Goal: Task Accomplishment & Management: Manage account settings

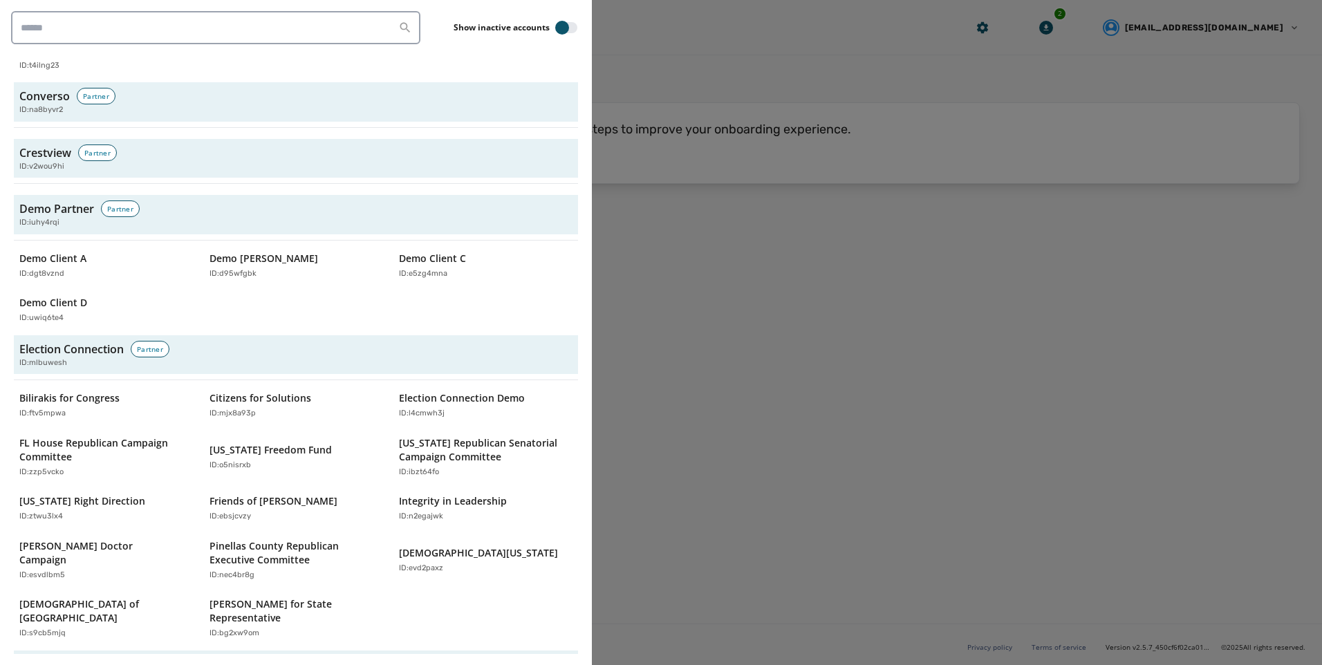
scroll to position [1411, 0]
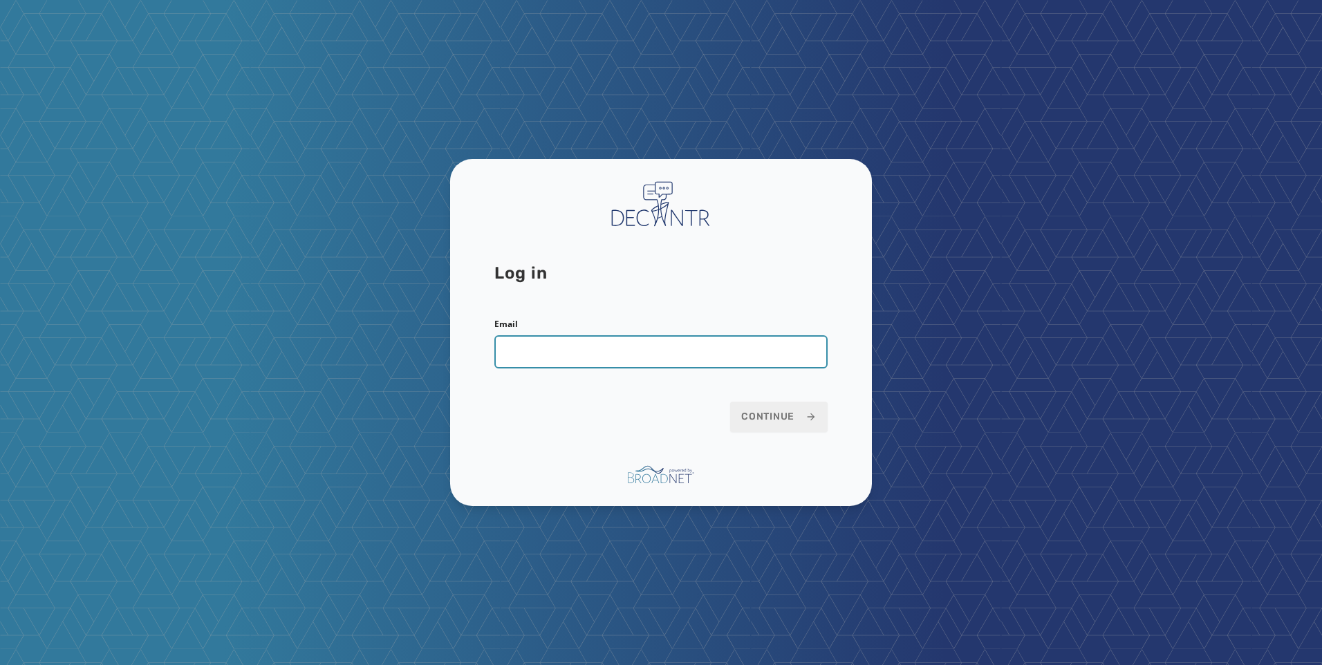
click at [568, 337] on input "Email" at bounding box center [660, 351] width 333 height 33
type input "**********"
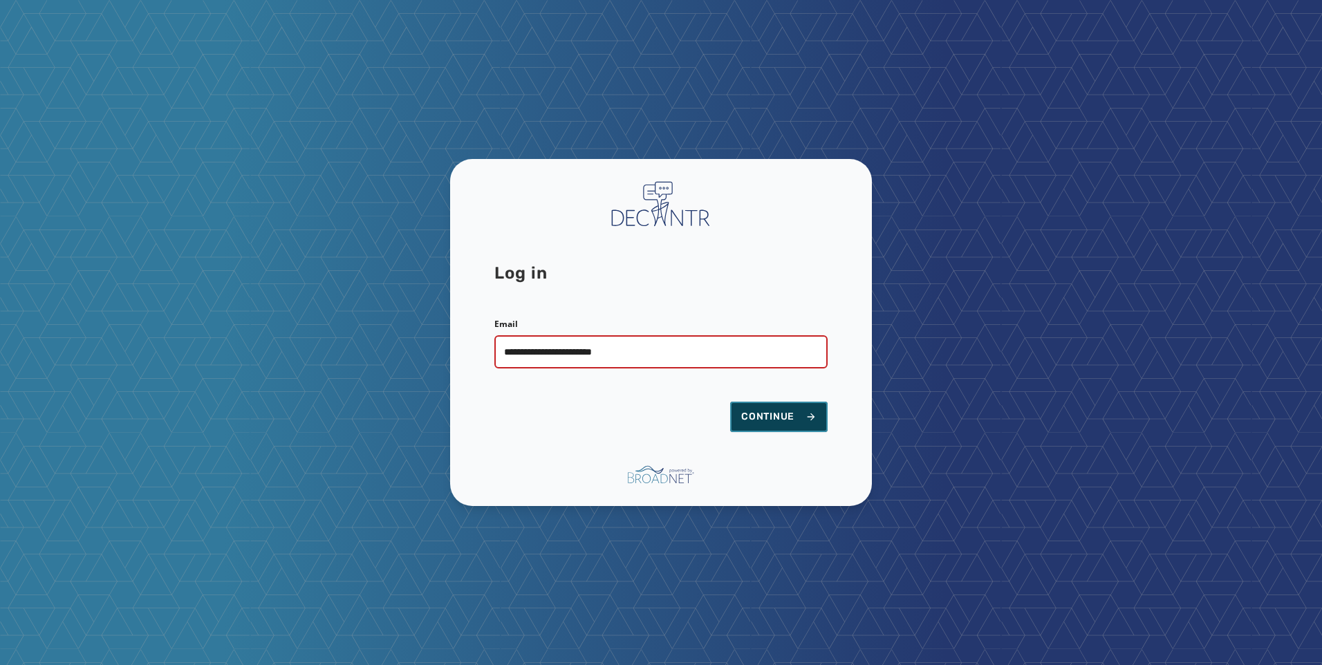
click at [808, 406] on button "Continue" at bounding box center [778, 417] width 97 height 30
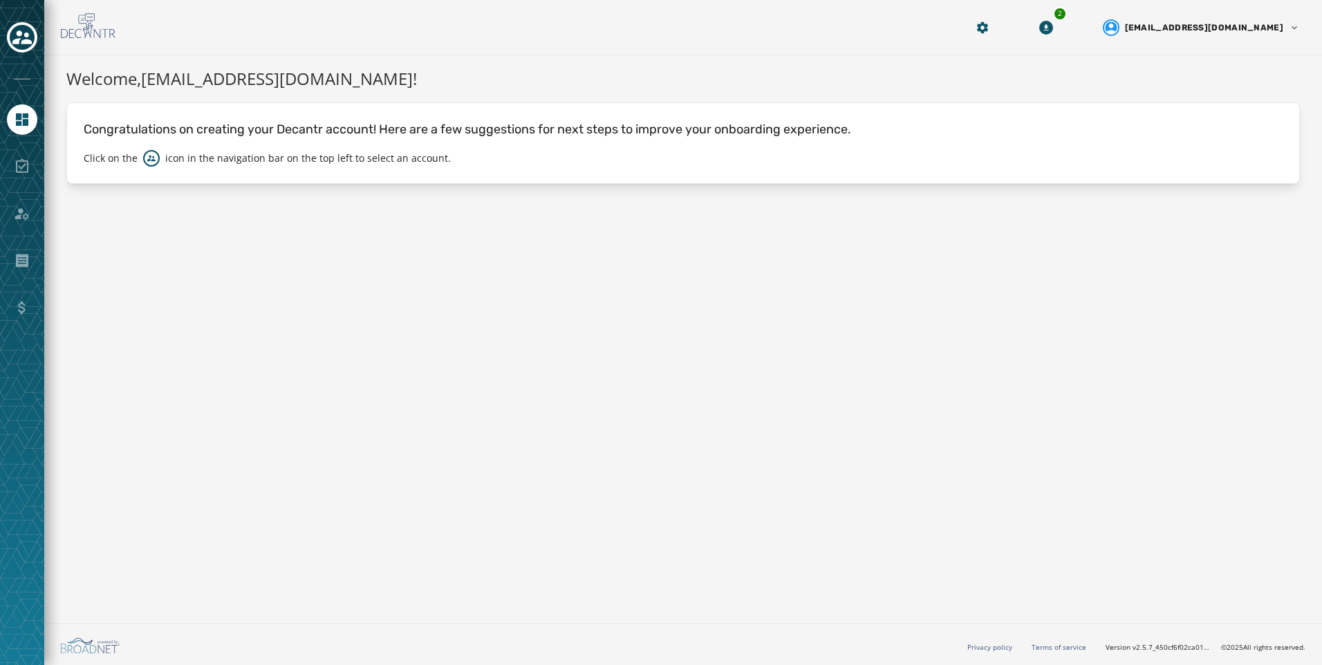
click at [29, 51] on div at bounding box center [22, 38] width 30 height 32
click at [29, 44] on icon "Toggle account select drawer" at bounding box center [21, 37] width 19 height 19
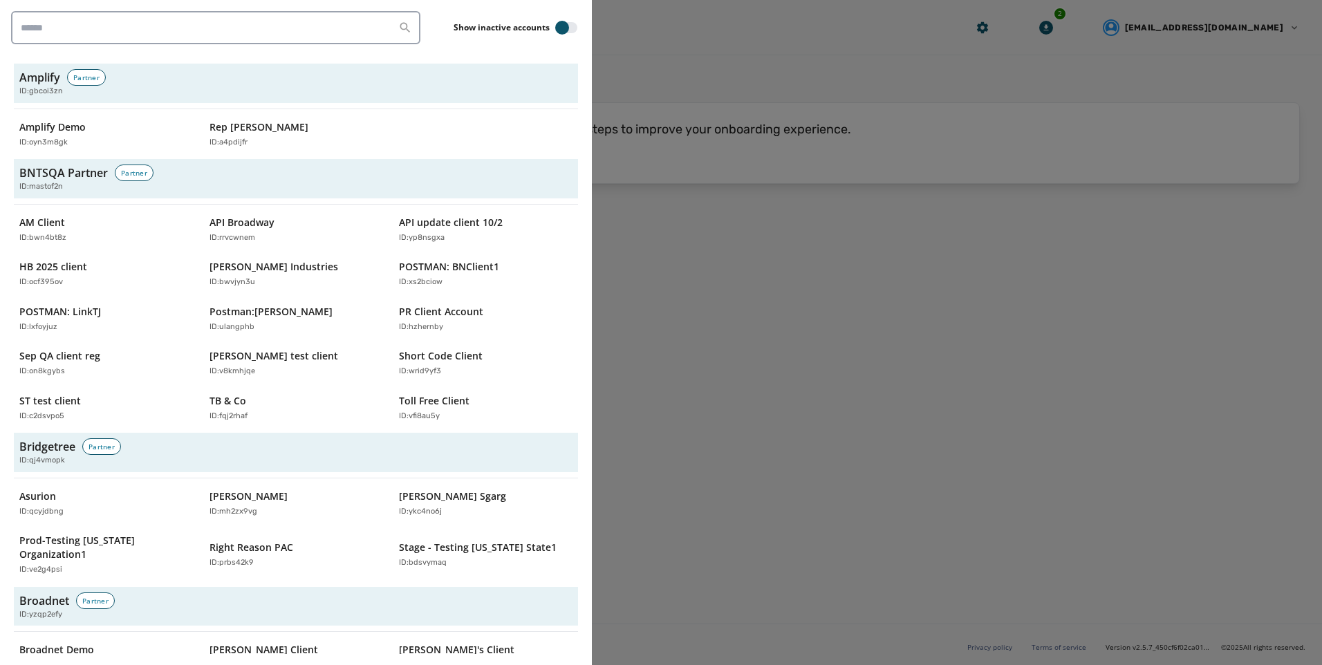
scroll to position [4099, 0]
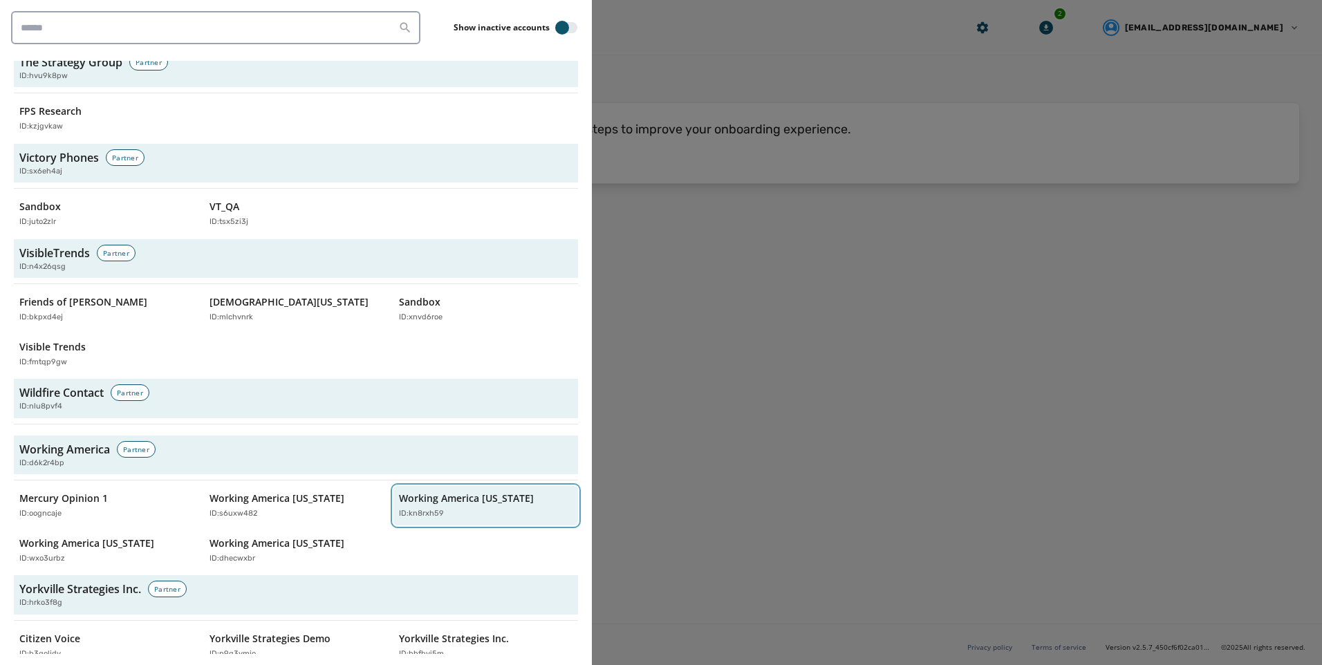
click at [459, 491] on p "Working America [US_STATE]" at bounding box center [466, 498] width 135 height 14
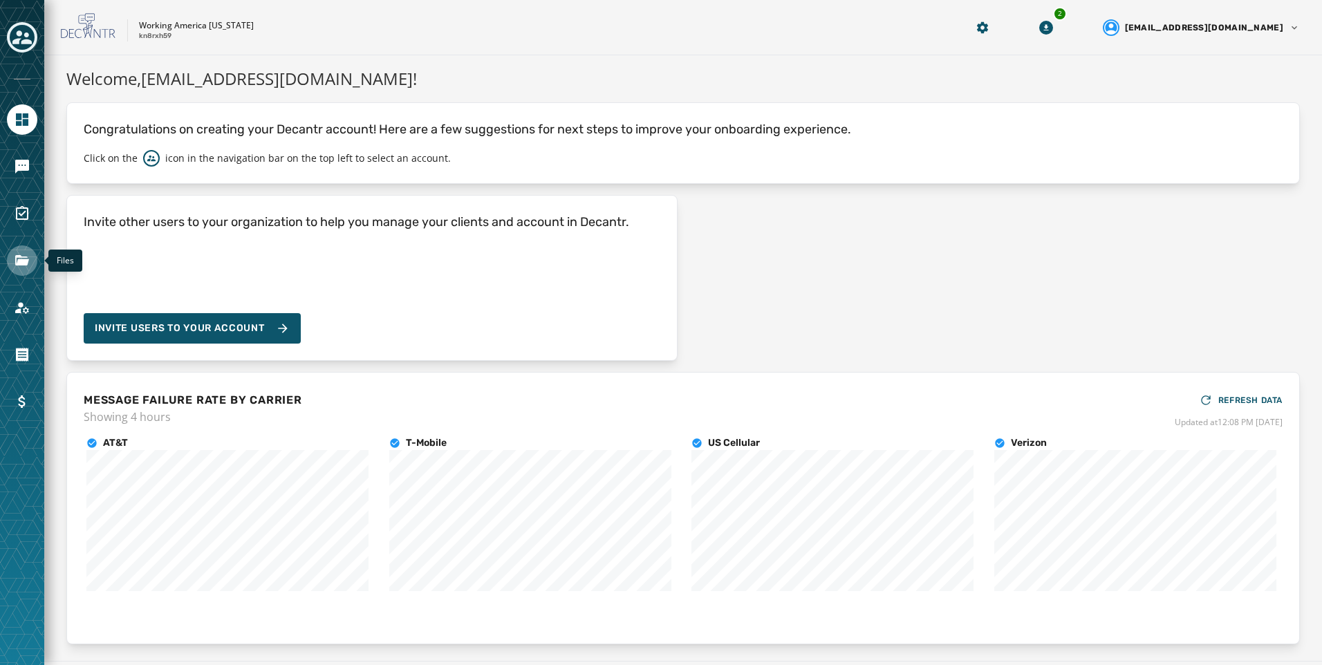
click at [32, 263] on link "Navigate to Files" at bounding box center [22, 260] width 30 height 30
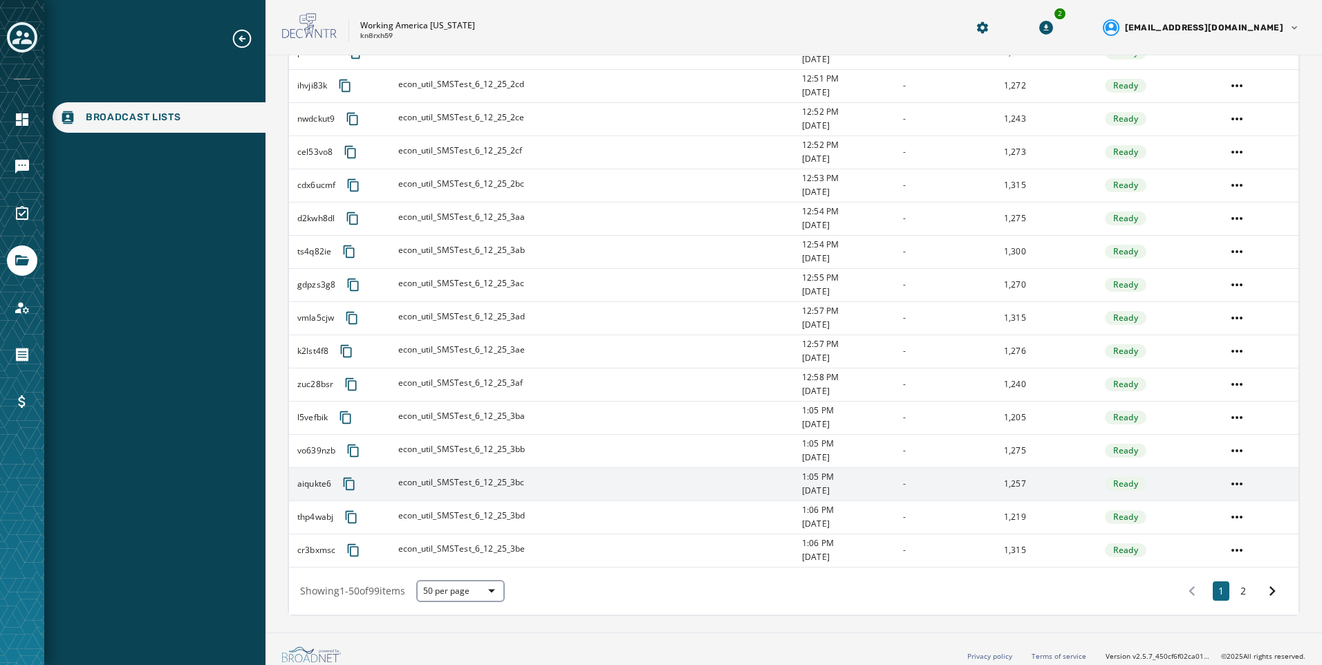
scroll to position [1339, 0]
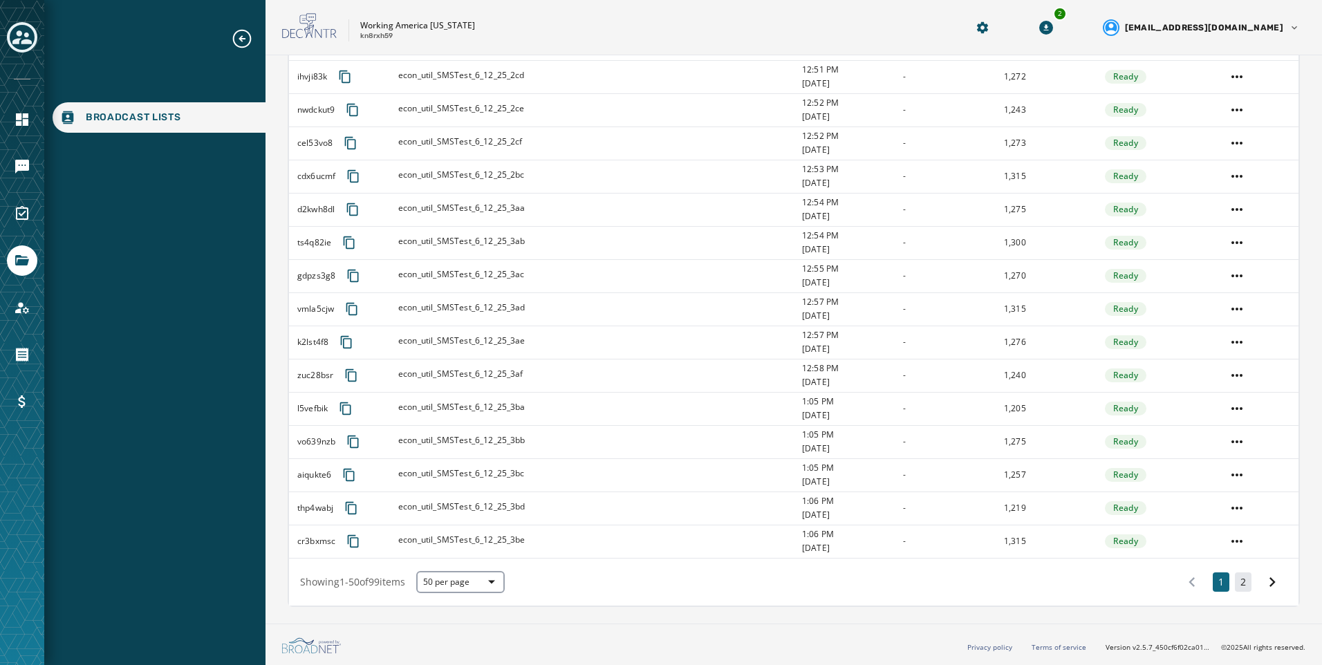
click at [1237, 583] on button "2" at bounding box center [1242, 581] width 17 height 19
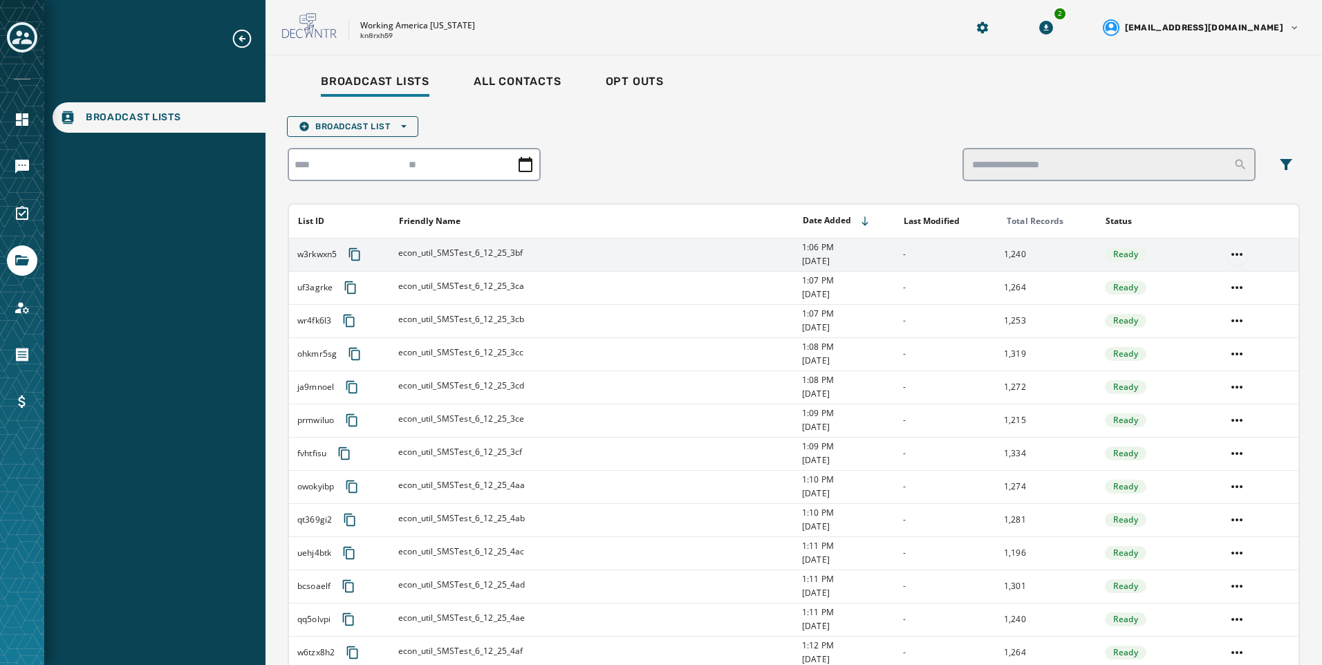
click at [1227, 261] on html "Broadcast Lists Skip To Main Content Working America [US_STATE] kn8rxh59 2 [EMA…" at bounding box center [661, 332] width 1322 height 665
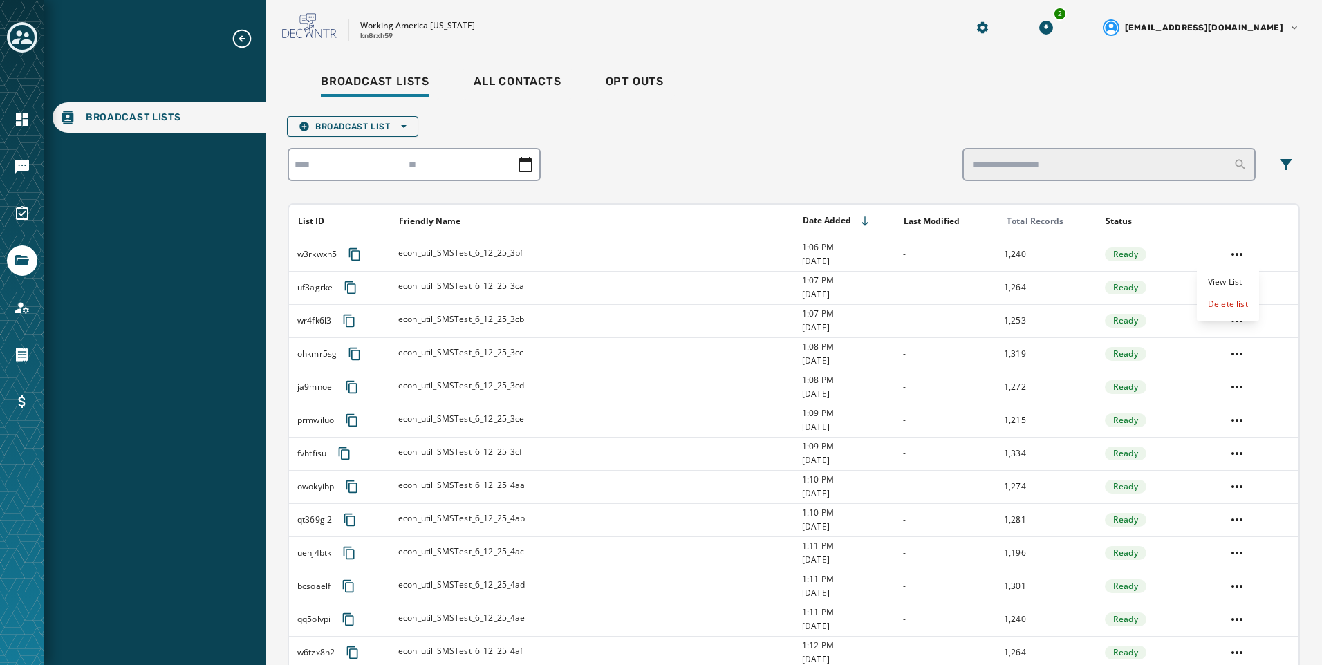
click at [737, 137] on html "Broadcast Lists Skip To Main Content Working America [US_STATE] kn8rxh59 2 [EMA…" at bounding box center [661, 332] width 1322 height 665
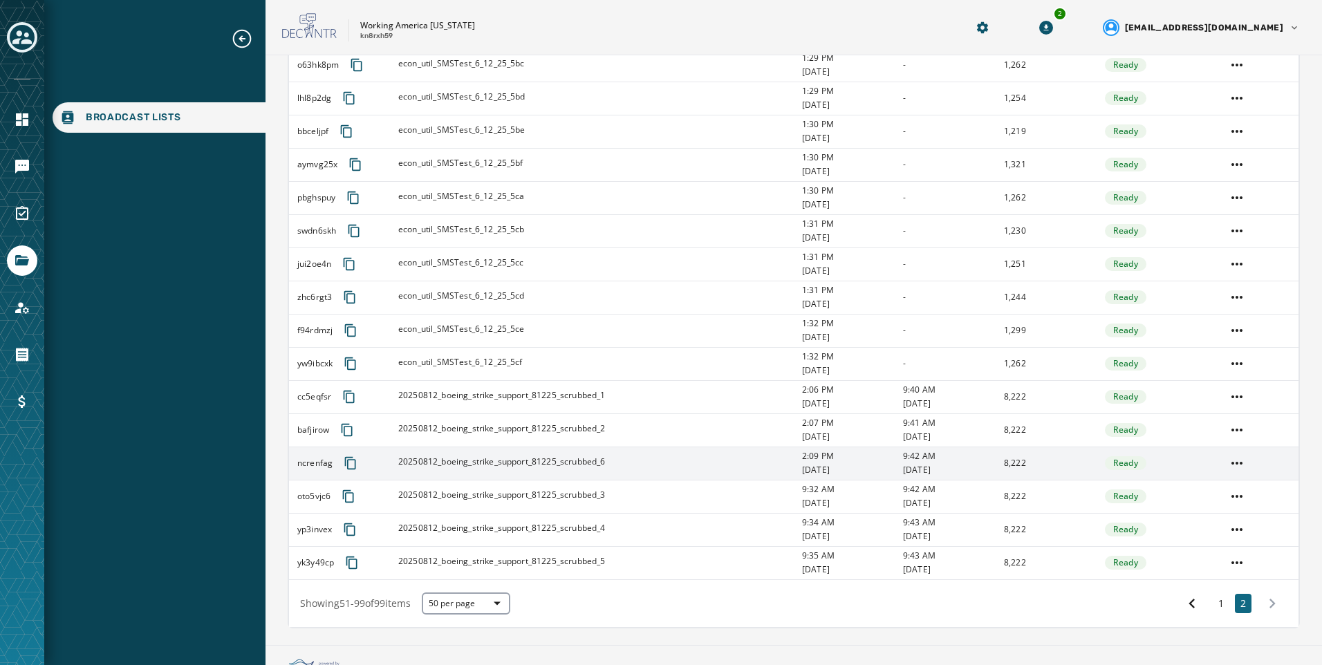
scroll to position [1306, 0]
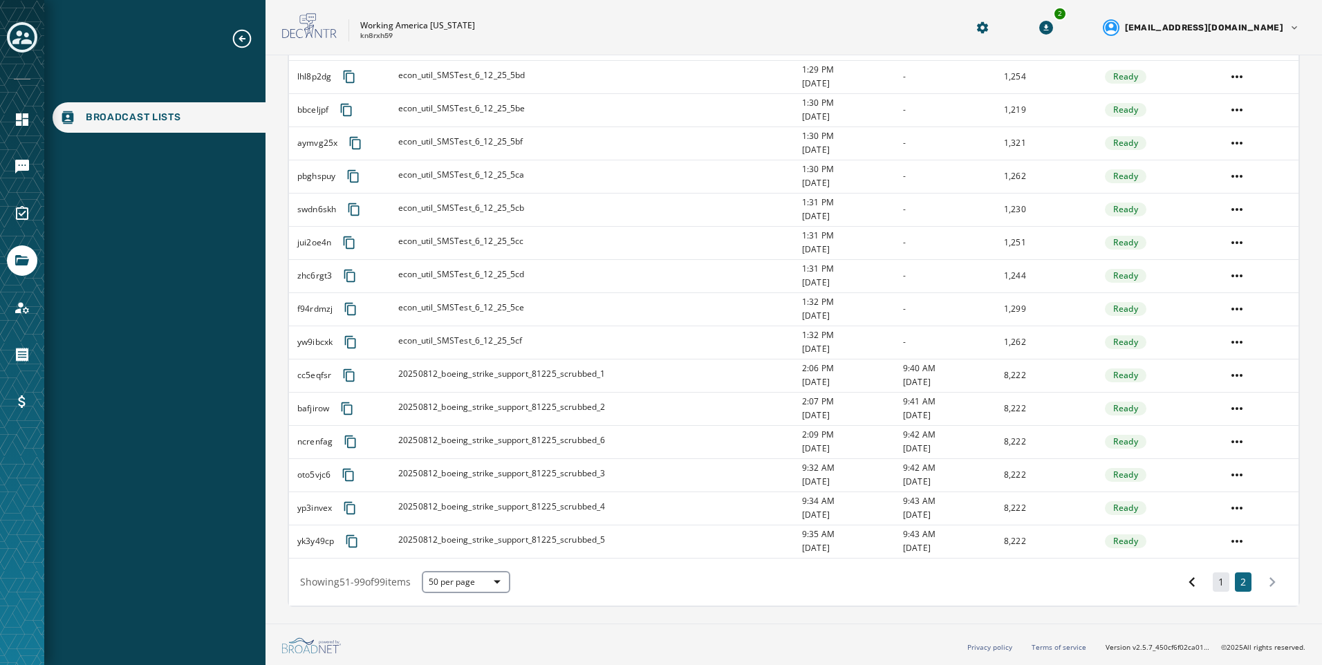
click at [1212, 576] on button "1" at bounding box center [1220, 581] width 17 height 19
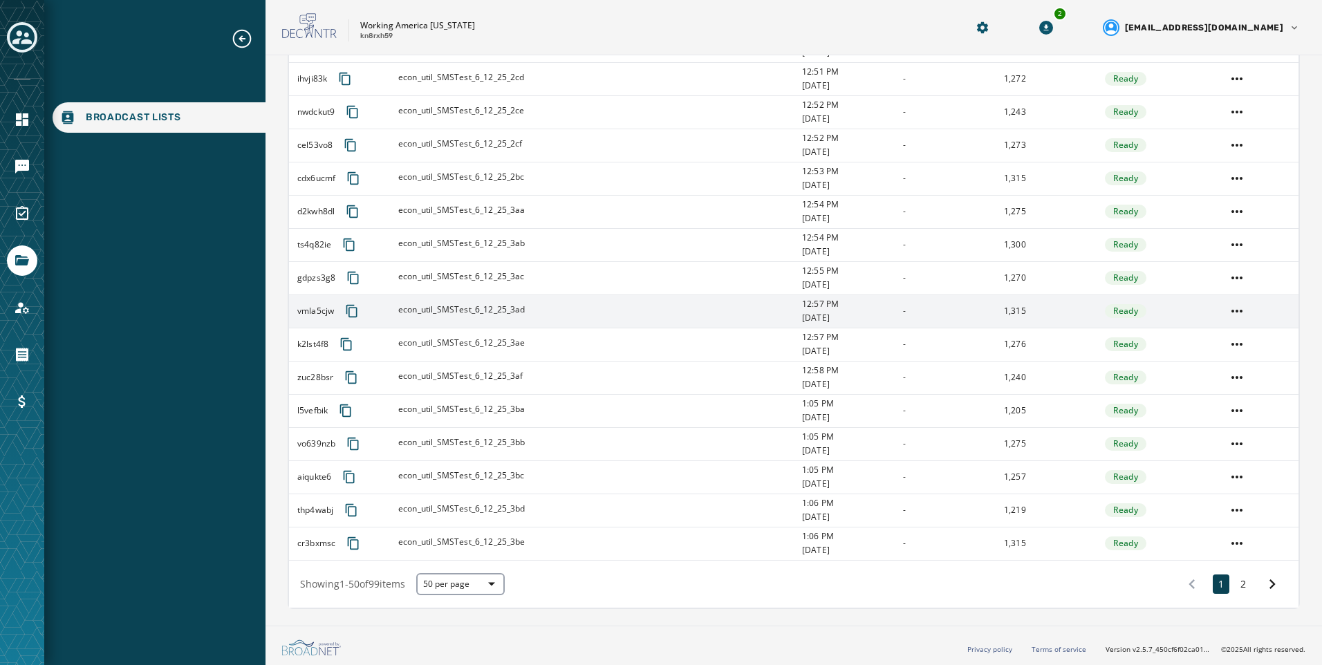
scroll to position [1339, 0]
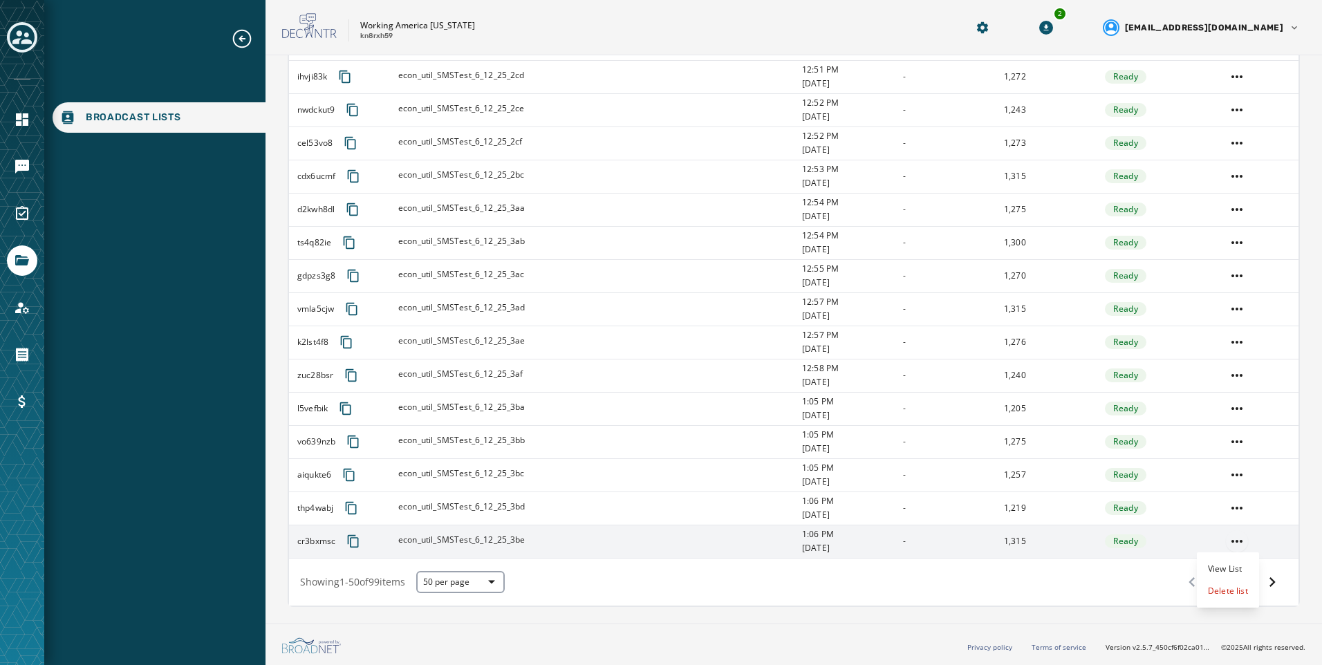
click at [1228, 542] on html "Broadcast Lists Skip To Main Content Working America [US_STATE] kn8rxh59 2 [EMA…" at bounding box center [661, 332] width 1322 height 665
click at [1234, 594] on div "Delete list" at bounding box center [1227, 591] width 62 height 22
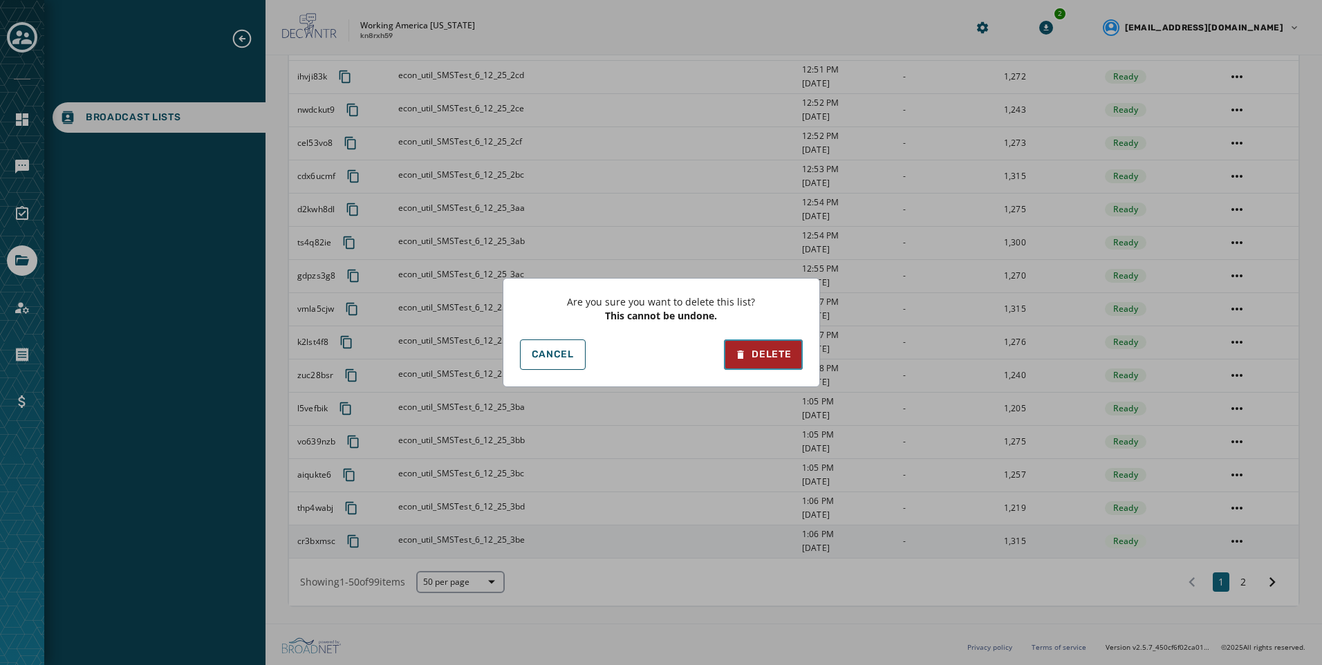
click at [768, 350] on div "Delete" at bounding box center [763, 355] width 56 height 14
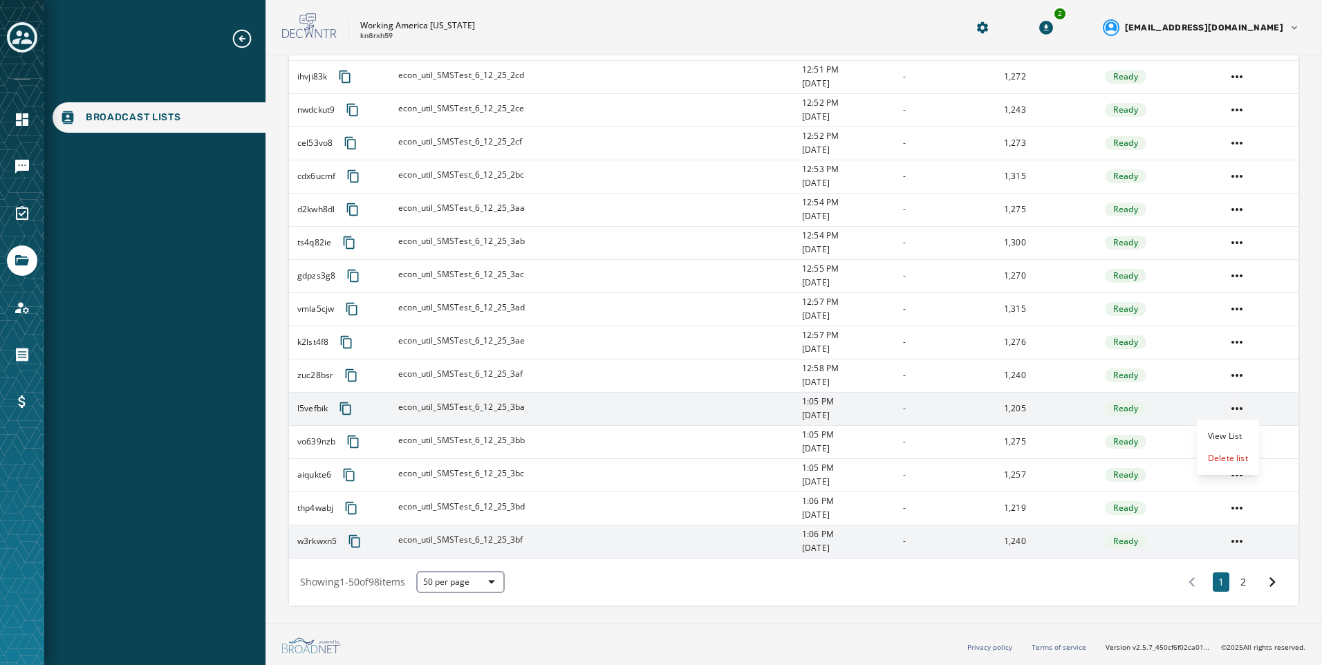
click at [1228, 405] on html "Broadcast Lists Skip To Main Content Working America [US_STATE] kn8rxh59 2 [EMA…" at bounding box center [661, 332] width 1322 height 665
click at [1228, 460] on div "Delete list" at bounding box center [1227, 458] width 62 height 22
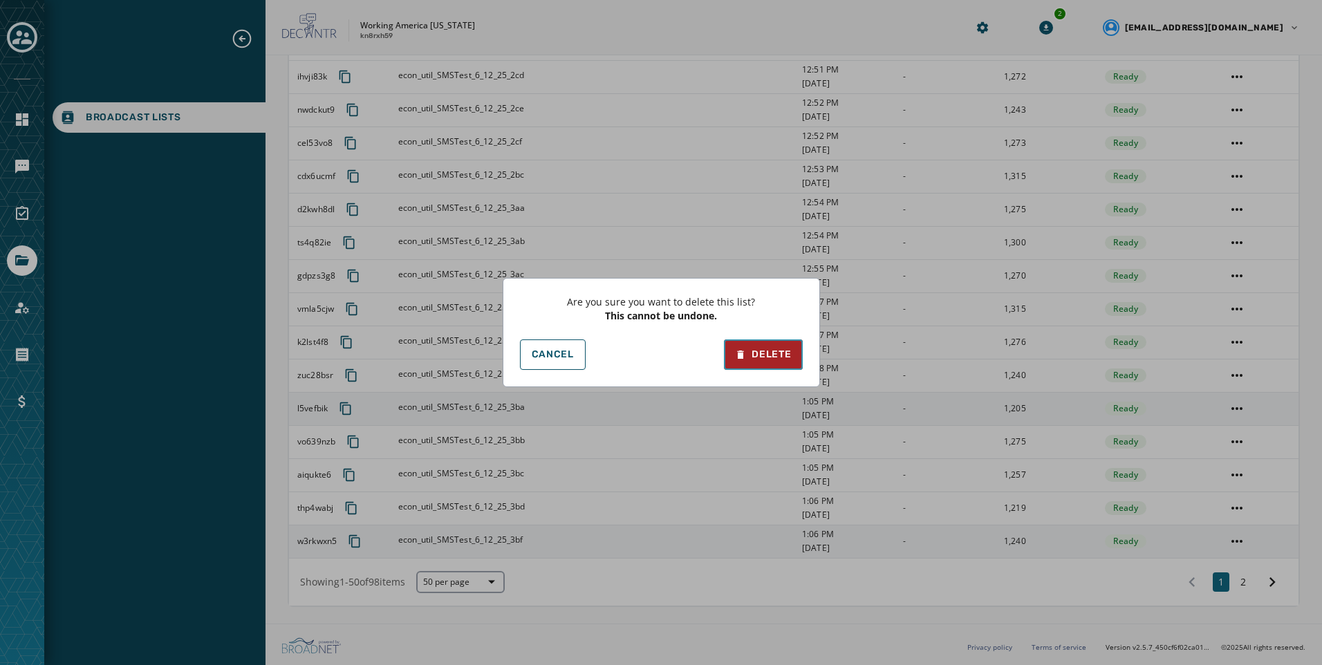
click at [752, 344] on button "Delete" at bounding box center [763, 354] width 78 height 30
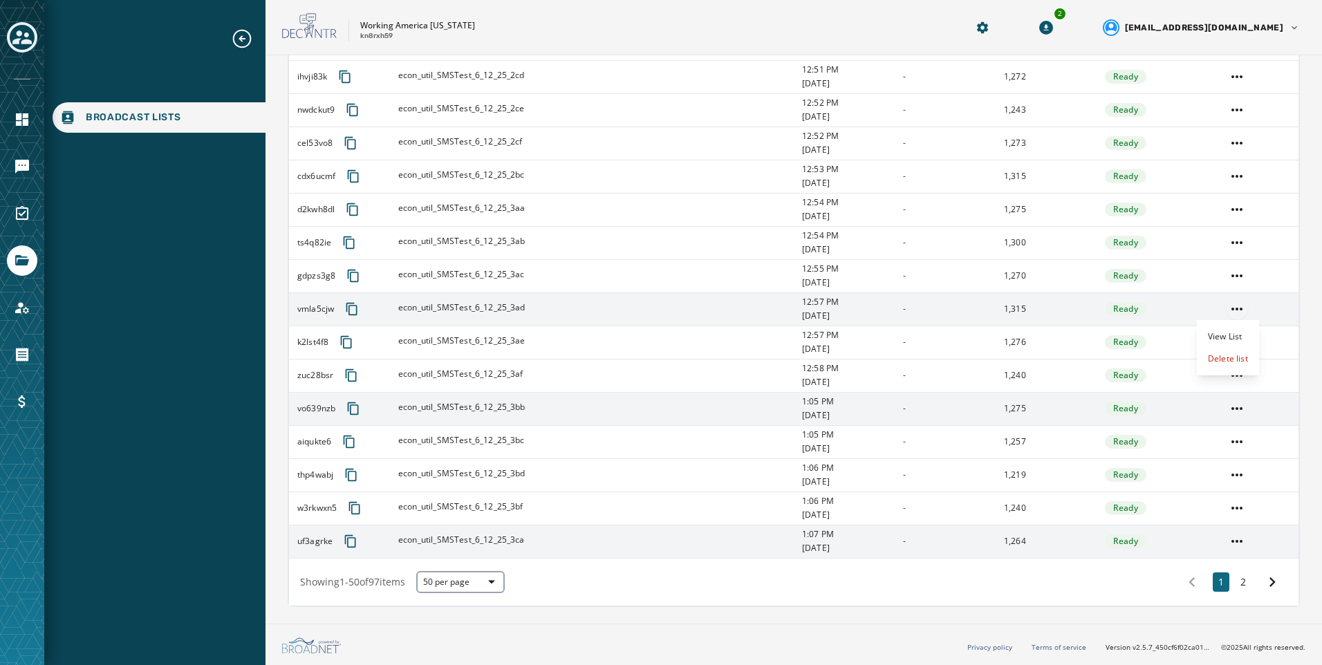
click at [1232, 308] on html "Broadcast Lists Skip To Main Content Working America [US_STATE] kn8rxh59 2 [EMA…" at bounding box center [661, 332] width 1322 height 665
click at [1232, 356] on div "Delete list" at bounding box center [1227, 359] width 62 height 22
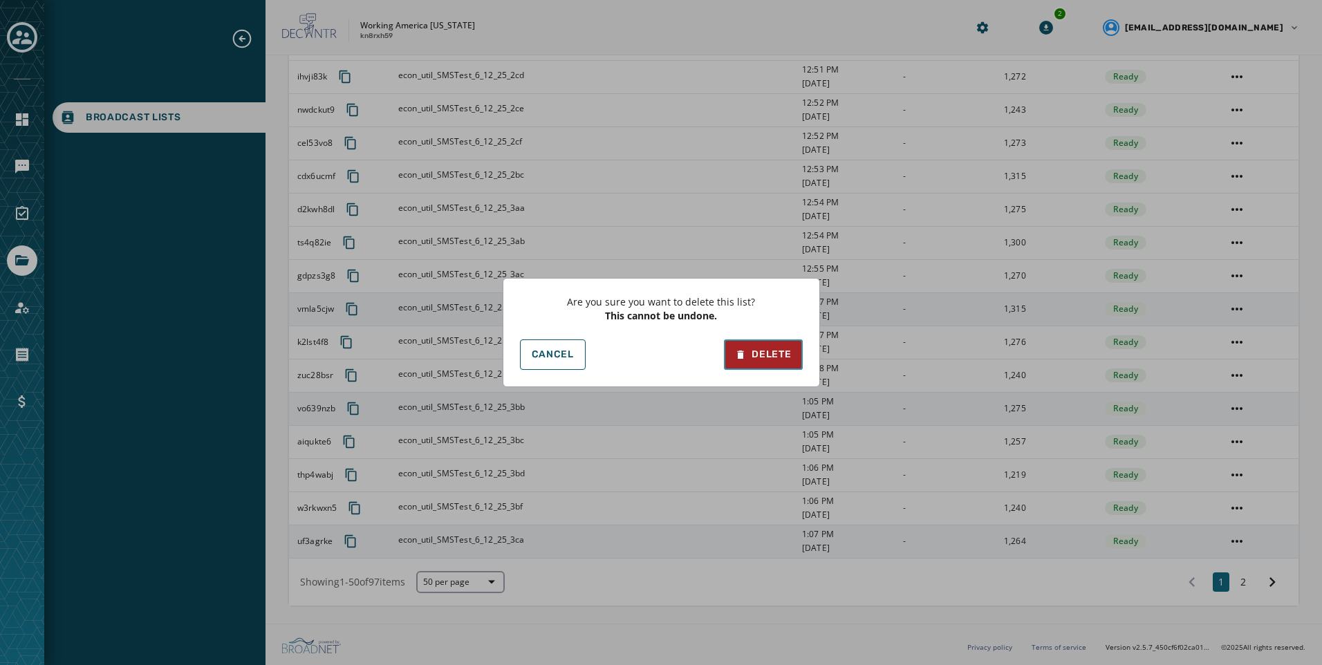
click at [773, 342] on button "Delete" at bounding box center [763, 354] width 78 height 30
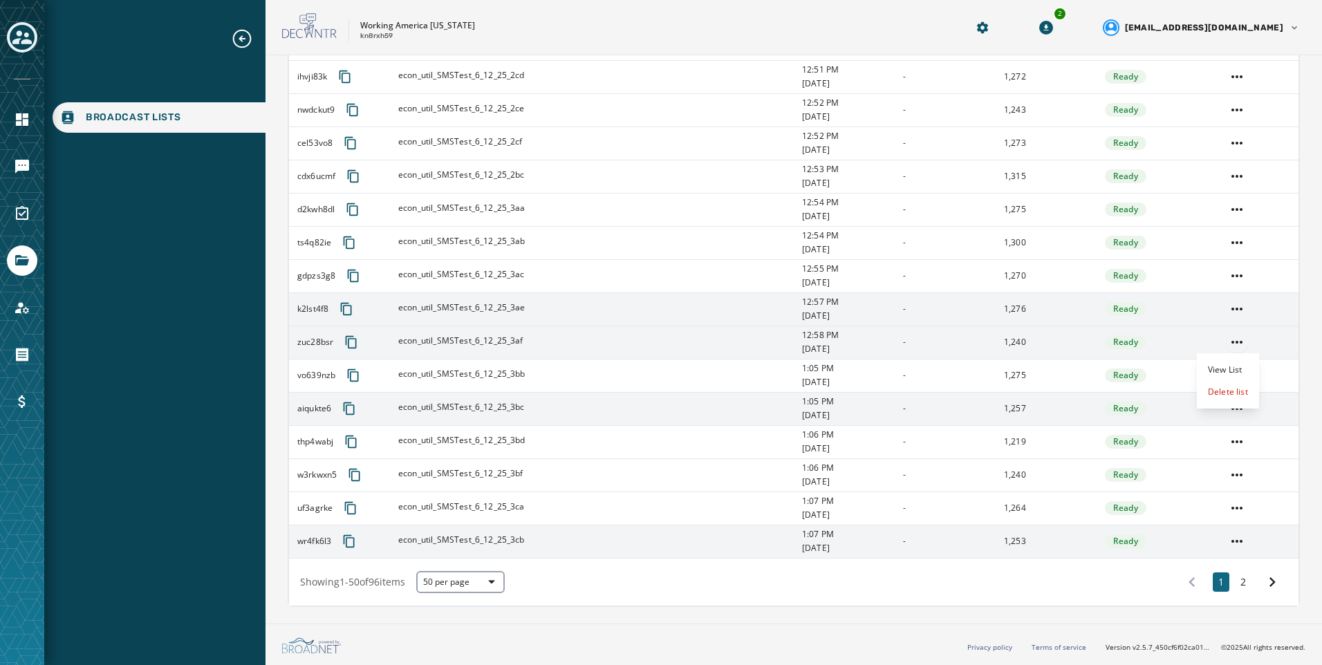
click at [1225, 333] on html "Broadcast Lists Skip To Main Content Working America [US_STATE] kn8rxh59 2 [EMA…" at bounding box center [661, 332] width 1322 height 665
click at [1223, 389] on div "Delete list" at bounding box center [1227, 392] width 62 height 22
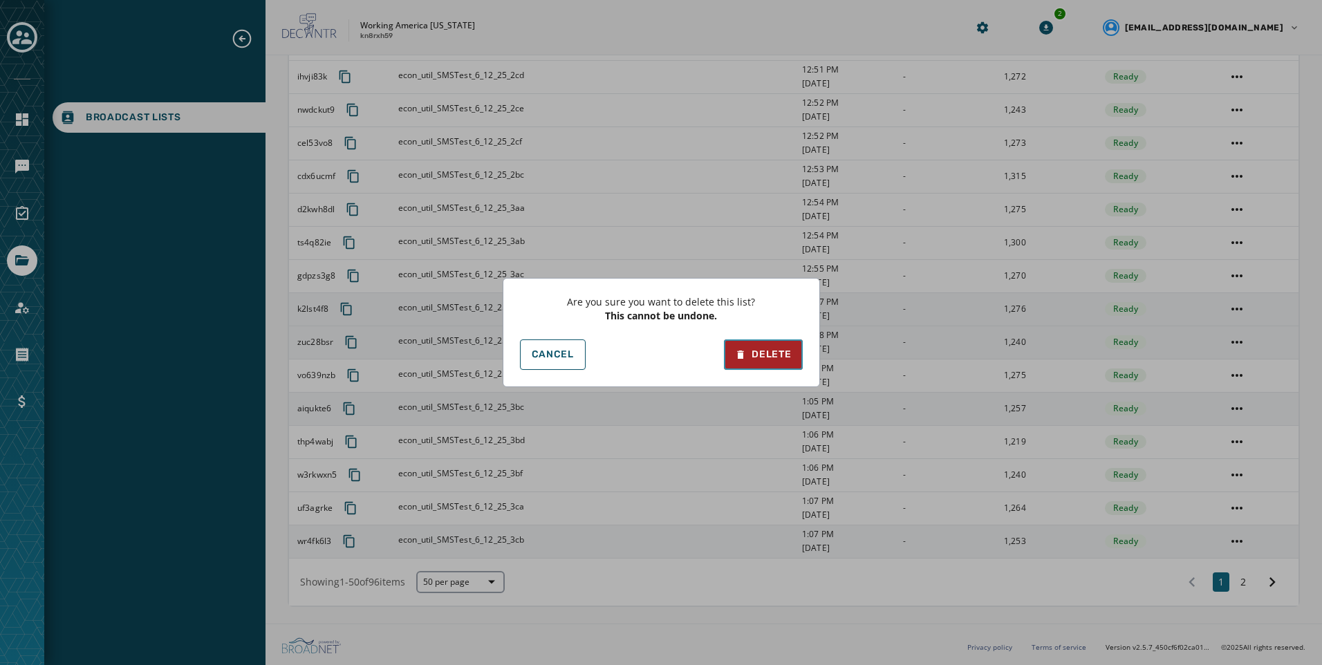
click at [773, 348] on div "Delete" at bounding box center [763, 355] width 56 height 14
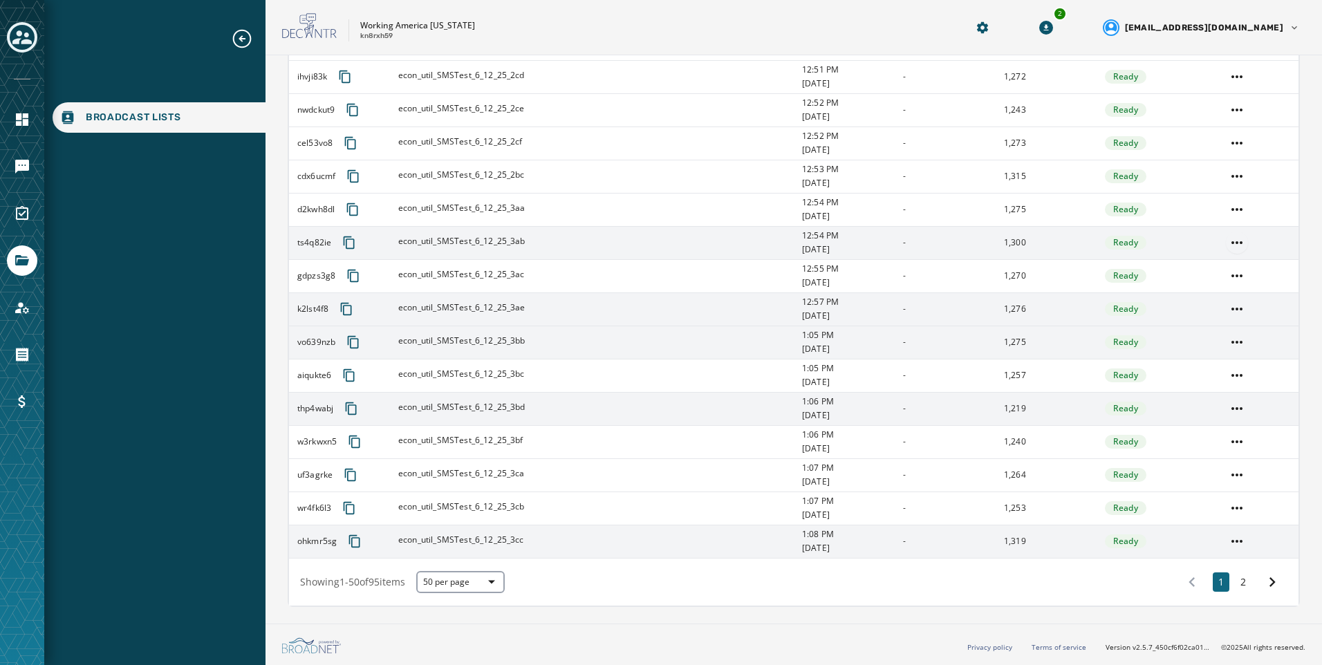
click at [1234, 246] on html "Broadcast Lists Skip To Main Content Working America [US_STATE] kn8rxh59 2 [EMA…" at bounding box center [661, 332] width 1322 height 665
click at [1232, 290] on div "Delete list" at bounding box center [1227, 292] width 62 height 22
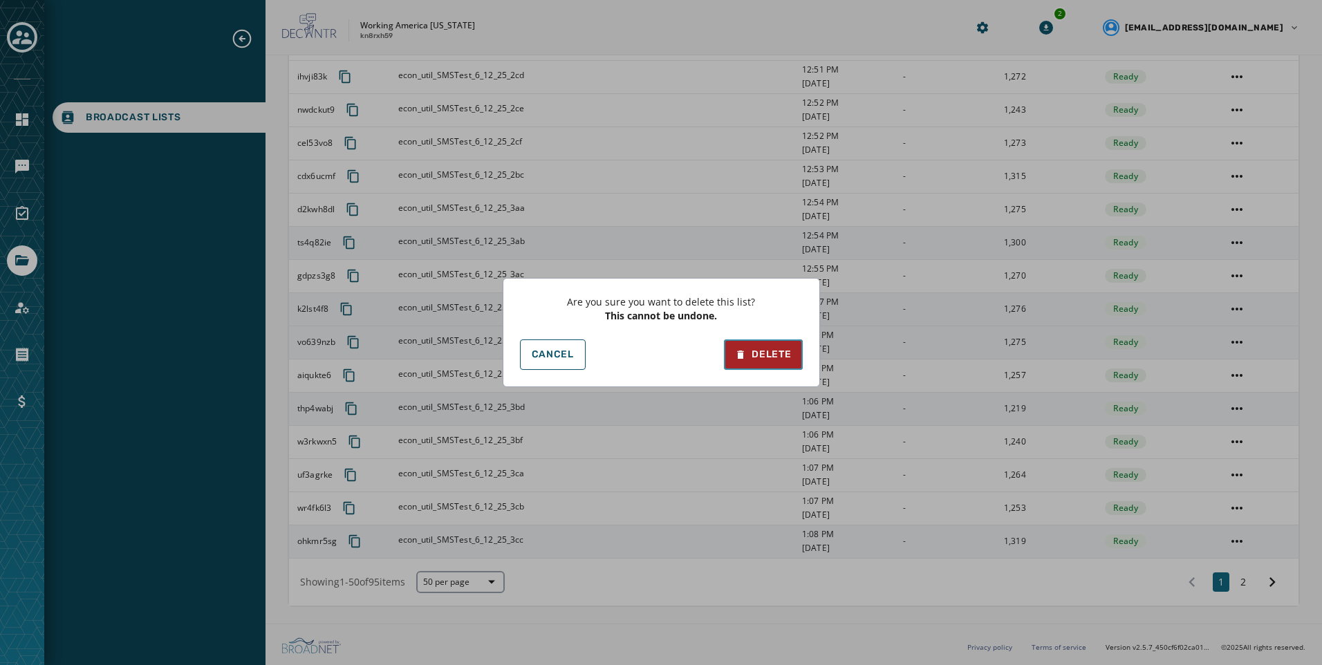
click at [772, 361] on button "Delete" at bounding box center [763, 354] width 78 height 30
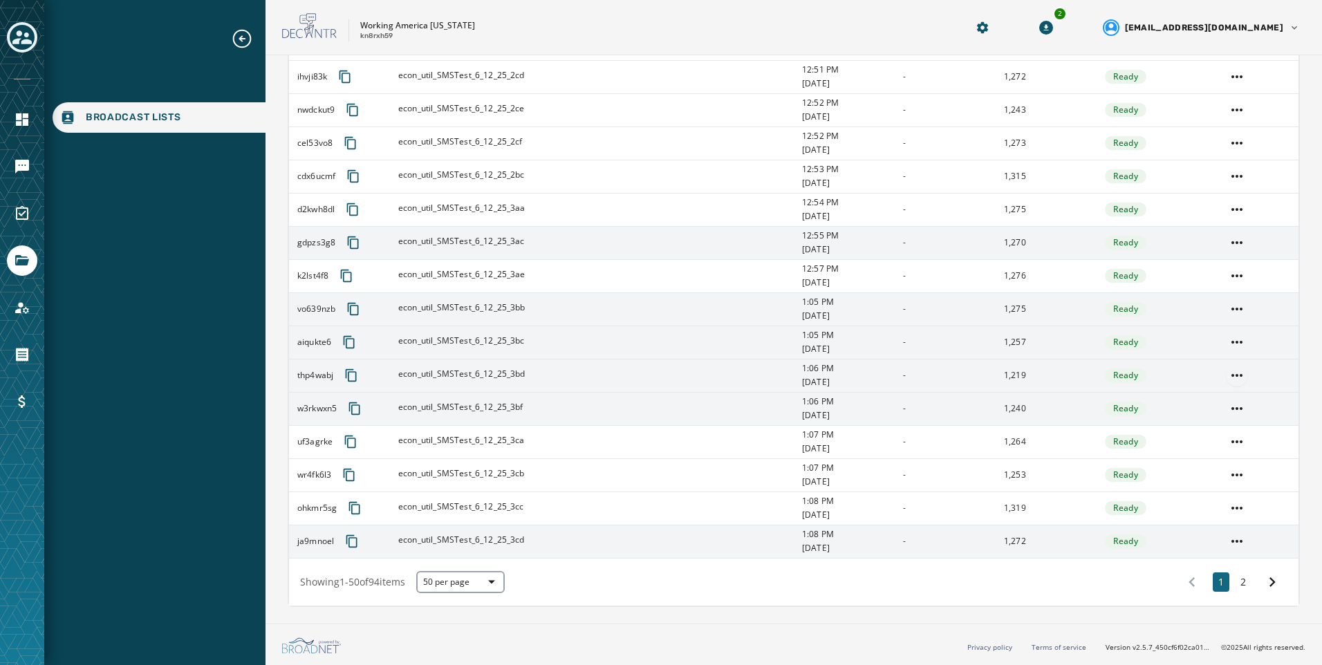
click at [1221, 376] on html "Broadcast Lists Skip To Main Content Working America [US_STATE] kn8rxh59 2 [EMA…" at bounding box center [661, 332] width 1322 height 665
click at [1221, 417] on div "Delete list" at bounding box center [1227, 425] width 62 height 22
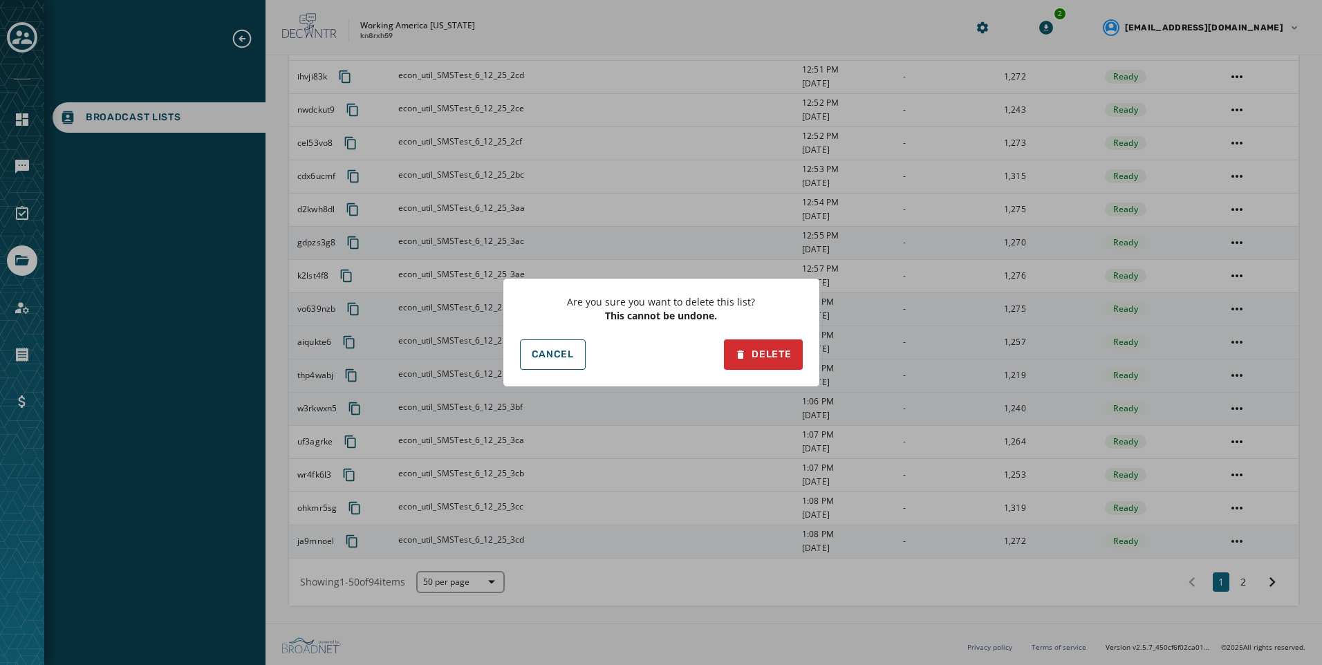
click at [749, 339] on div "Are you sure you want to delete this list? This cannot be undone. Cancel Delete" at bounding box center [660, 332] width 317 height 109
click at [755, 350] on div "Delete" at bounding box center [763, 355] width 56 height 14
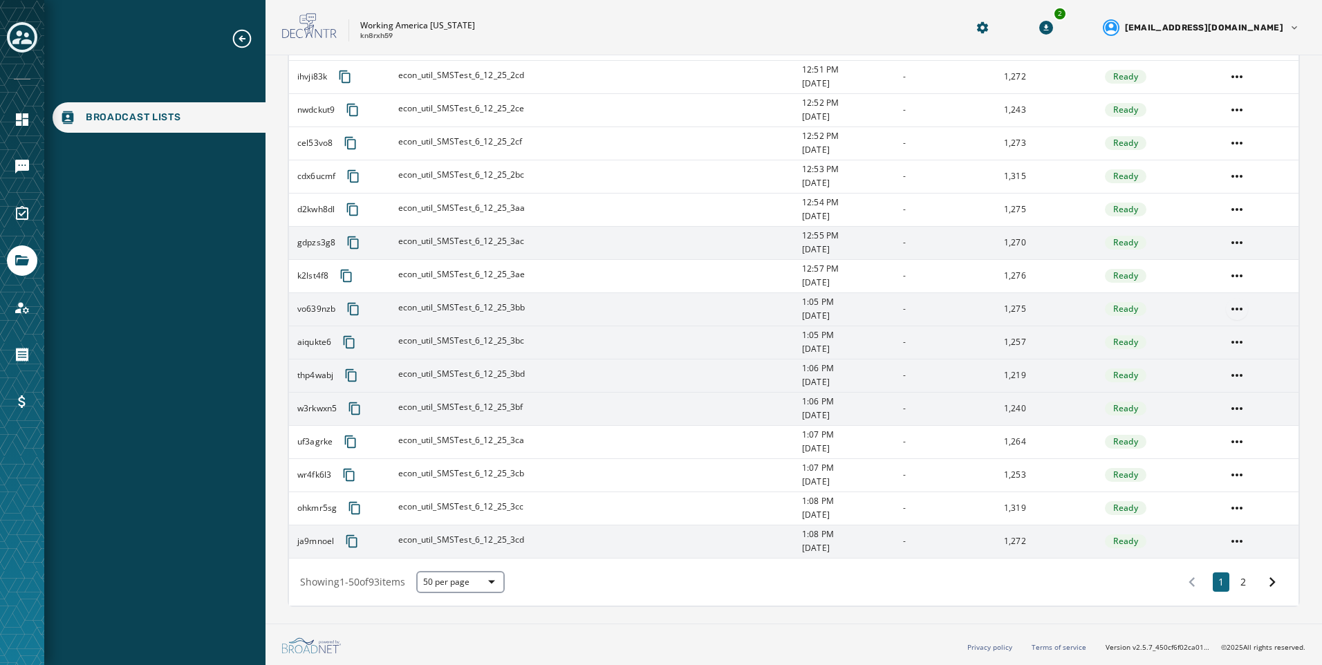
click at [1223, 313] on html "Broadcast Lists Skip To Main Content Working America [US_STATE] kn8rxh59 2 [EMA…" at bounding box center [661, 332] width 1322 height 665
click at [1220, 365] on div "Delete list" at bounding box center [1227, 359] width 62 height 22
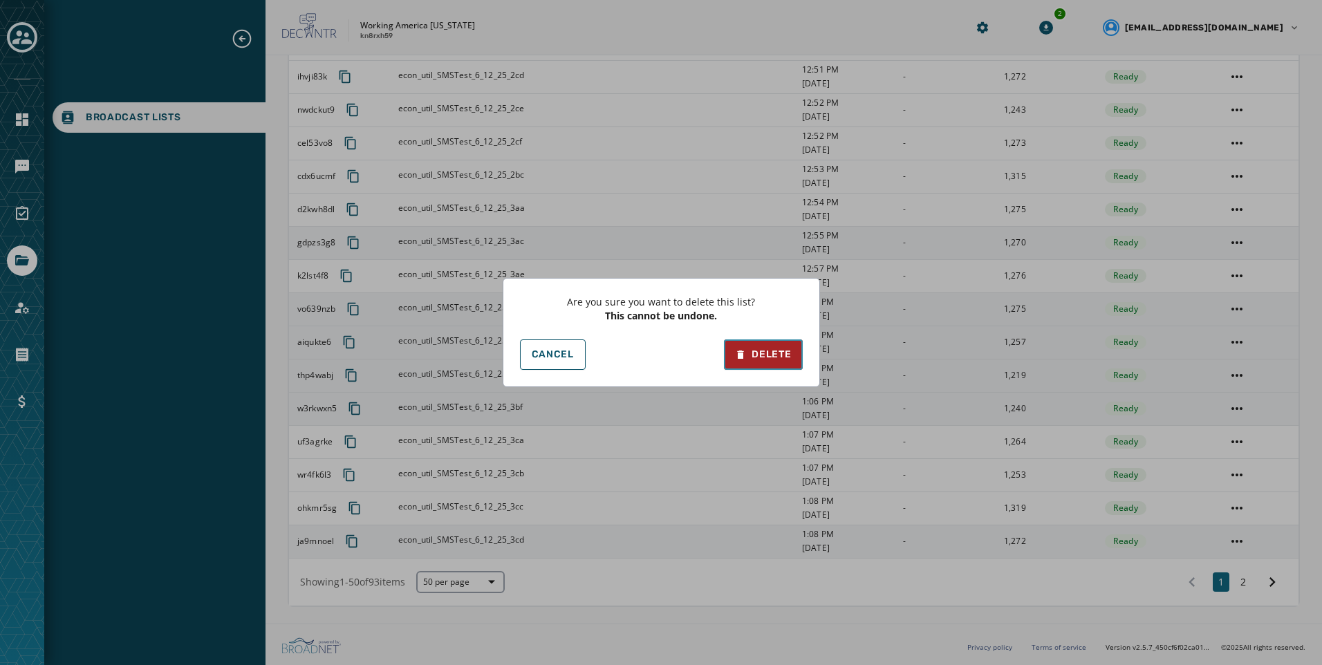
click at [781, 355] on div "Delete" at bounding box center [763, 355] width 56 height 14
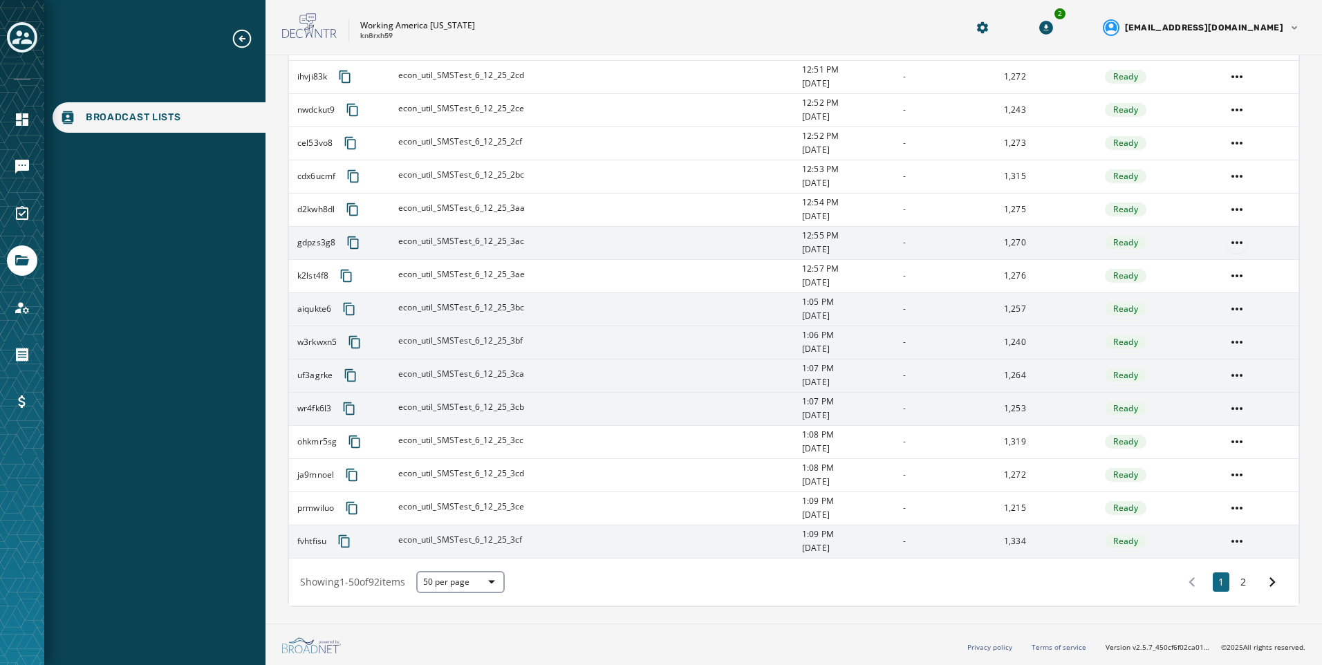
click at [1223, 251] on html "Broadcast Lists Skip To Main Content Working America [US_STATE] kn8rxh59 2 [EMA…" at bounding box center [661, 332] width 1322 height 665
click at [1228, 301] on div "Delete list" at bounding box center [1227, 292] width 62 height 22
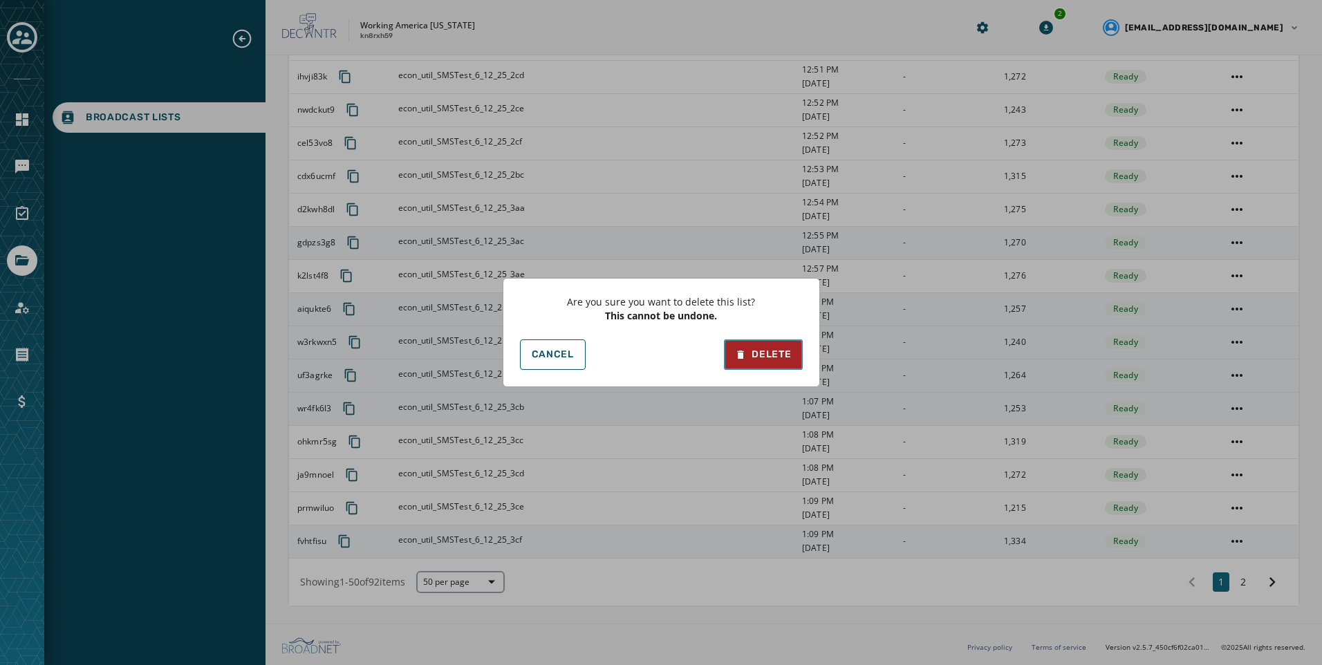
click at [744, 351] on icon at bounding box center [740, 355] width 11 height 14
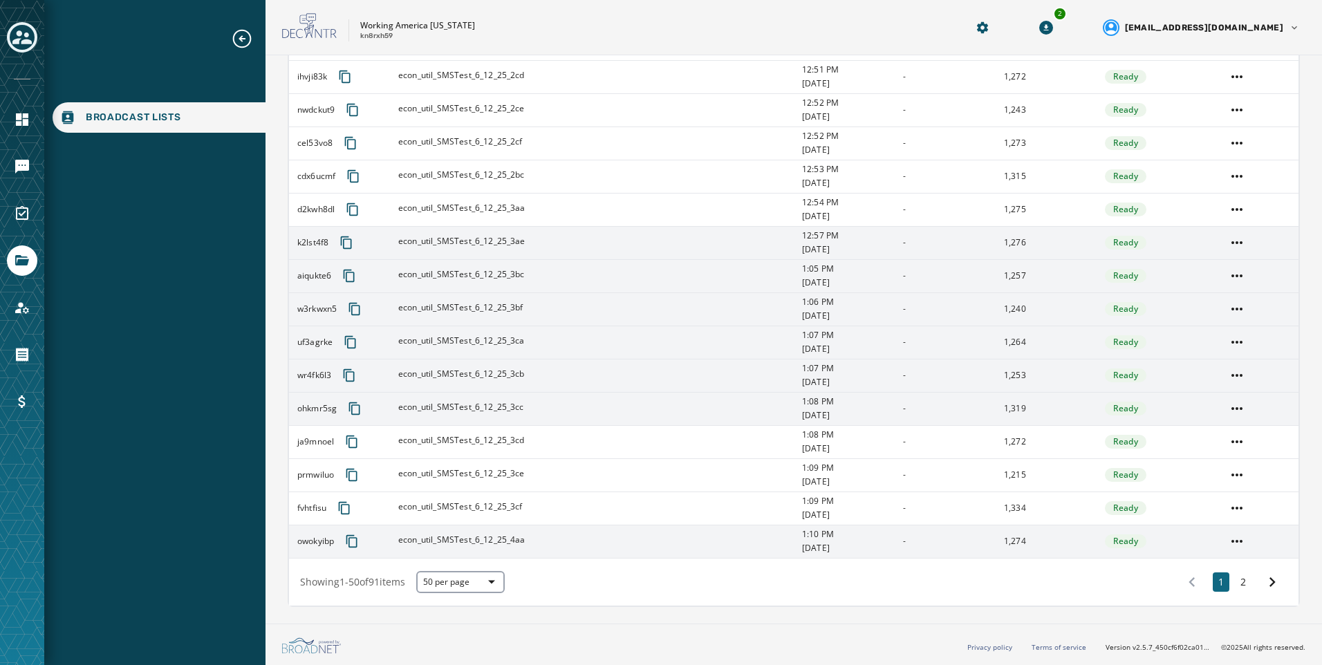
click at [1254, 281] on td at bounding box center [1257, 275] width 81 height 33
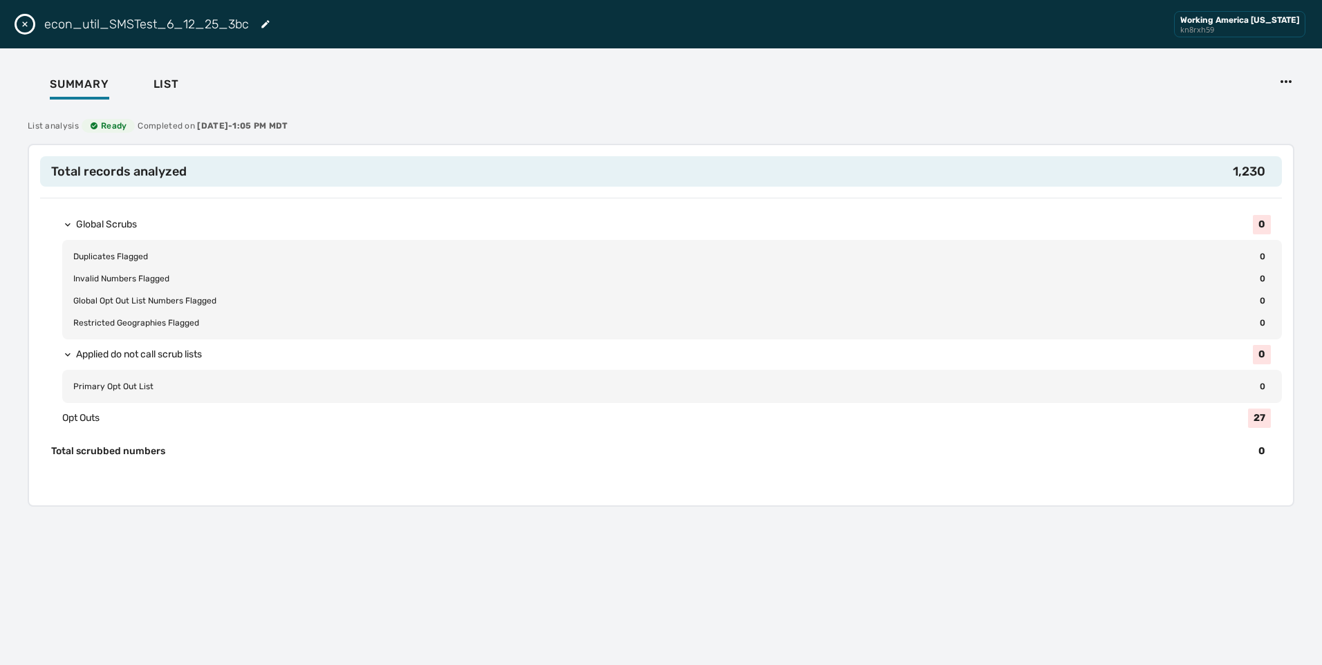
click at [25, 38] on div "econ_util_SMSTest_6_12_25_3bc Working America [US_STATE] kn8rxh59" at bounding box center [661, 24] width 1322 height 48
click at [24, 27] on icon "Close drawer" at bounding box center [24, 24] width 11 height 11
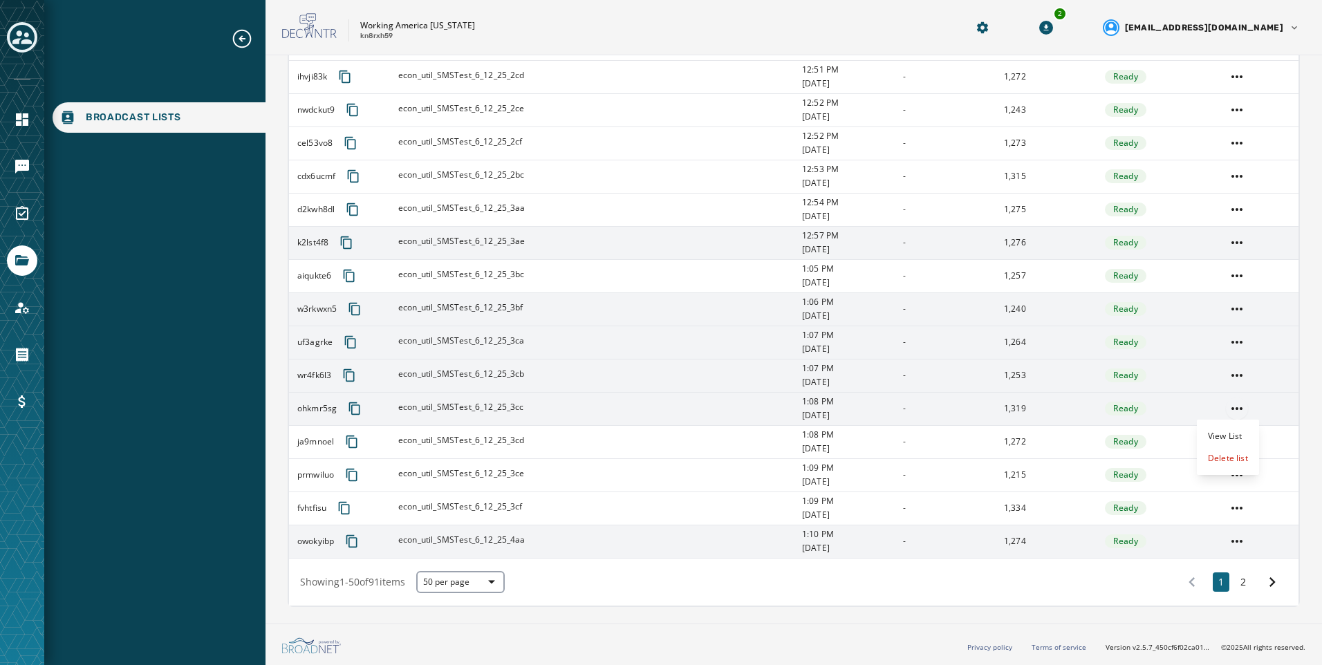
click at [1229, 406] on html "Broadcast Lists Skip To Main Content Working America [US_STATE] kn8rxh59 2 [EMA…" at bounding box center [661, 332] width 1322 height 665
click at [1230, 464] on div "Delete list" at bounding box center [1227, 458] width 62 height 22
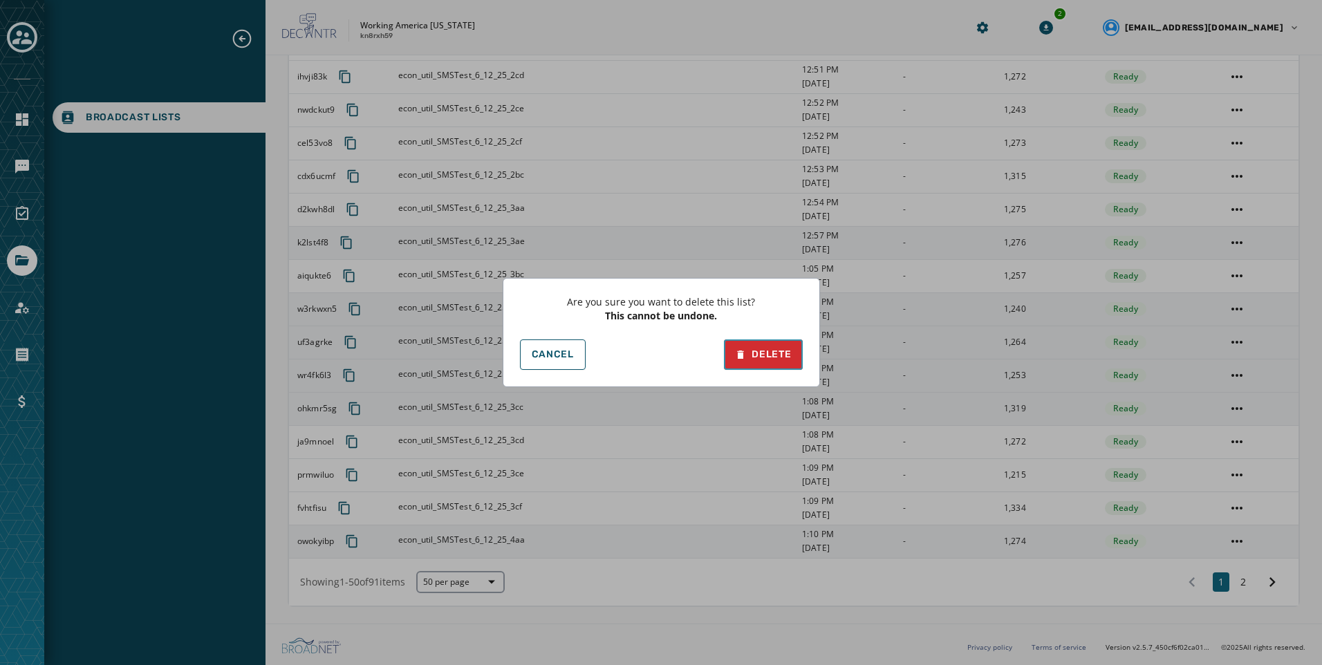
drag, startPoint x: 745, startPoint y: 345, endPoint x: 805, endPoint y: 337, distance: 60.7
click at [750, 345] on button "Delete" at bounding box center [763, 354] width 78 height 30
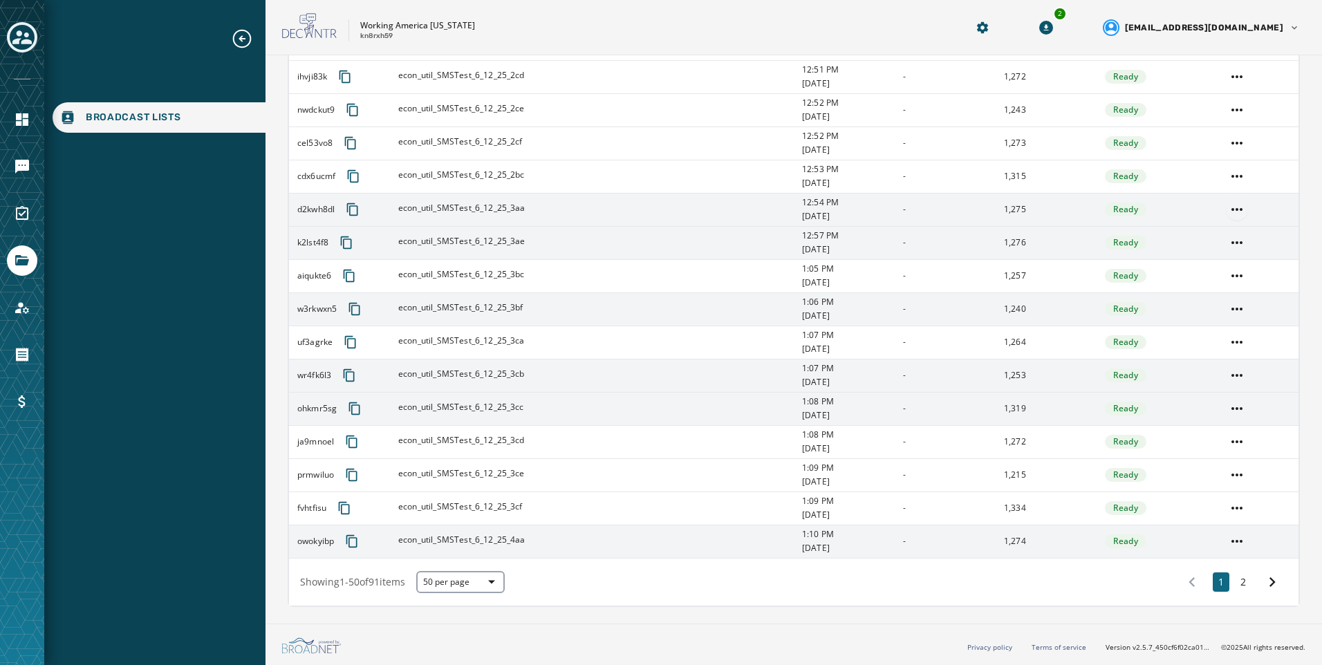
click at [1226, 210] on html "Broadcast Lists Skip To Main Content Working America [US_STATE] kn8rxh59 2 [EMA…" at bounding box center [661, 332] width 1322 height 665
click at [1236, 267] on div "Delete list" at bounding box center [1227, 259] width 62 height 22
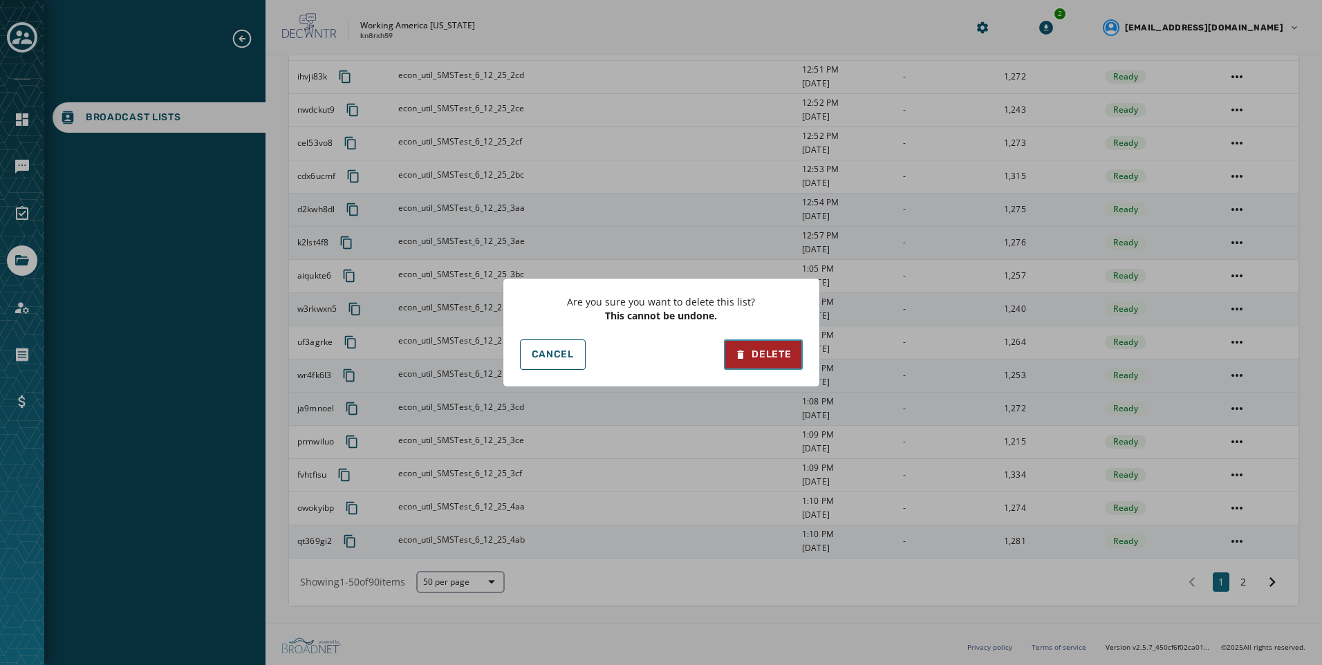
click at [762, 360] on div "Delete" at bounding box center [763, 355] width 56 height 14
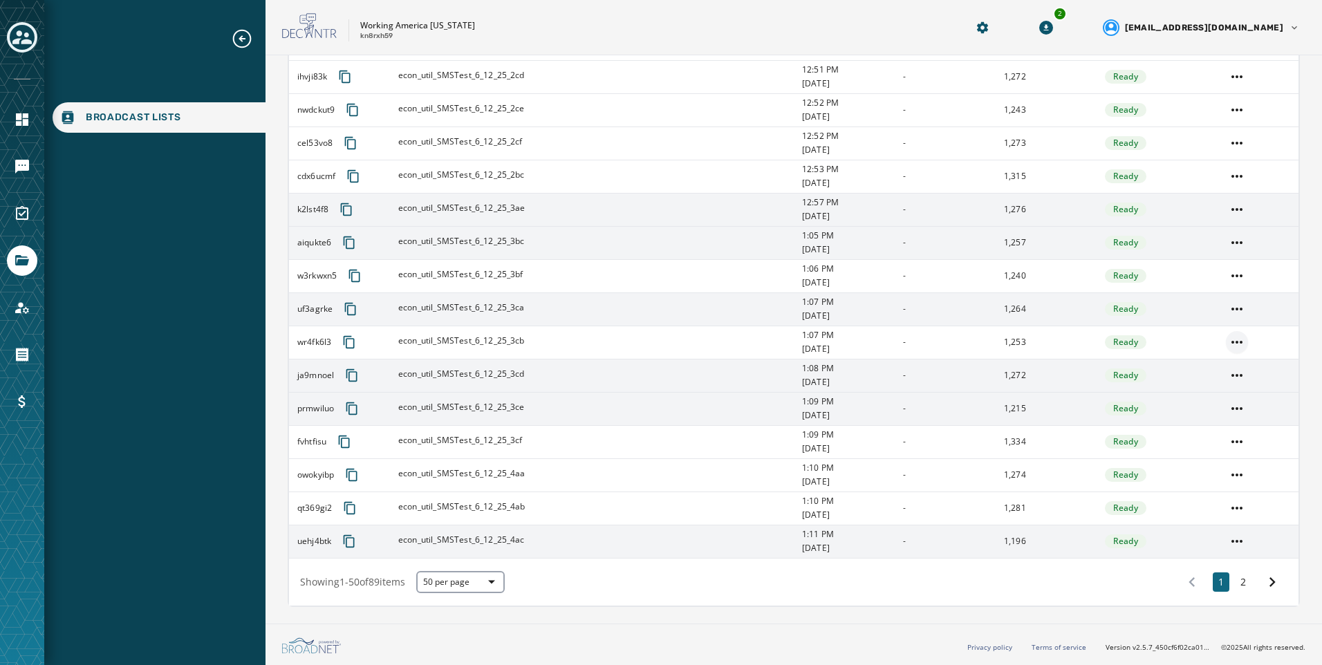
click at [1223, 341] on html "Broadcast Lists Skip To Main Content Working America [US_STATE] kn8rxh59 2 [EMA…" at bounding box center [661, 332] width 1322 height 665
click at [1213, 391] on div "Delete list" at bounding box center [1227, 392] width 62 height 22
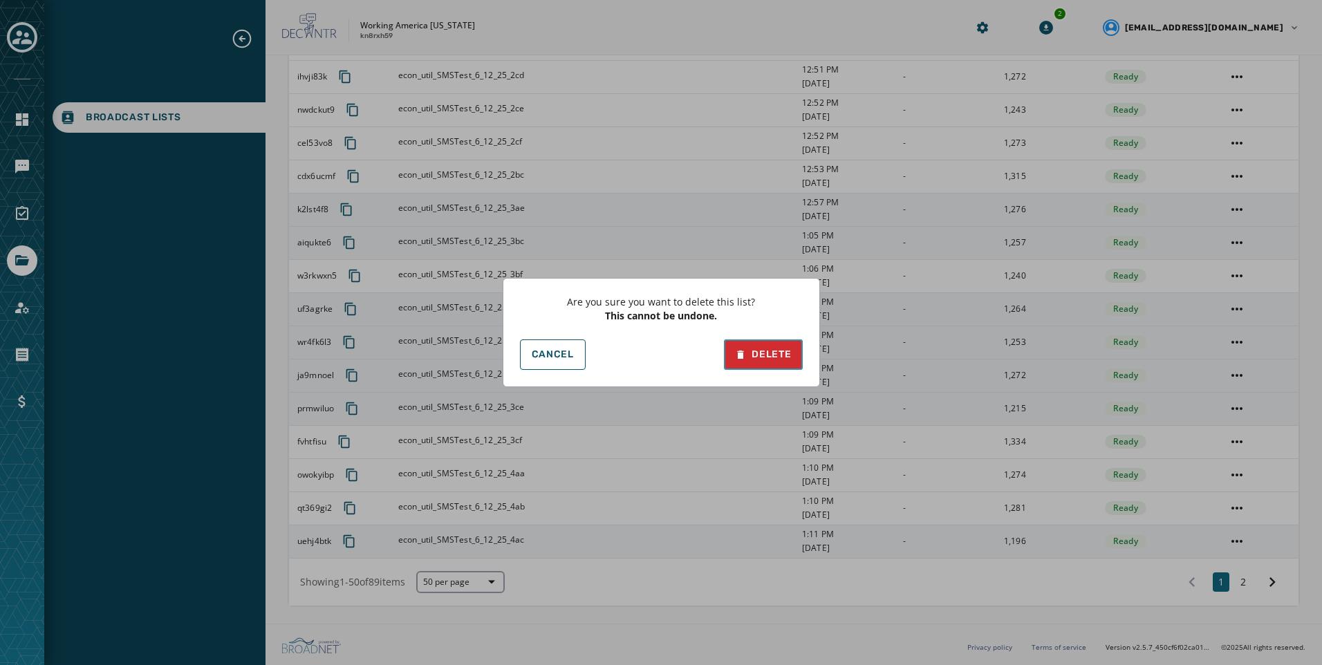
click at [769, 357] on div "Delete" at bounding box center [763, 355] width 56 height 14
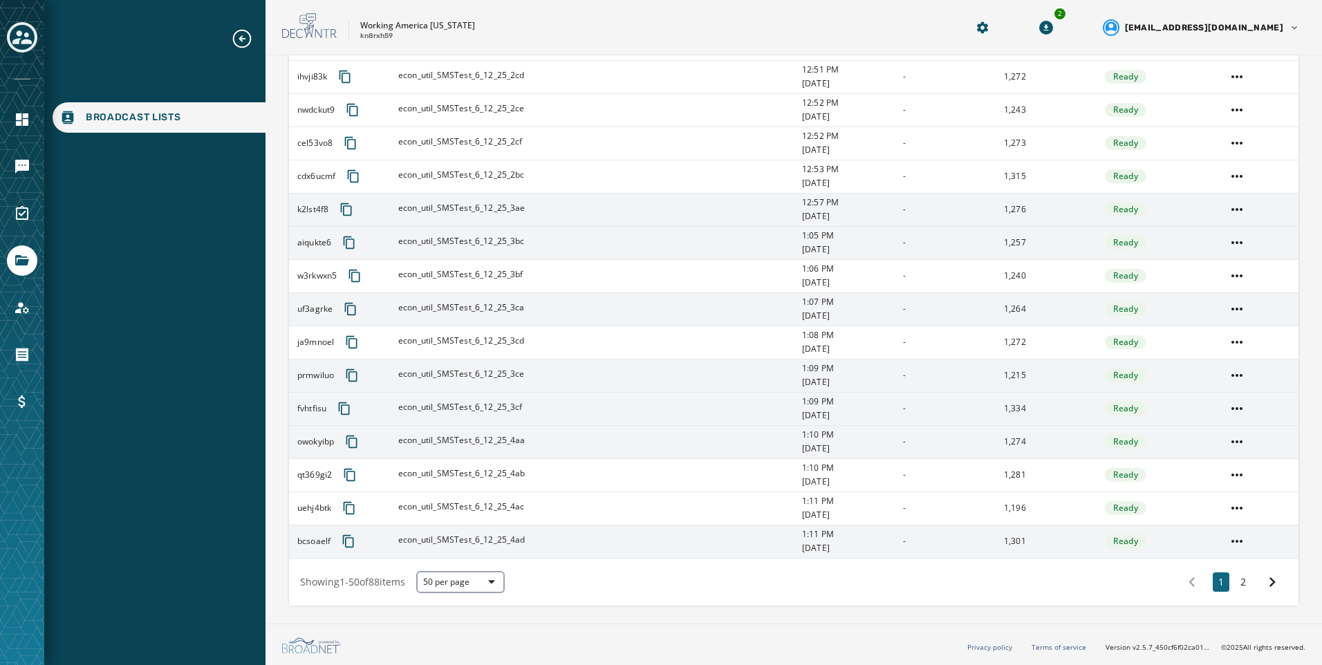
click at [1237, 449] on td at bounding box center [1257, 441] width 81 height 33
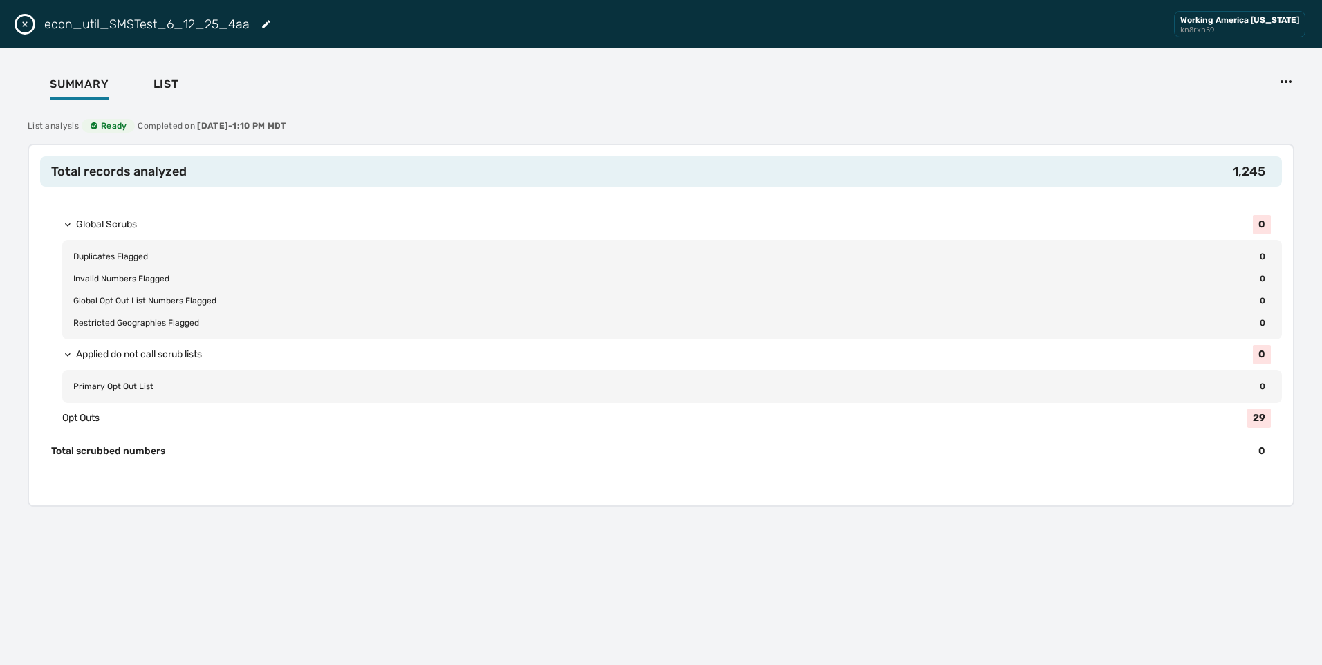
click at [17, 25] on button "Close drawer" at bounding box center [25, 24] width 17 height 17
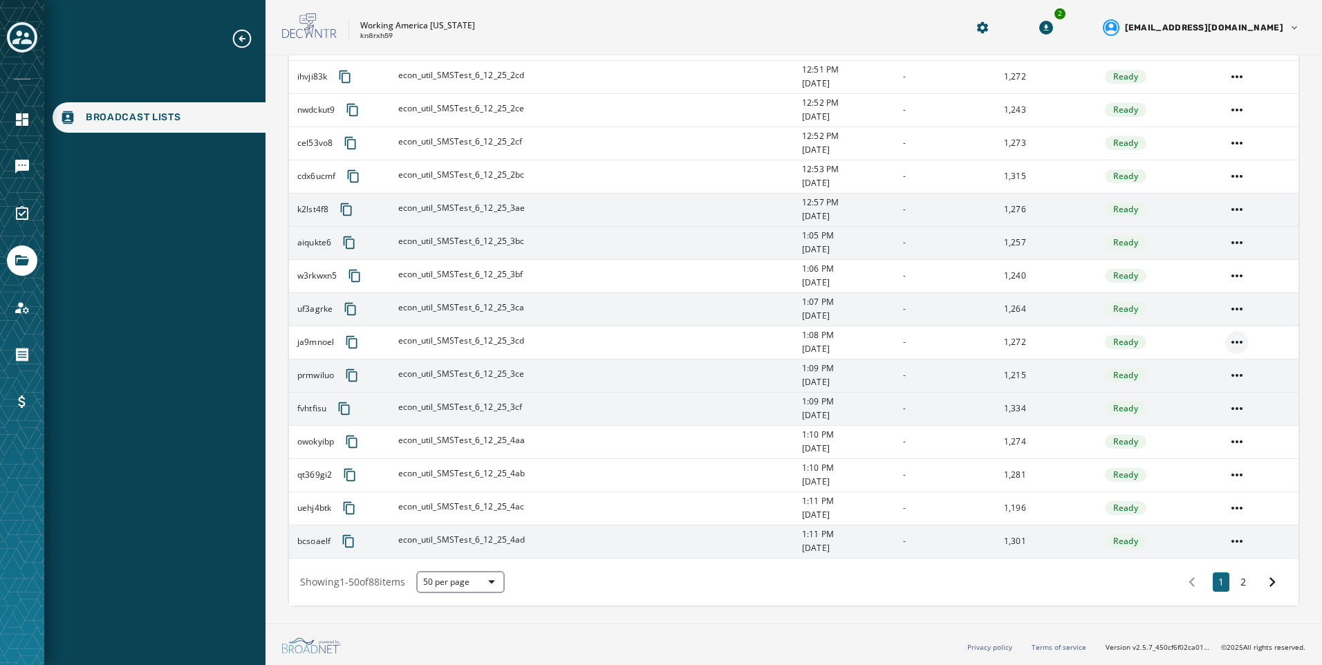
click at [1229, 337] on html "Broadcast Lists Skip To Main Content Working America [US_STATE] kn8rxh59 2 [EMA…" at bounding box center [661, 332] width 1322 height 665
click at [1216, 389] on div "Delete list" at bounding box center [1227, 392] width 62 height 22
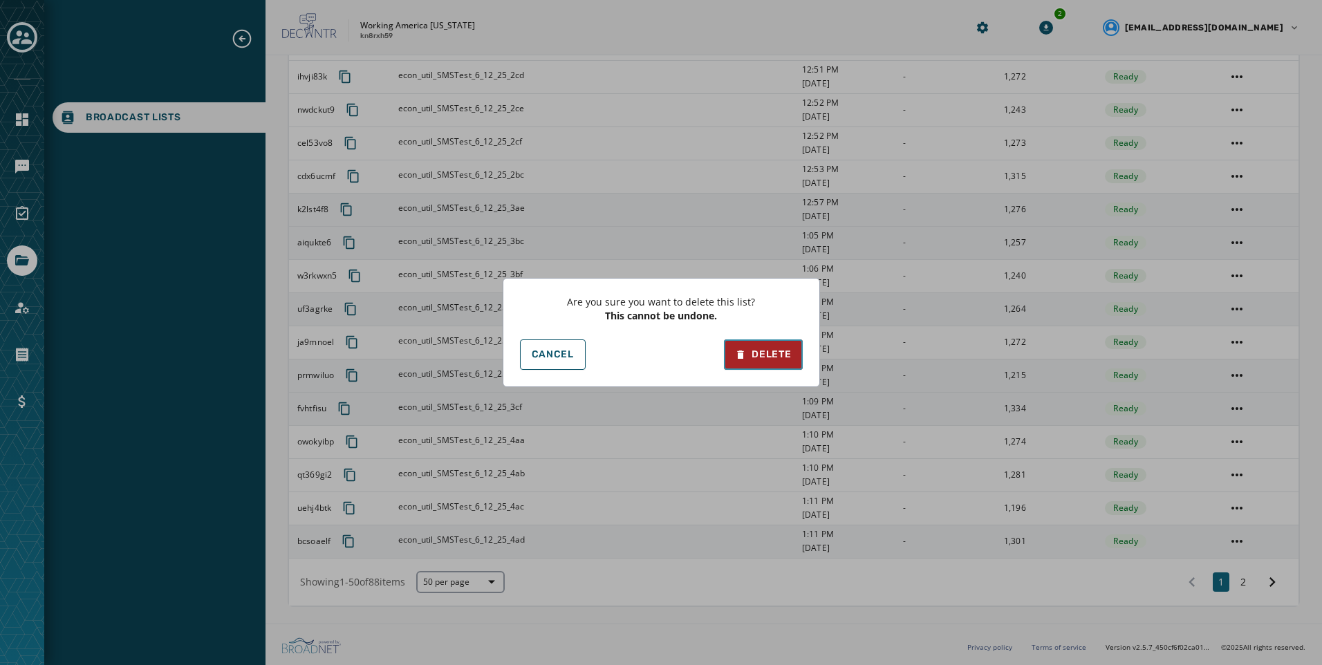
click at [758, 341] on button "Delete" at bounding box center [763, 354] width 78 height 30
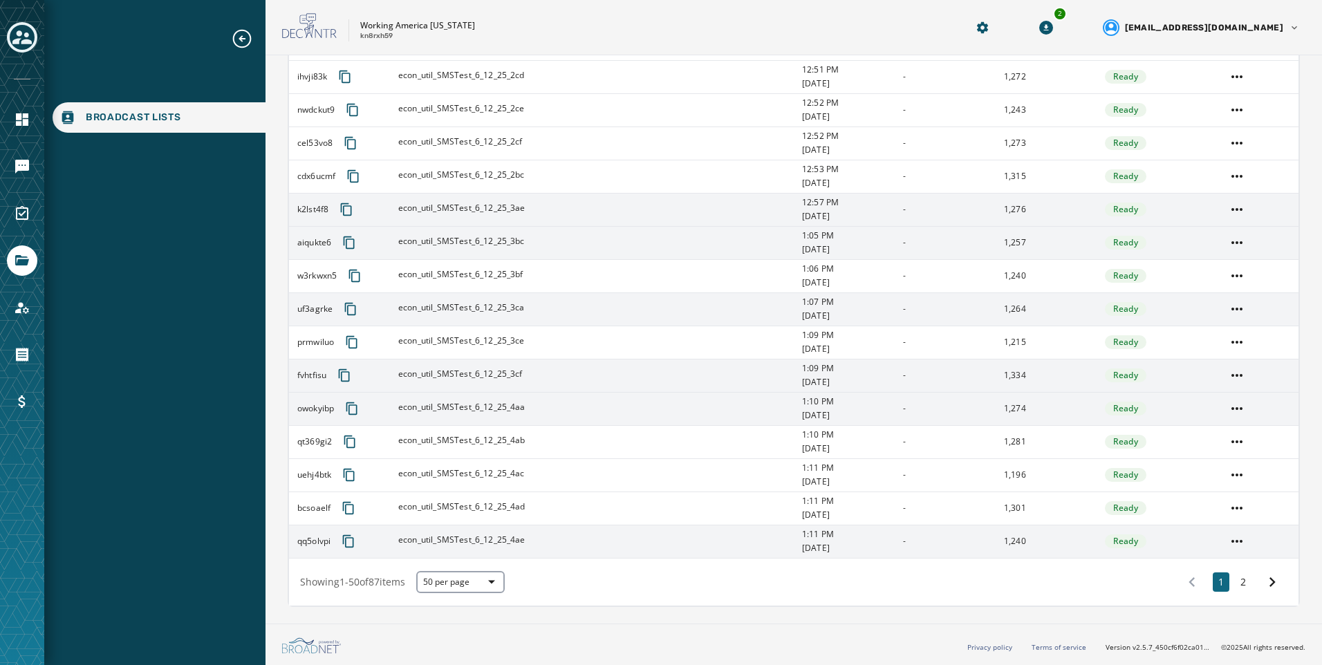
click at [1225, 245] on html "Broadcast Lists Skip To Main Content Working America [US_STATE] kn8rxh59 2 [EMA…" at bounding box center [661, 332] width 1322 height 665
click at [1223, 300] on div "Delete list" at bounding box center [1227, 292] width 62 height 22
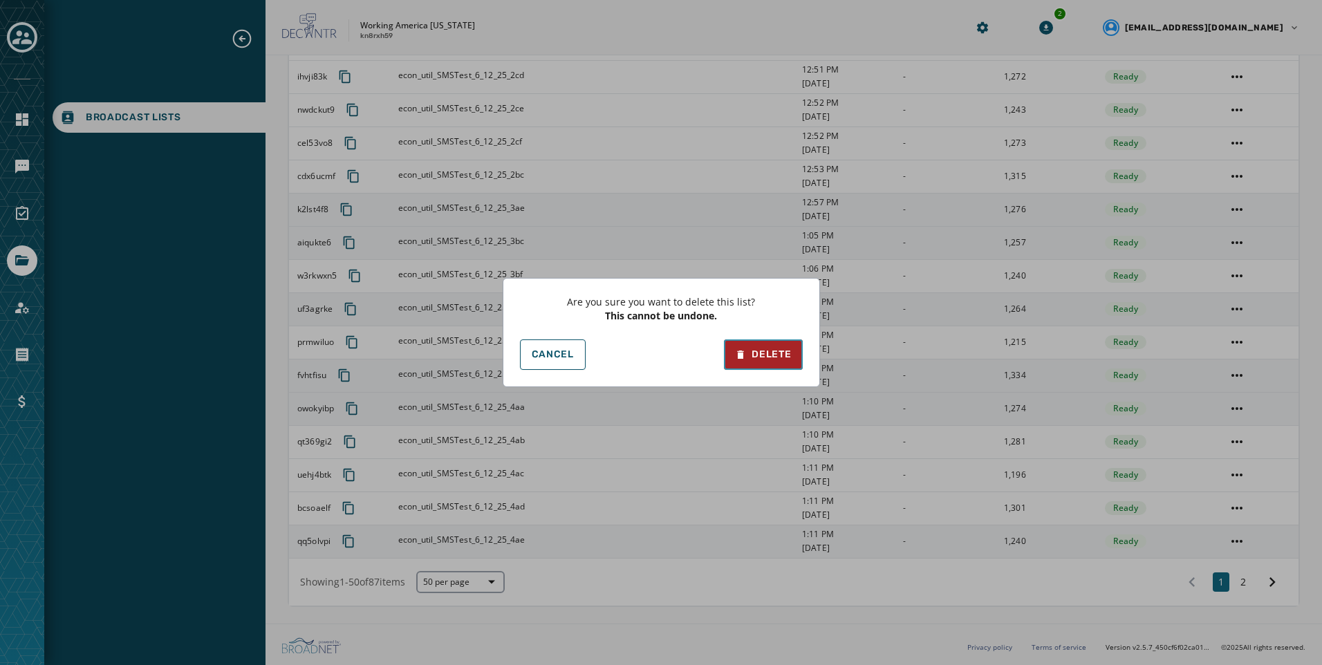
click at [787, 361] on button "Delete" at bounding box center [763, 354] width 78 height 30
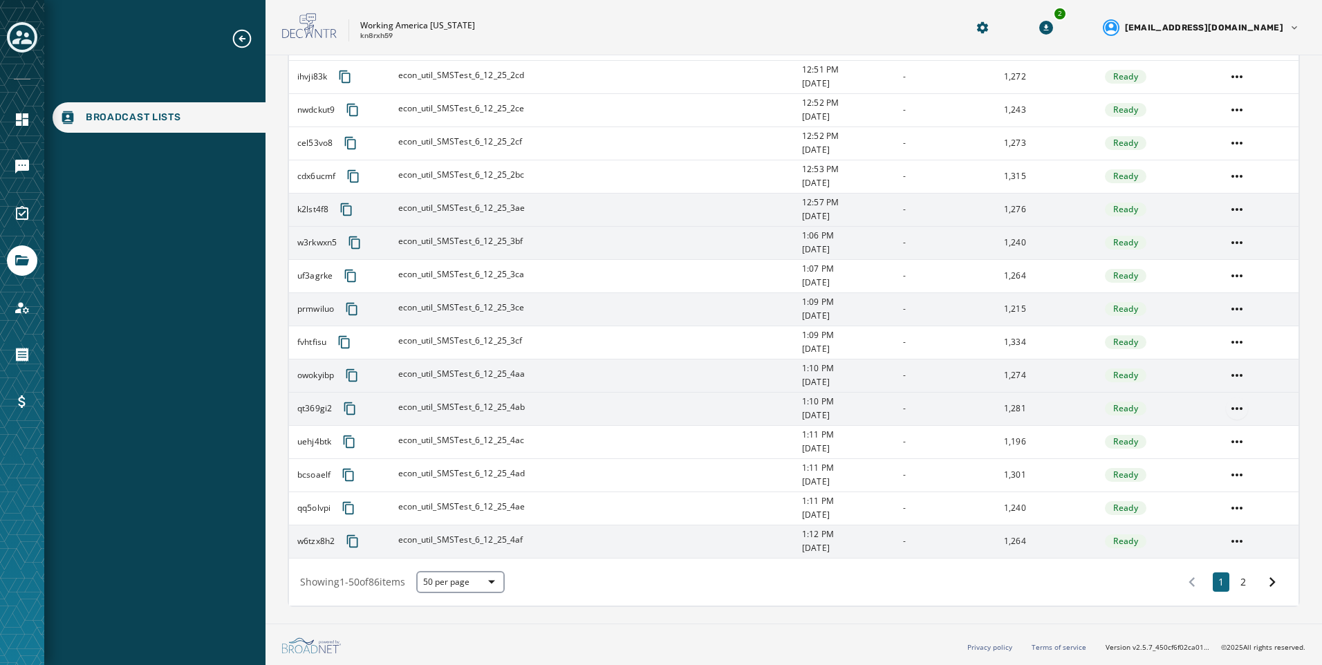
click at [1232, 402] on html "Broadcast Lists Skip To Main Content Working America [US_STATE] kn8rxh59 2 [EMA…" at bounding box center [661, 332] width 1322 height 665
click at [1226, 467] on div "Delete list" at bounding box center [1227, 458] width 62 height 22
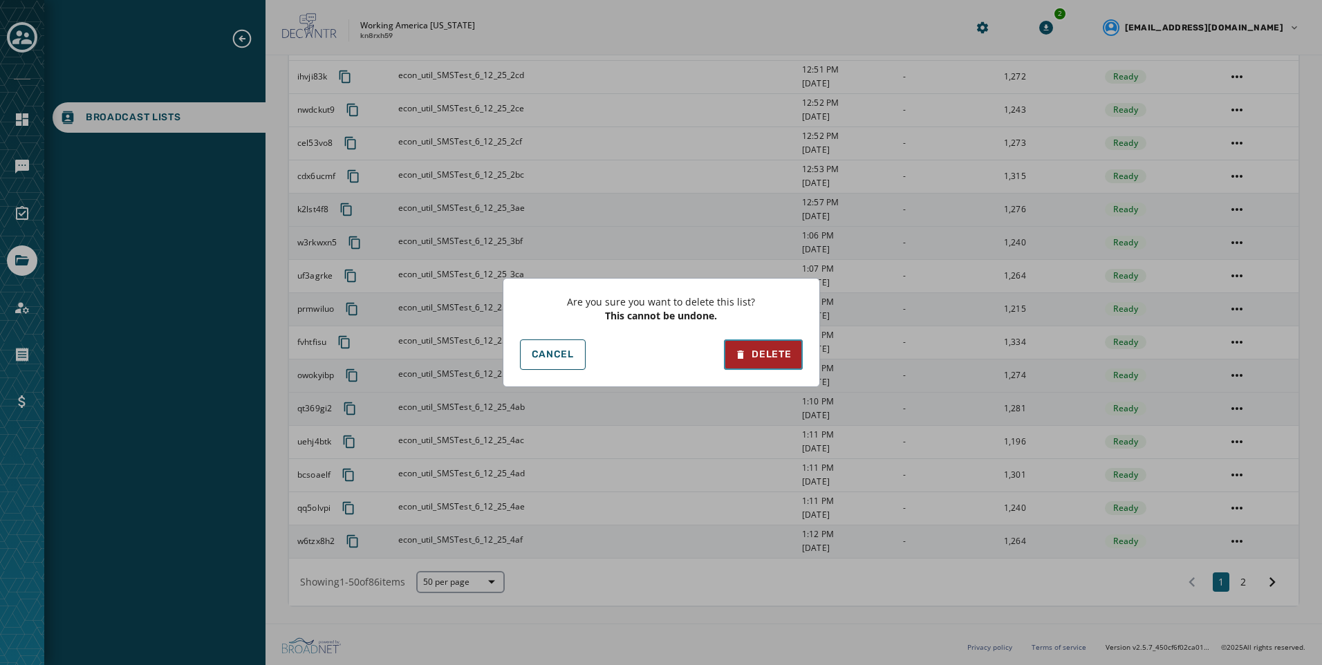
click at [757, 353] on div "Delete" at bounding box center [763, 355] width 56 height 14
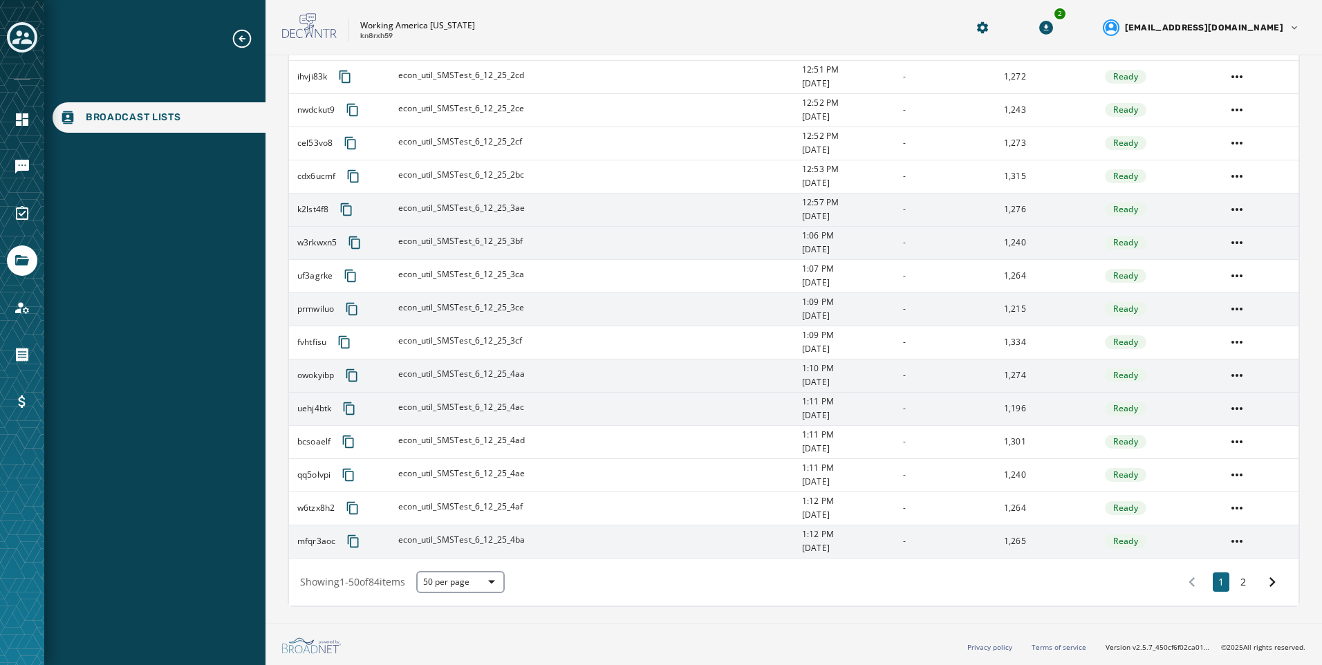
click at [1217, 342] on td at bounding box center [1257, 342] width 81 height 33
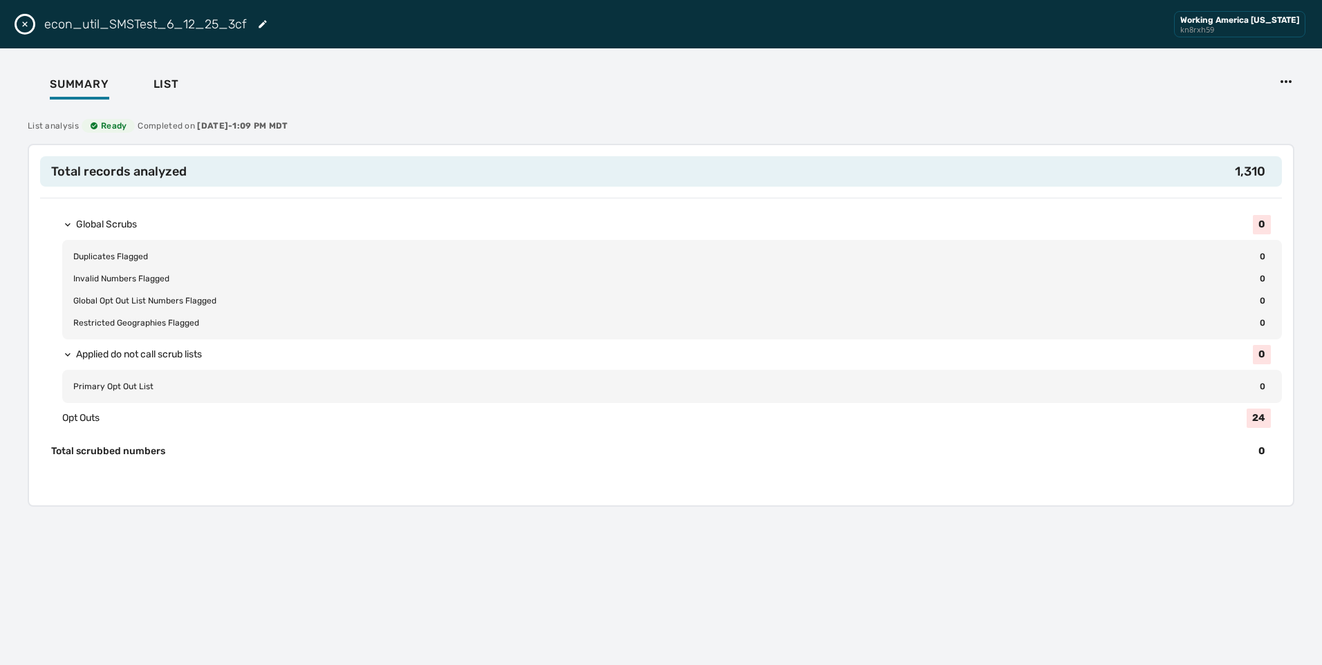
click at [32, 28] on button "Close drawer" at bounding box center [25, 24] width 17 height 17
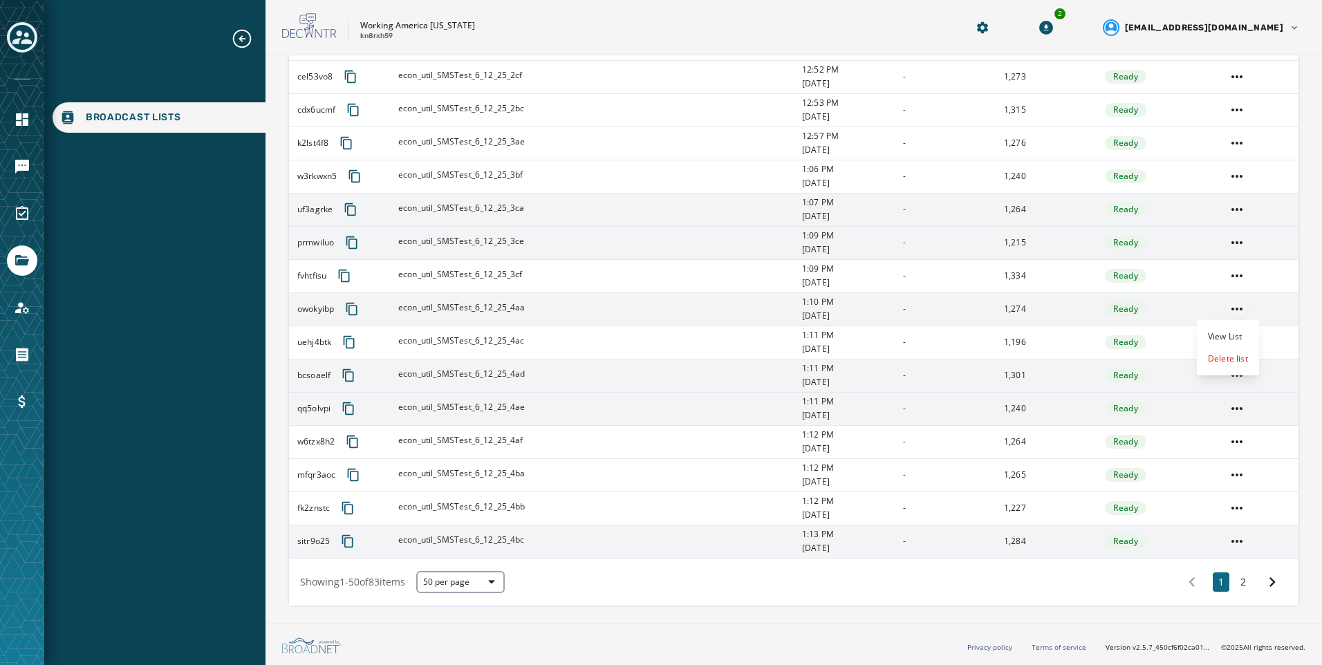
click at [1225, 310] on html "Broadcast Lists Skip To Main Content Working America [US_STATE] kn8rxh59 2 [EMA…" at bounding box center [661, 332] width 1322 height 665
click at [1230, 353] on div "Delete list" at bounding box center [1227, 359] width 62 height 22
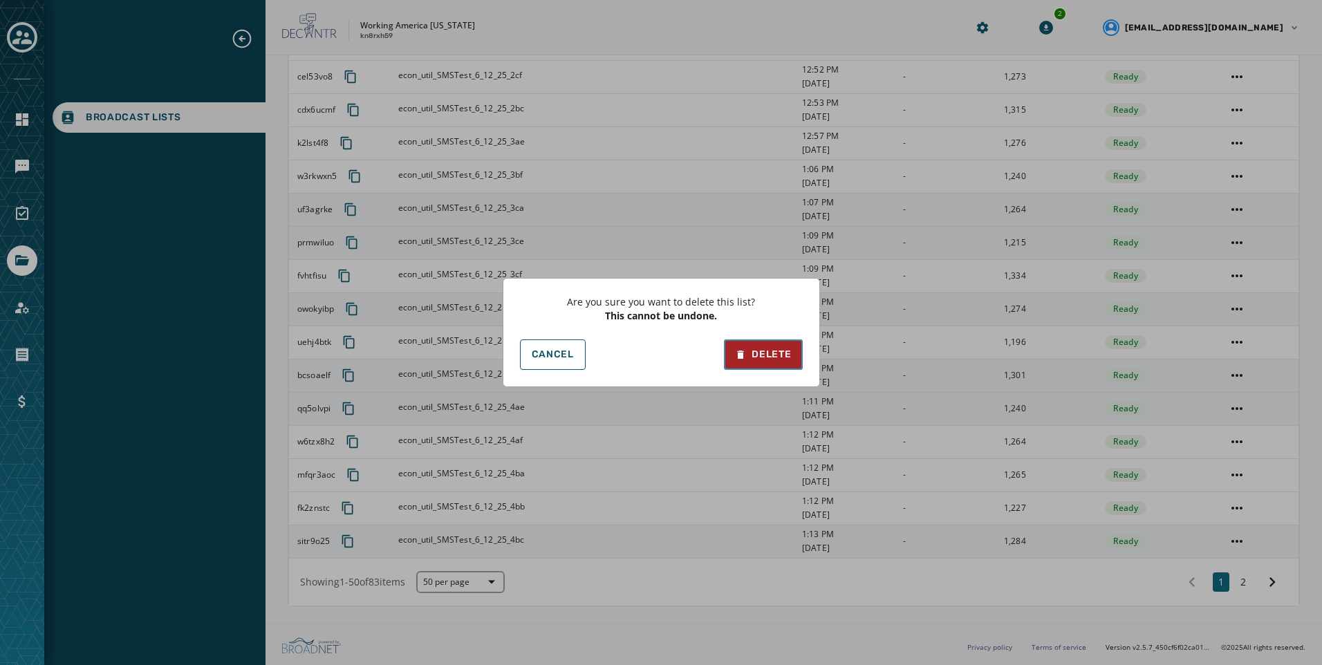
click at [786, 342] on button "Delete" at bounding box center [763, 354] width 78 height 30
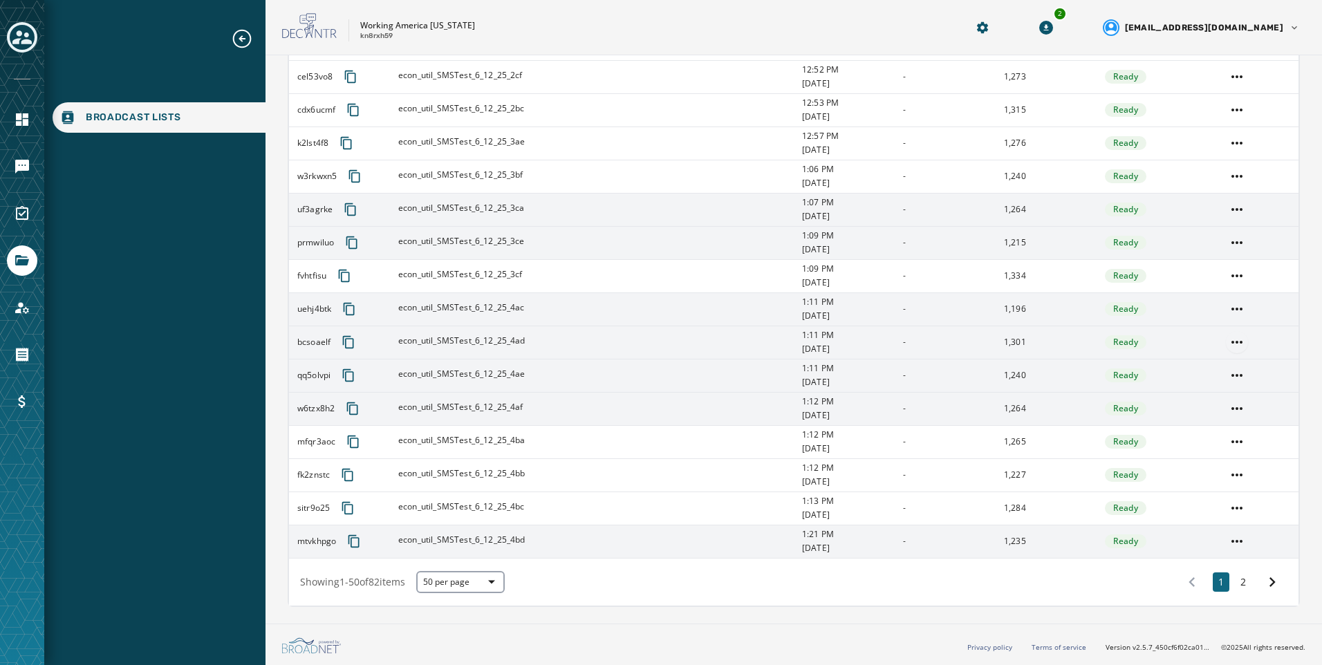
click at [1232, 337] on html "Broadcast Lists Skip To Main Content Working America [US_STATE] kn8rxh59 2 [EMA…" at bounding box center [661, 332] width 1322 height 665
click at [1223, 389] on div "Delete list" at bounding box center [1227, 392] width 62 height 22
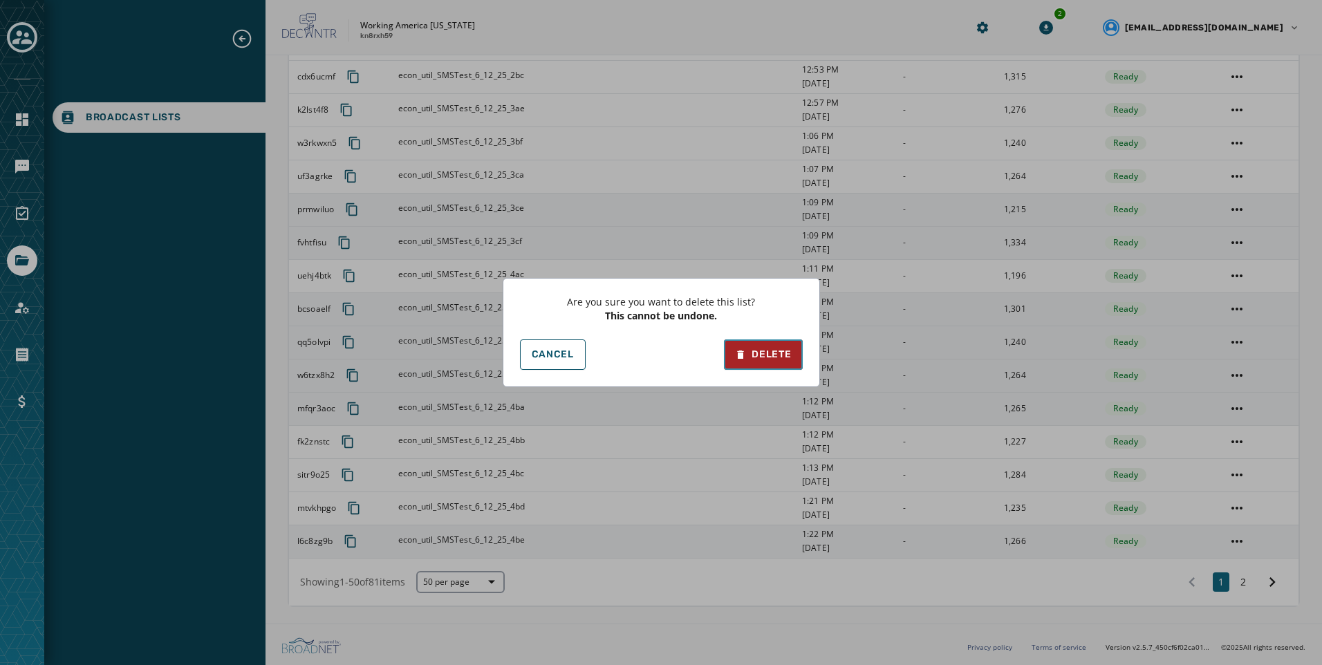
click at [760, 341] on button "Delete" at bounding box center [763, 354] width 78 height 30
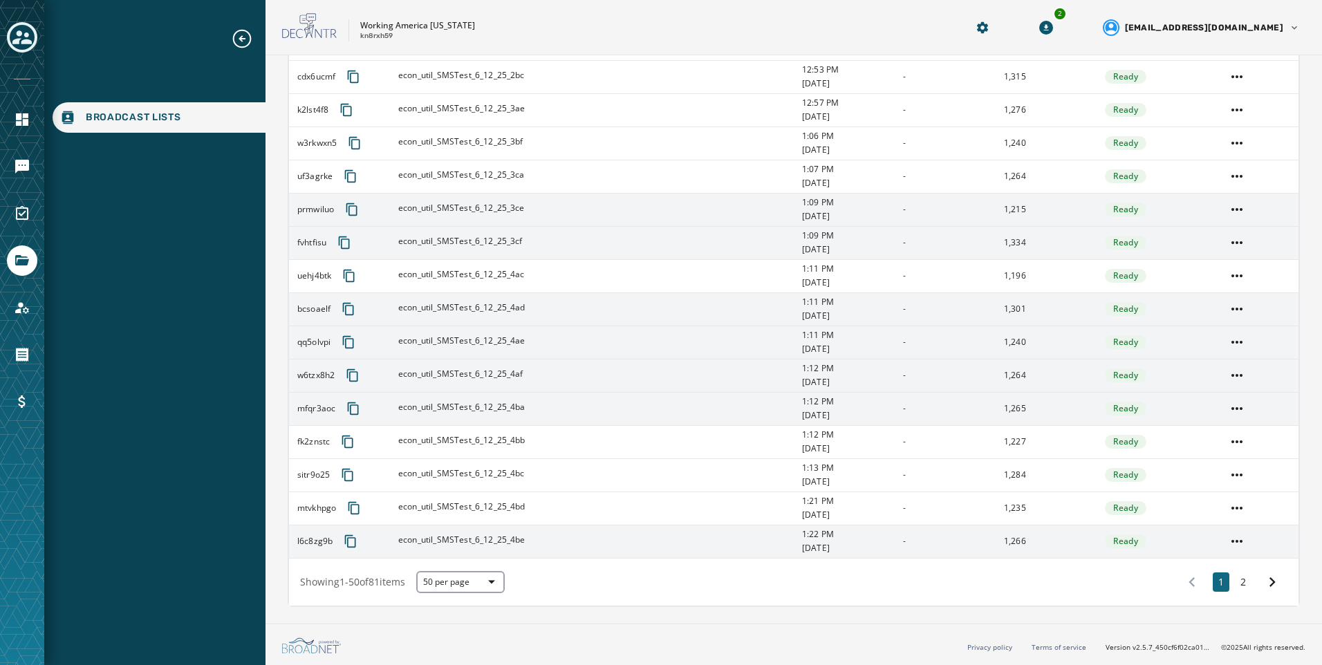
click at [1237, 314] on td at bounding box center [1257, 308] width 81 height 33
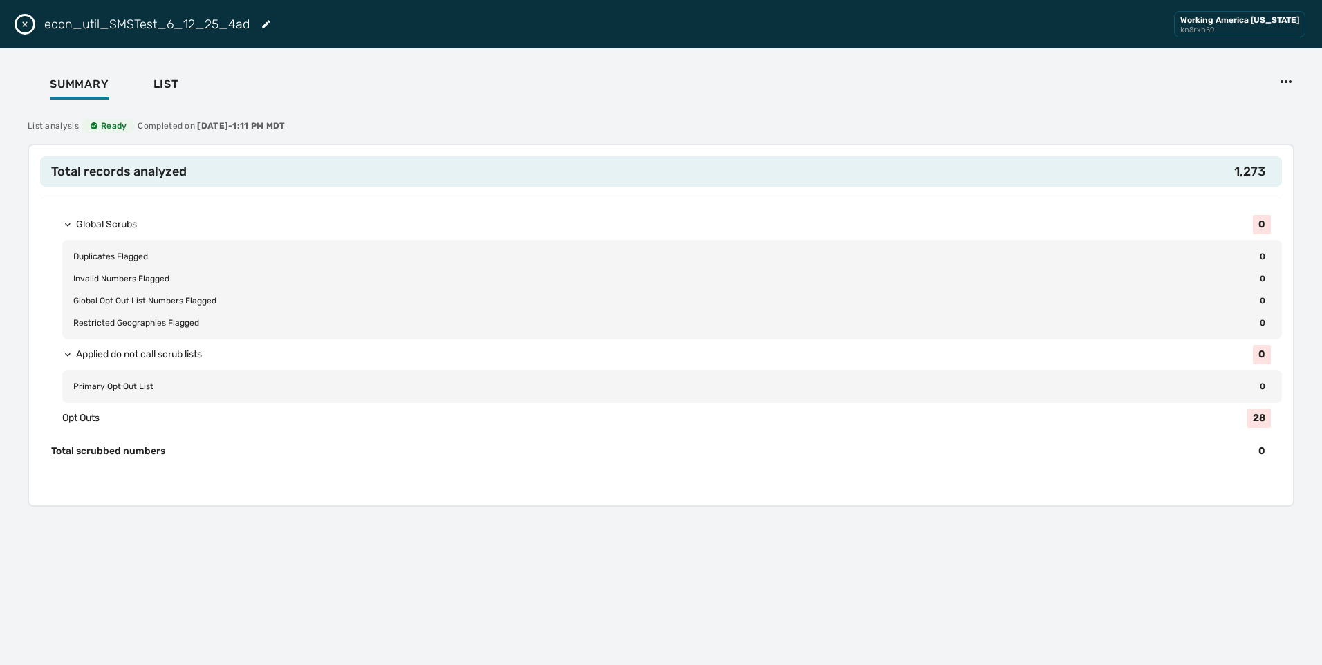
click at [20, 25] on icon "Close drawer" at bounding box center [24, 24] width 11 height 11
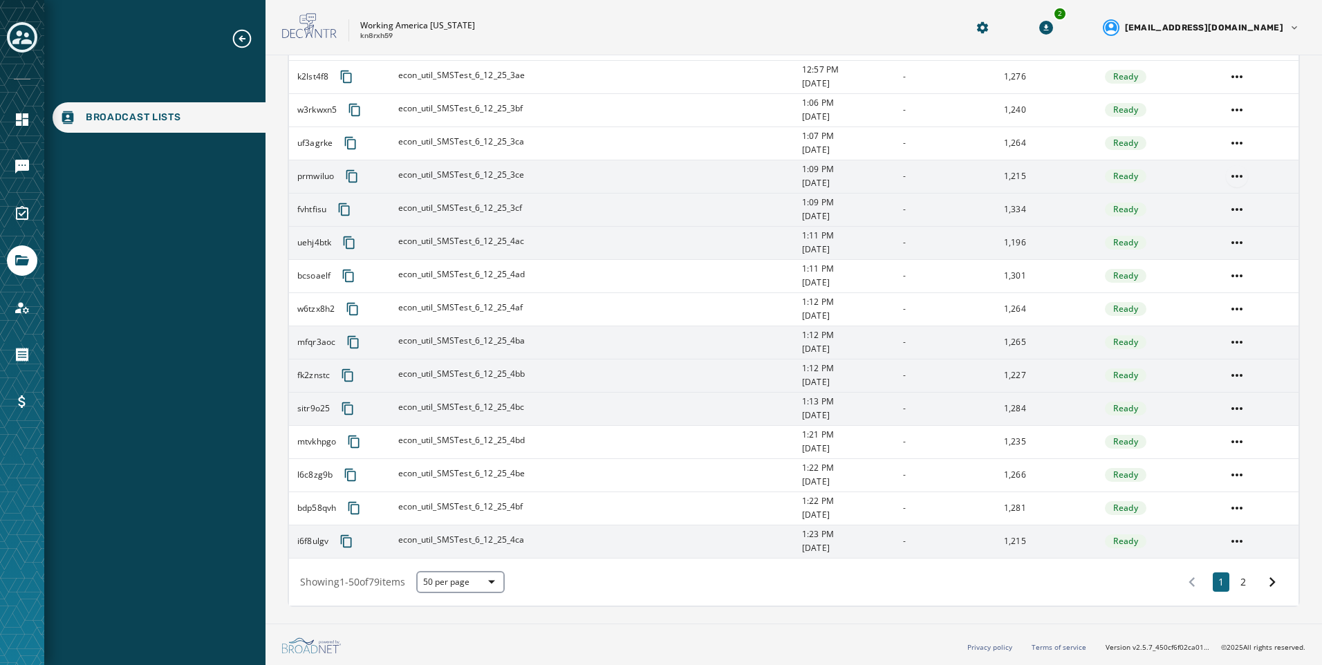
click at [1231, 175] on html "Broadcast Lists Skip To Main Content Working America [US_STATE] kn8rxh59 2 [EMA…" at bounding box center [661, 332] width 1322 height 665
click at [925, 187] on html "Broadcast Lists Skip To Main Content Working America [US_STATE] kn8rxh59 2 [EMA…" at bounding box center [661, 332] width 1322 height 665
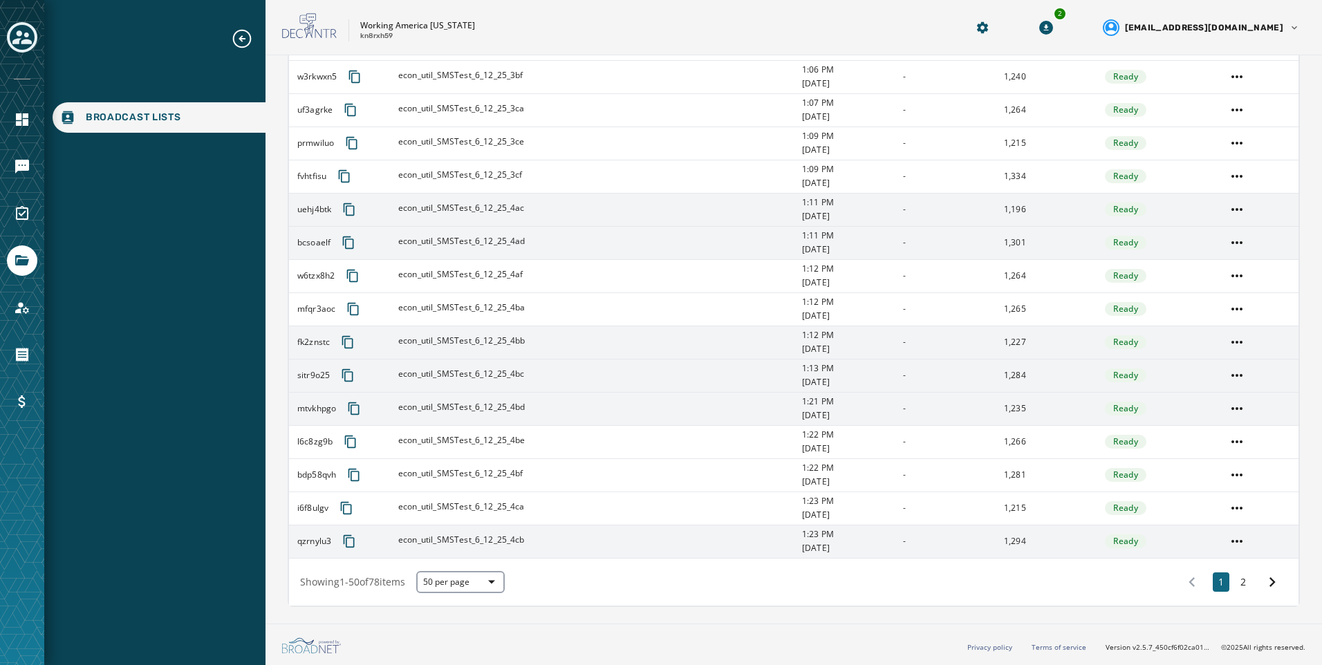
click at [1241, 249] on td at bounding box center [1257, 242] width 81 height 33
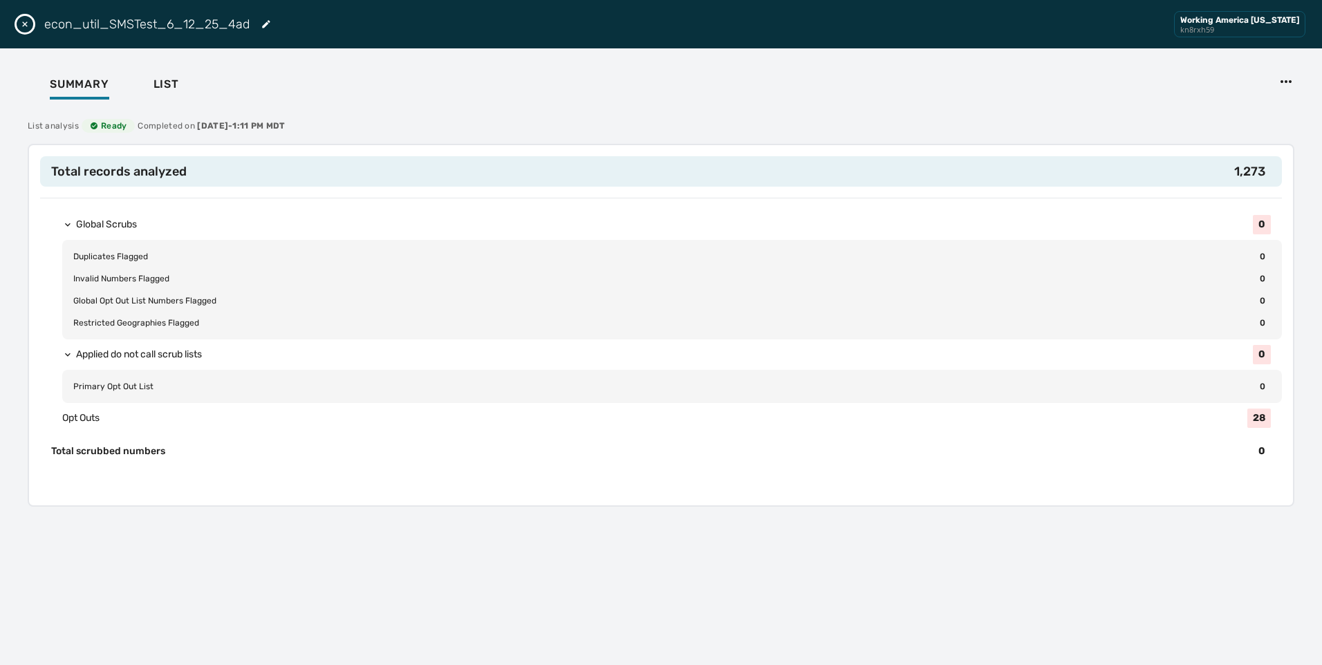
click at [23, 11] on div "econ_util_SMSTest_6_12_25_4ad Working America [US_STATE] kn8rxh59" at bounding box center [661, 24] width 1322 height 48
click at [28, 28] on icon "Close drawer" at bounding box center [24, 24] width 11 height 11
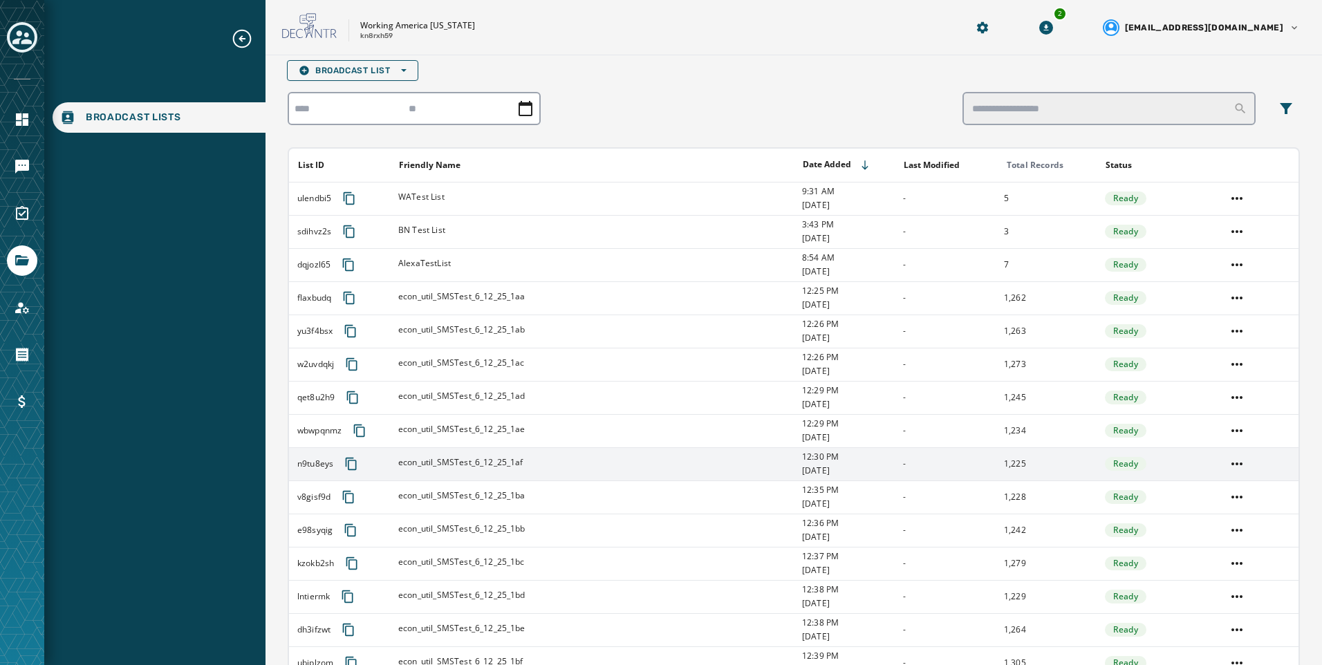
scroll to position [0, 0]
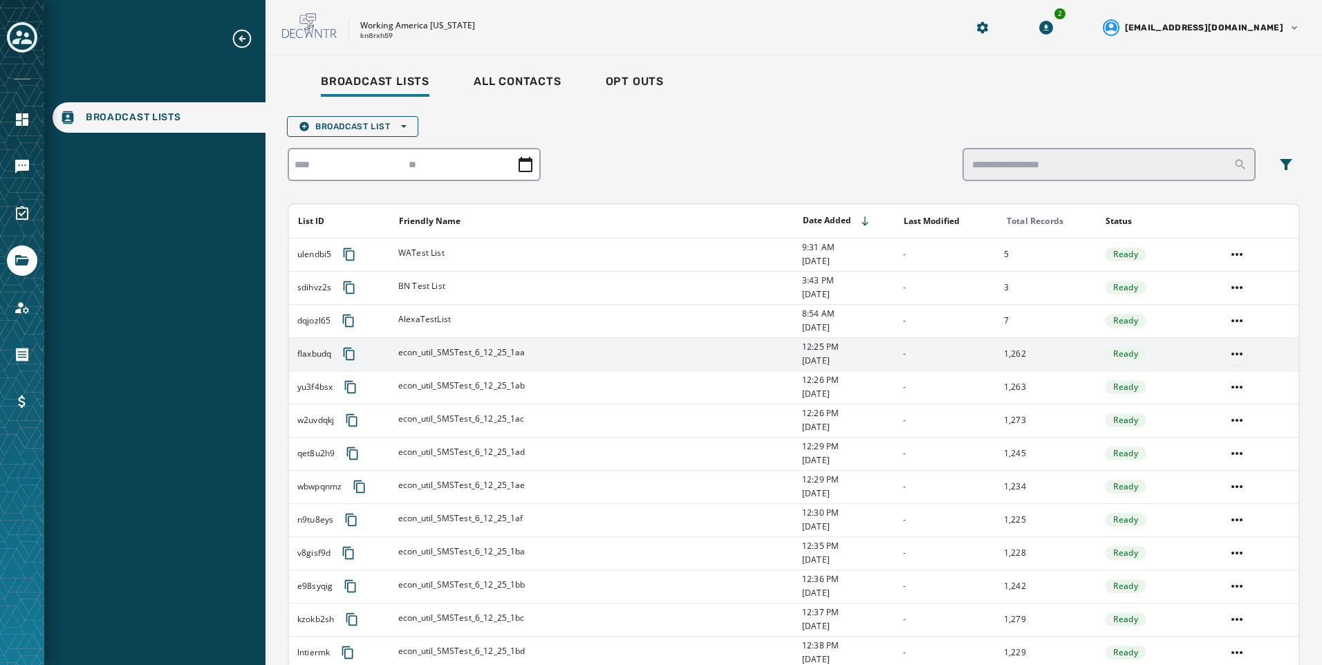
click at [1221, 359] on html "Broadcast Lists Skip To Main Content Working America [US_STATE] kn8rxh59 2 [EMA…" at bounding box center [661, 332] width 1322 height 665
click at [1227, 398] on div "Delete list" at bounding box center [1227, 404] width 62 height 22
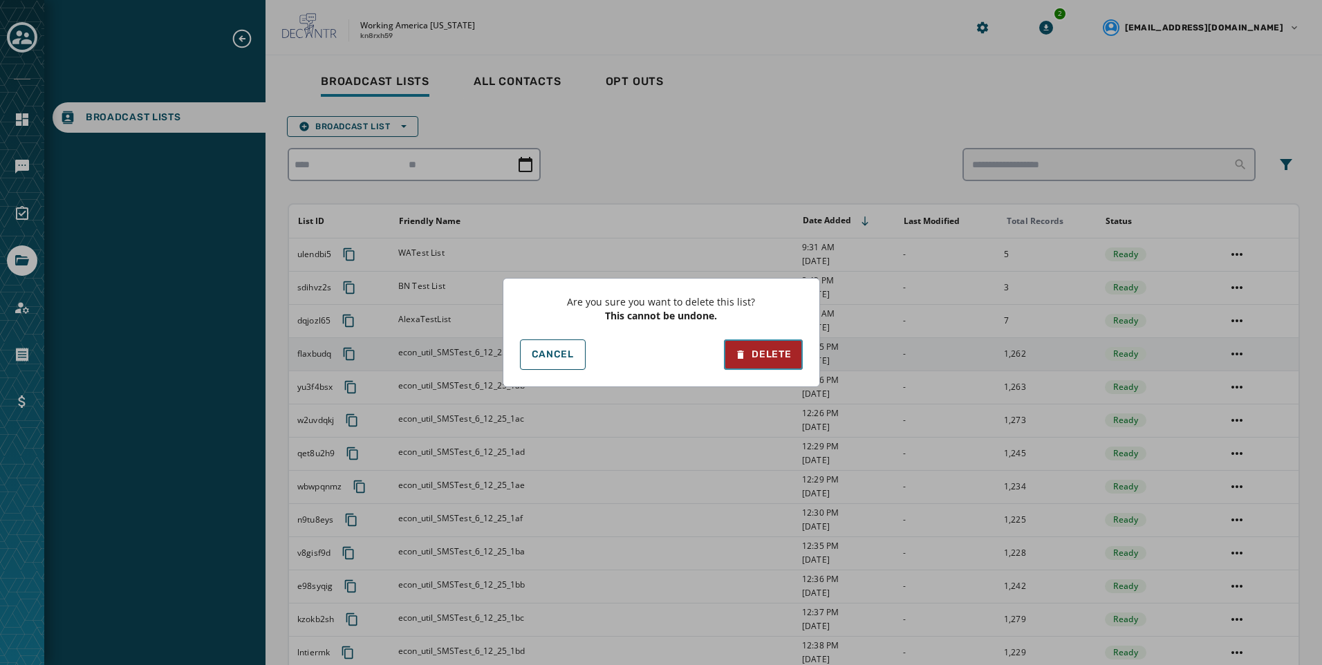
click at [793, 364] on button "Delete" at bounding box center [763, 354] width 78 height 30
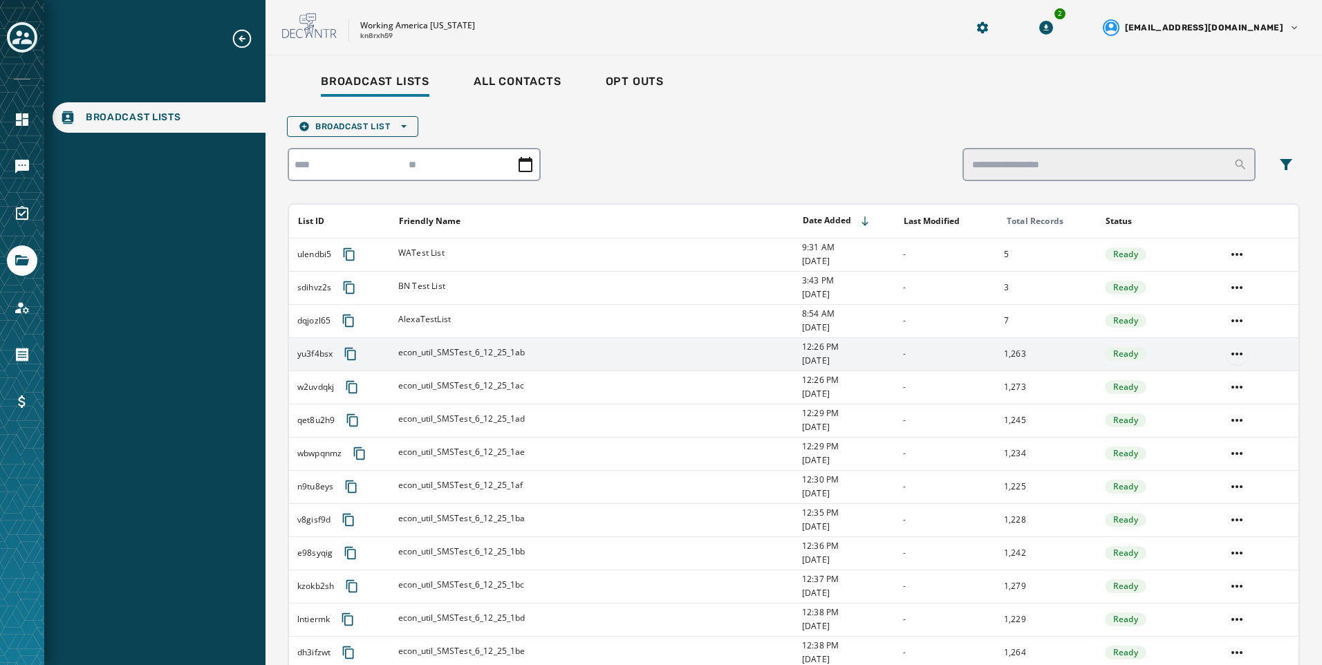
click at [1230, 357] on html "Broadcast Lists Skip To Main Content Working America [US_STATE] kn8rxh59 2 [EMA…" at bounding box center [661, 332] width 1322 height 665
click at [1230, 413] on div "Delete list" at bounding box center [1227, 404] width 62 height 22
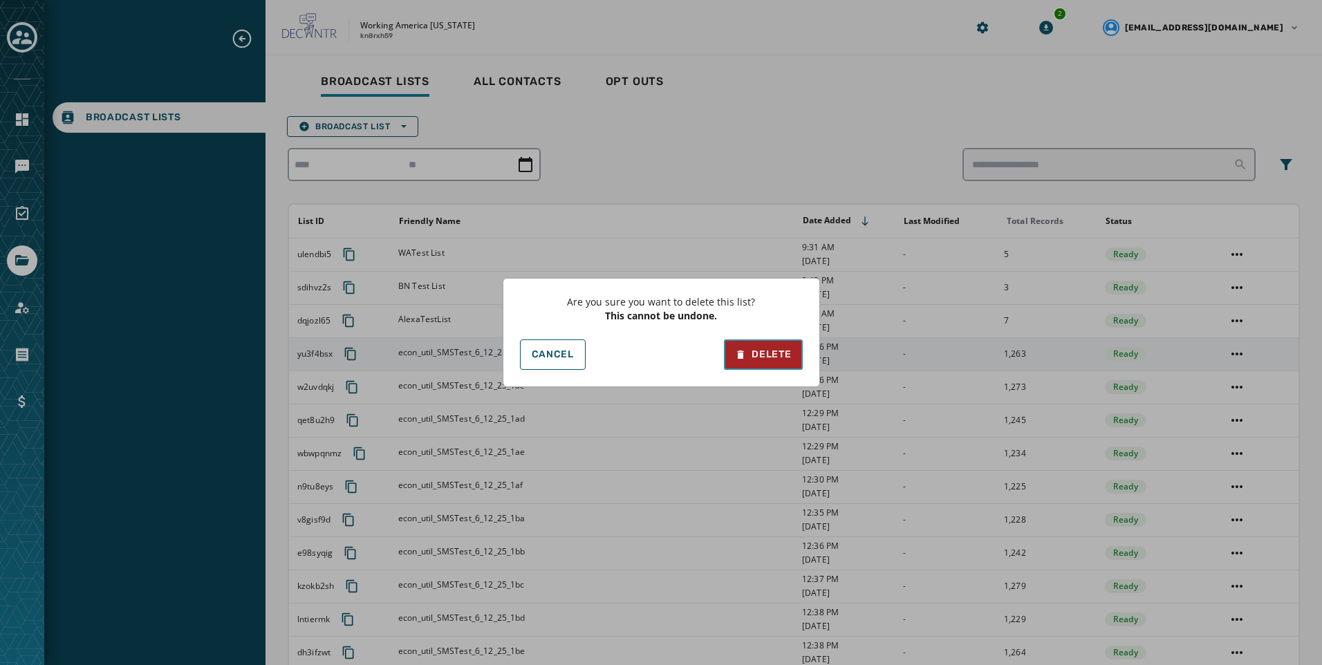
click at [781, 361] on div "Delete" at bounding box center [763, 355] width 56 height 14
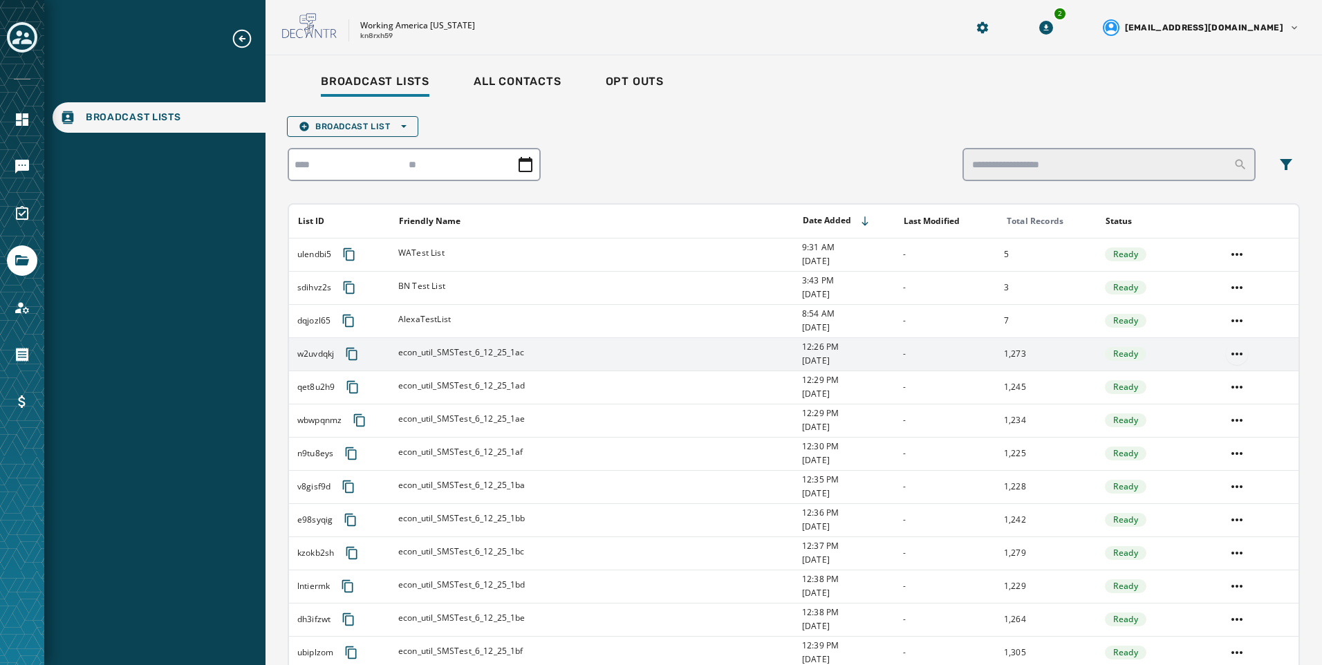
click at [1233, 354] on html "Broadcast Lists Skip To Main Content Working America [US_STATE] kn8rxh59 2 [EMA…" at bounding box center [661, 332] width 1322 height 665
click at [1227, 394] on div "Delete list" at bounding box center [1227, 404] width 62 height 22
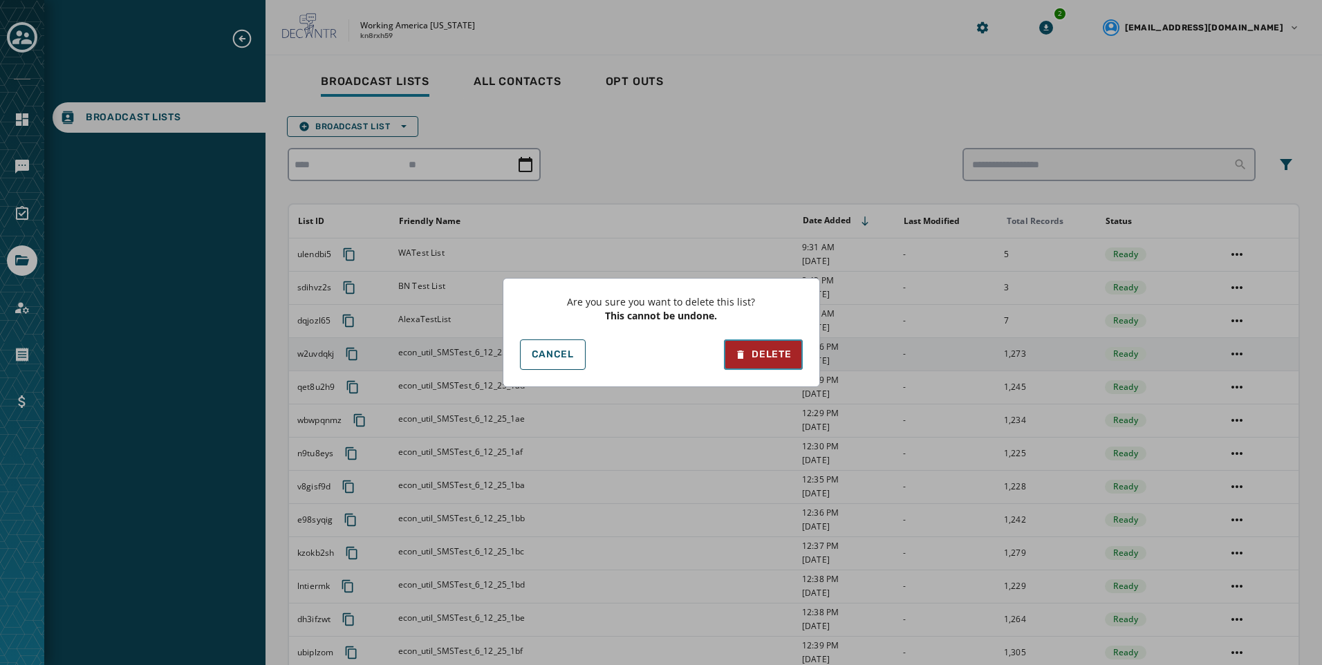
click at [793, 349] on button "Delete" at bounding box center [763, 354] width 78 height 30
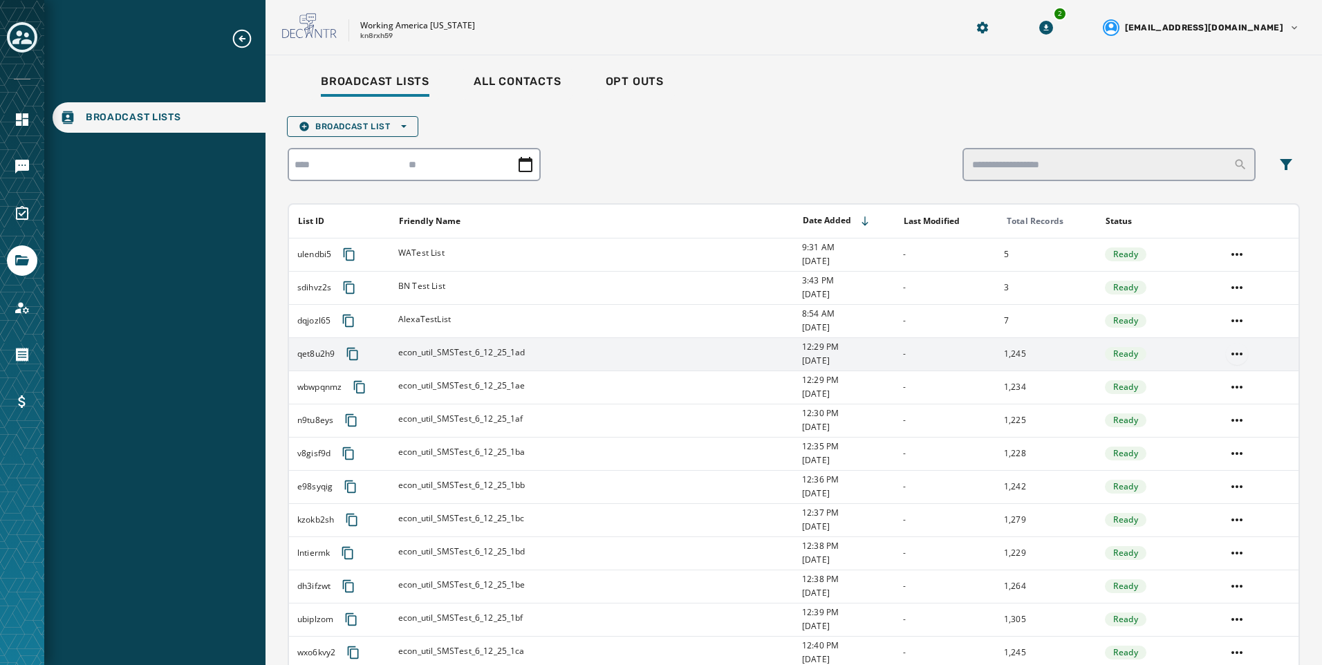
click at [1232, 356] on html "Broadcast Lists Skip To Main Content Working America [US_STATE] kn8rxh59 2 [EMA…" at bounding box center [661, 332] width 1322 height 665
click at [1229, 403] on div "Delete list" at bounding box center [1227, 404] width 62 height 22
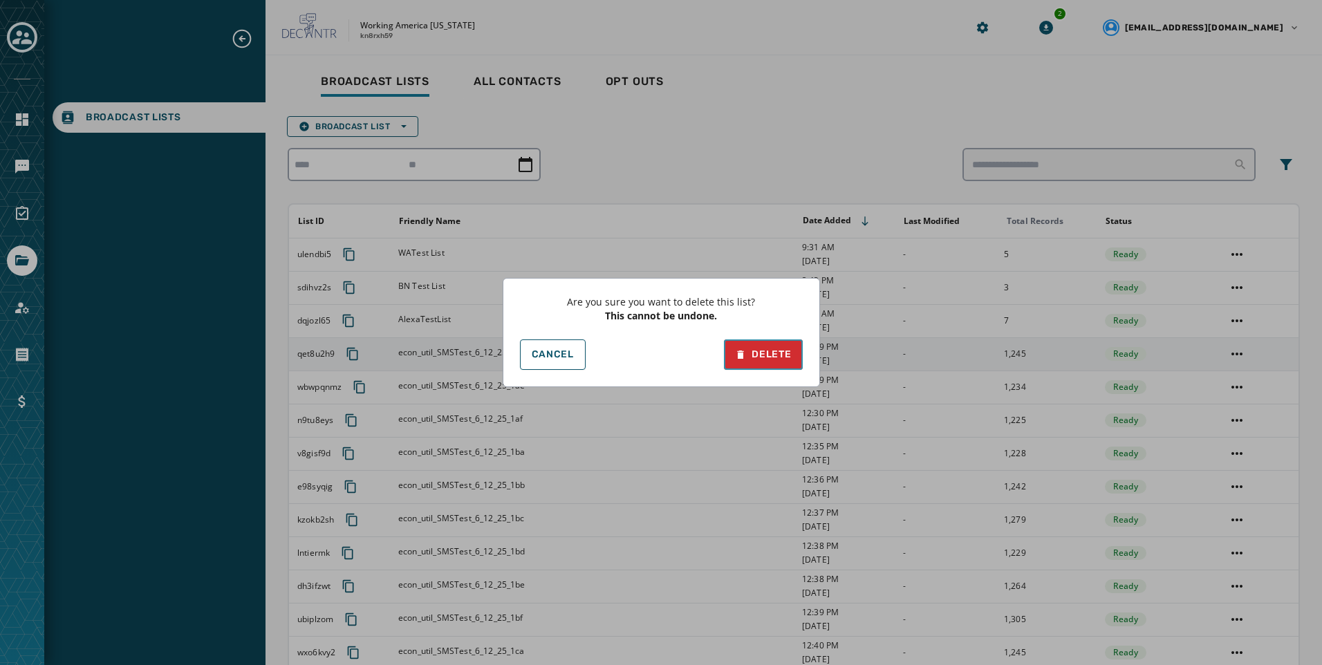
click at [752, 348] on div "Delete" at bounding box center [763, 355] width 56 height 14
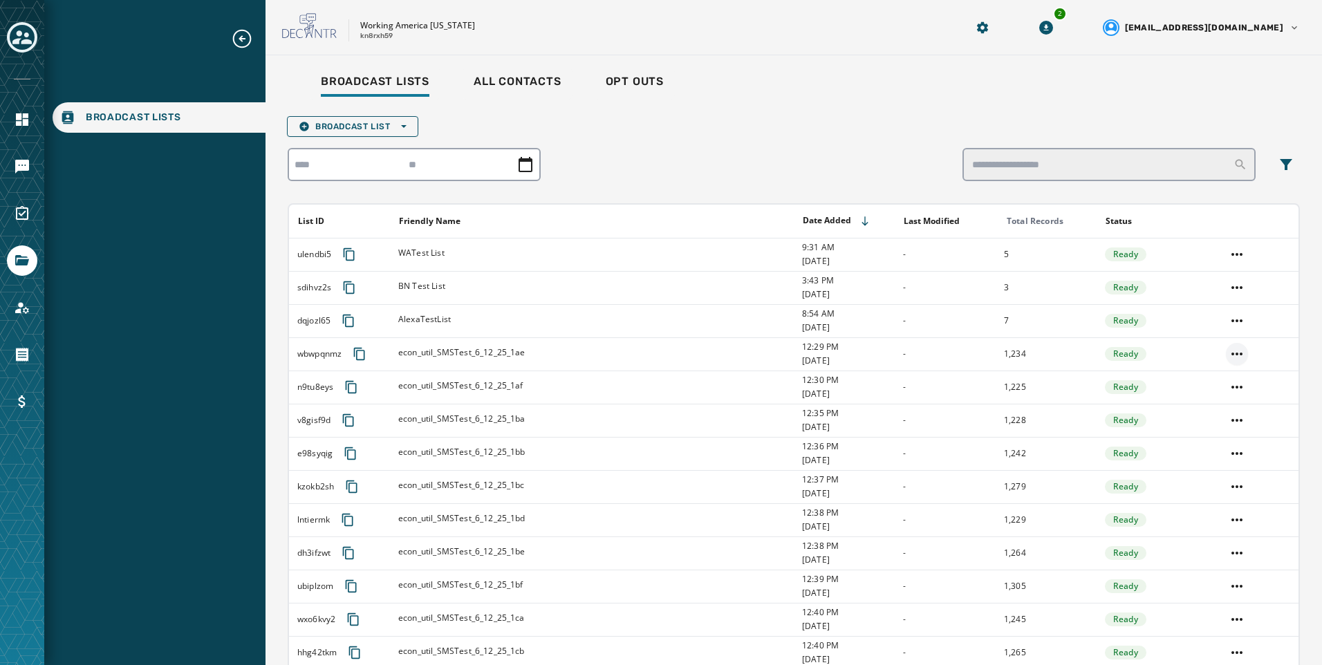
click at [1229, 353] on html "Broadcast Lists Skip To Main Content Working America [US_STATE] kn8rxh59 2 [EMA…" at bounding box center [661, 332] width 1322 height 665
click at [1228, 409] on div "Delete list" at bounding box center [1227, 404] width 62 height 22
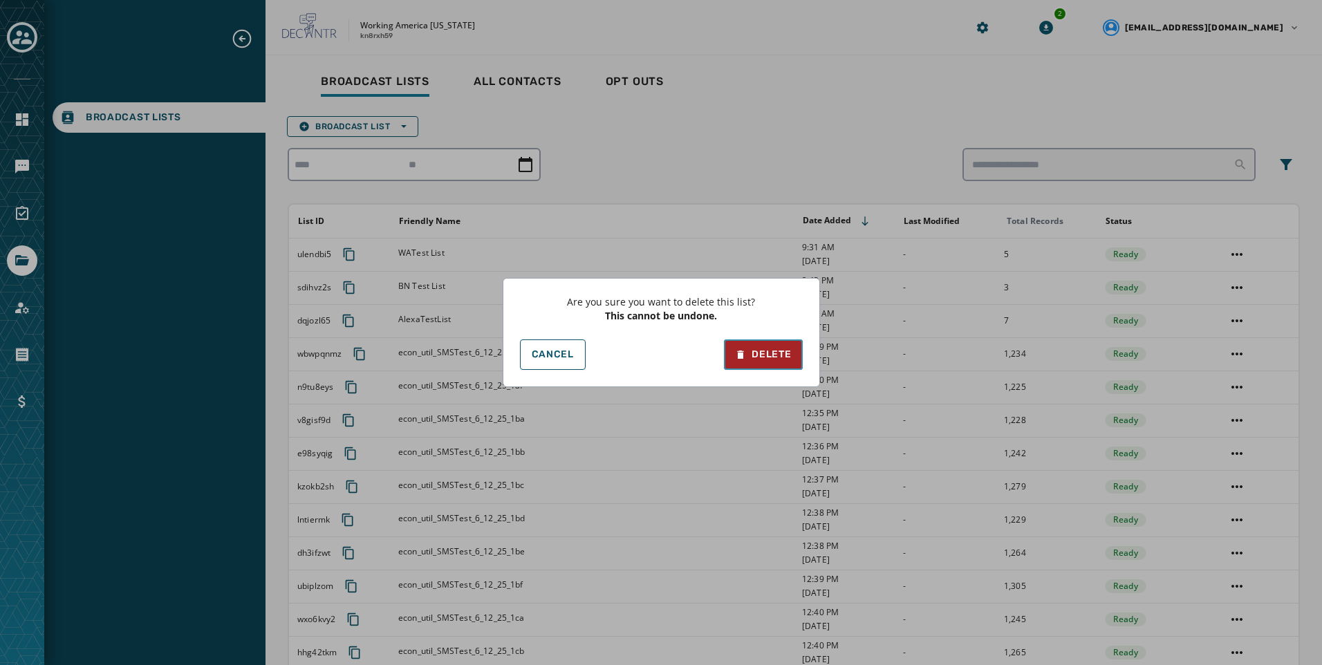
click at [767, 358] on div "Delete" at bounding box center [763, 355] width 56 height 14
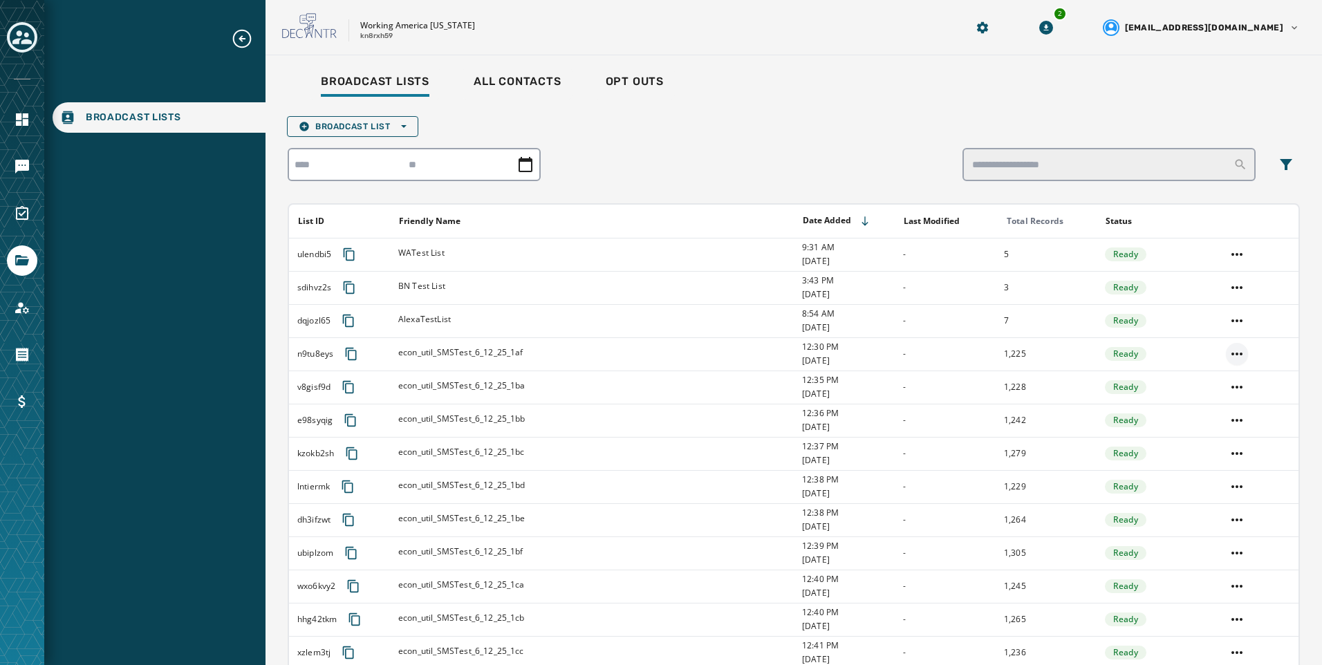
click at [1230, 357] on html "Broadcast Lists Skip To Main Content Working America [US_STATE] kn8rxh59 2 [EMA…" at bounding box center [661, 332] width 1322 height 665
click at [1230, 402] on div "Delete list" at bounding box center [1227, 404] width 62 height 22
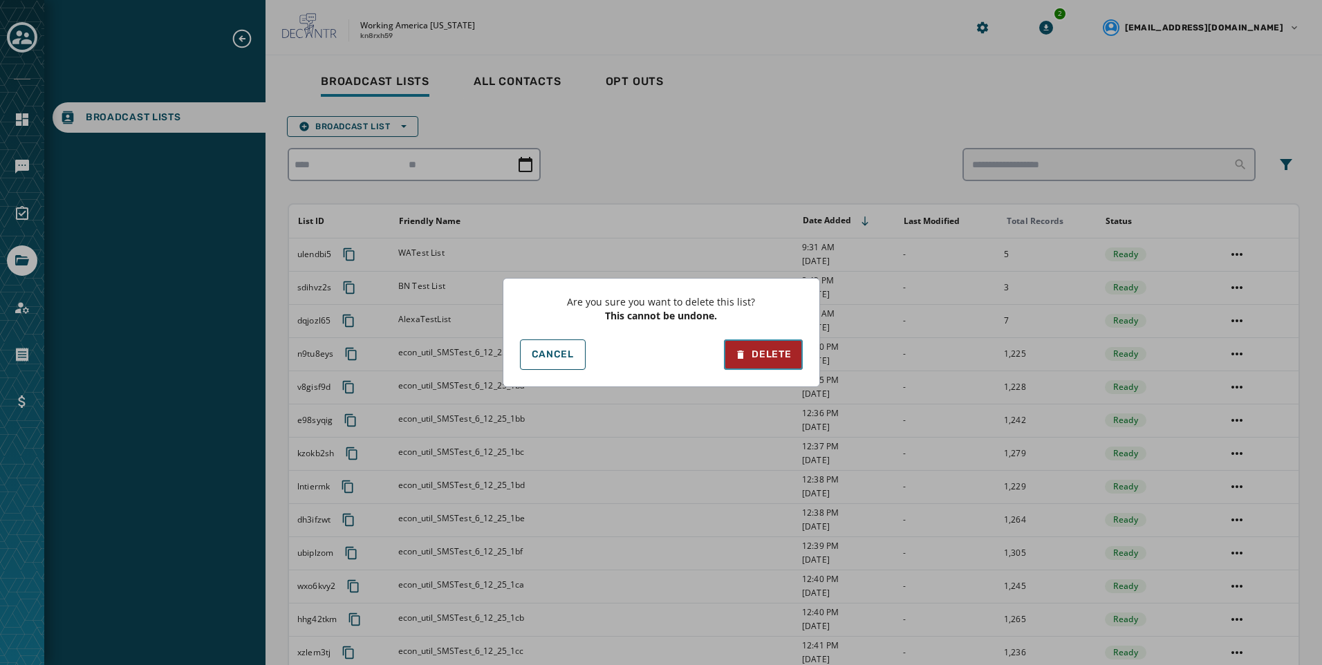
click at [771, 357] on div "Delete" at bounding box center [763, 355] width 56 height 14
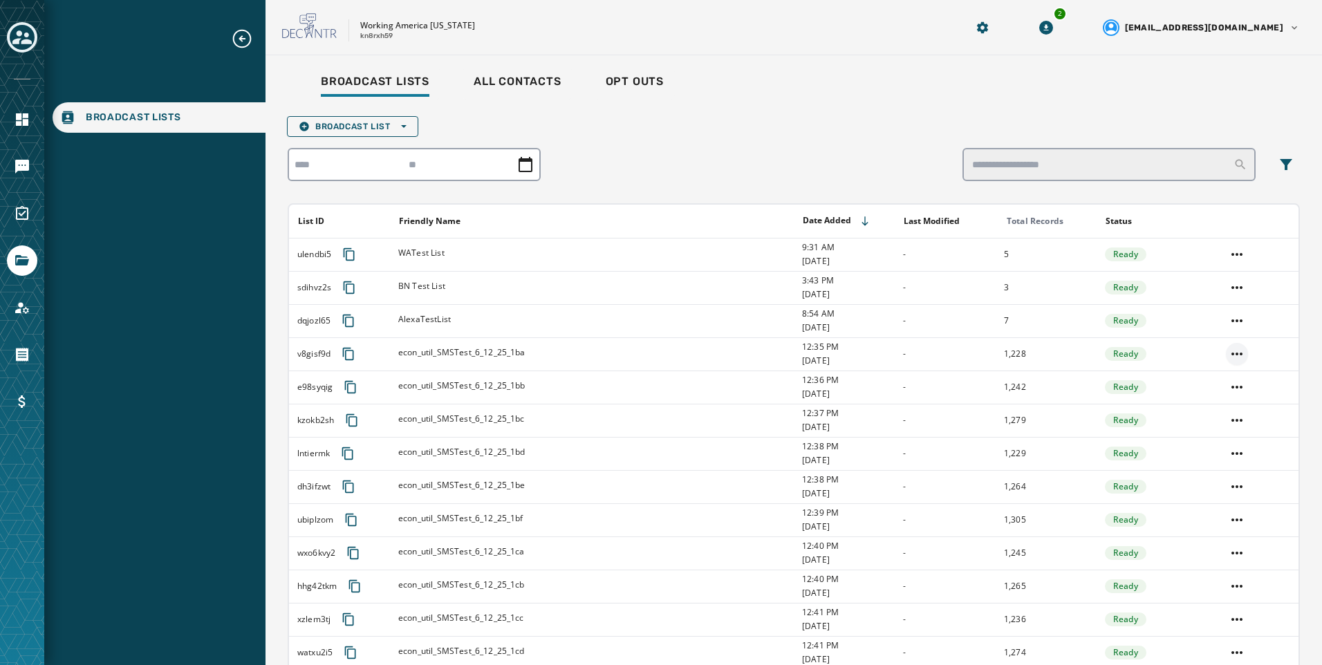
click at [1230, 359] on html "Broadcast Lists Skip To Main Content Working America [US_STATE] kn8rxh59 2 [EMA…" at bounding box center [661, 332] width 1322 height 665
click at [1247, 405] on div "Delete list" at bounding box center [1227, 404] width 62 height 22
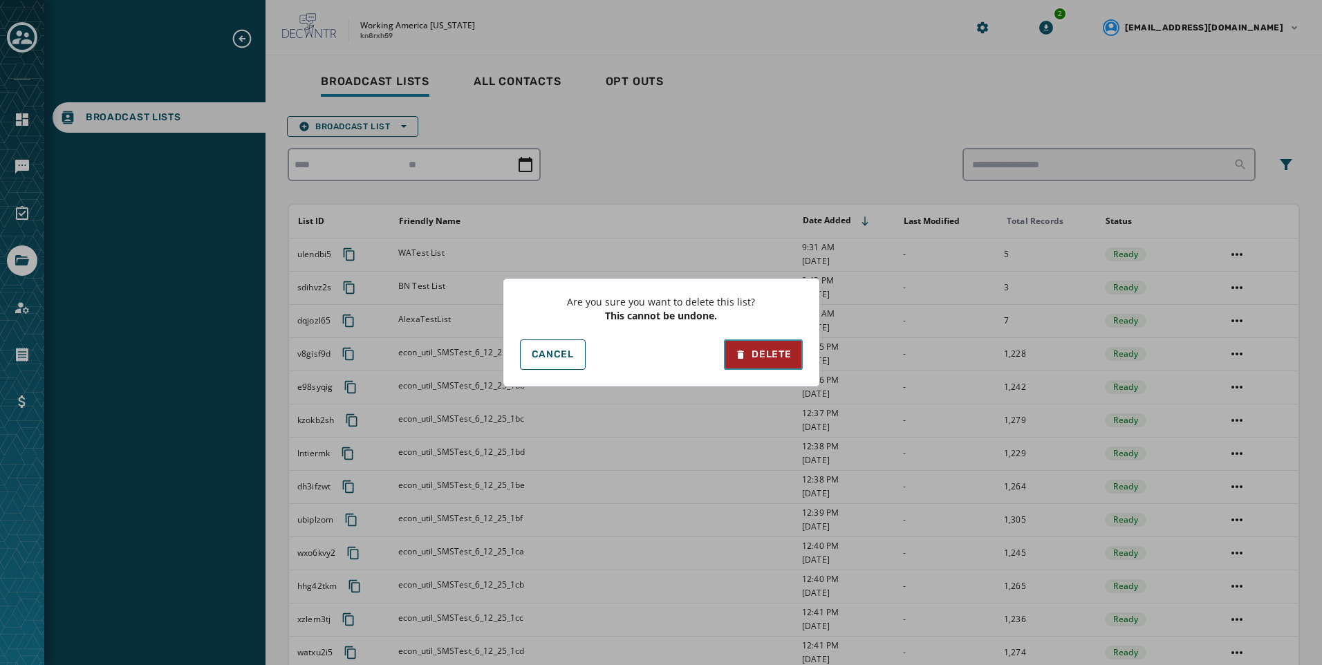
click at [798, 349] on button "Delete" at bounding box center [763, 354] width 78 height 30
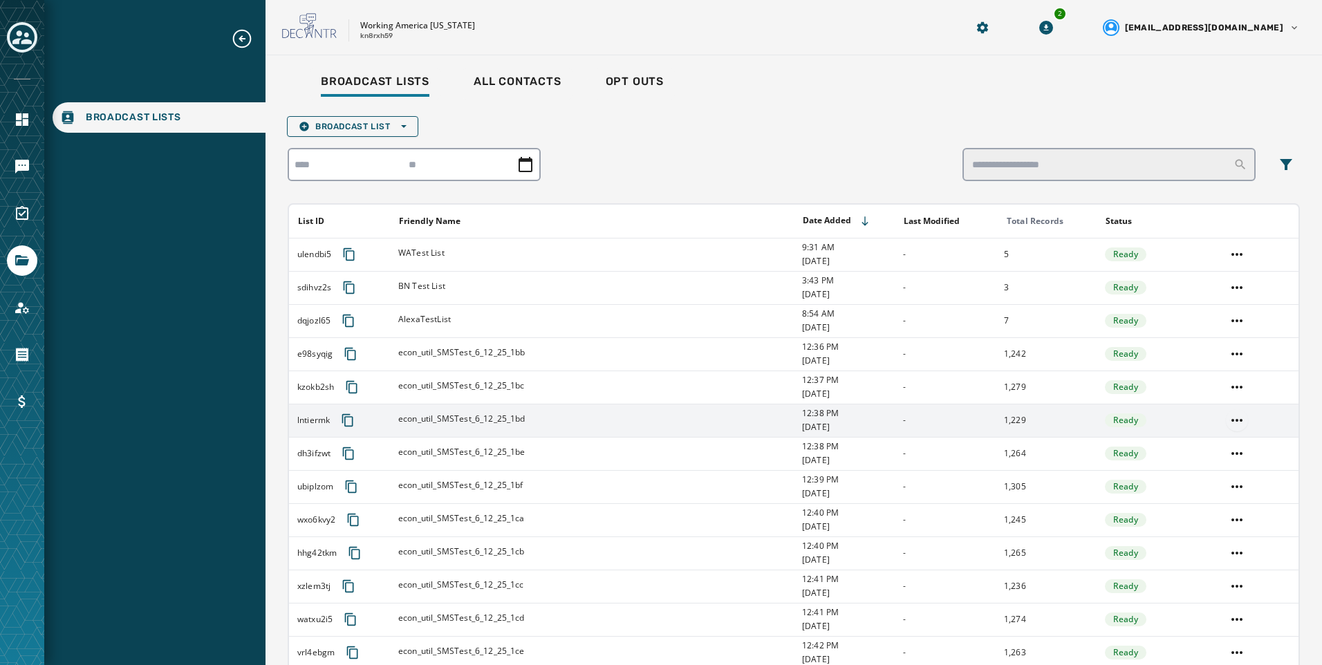
click at [1233, 417] on html "Broadcast Lists Skip To Main Content Working America [US_STATE] kn8rxh59 2 [EMA…" at bounding box center [661, 332] width 1322 height 665
click at [1223, 473] on div "Delete list" at bounding box center [1227, 470] width 62 height 22
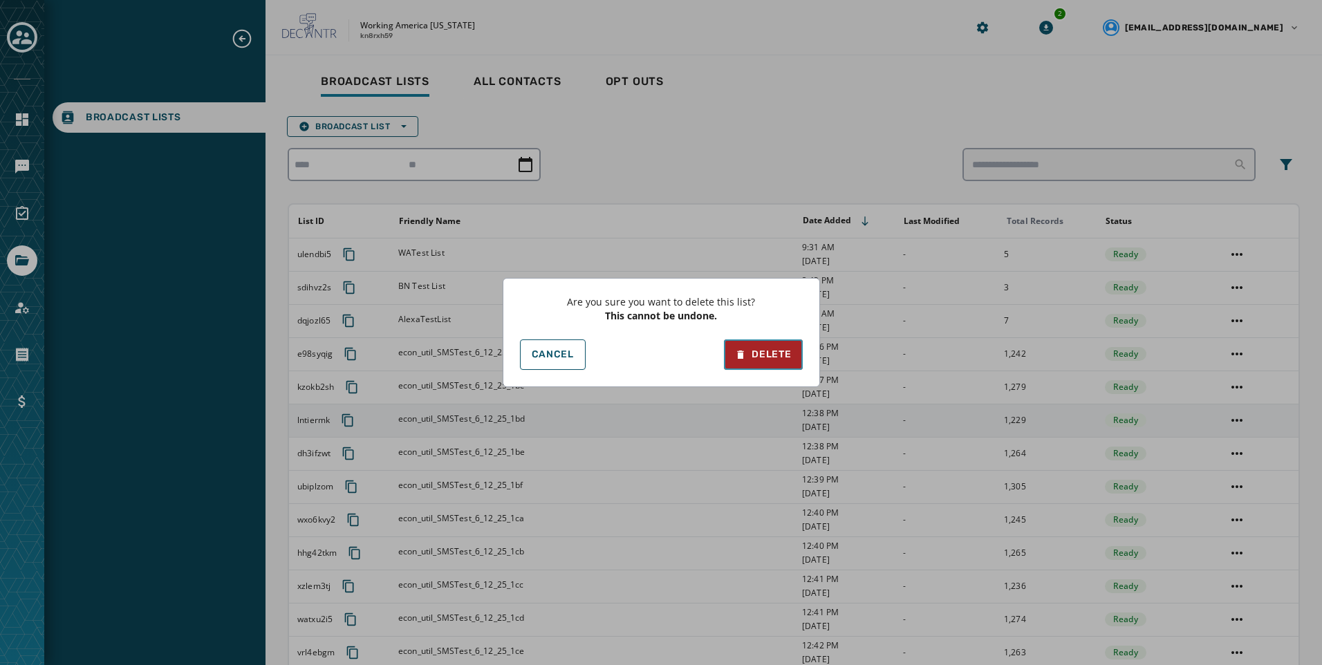
click at [765, 364] on button "Delete" at bounding box center [763, 354] width 78 height 30
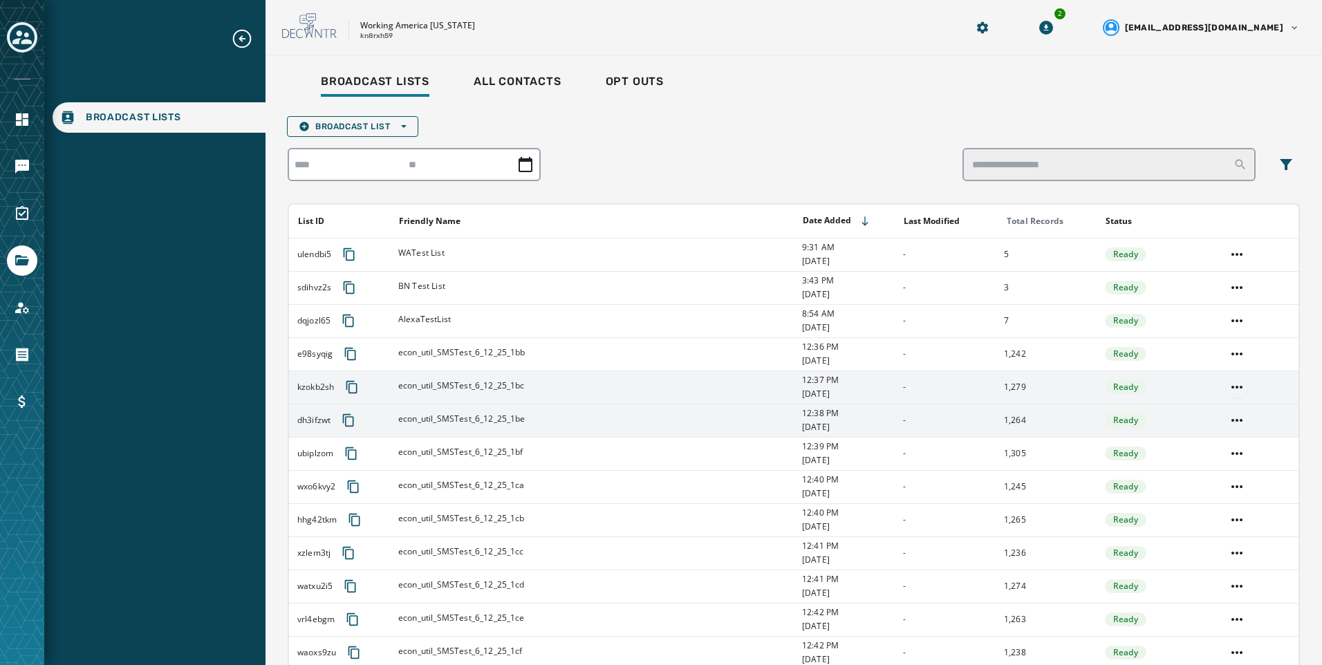
click at [1227, 387] on html "Broadcast Lists Skip To Main Content Working America [US_STATE] kn8rxh59 2 [EMA…" at bounding box center [661, 332] width 1322 height 665
click at [1225, 442] on div "Delete list" at bounding box center [1227, 437] width 62 height 22
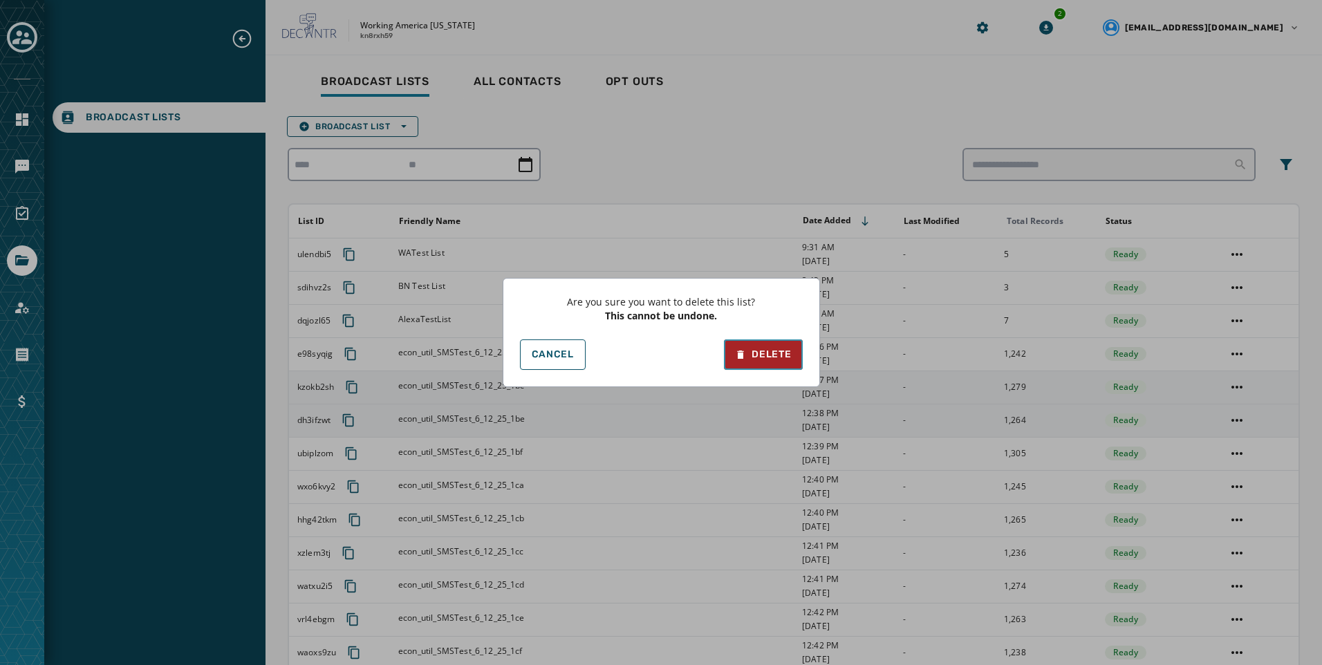
click at [798, 361] on button "Delete" at bounding box center [763, 354] width 78 height 30
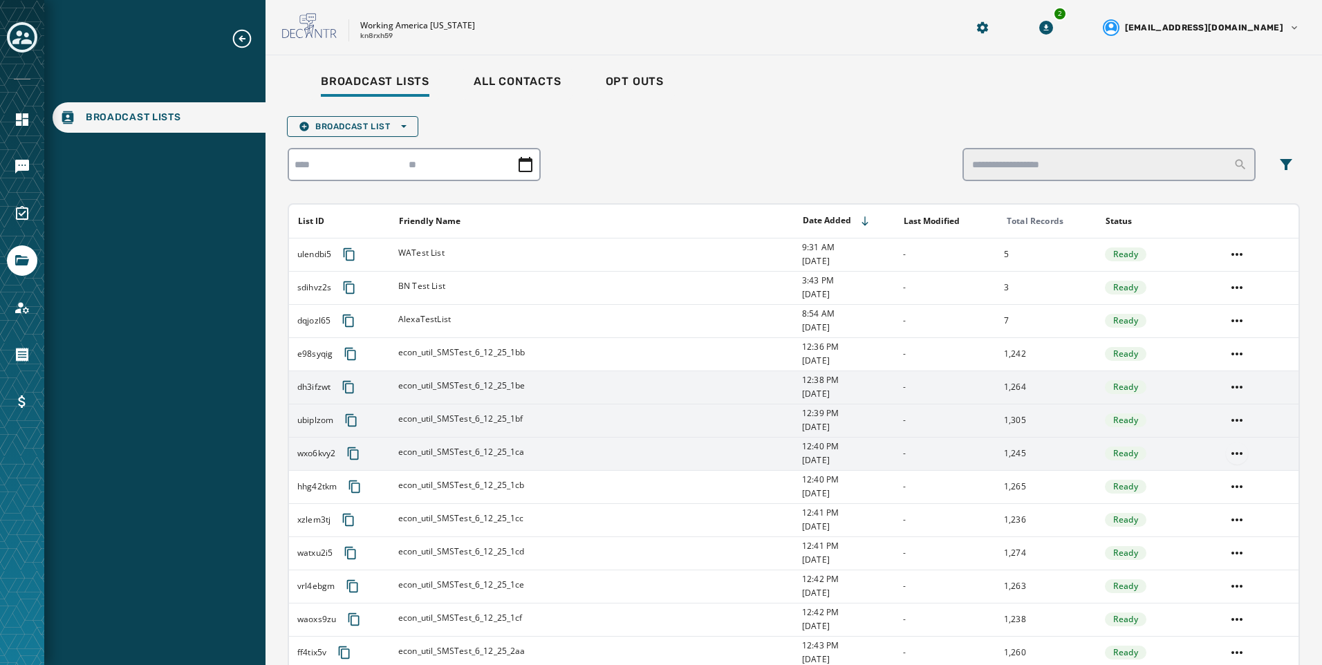
click at [1227, 451] on html "Broadcast Lists Skip To Main Content Working America [US_STATE] kn8rxh59 2 [EMA…" at bounding box center [661, 332] width 1322 height 665
click at [1223, 496] on div "Delete list" at bounding box center [1227, 503] width 62 height 22
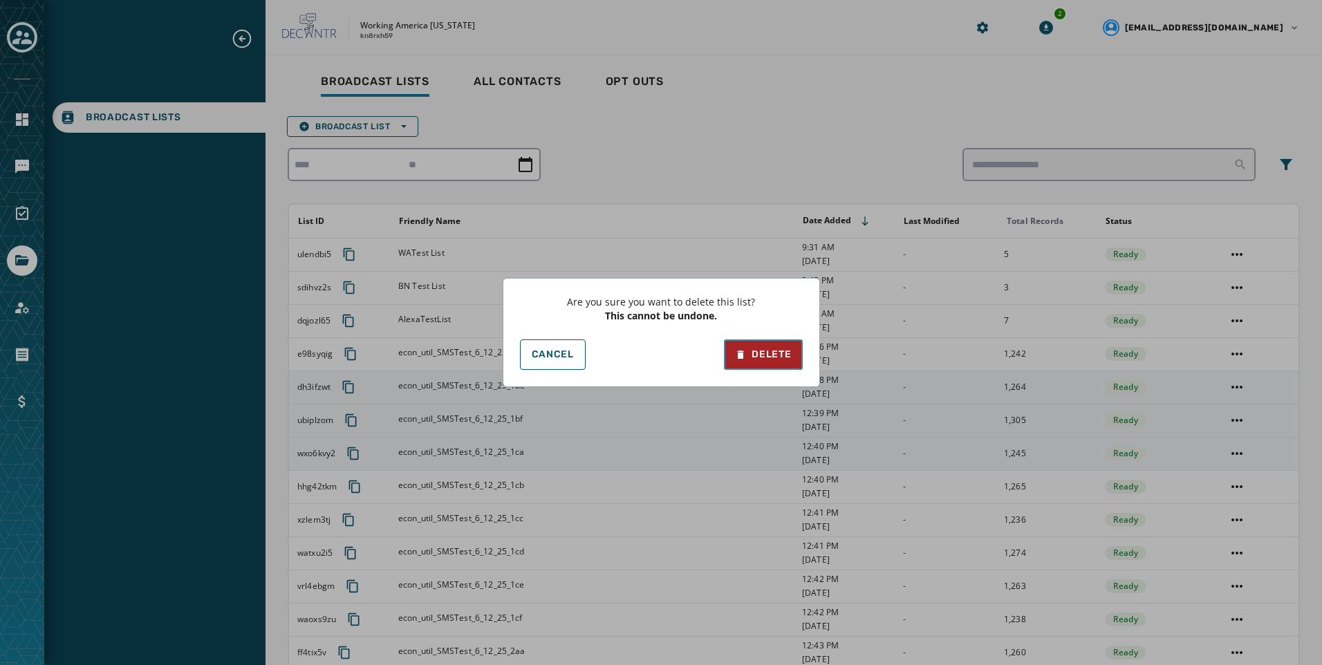
click at [782, 357] on div "Delete" at bounding box center [763, 355] width 56 height 14
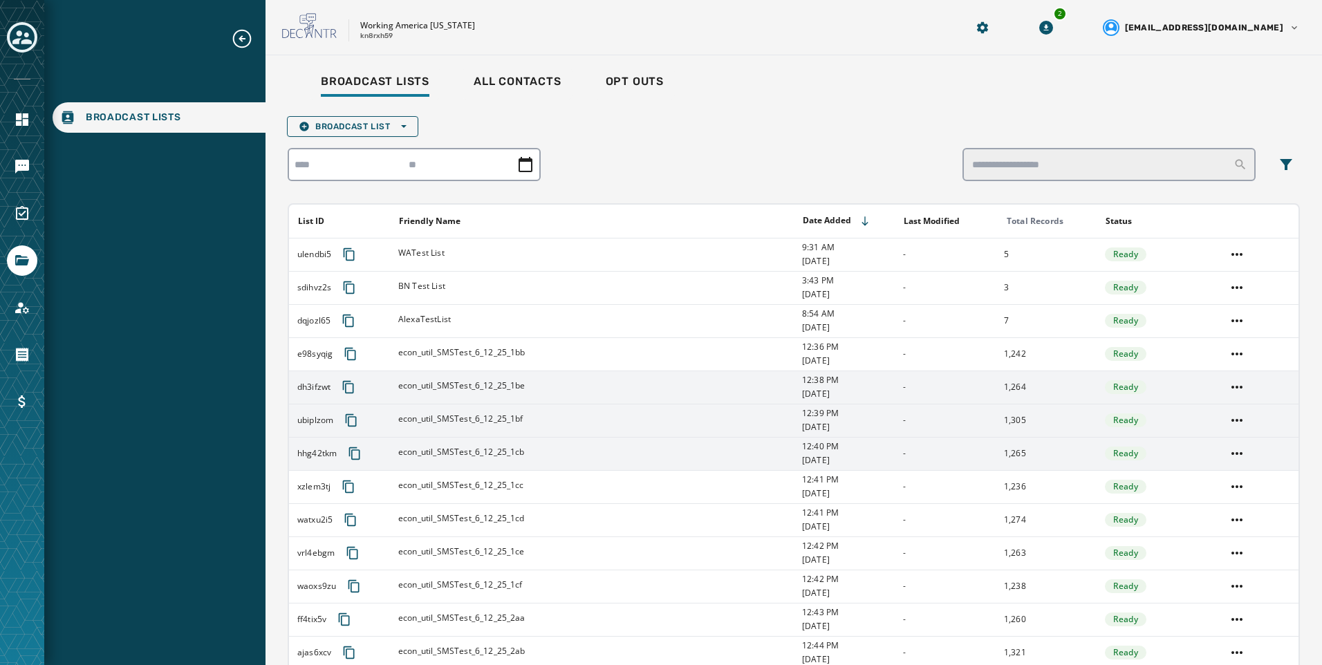
click at [1239, 423] on td at bounding box center [1257, 420] width 81 height 33
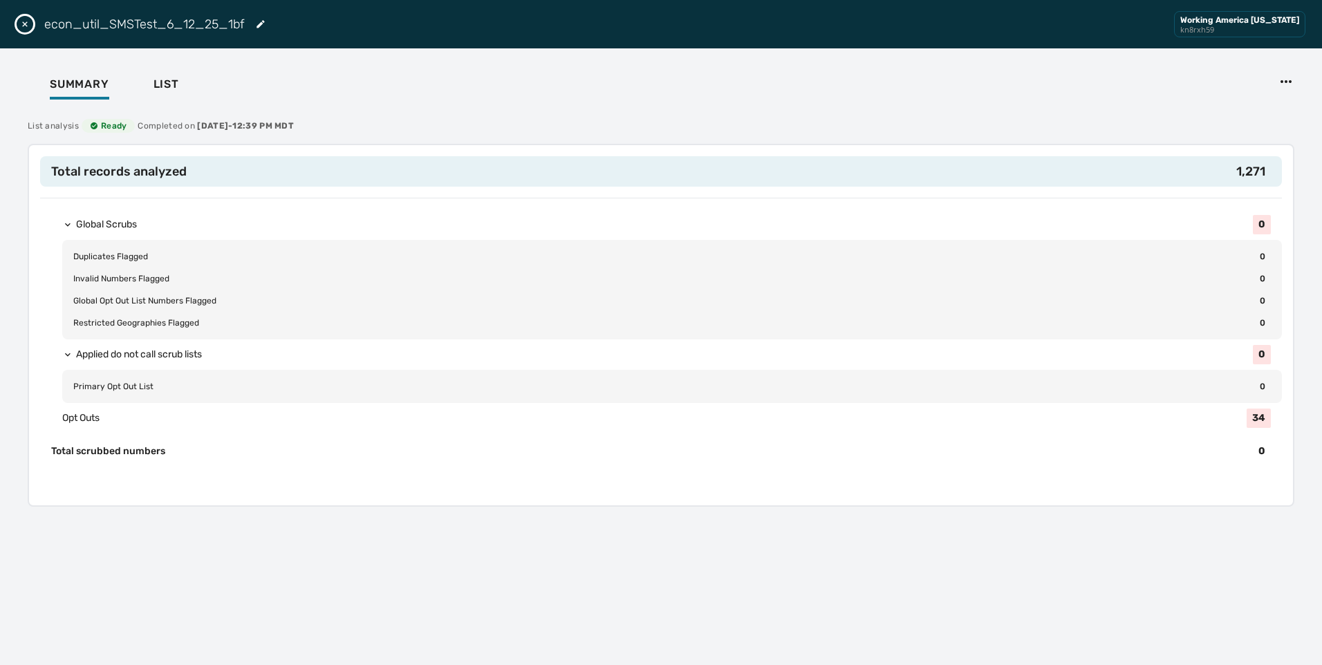
click at [24, 24] on icon "Close drawer" at bounding box center [24, 24] width 11 height 11
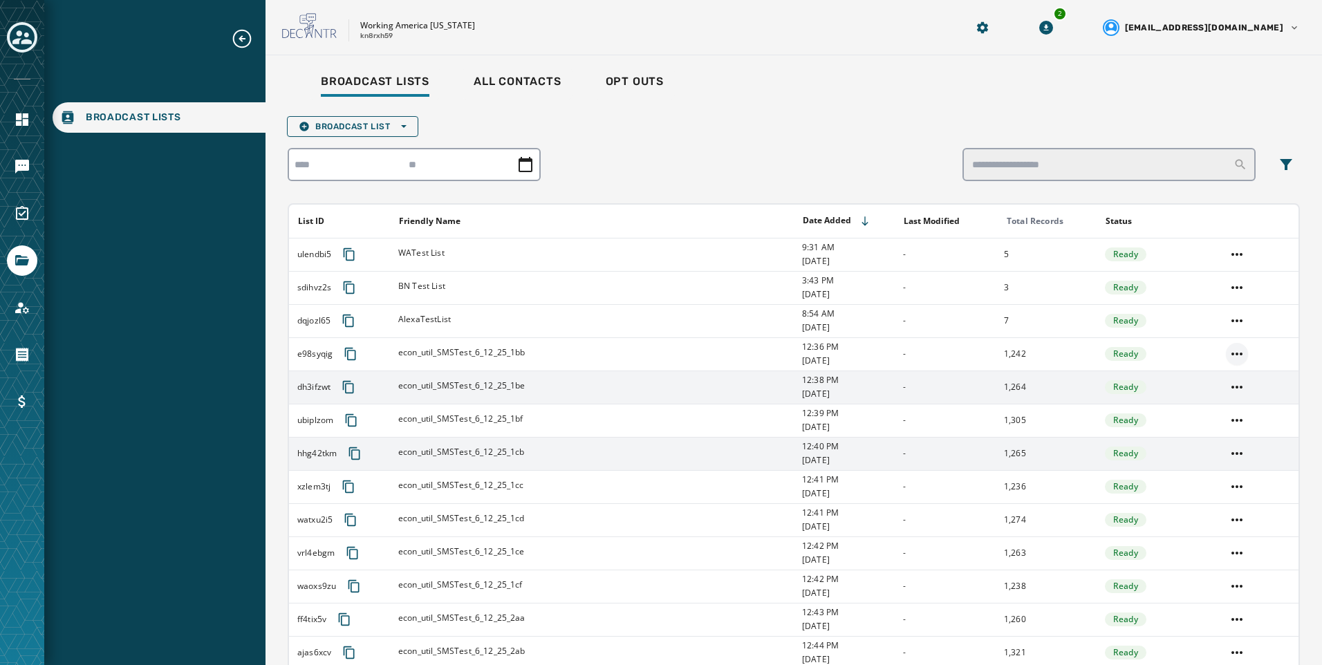
click at [1220, 359] on html "Broadcast Lists Skip To Main Content Working America [US_STATE] kn8rxh59 2 [EMA…" at bounding box center [661, 332] width 1322 height 665
click at [1222, 403] on div "Delete list" at bounding box center [1227, 404] width 62 height 22
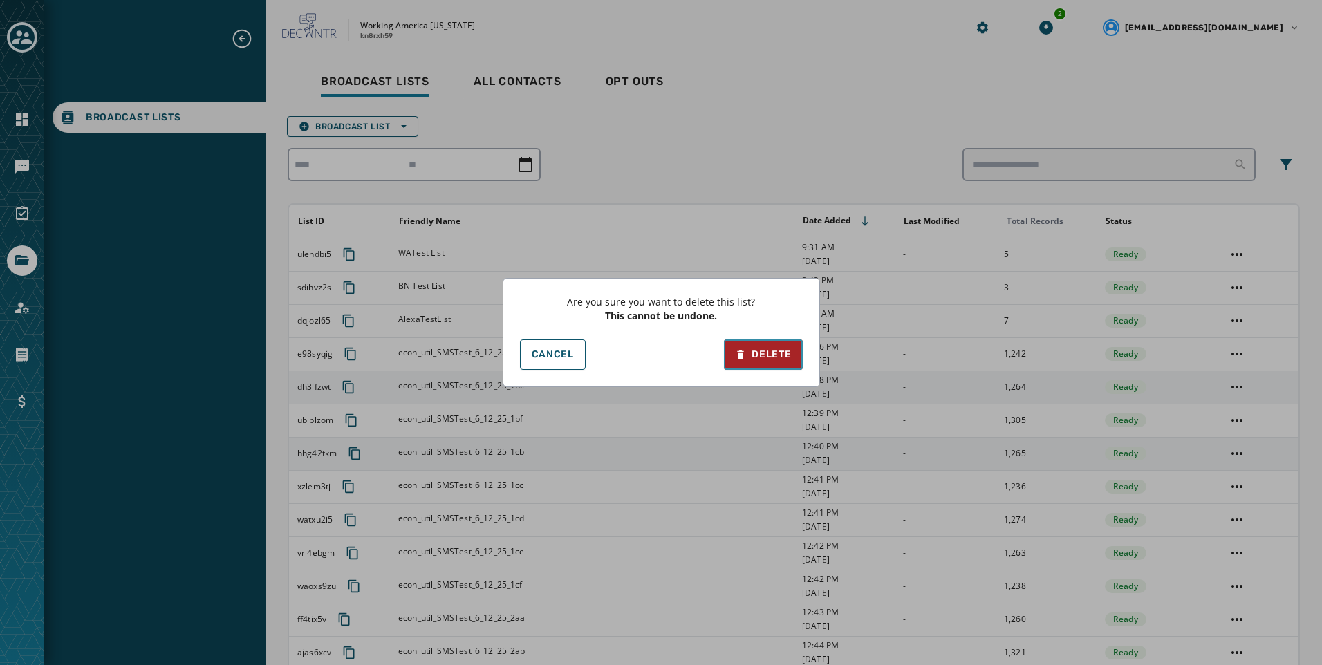
click at [764, 354] on div "Delete" at bounding box center [763, 355] width 56 height 14
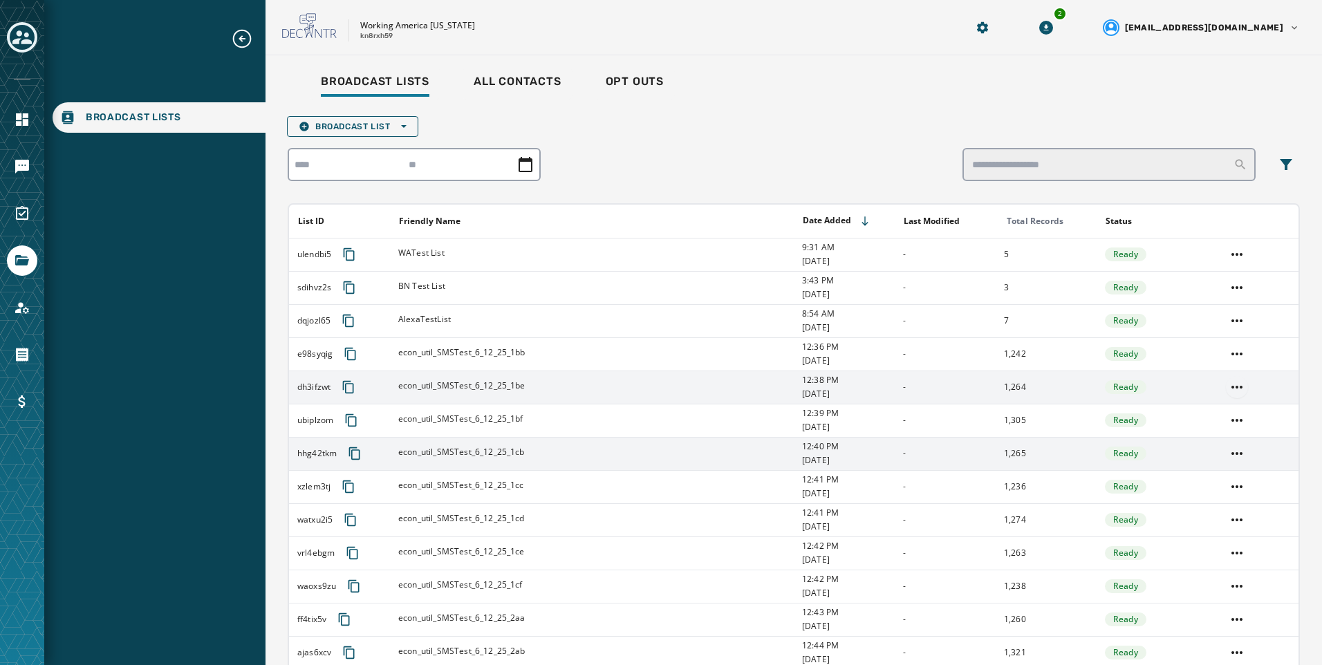
click at [1218, 388] on html "Broadcast Lists Skip To Main Content Working America [US_STATE] kn8rxh59 2 [EMA…" at bounding box center [661, 332] width 1322 height 665
click at [1216, 439] on div "Delete list" at bounding box center [1227, 437] width 62 height 22
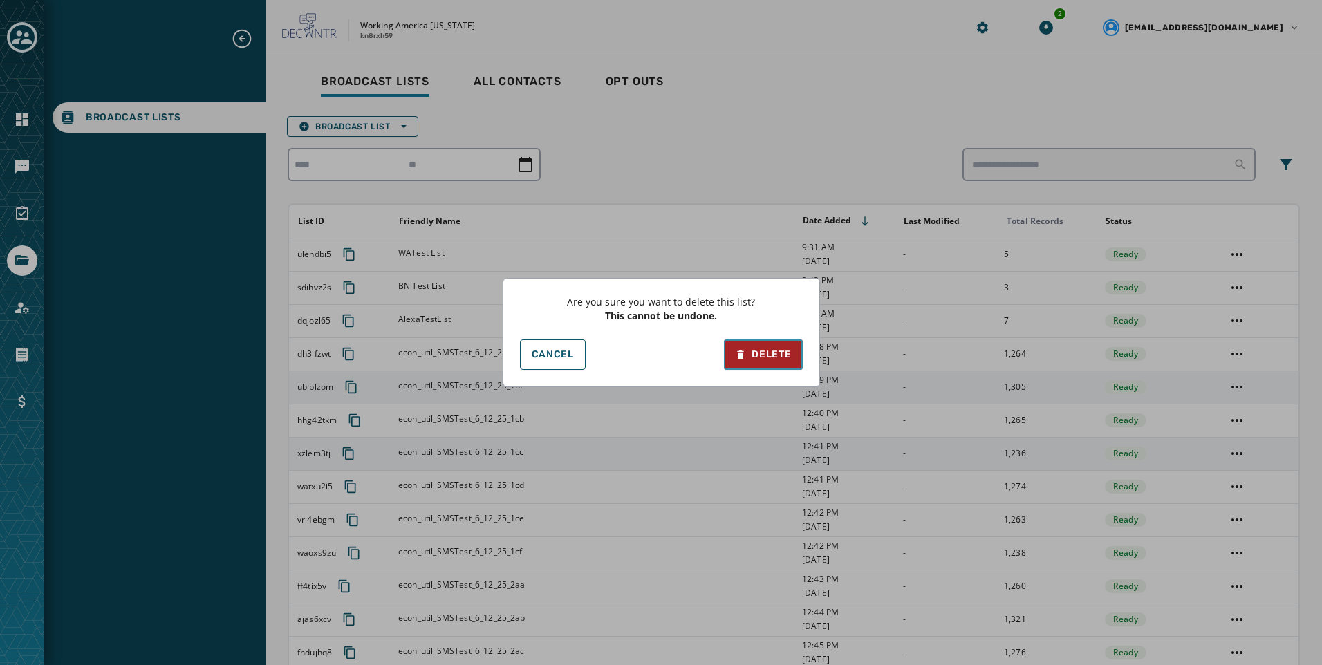
click at [776, 362] on button "Delete" at bounding box center [763, 354] width 78 height 30
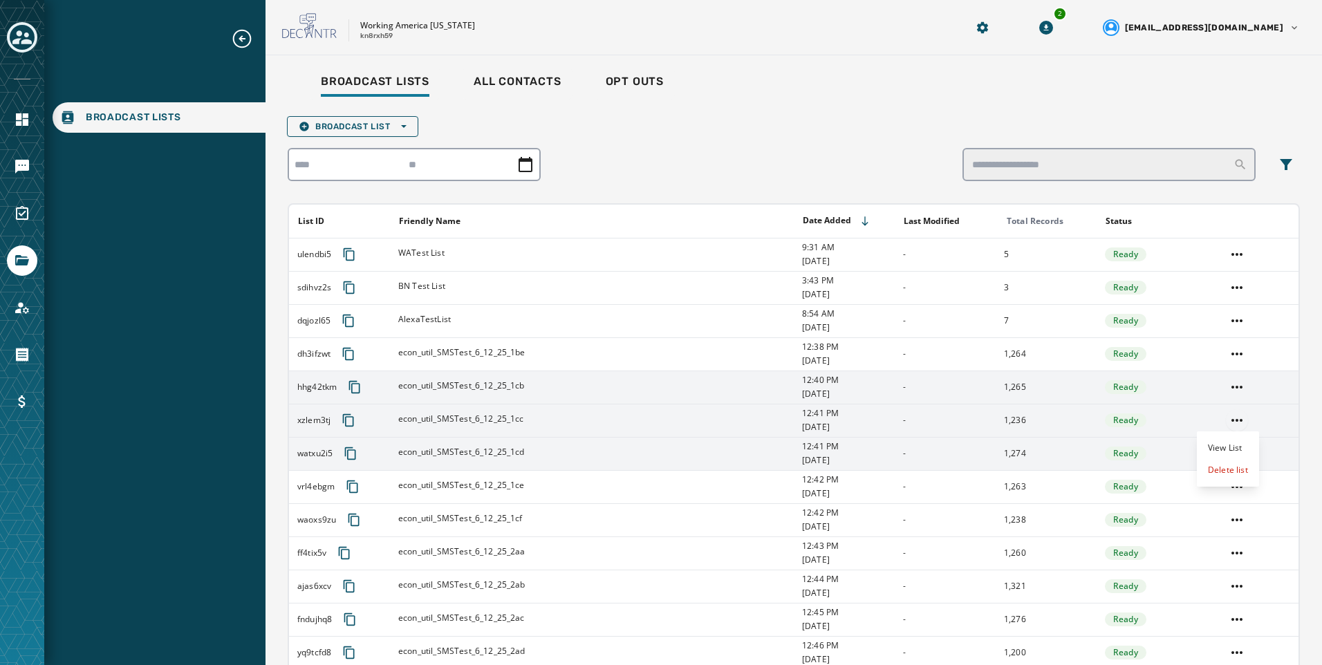
click at [1232, 418] on html "Broadcast Lists Skip To Main Content Working America [US_STATE] kn8rxh59 2 [EMA…" at bounding box center [661, 332] width 1322 height 665
click at [1220, 472] on div "Delete list" at bounding box center [1227, 470] width 62 height 22
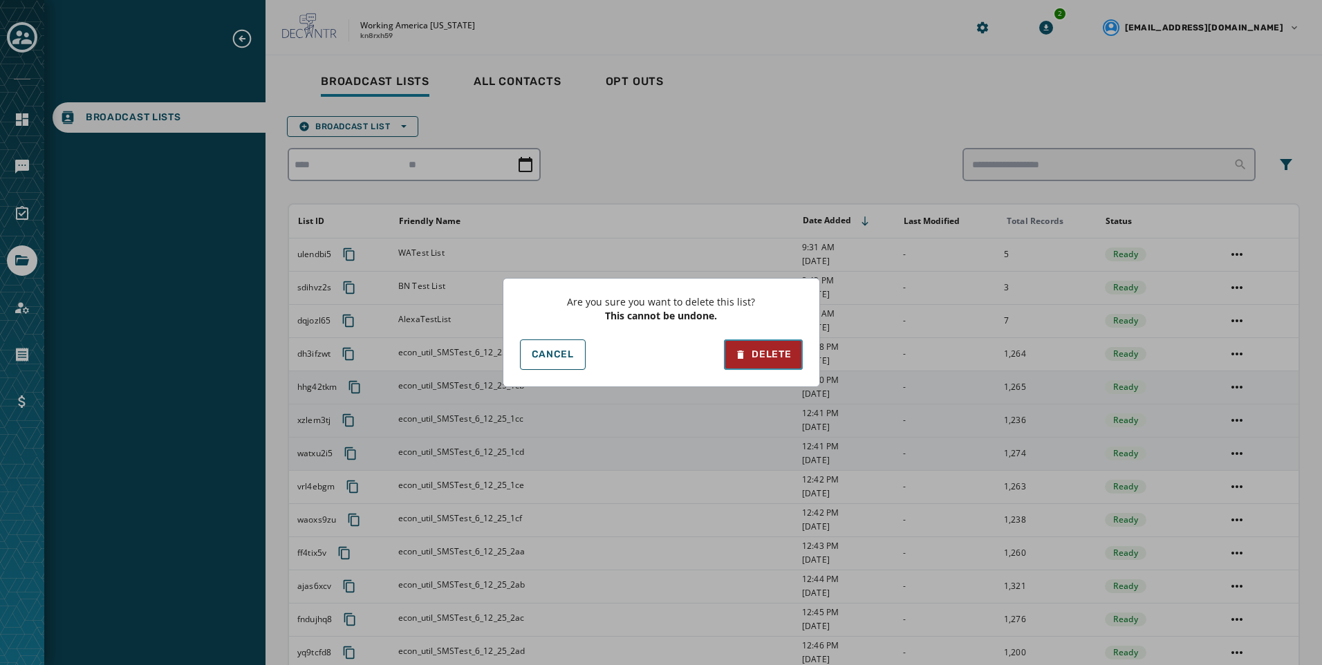
click at [750, 350] on div "Delete" at bounding box center [763, 355] width 56 height 14
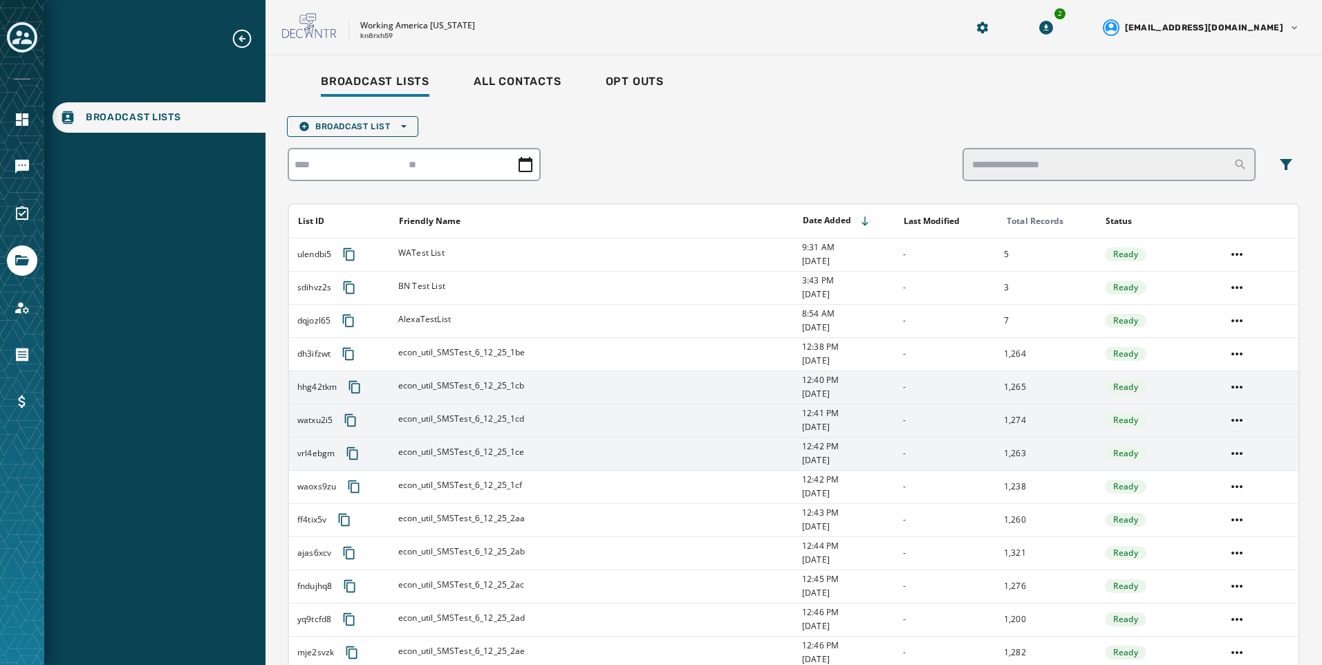
click at [1232, 419] on html "Broadcast Lists Skip To Main Content Working America [US_STATE] kn8rxh59 2 [EMA…" at bounding box center [661, 332] width 1322 height 665
click at [1229, 478] on div "Delete list" at bounding box center [1227, 470] width 62 height 22
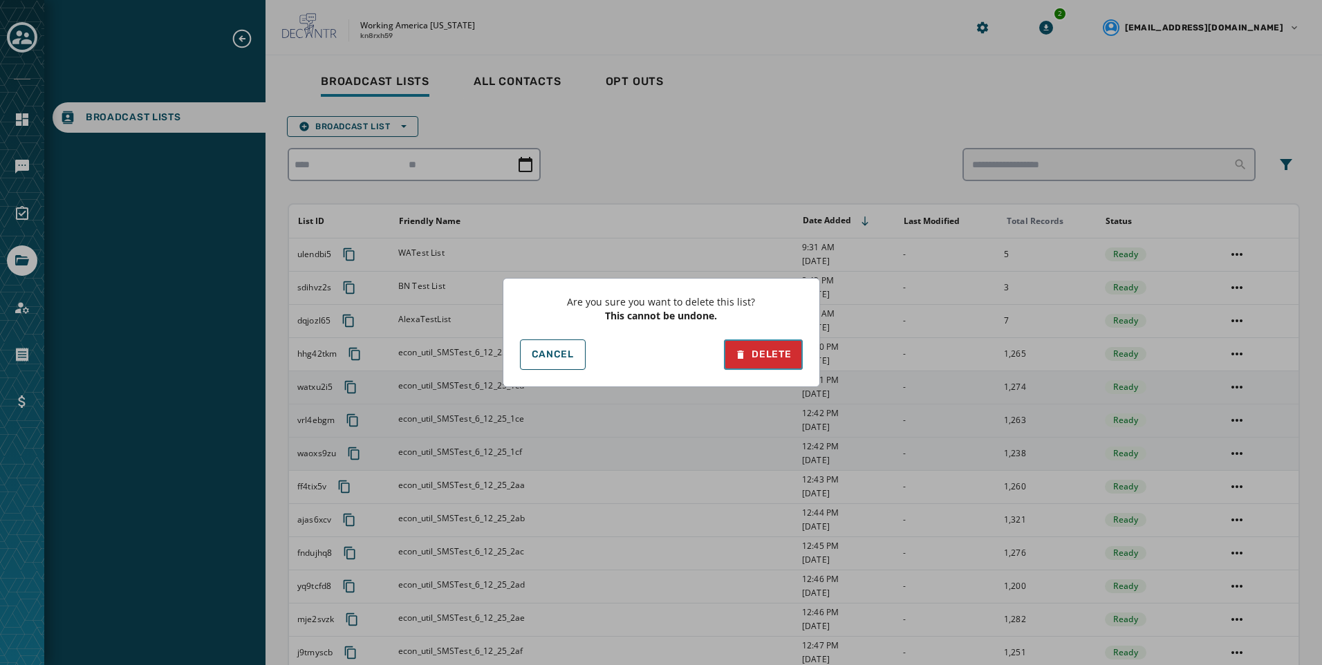
click at [769, 343] on button "Delete" at bounding box center [763, 354] width 78 height 30
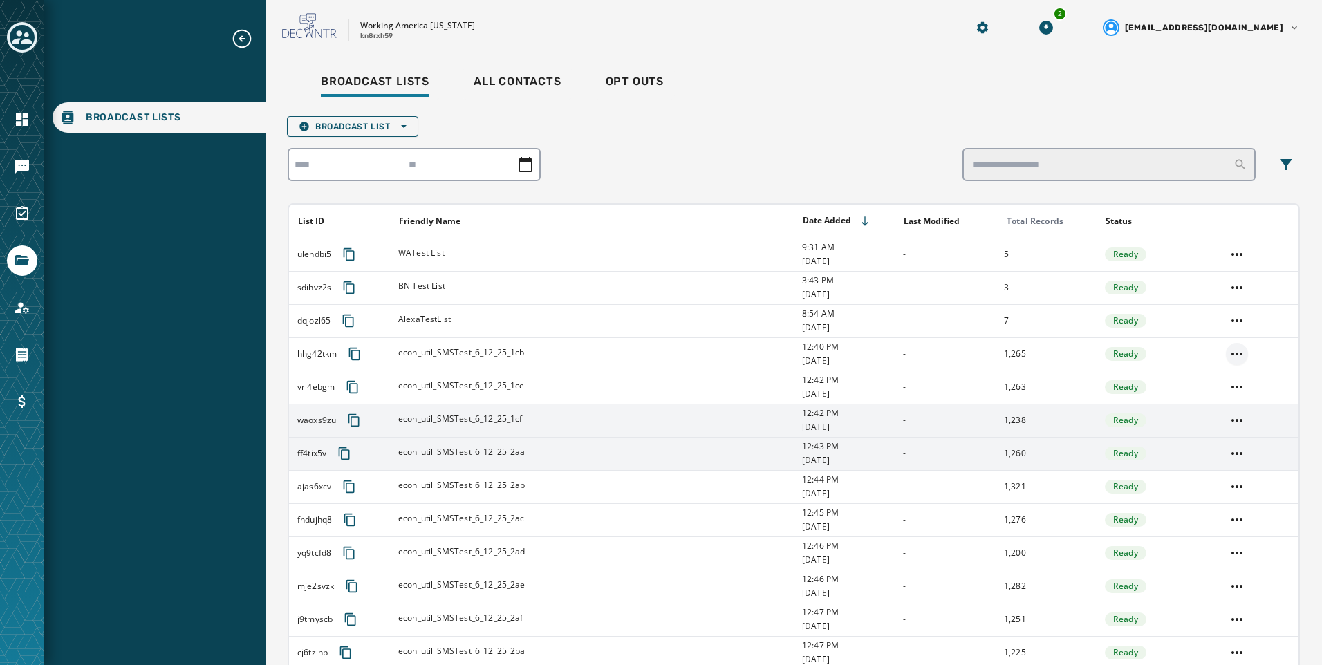
click at [1221, 353] on html "Broadcast Lists Skip To Main Content Working America [US_STATE] kn8rxh59 2 [EMA…" at bounding box center [661, 332] width 1322 height 665
click at [1230, 411] on div "Delete list" at bounding box center [1227, 404] width 62 height 22
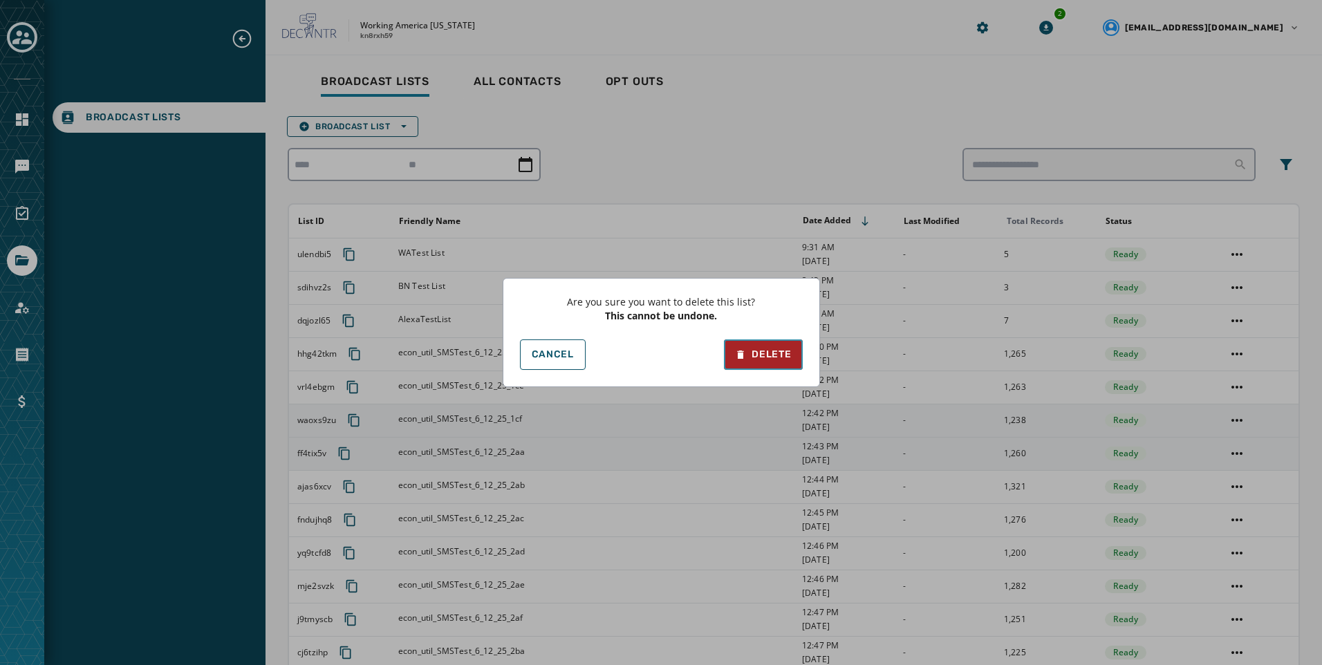
click at [759, 349] on div "Delete" at bounding box center [763, 355] width 56 height 14
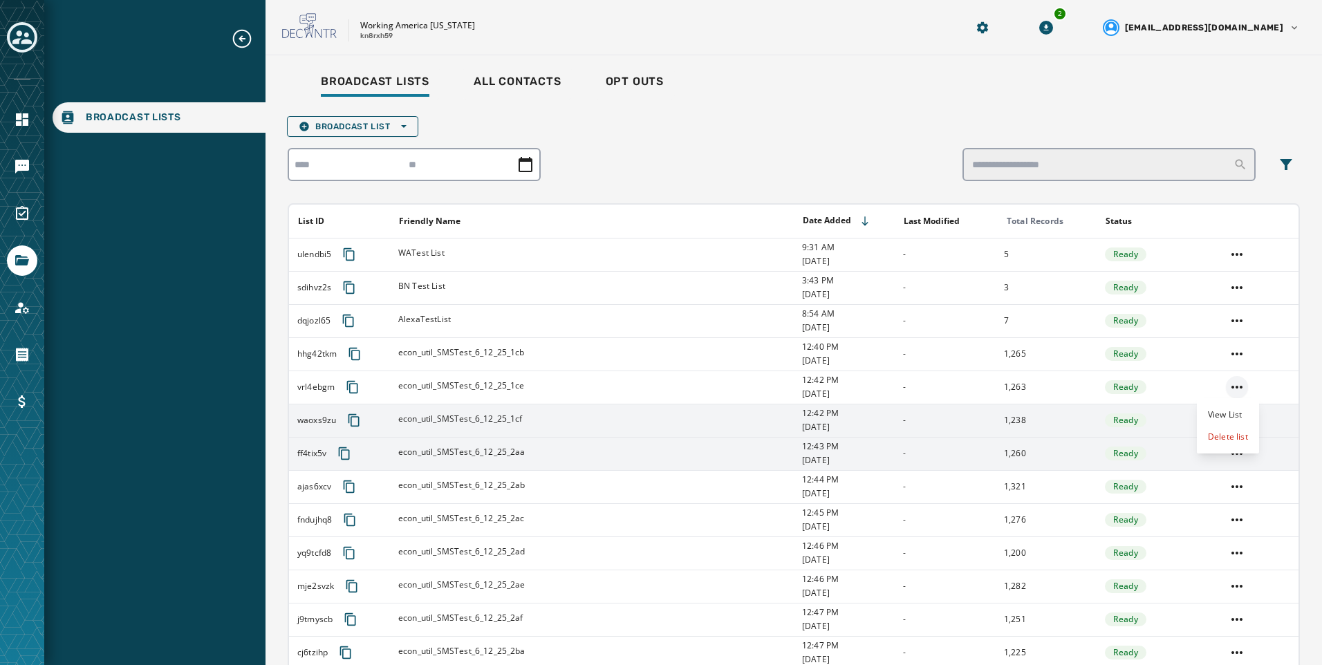
click at [1221, 384] on html "Broadcast Lists Skip To Main Content Working America [US_STATE] kn8rxh59 2 [EMA…" at bounding box center [661, 332] width 1322 height 665
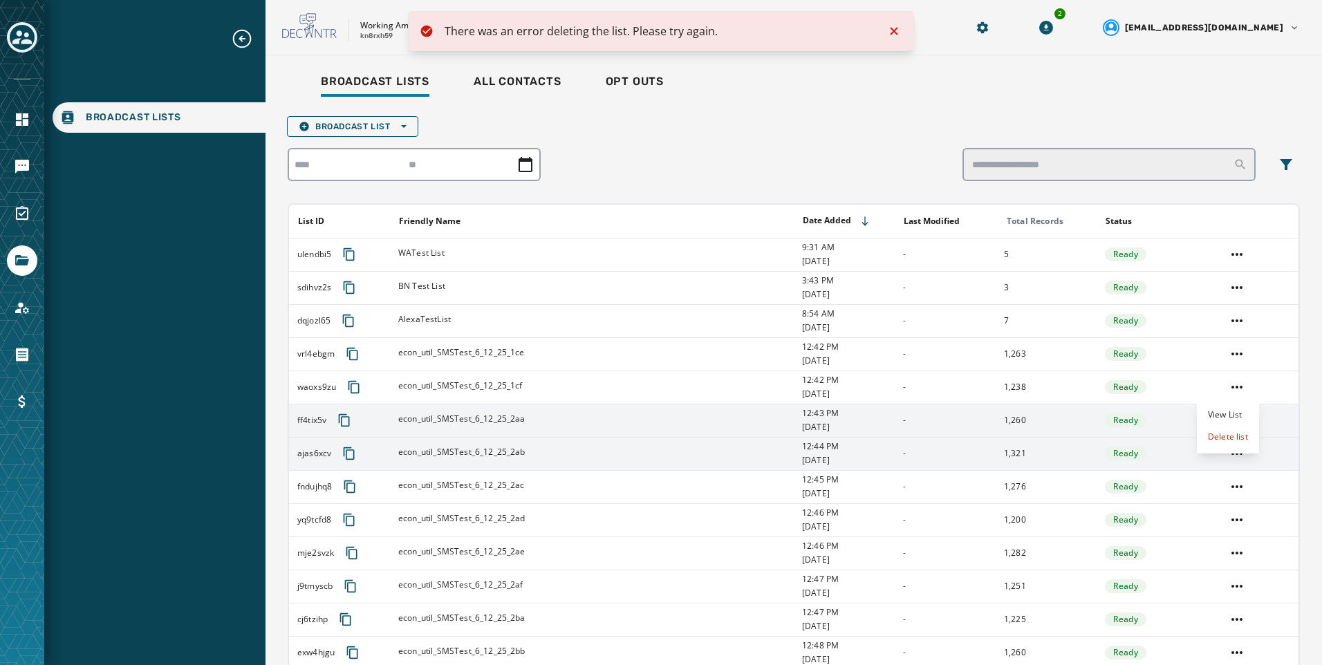
click at [1174, 509] on html "There was an error deleting the list. Please try again. Broadcast Lists Skip To…" at bounding box center [661, 332] width 1322 height 665
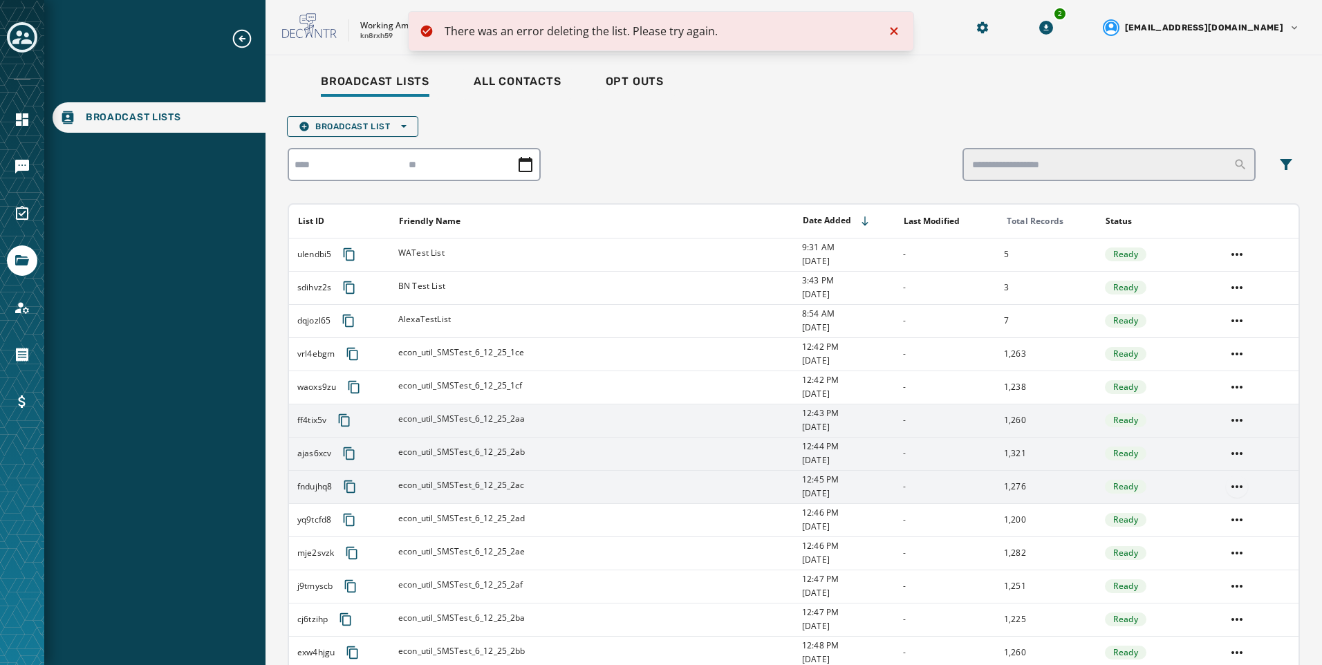
click at [1232, 482] on html "There was an error deleting the list. Please try again. Broadcast Lists Skip To…" at bounding box center [661, 332] width 1322 height 665
click at [1221, 532] on div "Delete list" at bounding box center [1227, 536] width 62 height 22
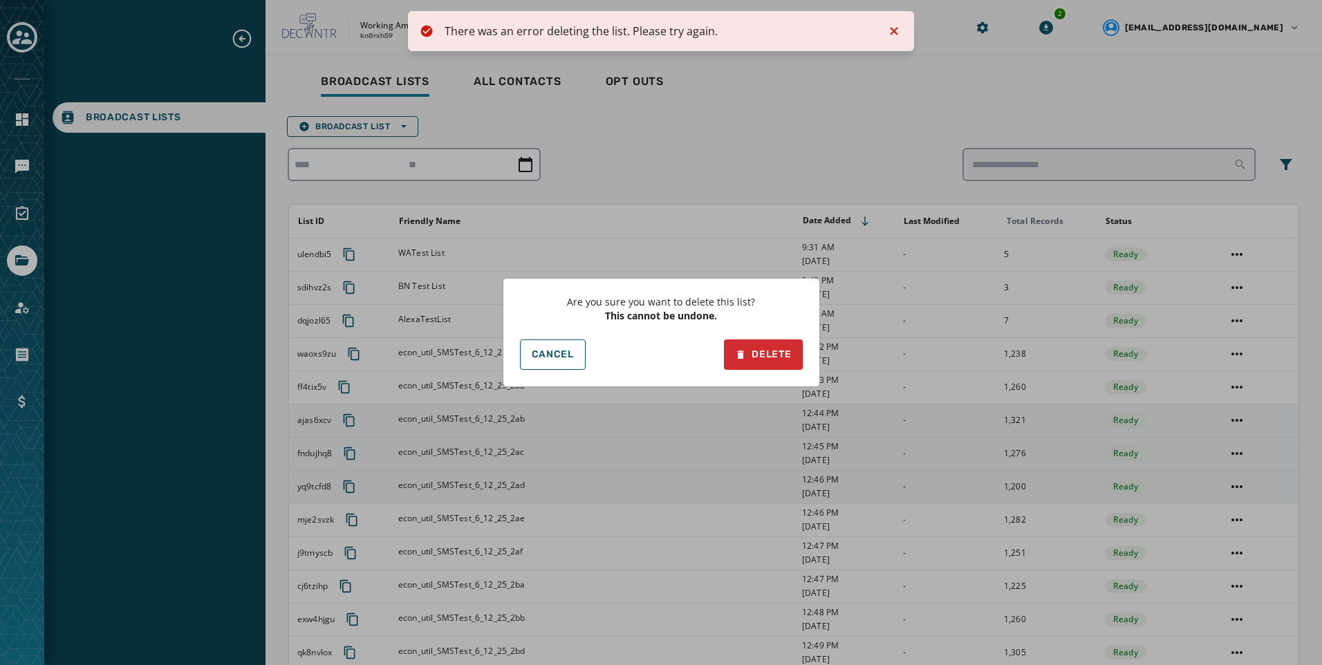
click at [751, 338] on div "Are you sure you want to delete this list? This cannot be undone. Cancel Delete" at bounding box center [660, 332] width 317 height 109
click at [761, 344] on button "Delete" at bounding box center [763, 354] width 78 height 30
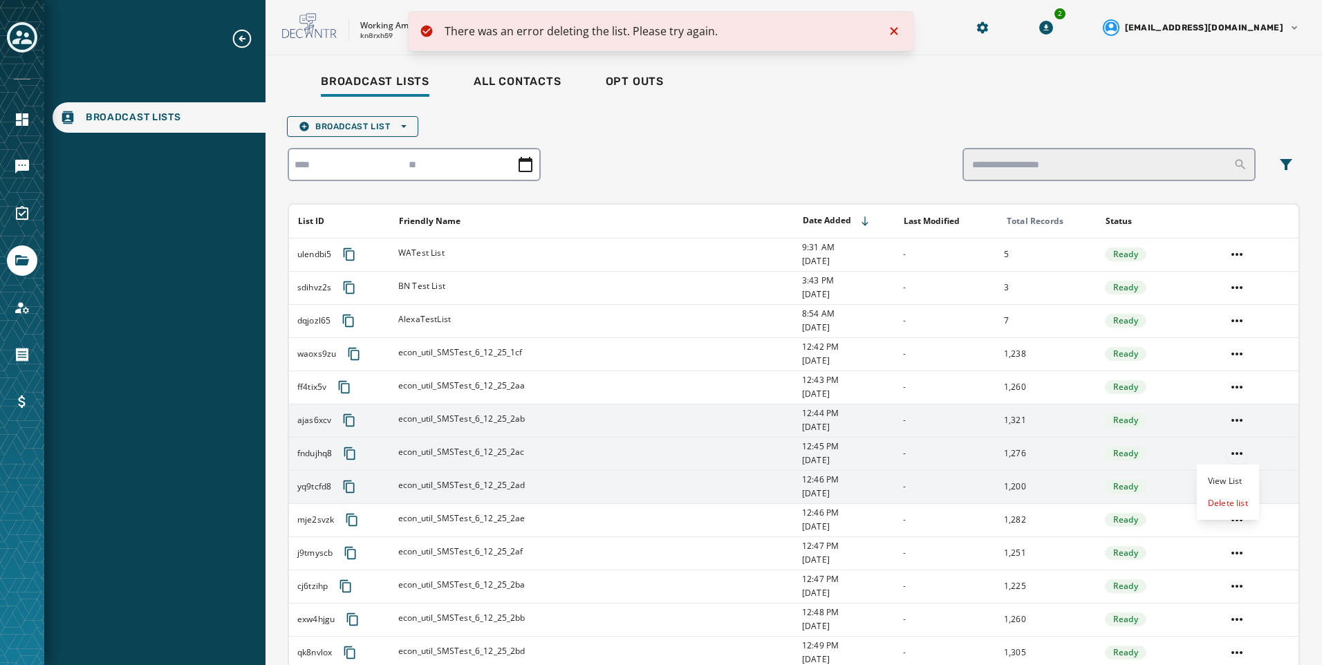
click at [1230, 451] on html "There was an error deleting the list. Please try again. Broadcast Lists Skip To…" at bounding box center [661, 332] width 1322 height 665
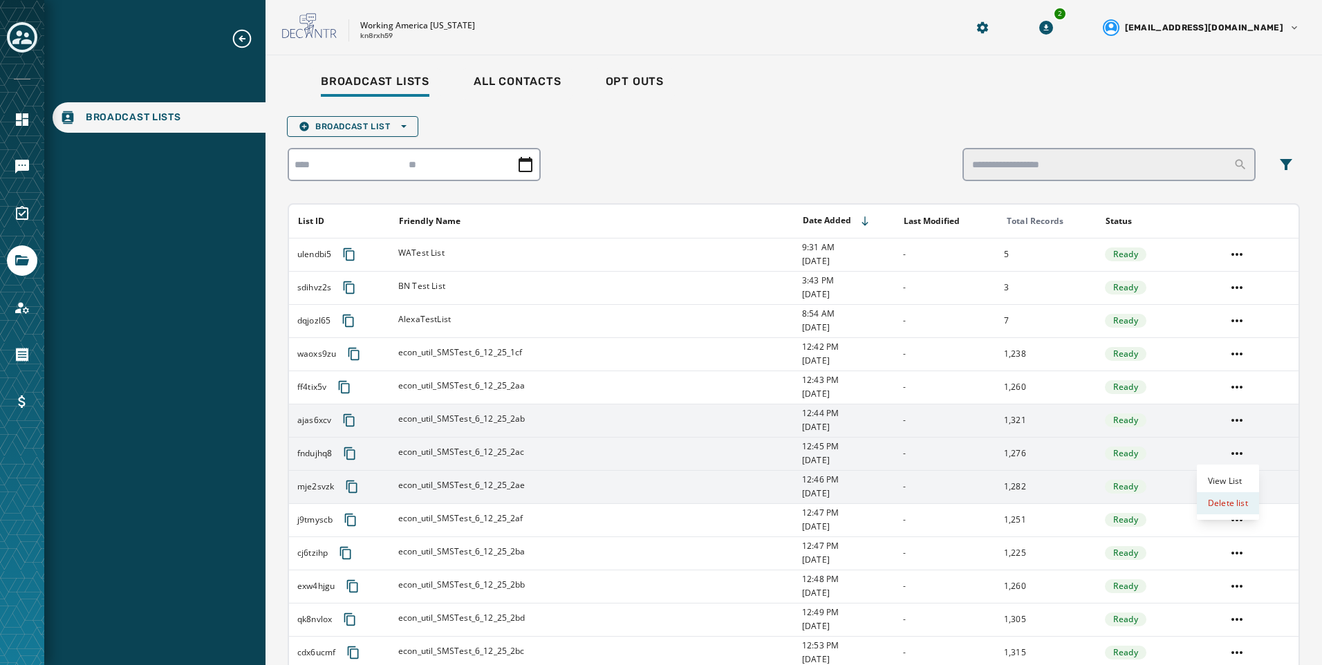
click at [1223, 510] on div "Delete list" at bounding box center [1227, 503] width 62 height 22
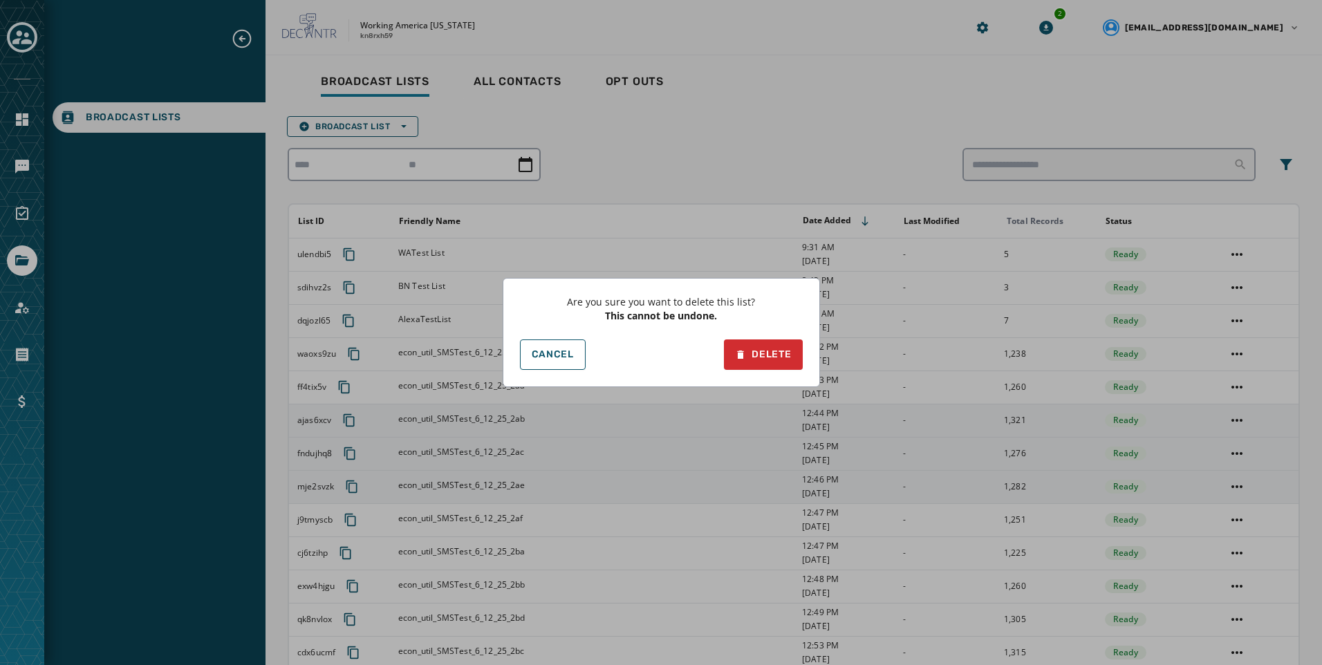
click at [803, 361] on div "Are you sure you want to delete this list? This cannot be undone. Cancel Delete" at bounding box center [660, 332] width 317 height 109
click at [800, 361] on button "Delete" at bounding box center [763, 354] width 78 height 30
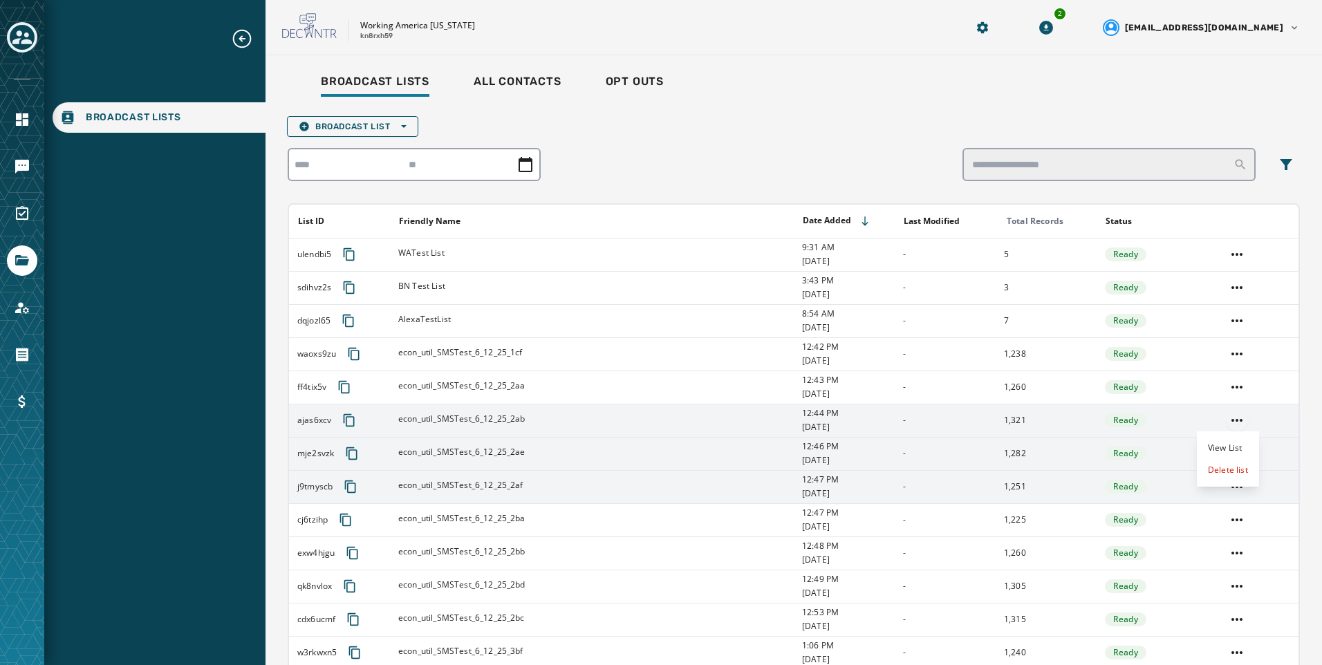
click at [1232, 418] on html "Broadcast Lists Skip To Main Content Working America [US_STATE] kn8rxh59 2 [EMA…" at bounding box center [661, 332] width 1322 height 665
click at [1225, 464] on div "Delete list" at bounding box center [1227, 470] width 62 height 22
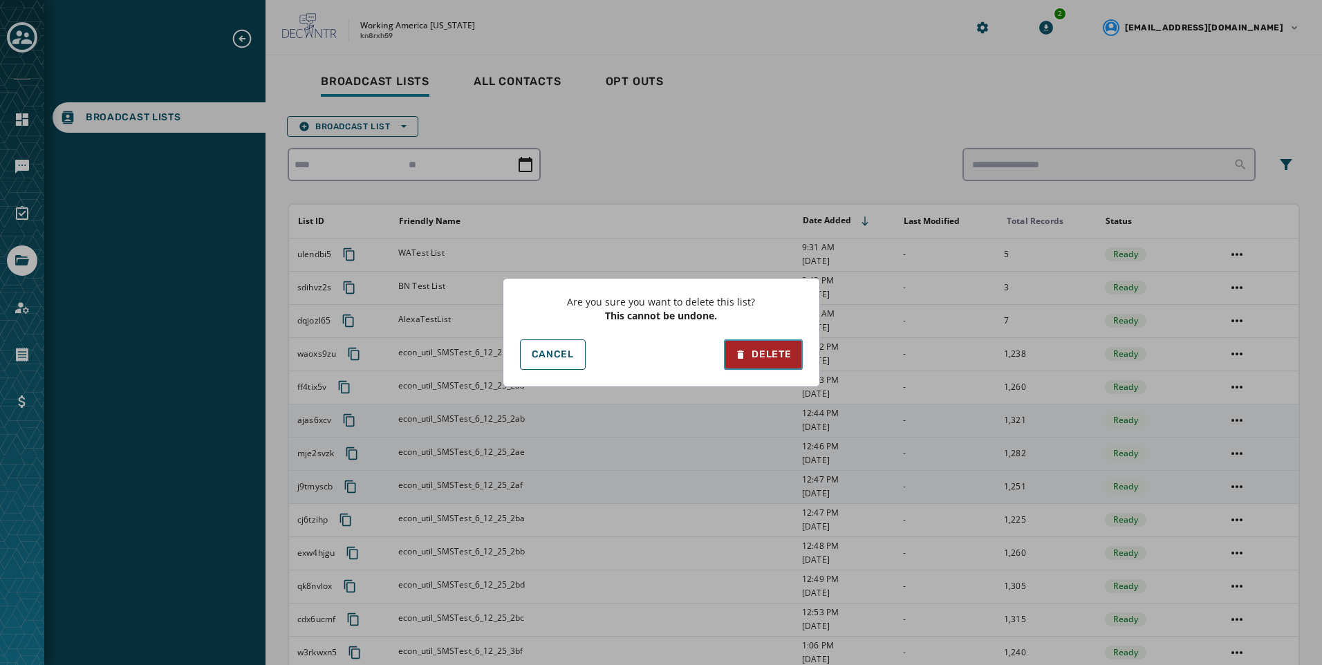
click at [764, 342] on button "Delete" at bounding box center [763, 354] width 78 height 30
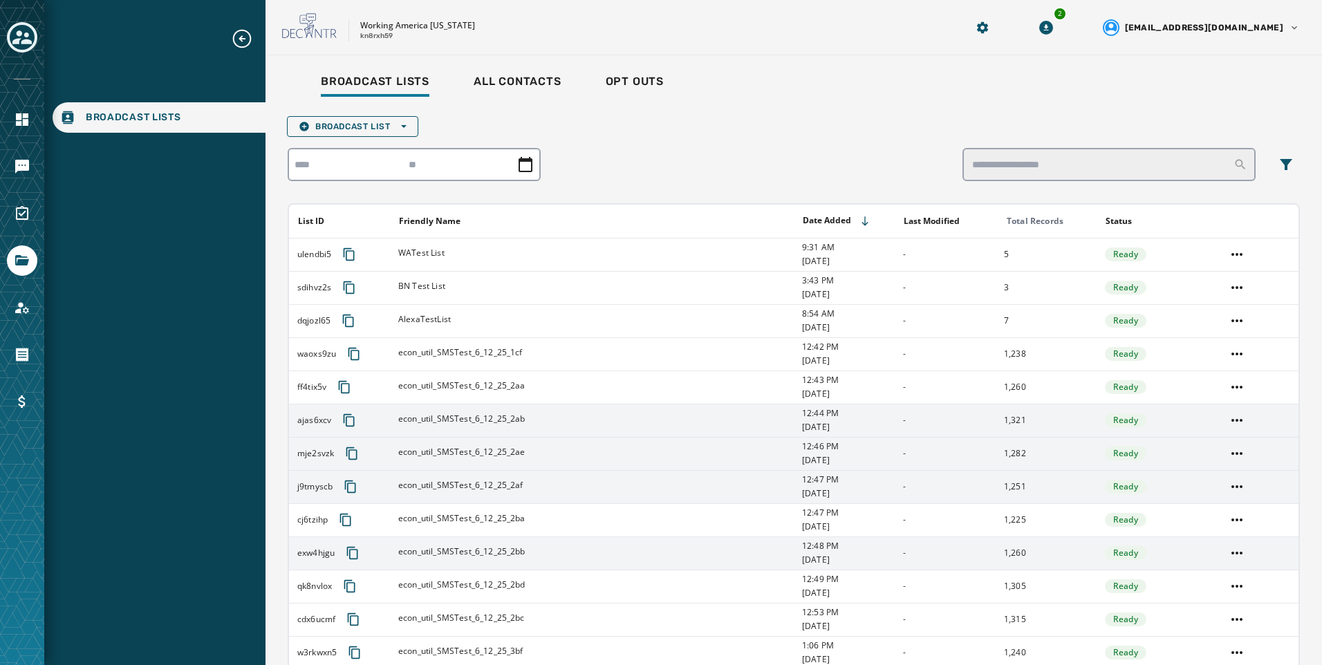
click at [1244, 556] on td at bounding box center [1257, 552] width 81 height 33
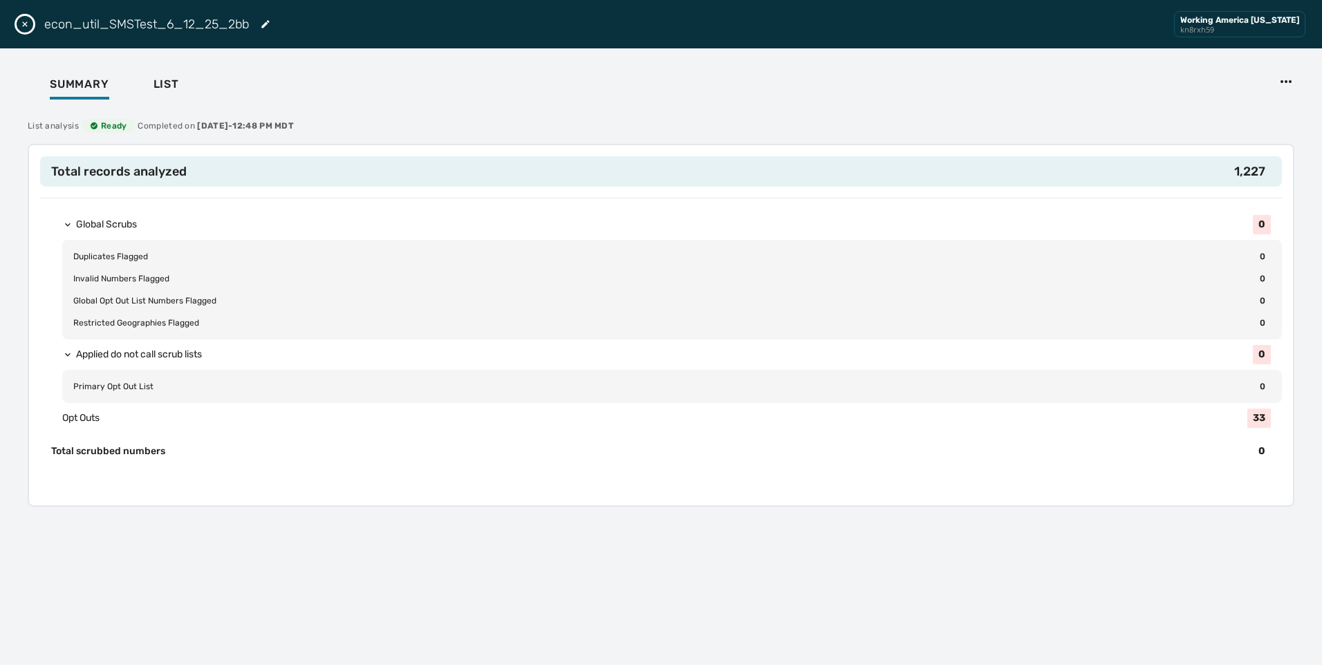
click at [15, 19] on div "econ_util_SMSTest_6_12_25_2bb Working America [US_STATE] kn8rxh59" at bounding box center [661, 24] width 1322 height 48
click at [24, 20] on icon "Close drawer" at bounding box center [24, 24] width 11 height 11
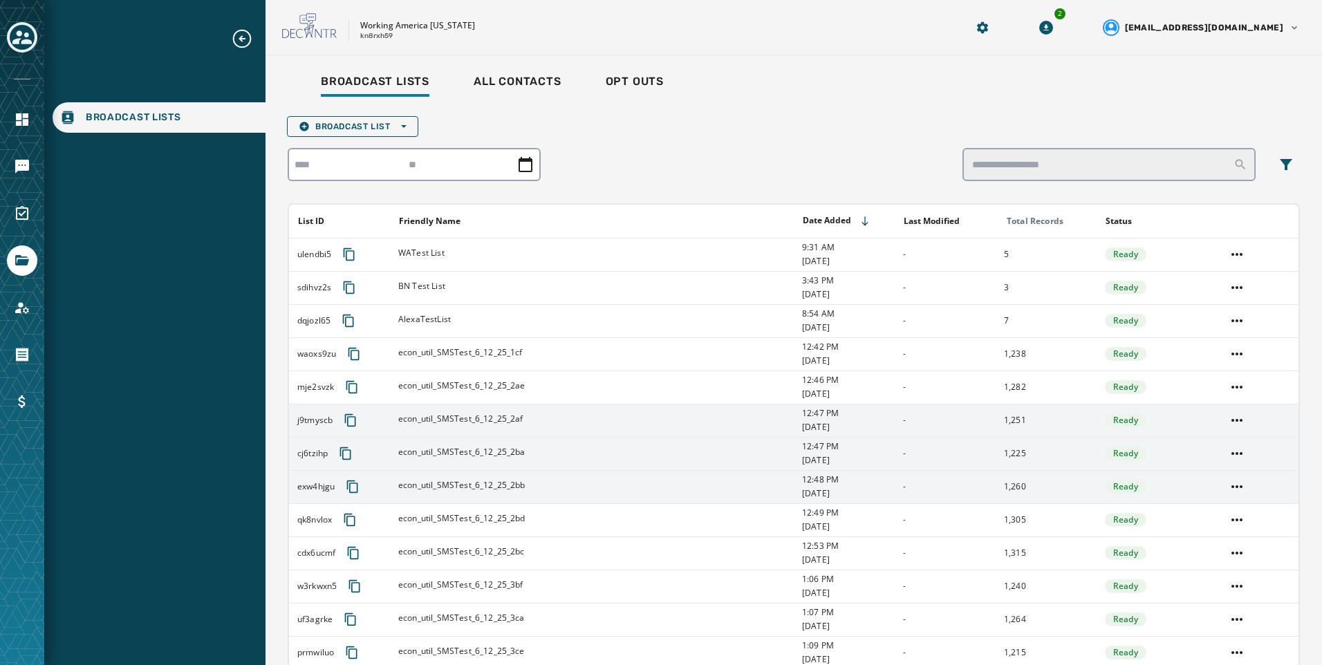
scroll to position [553, 0]
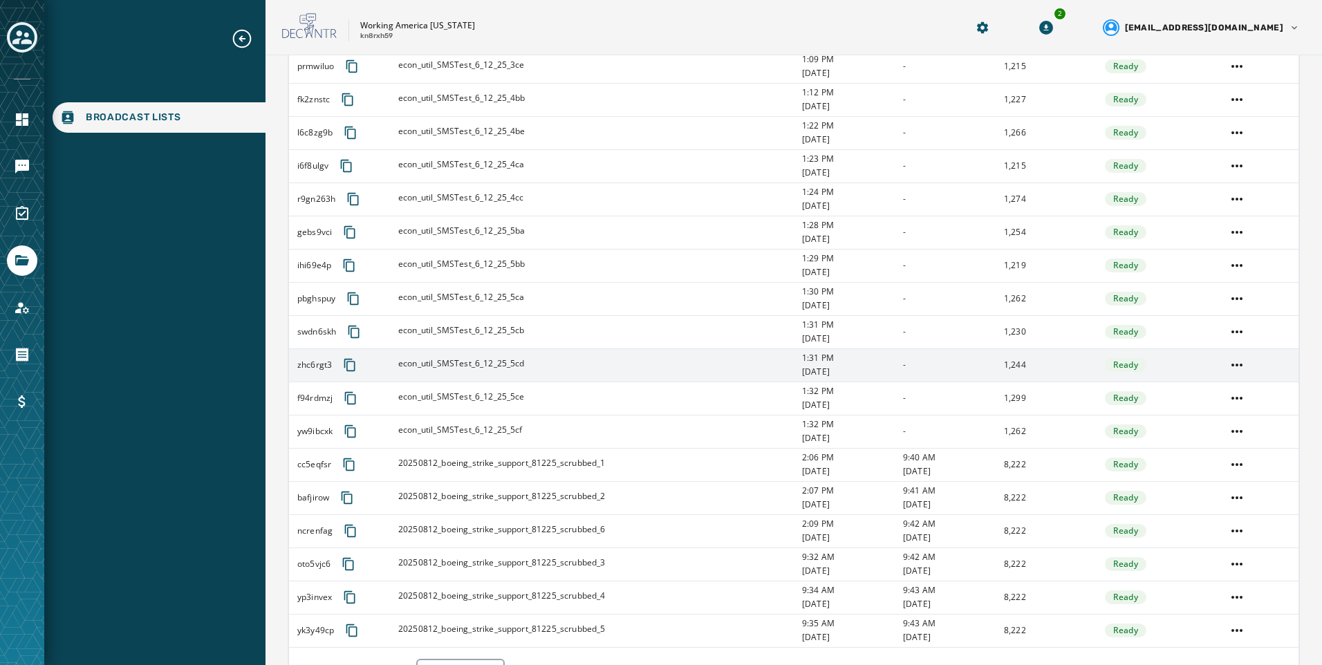
click at [1217, 361] on td at bounding box center [1257, 364] width 81 height 33
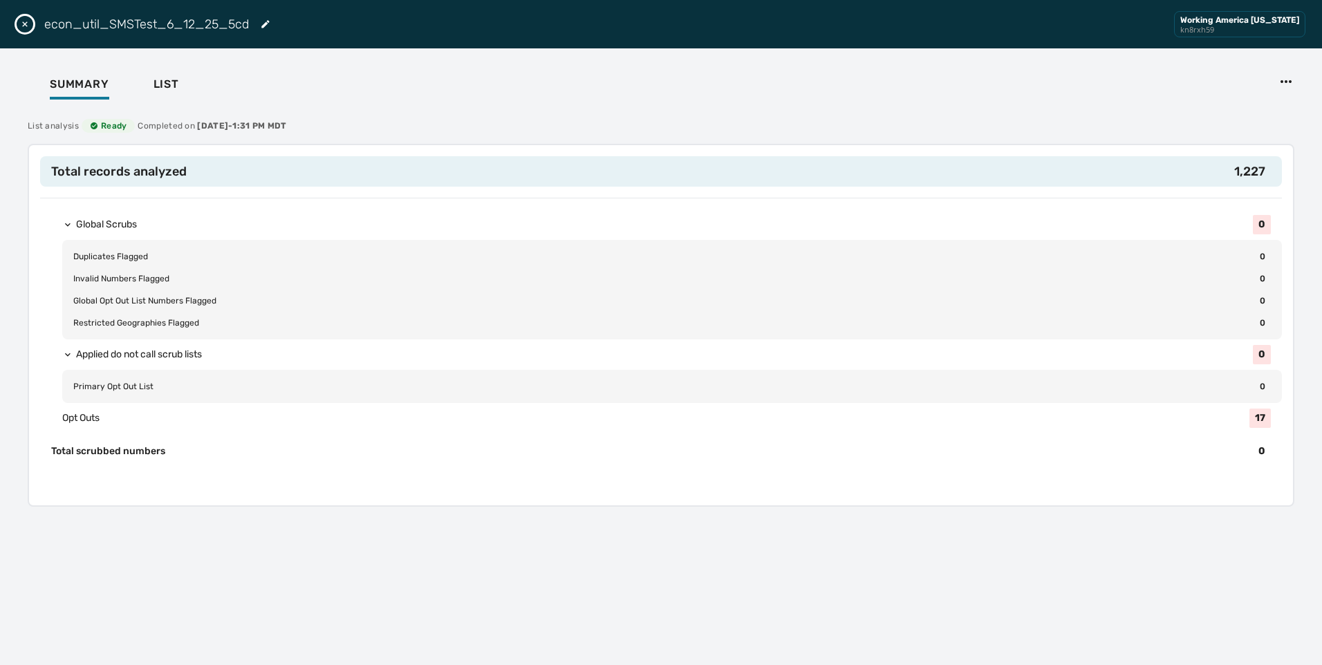
drag, startPoint x: 19, startPoint y: 23, endPoint x: 113, endPoint y: 41, distance: 95.8
click at [21, 22] on icon "Close drawer" at bounding box center [24, 24] width 11 height 11
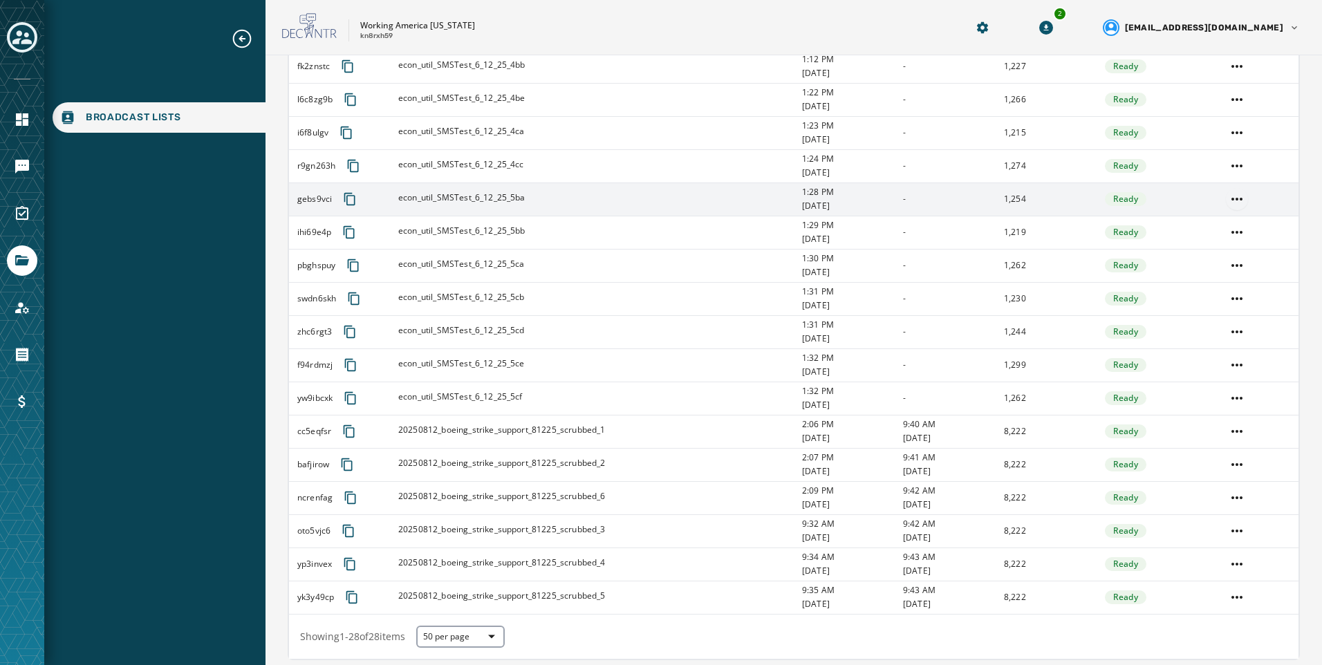
click at [1226, 199] on html "Broadcast Lists Skip To Main Content Working America [US_STATE] kn8rxh59 2 [EMA…" at bounding box center [661, 332] width 1322 height 665
click at [1232, 243] on div "Delete list" at bounding box center [1227, 249] width 62 height 22
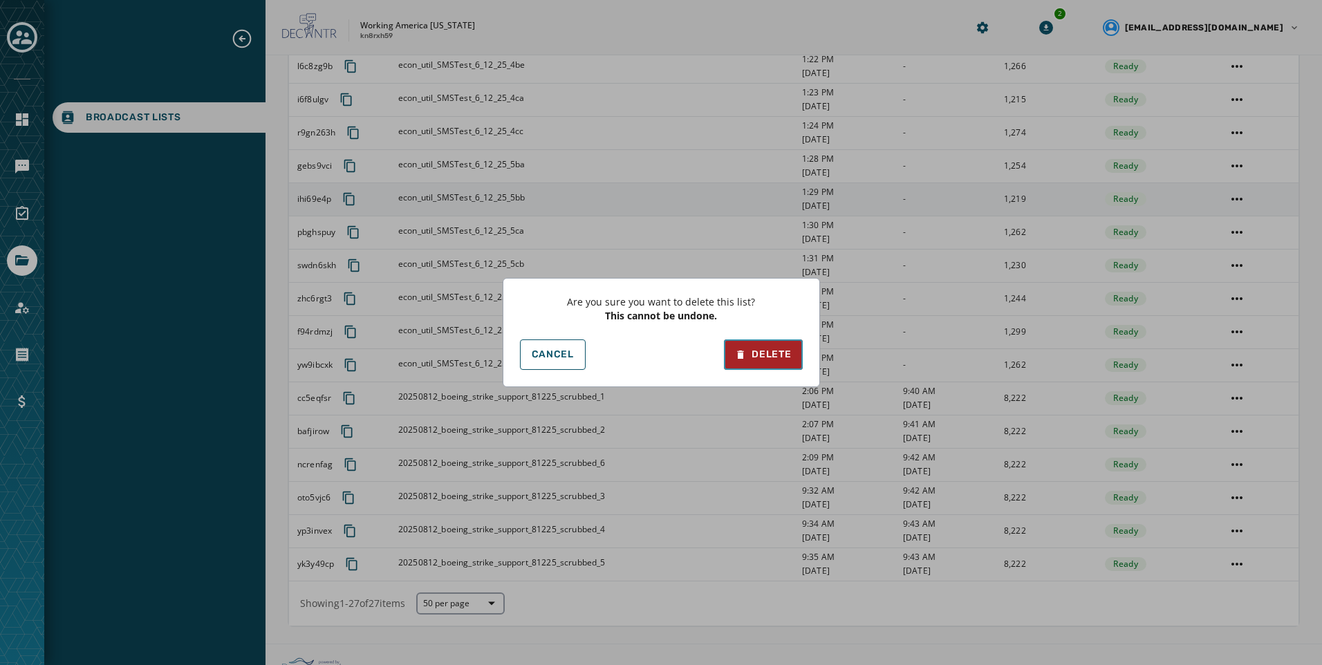
click at [781, 359] on div "Delete" at bounding box center [763, 355] width 56 height 14
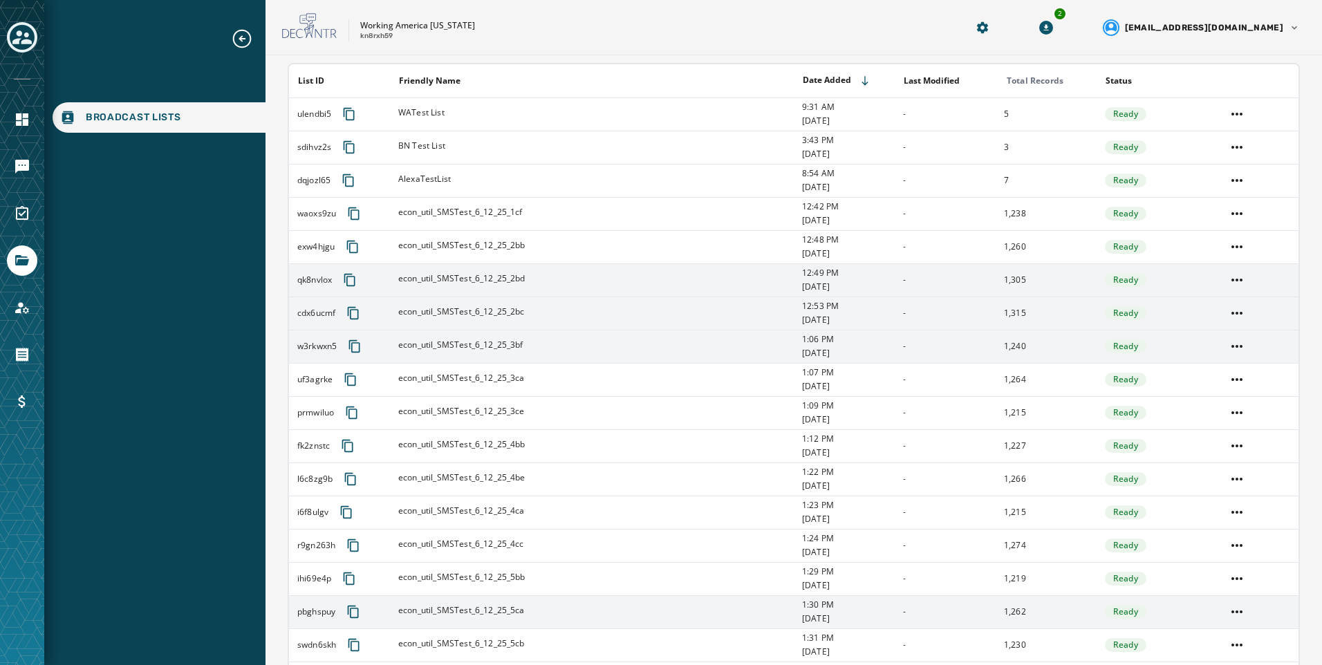
scroll to position [0, 0]
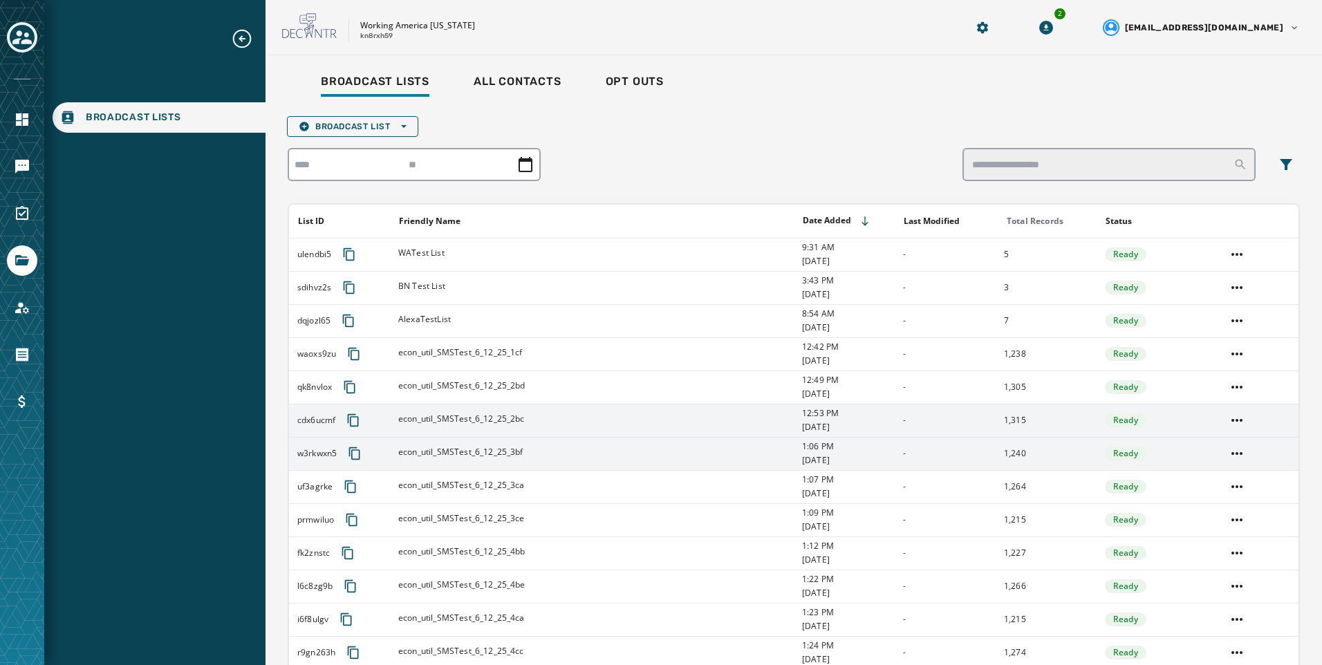
click at [1237, 358] on td at bounding box center [1257, 353] width 81 height 33
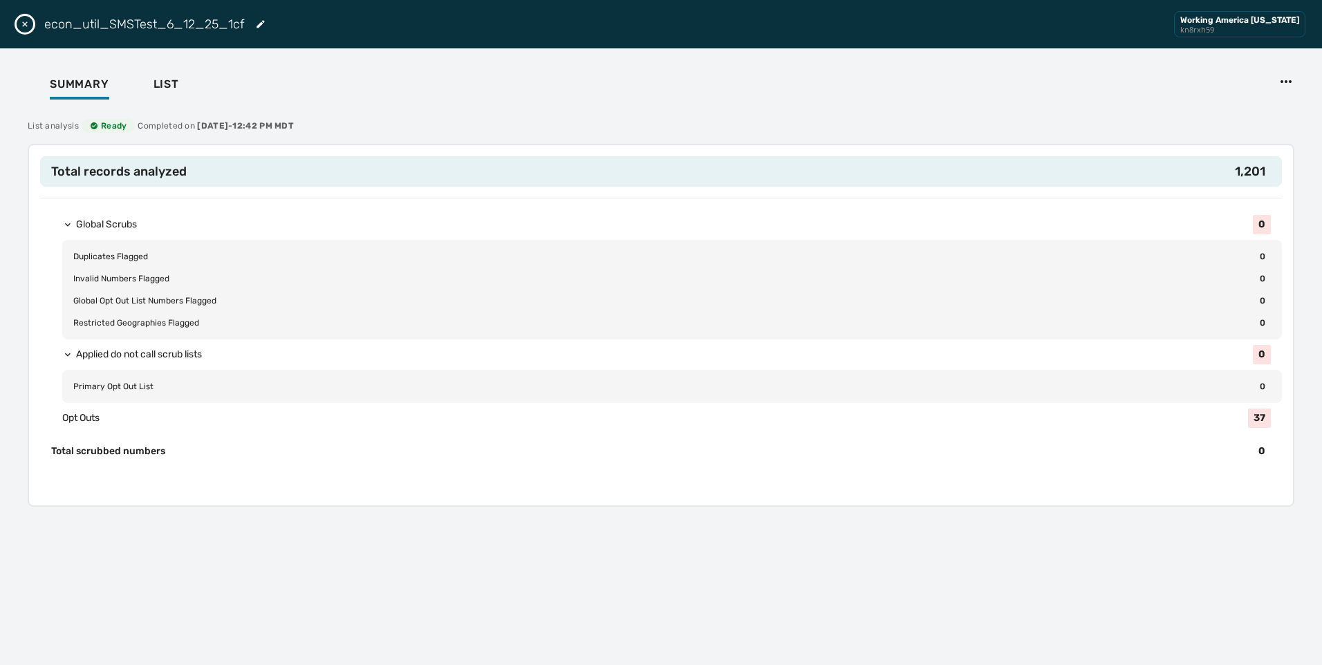
click at [21, 30] on button "Close drawer" at bounding box center [25, 24] width 17 height 17
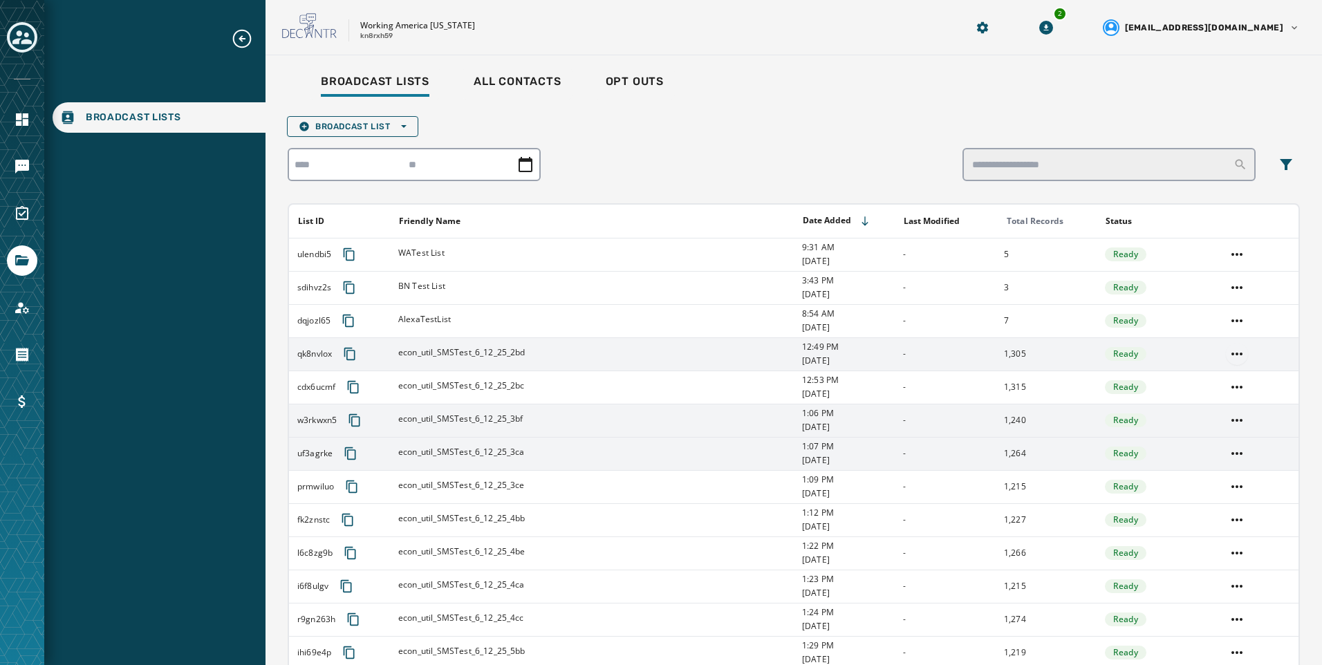
click at [1232, 351] on html "Broadcast Lists Skip To Main Content Working America [US_STATE] kn8rxh59 2 [EMA…" at bounding box center [661, 332] width 1322 height 665
click at [1252, 406] on div "Delete list" at bounding box center [1227, 404] width 62 height 22
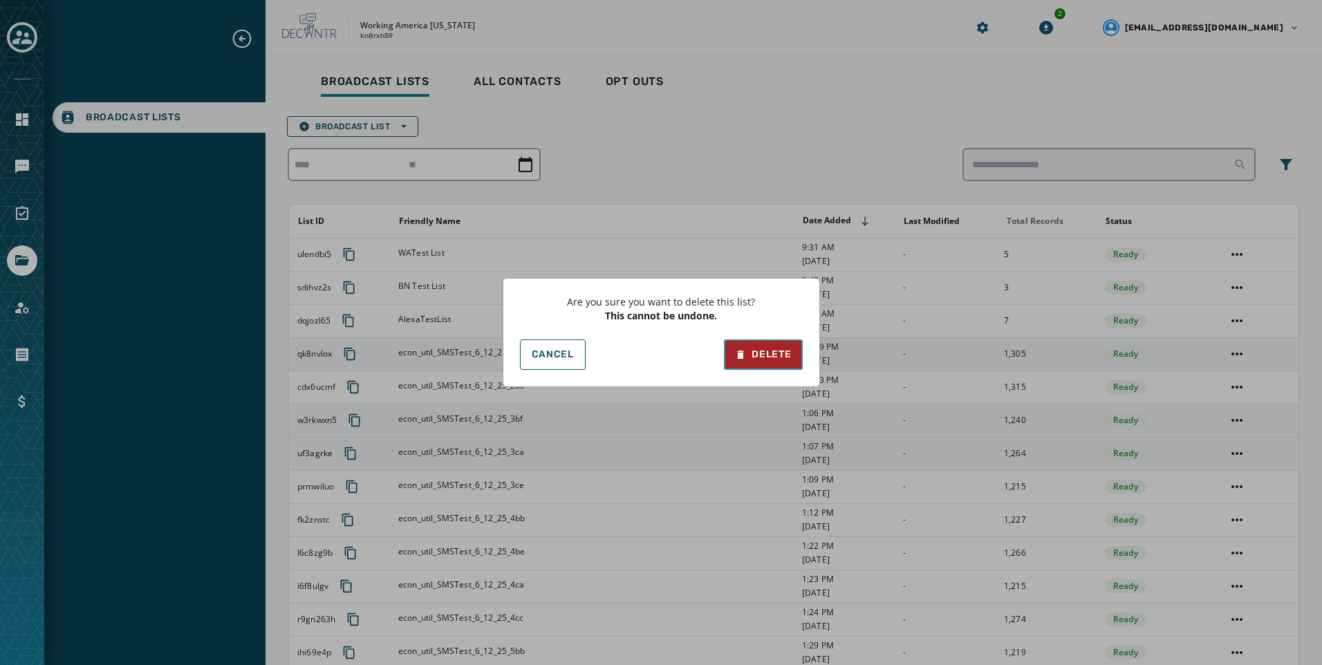
click at [744, 349] on icon at bounding box center [740, 355] width 11 height 14
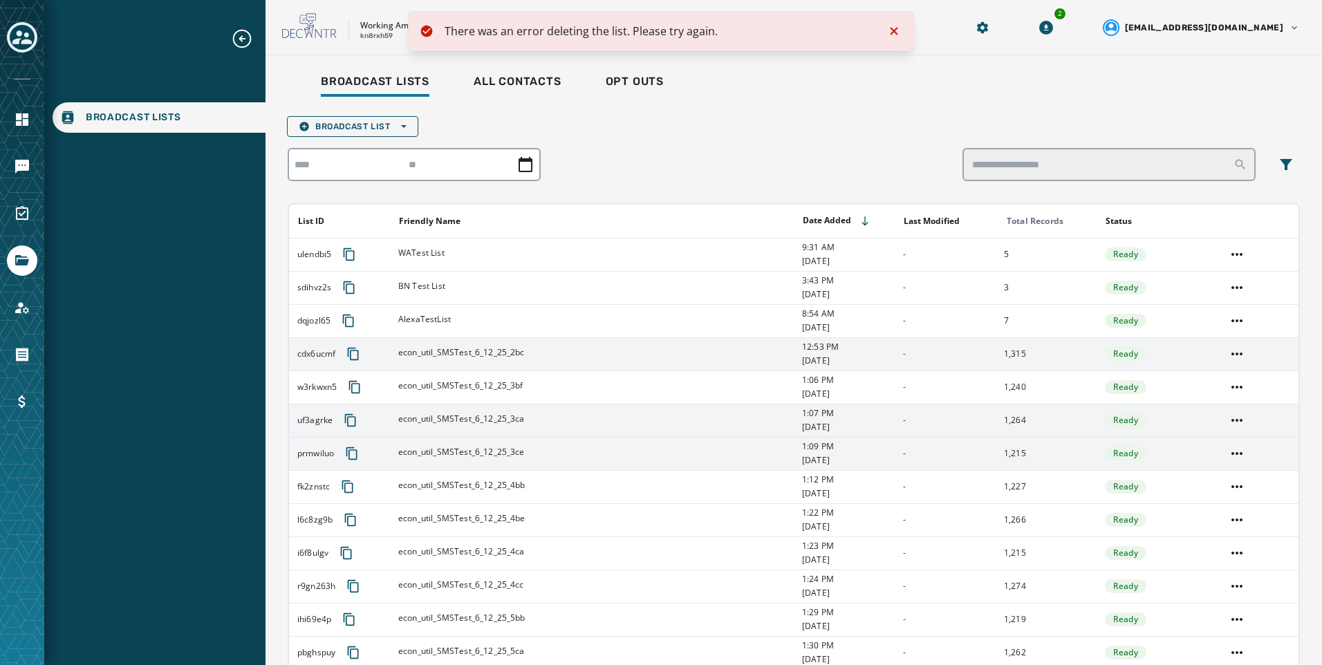
click at [1243, 453] on td at bounding box center [1257, 453] width 81 height 33
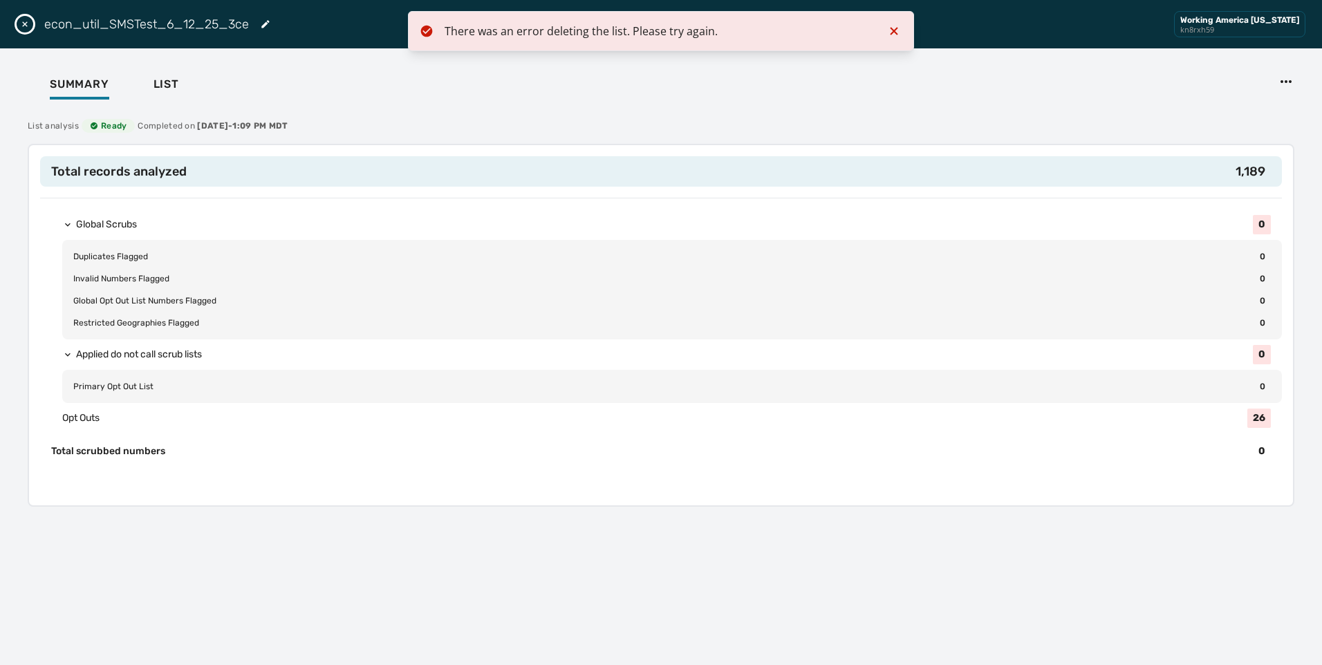
click at [16, 15] on div "econ_util_SMSTest_6_12_25_3ce Working America [US_STATE] kn8rxh59" at bounding box center [661, 24] width 1322 height 48
click at [29, 17] on button "Close drawer" at bounding box center [25, 24] width 17 height 17
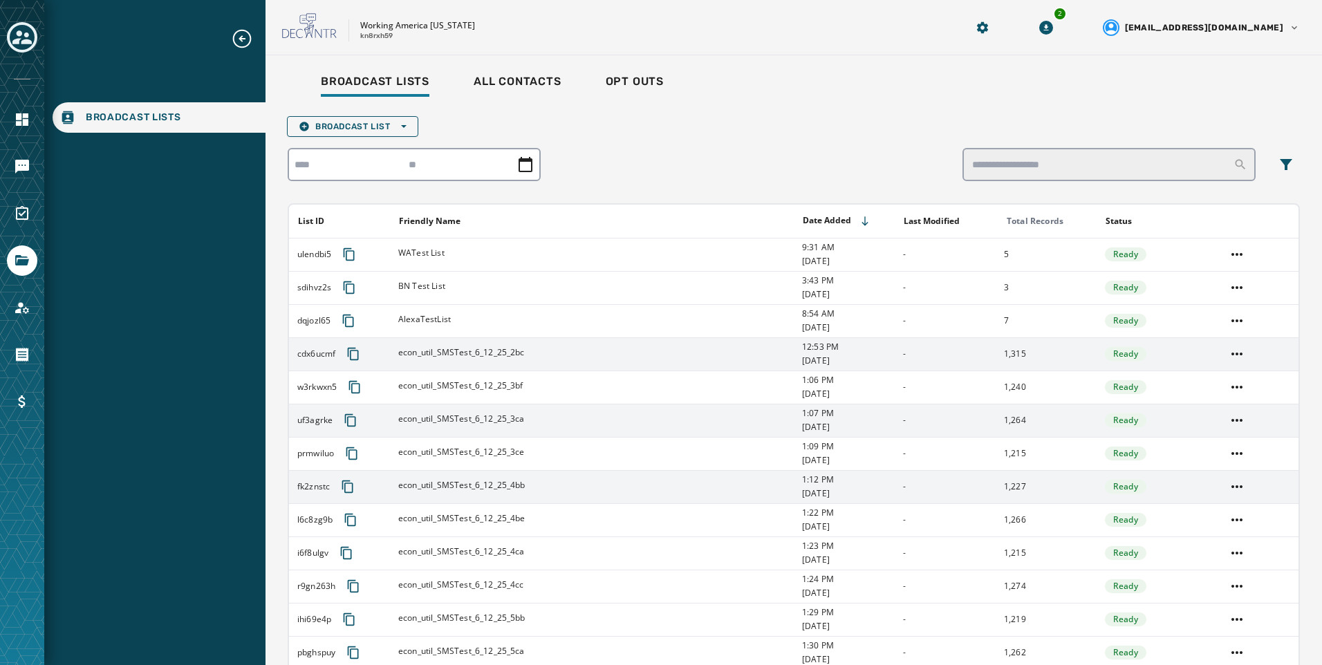
click at [1238, 484] on td at bounding box center [1257, 486] width 81 height 33
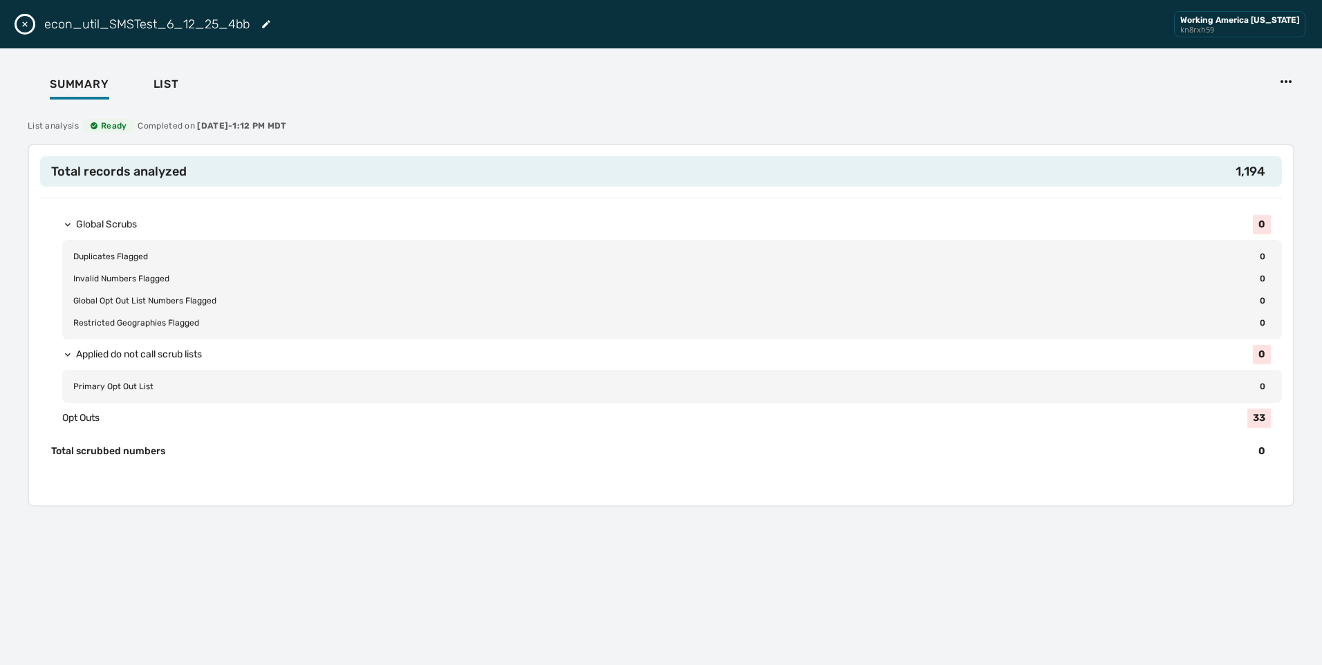
click at [29, 18] on button "Close drawer" at bounding box center [25, 24] width 17 height 17
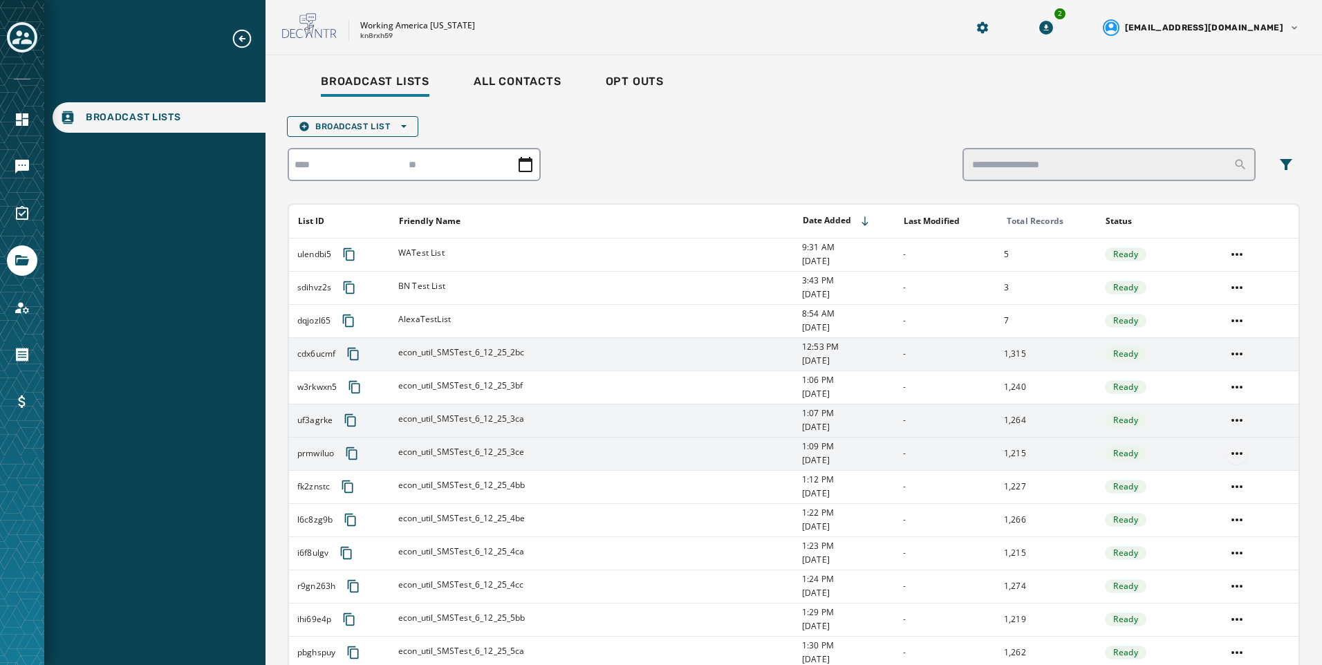
click at [1227, 452] on html "Broadcast Lists Skip To Main Content Working America [US_STATE] kn8rxh59 2 [EMA…" at bounding box center [661, 332] width 1322 height 665
click at [1224, 500] on div "Delete list" at bounding box center [1227, 503] width 62 height 22
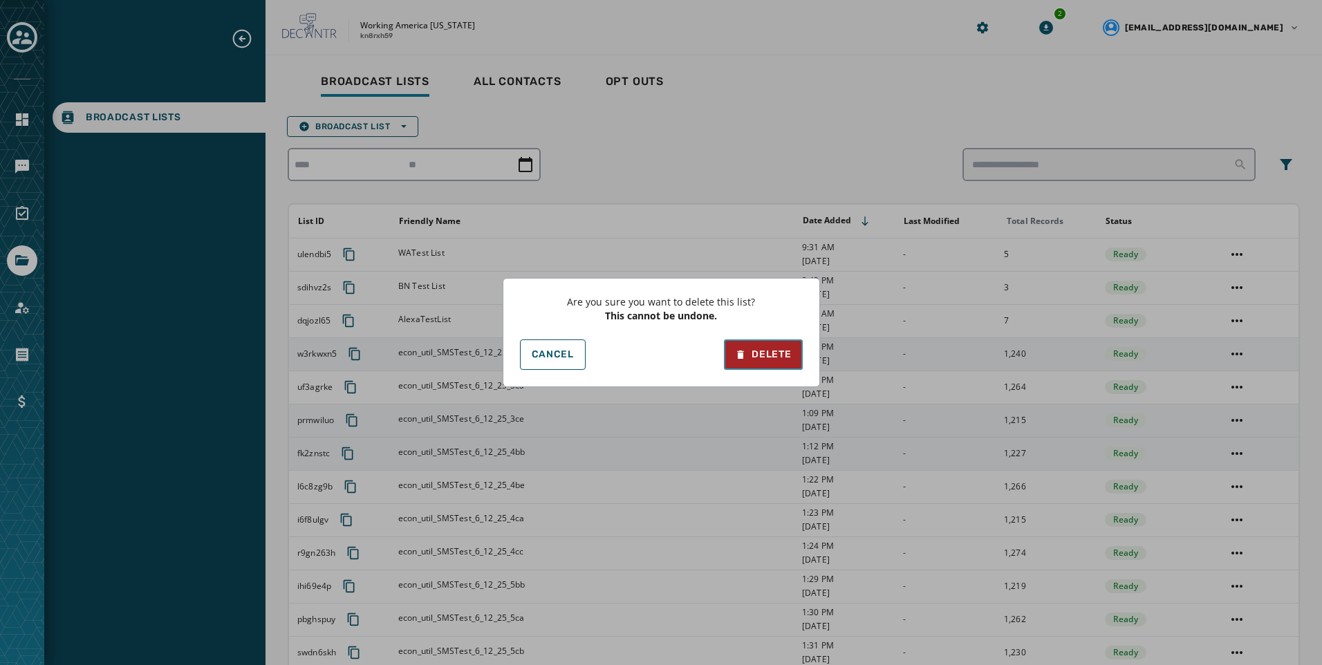
click at [763, 364] on button "Delete" at bounding box center [763, 354] width 78 height 30
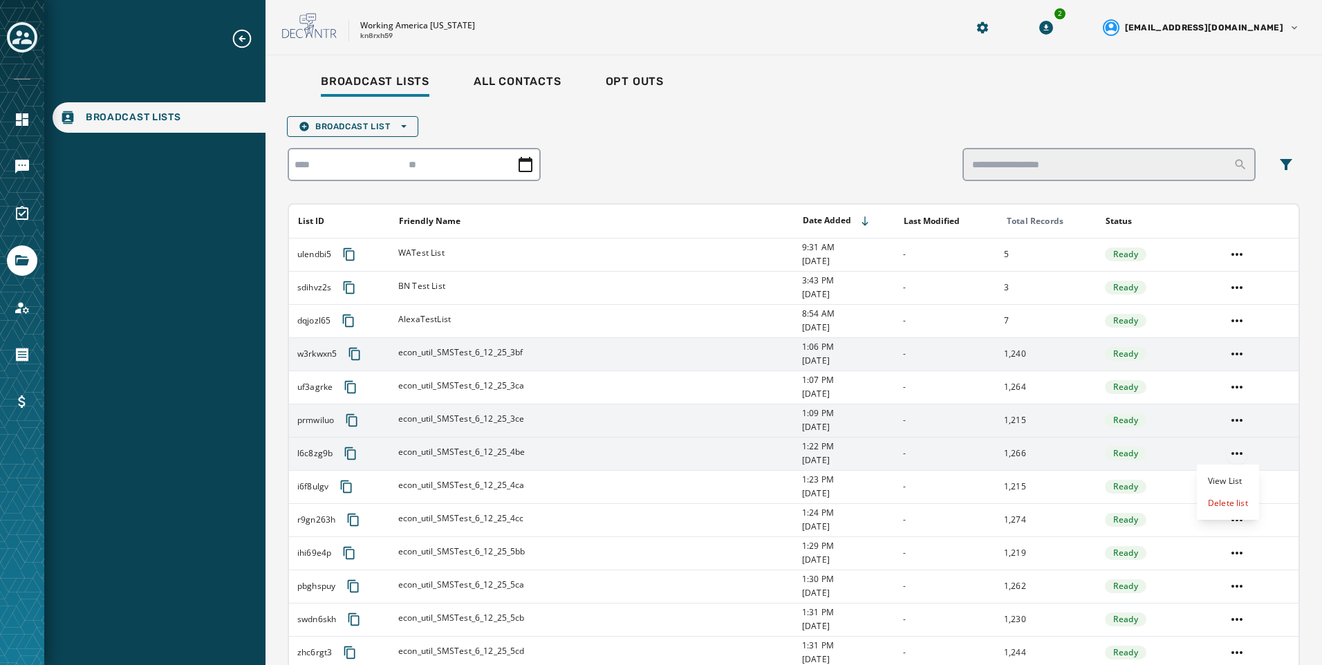
click at [1225, 456] on html "Broadcast Lists Skip To Main Content Working America [US_STATE] kn8rxh59 2 [EMA…" at bounding box center [661, 332] width 1322 height 665
click at [1225, 505] on div "Delete list" at bounding box center [1227, 503] width 62 height 22
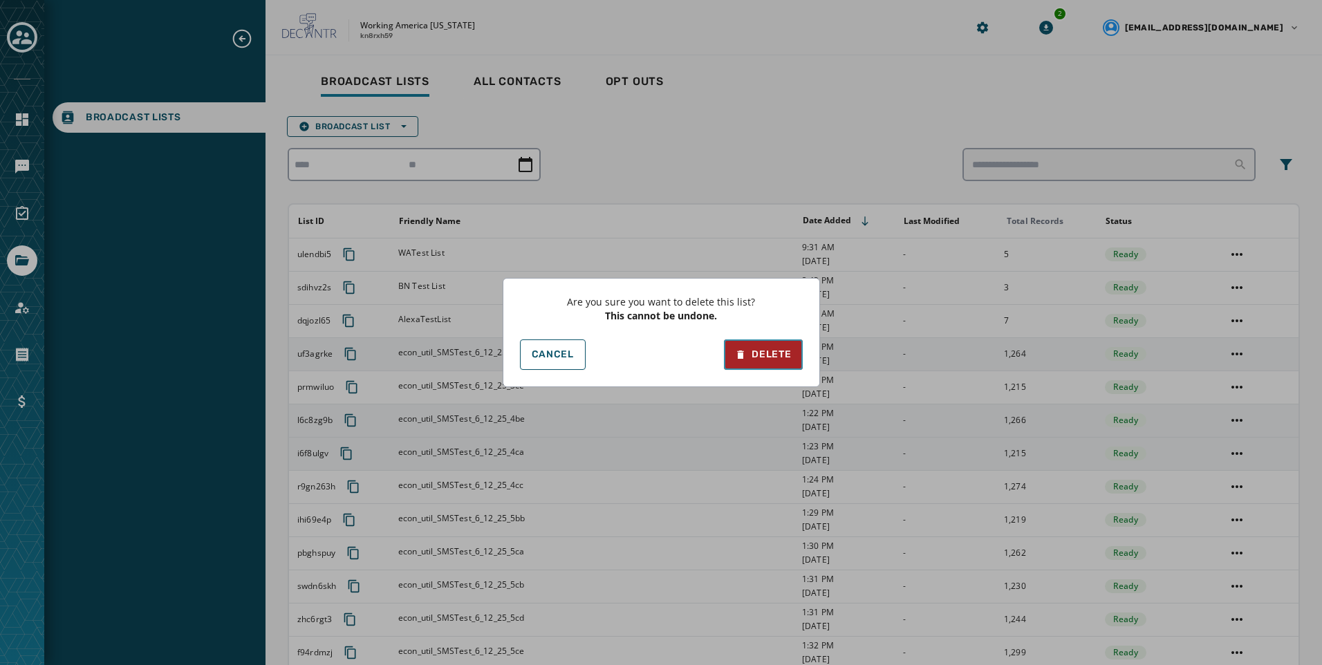
click at [768, 356] on div "Delete" at bounding box center [763, 355] width 56 height 14
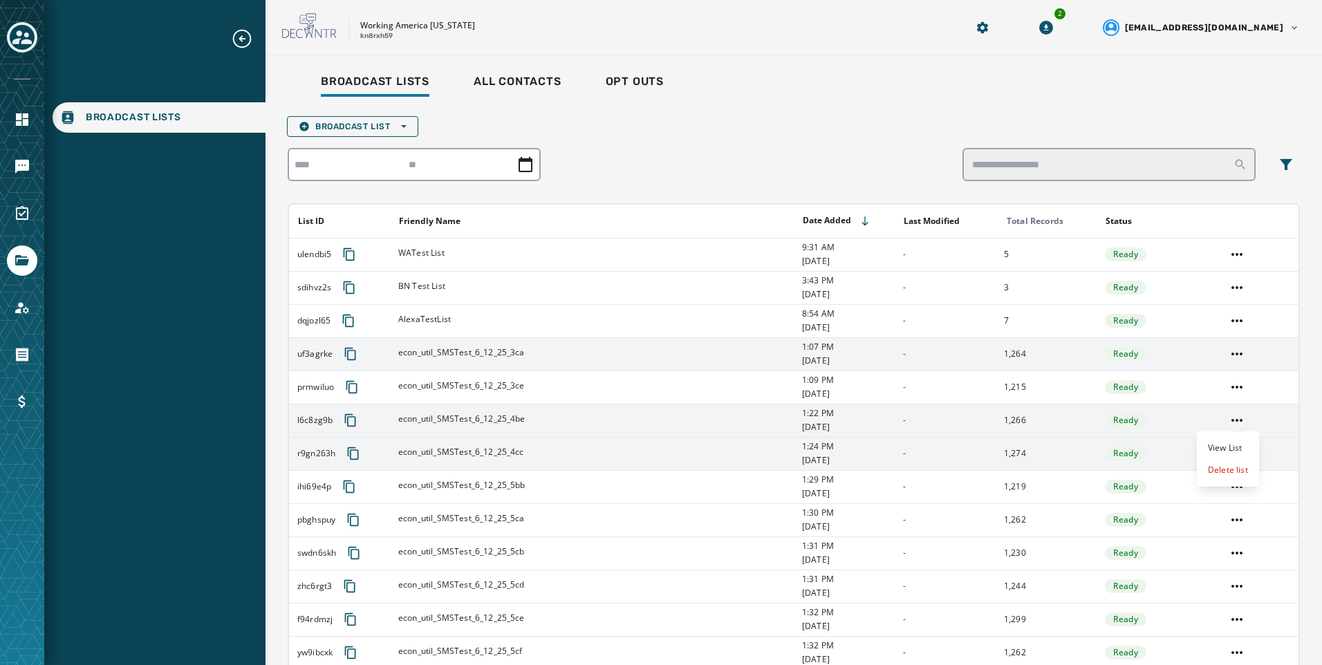
click at [1223, 421] on html "Broadcast Lists Skip To Main Content Working America [US_STATE] kn8rxh59 2 [EMA…" at bounding box center [661, 332] width 1322 height 665
click at [1230, 476] on div "Delete list" at bounding box center [1227, 470] width 62 height 22
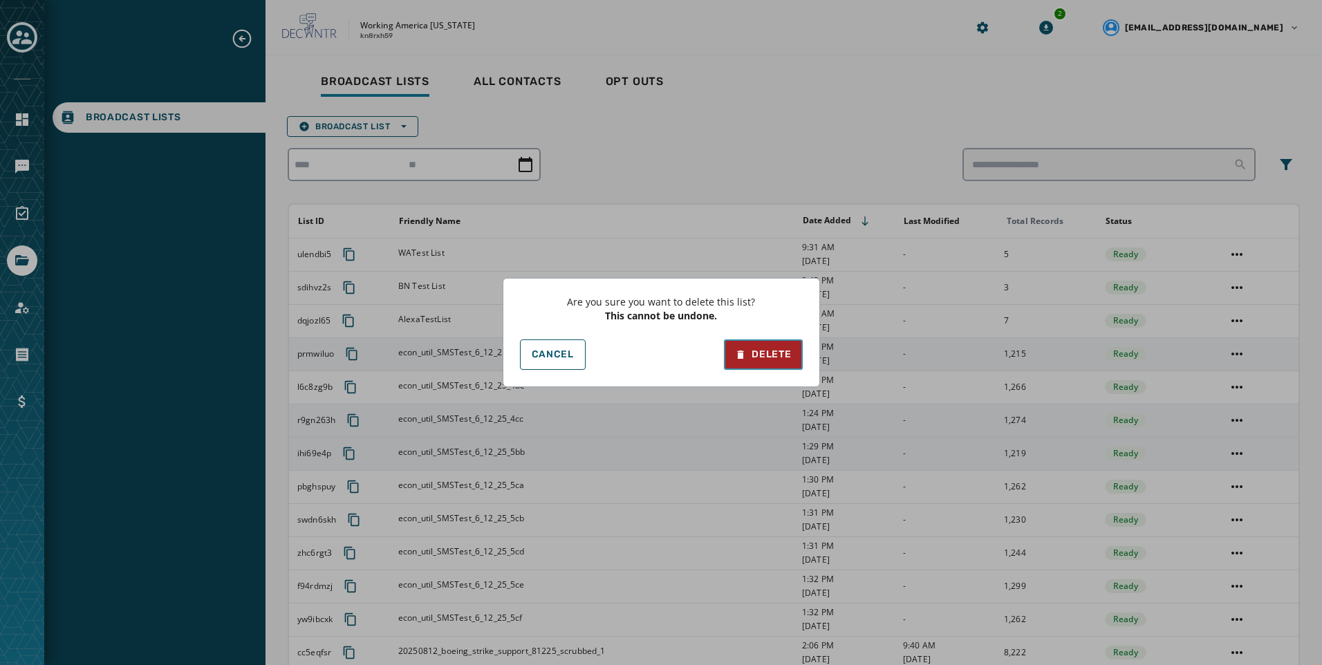
click at [752, 355] on div "Delete" at bounding box center [763, 355] width 56 height 14
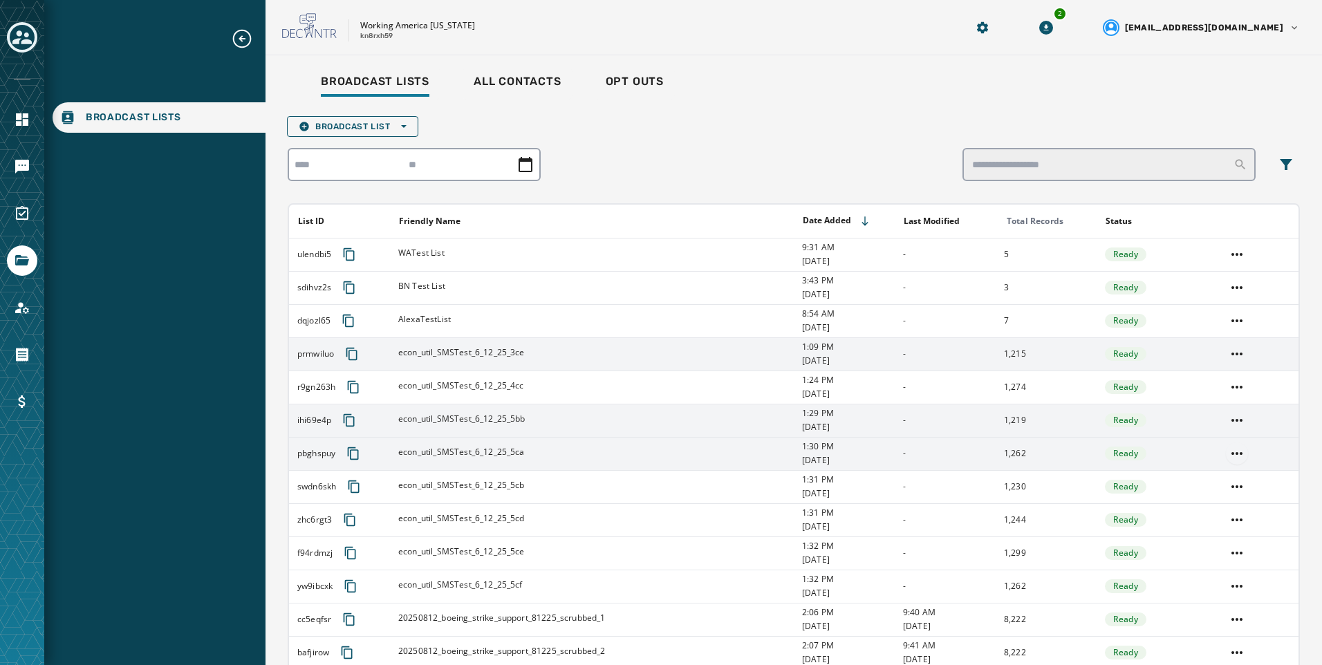
click at [1229, 449] on html "Broadcast Lists Skip To Main Content Working America [US_STATE] kn8rxh59 2 [EMA…" at bounding box center [661, 332] width 1322 height 665
click at [1240, 504] on div "Delete list" at bounding box center [1227, 503] width 62 height 22
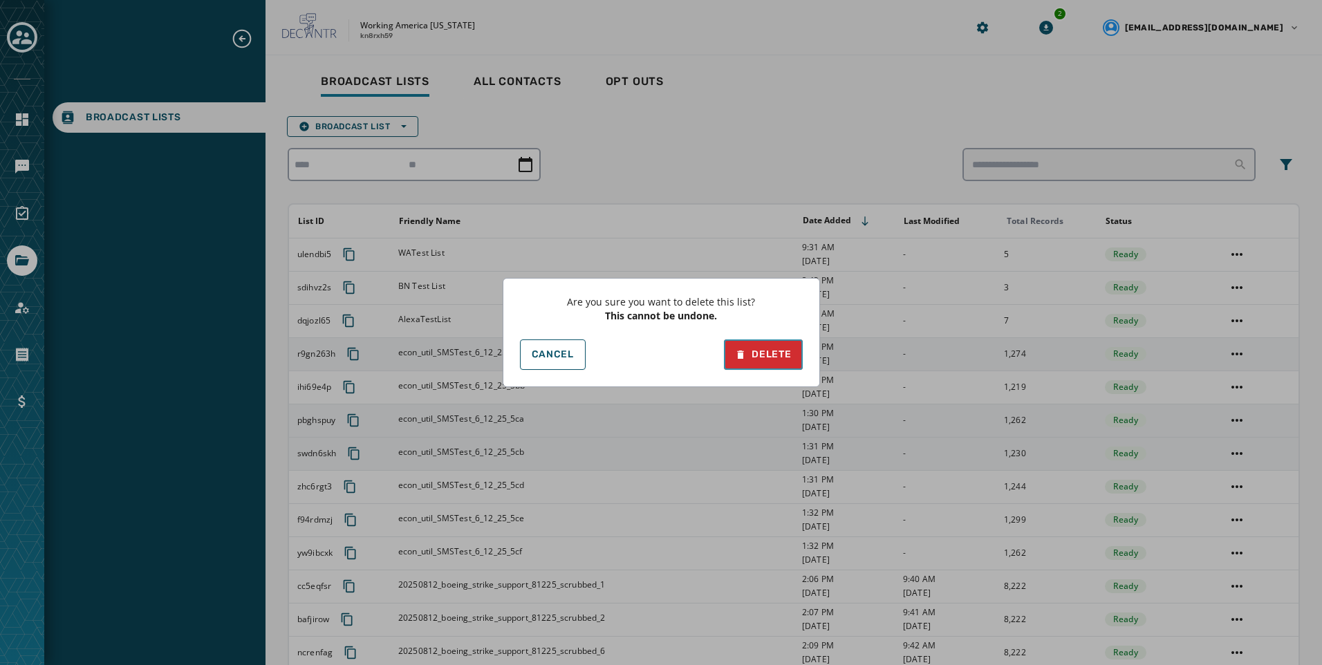
drag, startPoint x: 785, startPoint y: 353, endPoint x: 836, endPoint y: 366, distance: 53.0
click at [785, 354] on div "Delete" at bounding box center [763, 355] width 56 height 14
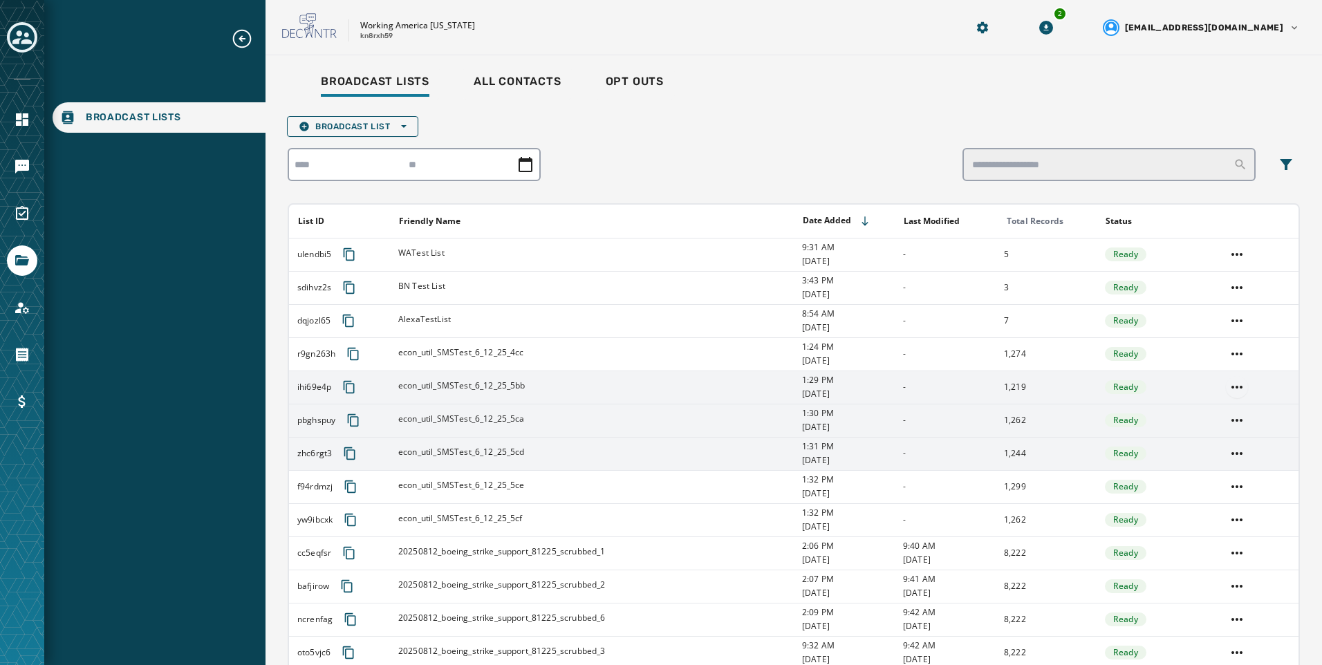
click at [1234, 389] on html "Broadcast Lists Skip To Main Content Working America [US_STATE] kn8rxh59 2 [EMA…" at bounding box center [661, 332] width 1322 height 665
click at [1236, 429] on div "Delete list" at bounding box center [1227, 437] width 62 height 22
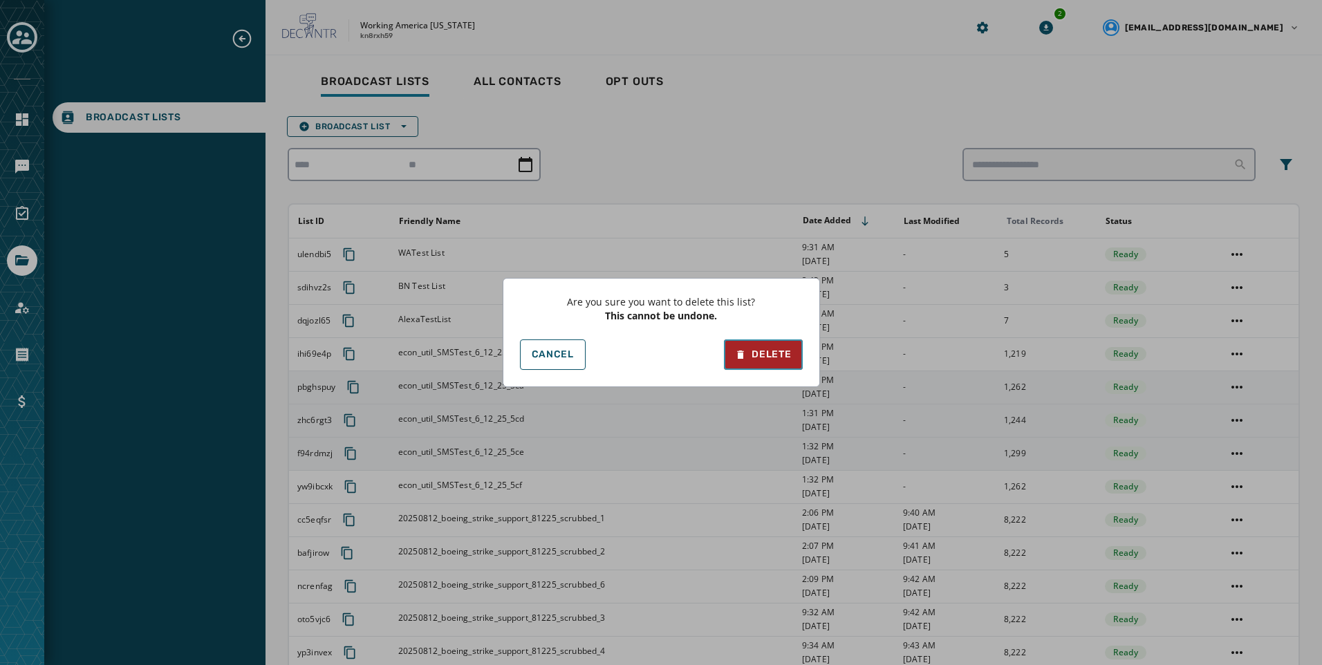
click at [738, 355] on icon at bounding box center [740, 354] width 6 height 8
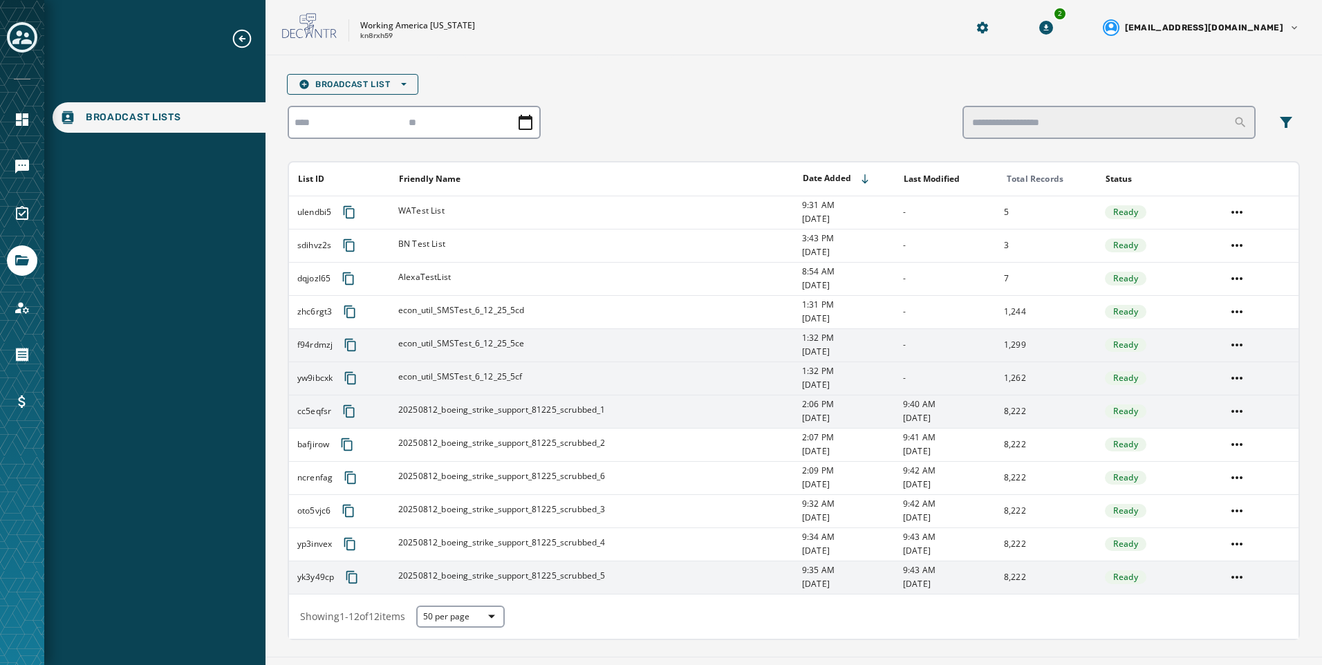
scroll to position [75, 0]
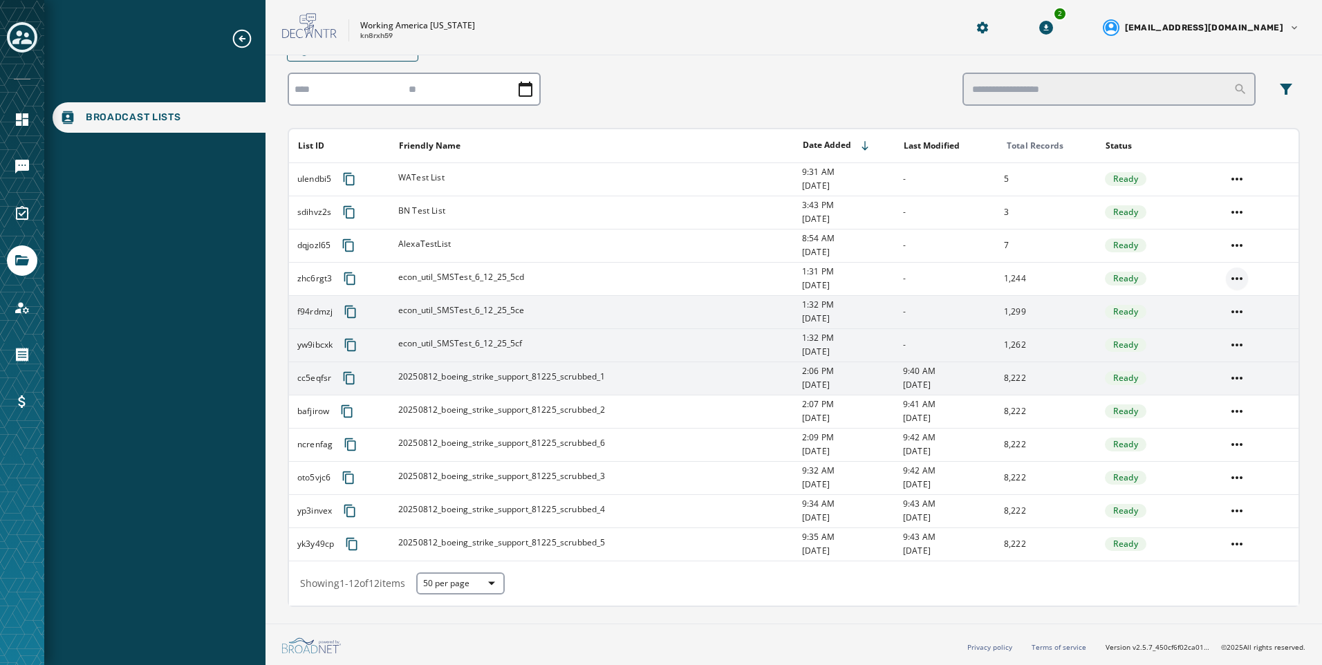
click at [1227, 280] on html "Broadcast Lists Skip To Main Content Working America [US_STATE] kn8rxh59 2 [EMA…" at bounding box center [661, 332] width 1322 height 665
click at [1226, 318] on div "Delete list" at bounding box center [1227, 328] width 62 height 22
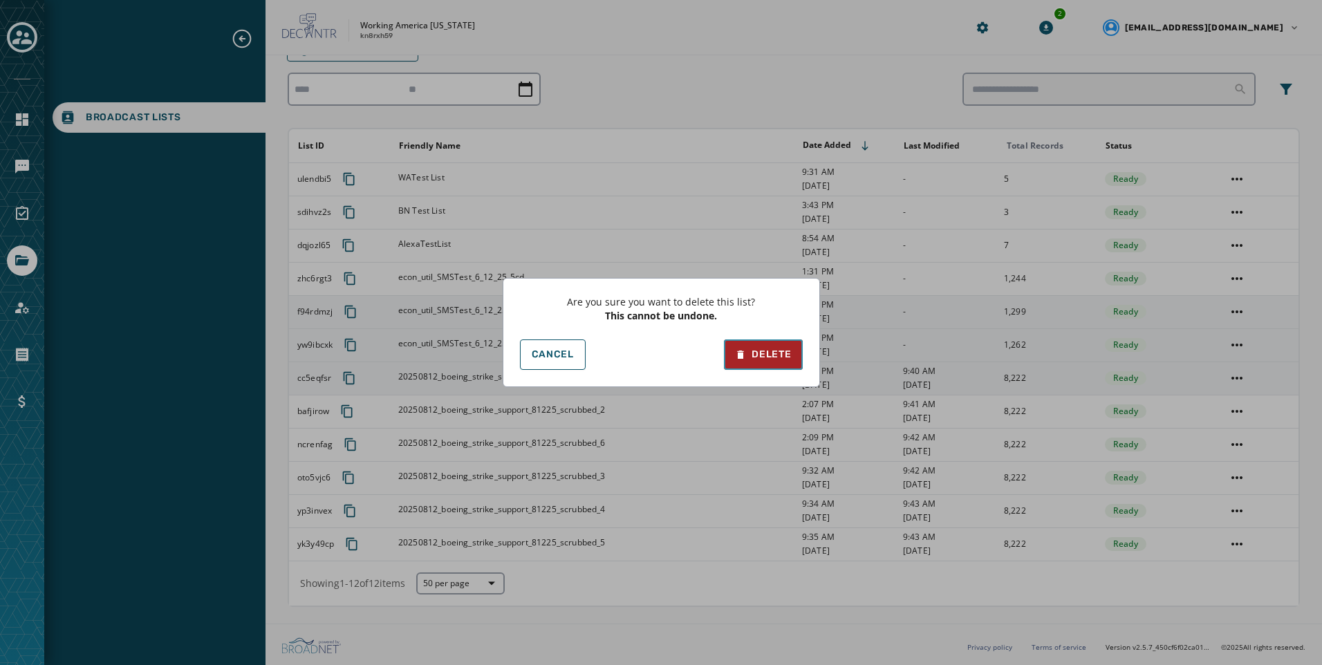
click at [778, 344] on button "Delete" at bounding box center [763, 354] width 78 height 30
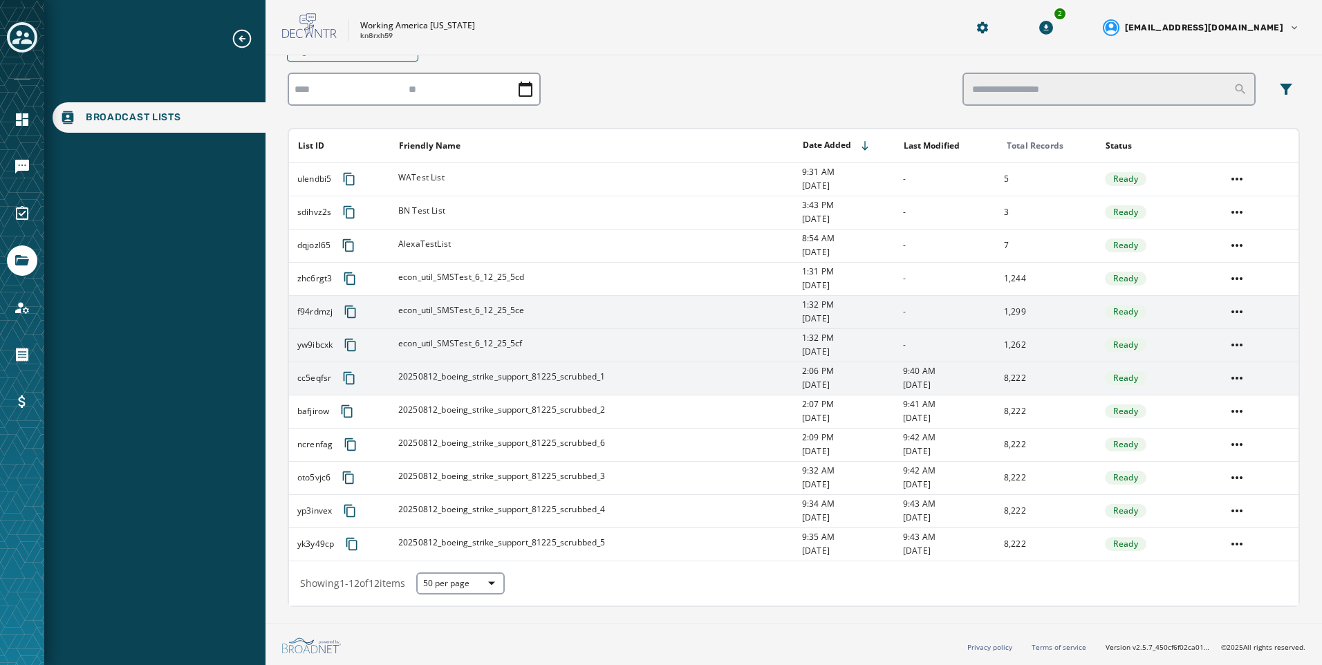
scroll to position [42, 0]
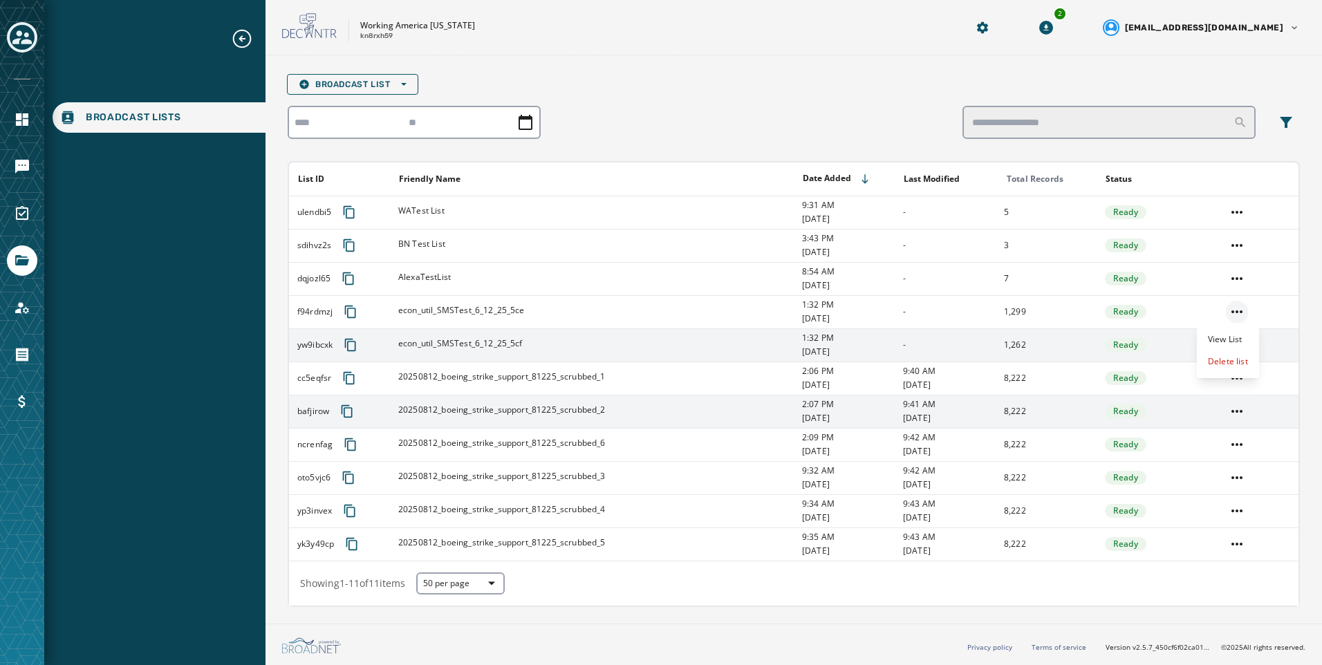
click at [1224, 310] on html "Broadcast Lists Skip To Main Content Working America [US_STATE] kn8rxh59 2 [EMA…" at bounding box center [661, 332] width 1322 height 665
click at [1238, 360] on div "Delete list" at bounding box center [1227, 361] width 62 height 22
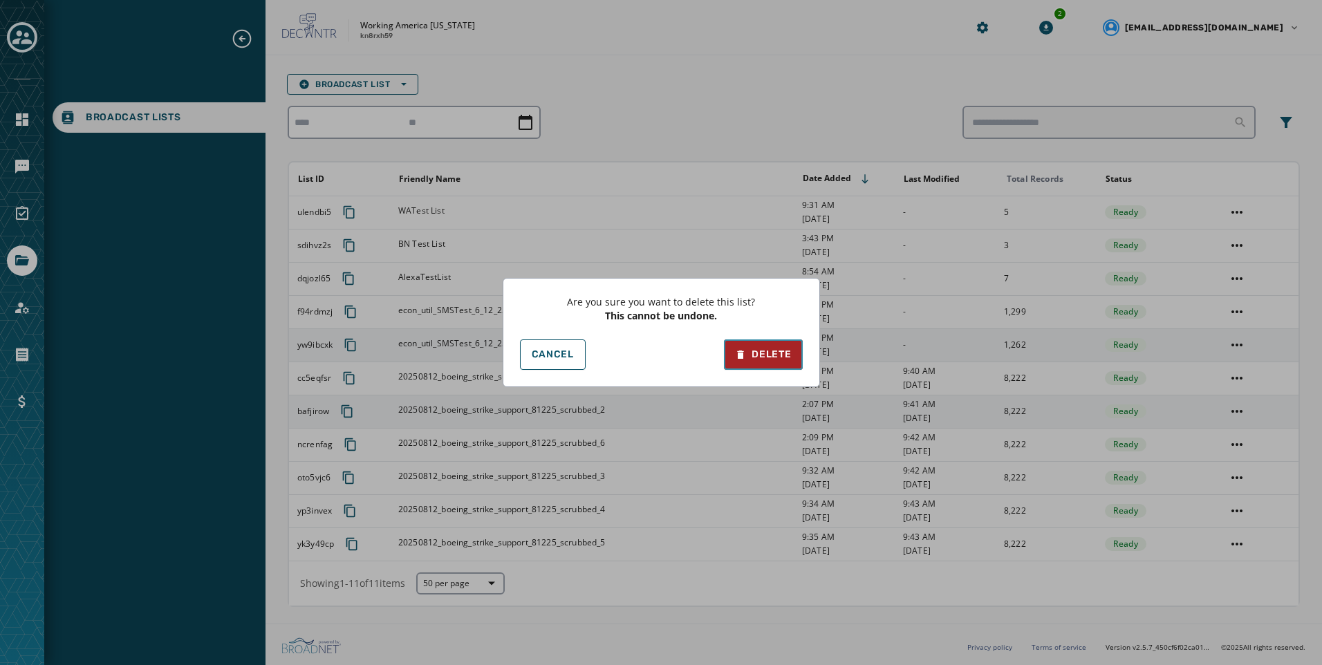
click at [752, 357] on div "Delete" at bounding box center [763, 355] width 56 height 14
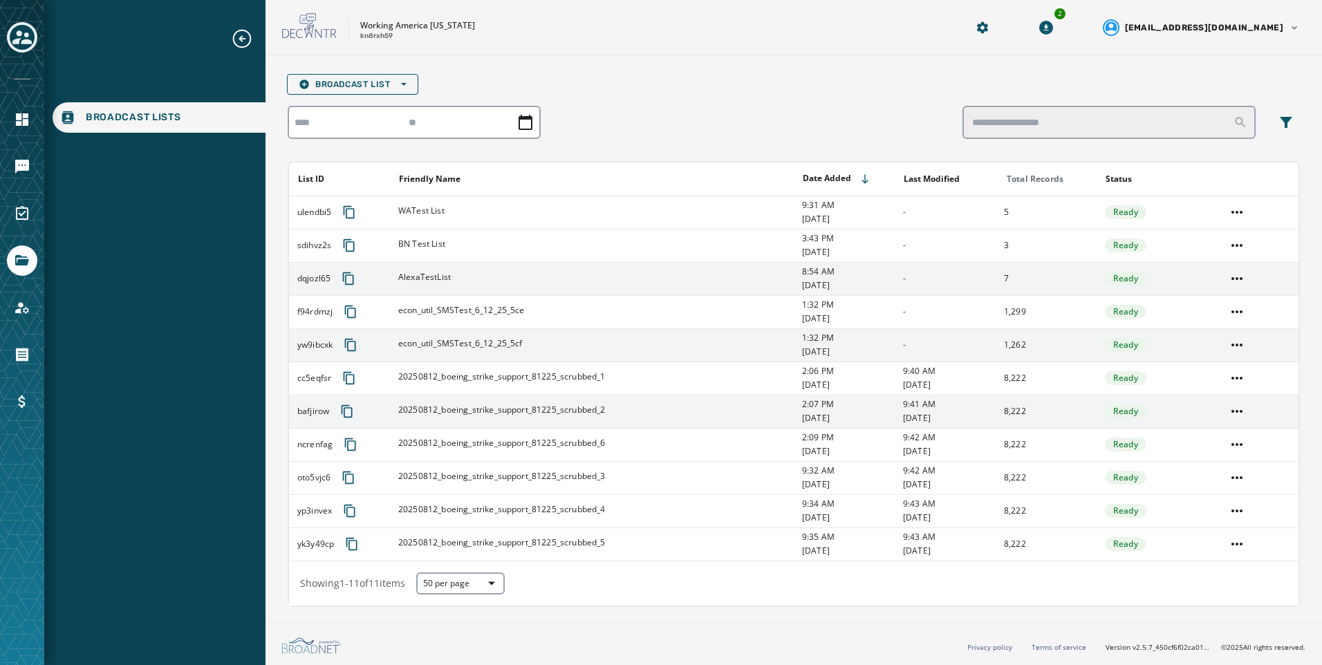
scroll to position [9, 0]
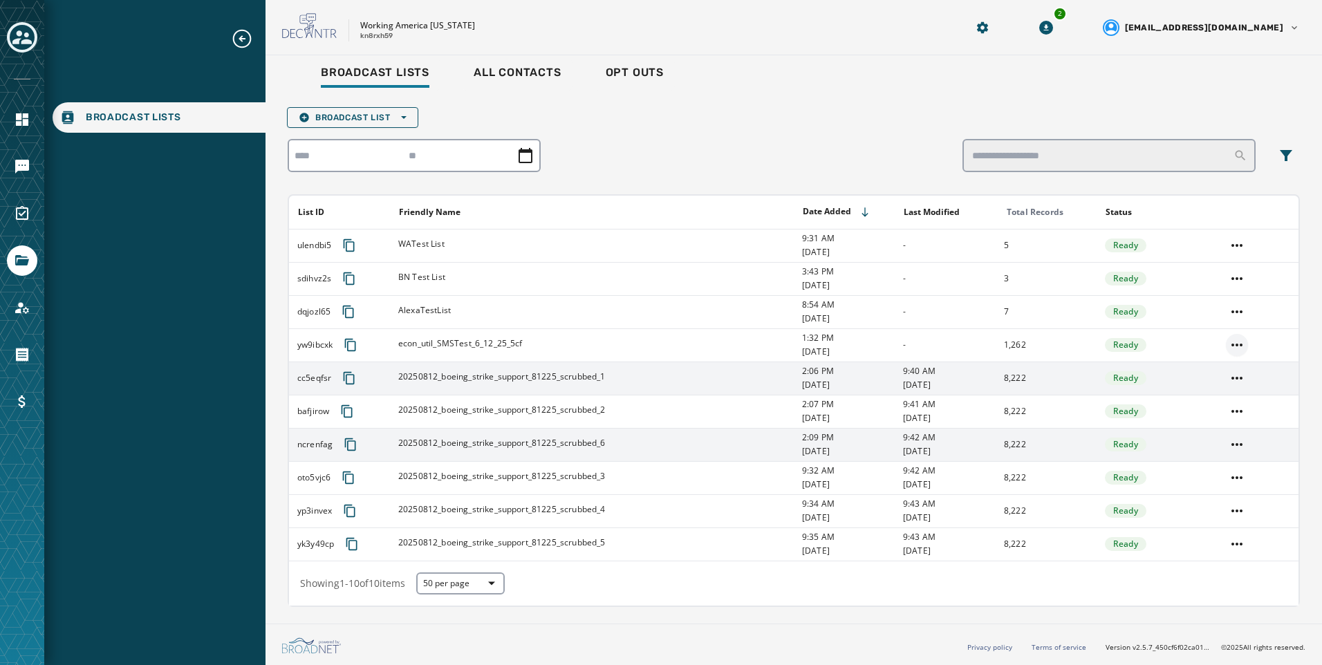
click at [1228, 348] on html "Broadcast Lists Skip To Main Content Working America [US_STATE] kn8rxh59 2 [EMA…" at bounding box center [661, 332] width 1322 height 665
click at [1215, 398] on div "Delete list" at bounding box center [1227, 395] width 62 height 22
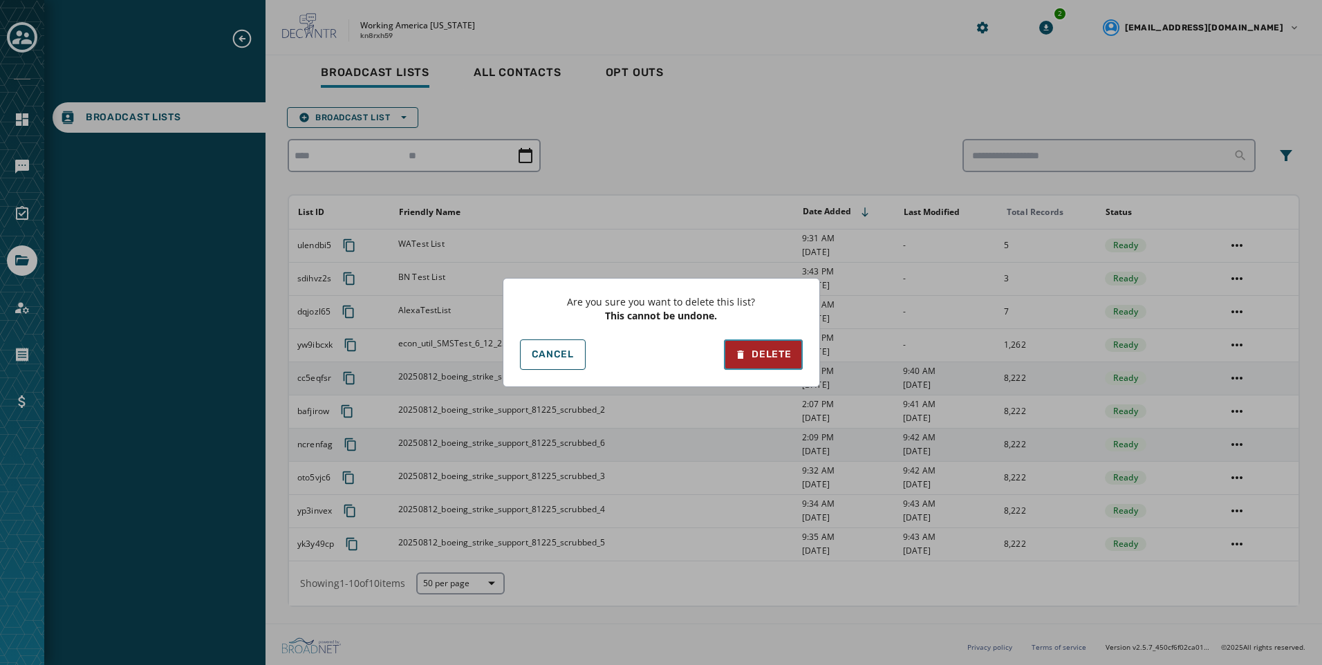
click at [780, 350] on div "Delete" at bounding box center [763, 355] width 56 height 14
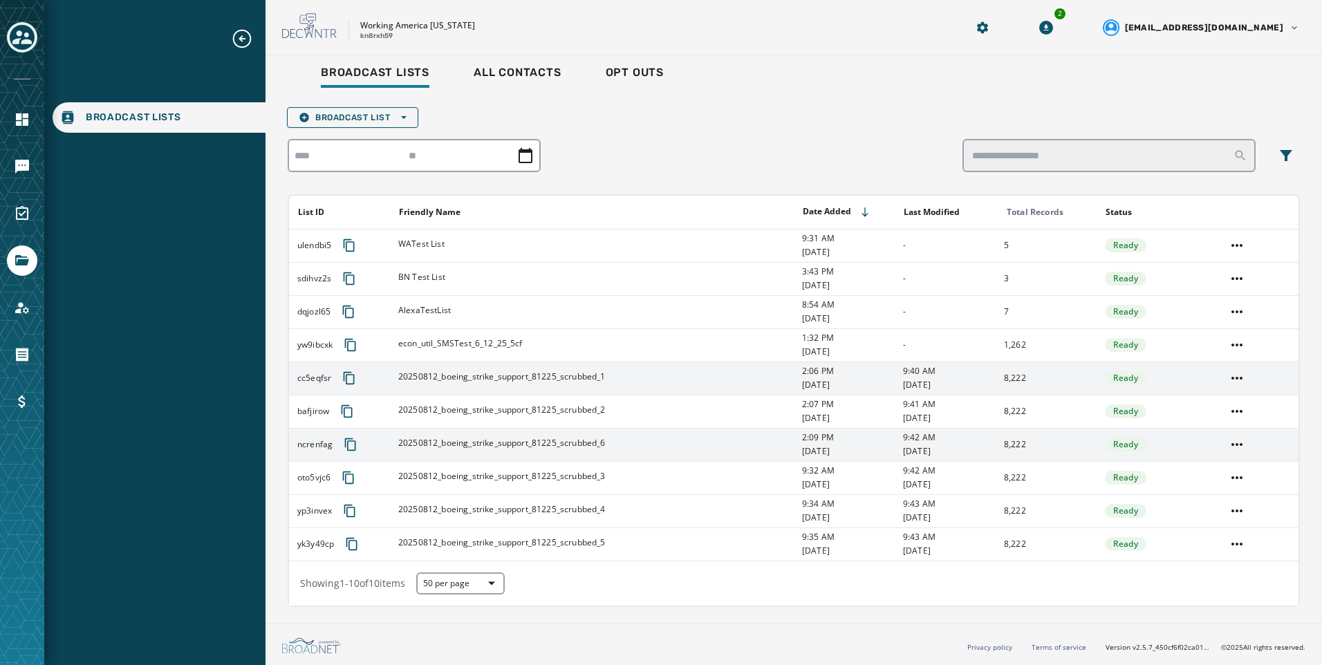
scroll to position [0, 0]
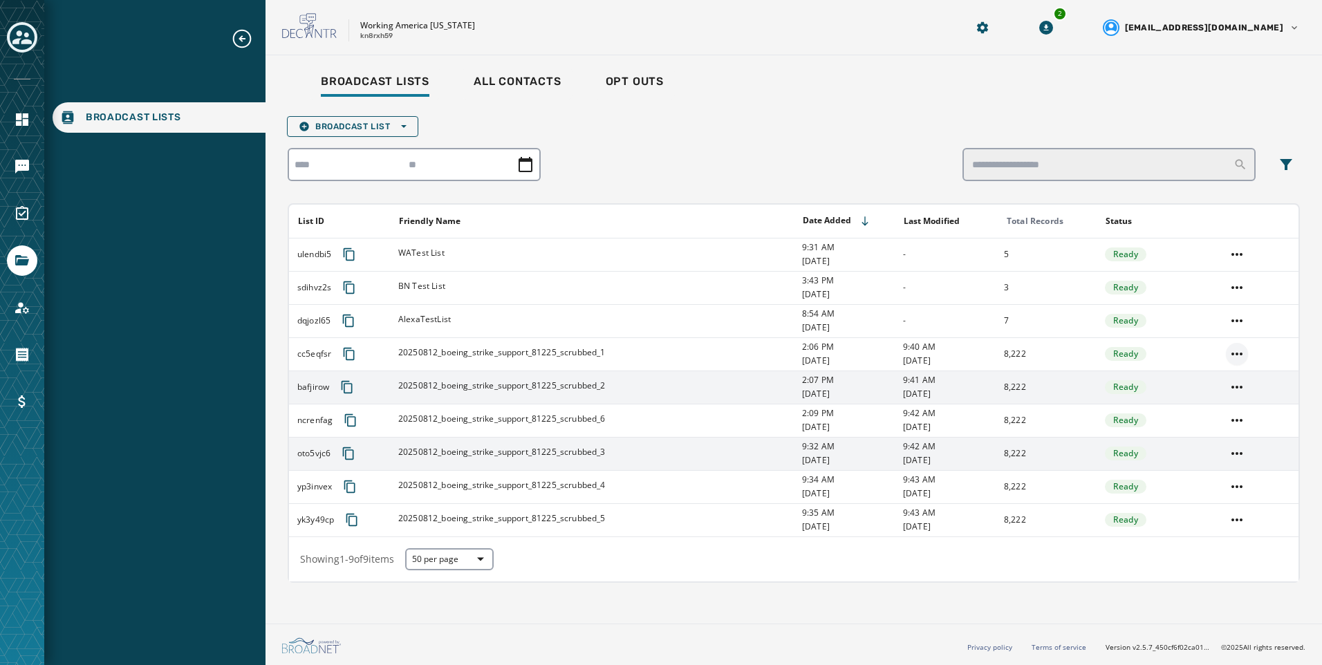
click at [1233, 350] on html "Broadcast Lists Skip To Main Content Working America [US_STATE] kn8rxh59 2 [EMA…" at bounding box center [661, 332] width 1322 height 665
click at [1261, 377] on div "View List" at bounding box center [1237, 381] width 62 height 22
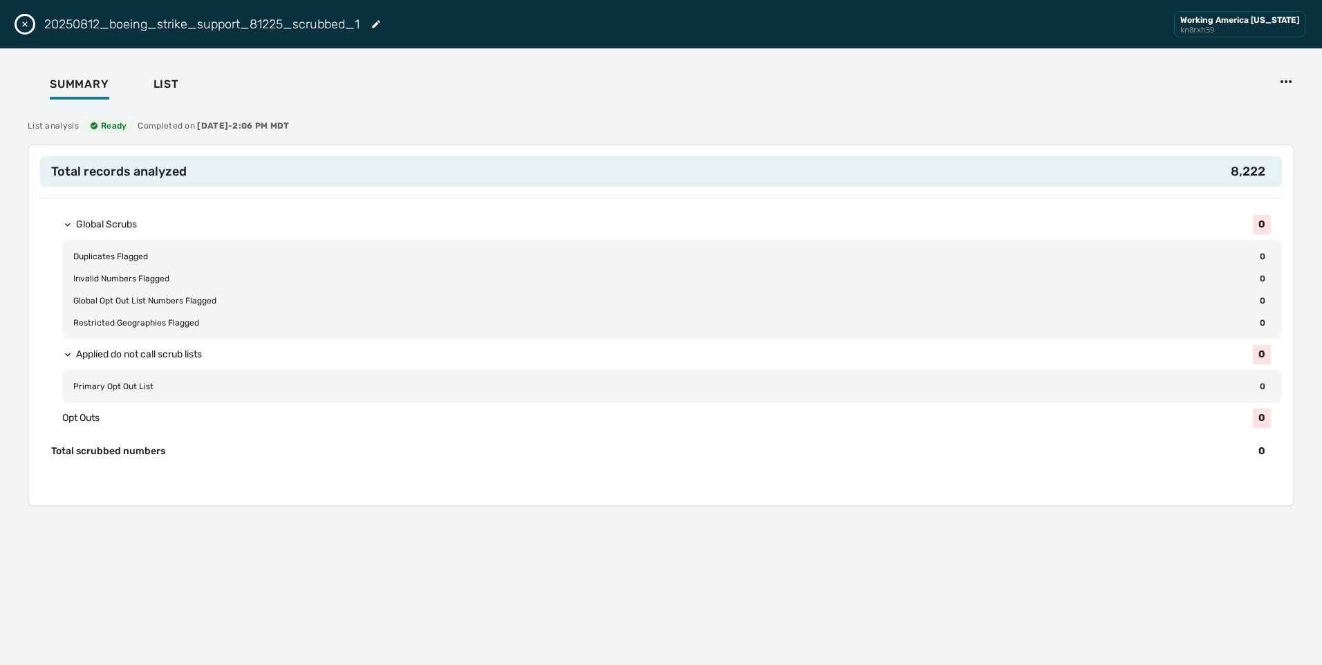
click at [22, 17] on button "Close drawer" at bounding box center [25, 24] width 17 height 17
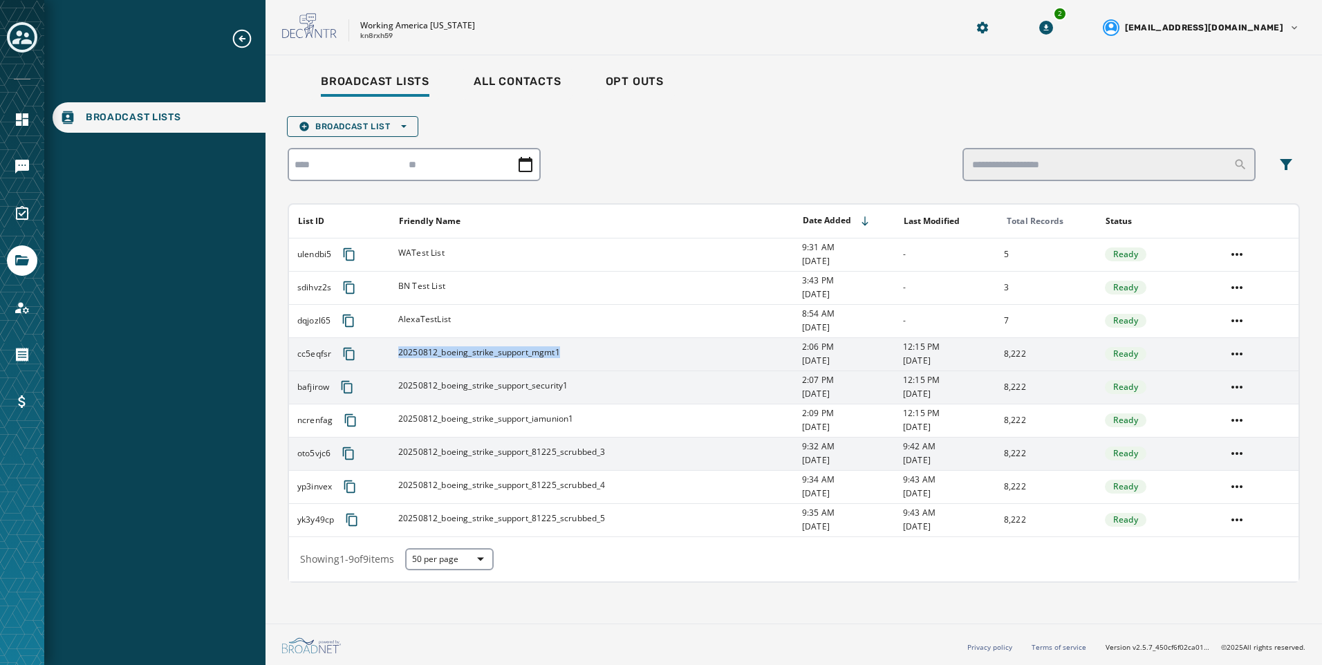
drag, startPoint x: 584, startPoint y: 355, endPoint x: 398, endPoint y: 357, distance: 185.9
click at [398, 357] on div "20250812_boeing_strike_support_mgmt1" at bounding box center [595, 354] width 395 height 14
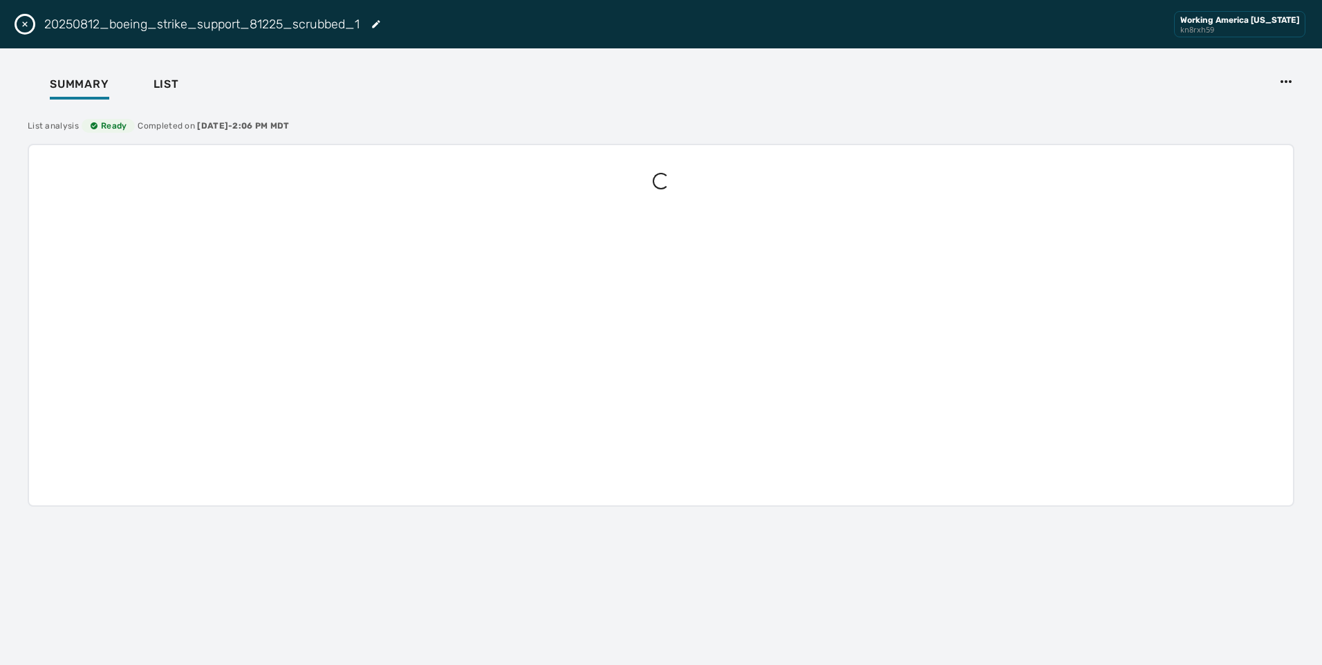
copy span "20250812_boeing_strike_support_mgmt1"
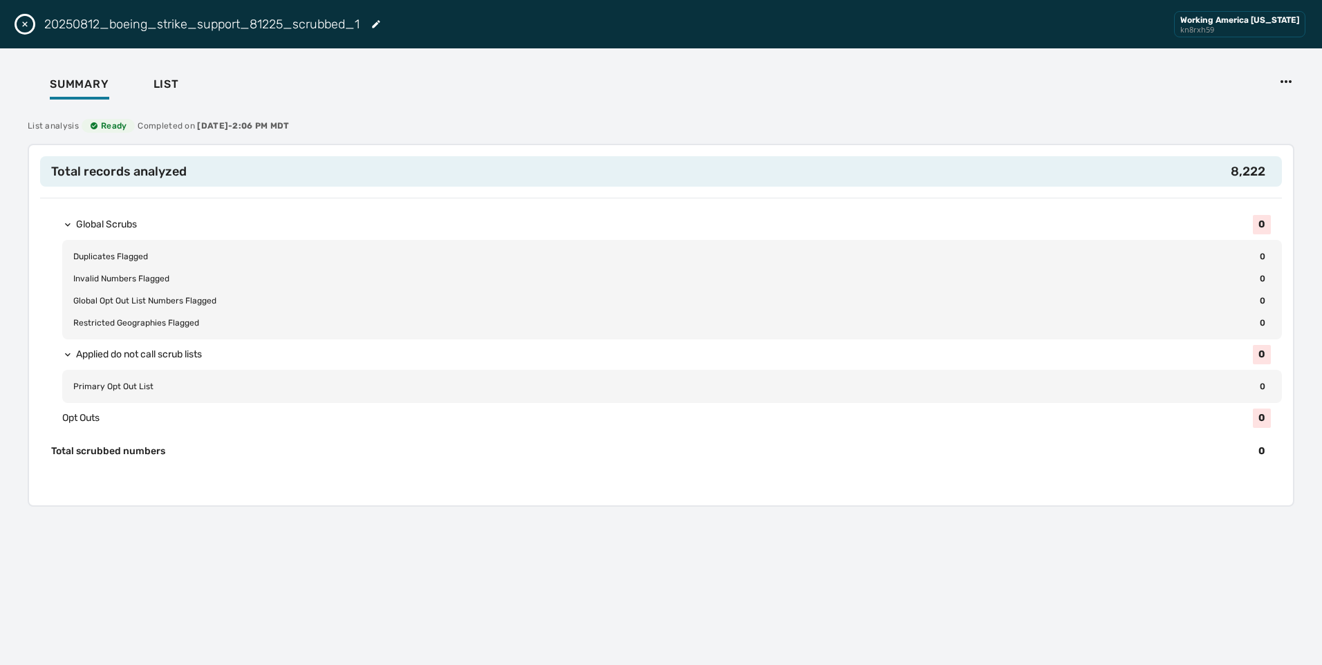
drag, startPoint x: 18, startPoint y: 150, endPoint x: 365, endPoint y: 26, distance: 368.6
click at [365, 26] on div "20250812_boeing_strike_support_81225_scrubbed_1" at bounding box center [212, 24] width 337 height 19
click at [21, 25] on icon "Close drawer" at bounding box center [24, 24] width 11 height 11
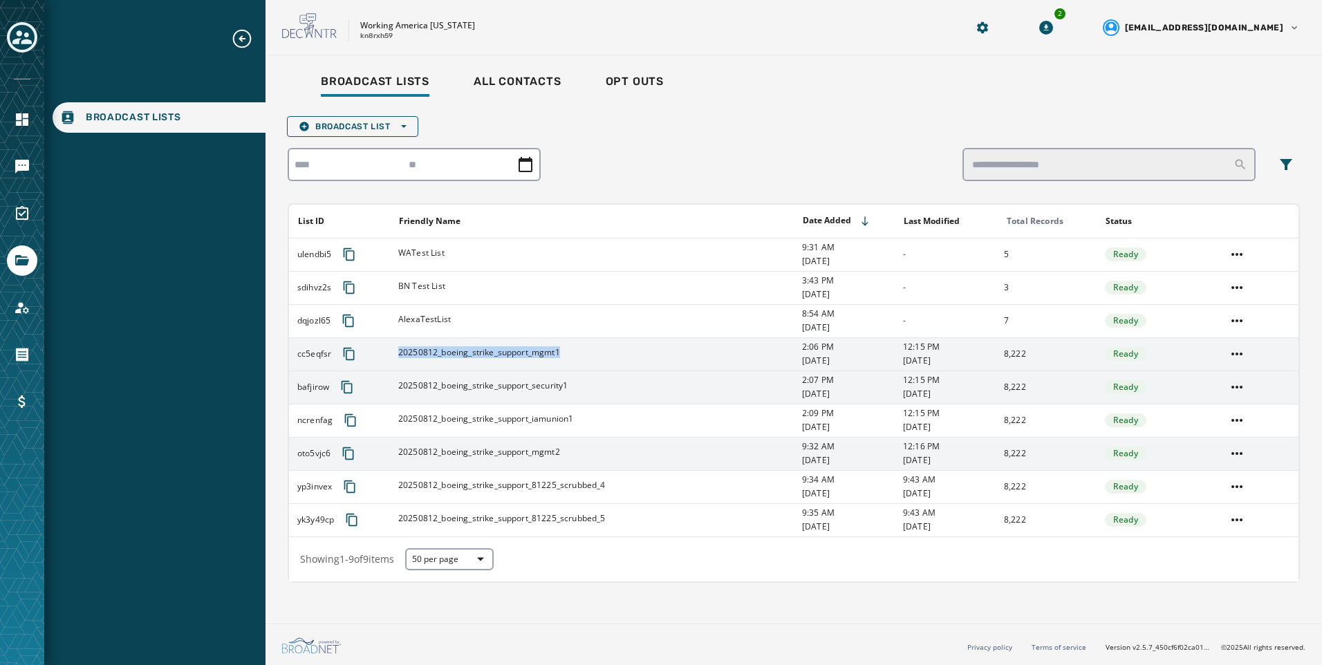
copy span "20250812_boeing_strike_support_mgmt1"
drag, startPoint x: 563, startPoint y: 355, endPoint x: 397, endPoint y: 353, distance: 165.9
click at [397, 353] on td "20250812_boeing_strike_support_mgmt1" at bounding box center [592, 353] width 404 height 33
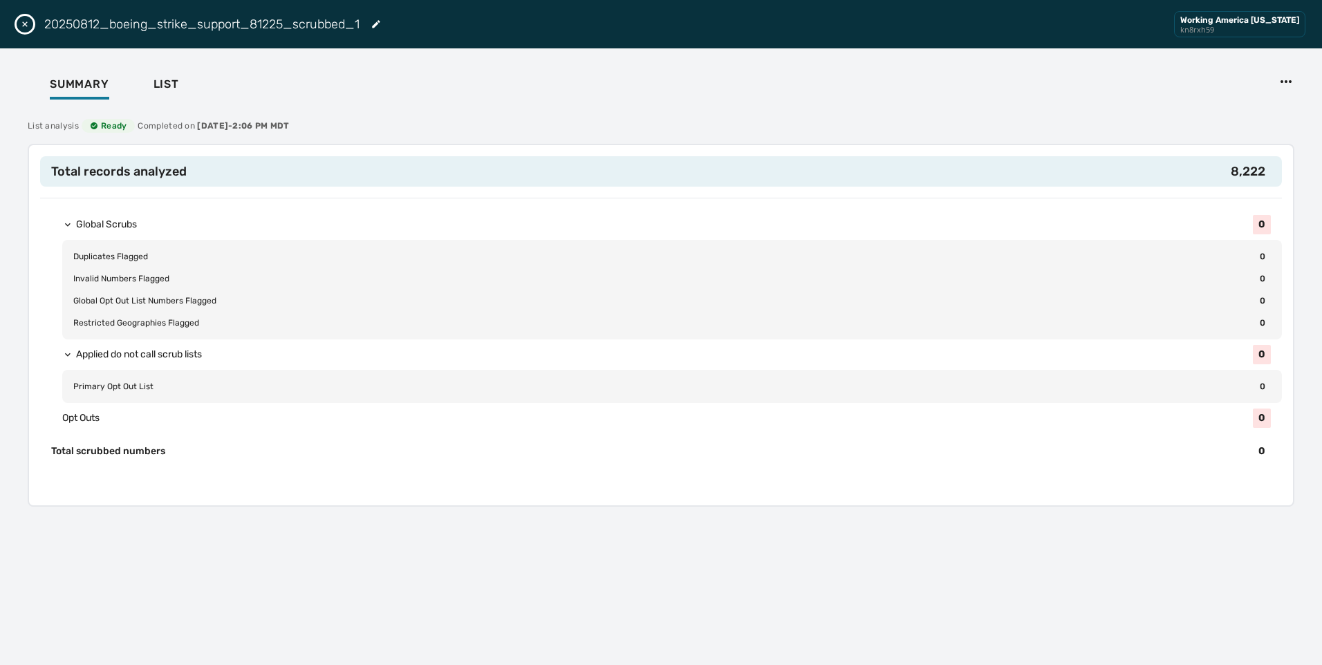
click at [28, 24] on icon "Close drawer" at bounding box center [24, 24] width 11 height 11
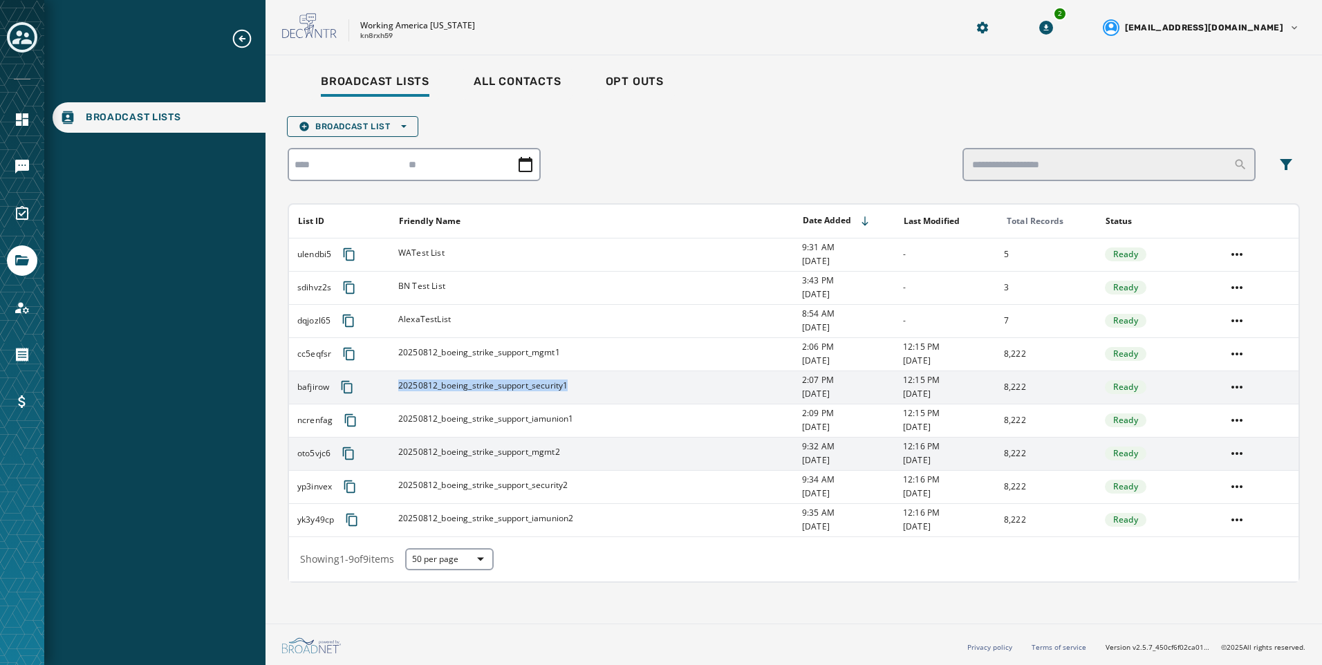
copy span "20250812_boeing_strike_support_security1"
drag, startPoint x: 583, startPoint y: 391, endPoint x: 398, endPoint y: 403, distance: 184.9
click at [398, 403] on td "20250812_boeing_strike_support_security1" at bounding box center [592, 386] width 404 height 33
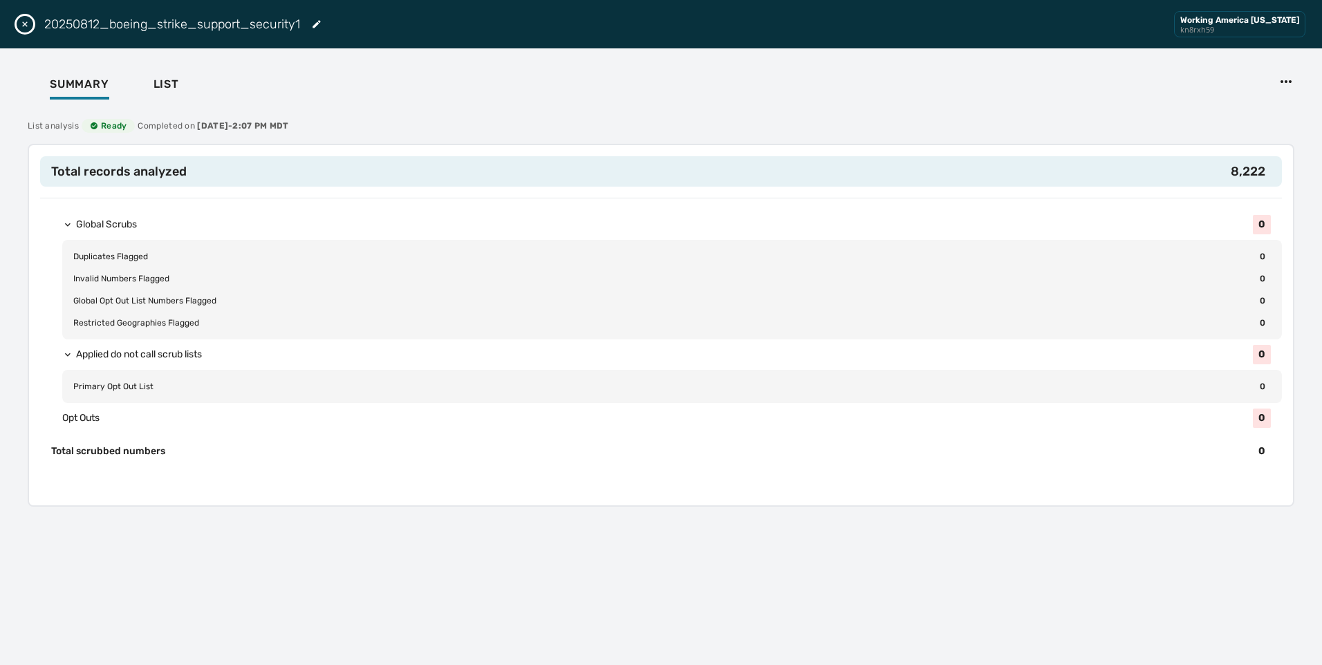
click at [29, 24] on icon "Close drawer" at bounding box center [24, 24] width 11 height 11
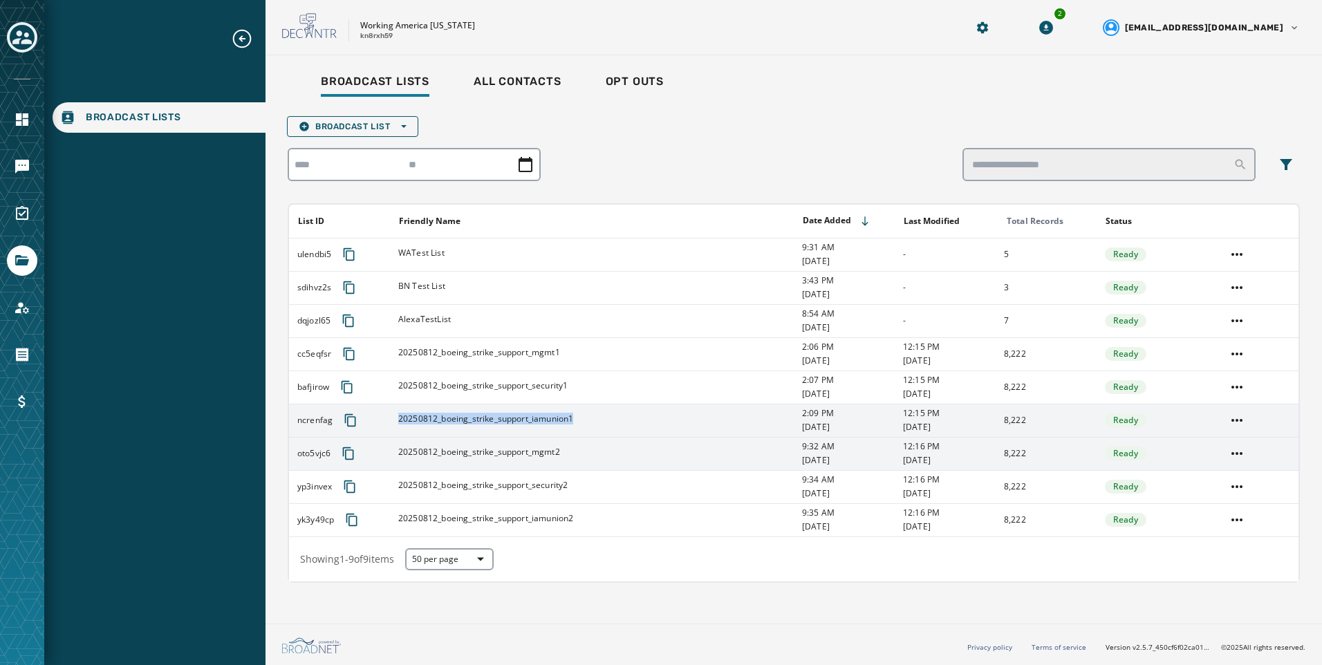
copy span "20250812_boeing_strike_support_iamunion1"
drag, startPoint x: 648, startPoint y: 427, endPoint x: 393, endPoint y: 425, distance: 255.1
click at [393, 425] on td "20250812_boeing_strike_support_iamunion1" at bounding box center [592, 420] width 404 height 33
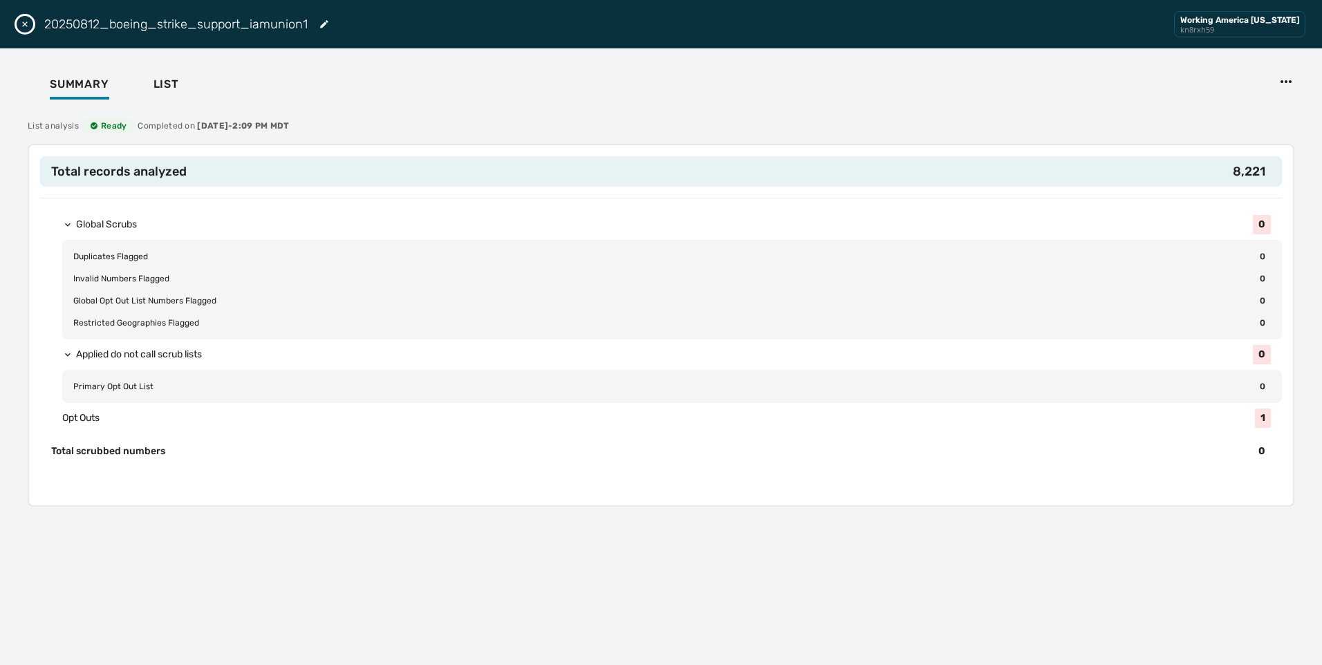
click at [24, 21] on icon "Close drawer" at bounding box center [24, 24] width 11 height 11
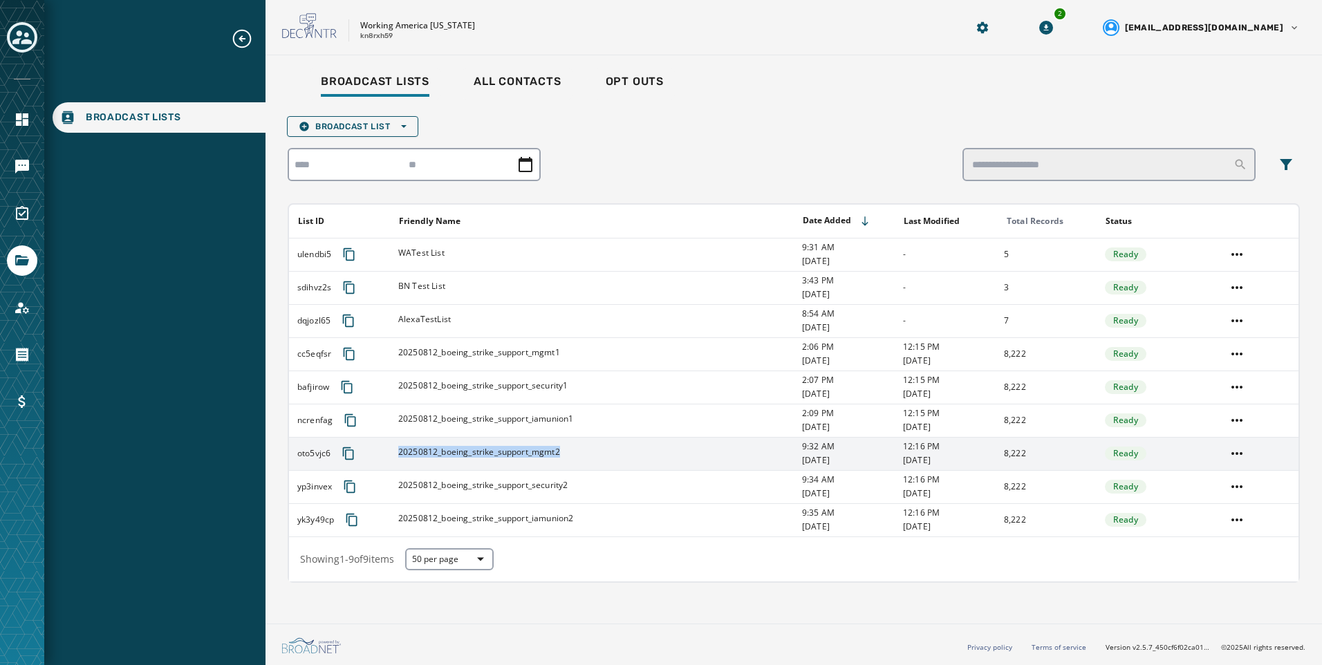
copy span "20250812_boeing_strike_support_mgmt2"
drag, startPoint x: 567, startPoint y: 455, endPoint x: 394, endPoint y: 450, distance: 173.6
click at [394, 450] on td "20250812_boeing_strike_support_mgmt2" at bounding box center [592, 453] width 404 height 33
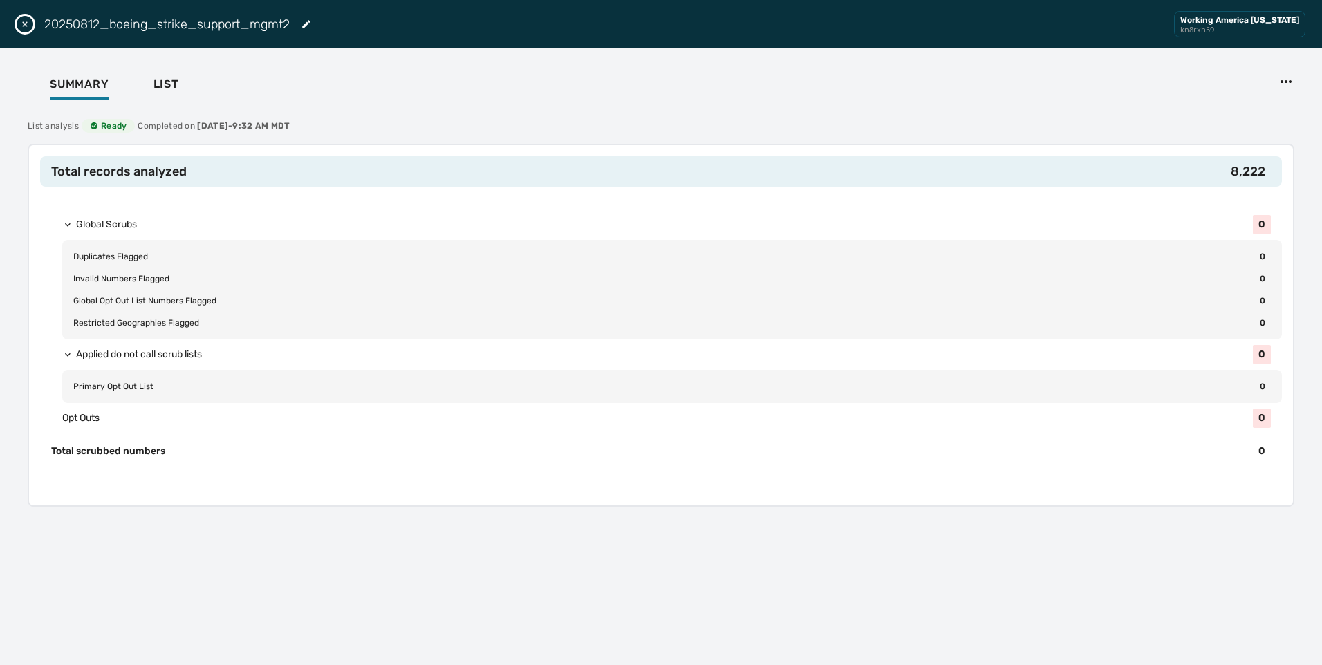
click at [22, 23] on icon "Close drawer" at bounding box center [24, 24] width 11 height 11
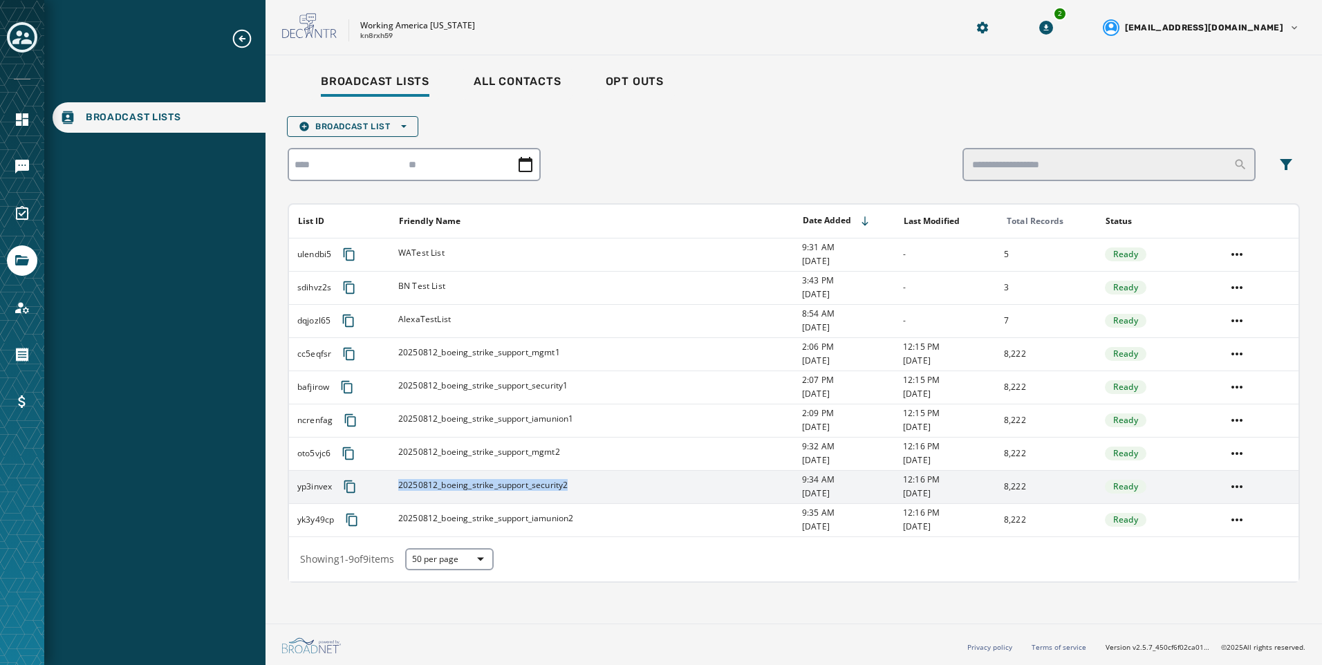
copy tr "20250812_boeing_strike_support_security2"
drag, startPoint x: 581, startPoint y: 485, endPoint x: 389, endPoint y: 485, distance: 192.1
click at [389, 485] on tr "yp3invex 20250812_boeing_strike_support_security2 9:34 AM [DATE] 12:16 PM [DATE…" at bounding box center [793, 486] width 1009 height 33
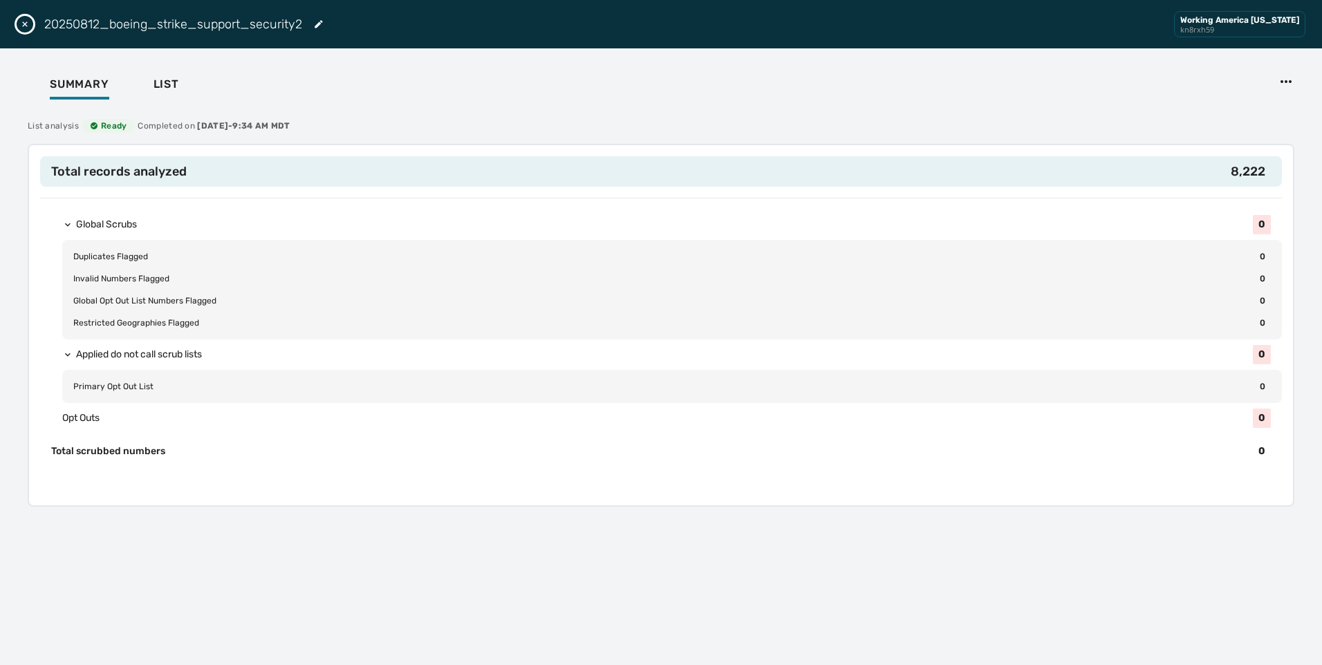
click at [22, 28] on icon "Close drawer" at bounding box center [24, 24] width 11 height 11
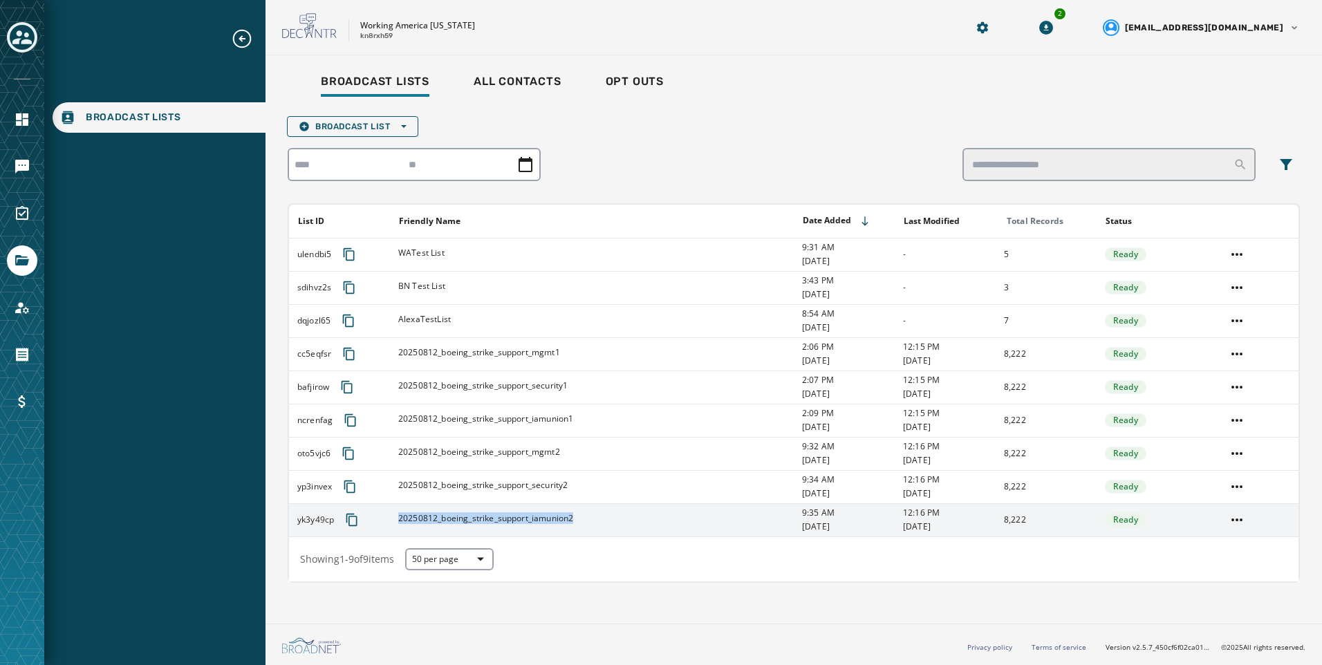
copy span "20250812_boeing_strike_support_iamunion2"
drag, startPoint x: 592, startPoint y: 520, endPoint x: 400, endPoint y: 524, distance: 191.5
click at [400, 524] on div "20250812_boeing_strike_support_iamunion2" at bounding box center [595, 520] width 395 height 14
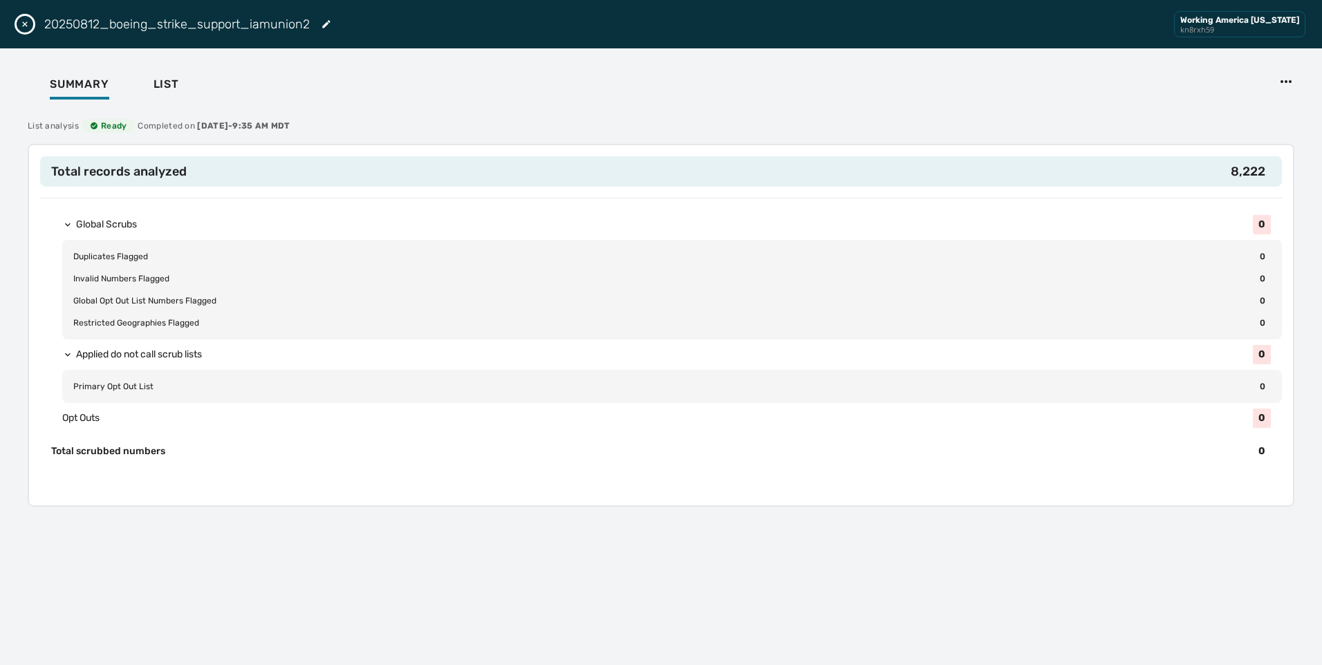
click at [27, 27] on icon "Close drawer" at bounding box center [24, 24] width 11 height 11
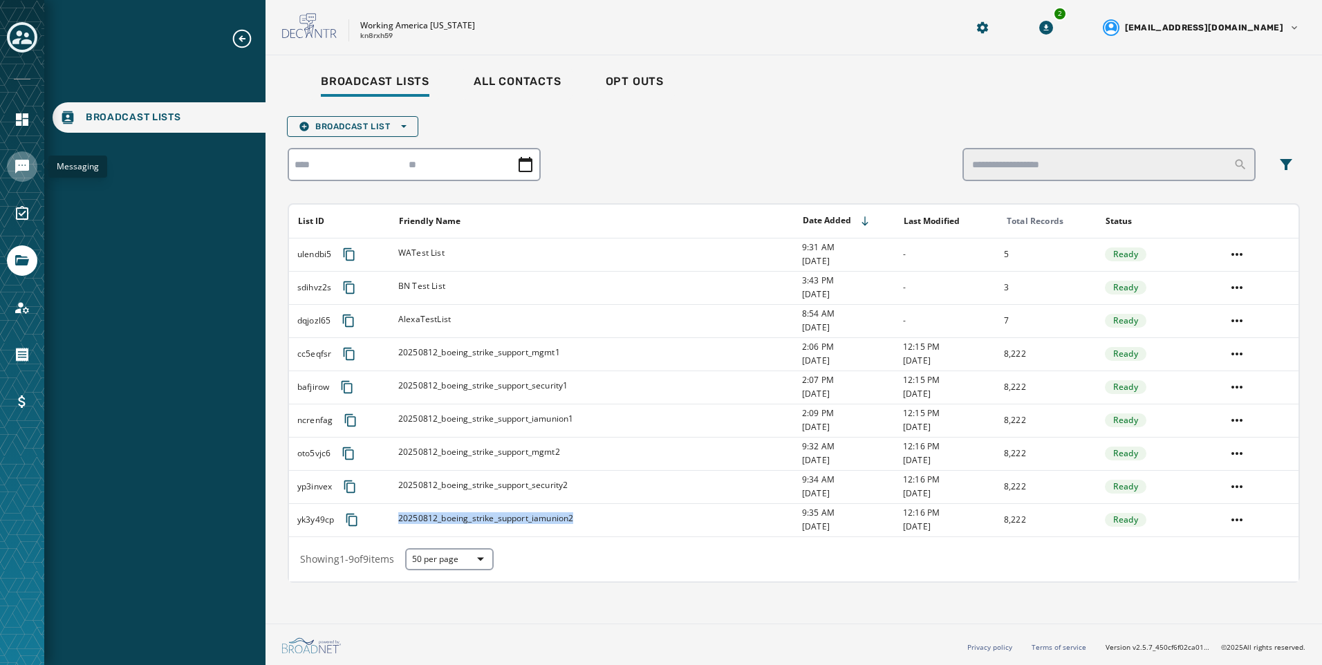
click at [21, 173] on icon "Navigate to Messaging" at bounding box center [22, 166] width 17 height 17
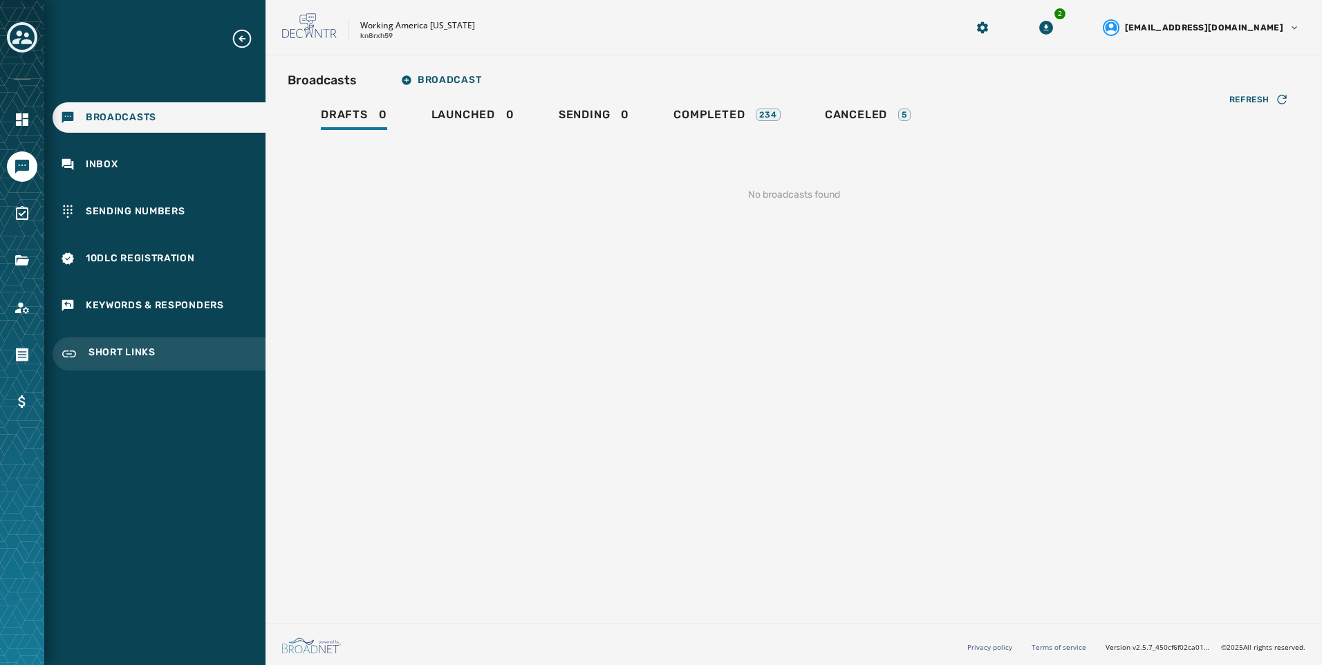
click at [173, 370] on div "Short Links" at bounding box center [159, 353] width 213 height 33
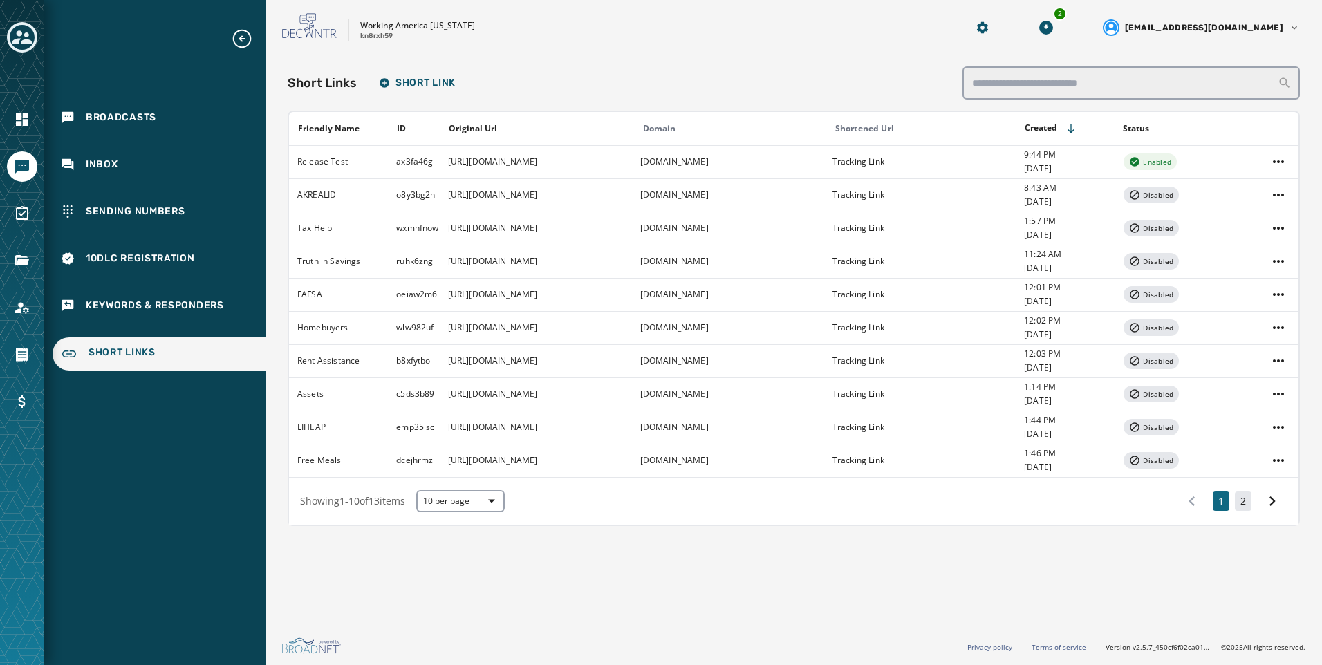
click at [1239, 502] on button "2" at bounding box center [1242, 500] width 17 height 19
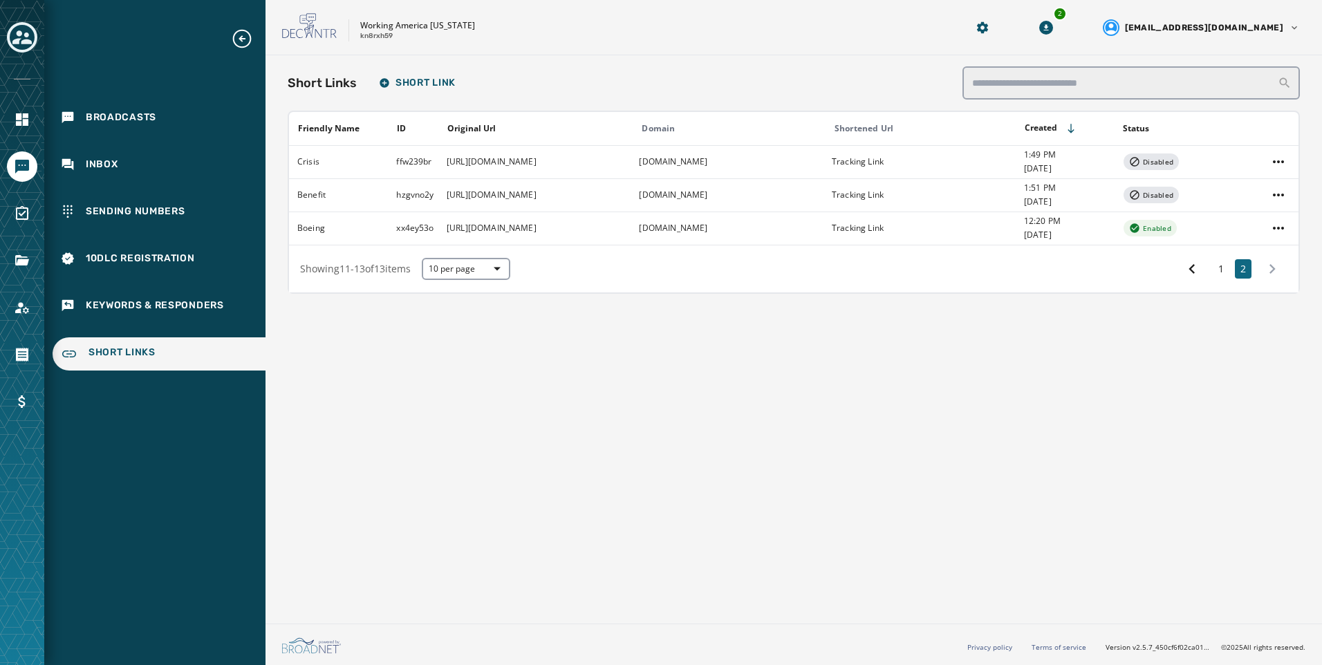
drag, startPoint x: 695, startPoint y: 543, endPoint x: 541, endPoint y: 290, distance: 295.6
click at [695, 540] on div "Short Links Short Link Friendly Name ID Original Url Domain Shortened Url Creat…" at bounding box center [793, 336] width 1056 height 563
drag, startPoint x: 424, startPoint y: 461, endPoint x: 361, endPoint y: 364, distance: 115.0
click at [424, 460] on div "Short Links Short Link Friendly Name ID Original Url Domain Shortened Url Creat…" at bounding box center [793, 336] width 1056 height 563
click at [404, 381] on div "Short Links Short Link Friendly Name ID Original Url Domain Shortened Url Creat…" at bounding box center [793, 336] width 1056 height 563
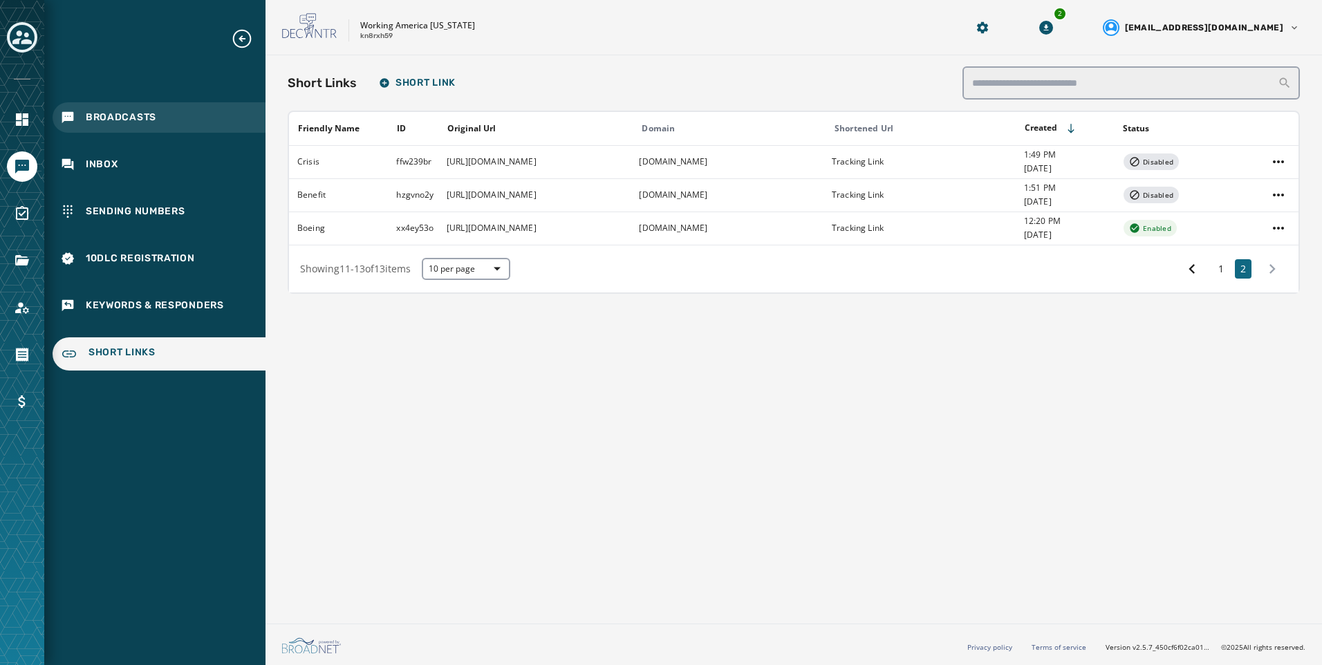
click at [158, 117] on div "Broadcasts" at bounding box center [159, 117] width 213 height 30
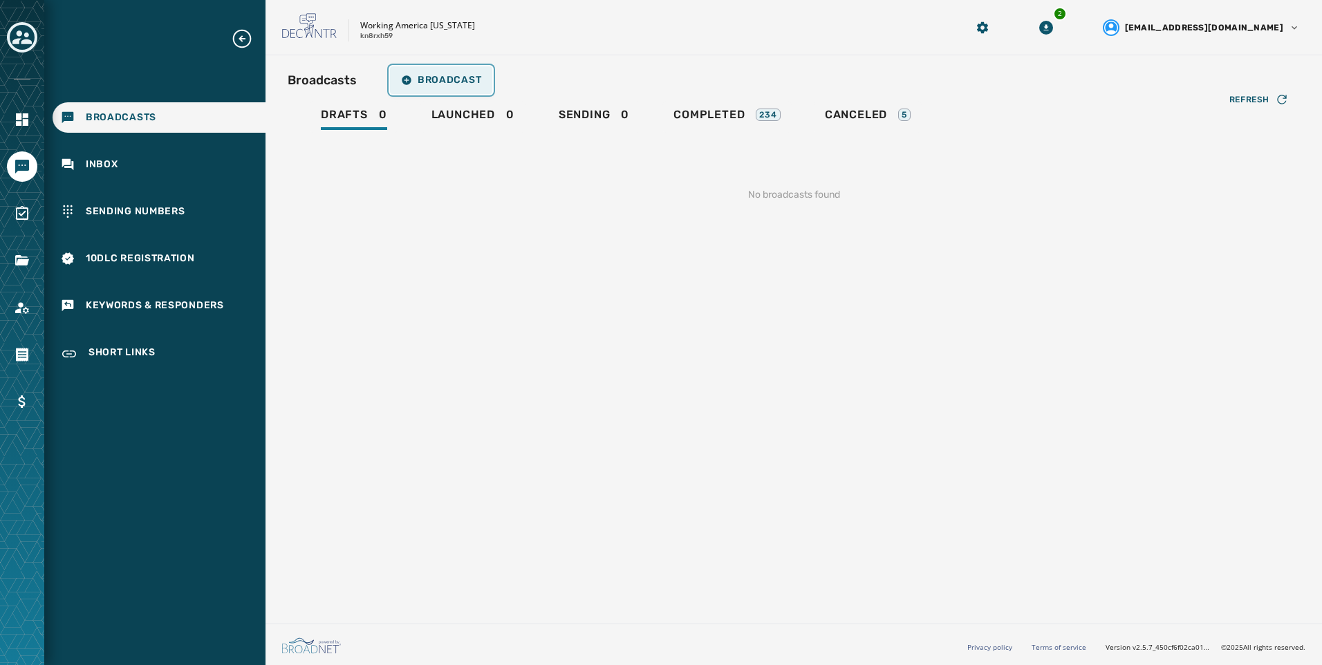
click at [428, 80] on span "Broadcast" at bounding box center [441, 80] width 80 height 11
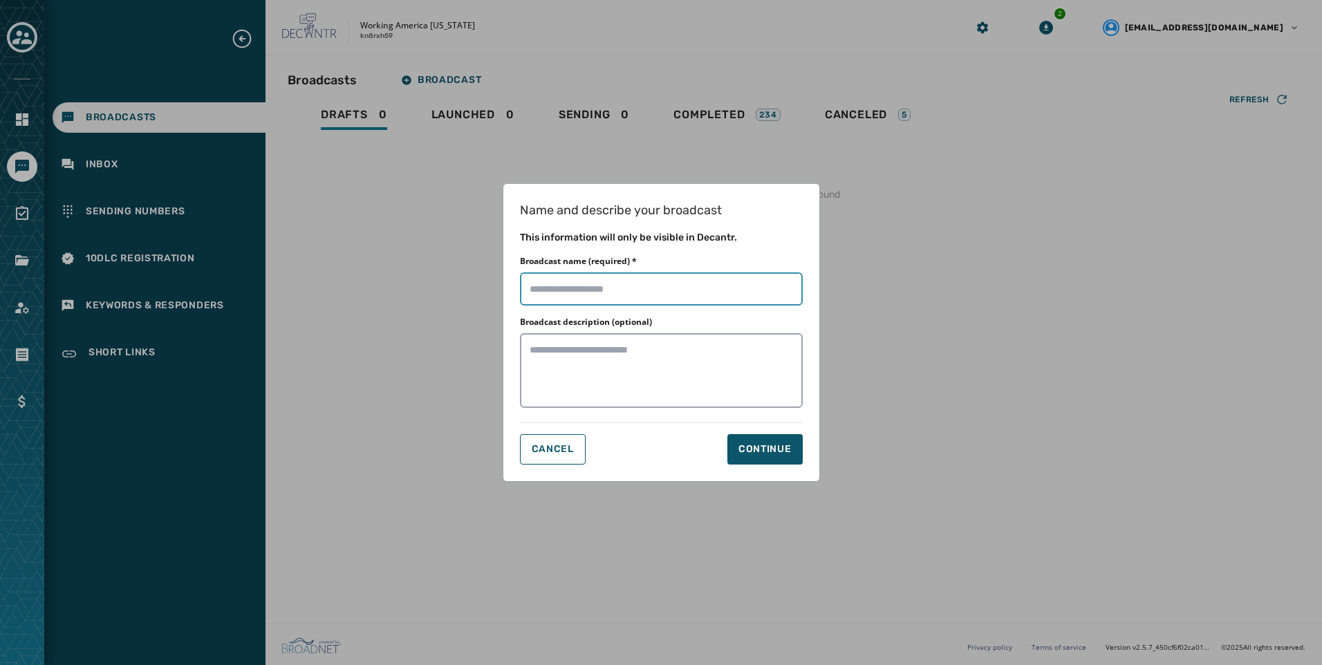
click at [644, 286] on input "Broadcast name (required) *" at bounding box center [661, 288] width 283 height 33
paste input "**********"
type input "**********"
click at [753, 443] on div "Continue" at bounding box center [764, 449] width 53 height 14
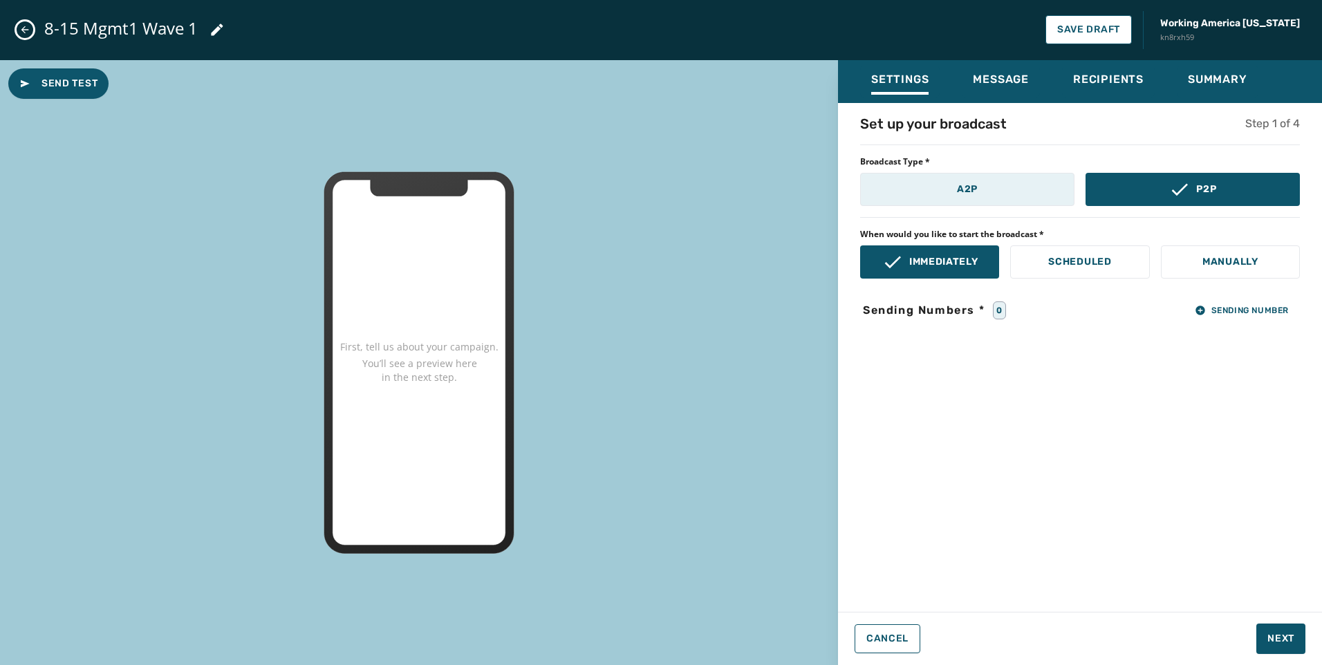
click at [1019, 200] on button "A2P" at bounding box center [967, 189] width 214 height 33
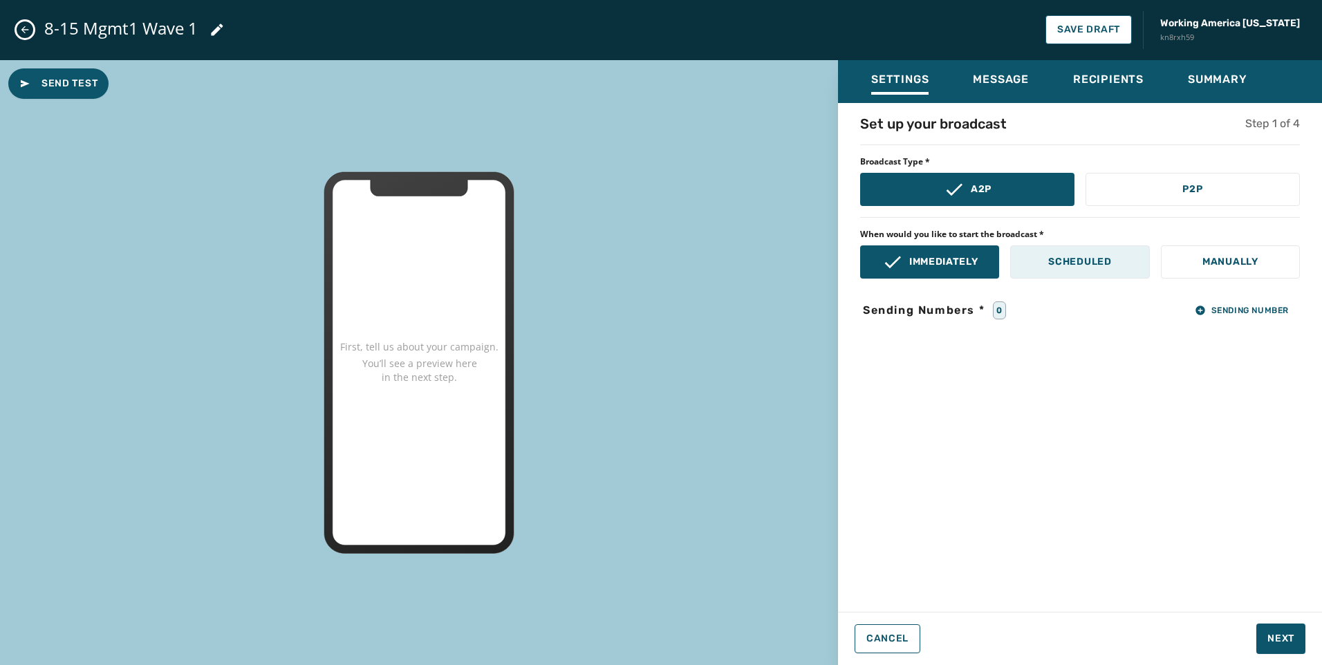
click at [1095, 261] on p "Scheduled" at bounding box center [1079, 262] width 63 height 14
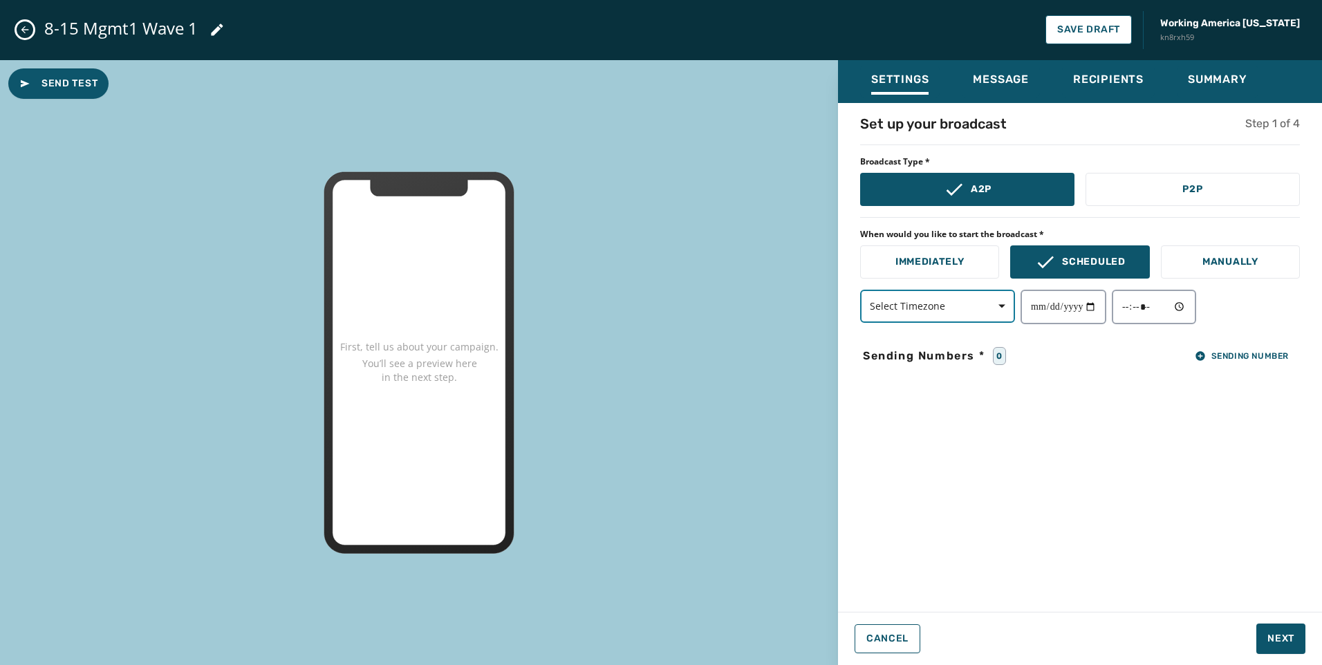
click at [1005, 310] on span "button" at bounding box center [996, 306] width 33 height 28
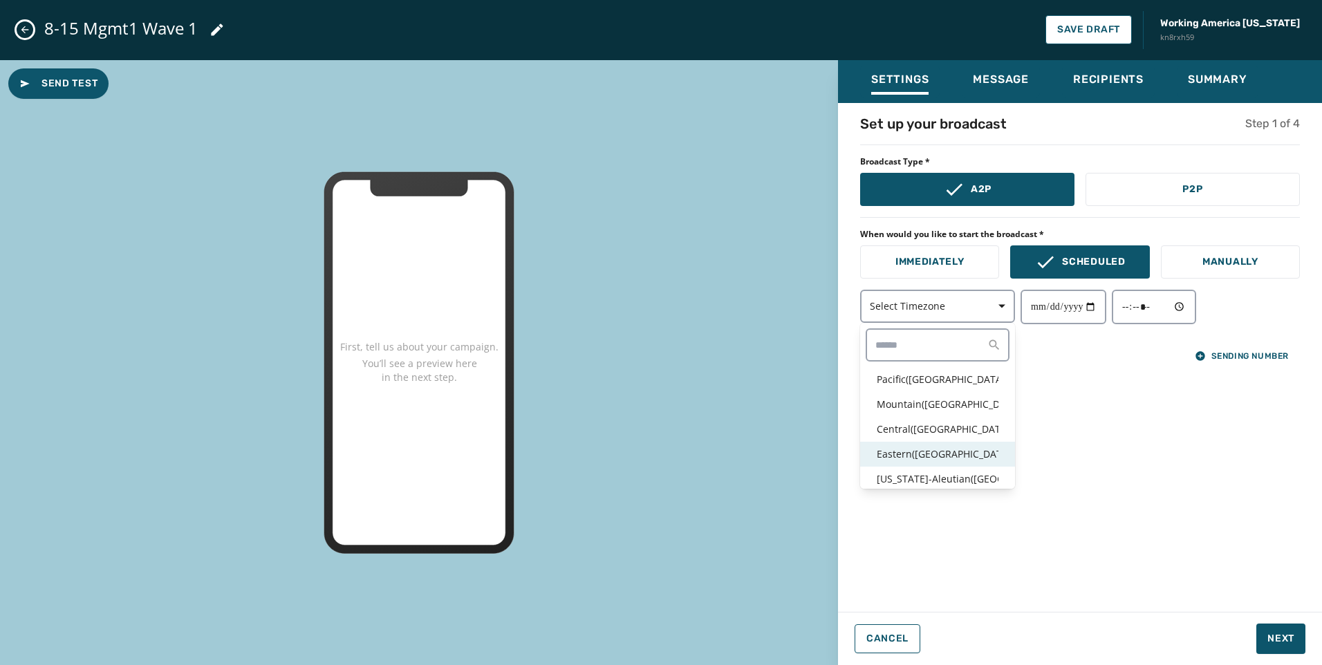
click at [942, 456] on p "Eastern ( [GEOGRAPHIC_DATA] / [GEOGRAPHIC_DATA] )" at bounding box center [937, 454] width 122 height 14
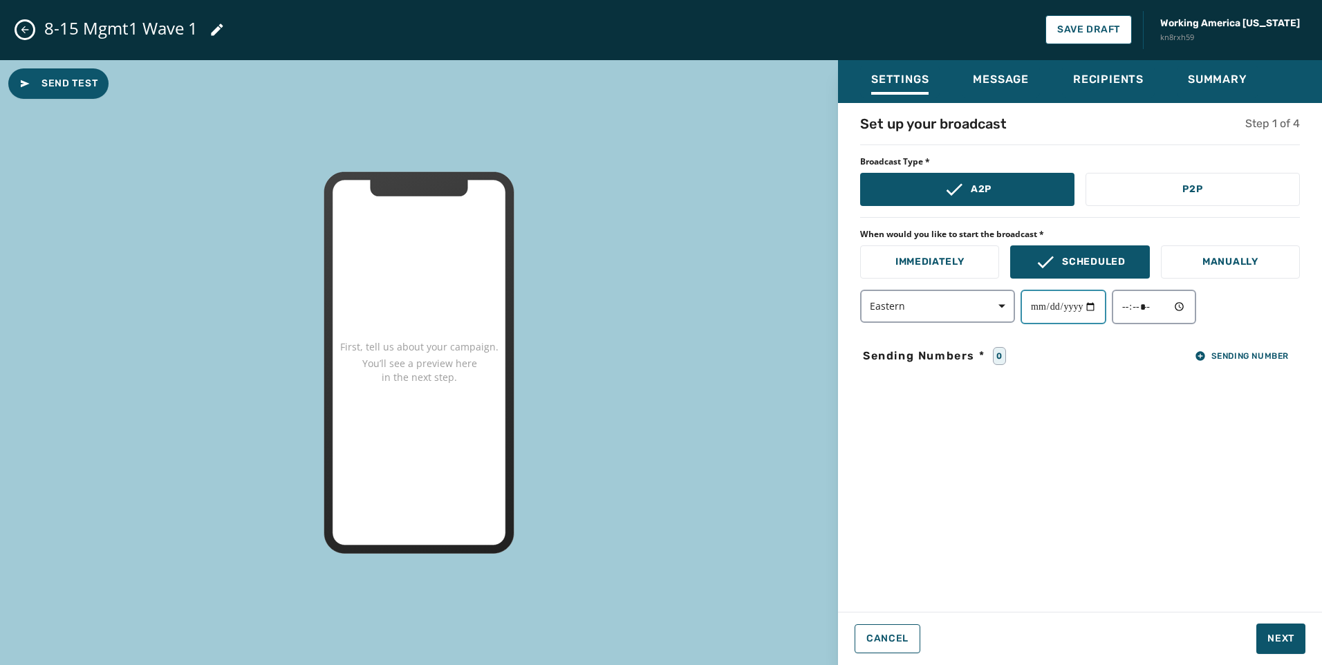
click at [1105, 301] on input "date" at bounding box center [1063, 307] width 86 height 35
type input "**********"
click at [1185, 306] on input "time" at bounding box center [1153, 307] width 84 height 35
click at [1225, 255] on p "Manually" at bounding box center [1230, 262] width 56 height 14
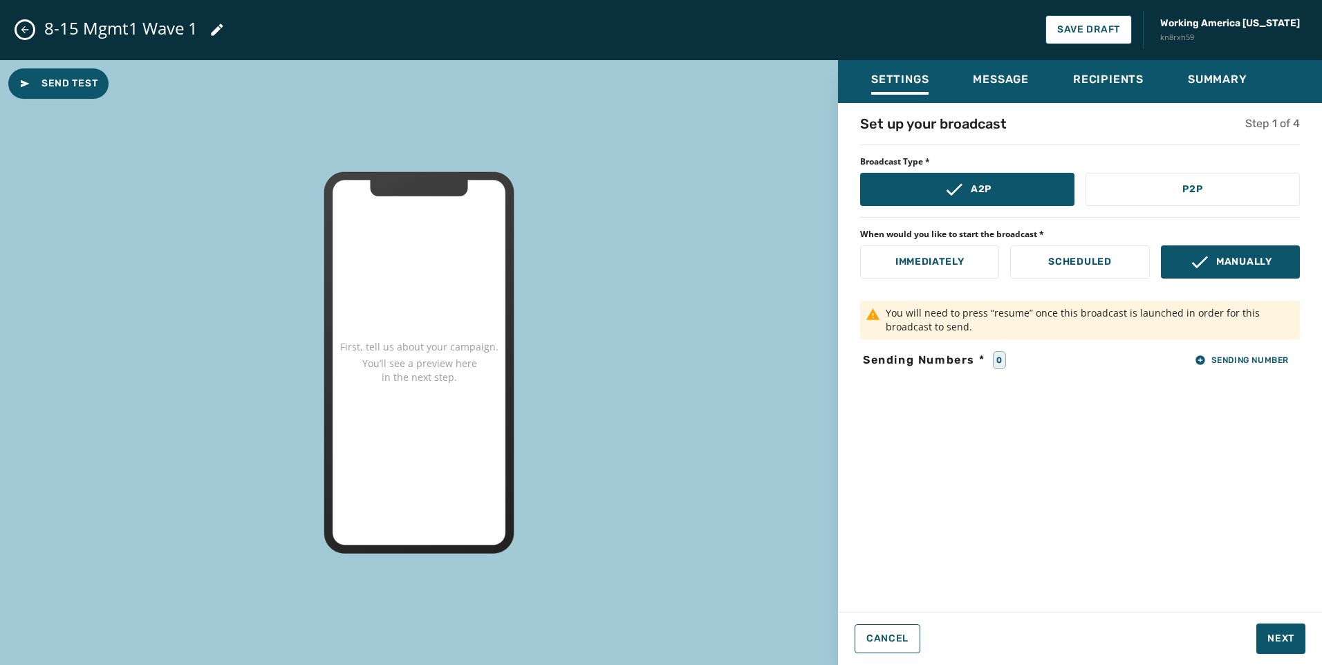
click at [1231, 377] on div "Set up your broadcast Step 1 of 4 Broadcast Type * A2P P2P When would you like …" at bounding box center [1080, 353] width 484 height 478
click at [1233, 359] on span "Sending Number" at bounding box center [1241, 360] width 94 height 11
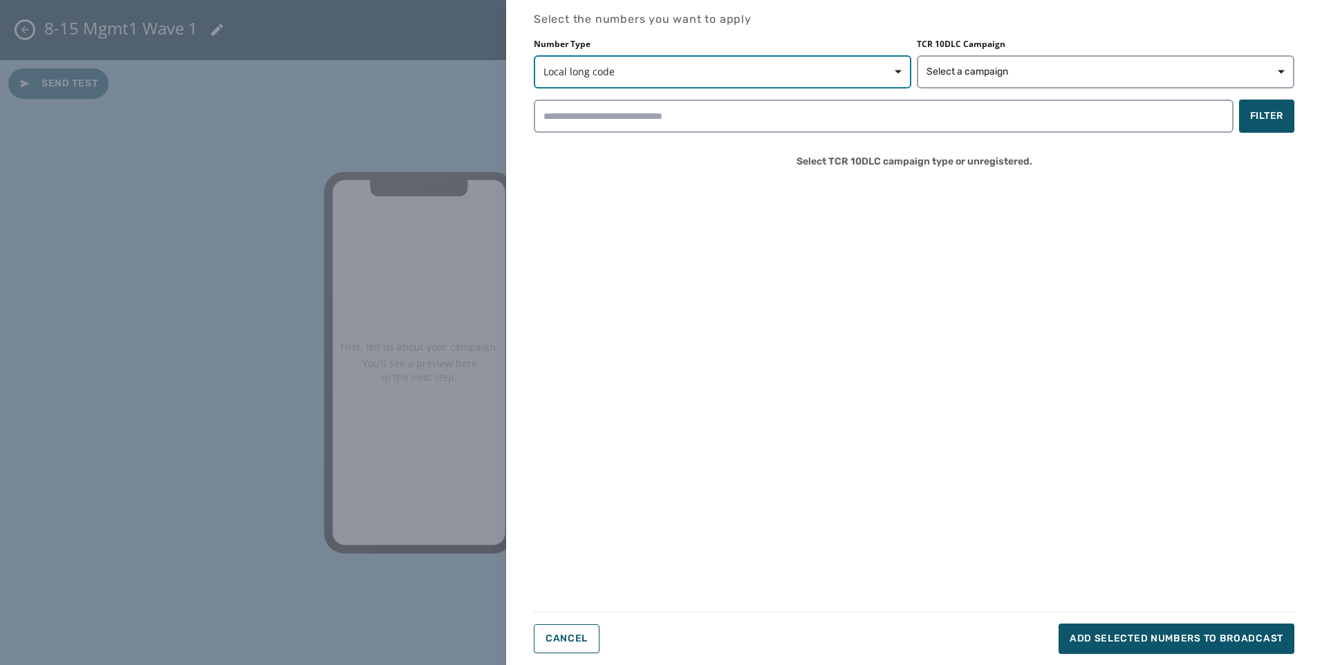
click at [717, 68] on span "Local long code" at bounding box center [722, 72] width 358 height 14
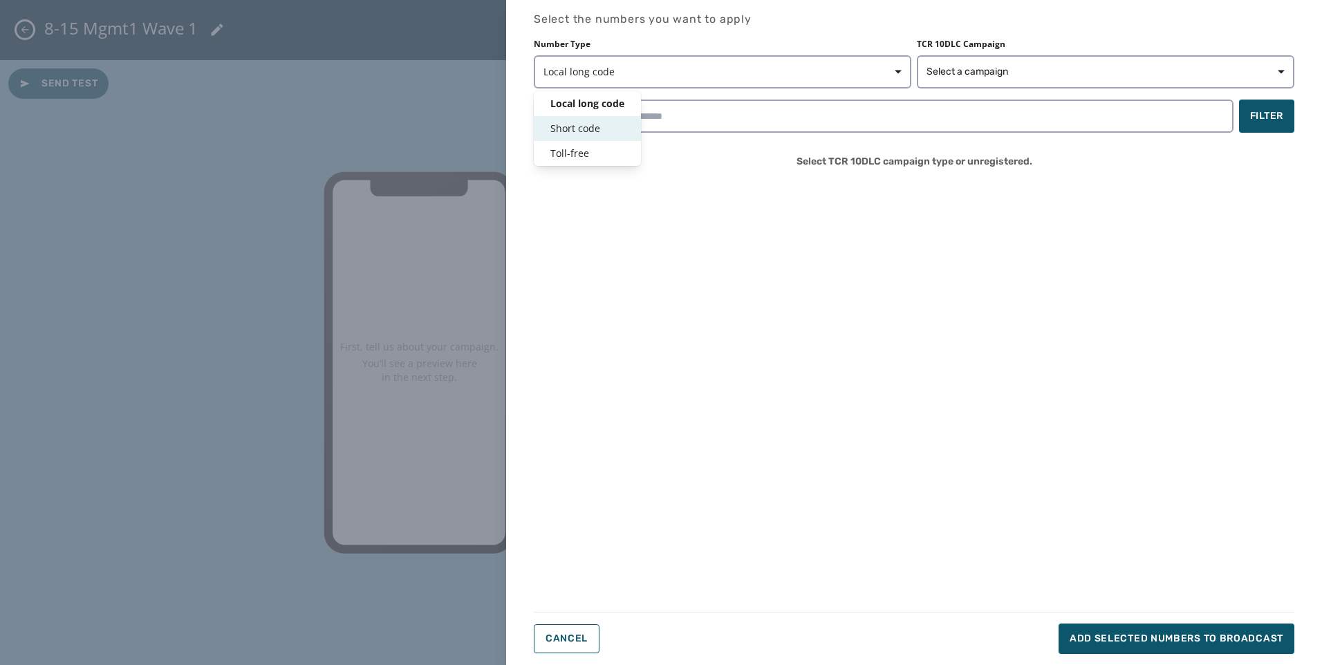
click at [552, 138] on div "Short code" at bounding box center [587, 128] width 107 height 25
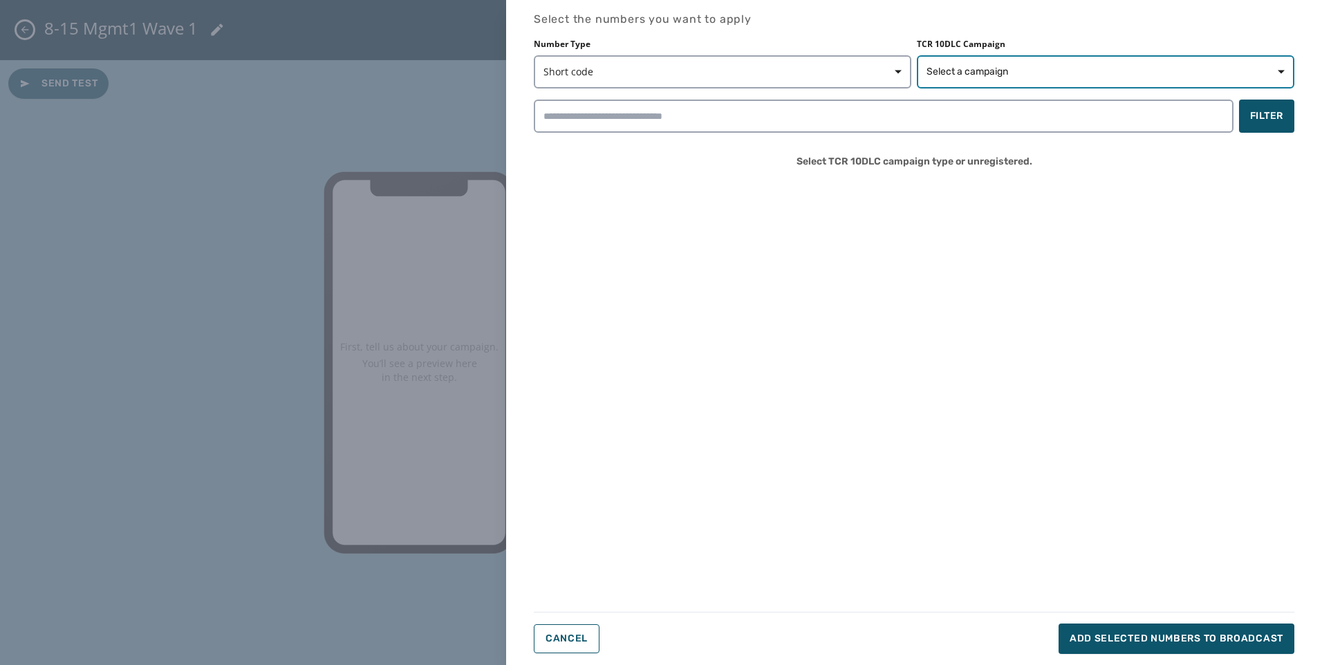
click at [939, 70] on span "Select a campaign" at bounding box center [967, 72] width 82 height 14
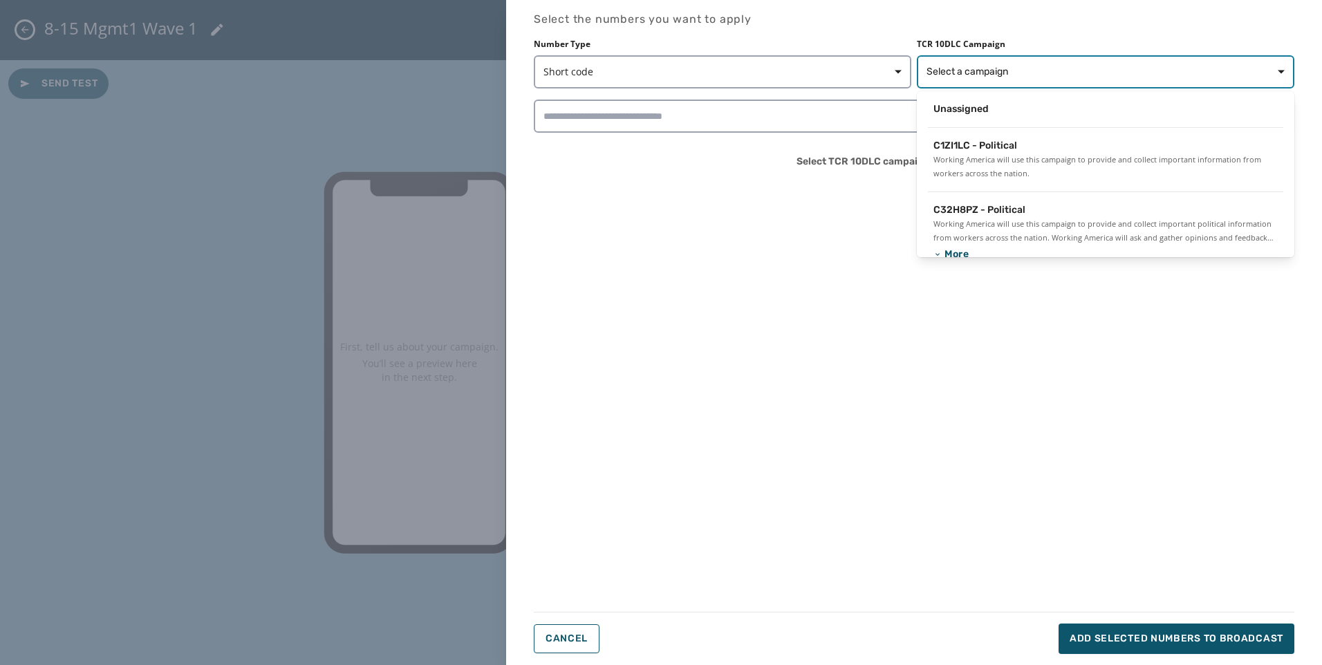
click at [979, 76] on span "Select a campaign" at bounding box center [967, 72] width 82 height 14
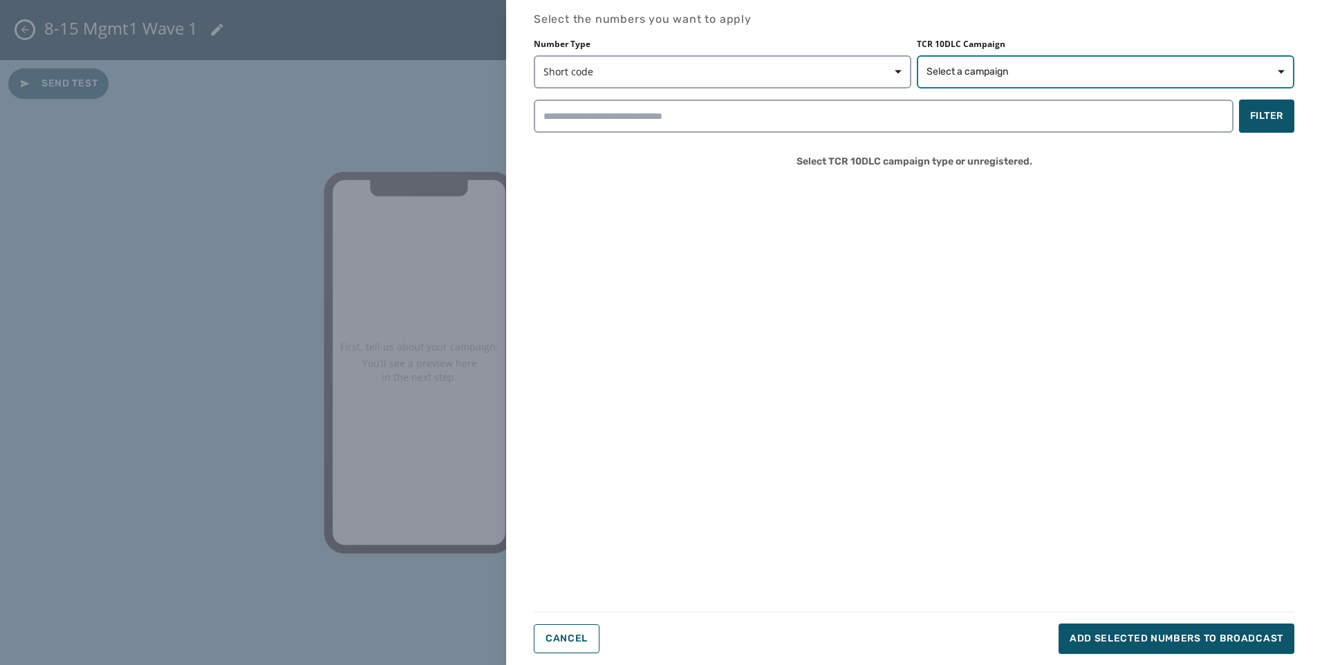
click at [956, 68] on span "Select a campaign" at bounding box center [967, 72] width 82 height 14
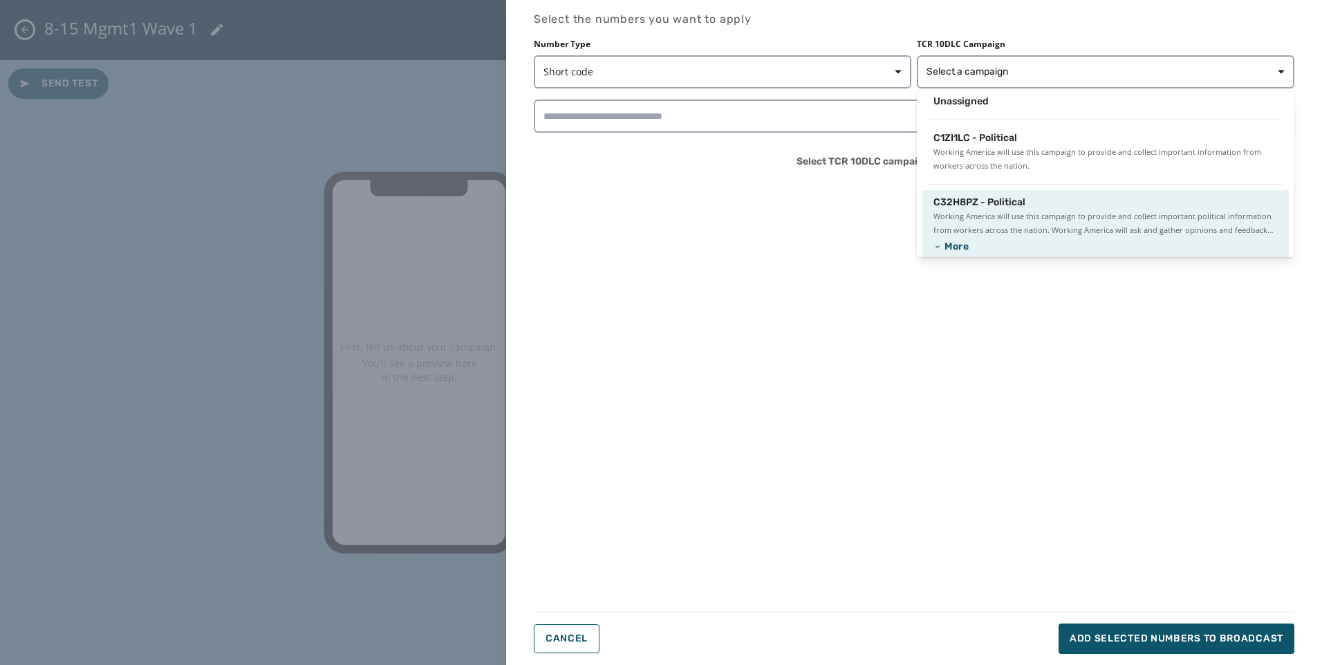
scroll to position [15, 0]
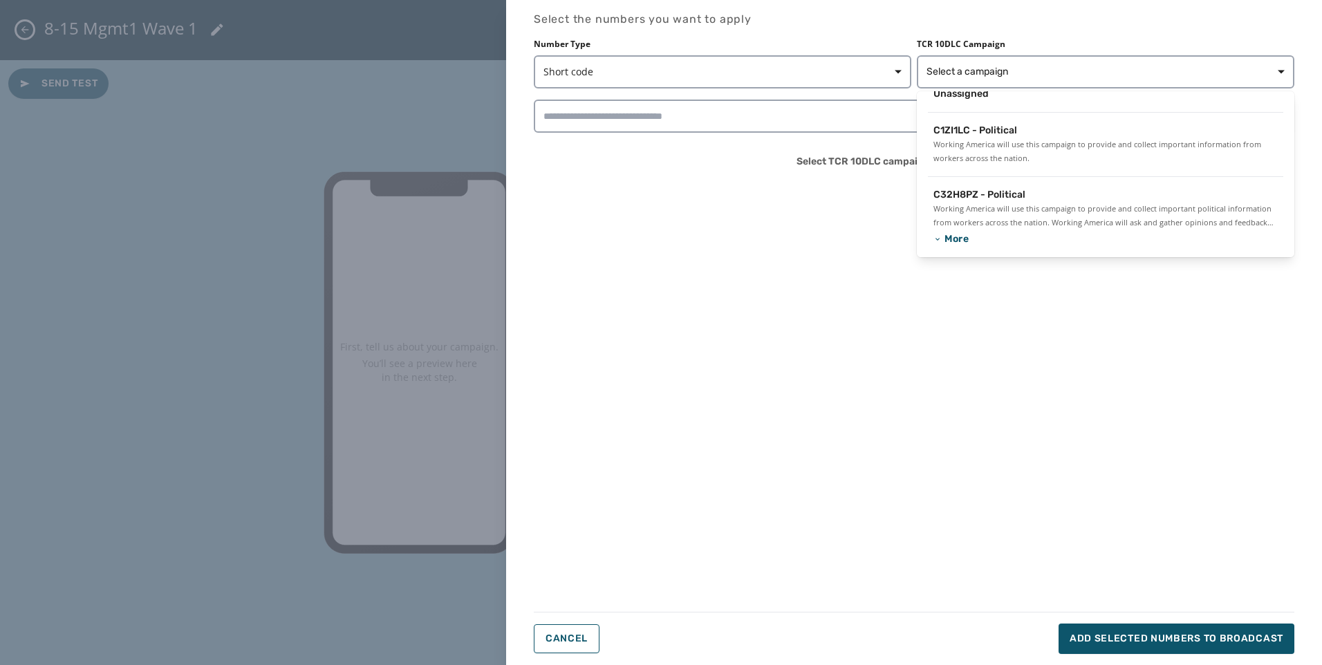
click at [932, 291] on div "Select the numbers you want to apply Number Type Short code TCR 10DLC Campaign …" at bounding box center [914, 332] width 760 height 643
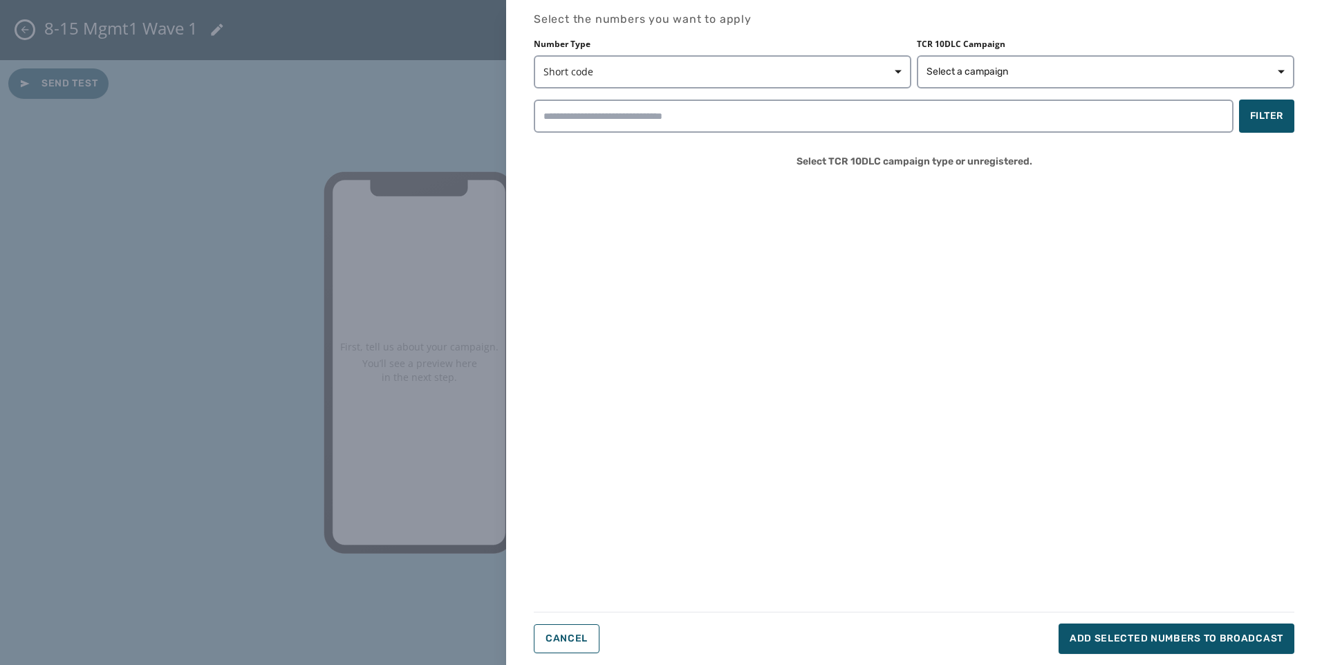
click at [773, 185] on div "Select the numbers you want to apply Number Type Short code TCR 10DLC Campaign …" at bounding box center [914, 332] width 760 height 643
click at [689, 54] on div "Number Type Short code" at bounding box center [722, 64] width 377 height 50
click at [655, 71] on span "Short code" at bounding box center [722, 72] width 358 height 14
click at [596, 100] on span "Local long code" at bounding box center [585, 104] width 71 height 14
click at [596, 75] on span "Local long code" at bounding box center [722, 72] width 358 height 14
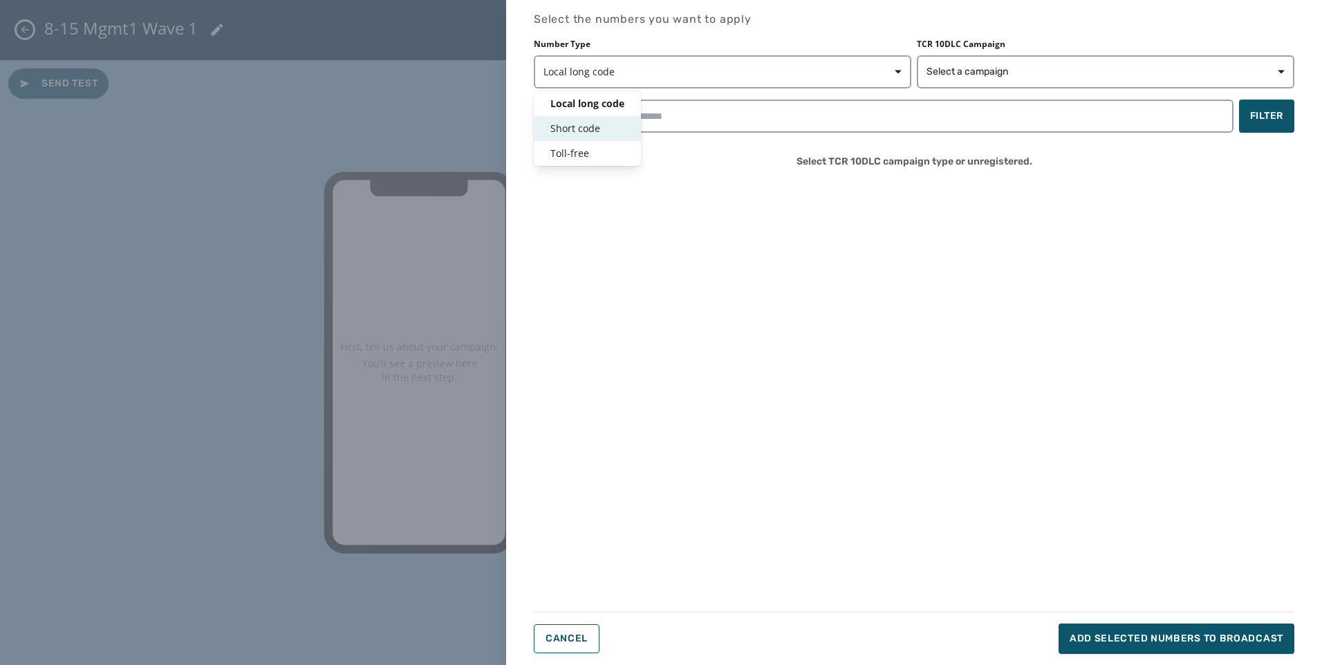
click at [596, 133] on span "Short code" at bounding box center [587, 129] width 74 height 14
click at [597, 198] on div "Select the numbers you want to apply Number Type Short code TCR 10DLC Campaign …" at bounding box center [914, 332] width 760 height 643
click at [548, 637] on span "Cancel" at bounding box center [566, 638] width 42 height 11
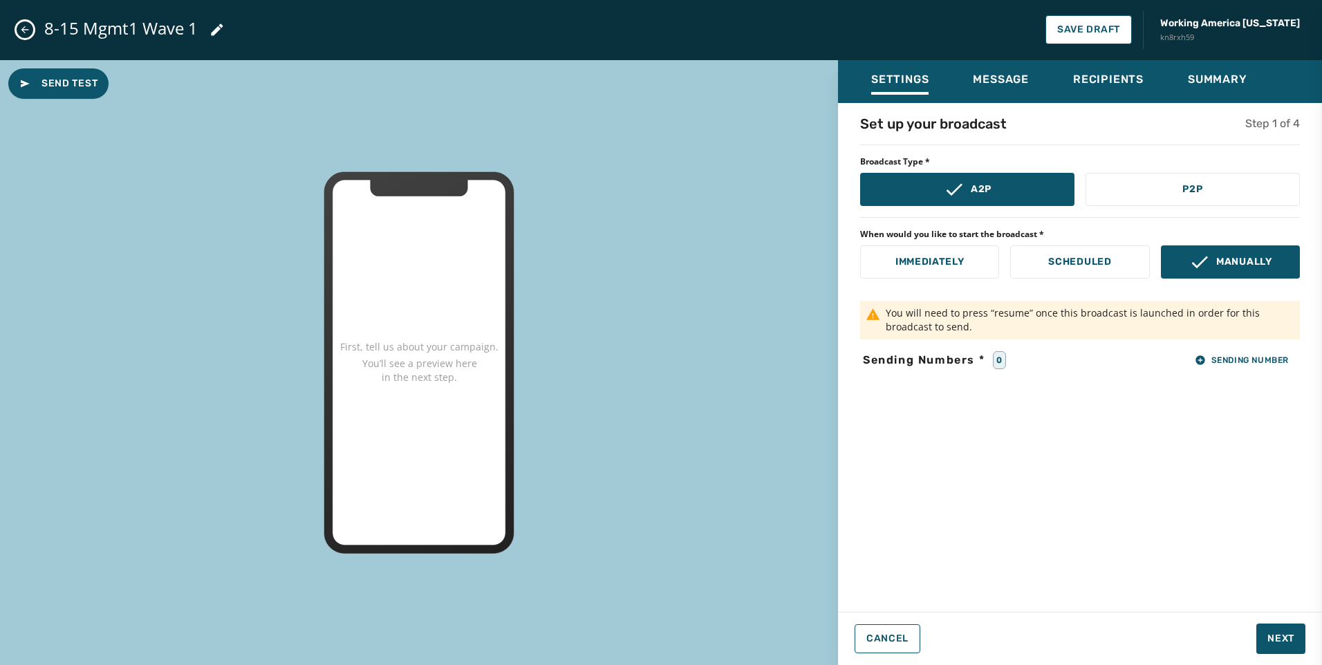
click at [669, 461] on div "Send Test First, tell us about your campaign. You’ll see a preview here in the …" at bounding box center [419, 362] width 838 height 605
click at [1213, 351] on button "Sending Number" at bounding box center [1241, 359] width 116 height 19
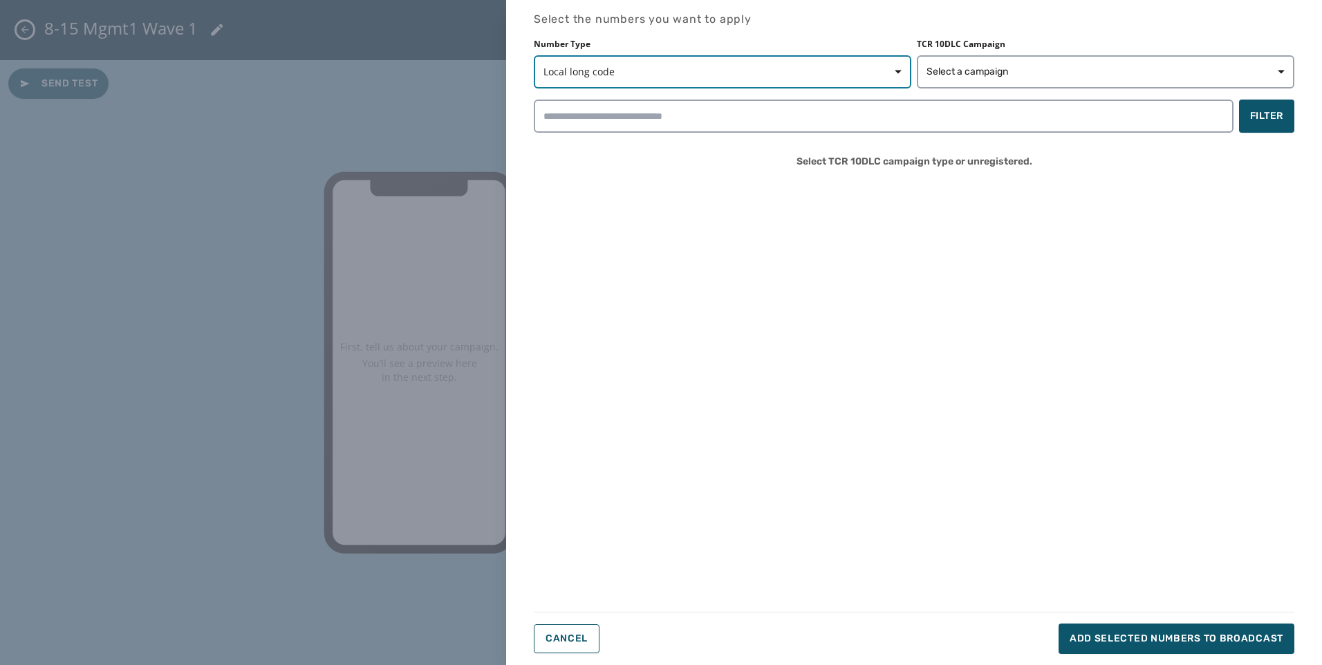
click at [585, 70] on span "Local long code" at bounding box center [722, 72] width 358 height 14
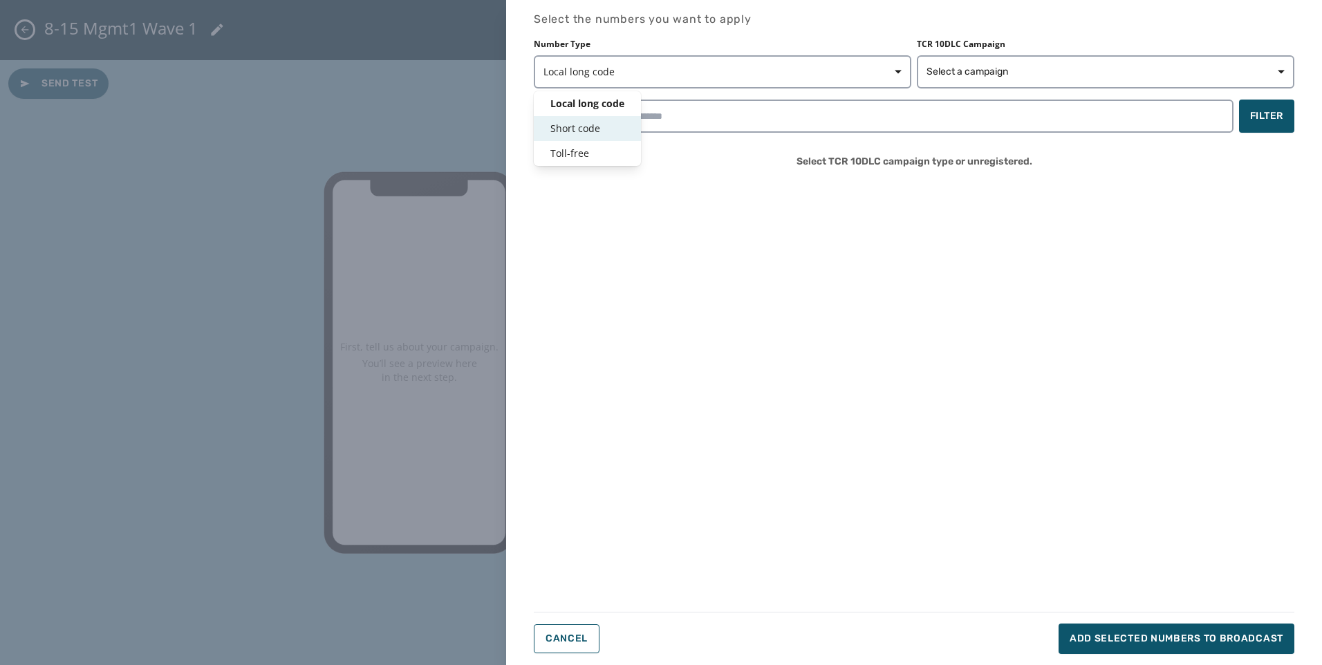
click at [563, 129] on span "Short code" at bounding box center [587, 129] width 74 height 14
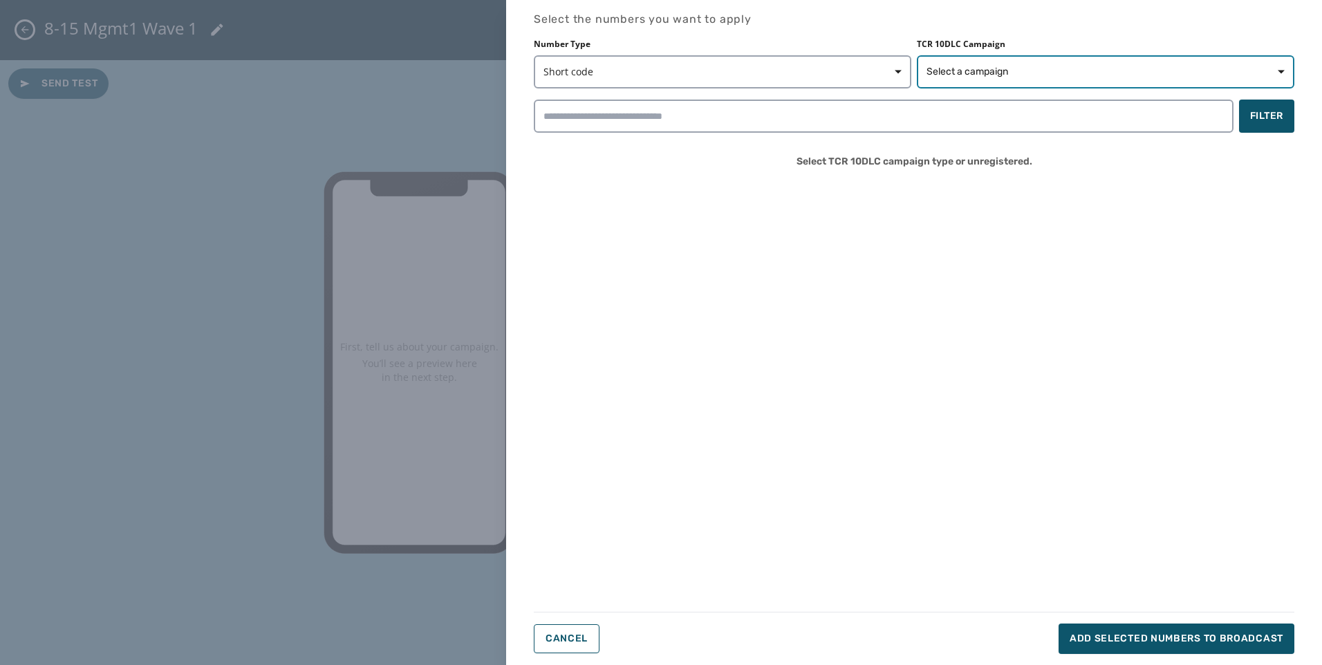
click at [1053, 72] on span "Select a campaign" at bounding box center [1105, 72] width 358 height 14
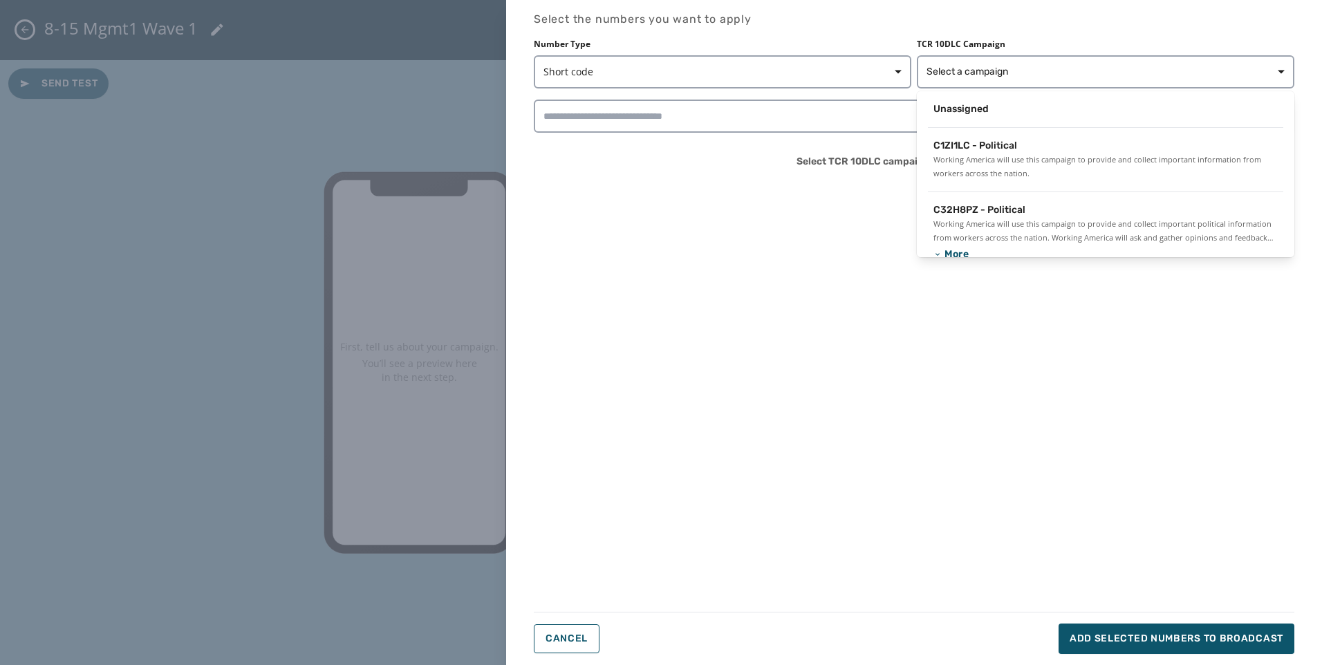
click at [1046, 95] on div "Unassigned C1ZI1LC - Political Working America will use this campaign to provid…" at bounding box center [1105, 174] width 377 height 166
click at [1042, 104] on div "Unassigned" at bounding box center [1105, 109] width 344 height 14
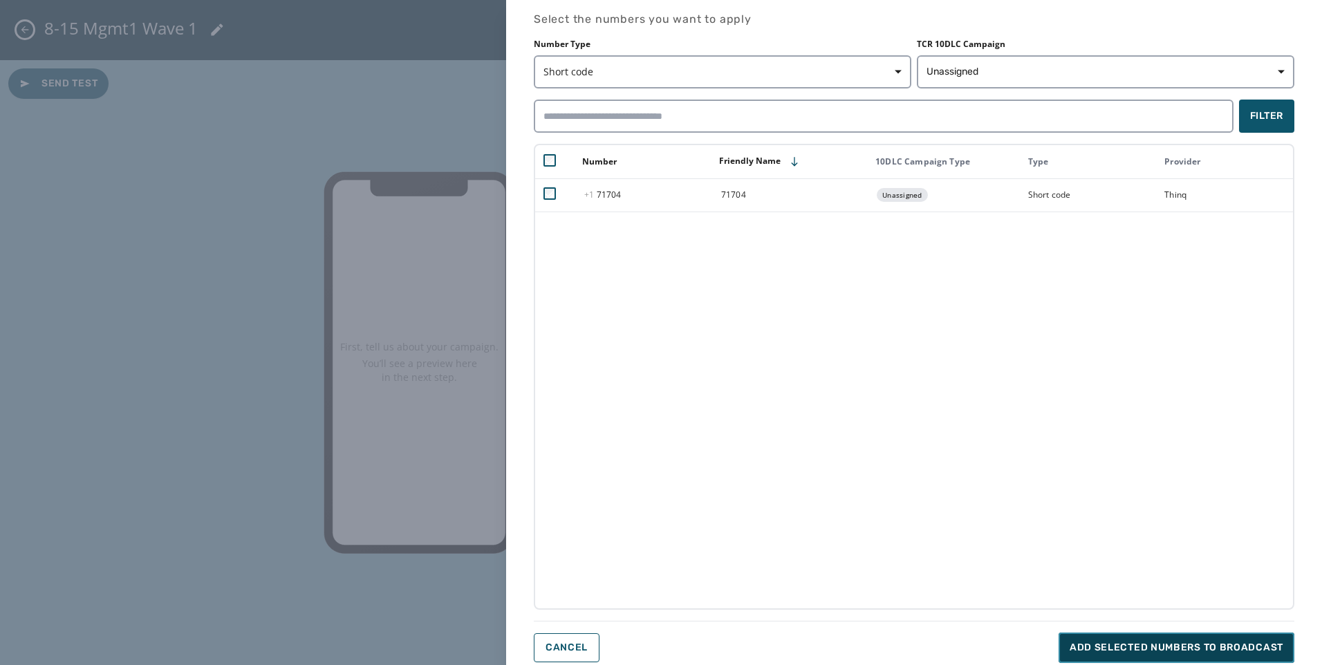
click at [1093, 645] on span "Add selected numbers to broadcast" at bounding box center [1176, 648] width 214 height 14
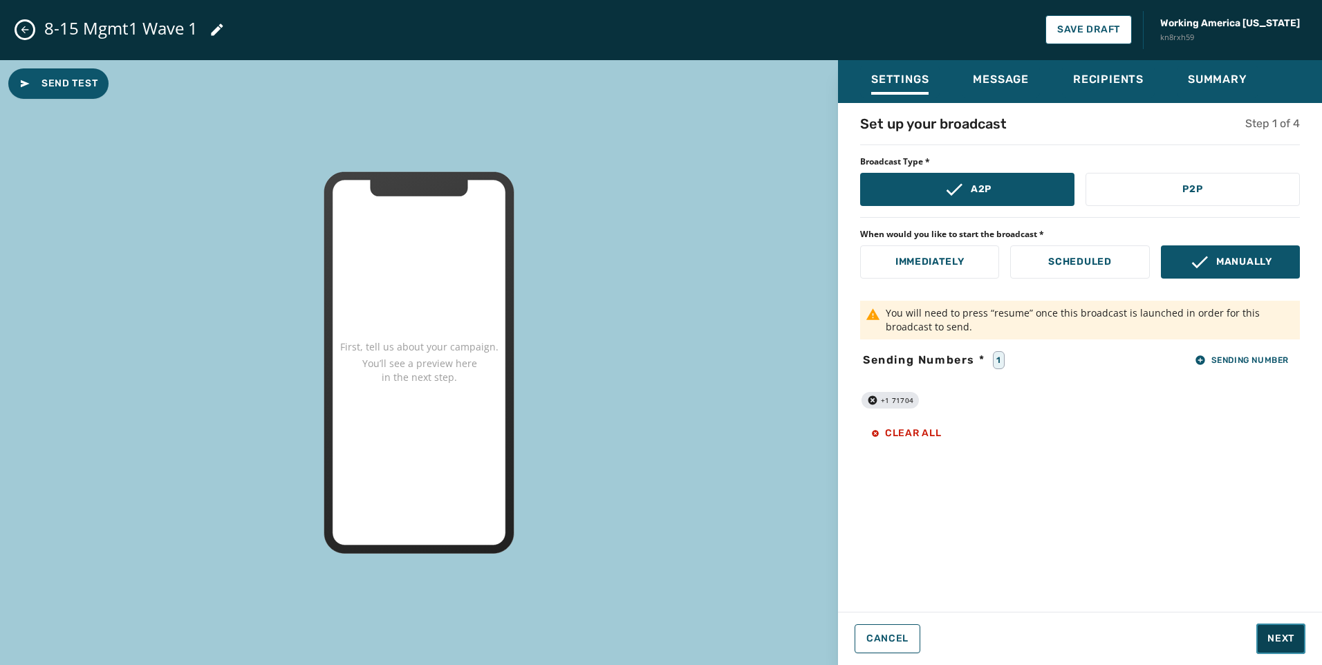
click at [1288, 647] on button "Next" at bounding box center [1280, 638] width 49 height 30
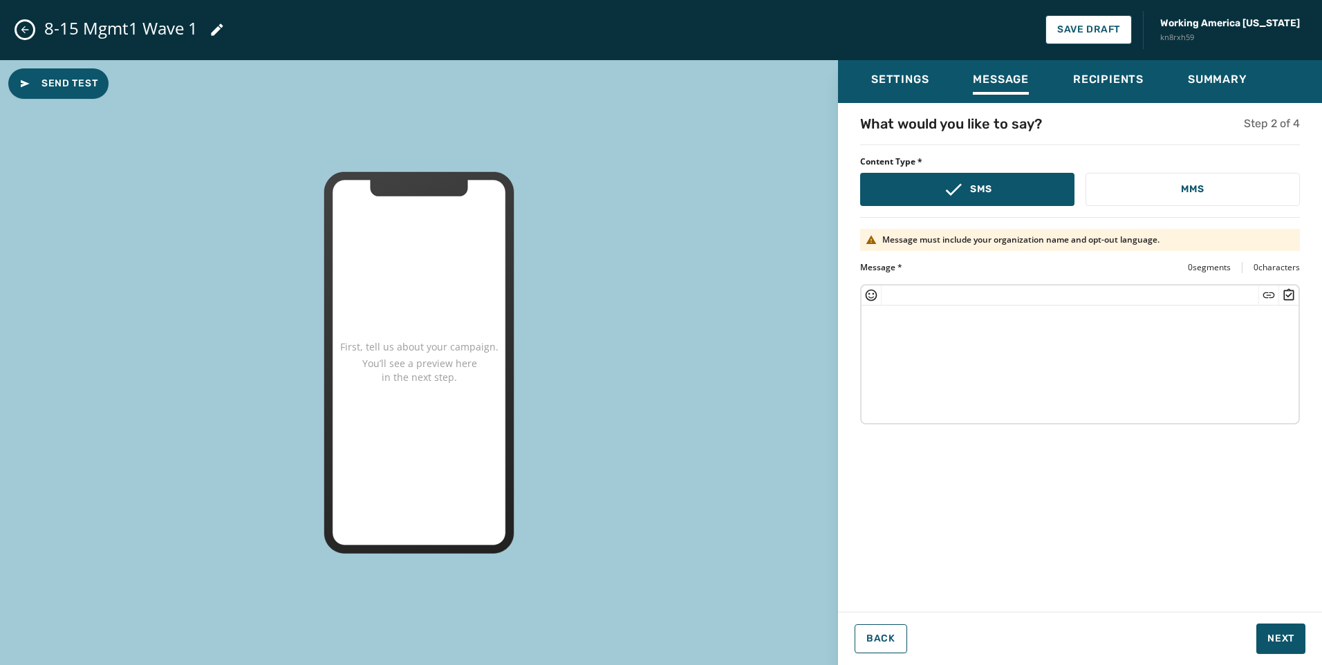
click at [979, 339] on textarea at bounding box center [1079, 362] width 437 height 113
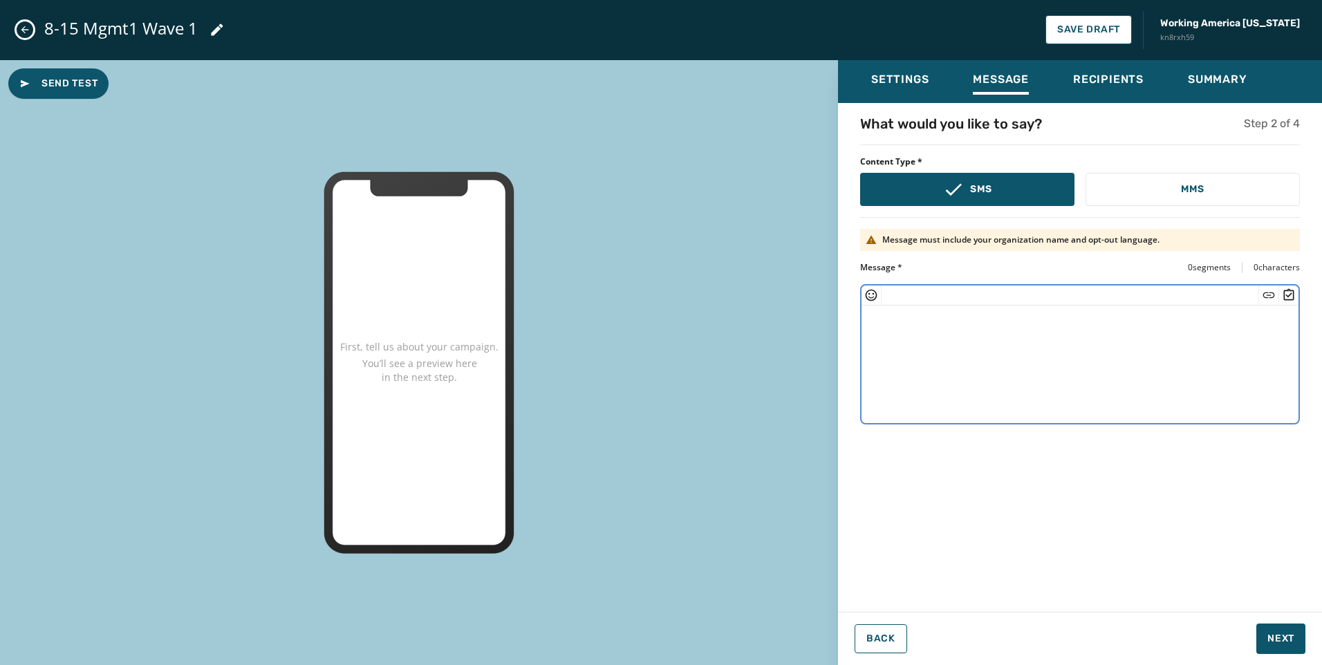
paste textarea "**********"
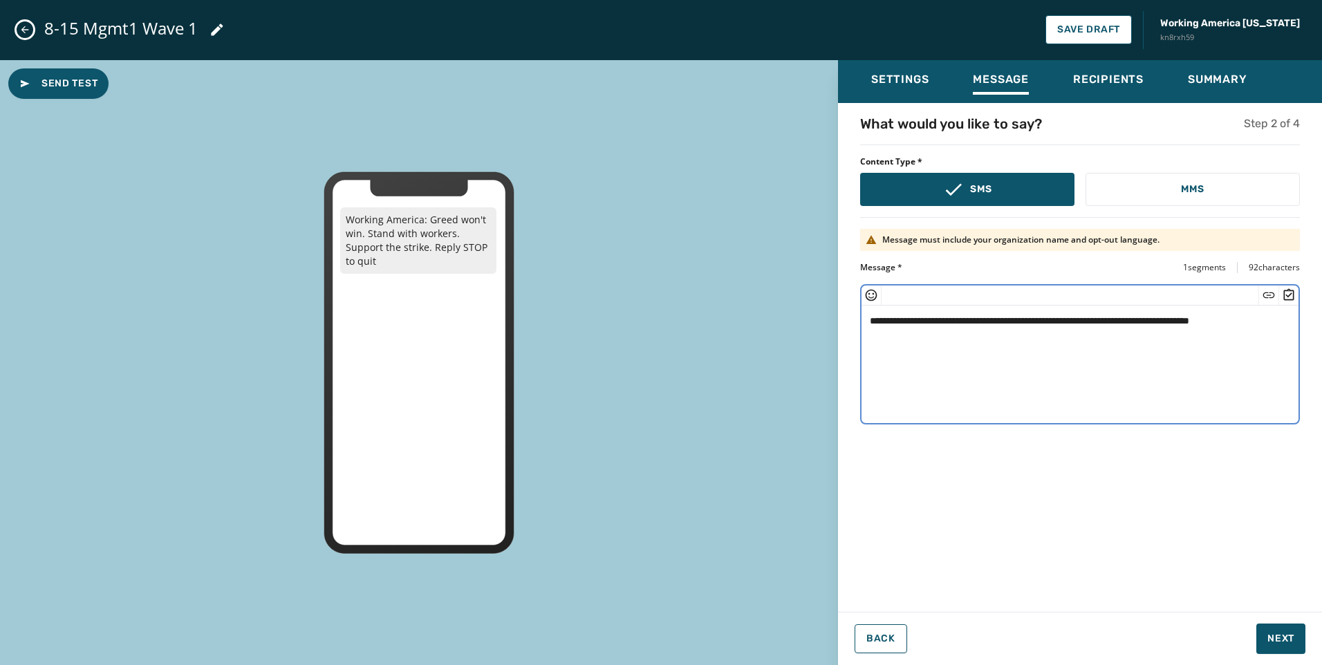
click at [1207, 321] on textarea "**********" at bounding box center [1079, 362] width 437 height 113
click at [1264, 293] on icon "Insert Short Link" at bounding box center [1269, 295] width 12 height 6
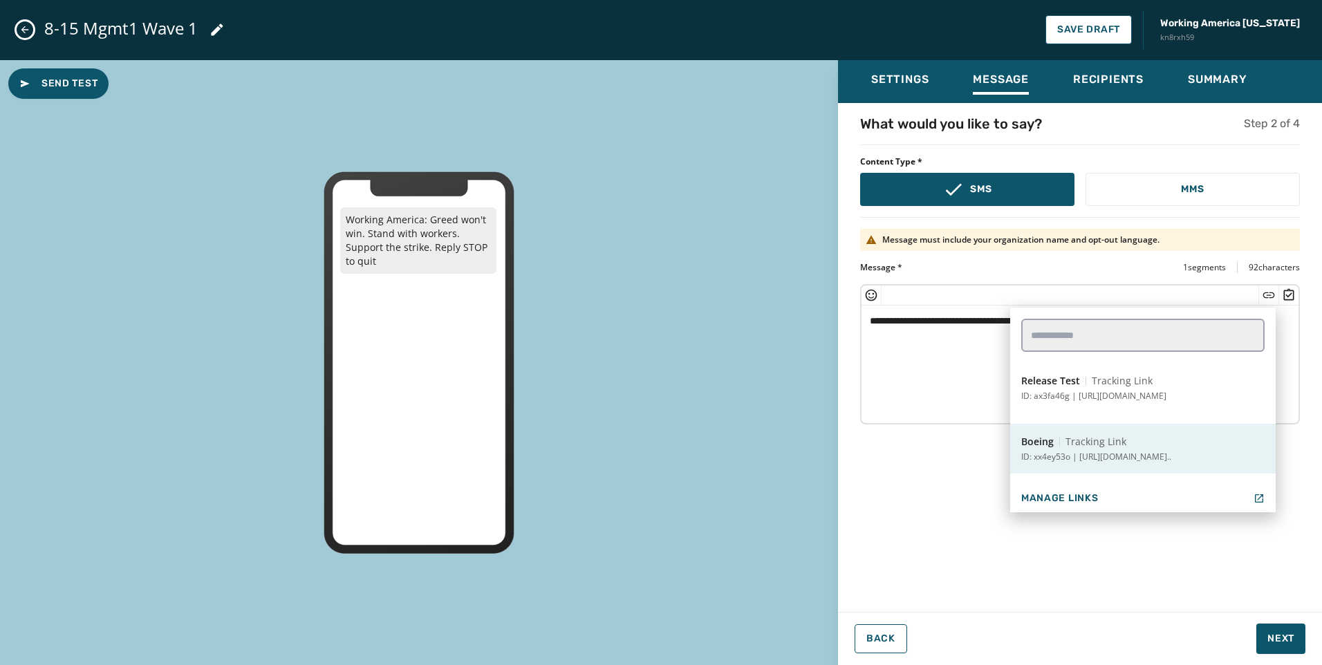
click at [1199, 428] on button "Boeing Tracking Link ID: xx4ey53o | [URL][DOMAIN_NAME].." at bounding box center [1142, 449] width 265 height 50
type textarea "**********"
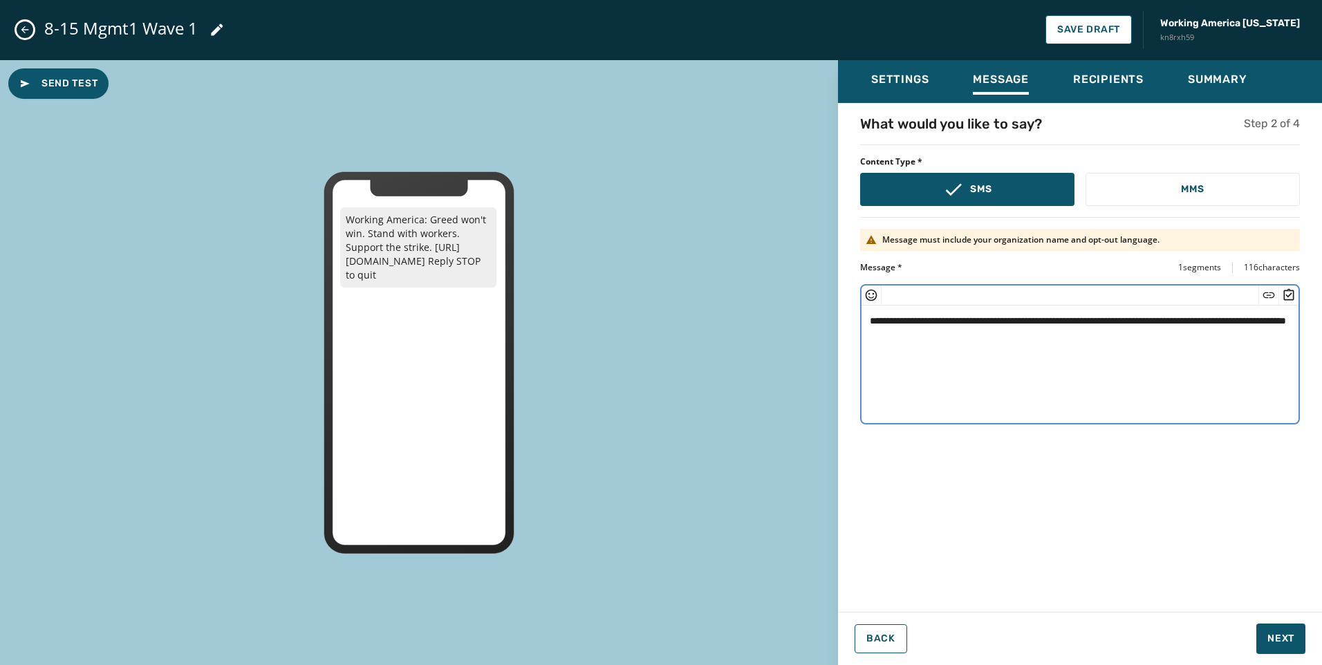
click at [1071, 330] on textarea "**********" at bounding box center [1079, 362] width 437 height 113
click at [82, 93] on button "Send Test" at bounding box center [58, 83] width 100 height 30
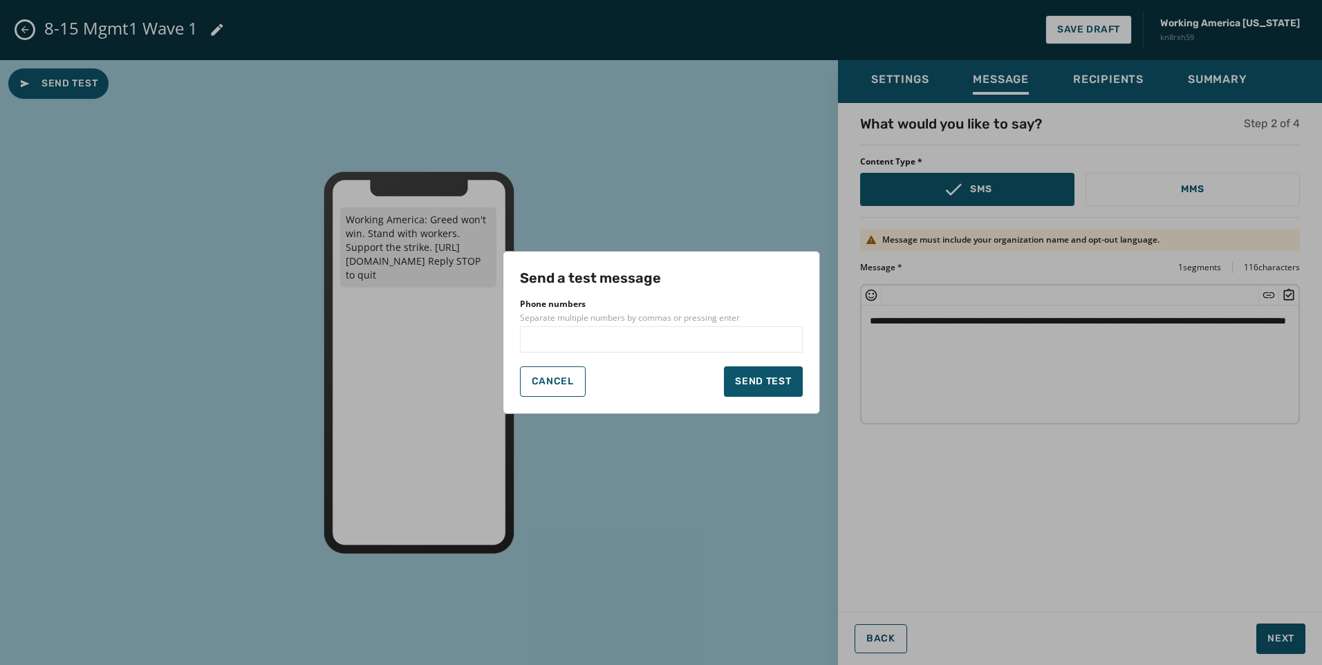
click at [606, 346] on input "text" at bounding box center [661, 339] width 270 height 14
type input "**********"
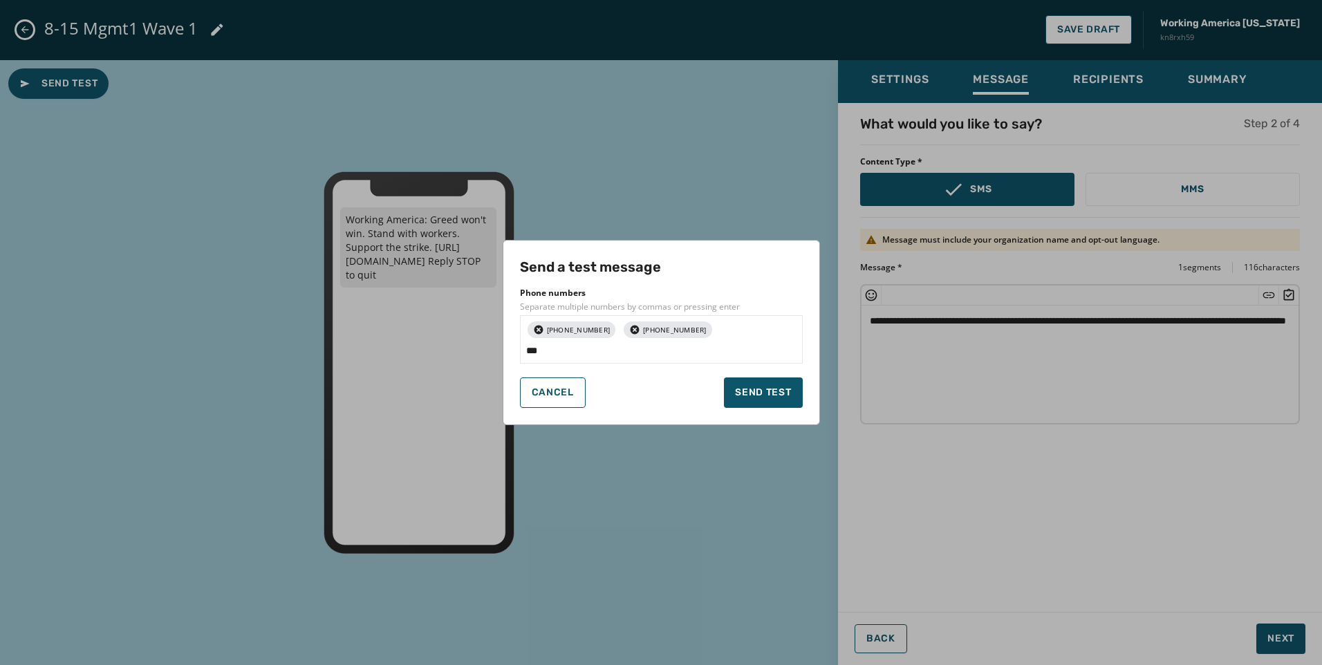
type input "**********"
click at [634, 395] on div "Cancel Send test" at bounding box center [661, 392] width 283 height 30
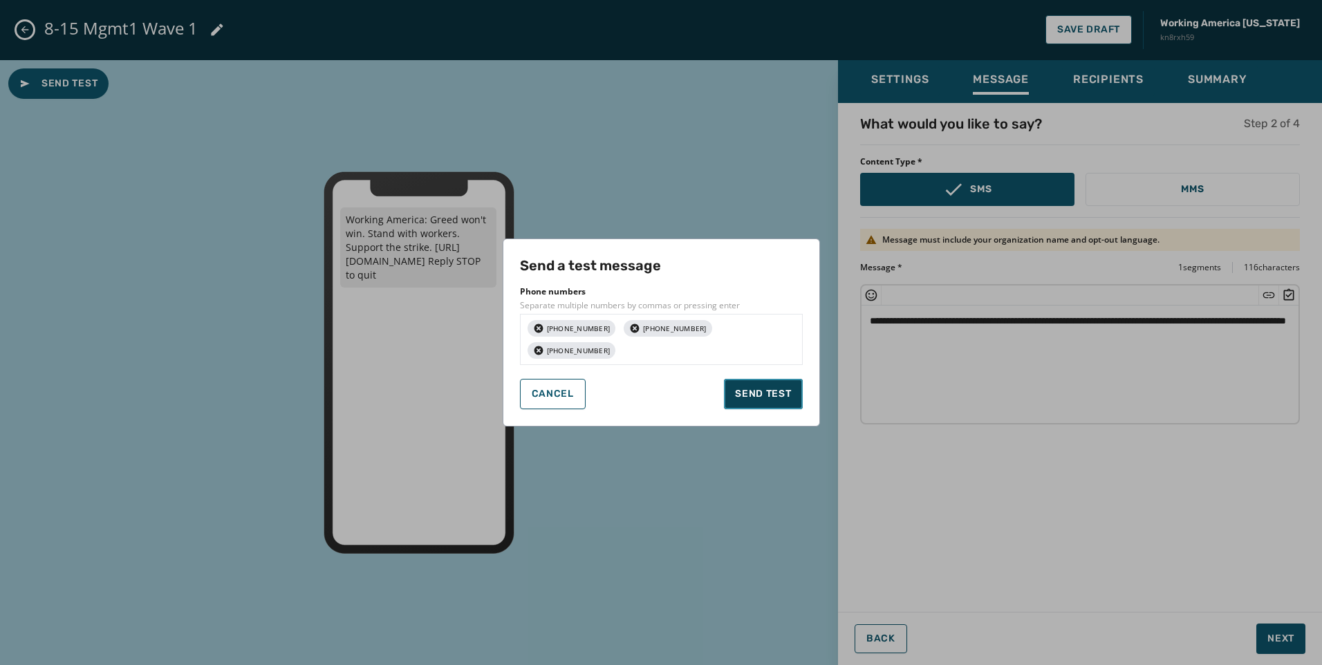
click at [795, 390] on button "Send test" at bounding box center [763, 394] width 78 height 30
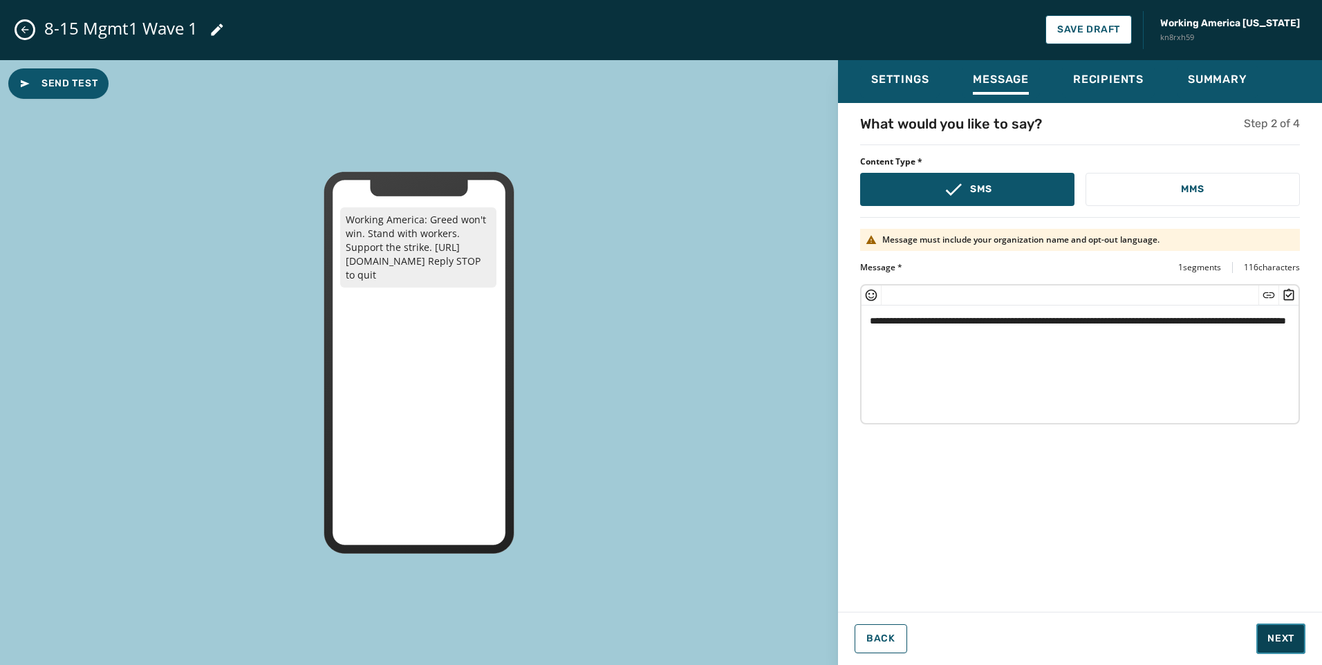
click at [1280, 635] on span "Next" at bounding box center [1280, 639] width 27 height 14
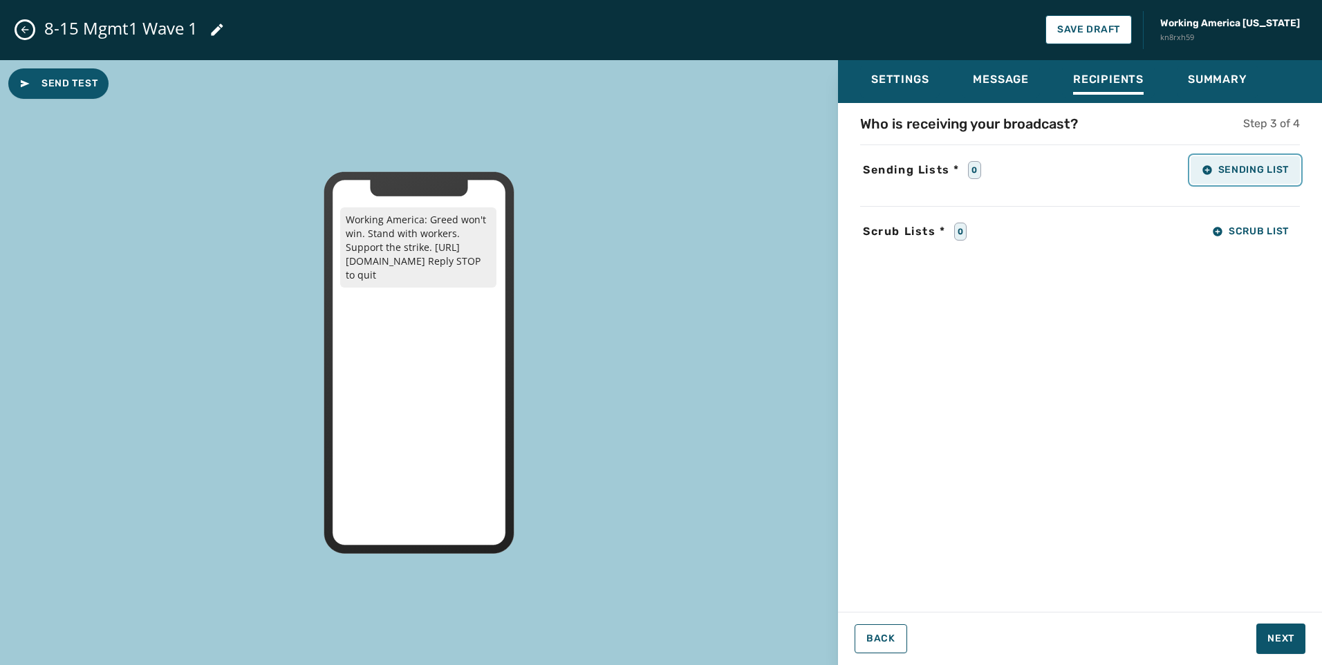
click at [1252, 170] on span "Sending List" at bounding box center [1244, 170] width 87 height 11
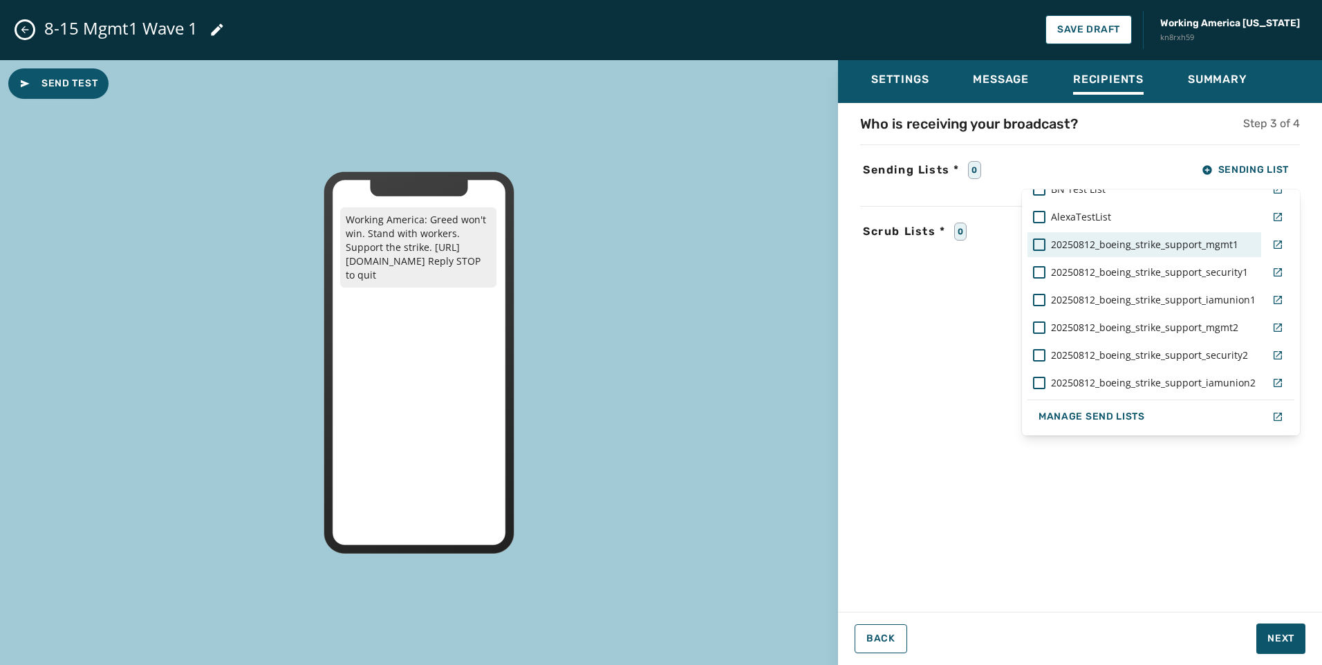
scroll to position [81, 0]
click at [1204, 241] on span "20250812_boeing_strike_support_mgmt1" at bounding box center [1144, 244] width 187 height 14
click at [872, 280] on div "Who is receiving your broadcast? Step 3 of 4 Sending Lists * 1 Sending List WAT…" at bounding box center [1080, 353] width 484 height 478
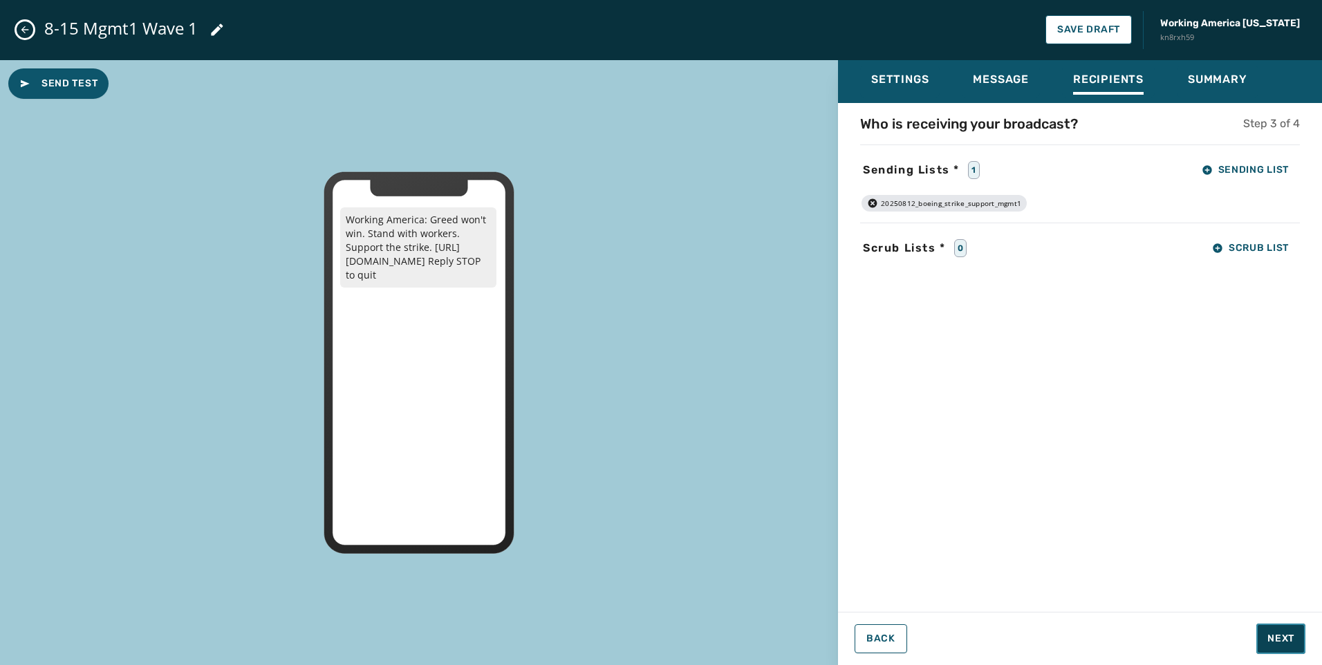
click at [1281, 641] on span "Next" at bounding box center [1280, 639] width 27 height 14
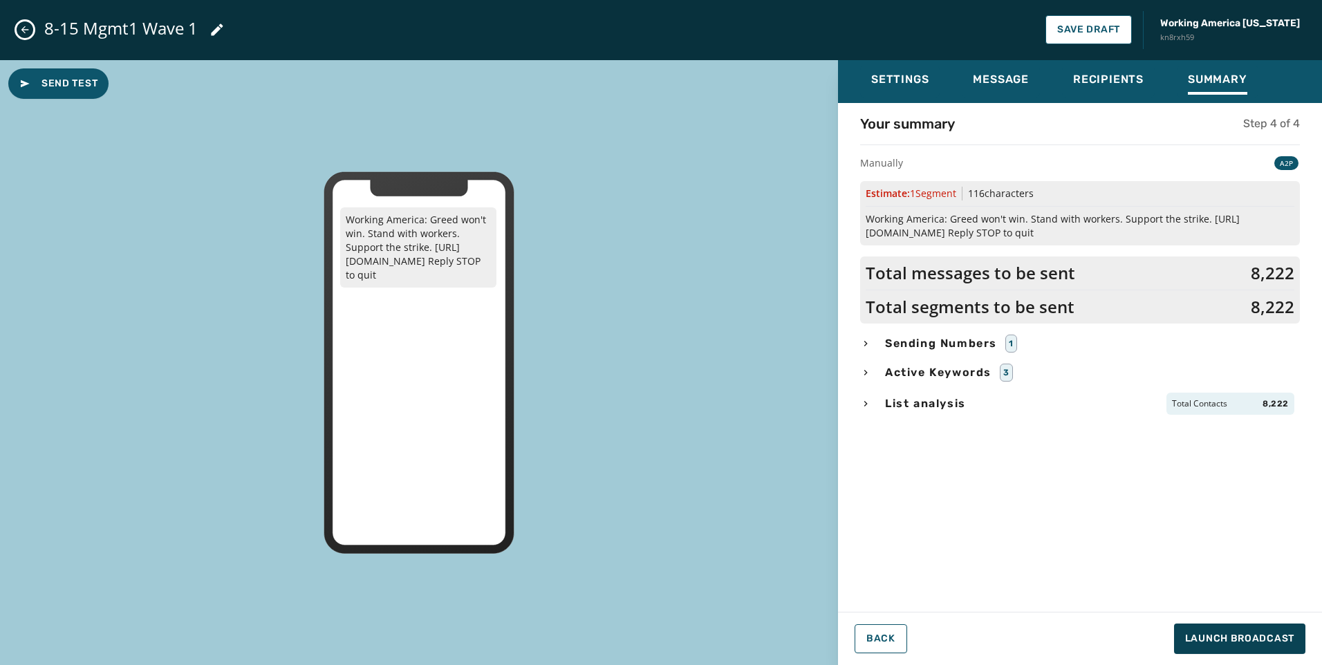
click at [863, 402] on icon "button" at bounding box center [865, 403] width 11 height 11
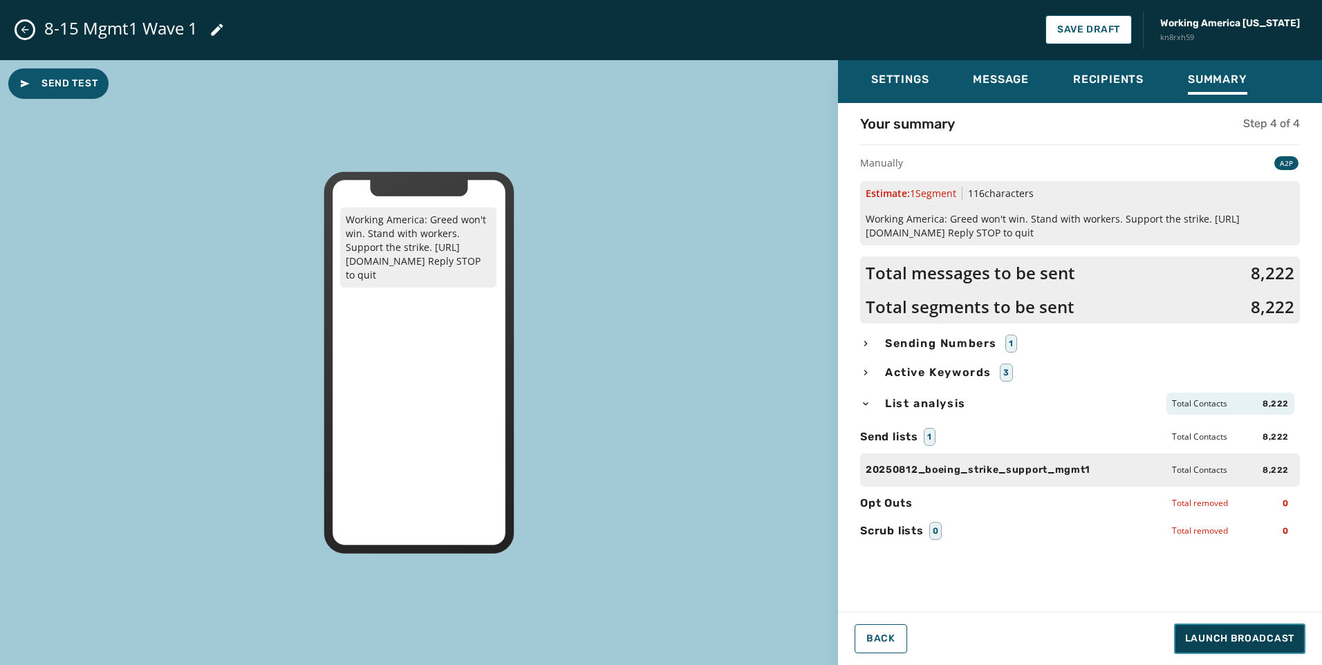
click at [1219, 634] on span "Launch Broadcast" at bounding box center [1239, 639] width 109 height 14
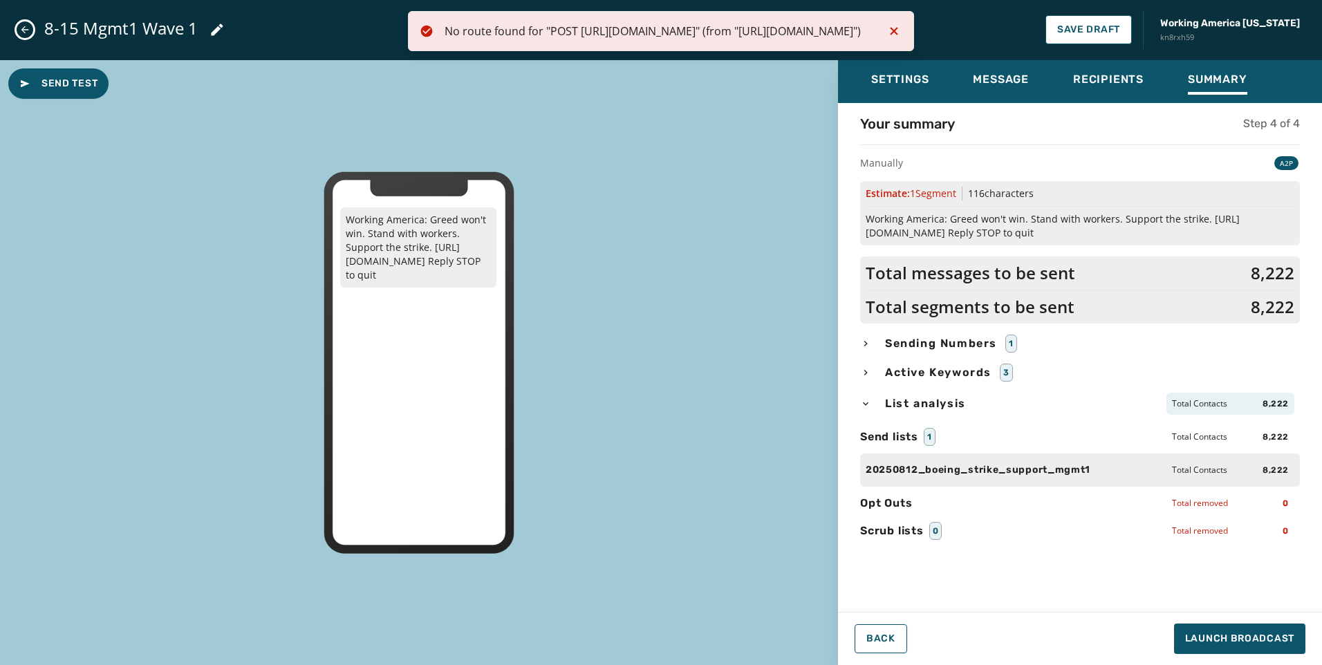
click at [890, 39] on icon "Notifications (F8)" at bounding box center [893, 31] width 17 height 17
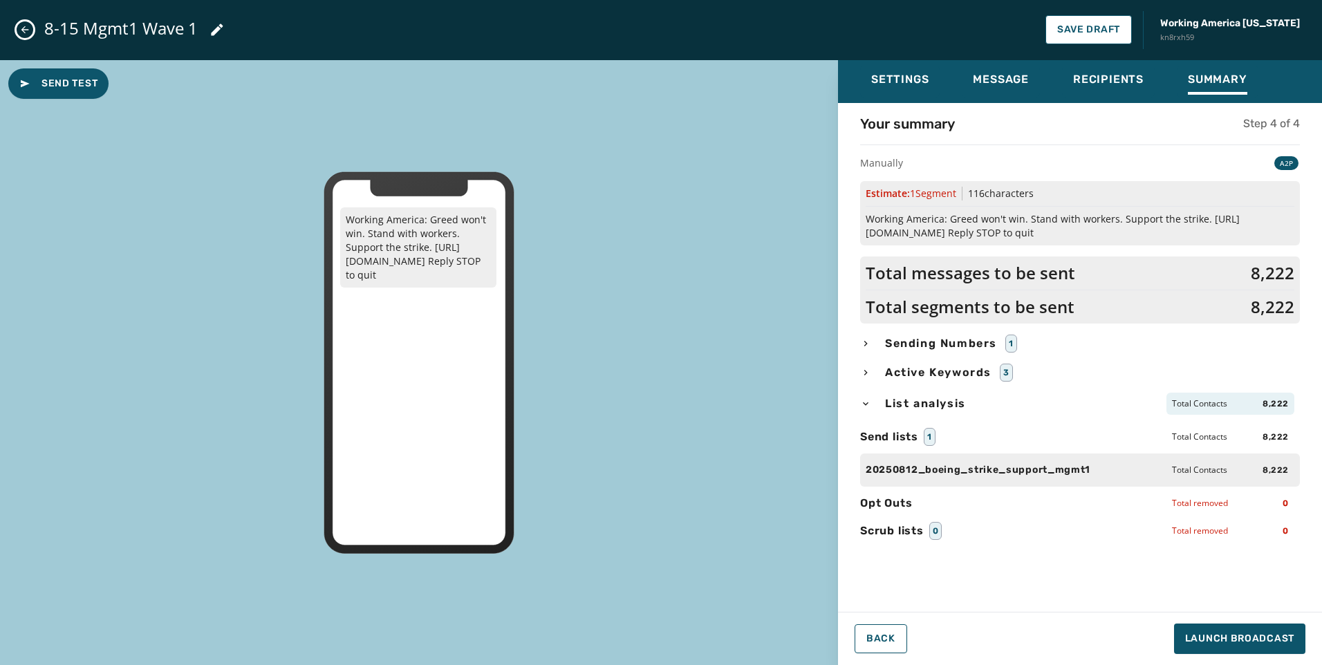
click at [21, 26] on icon "Close admin drawer" at bounding box center [24, 29] width 11 height 11
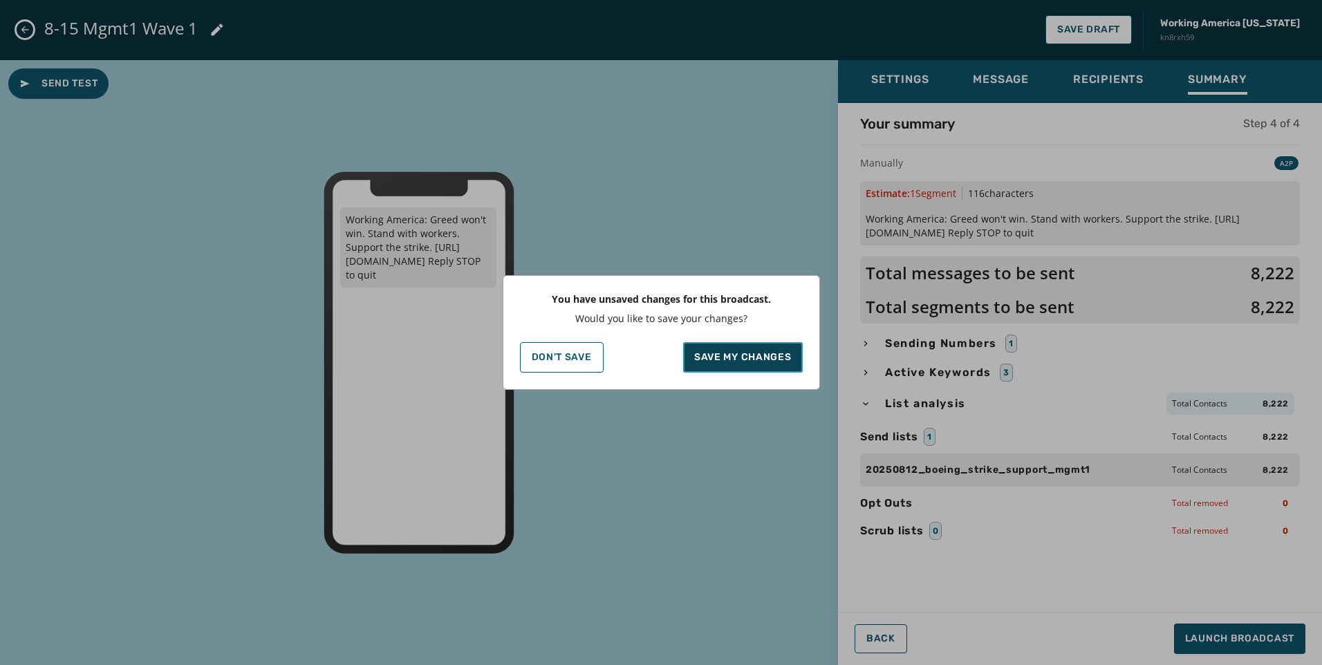
click at [741, 346] on button "Save my changes" at bounding box center [743, 357] width 120 height 30
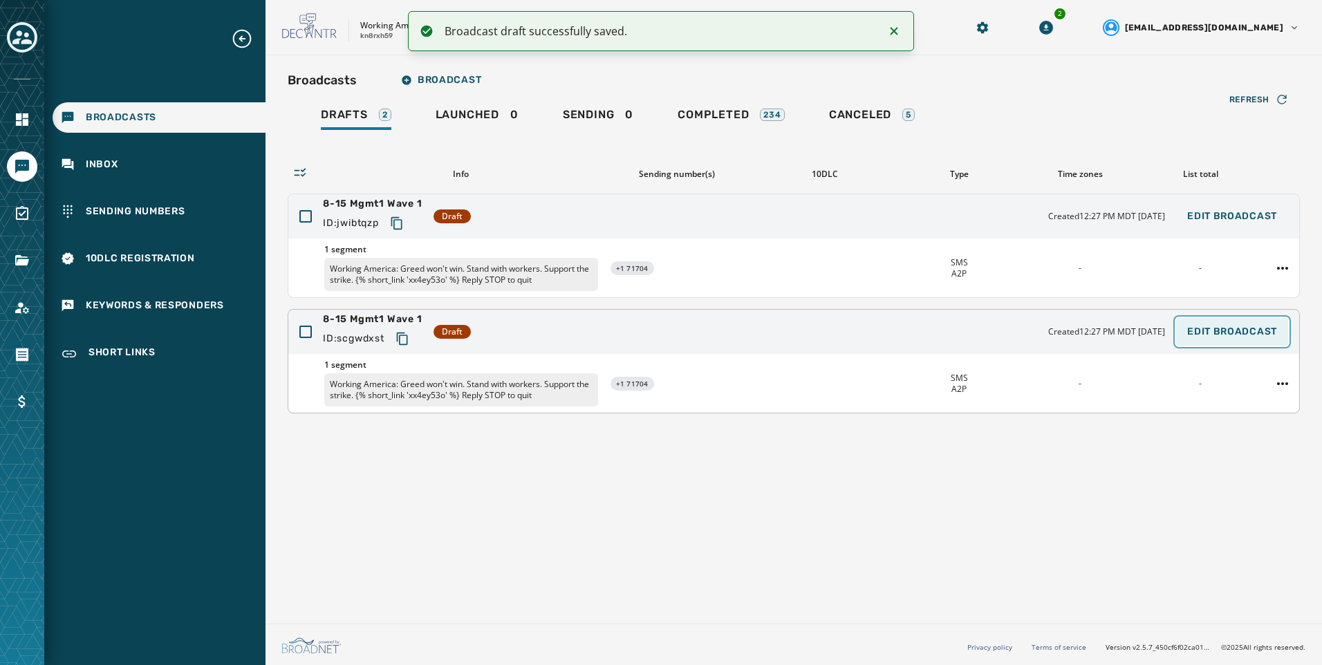
click at [1263, 344] on button "Edit Broadcast" at bounding box center [1232, 332] width 112 height 28
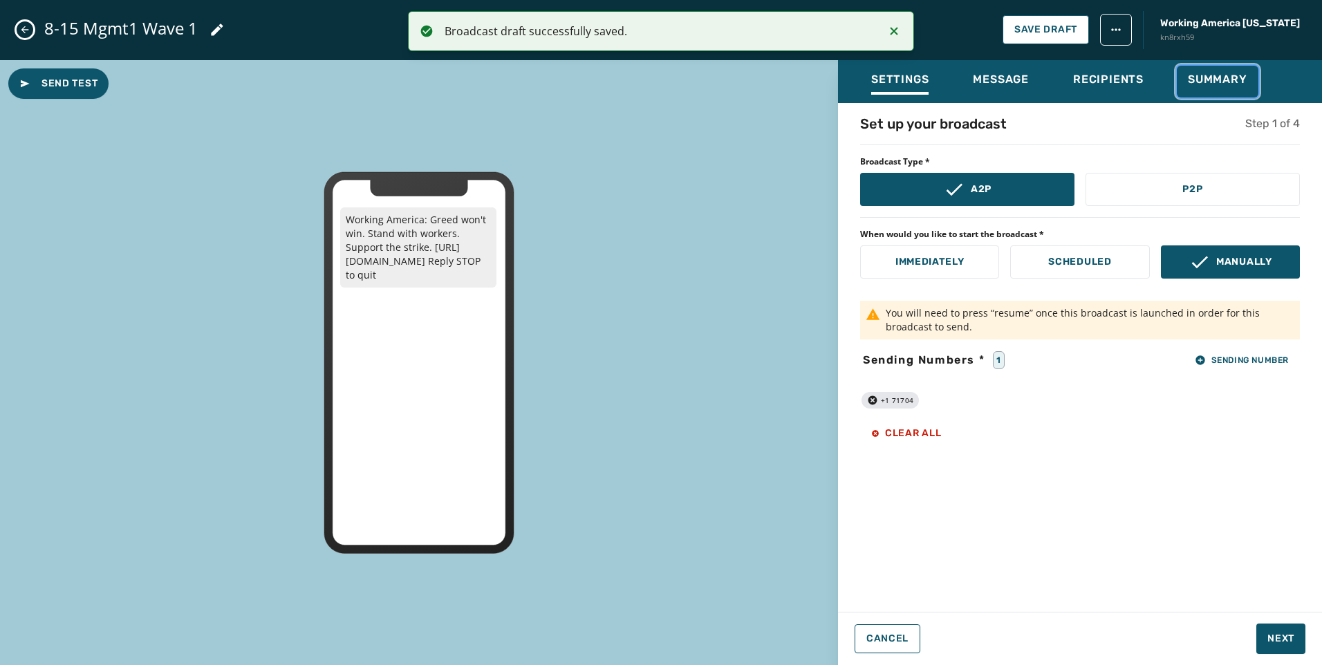
click at [1207, 77] on span "Summary" at bounding box center [1216, 80] width 59 height 14
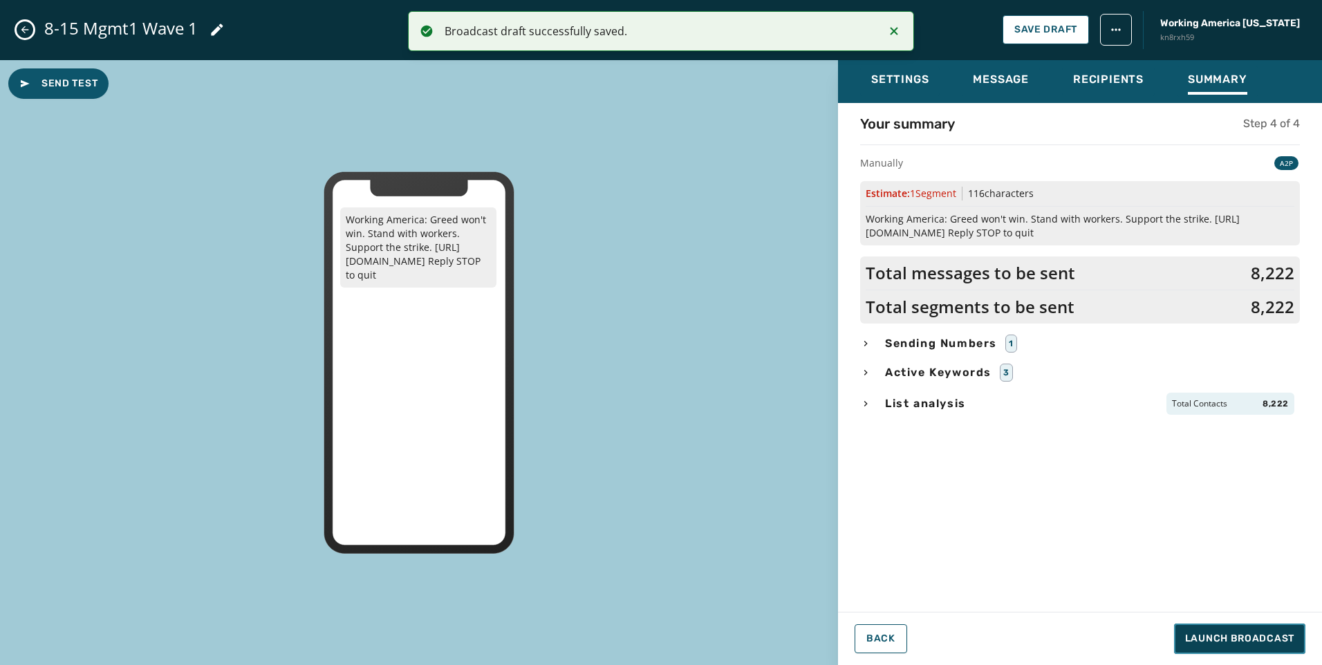
click at [1205, 644] on span "Launch Broadcast" at bounding box center [1239, 639] width 109 height 14
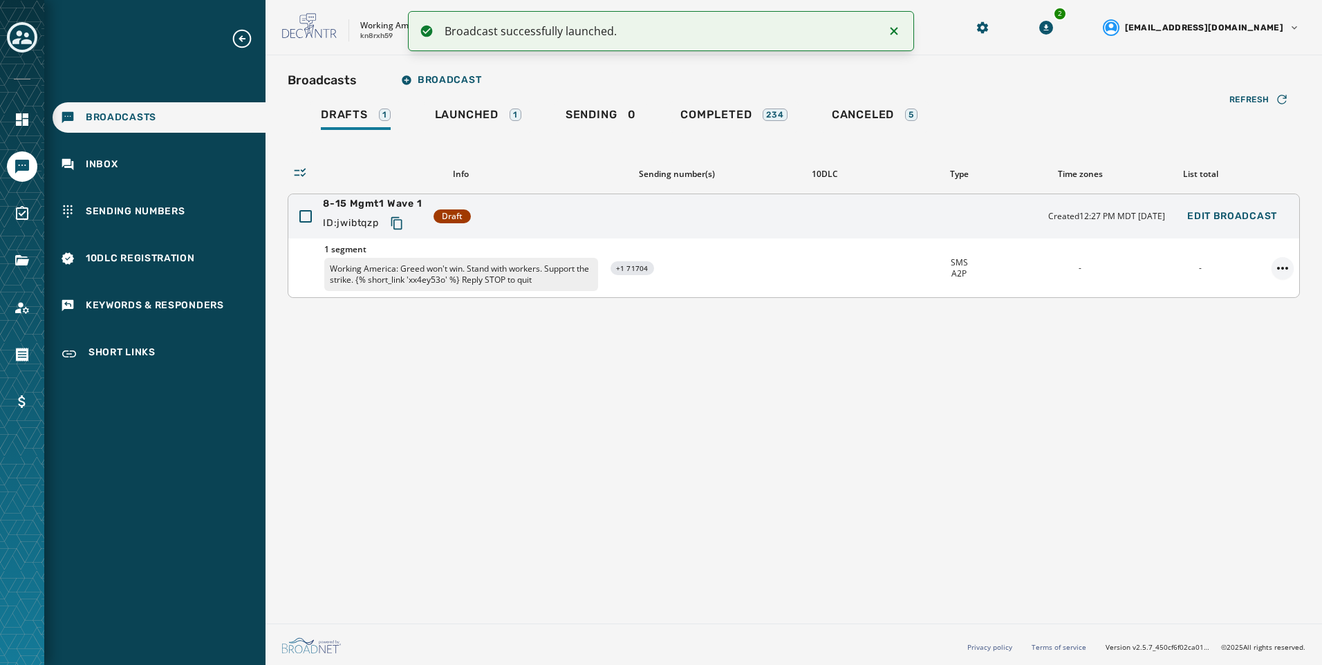
click at [1285, 266] on html "Broadcast successfully launched. Broadcasts Inbox Sending Numbers 10DLC Registr…" at bounding box center [661, 332] width 1322 height 665
click at [1217, 445] on html "Broadcast successfully launched. Broadcasts Inbox Sending Numbers 10DLC Registr…" at bounding box center [661, 332] width 1322 height 665
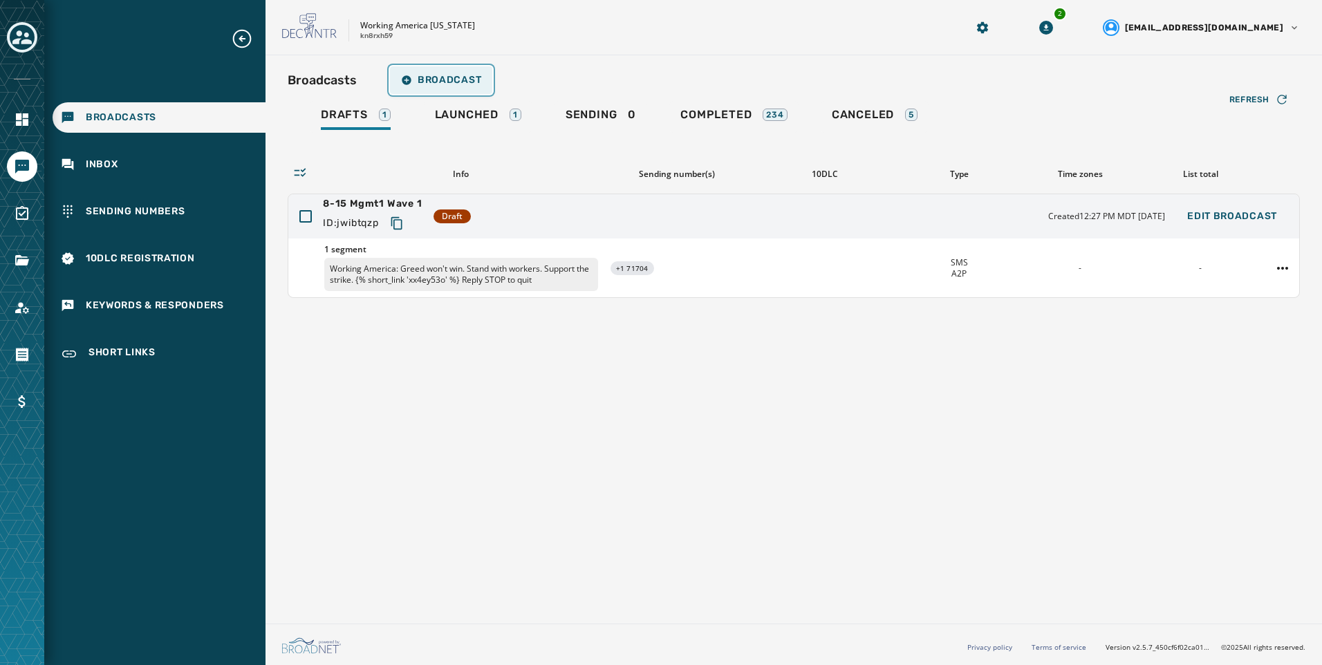
click at [463, 86] on button "Broadcast" at bounding box center [441, 80] width 102 height 28
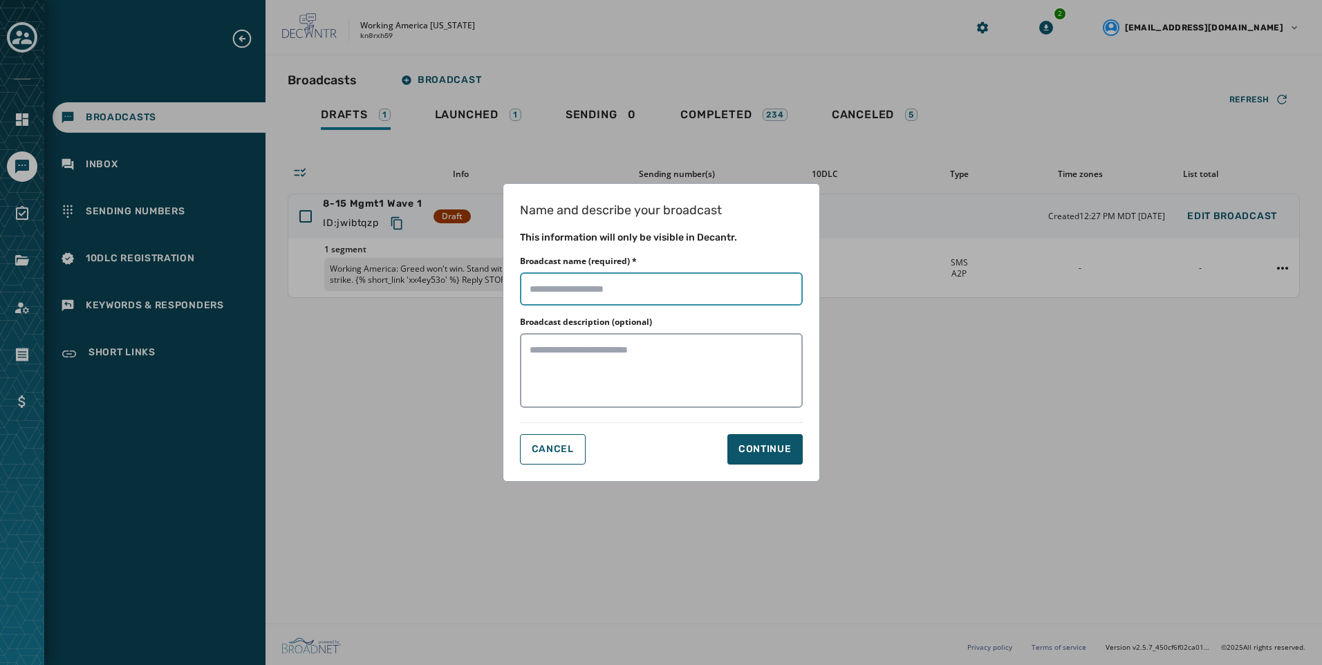
drag, startPoint x: 592, startPoint y: 287, endPoint x: 610, endPoint y: 261, distance: 31.8
click at [592, 287] on input "Broadcast name (required) *" at bounding box center [661, 288] width 283 height 33
paste input "**********"
type input "**********"
click at [751, 449] on div "Continue" at bounding box center [764, 449] width 53 height 14
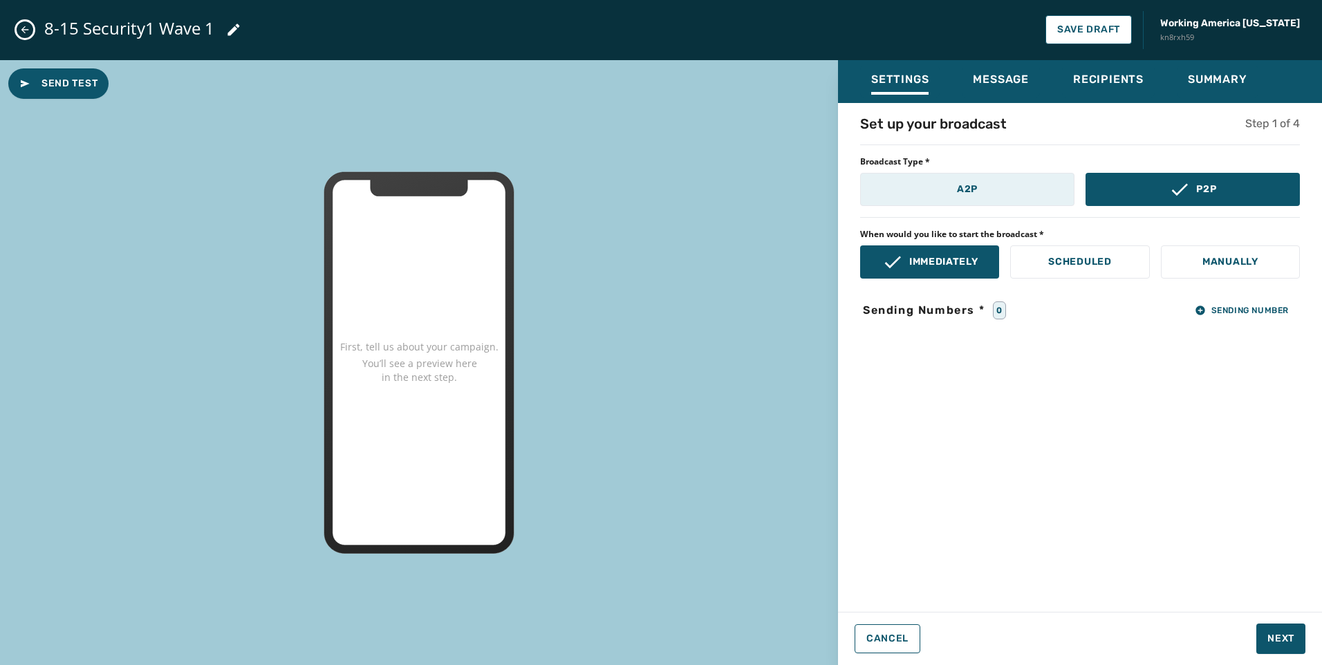
click at [967, 200] on button "A2P" at bounding box center [967, 189] width 214 height 33
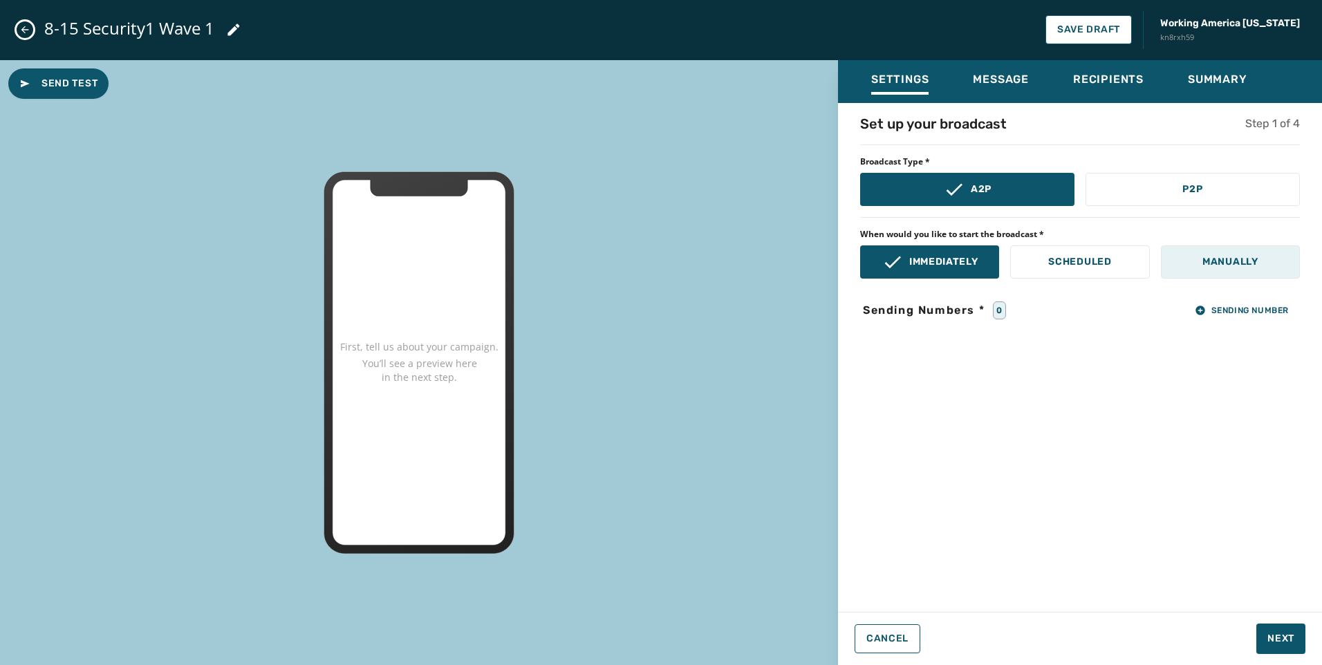
click at [1253, 263] on p "Manually" at bounding box center [1230, 262] width 56 height 14
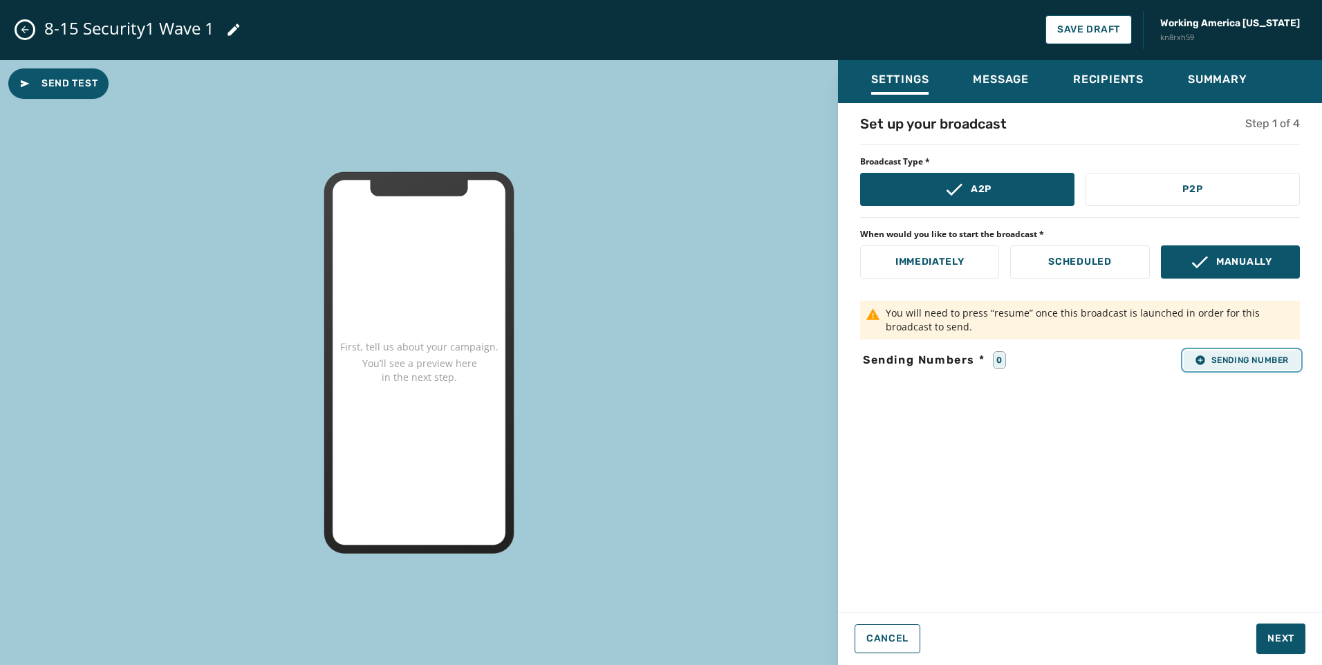
click at [1234, 359] on span "Sending Number" at bounding box center [1241, 360] width 94 height 11
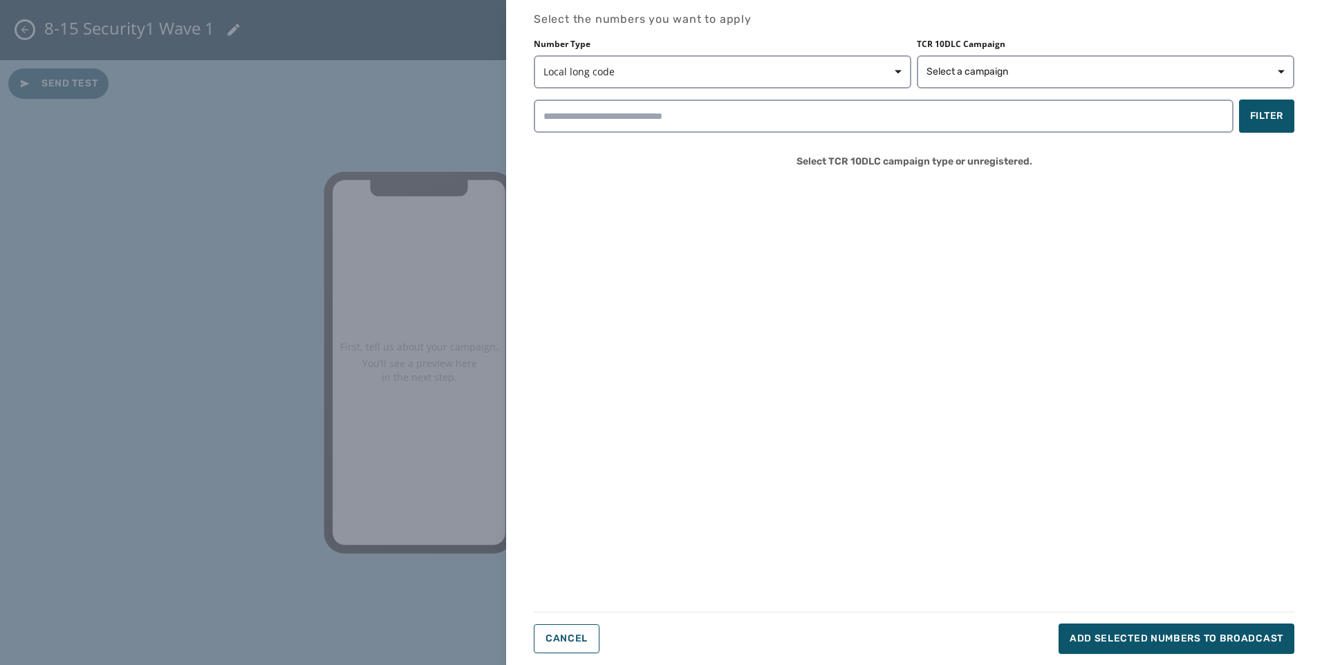
click at [699, 48] on label "Number Type" at bounding box center [722, 44] width 377 height 11
click at [688, 57] on button "Local long code" at bounding box center [722, 71] width 377 height 33
click at [570, 119] on div "Short code" at bounding box center [587, 128] width 107 height 25
click at [990, 57] on button "Select a campaign" at bounding box center [1105, 71] width 377 height 33
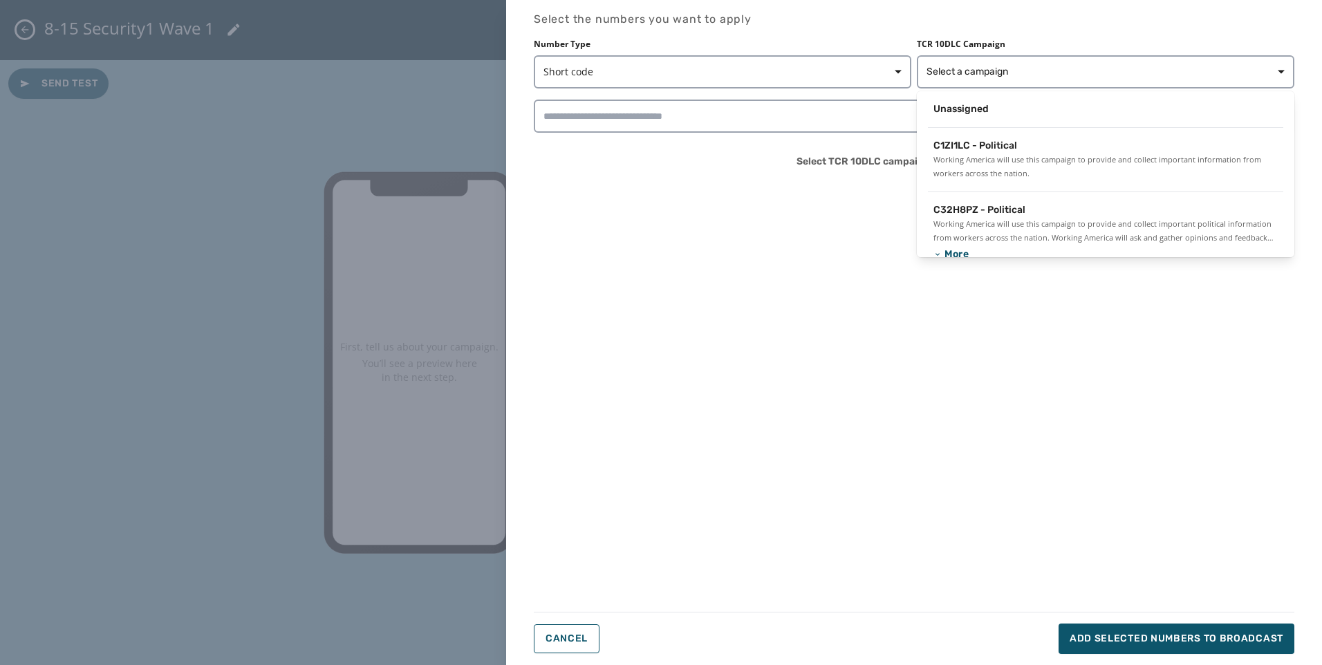
click at [972, 107] on span "Unassigned" at bounding box center [960, 109] width 55 height 14
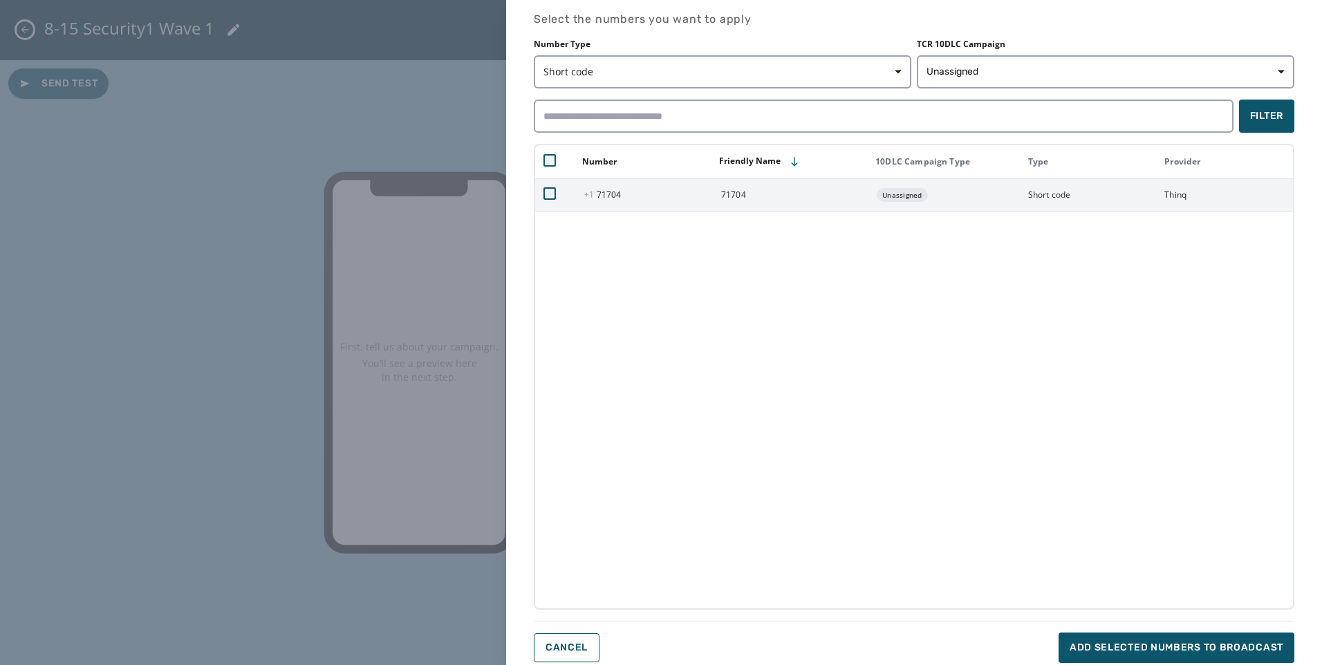
click at [610, 200] on td "+1 71704" at bounding box center [644, 194] width 137 height 33
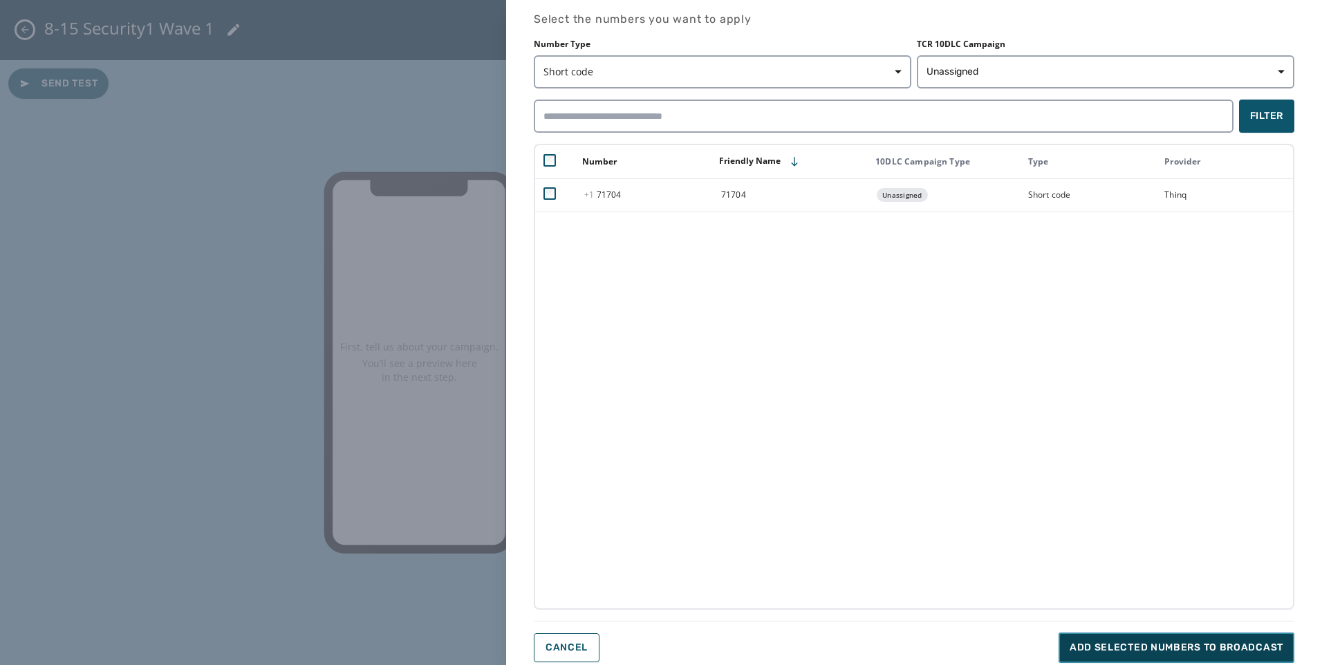
click at [1174, 640] on button "Add selected numbers to broadcast" at bounding box center [1176, 647] width 236 height 30
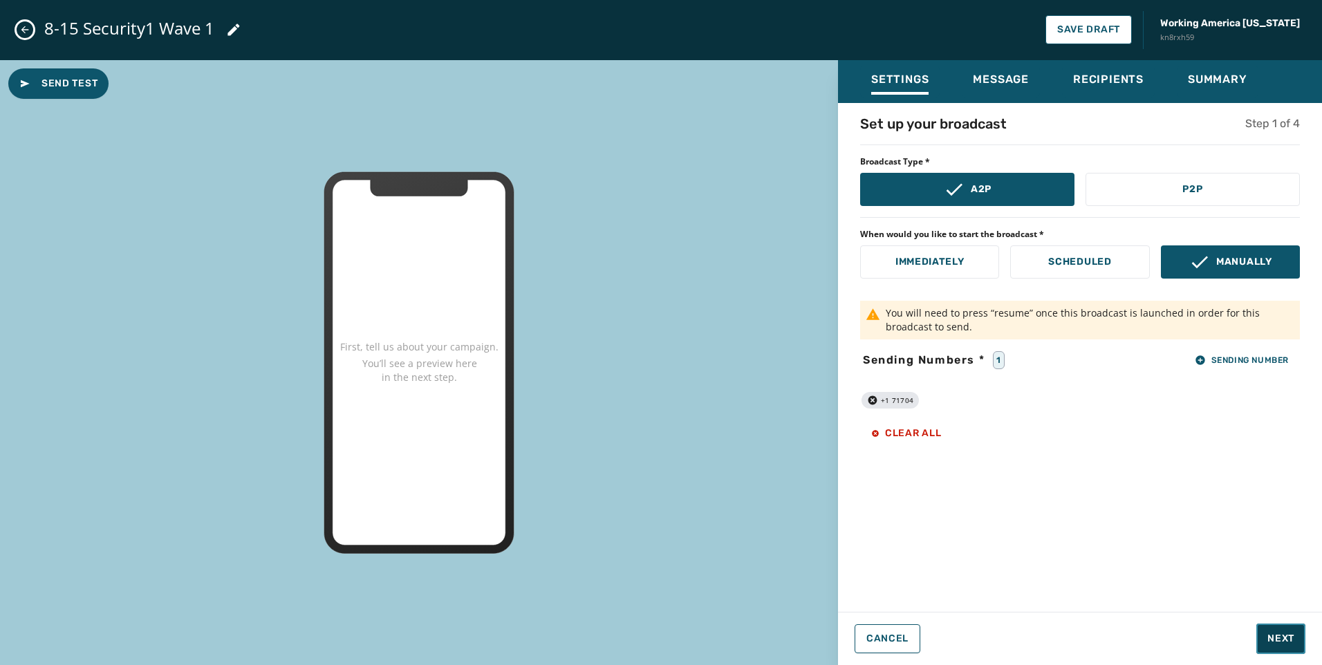
click at [1262, 642] on button "Next" at bounding box center [1280, 638] width 49 height 30
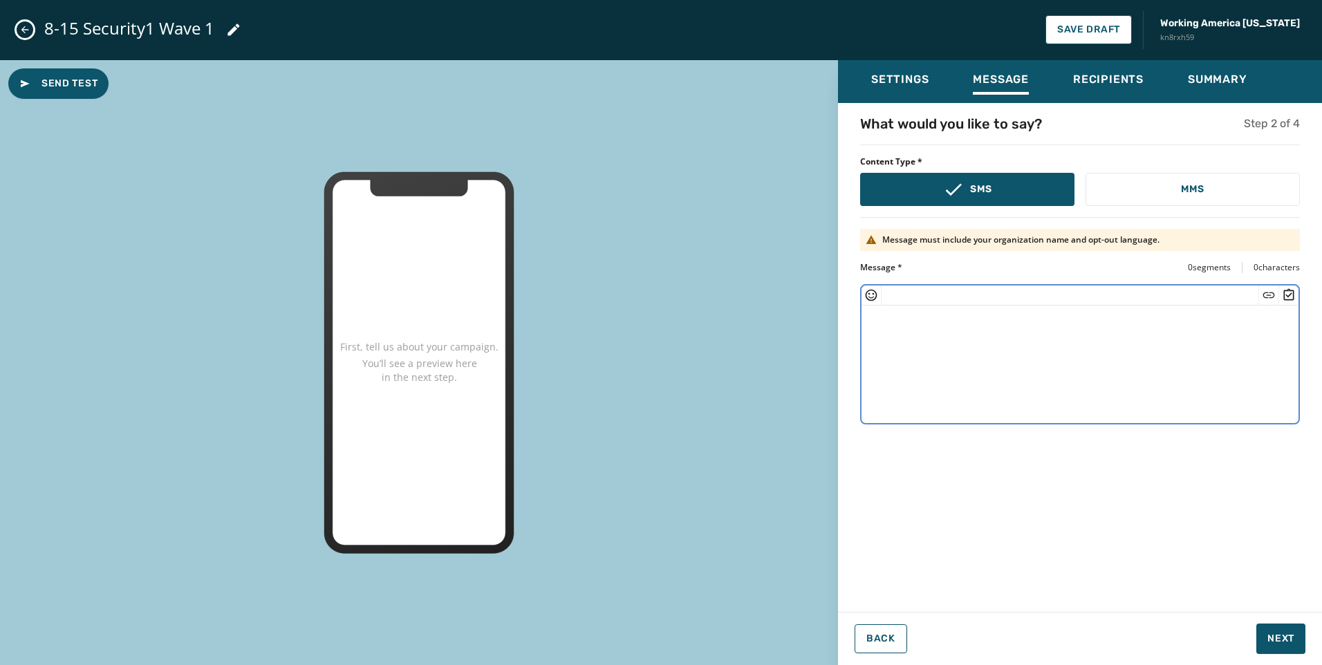
paste textarea "**********"
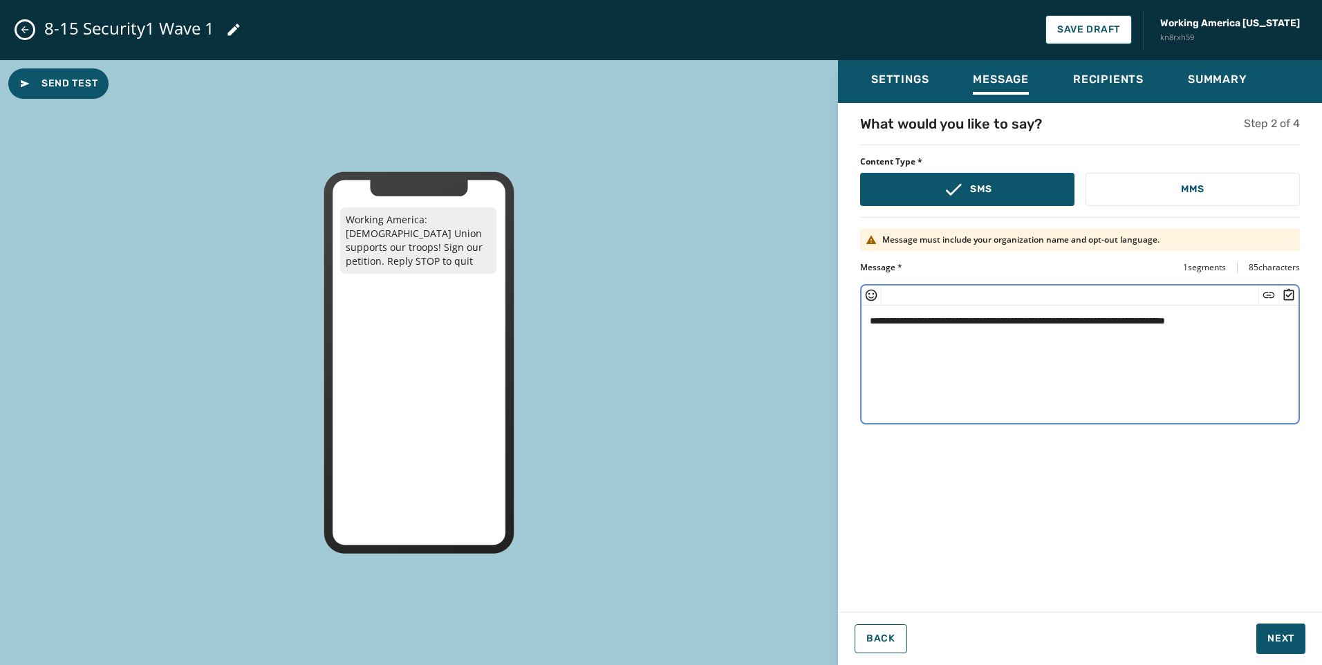
click at [1178, 320] on textarea "**********" at bounding box center [1079, 362] width 437 height 113
click at [1266, 289] on icon "Insert Short Link" at bounding box center [1268, 295] width 14 height 14
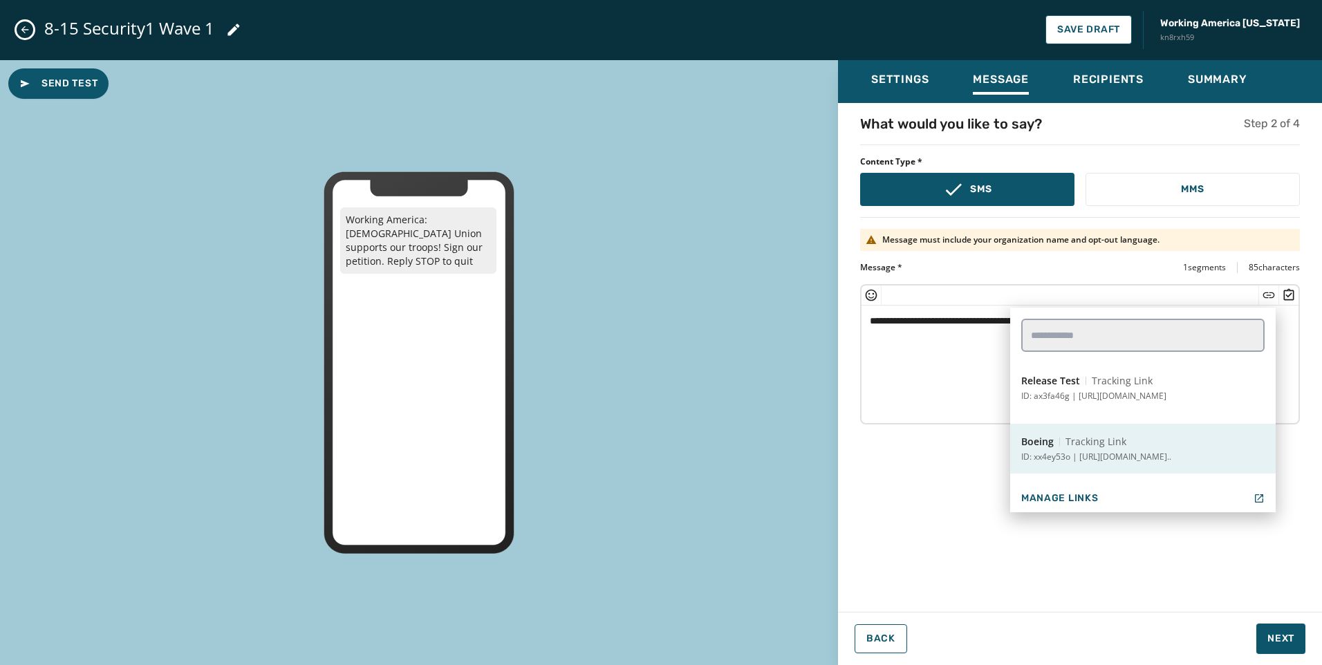
click at [1096, 445] on span "Tracking Link" at bounding box center [1095, 442] width 61 height 14
type textarea "**********"
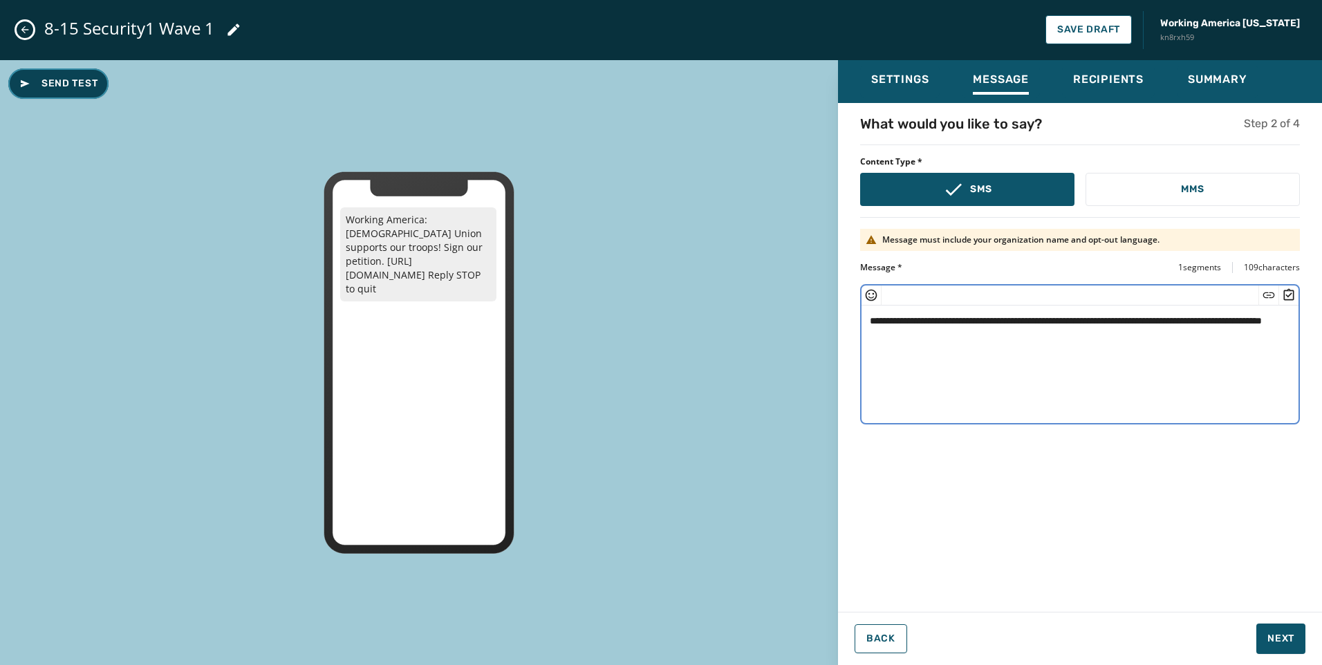
click at [48, 82] on span "Send Test" at bounding box center [58, 84] width 78 height 14
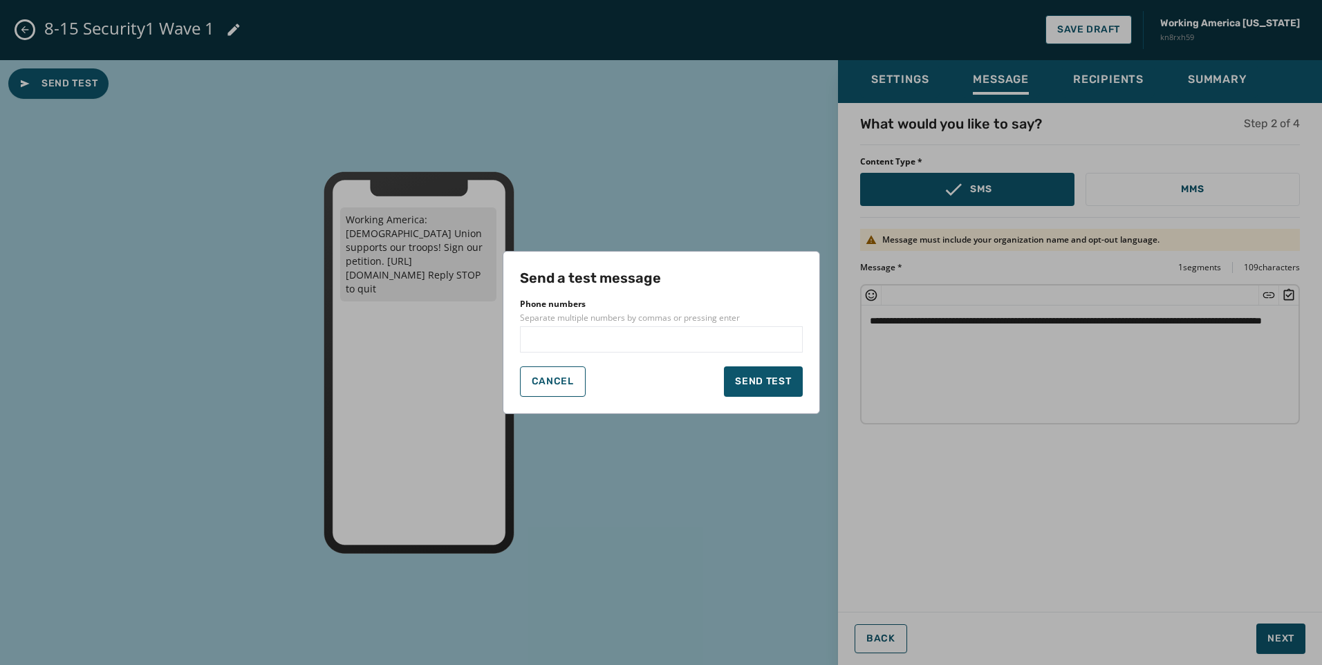
click at [603, 348] on div at bounding box center [661, 339] width 283 height 26
click at [604, 339] on input "text" at bounding box center [661, 339] width 270 height 14
type input "**********"
click at [629, 344] on input "text" at bounding box center [709, 339] width 174 height 14
type input "**********"
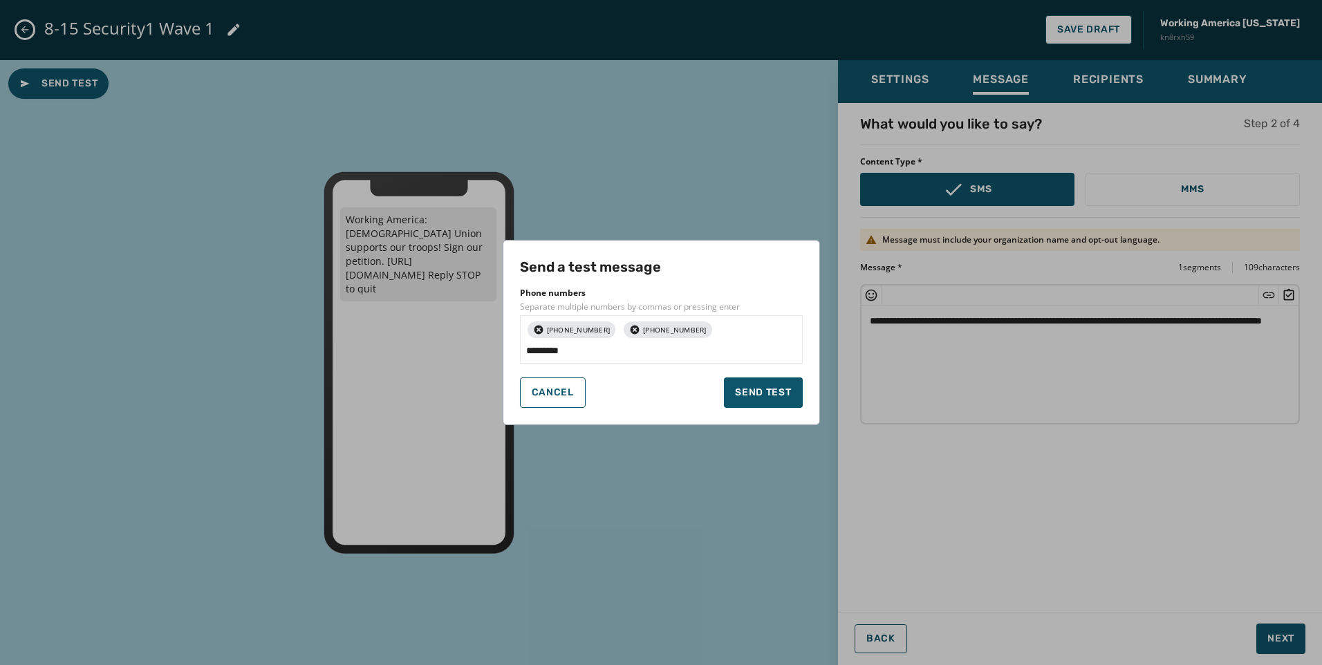
type input "**********"
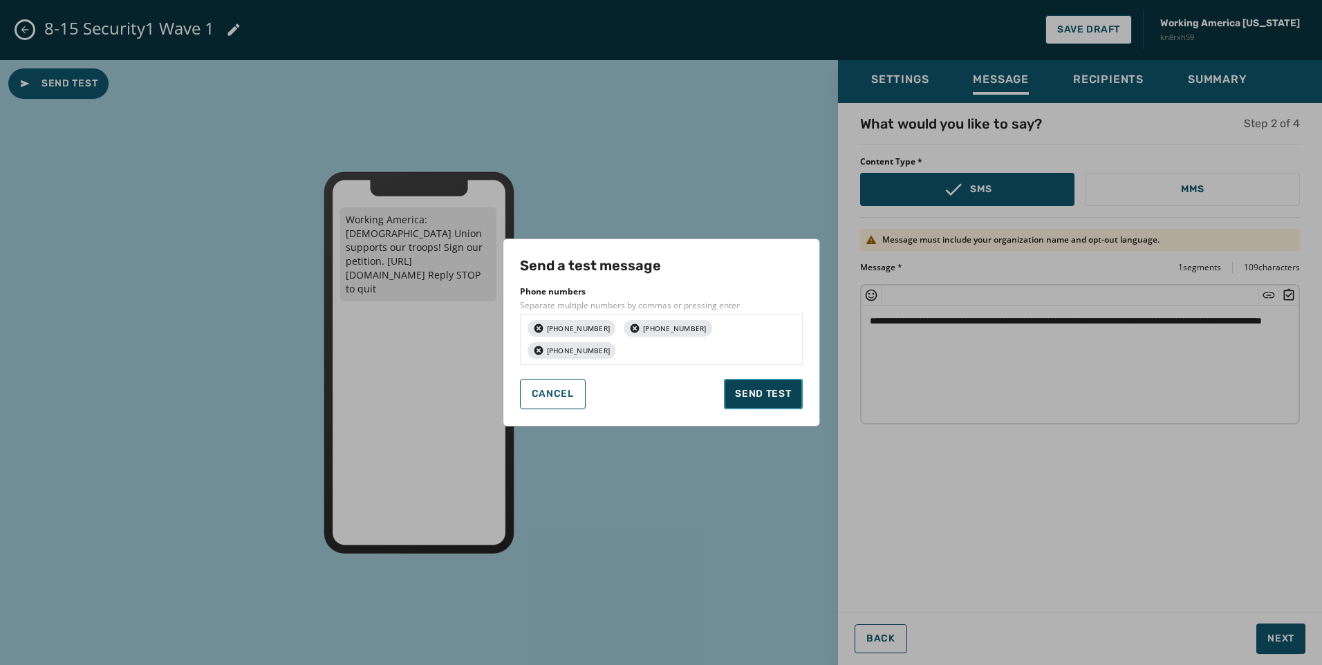
click at [731, 396] on button "Send test" at bounding box center [763, 394] width 78 height 30
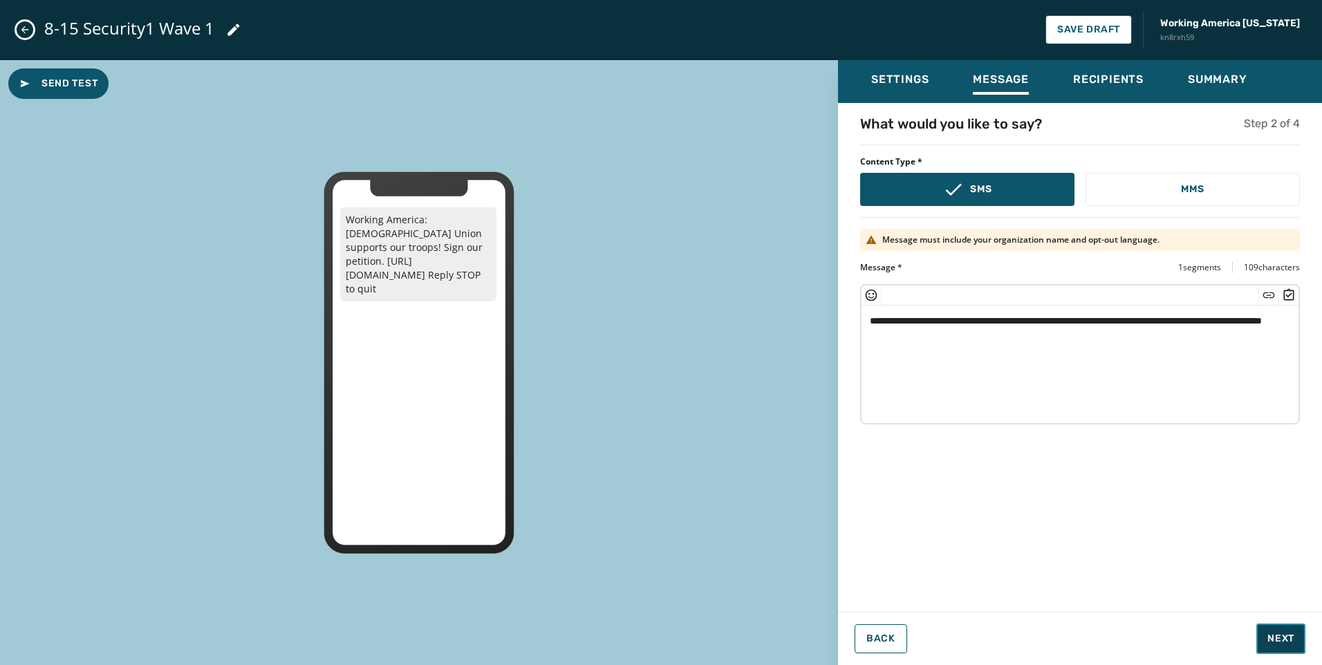
click at [1269, 636] on span "Next" at bounding box center [1280, 639] width 27 height 14
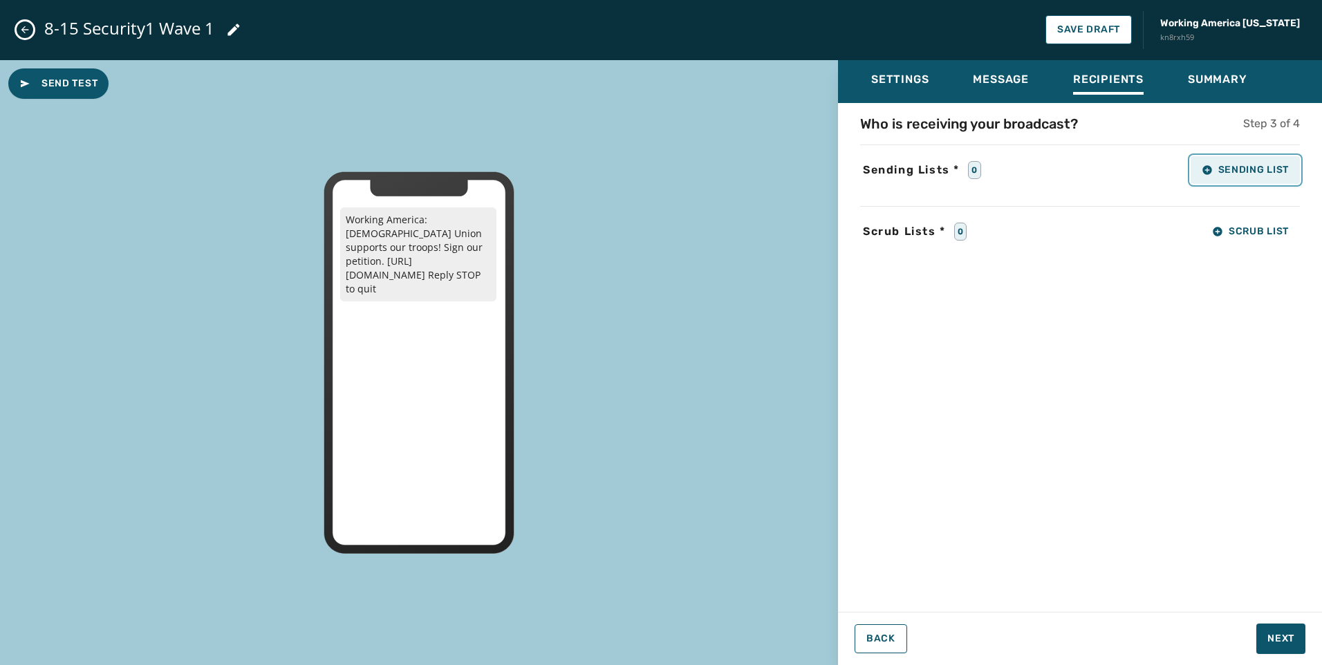
click at [1229, 178] on button "Sending List" at bounding box center [1244, 170] width 109 height 28
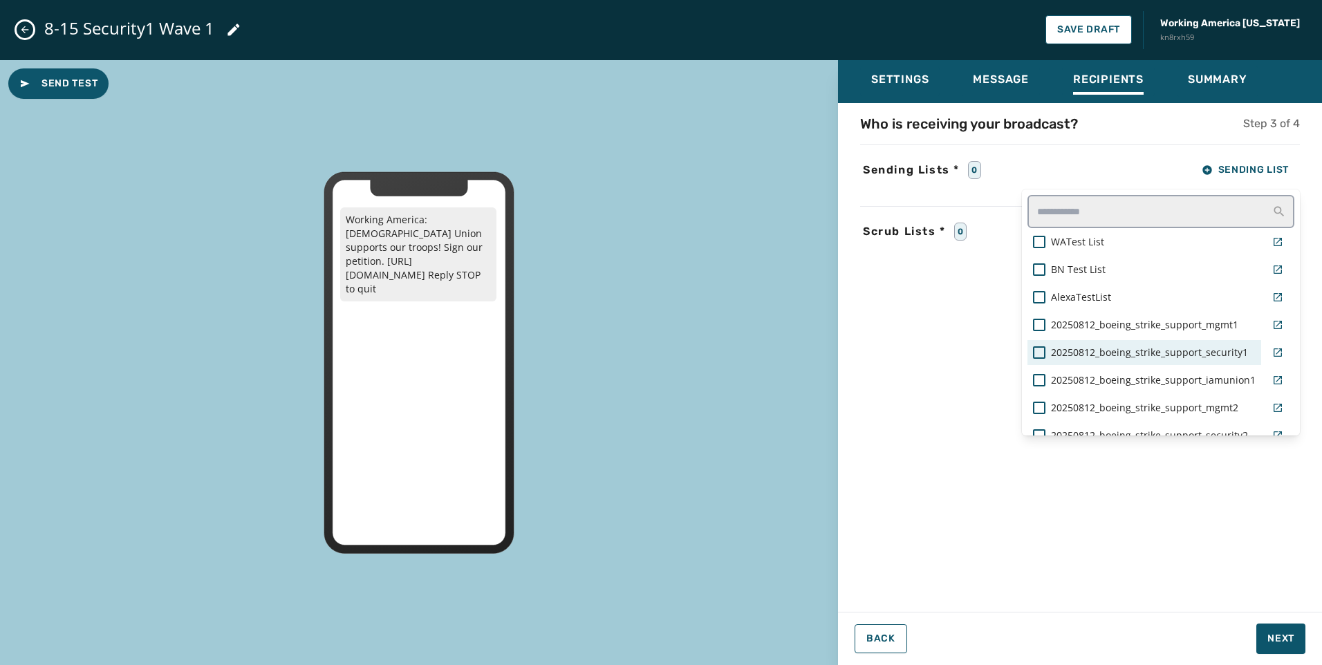
click at [1154, 350] on span "20250812_boeing_strike_support_security1" at bounding box center [1149, 353] width 197 height 14
click at [1127, 549] on div "Who is receiving your broadcast? Step 3 of 4 Sending Lists * 1 Sending List WAT…" at bounding box center [1080, 353] width 484 height 478
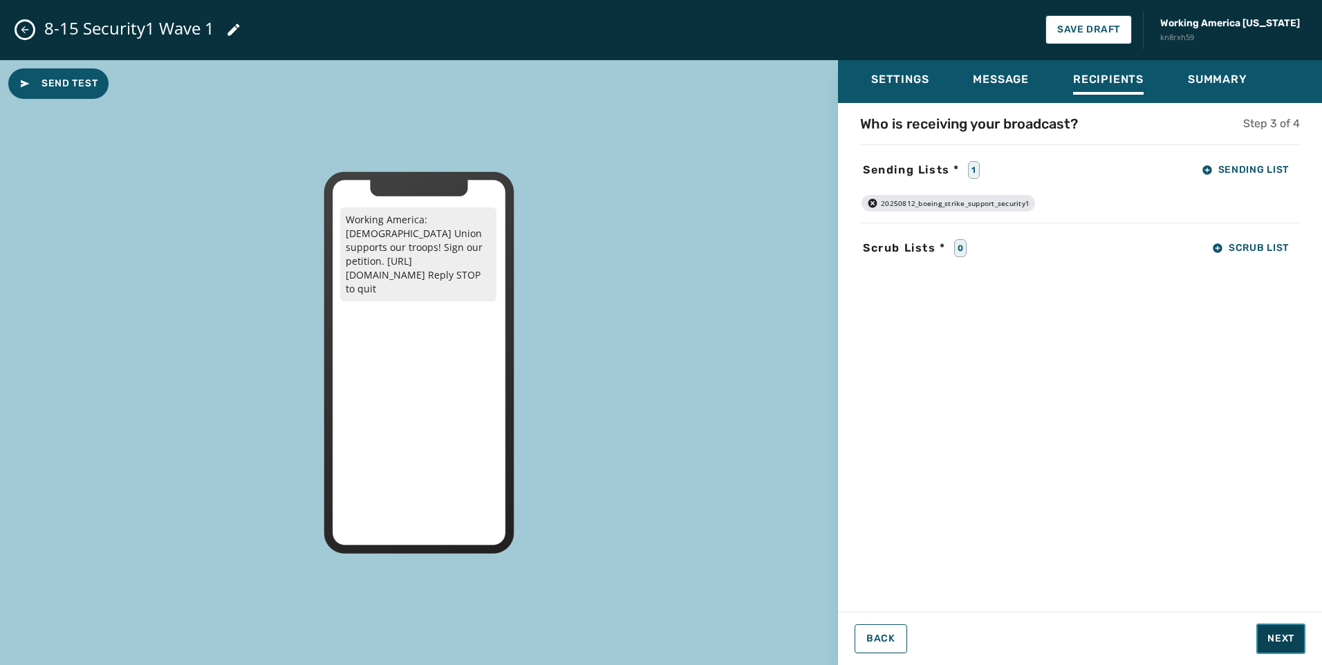
click at [1269, 630] on button "Next" at bounding box center [1280, 638] width 49 height 30
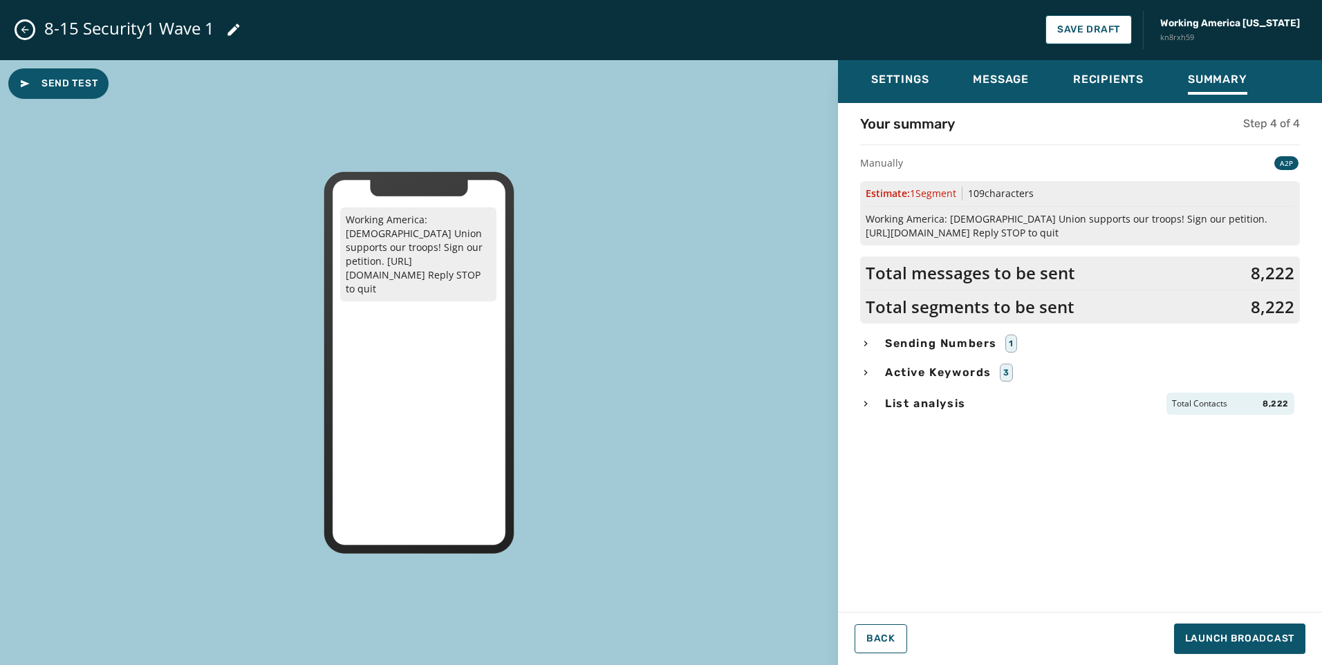
click at [917, 403] on span "List analysis" at bounding box center [925, 403] width 86 height 17
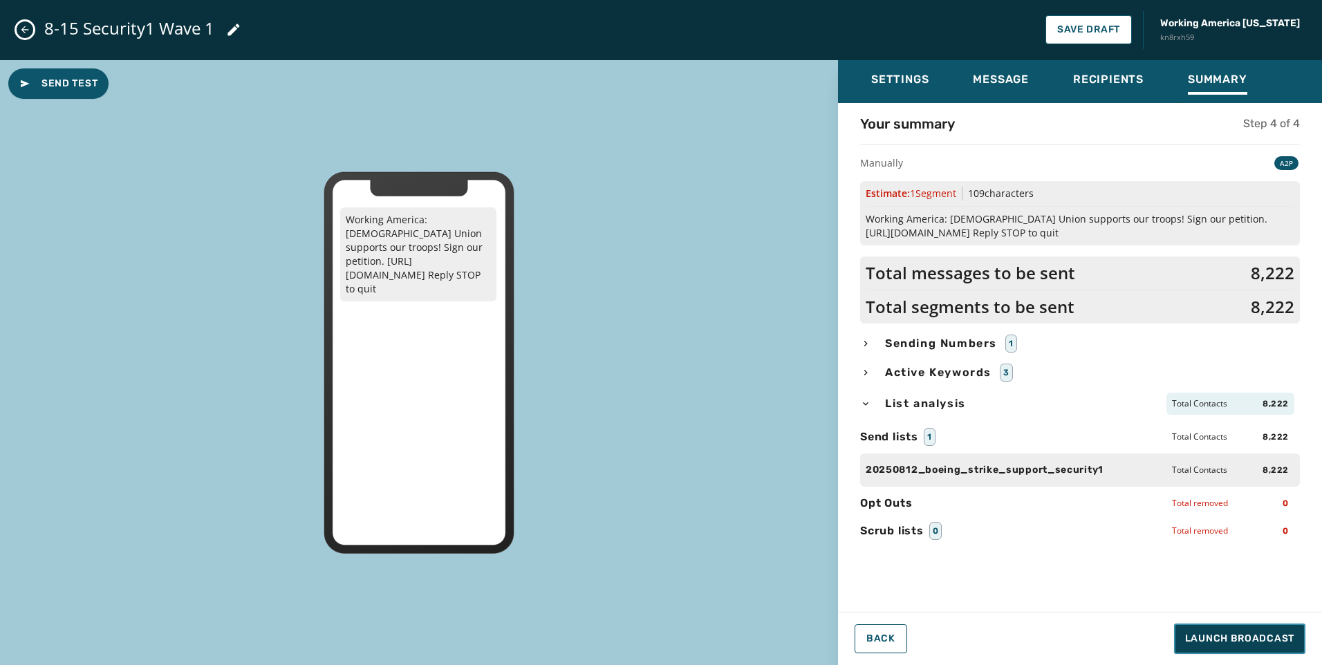
click at [1224, 641] on span "Launch Broadcast" at bounding box center [1239, 639] width 109 height 14
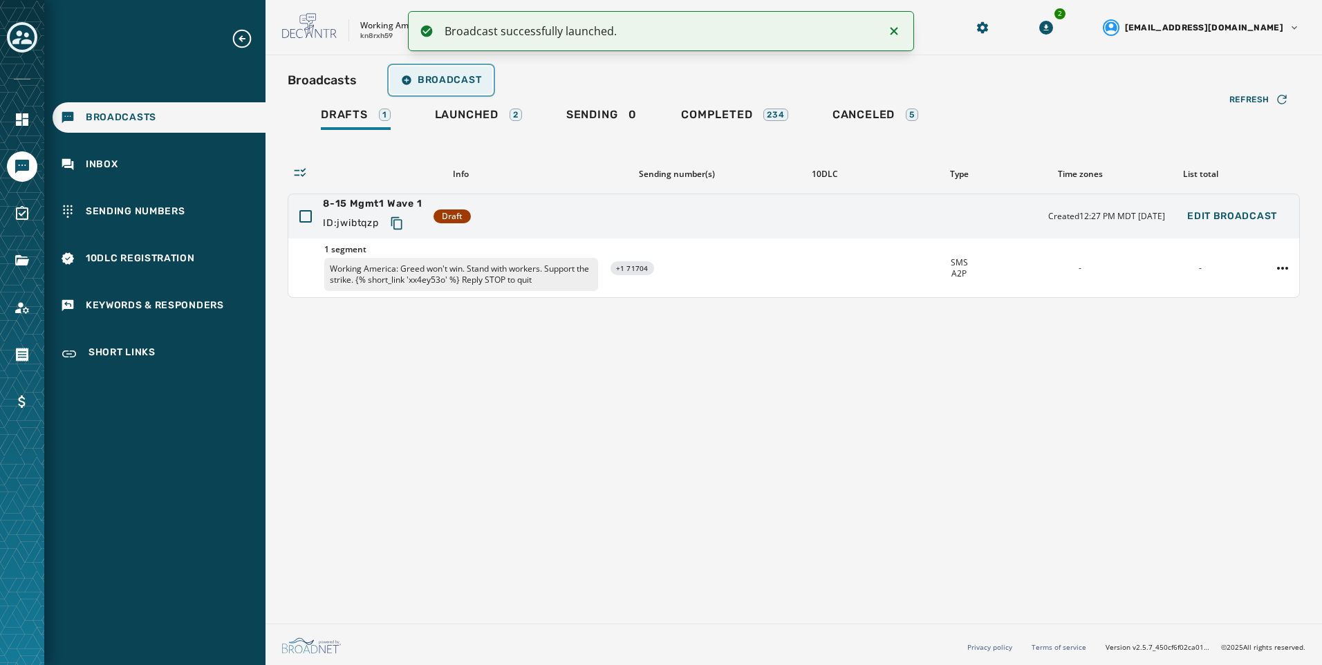
click at [447, 75] on span "Broadcast" at bounding box center [441, 80] width 80 height 11
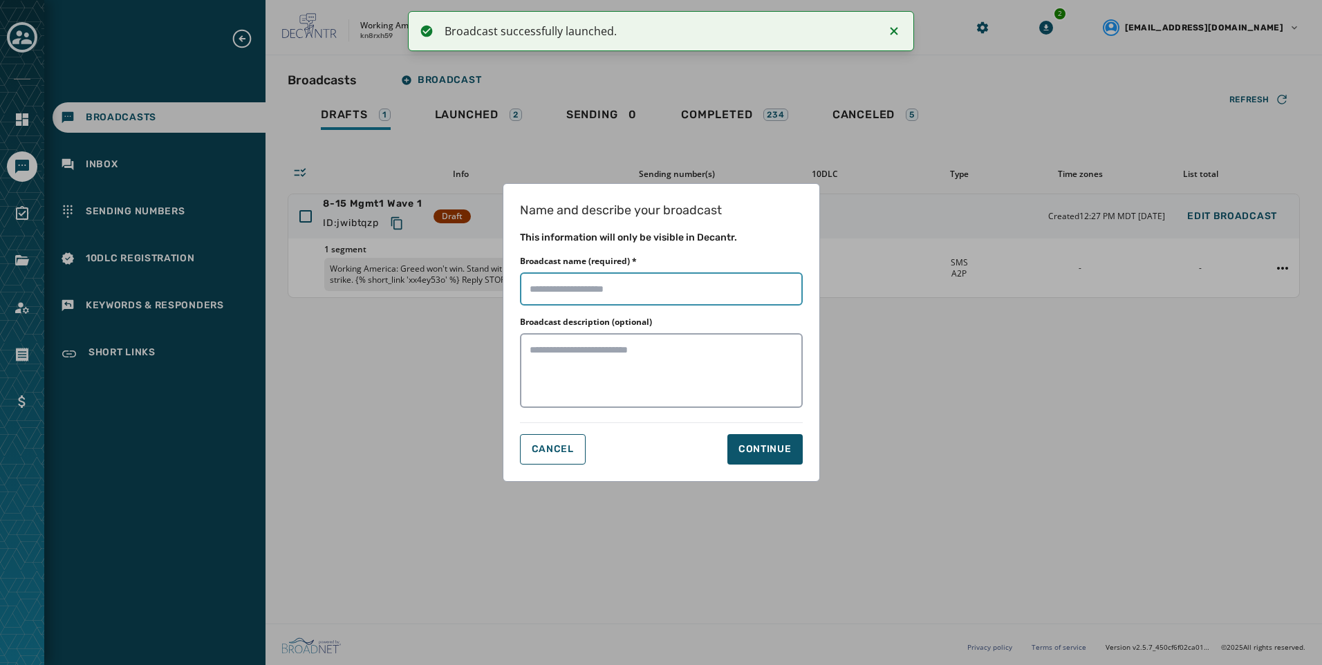
drag, startPoint x: 631, startPoint y: 292, endPoint x: 643, endPoint y: 296, distance: 12.2
click at [631, 292] on input "Broadcast name (required) *" at bounding box center [661, 288] width 283 height 33
paste input "**********"
type input "**********"
click at [781, 455] on div "Continue" at bounding box center [764, 449] width 53 height 14
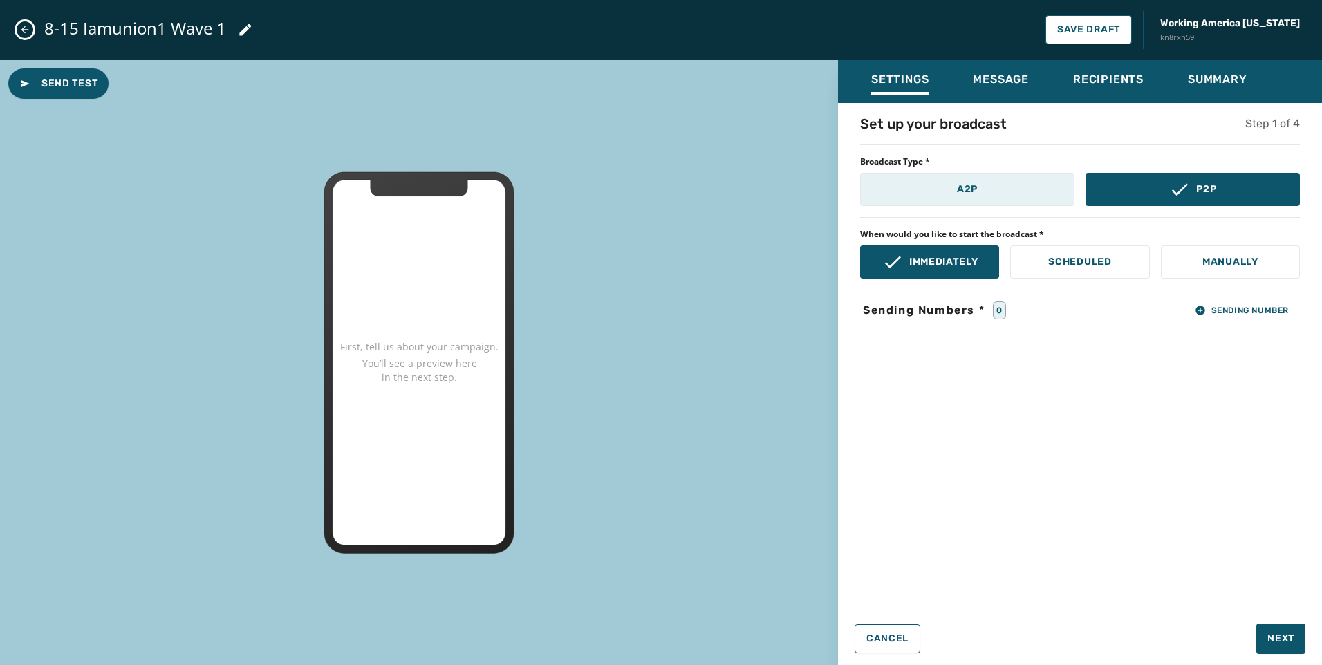
click at [975, 199] on button "A2P" at bounding box center [967, 189] width 214 height 33
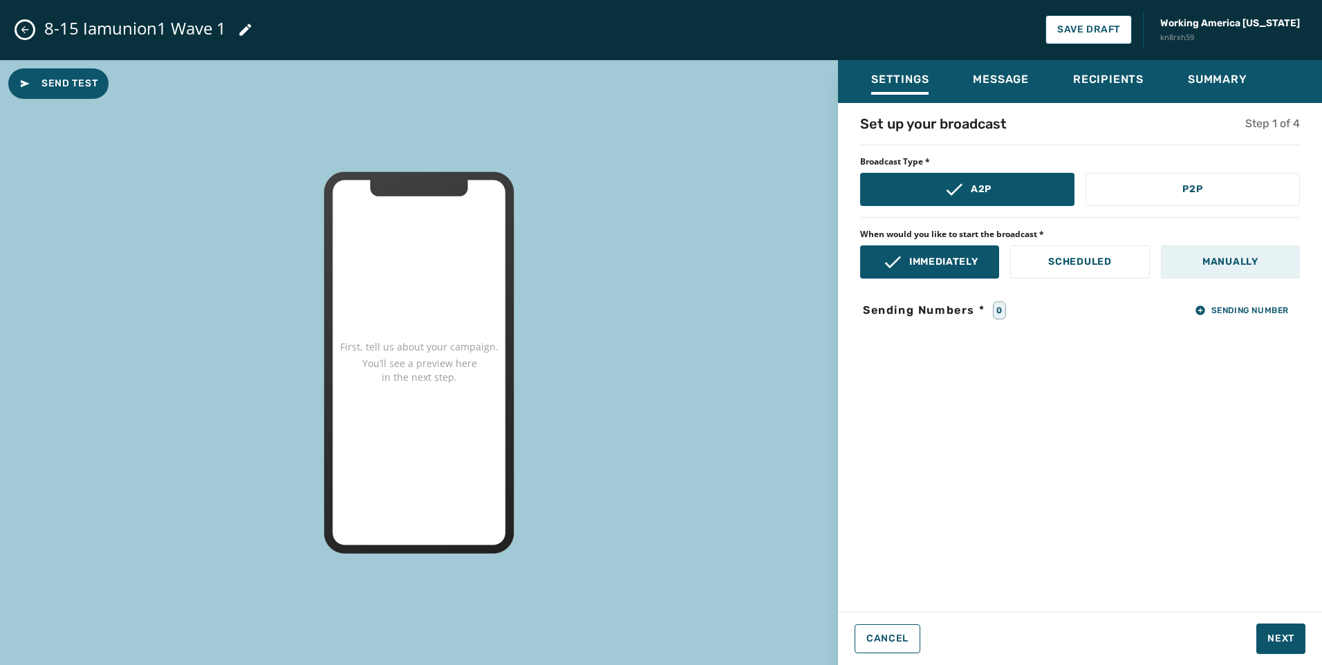
click at [1245, 261] on p "Manually" at bounding box center [1230, 262] width 56 height 14
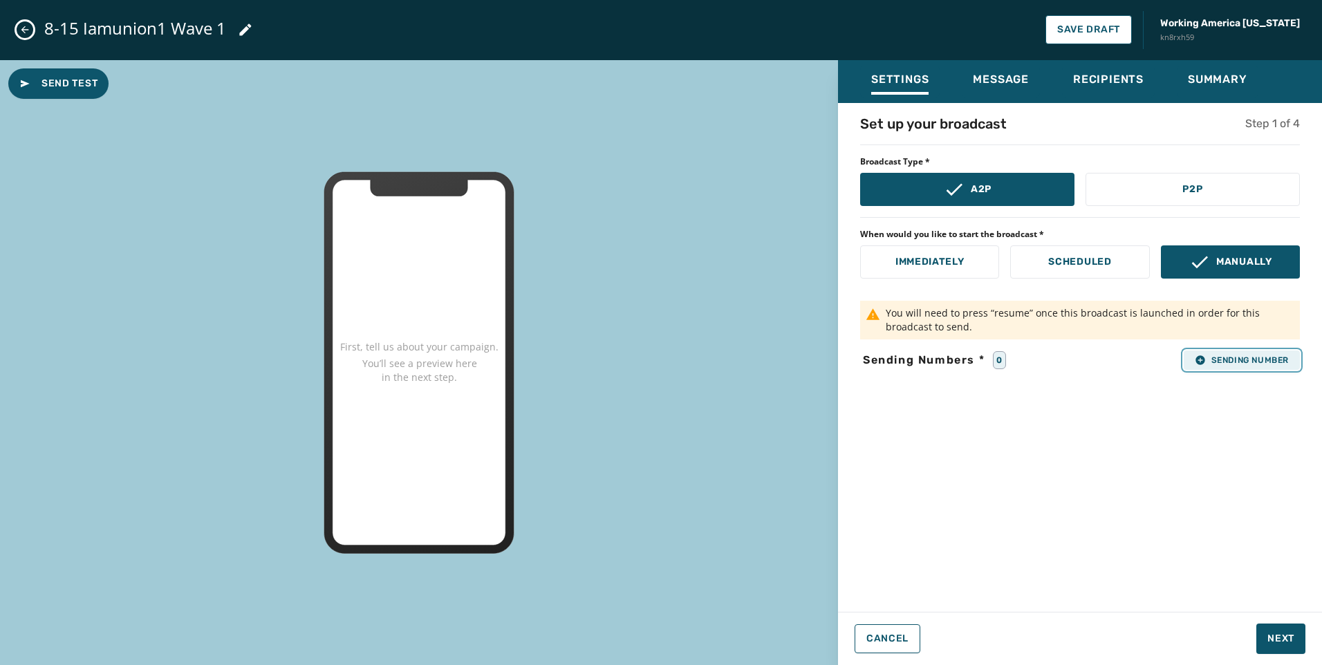
click at [1253, 366] on button "Sending Number" at bounding box center [1241, 359] width 116 height 19
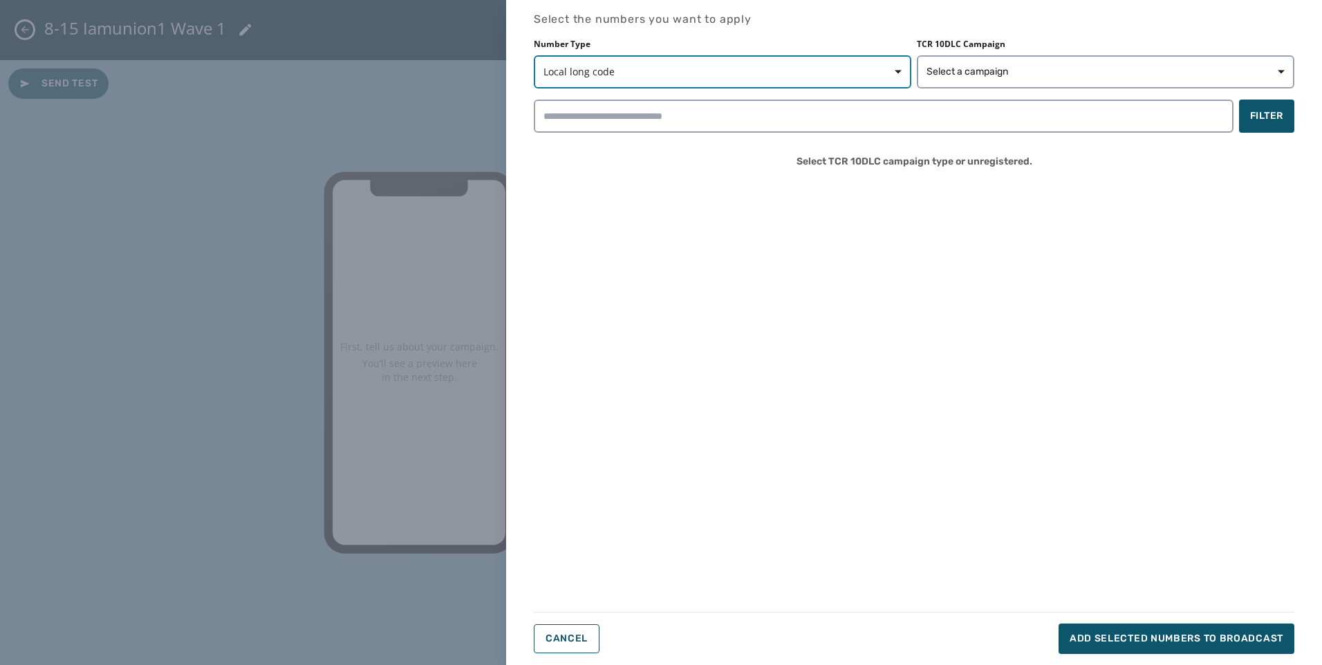
click at [664, 75] on span "Local long code" at bounding box center [722, 72] width 358 height 14
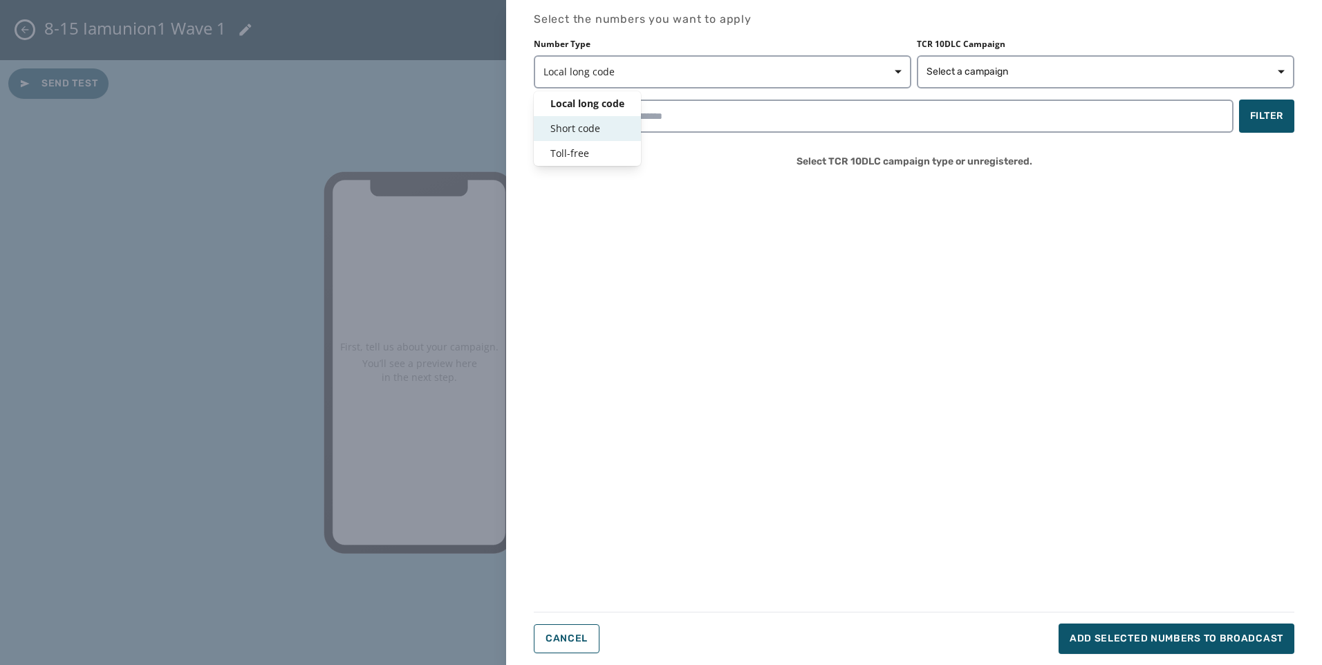
click at [590, 138] on div "Short code" at bounding box center [587, 128] width 107 height 25
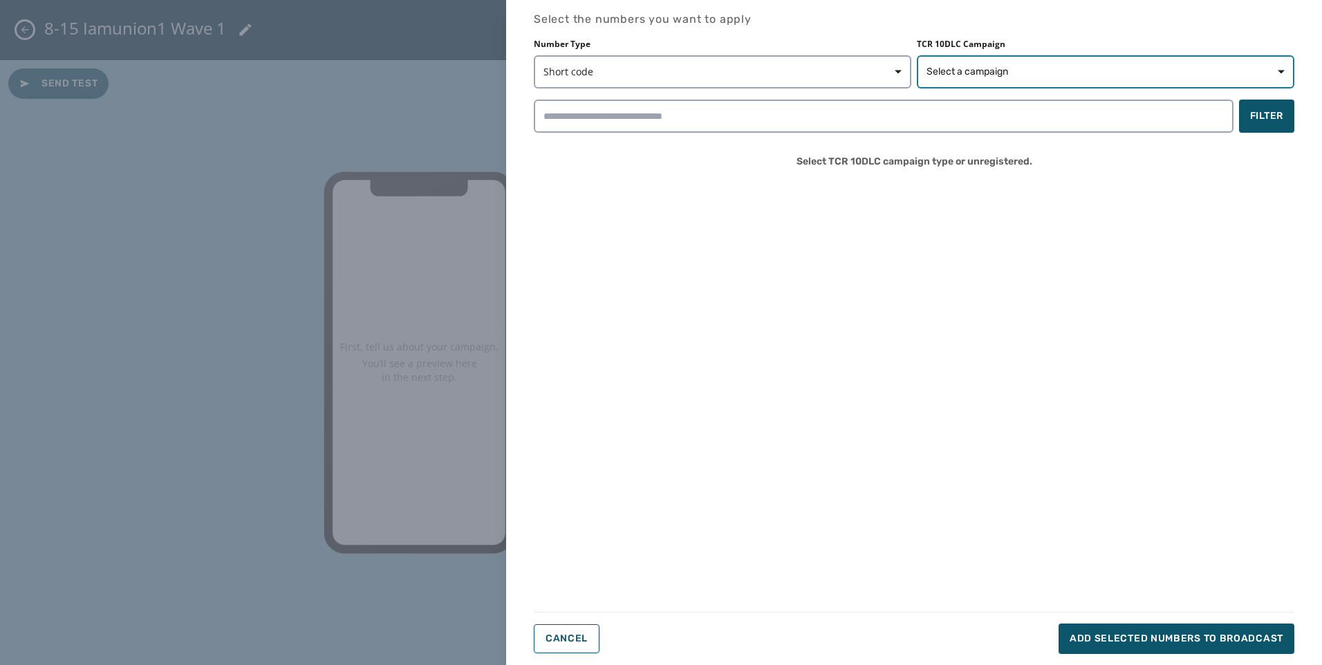
click at [1008, 81] on button "Select a campaign" at bounding box center [1105, 71] width 377 height 33
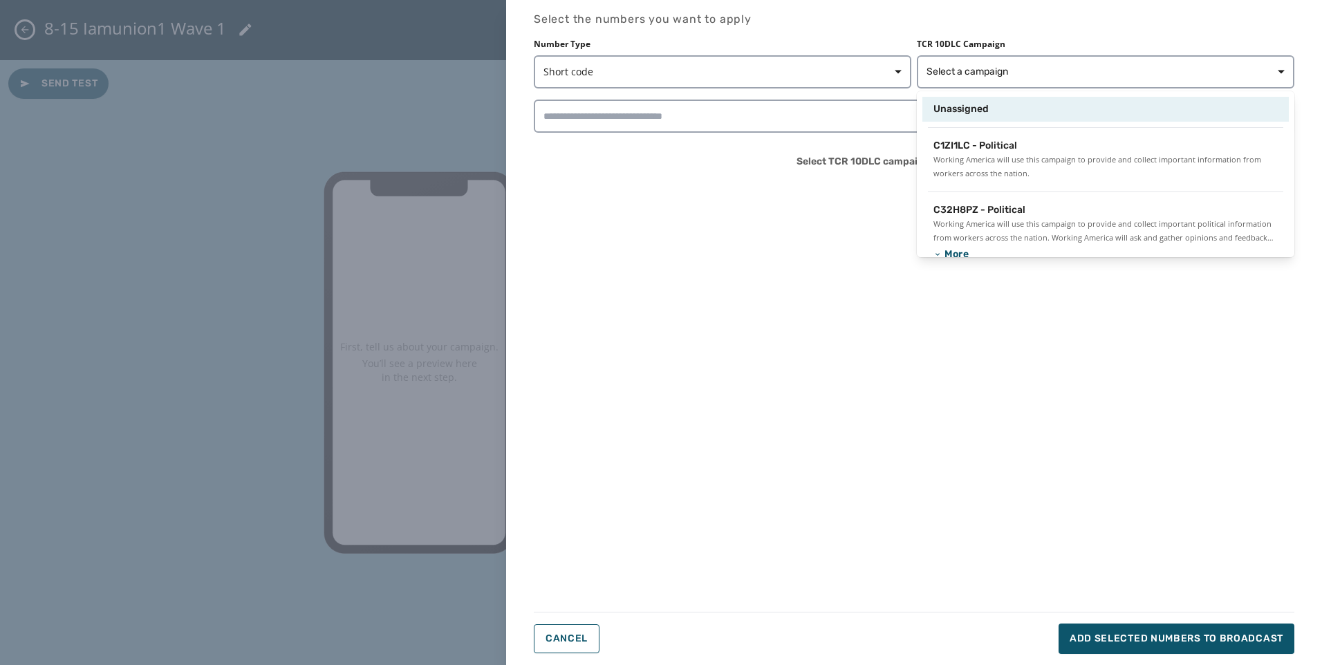
click at [983, 104] on span "Unassigned" at bounding box center [960, 109] width 55 height 14
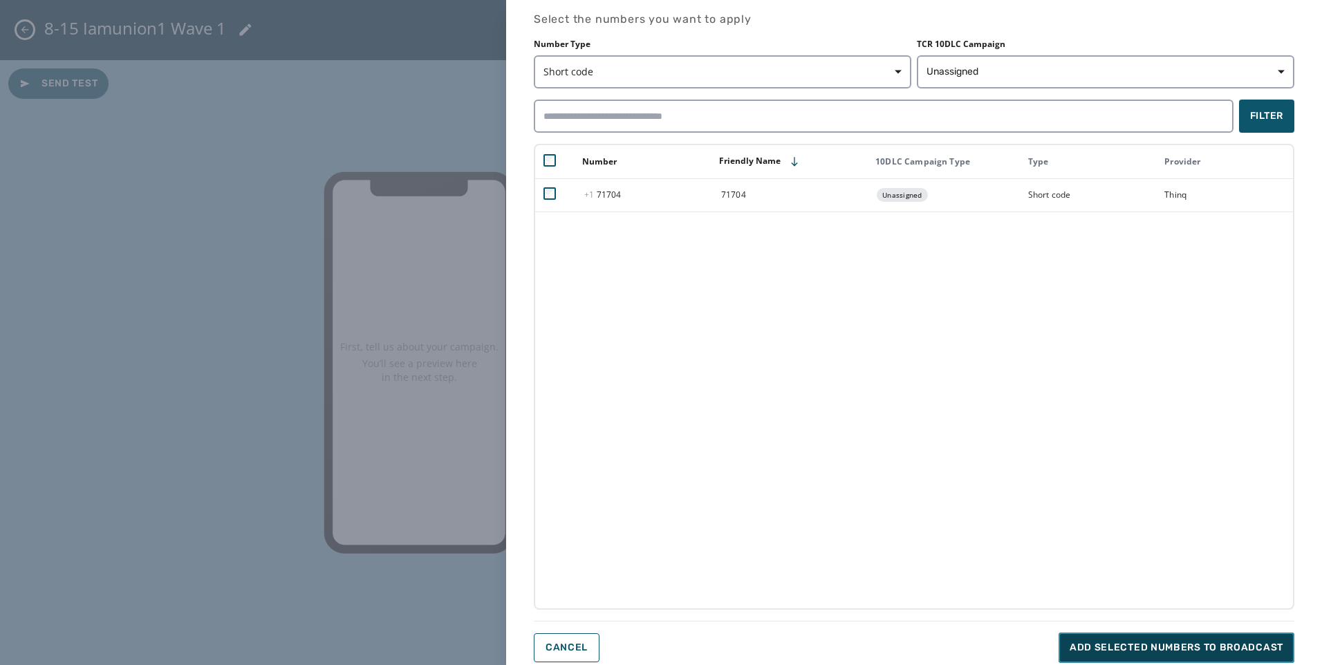
click at [1154, 638] on button "Add selected numbers to broadcast" at bounding box center [1176, 647] width 236 height 30
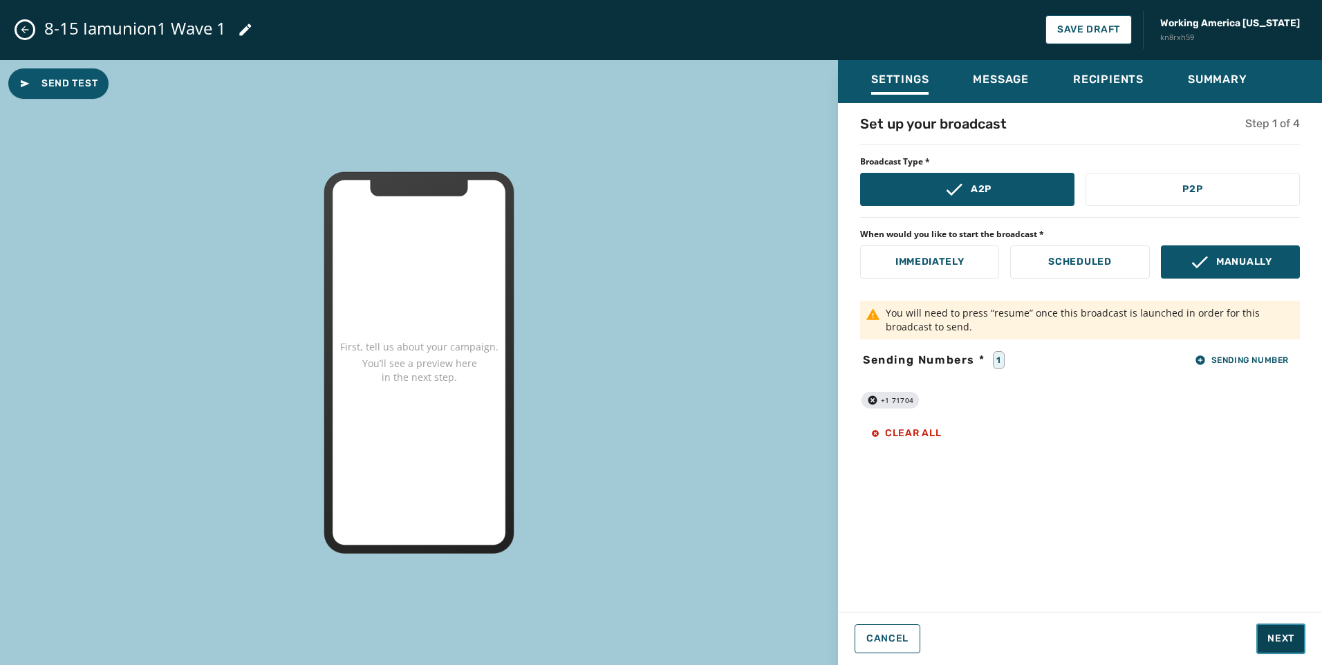
click at [1274, 635] on span "Next" at bounding box center [1280, 639] width 27 height 14
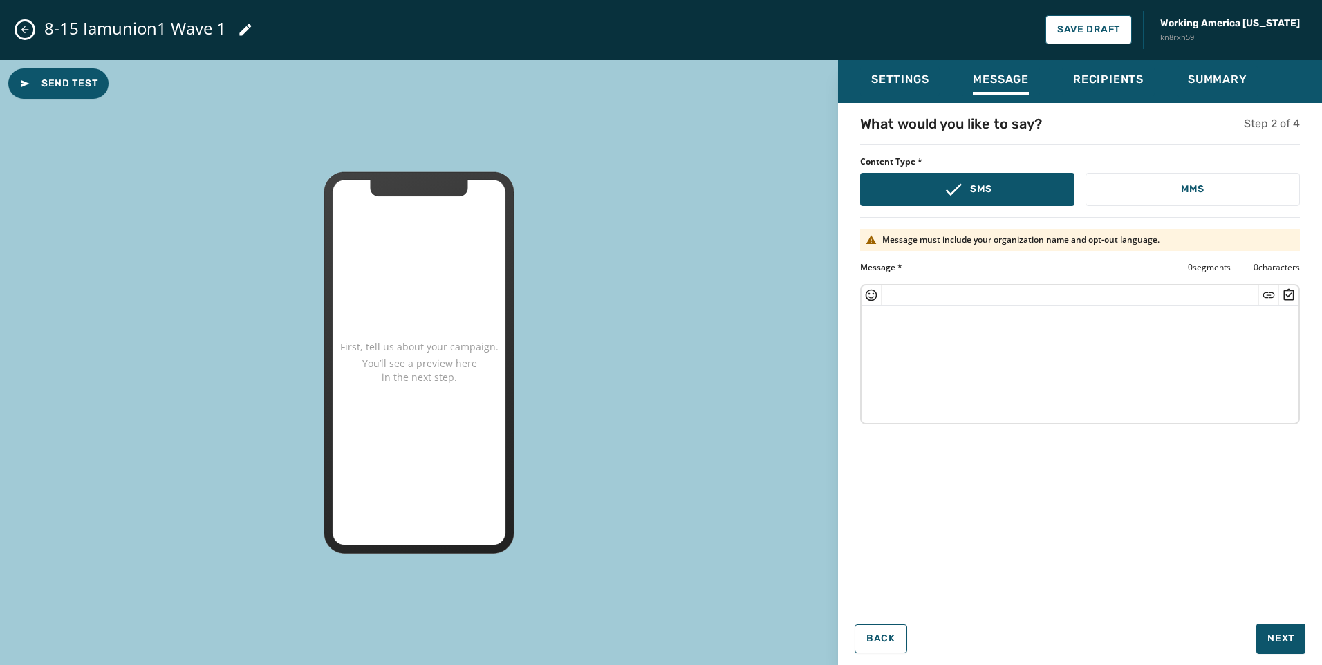
drag, startPoint x: 1173, startPoint y: 400, endPoint x: 1140, endPoint y: 388, distance: 35.2
click at [1171, 398] on textarea at bounding box center [1079, 362] width 437 height 113
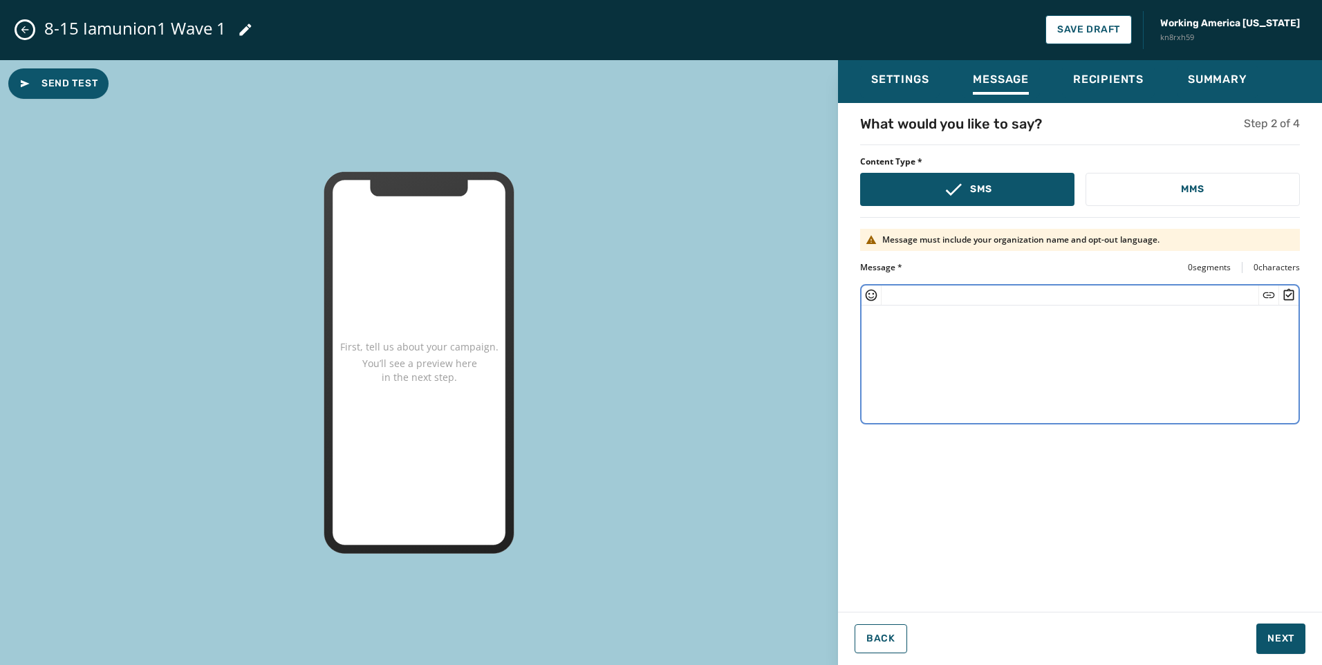
paste textarea "**********"
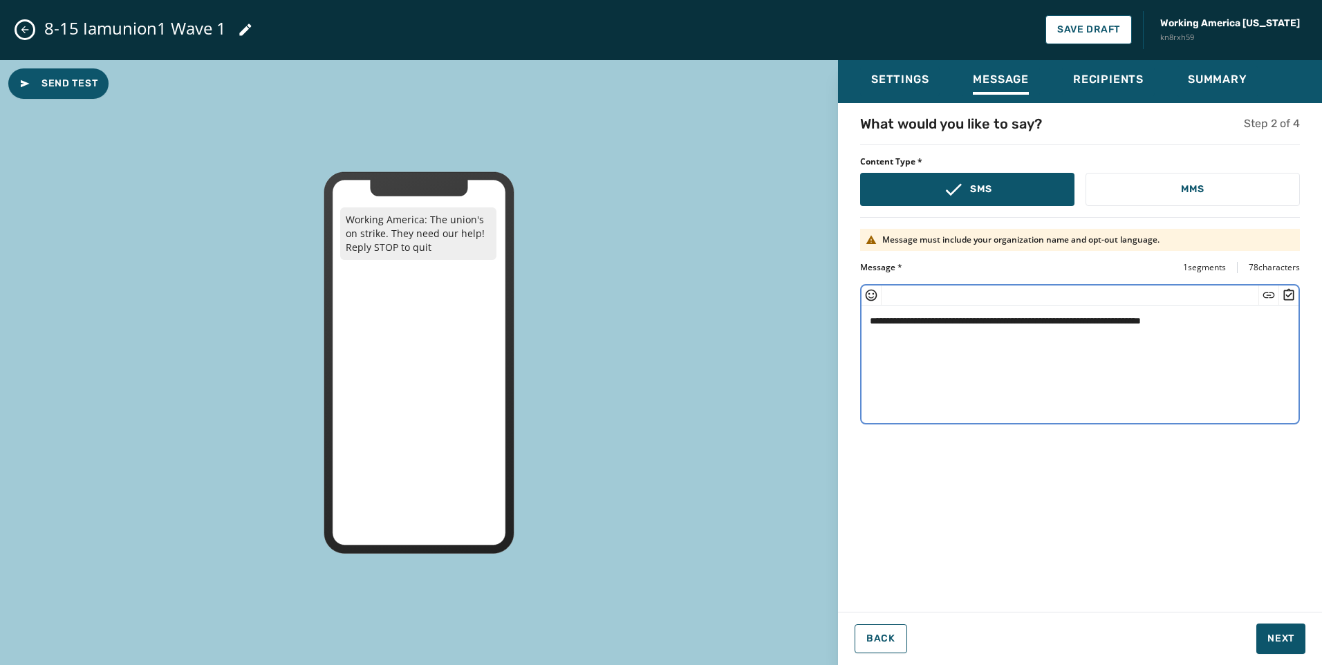
click at [1143, 320] on textarea "**********" at bounding box center [1079, 362] width 437 height 113
click at [1266, 297] on icon "Insert Short Link" at bounding box center [1269, 295] width 12 height 6
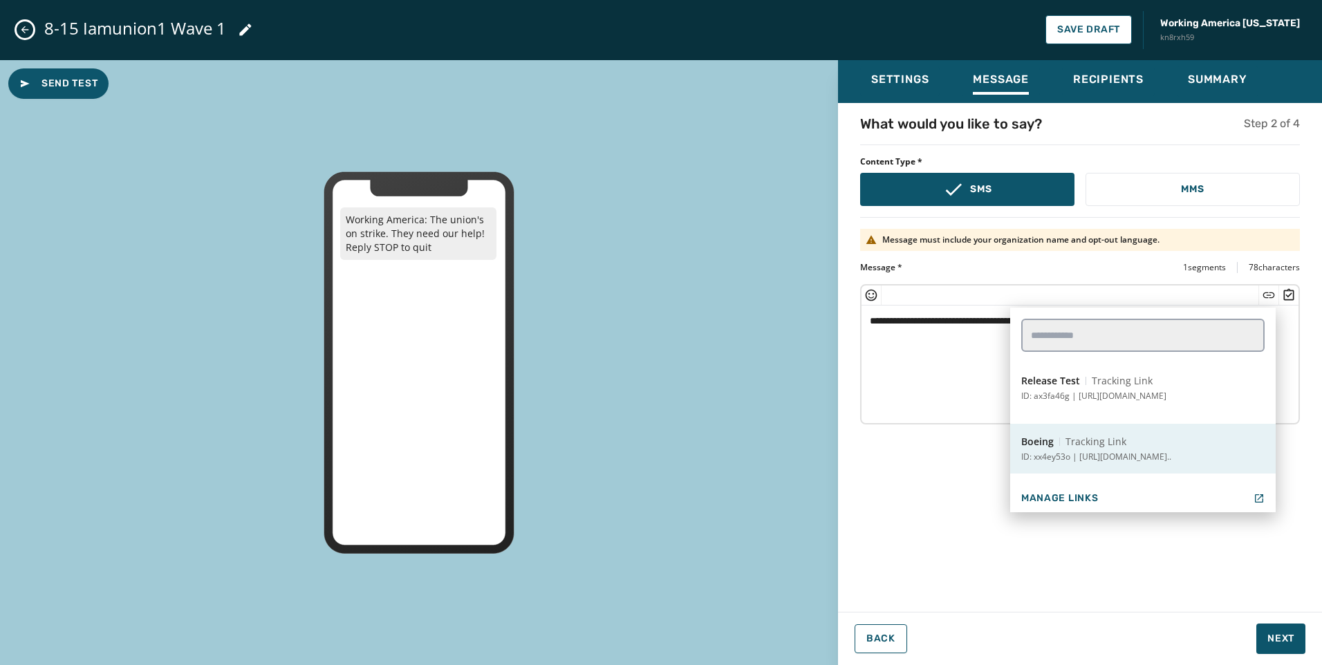
click at [1112, 453] on p "ID: xx4ey53o | [URL][DOMAIN_NAME].." at bounding box center [1096, 456] width 150 height 11
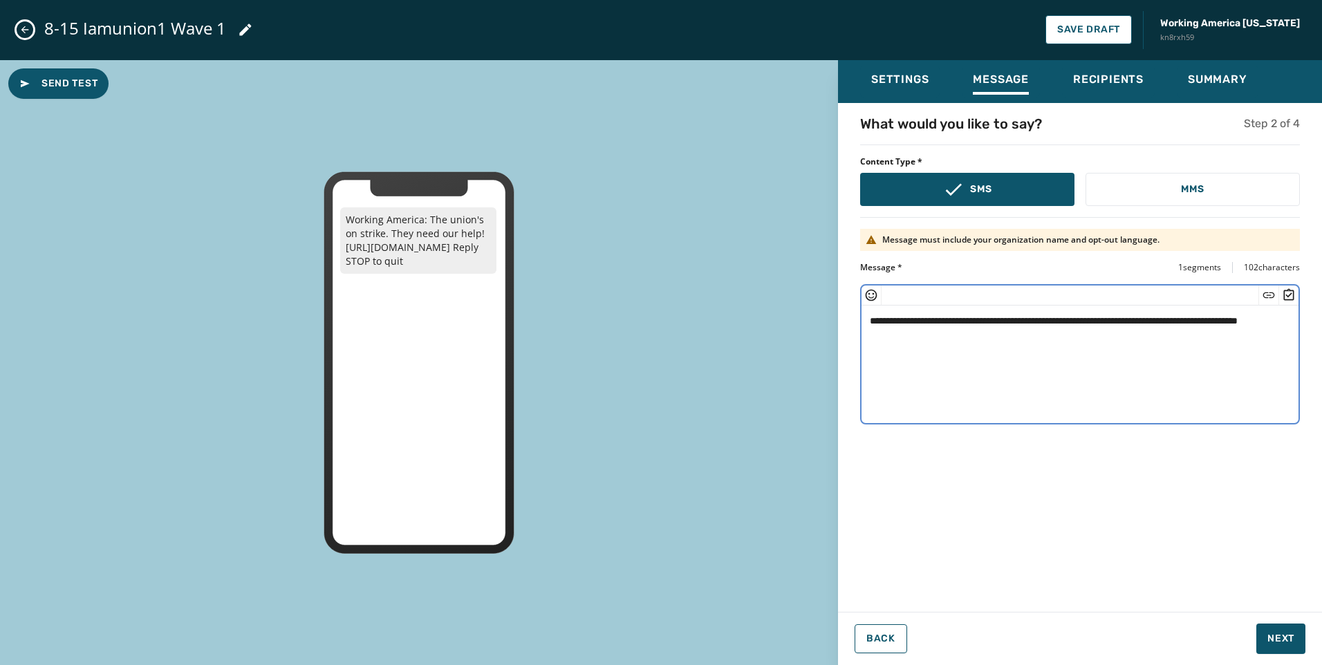
click at [1000, 316] on textarea "**********" at bounding box center [1079, 362] width 437 height 113
type textarea "**********"
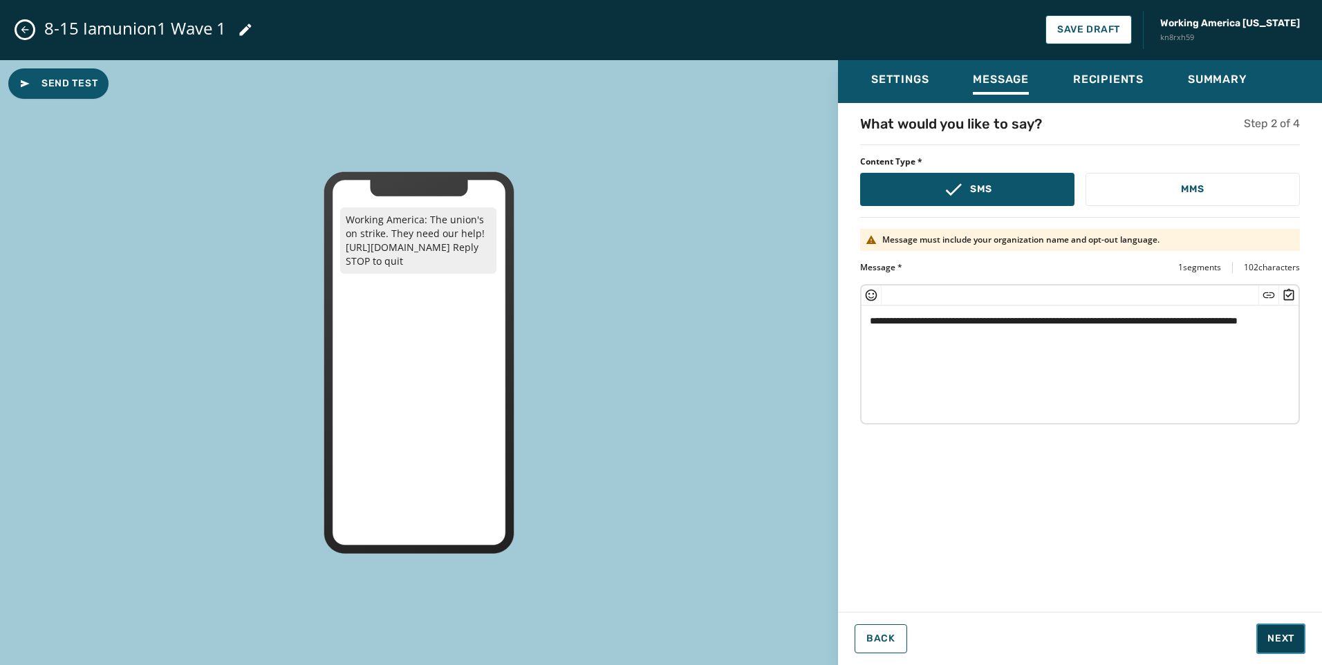
click at [1270, 632] on span "Next" at bounding box center [1280, 639] width 27 height 14
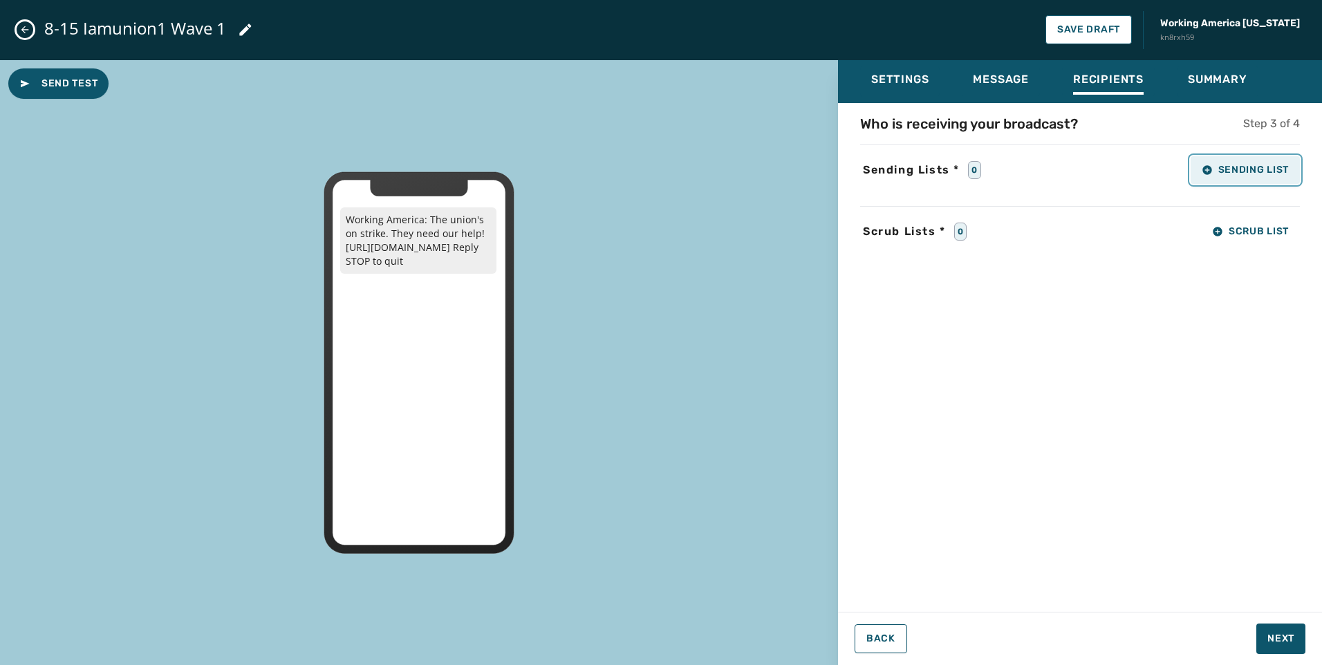
click at [1258, 157] on button "Sending List" at bounding box center [1244, 170] width 109 height 28
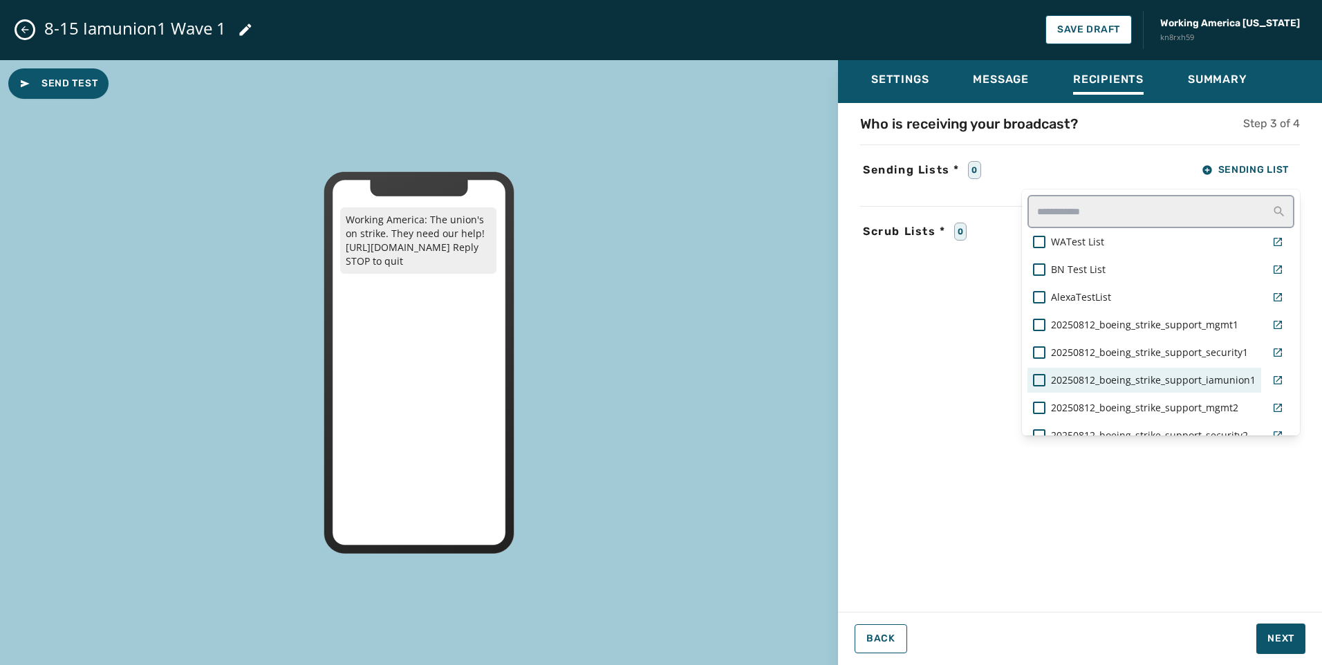
drag, startPoint x: 1214, startPoint y: 369, endPoint x: 1216, endPoint y: 382, distance: 12.7
click at [1213, 369] on div "20250812_boeing_strike_support_iamunion1" at bounding box center [1144, 380] width 234 height 25
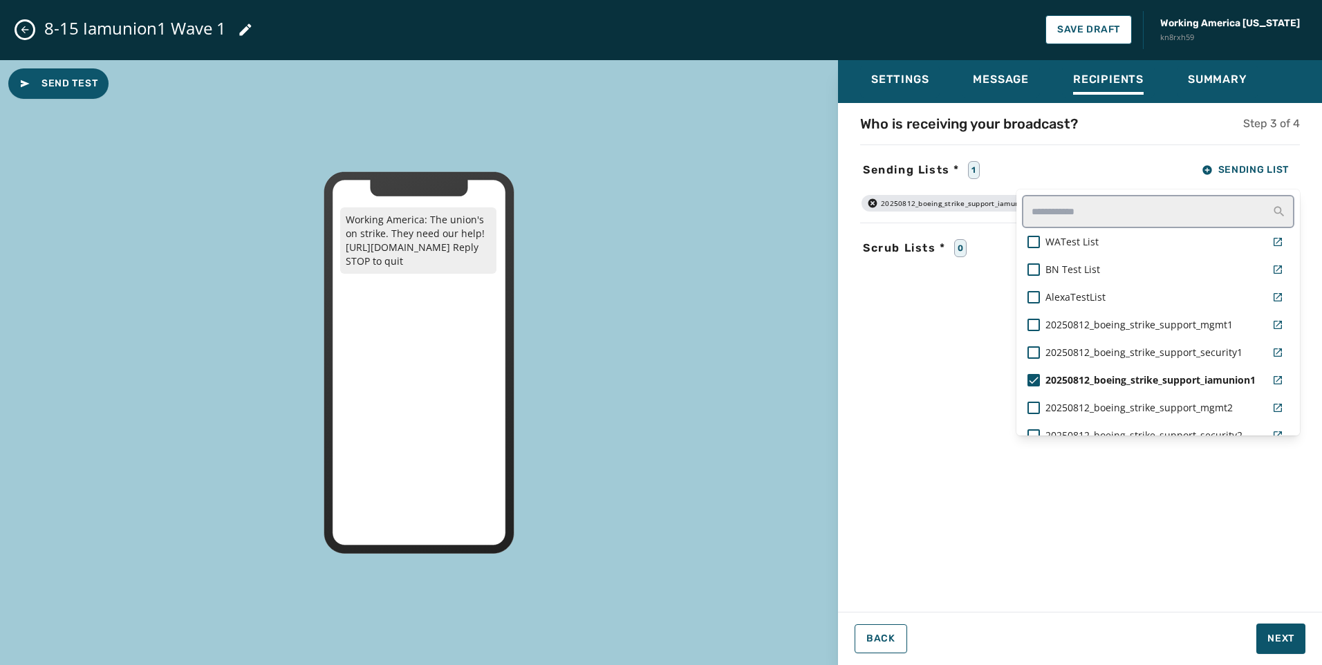
click at [1046, 447] on div "Who is receiving your broadcast? Step 3 of 4 Sending Lists * 1 Sending List WAT…" at bounding box center [1080, 353] width 484 height 478
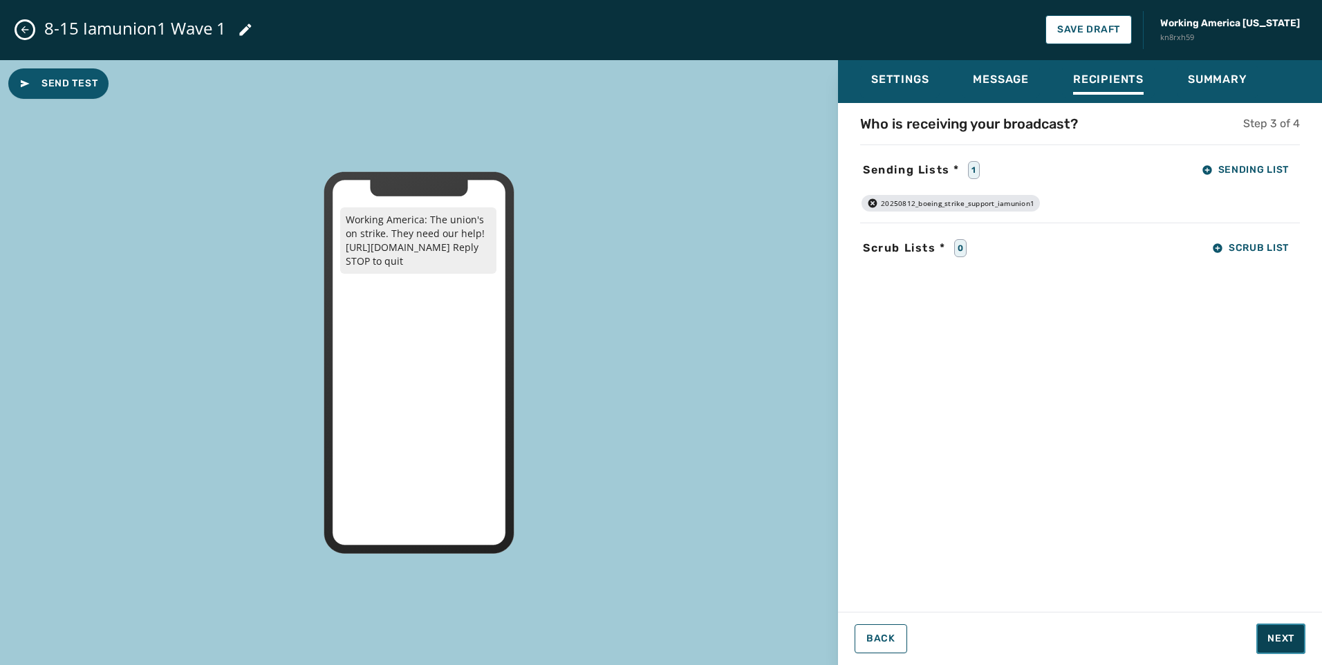
click at [1286, 643] on span "Next" at bounding box center [1280, 639] width 27 height 14
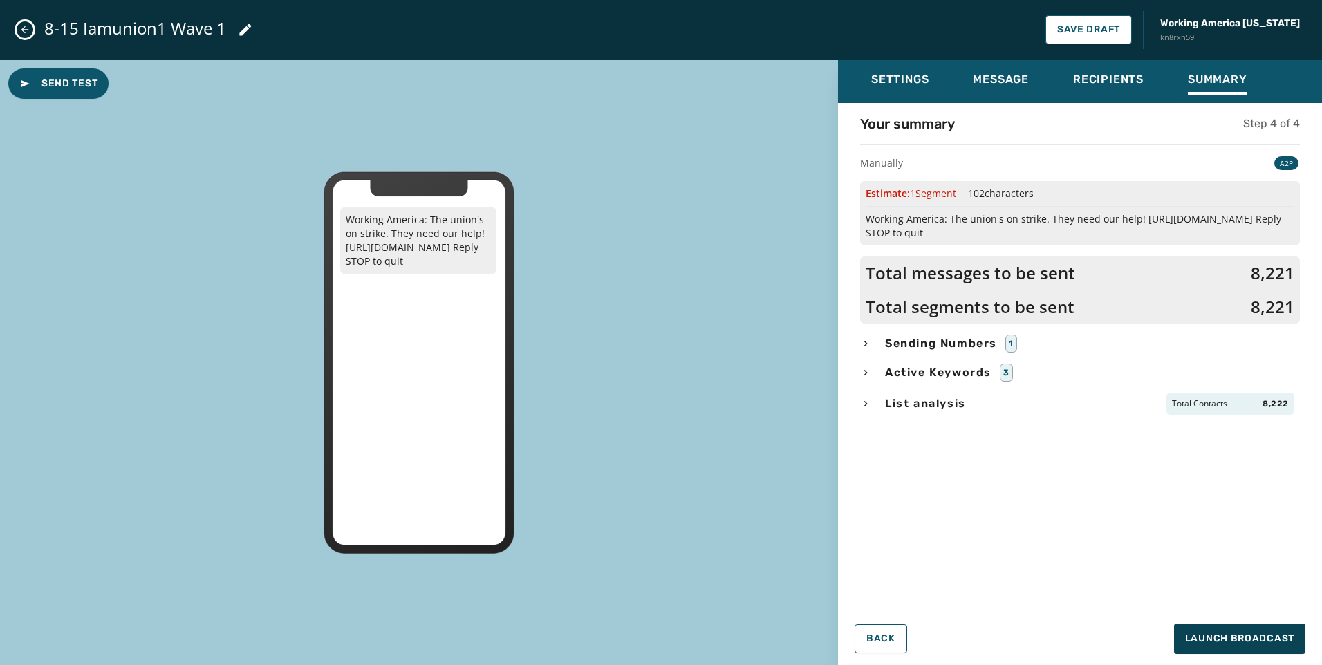
click at [874, 408] on div "List analysis Total Contacts 8,222" at bounding box center [1080, 404] width 440 height 22
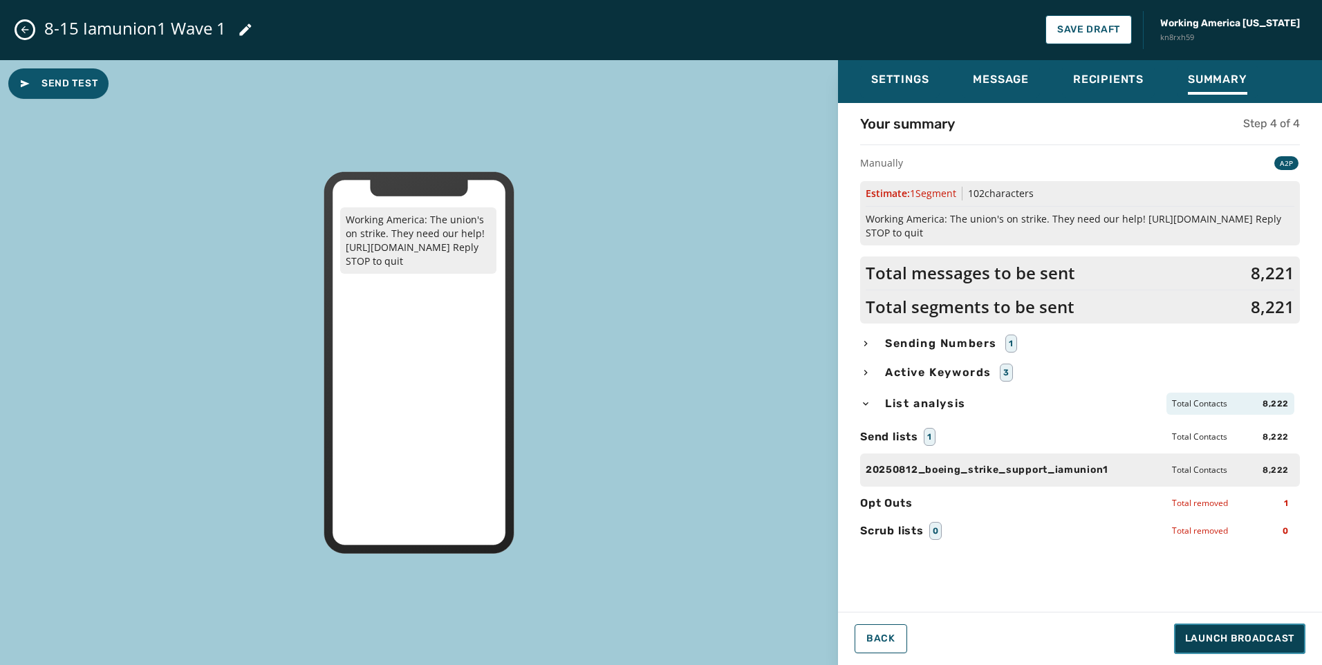
click at [1222, 640] on span "Launch Broadcast" at bounding box center [1239, 639] width 109 height 14
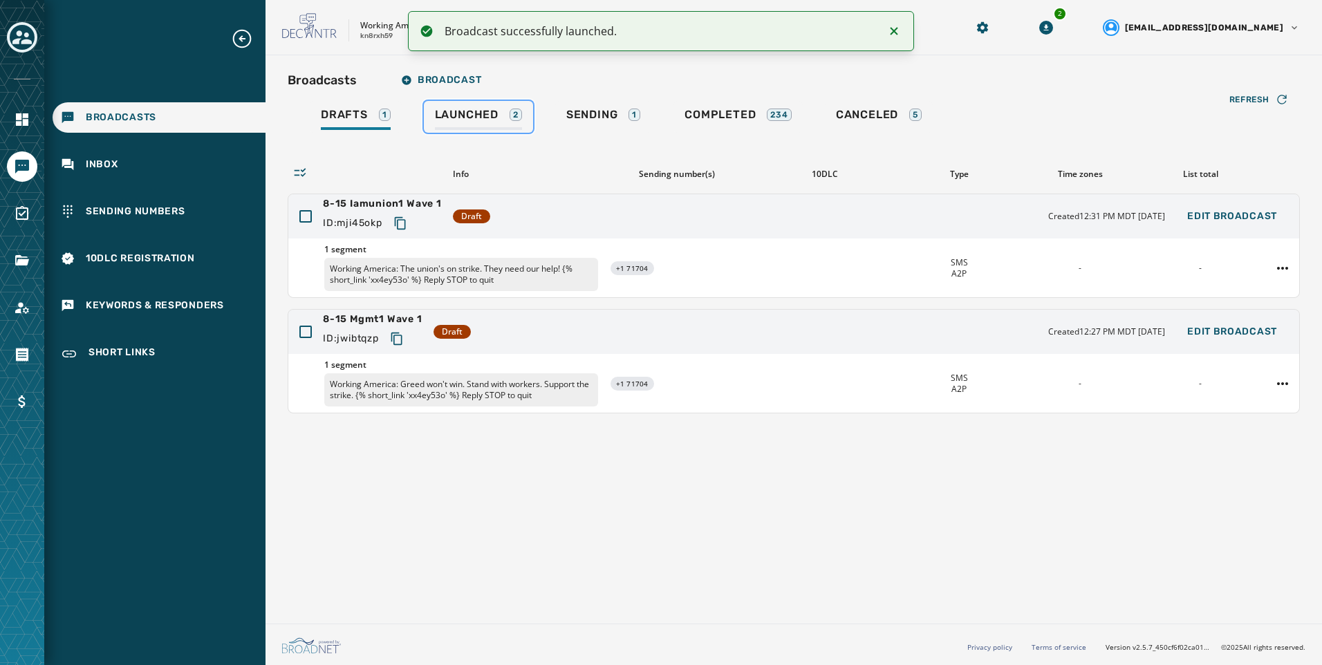
click at [498, 116] on span "Launched" at bounding box center [467, 115] width 64 height 14
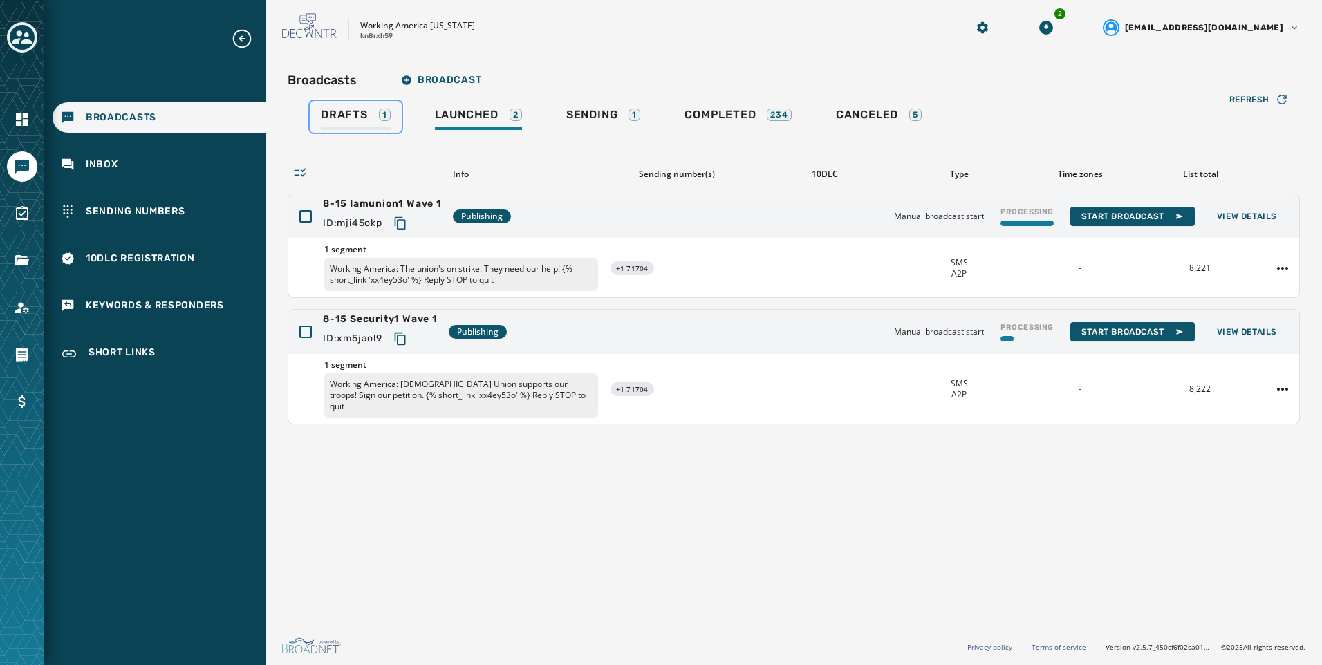
click at [359, 120] on span "Drafts" at bounding box center [344, 115] width 47 height 14
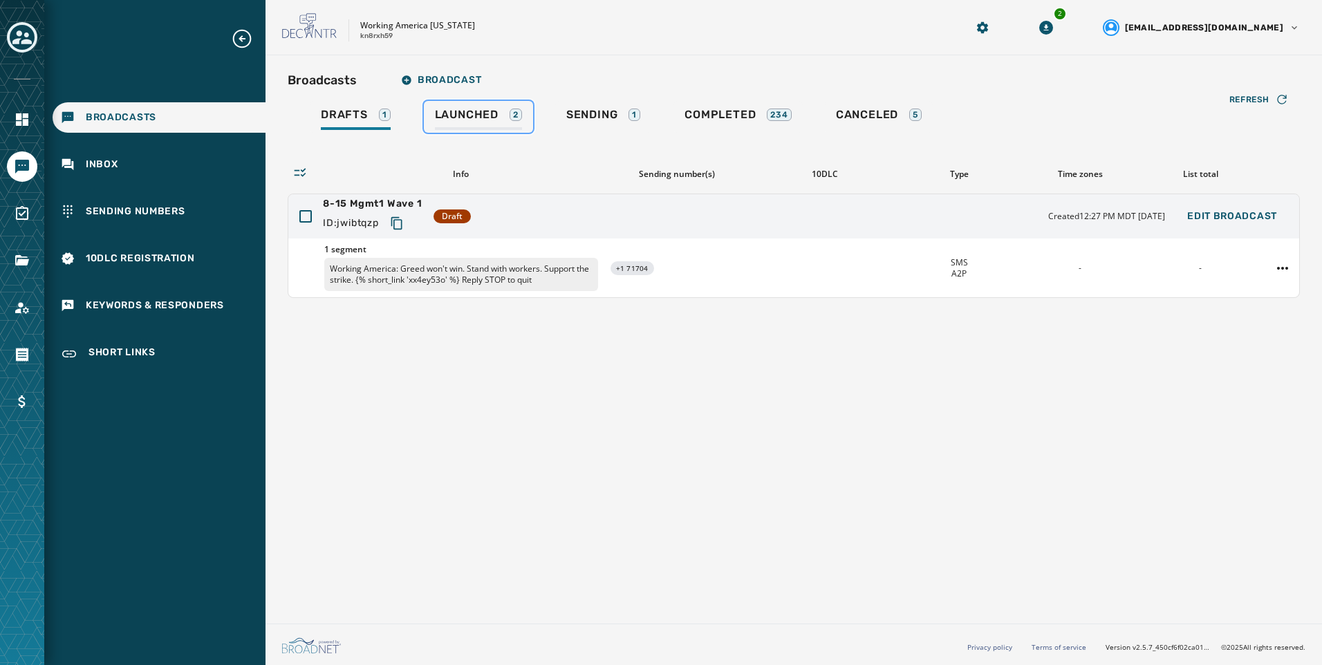
click at [484, 124] on div "Launched 2" at bounding box center [478, 119] width 87 height 22
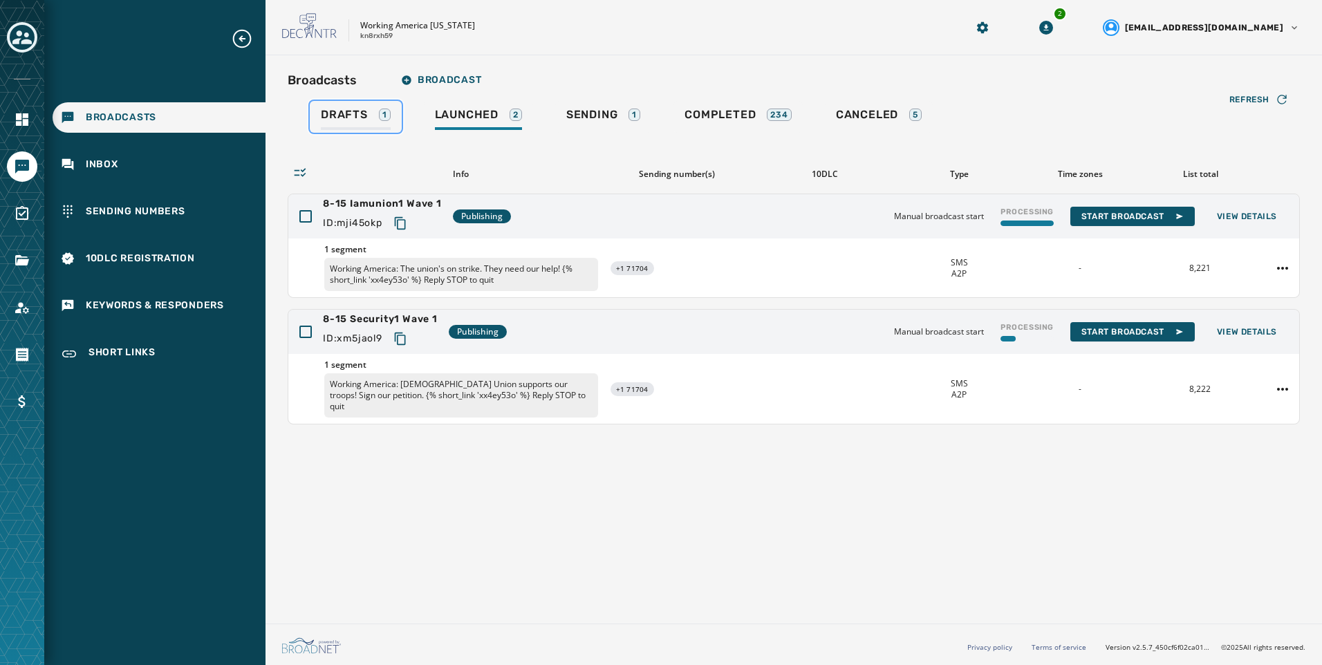
click at [328, 119] on span "Drafts" at bounding box center [344, 115] width 47 height 14
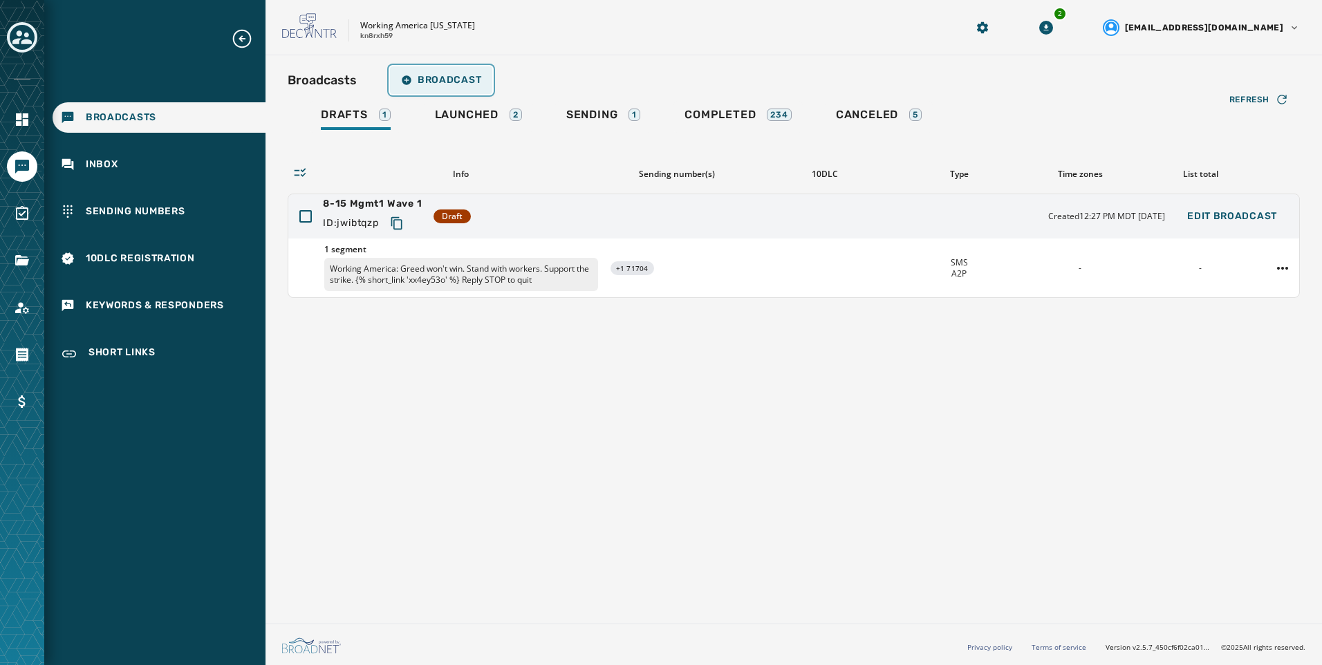
click at [447, 93] on button "Broadcast" at bounding box center [441, 80] width 102 height 28
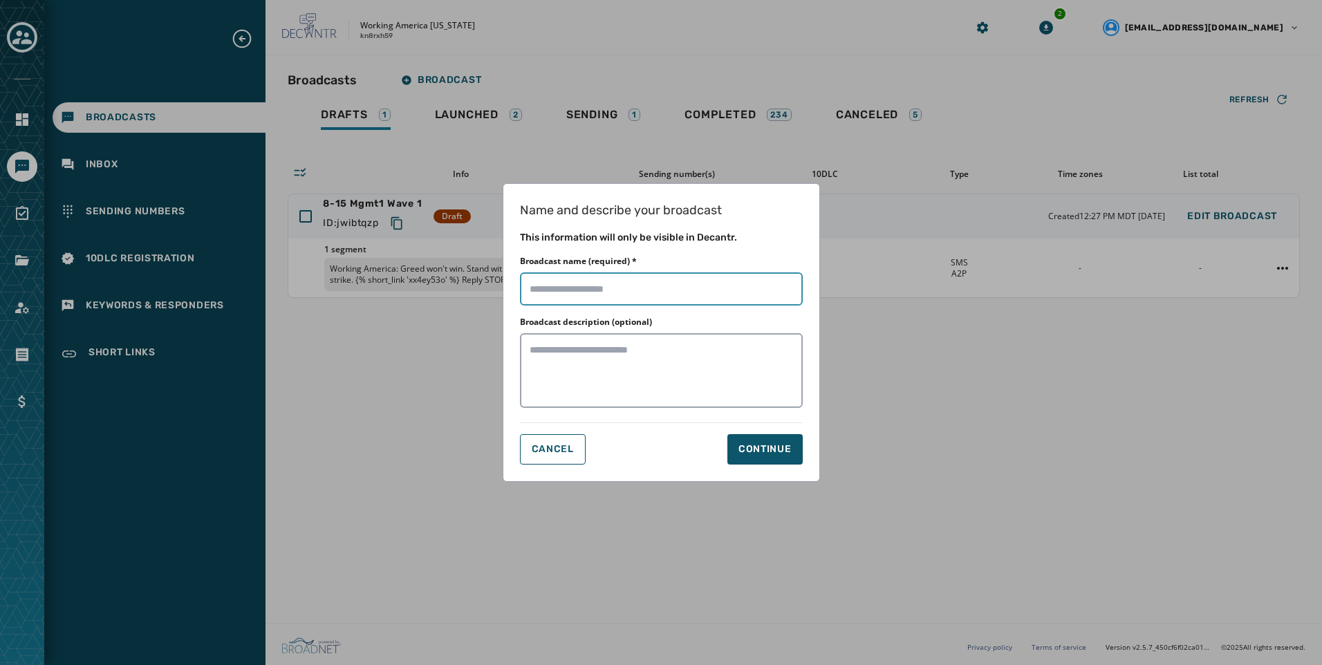
click at [721, 298] on input "Broadcast name (required) *" at bounding box center [661, 288] width 283 height 33
paste input "**********"
type input "**********"
click at [790, 449] on div "Continue" at bounding box center [764, 449] width 53 height 14
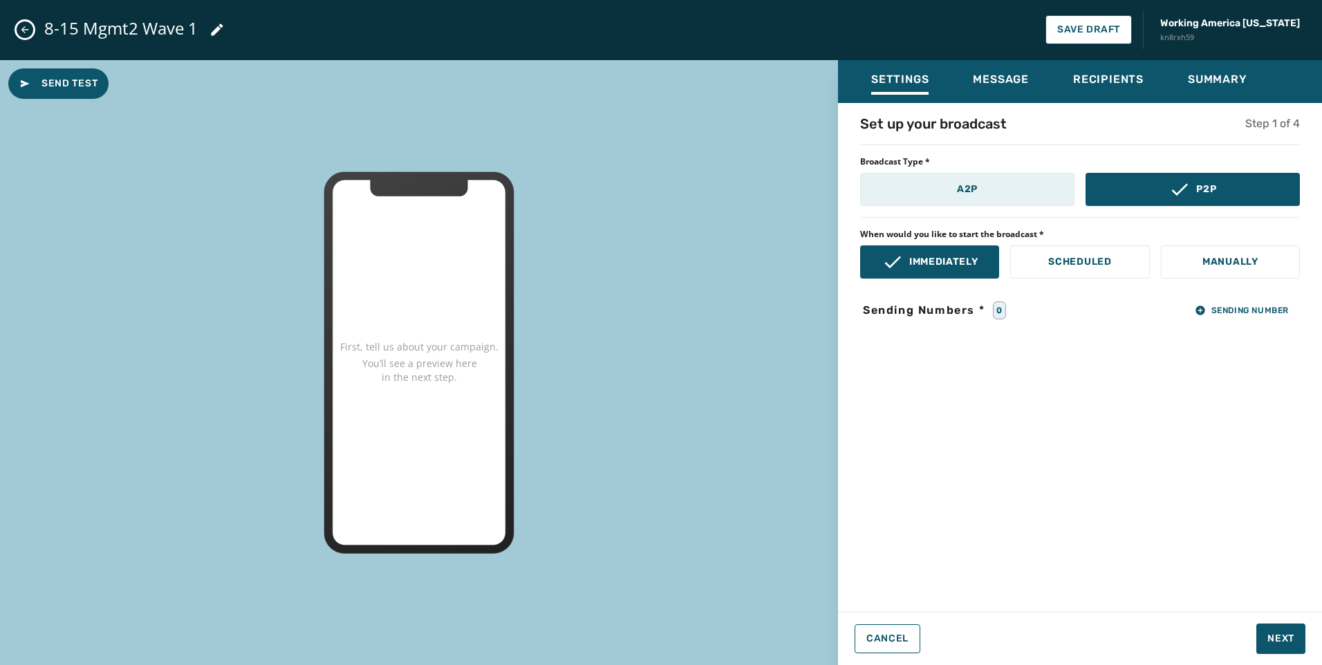
drag, startPoint x: 1006, startPoint y: 167, endPoint x: 1005, endPoint y: 174, distance: 7.7
click at [1006, 167] on span "Broadcast Type *" at bounding box center [1080, 161] width 440 height 11
click at [1003, 179] on button "A2P" at bounding box center [967, 189] width 214 height 33
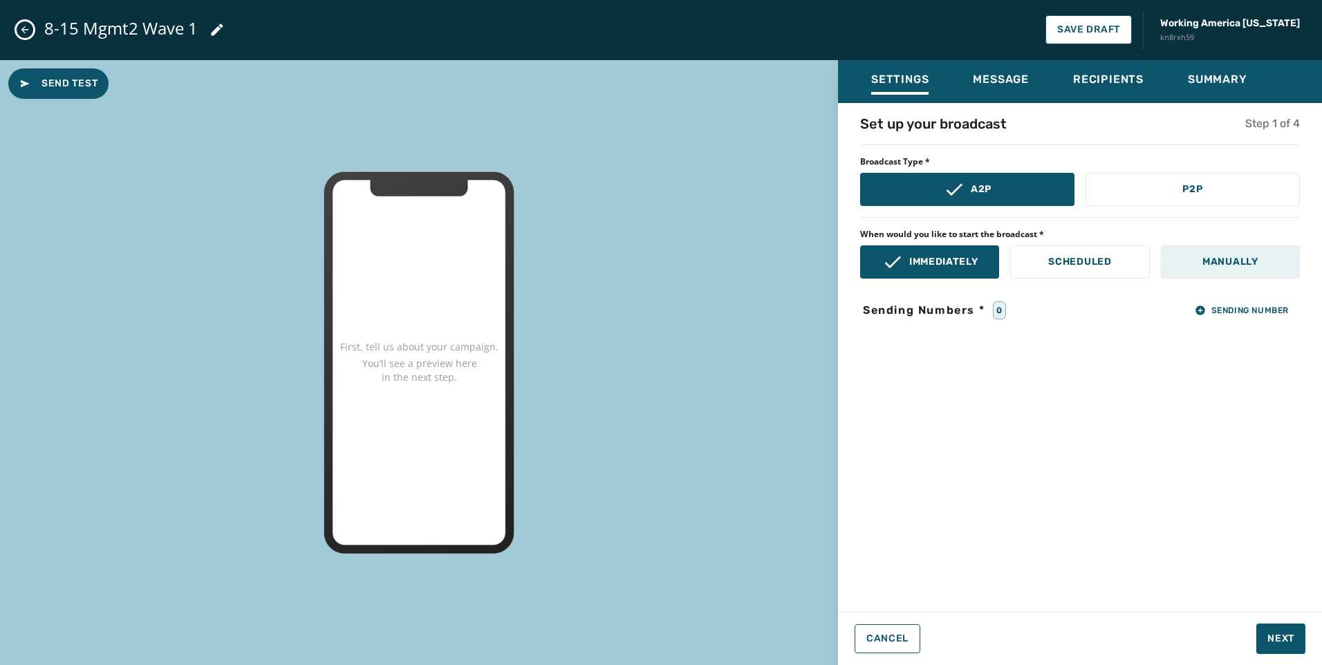
click at [1231, 246] on button "Manually" at bounding box center [1229, 261] width 139 height 33
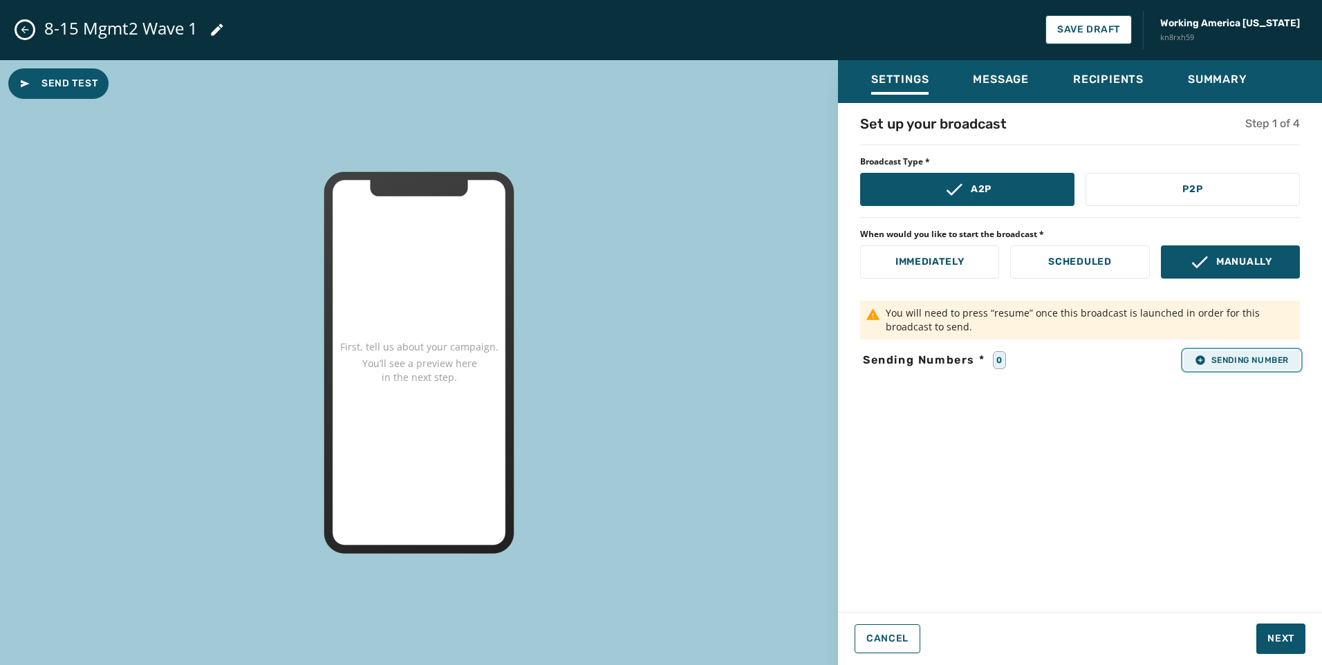
click at [1272, 358] on span "Sending Number" at bounding box center [1241, 360] width 94 height 11
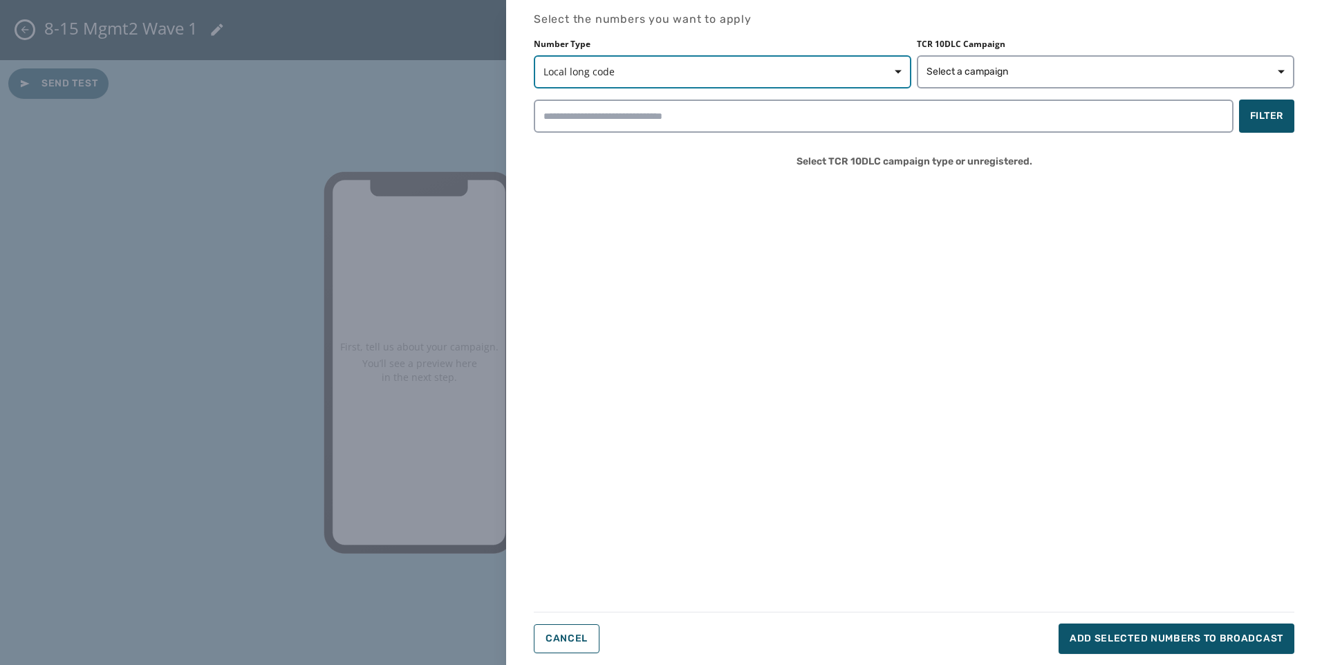
click at [658, 61] on button "Local long code" at bounding box center [722, 71] width 377 height 33
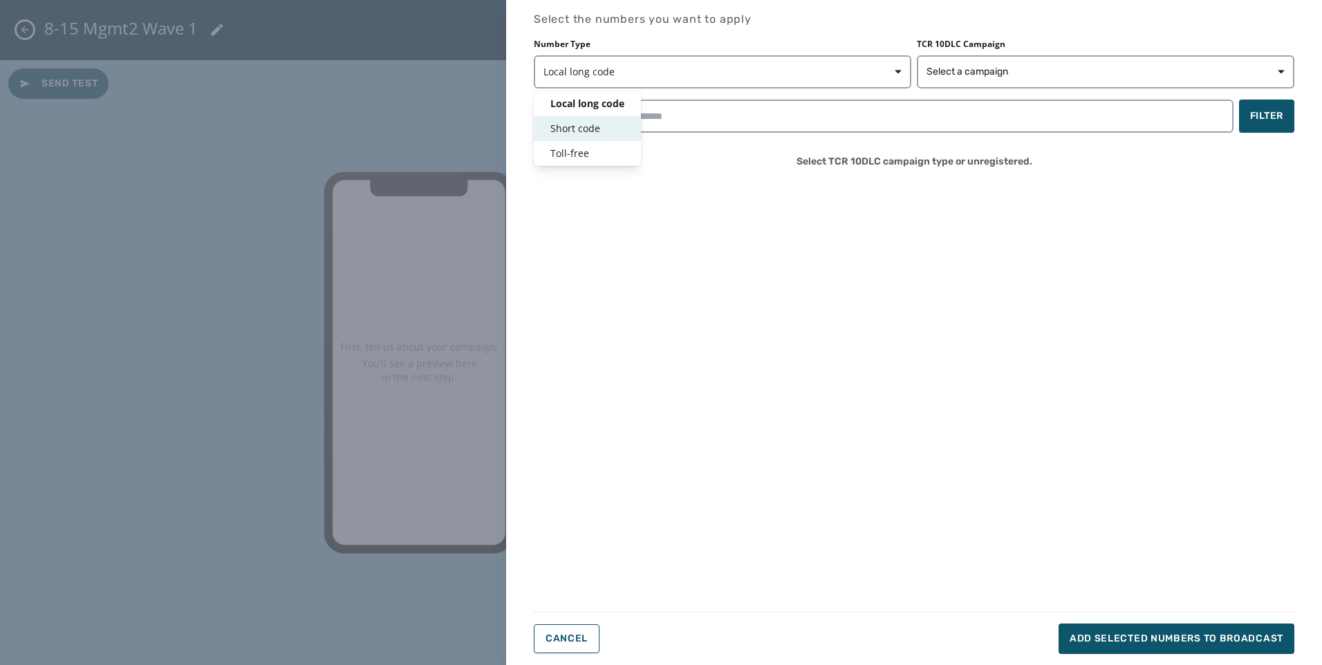
click at [576, 131] on span "Short code" at bounding box center [587, 129] width 74 height 14
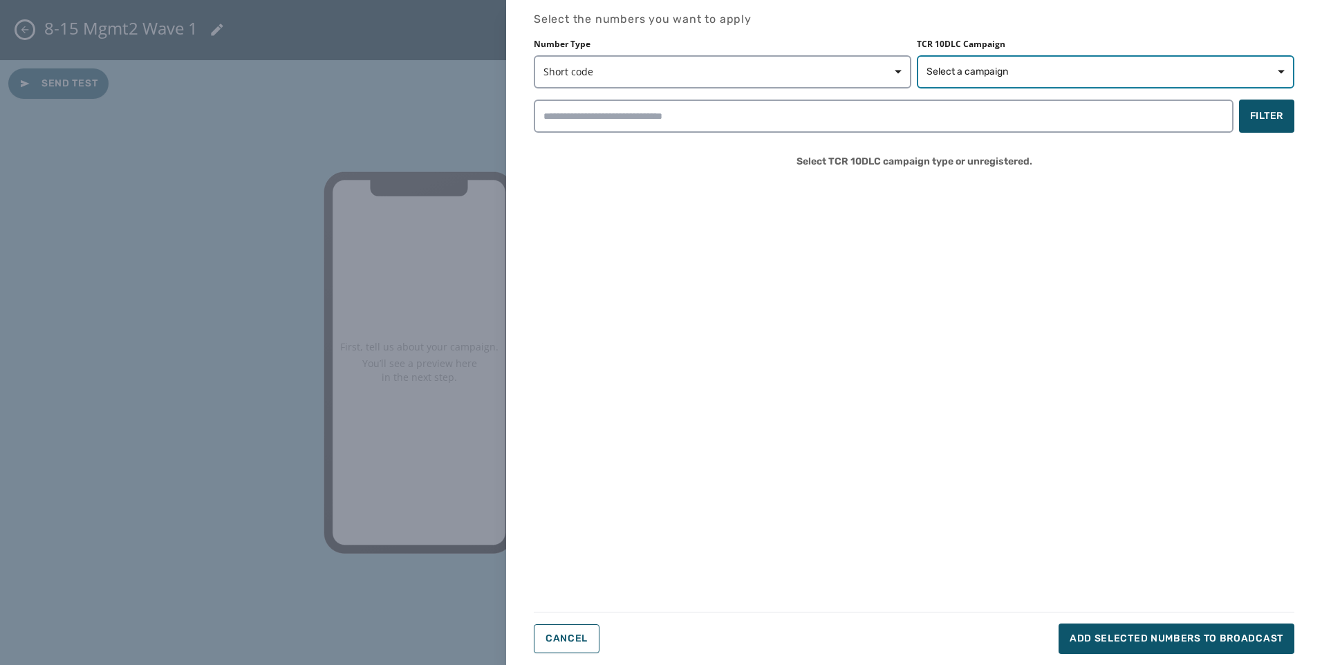
click at [1025, 77] on span "Select a campaign" at bounding box center [1105, 72] width 358 height 14
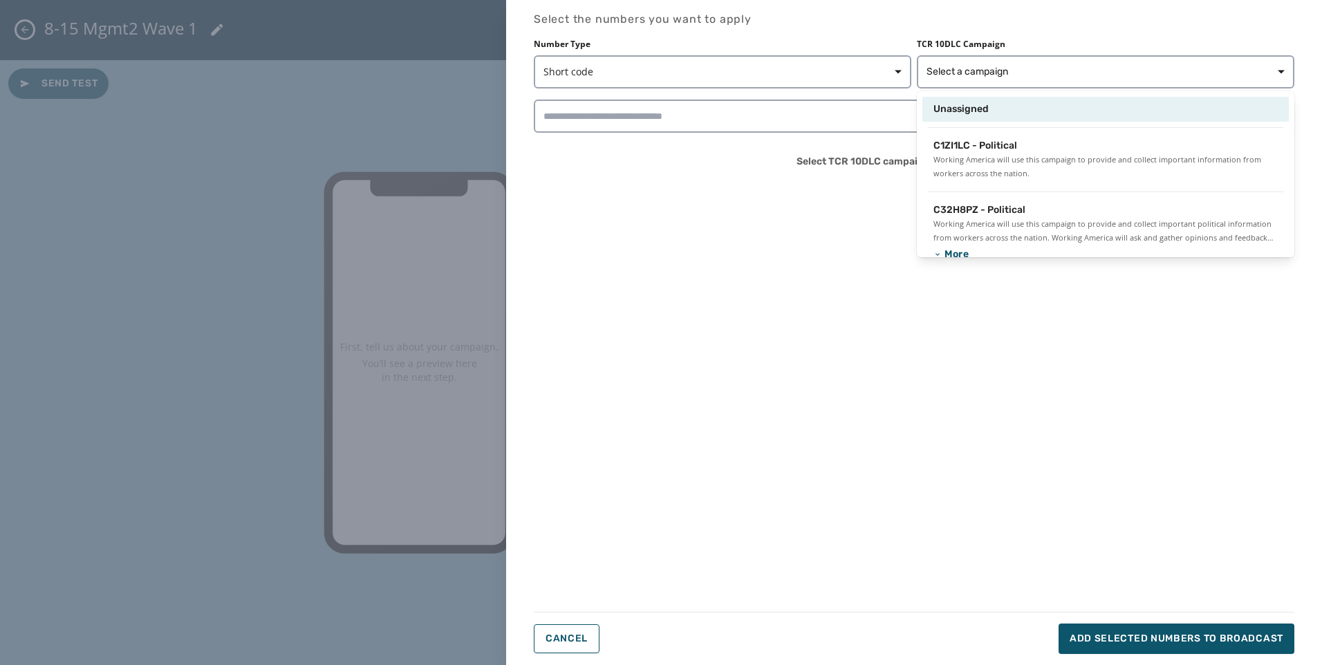
click at [981, 104] on span "Unassigned" at bounding box center [960, 109] width 55 height 14
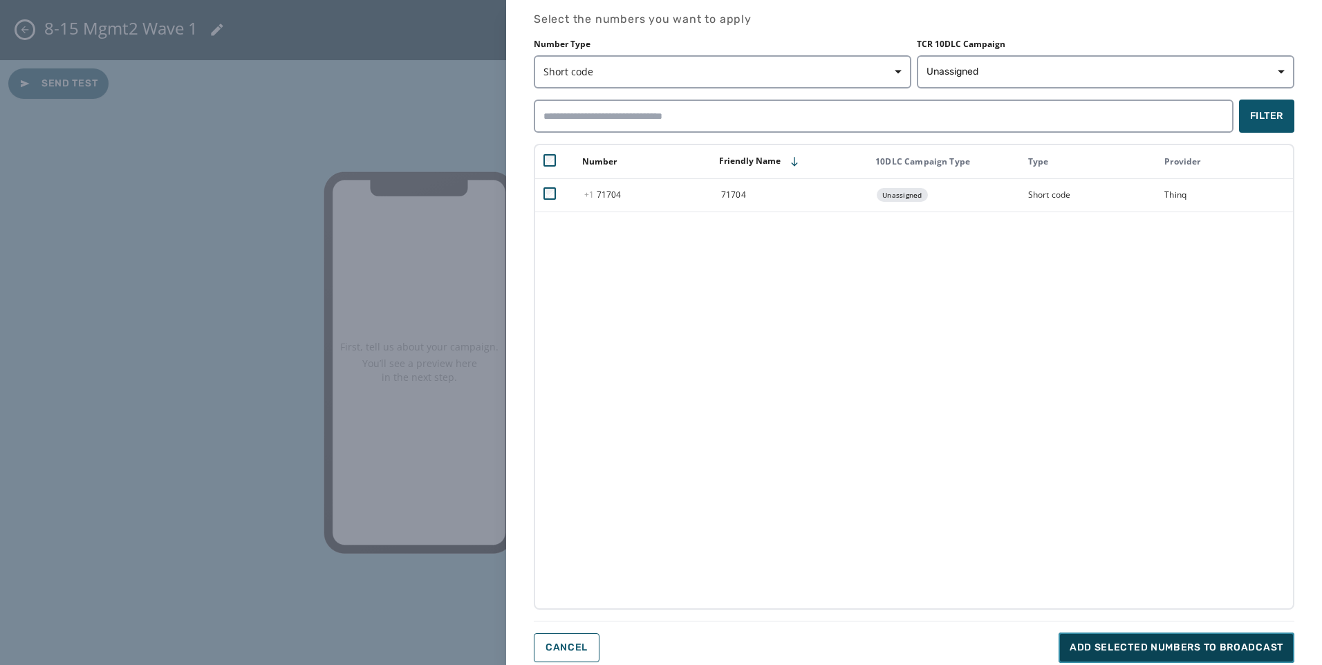
click at [1115, 641] on span "Add selected numbers to broadcast" at bounding box center [1176, 648] width 214 height 14
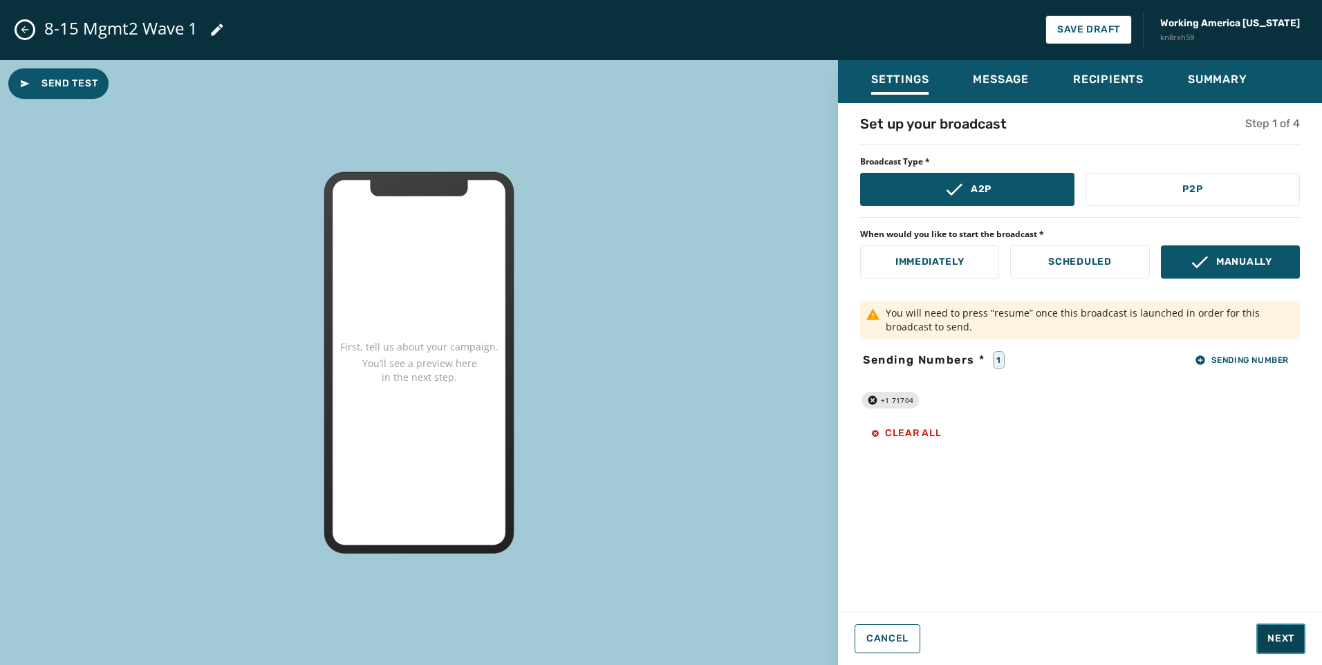
click at [1277, 634] on span "Next" at bounding box center [1280, 639] width 27 height 14
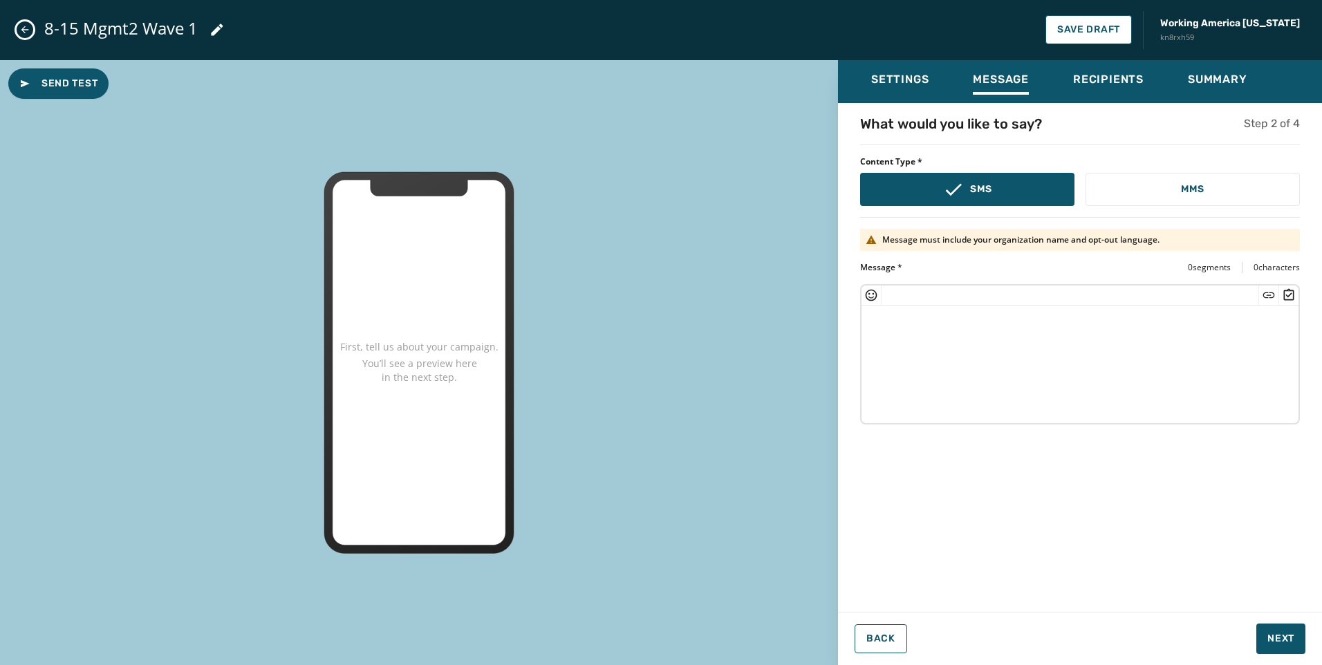
click at [1068, 369] on textarea at bounding box center [1079, 362] width 437 height 113
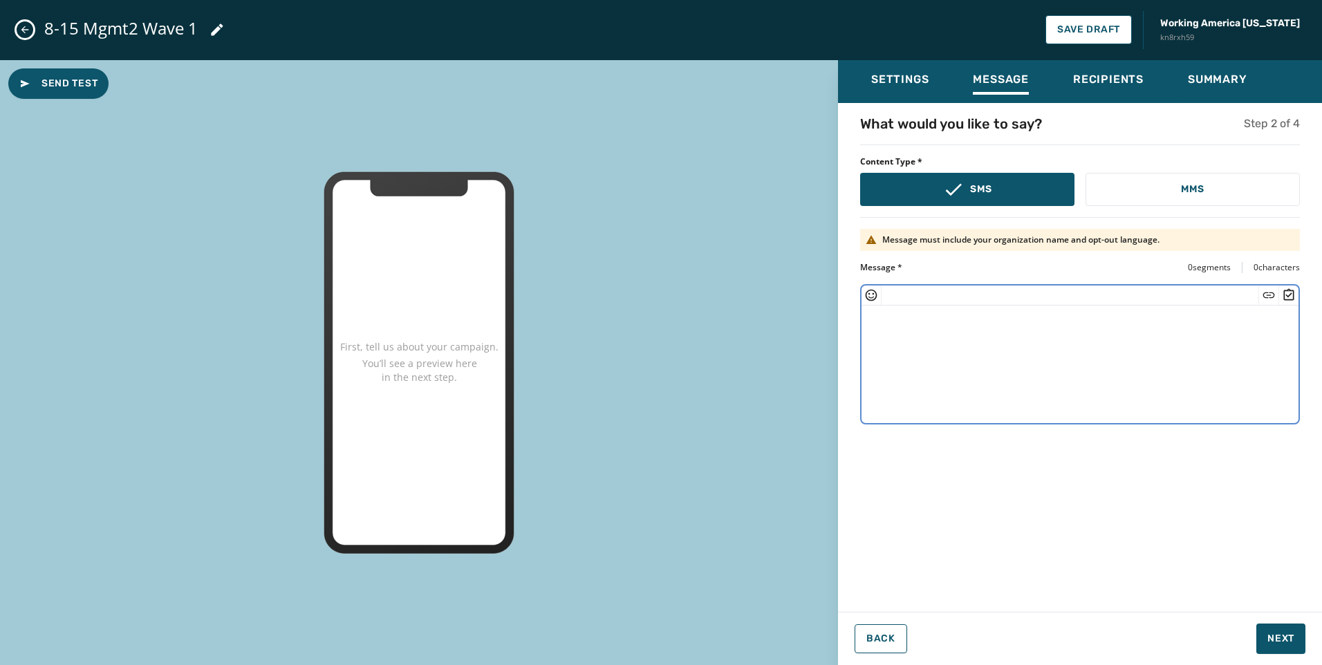
paste textarea "**********"
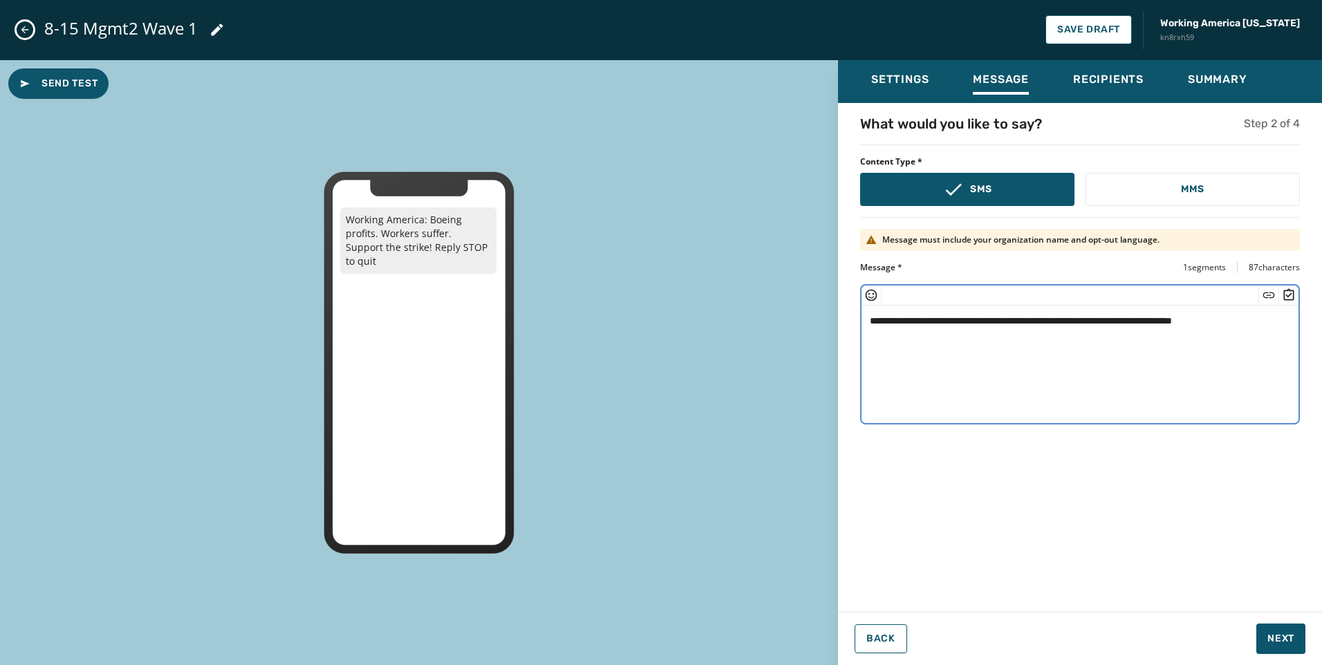
click at [1179, 321] on textarea "**********" at bounding box center [1079, 362] width 437 height 113
click at [1267, 292] on icon "Insert Short Link" at bounding box center [1269, 295] width 12 height 6
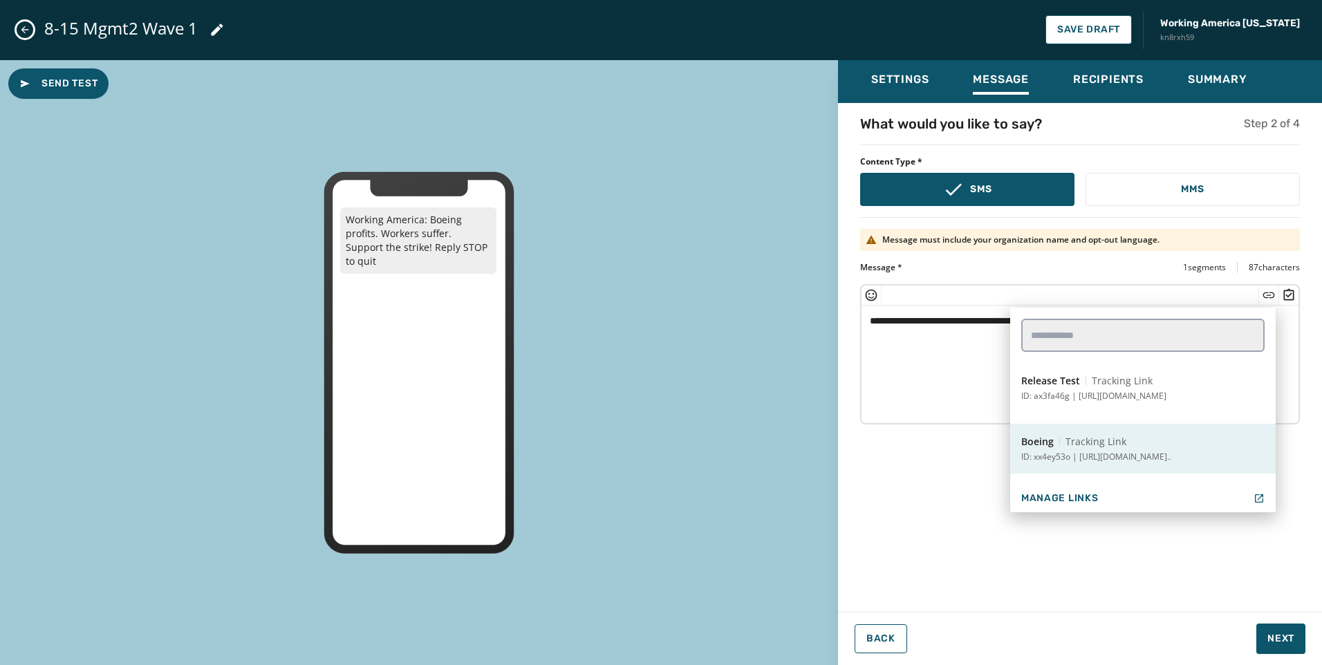
click at [1156, 433] on button "Boeing Tracking Link ID: xx4ey53o | [URL][DOMAIN_NAME].." at bounding box center [1142, 449] width 265 height 50
type textarea "**********"
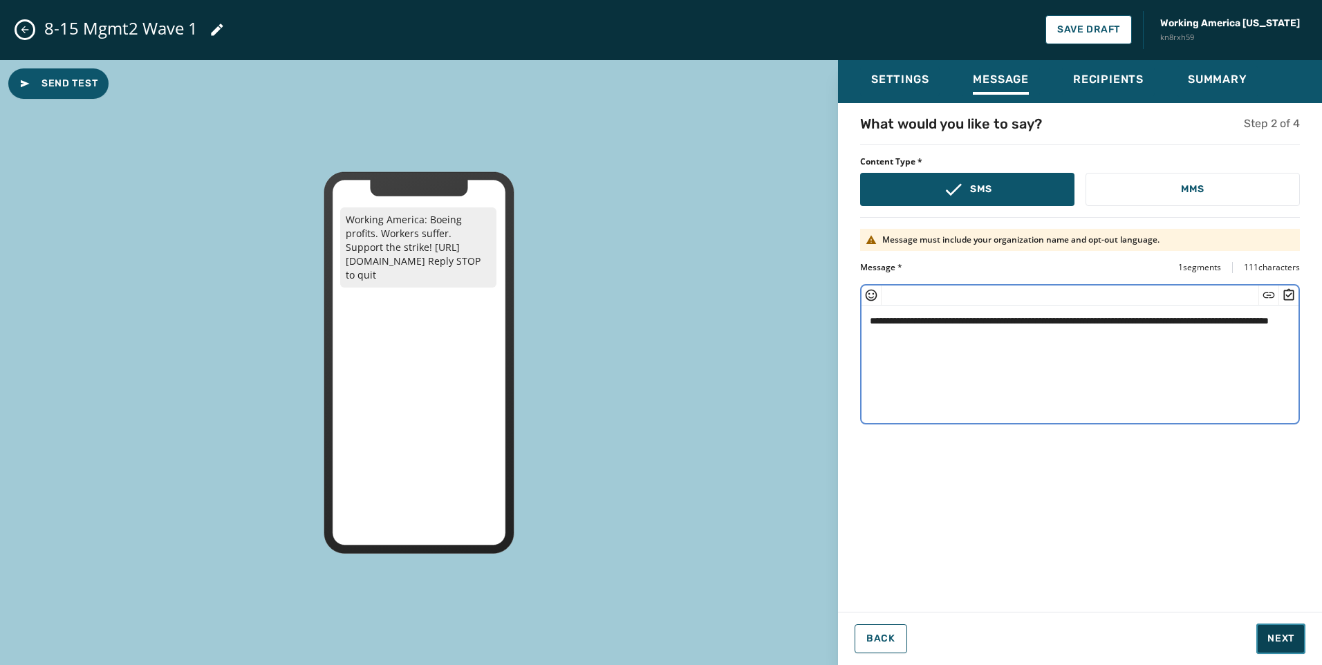
click at [1293, 636] on span "Next" at bounding box center [1280, 639] width 27 height 14
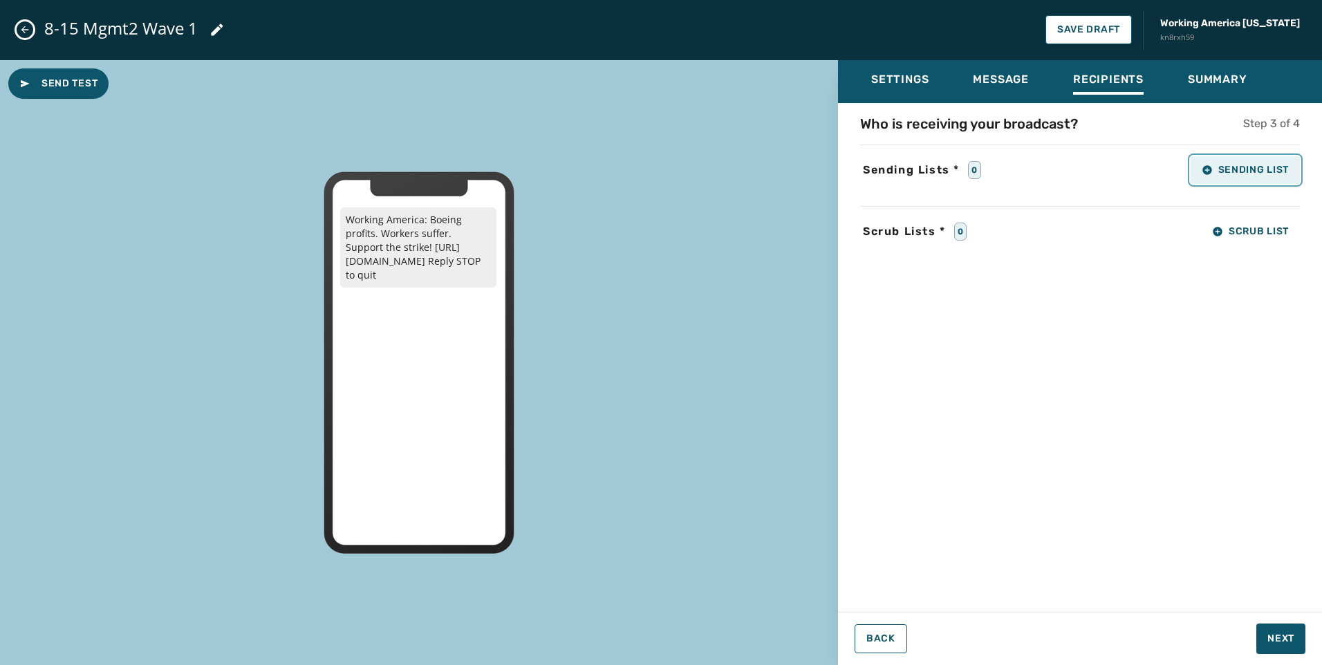
click at [1256, 170] on span "Sending List" at bounding box center [1244, 170] width 87 height 11
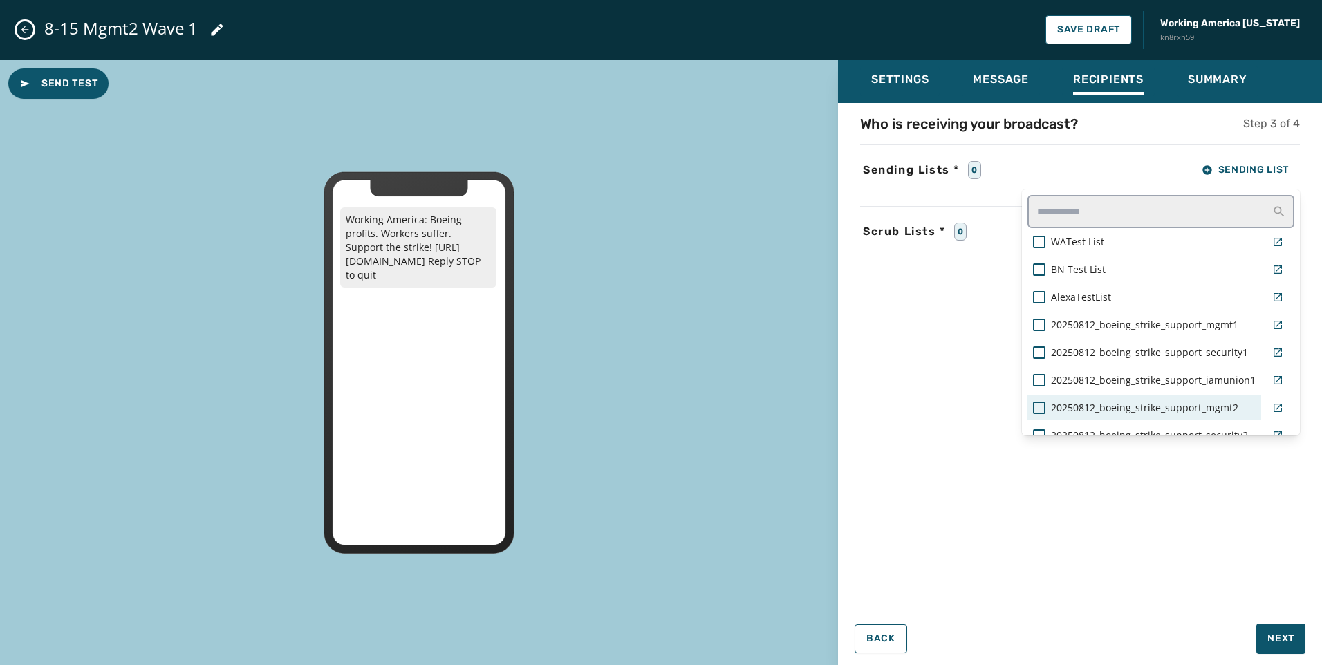
click at [1196, 412] on span "20250812_boeing_strike_support_mgmt2" at bounding box center [1144, 408] width 187 height 14
click at [1185, 589] on div "Who is receiving your broadcast? Step 3 of 4 Sending Lists * 1 Sending List WAT…" at bounding box center [1080, 353] width 484 height 478
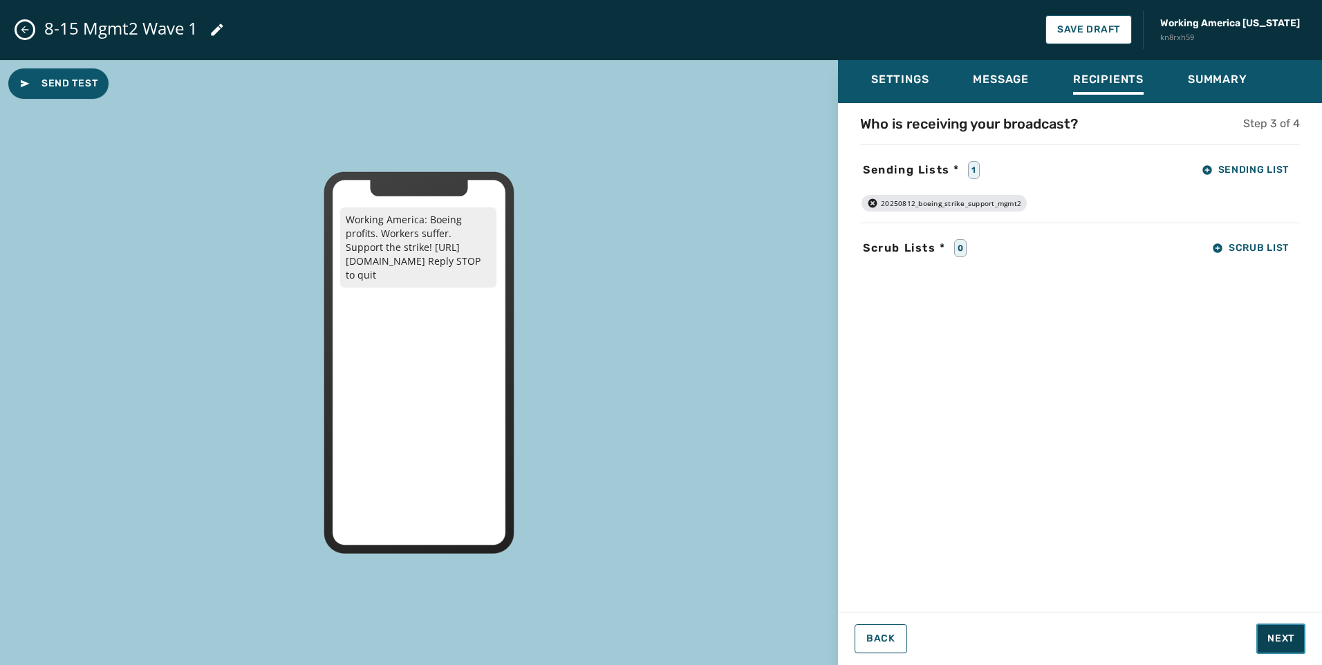
click at [1288, 631] on button "Next" at bounding box center [1280, 638] width 49 height 30
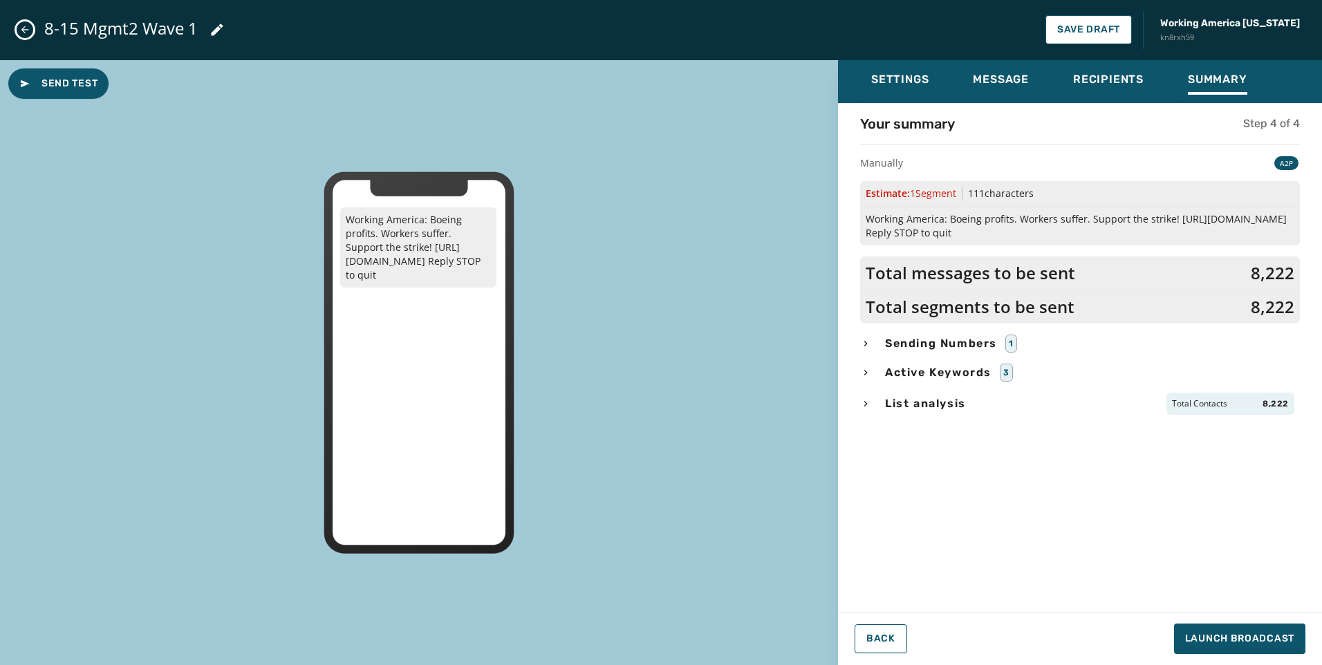
click at [950, 408] on span "List analysis" at bounding box center [925, 403] width 86 height 17
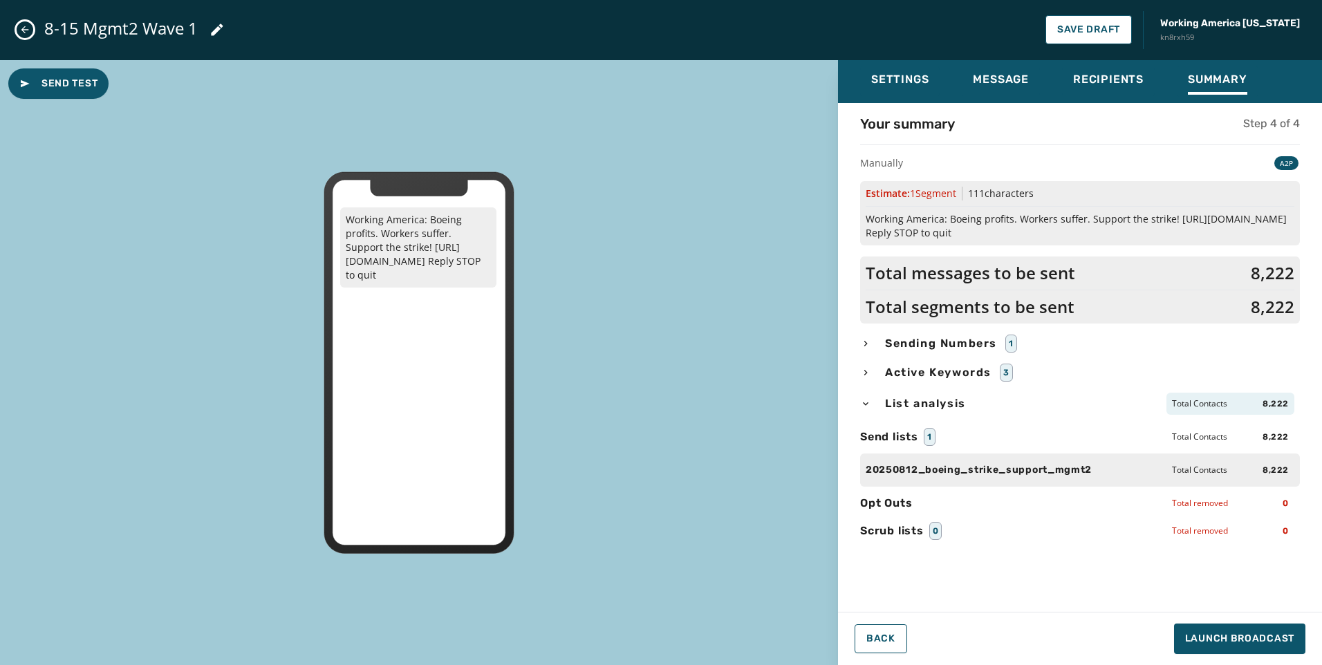
click at [950, 408] on span "List analysis" at bounding box center [925, 403] width 86 height 17
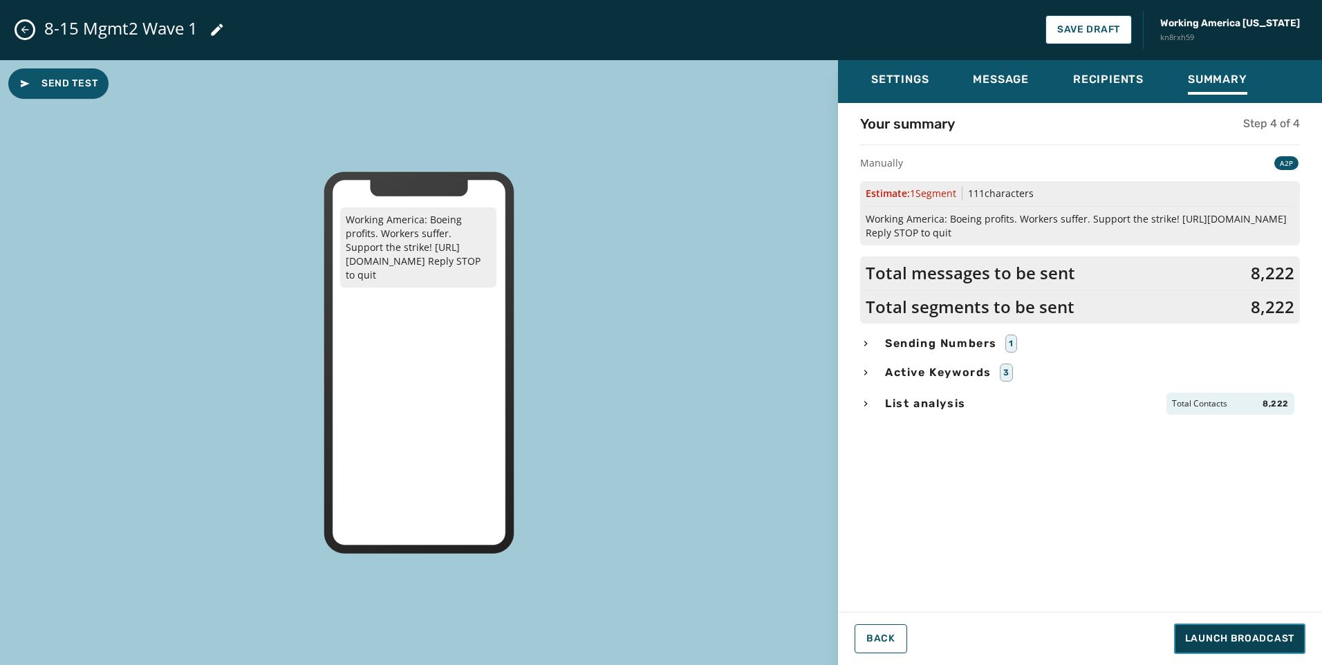
click at [1242, 634] on span "Launch Broadcast" at bounding box center [1239, 639] width 109 height 14
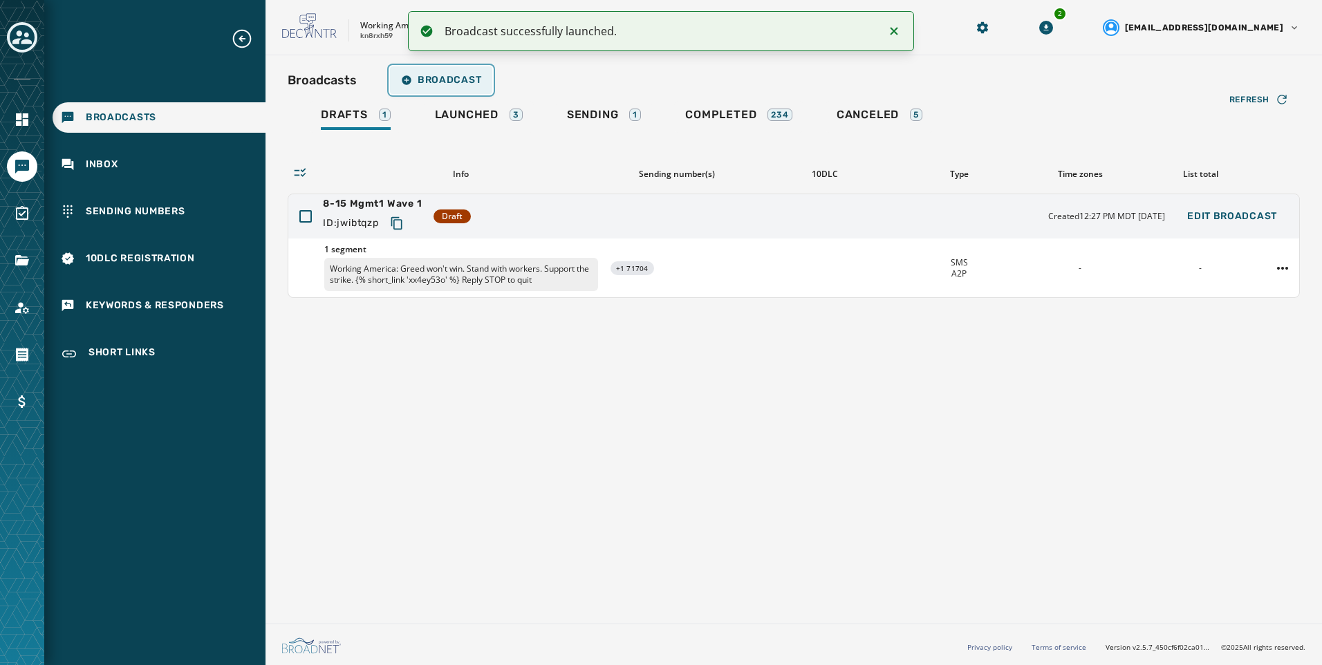
click at [455, 80] on span "Broadcast" at bounding box center [441, 80] width 80 height 11
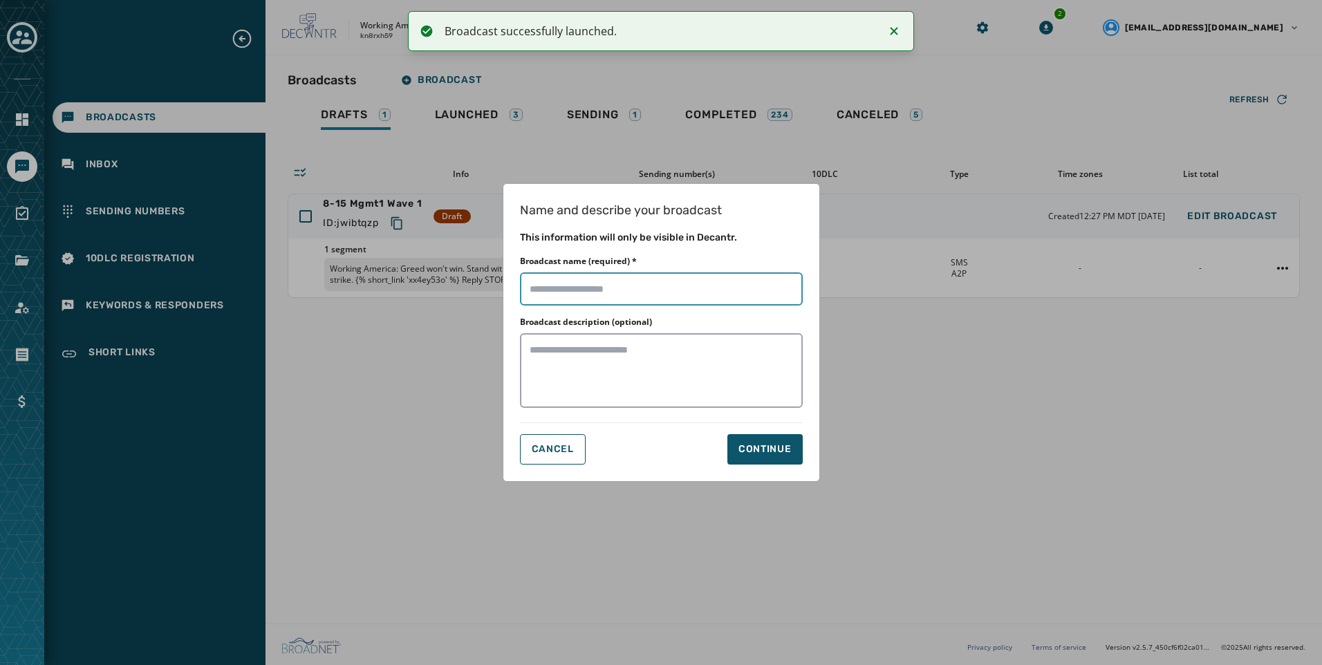
click at [673, 299] on input "Broadcast name (required) *" at bounding box center [661, 288] width 283 height 33
paste input "**********"
type input "**********"
click at [739, 453] on div "Continue" at bounding box center [764, 449] width 53 height 14
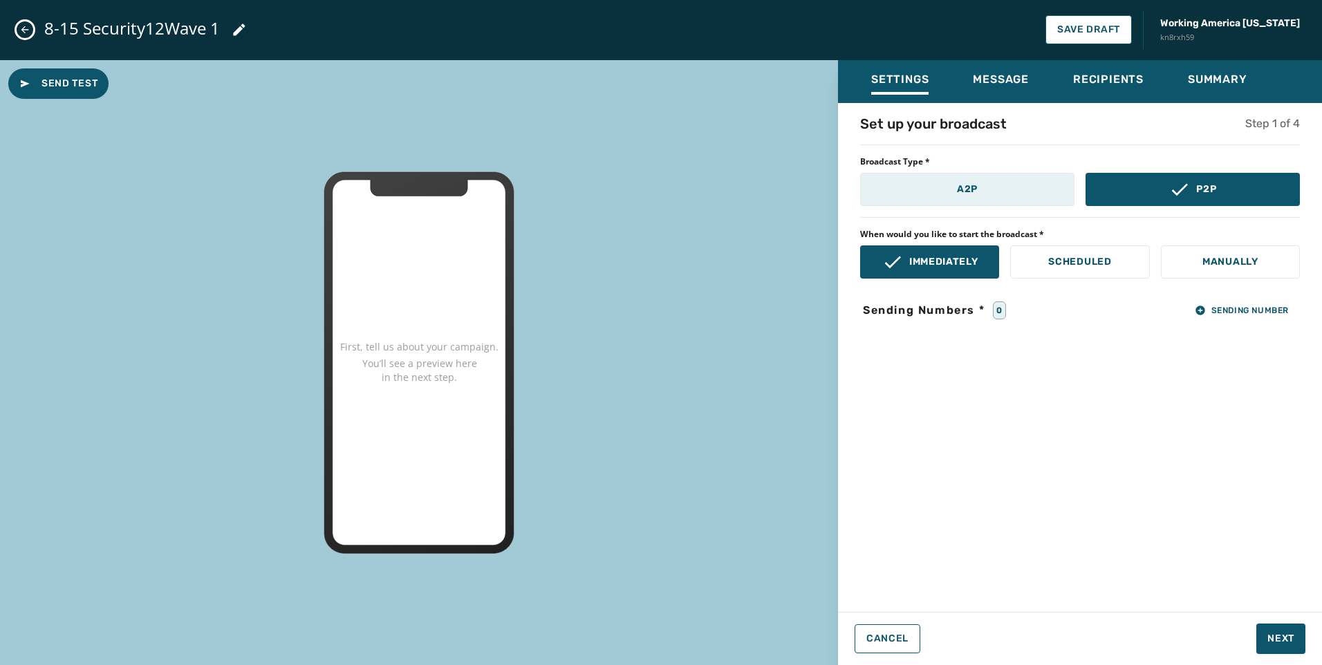
click at [922, 185] on button "A2P" at bounding box center [967, 189] width 214 height 33
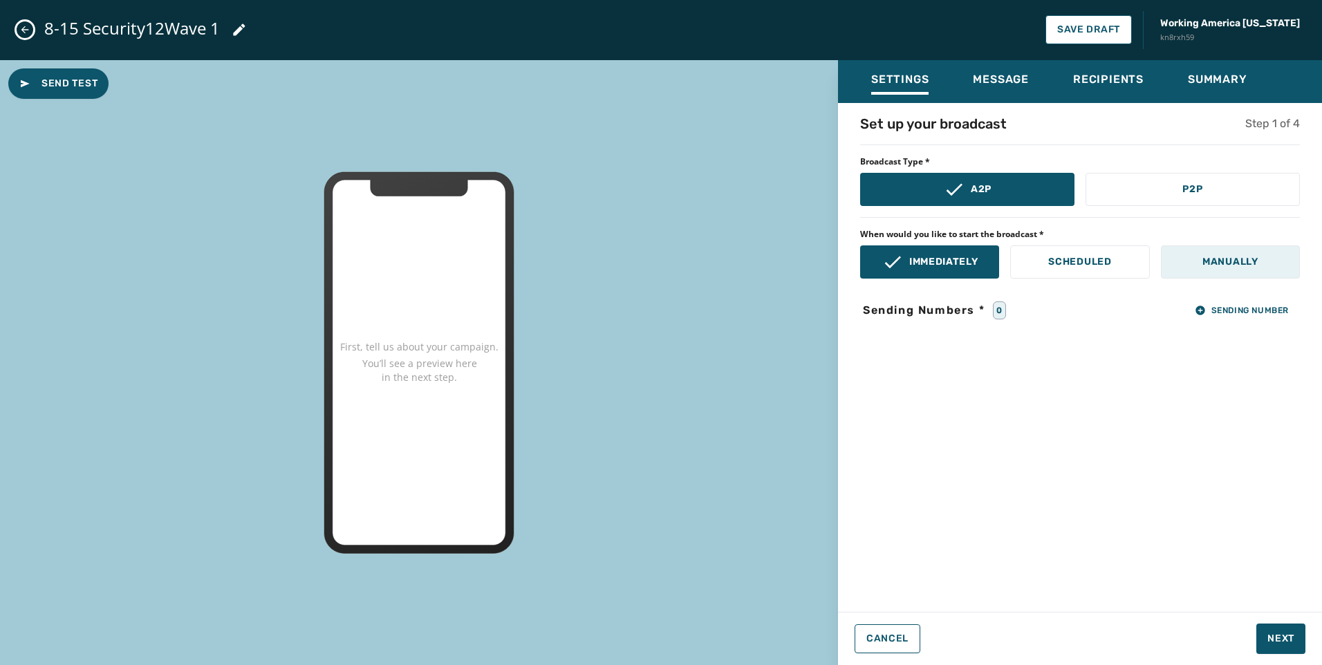
click at [1288, 266] on button "Manually" at bounding box center [1229, 261] width 139 height 33
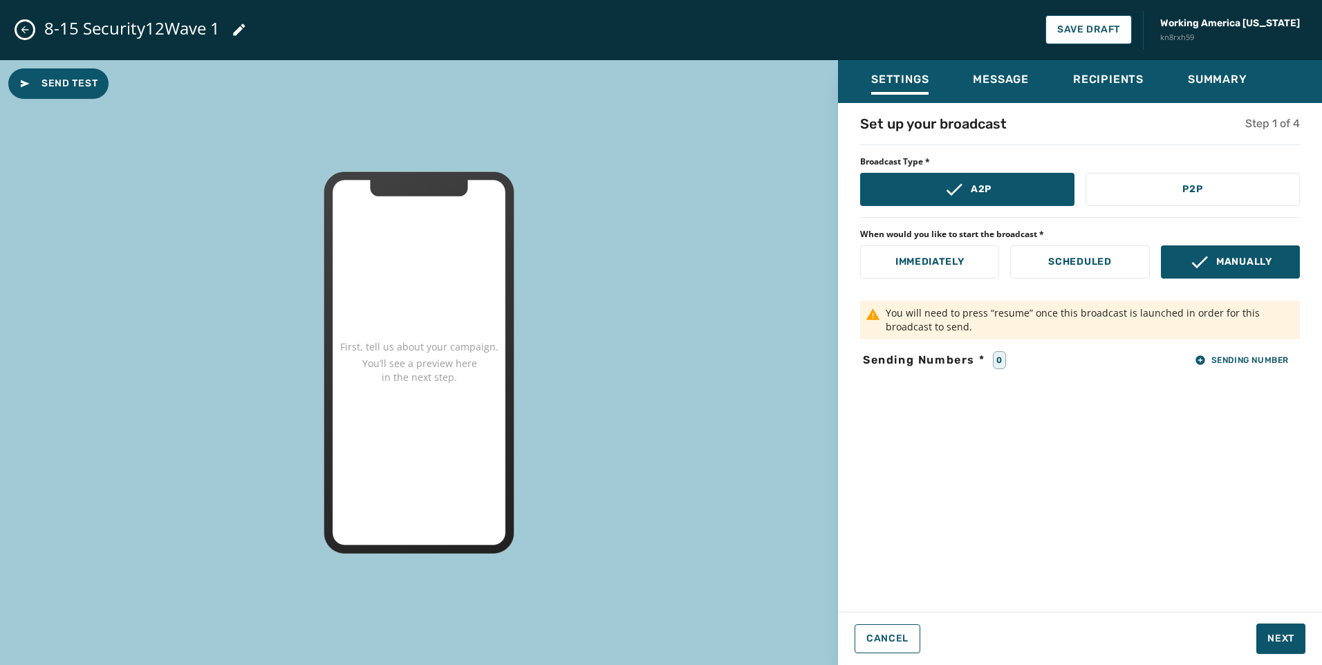
click at [1277, 327] on span "You will need to press “resume” once this broadcast is launched in order for th…" at bounding box center [1089, 320] width 408 height 28
click at [1272, 355] on span "Sending Number" at bounding box center [1241, 360] width 94 height 11
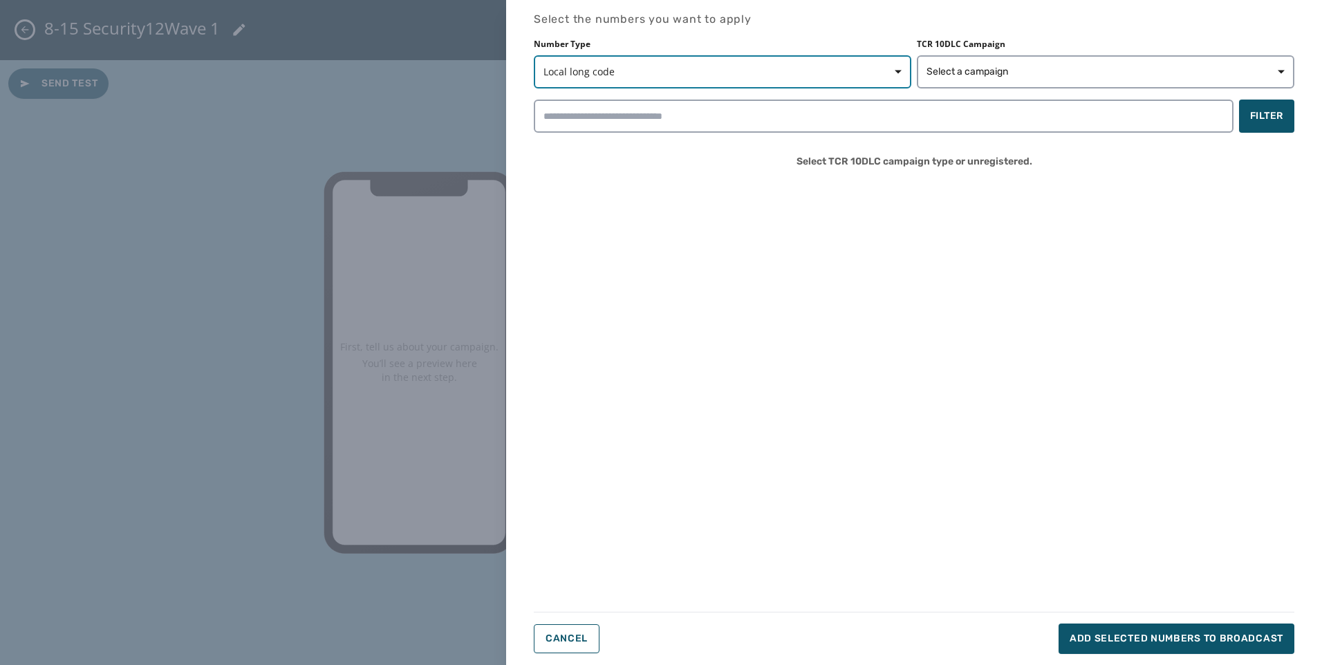
drag, startPoint x: 800, startPoint y: 74, endPoint x: 729, endPoint y: 107, distance: 78.5
click at [799, 74] on span "Local long code" at bounding box center [722, 72] width 358 height 14
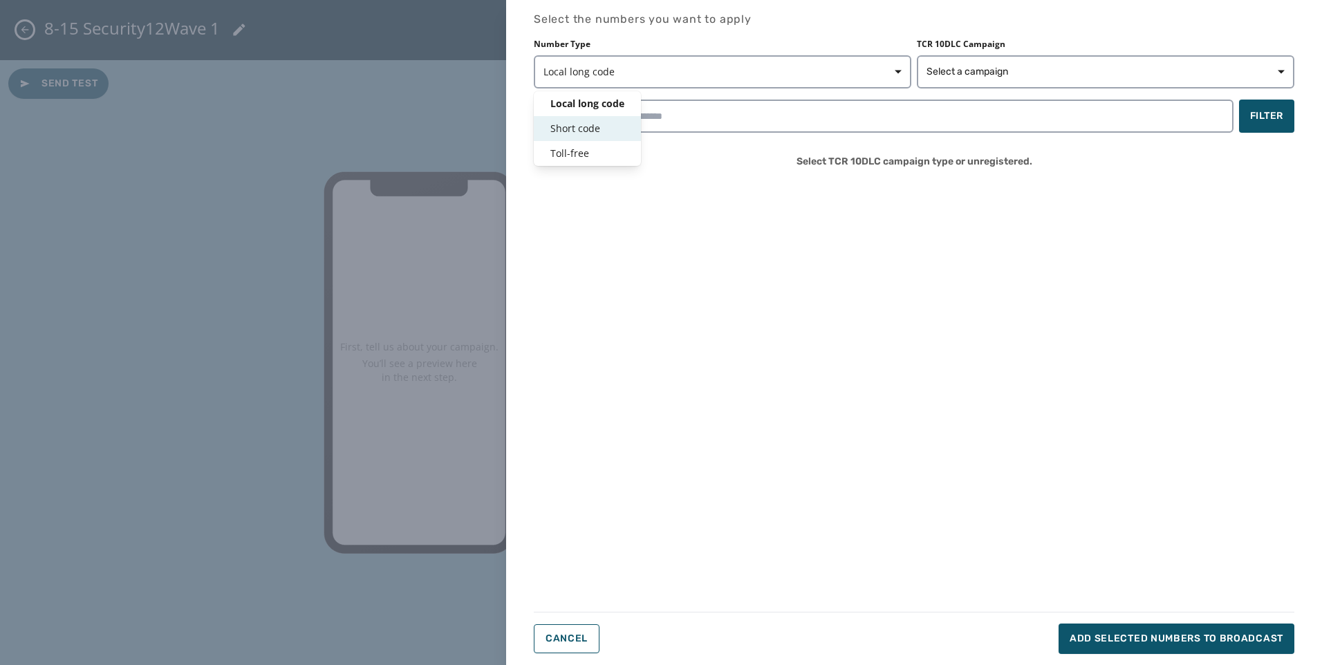
click at [593, 123] on span "Short code" at bounding box center [587, 129] width 74 height 14
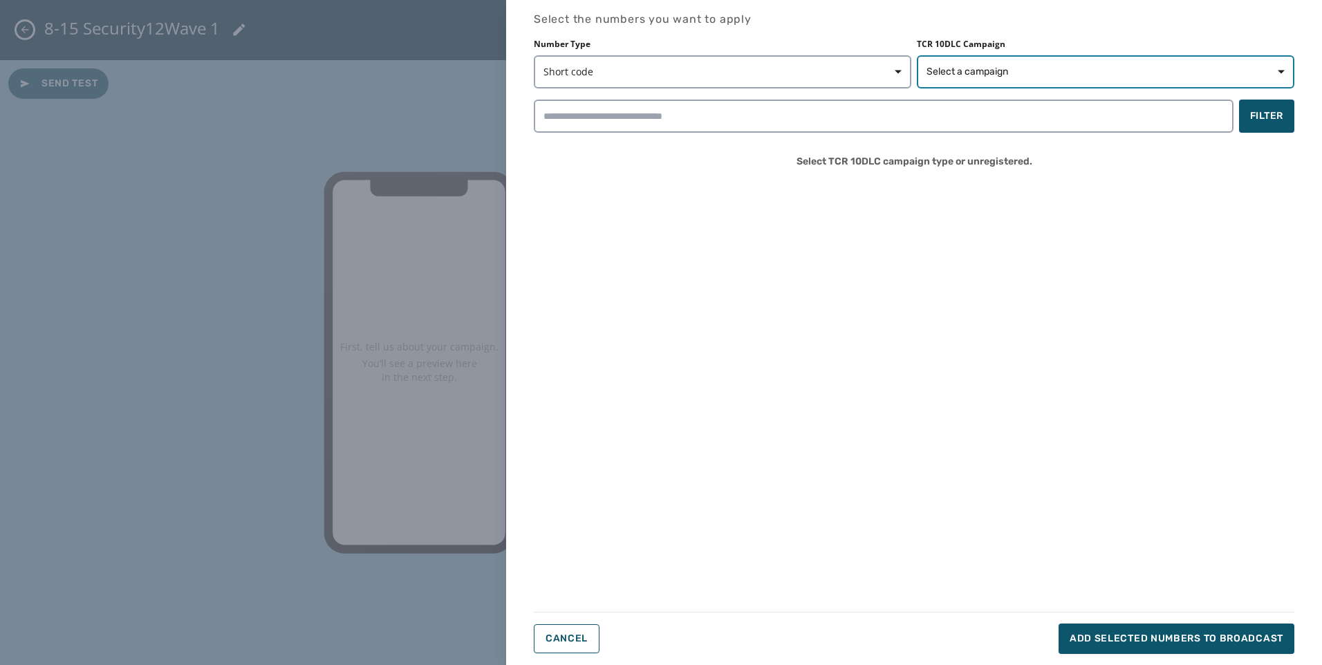
click at [921, 69] on button "Select a campaign" at bounding box center [1105, 71] width 377 height 33
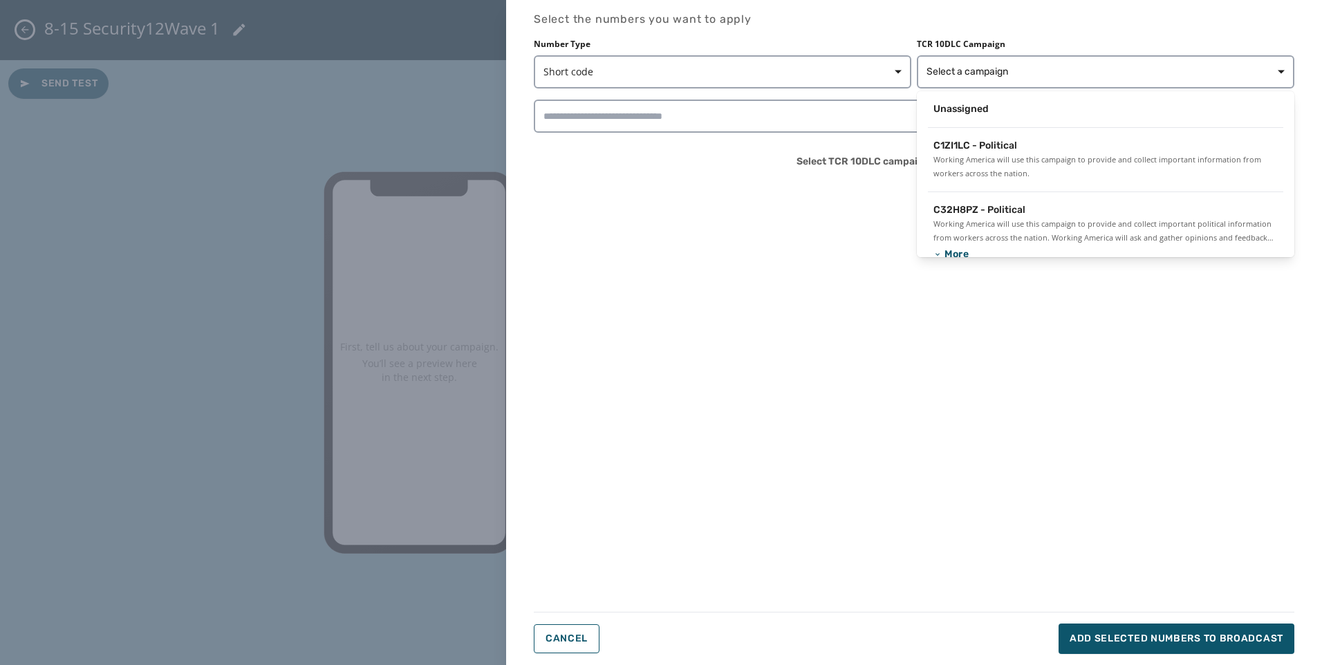
click at [940, 124] on div "Unassigned" at bounding box center [1105, 112] width 377 height 31
click at [941, 115] on span "Unassigned" at bounding box center [960, 109] width 55 height 14
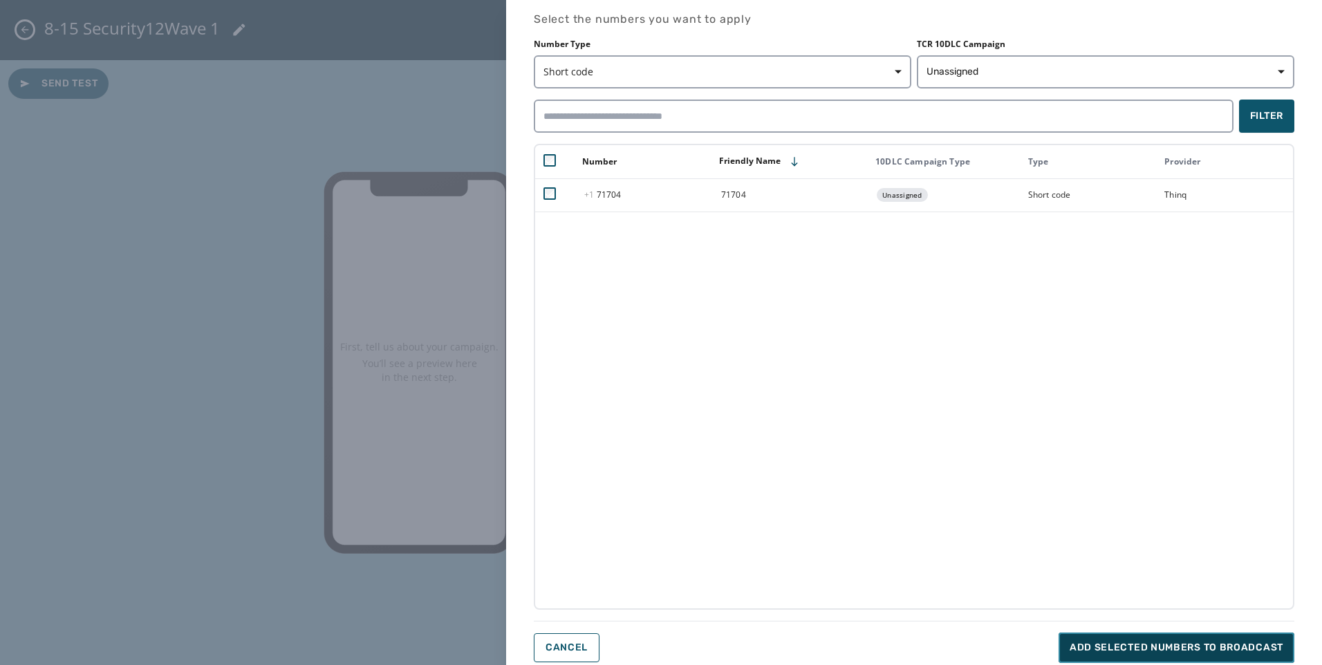
click at [1089, 659] on button "Add selected numbers to broadcast" at bounding box center [1176, 647] width 236 height 30
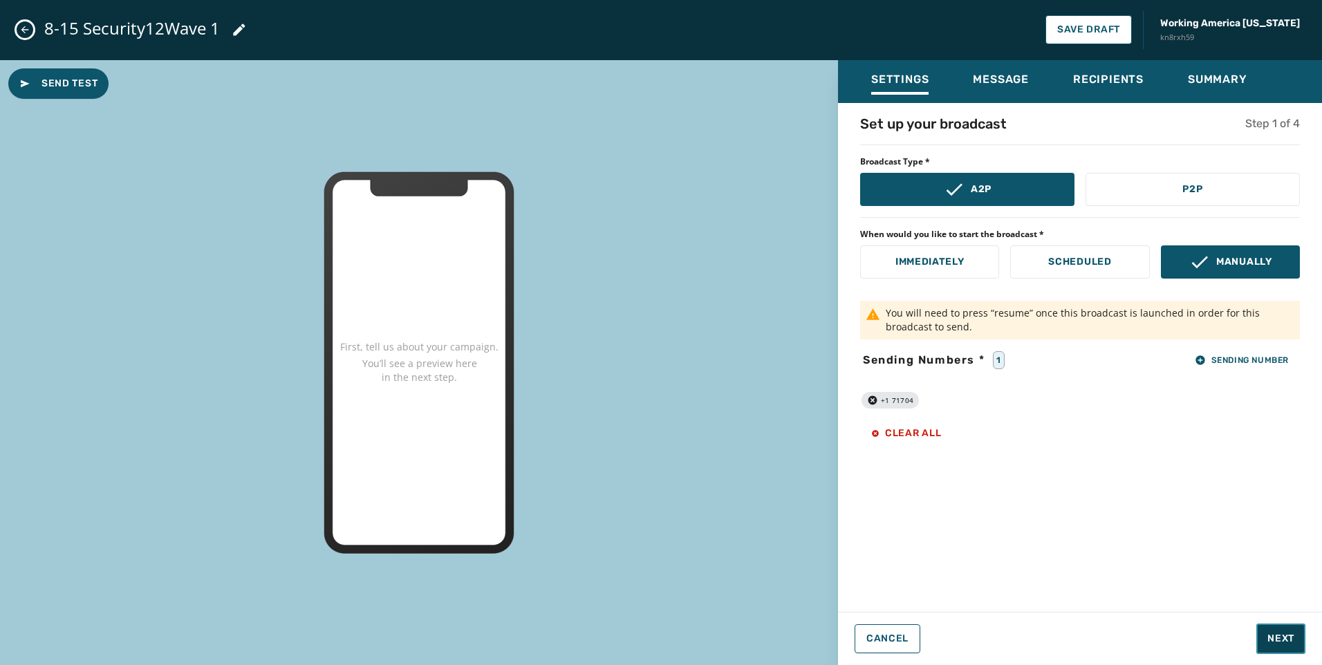
click at [1270, 639] on span "Next" at bounding box center [1280, 639] width 27 height 14
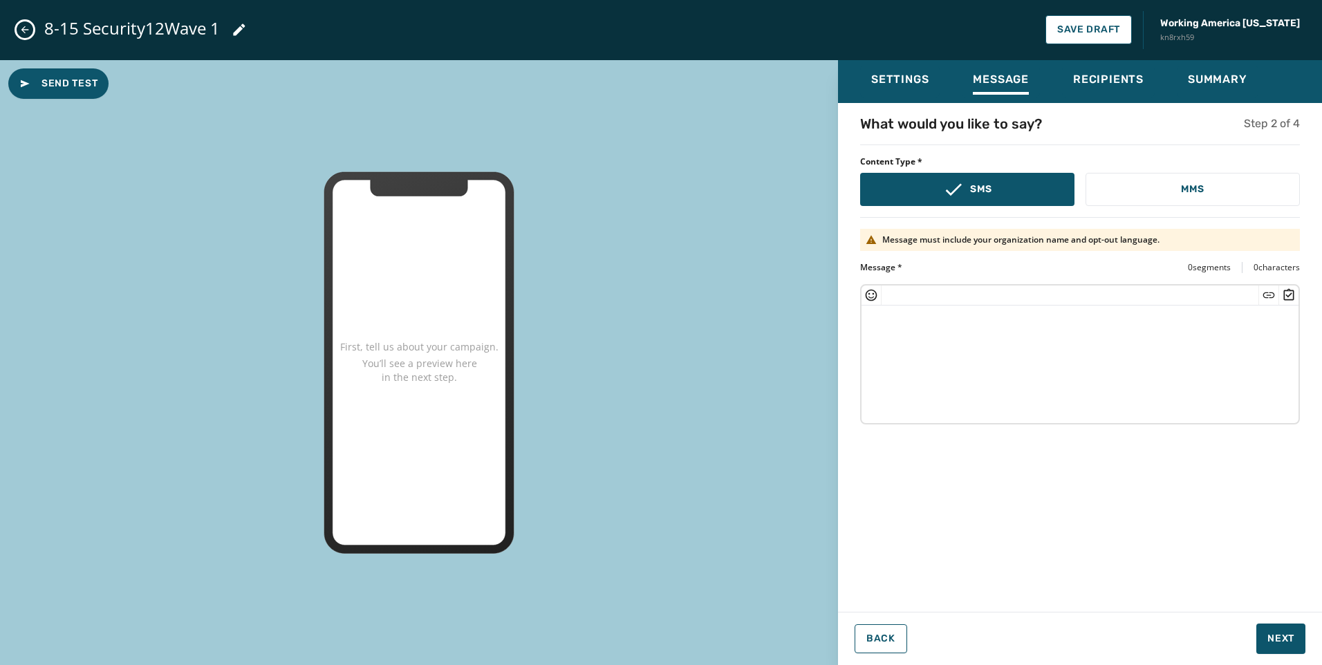
drag, startPoint x: 1096, startPoint y: 404, endPoint x: 1089, endPoint y: 393, distance: 12.1
click at [1096, 404] on textarea at bounding box center [1079, 362] width 437 height 113
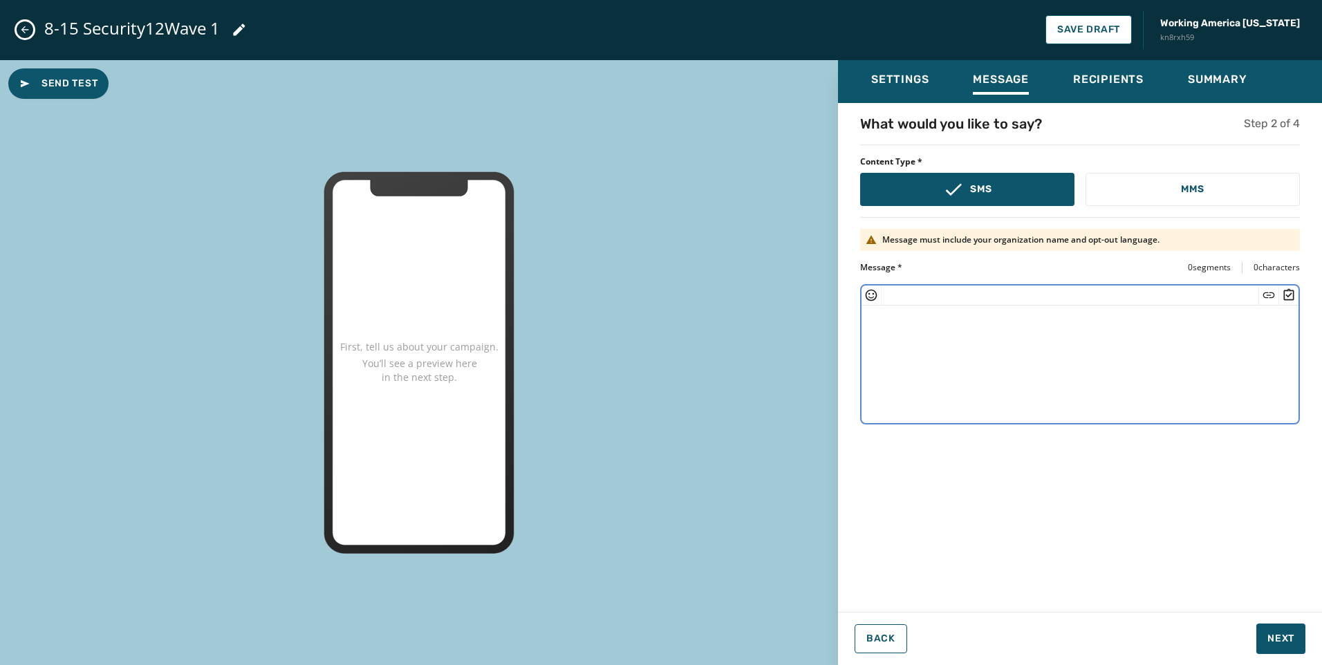
paste textarea "**********"
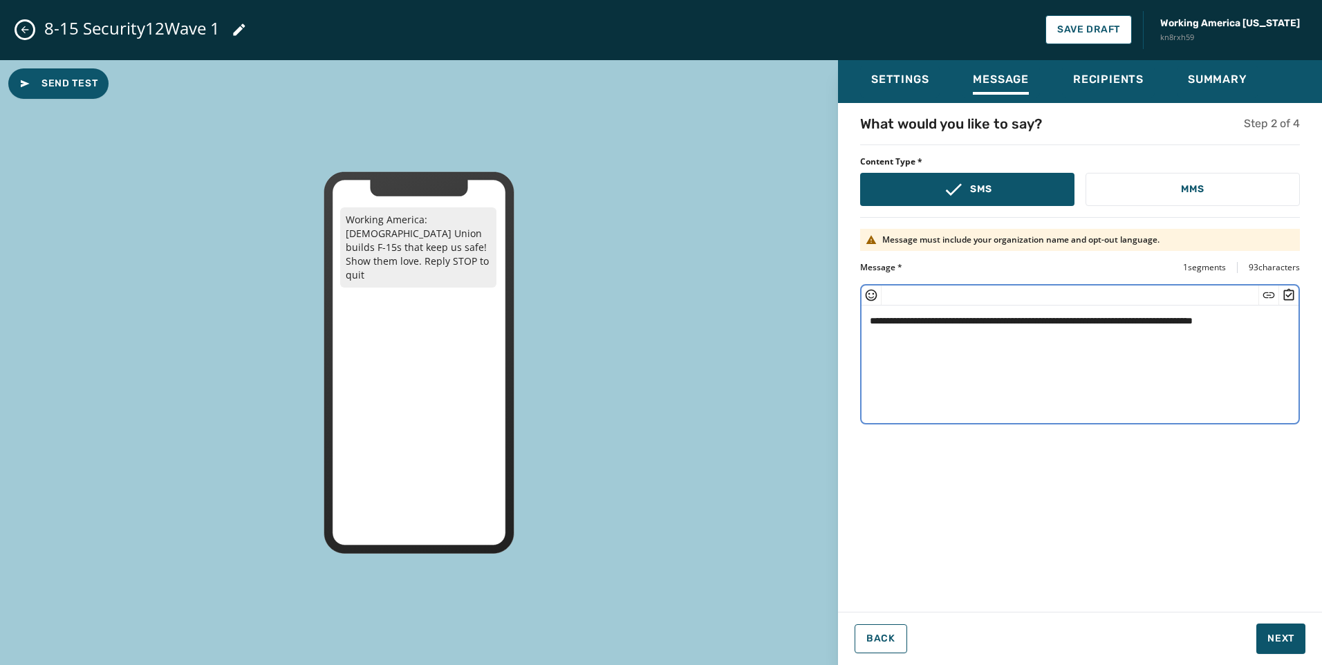
drag, startPoint x: 1214, startPoint y: 319, endPoint x: 1228, endPoint y: 317, distance: 13.2
click at [1214, 319] on textarea "**********" at bounding box center [1079, 362] width 437 height 113
click at [1267, 292] on icon "Insert Short Link" at bounding box center [1269, 295] width 12 height 6
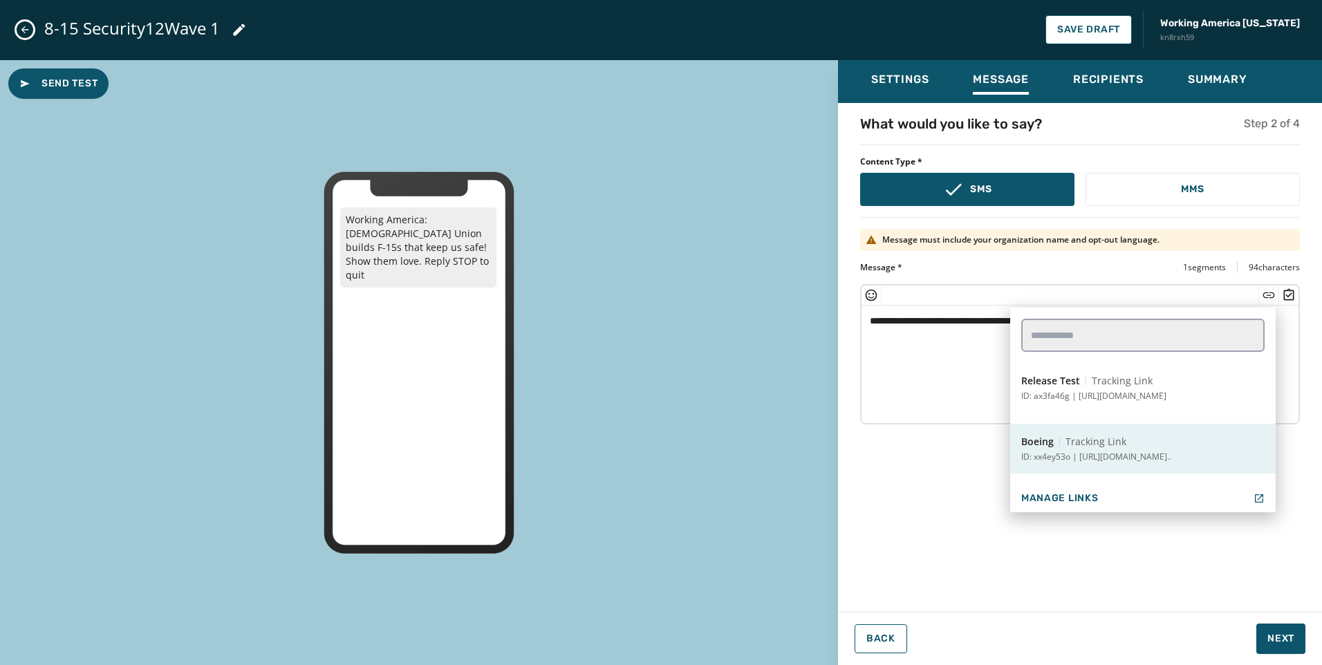
click at [1077, 453] on p "ID: xx4ey53o | [URL][DOMAIN_NAME].." at bounding box center [1096, 456] width 150 height 11
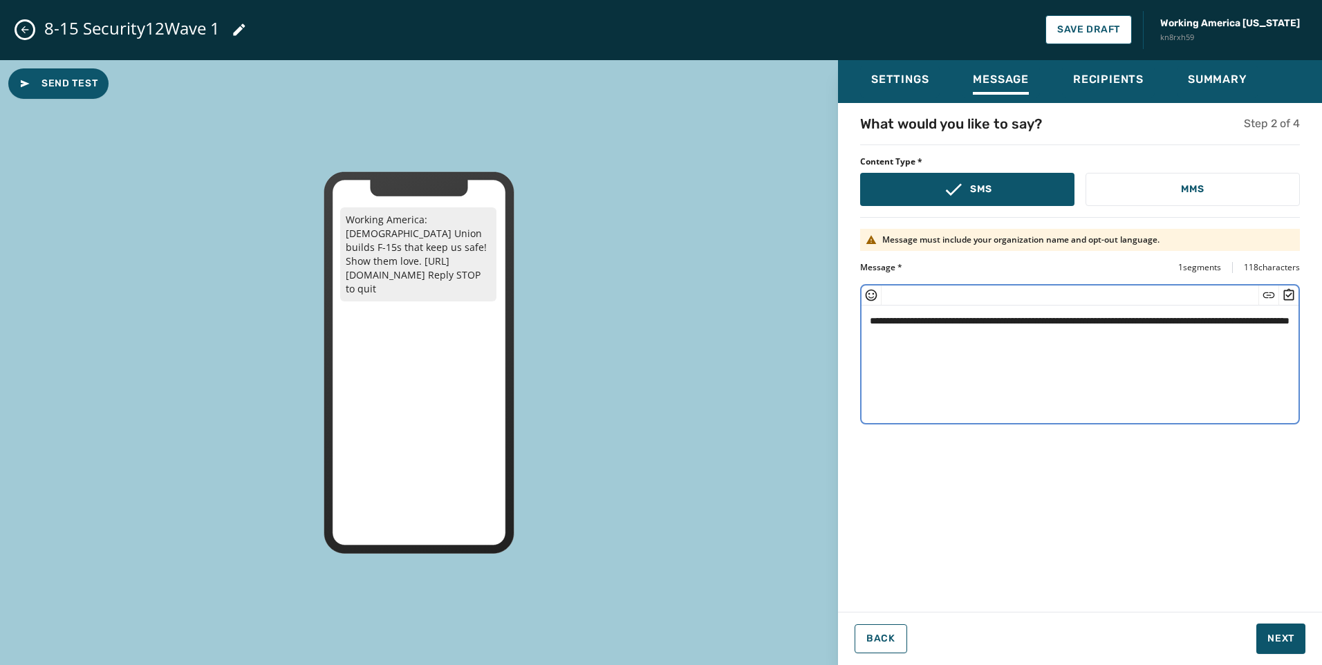
click at [1036, 335] on textarea "**********" at bounding box center [1079, 362] width 437 height 113
click at [1066, 360] on textarea "**********" at bounding box center [1079, 362] width 437 height 113
type textarea "**********"
click at [1278, 650] on button "Next" at bounding box center [1280, 638] width 49 height 30
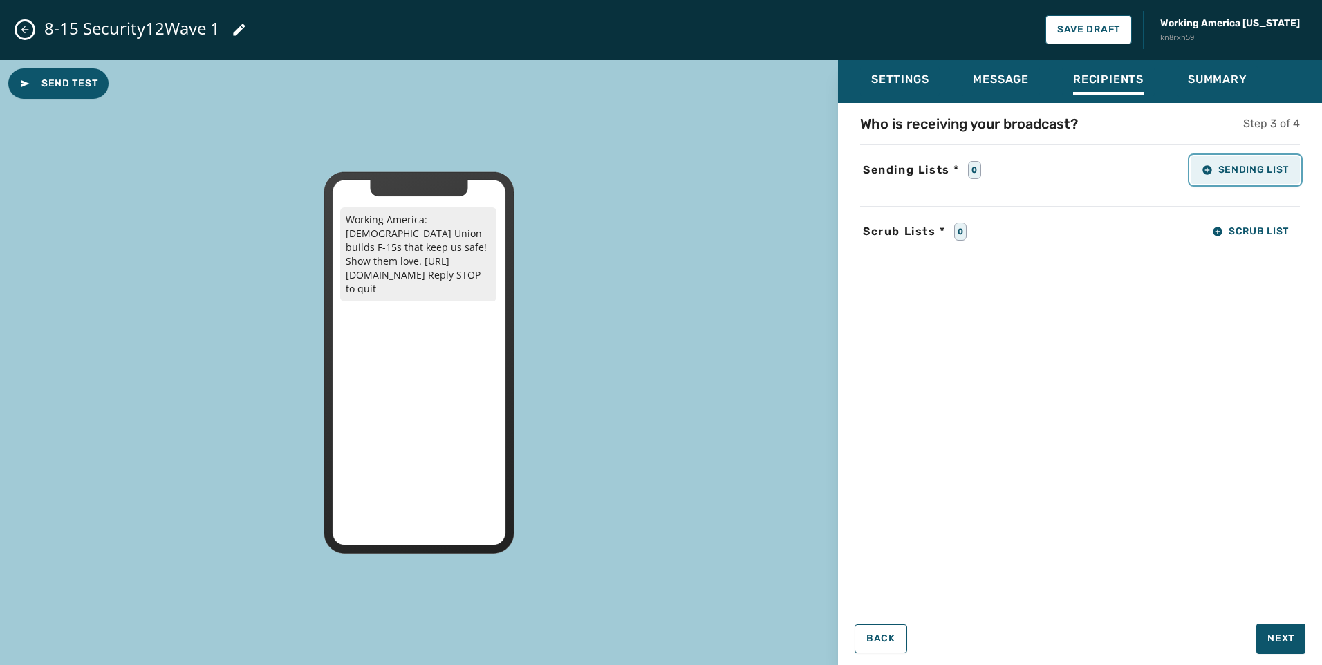
click at [1277, 174] on span "Sending List" at bounding box center [1244, 170] width 87 height 11
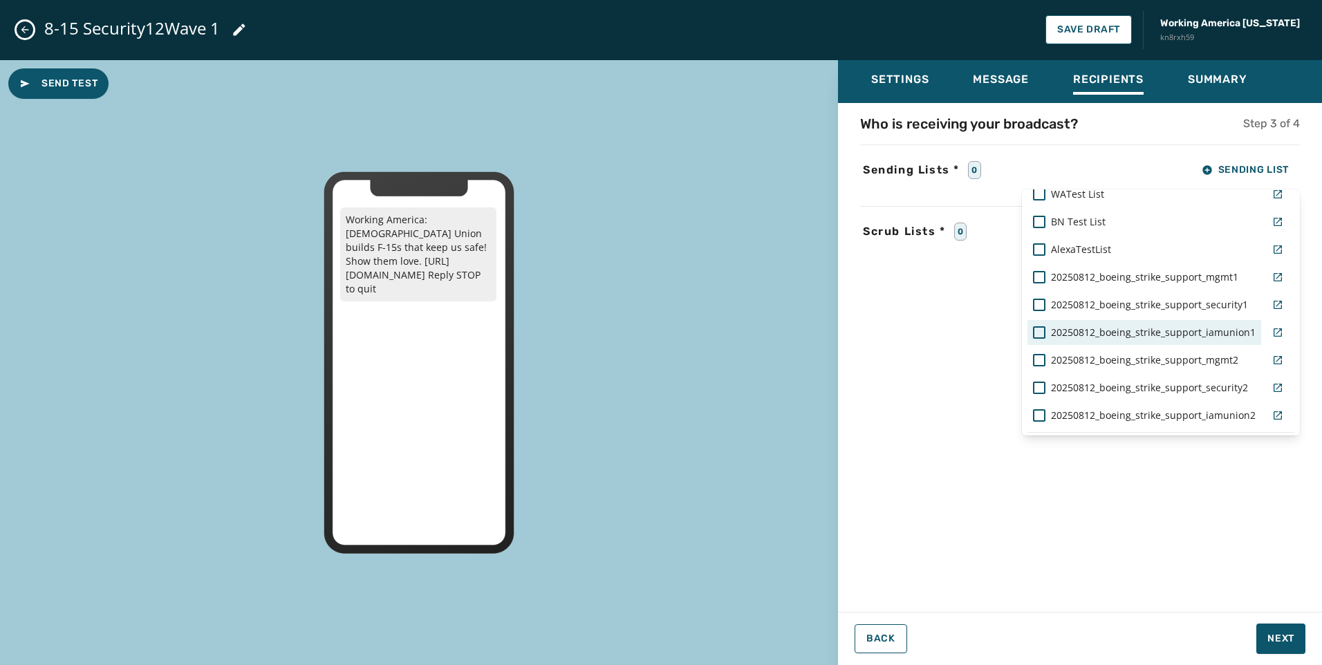
scroll to position [69, 0]
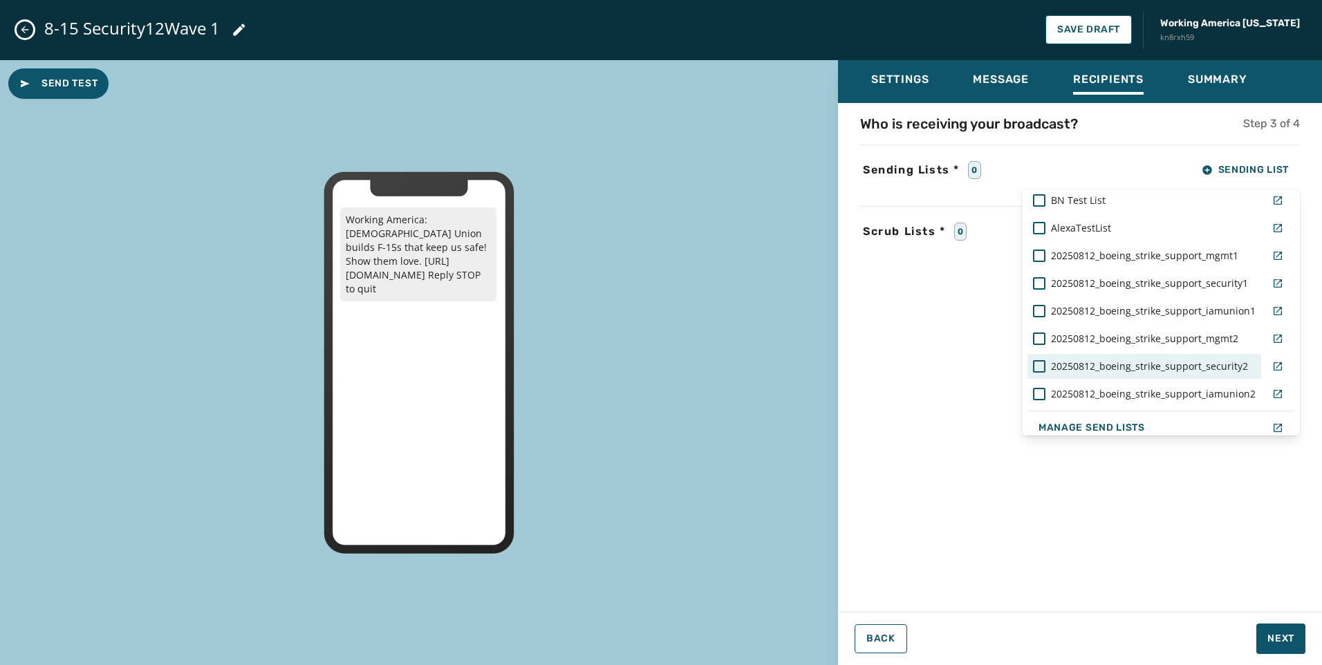
click at [1232, 375] on div "20250812_boeing_strike_support_security2" at bounding box center [1144, 366] width 234 height 25
click at [483, 97] on div "Send Test Working America: [DEMOGRAPHIC_DATA] Union builds F-15s that keep us s…" at bounding box center [661, 362] width 1322 height 605
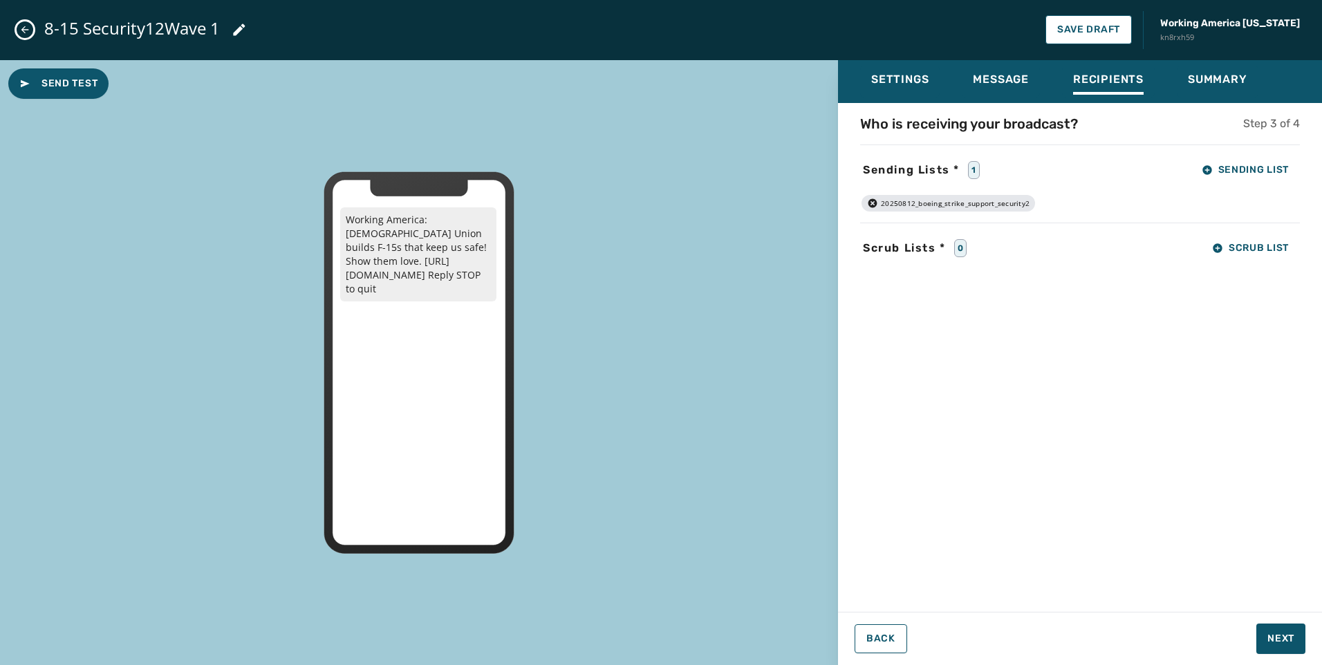
click at [245, 27] on icon at bounding box center [239, 29] width 17 height 17
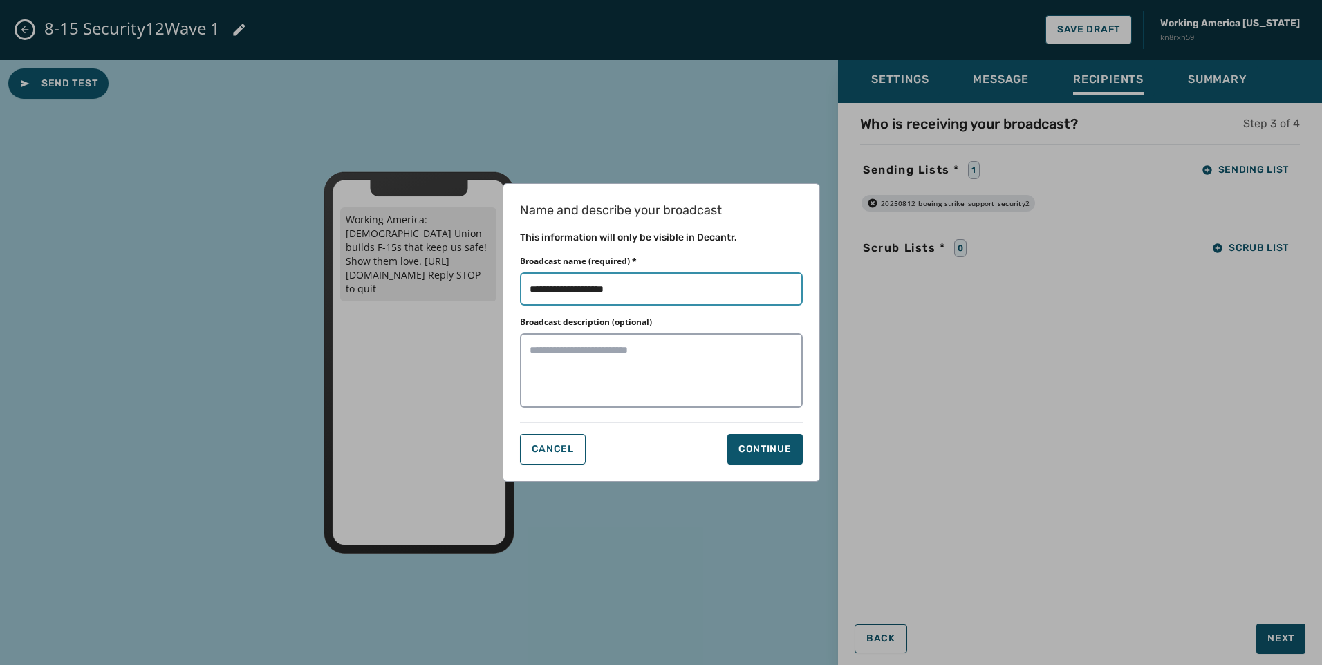
click at [591, 286] on input "Broadcast name (required) *" at bounding box center [661, 288] width 283 height 33
type input "**********"
click at [761, 459] on button "Continue" at bounding box center [764, 449] width 75 height 30
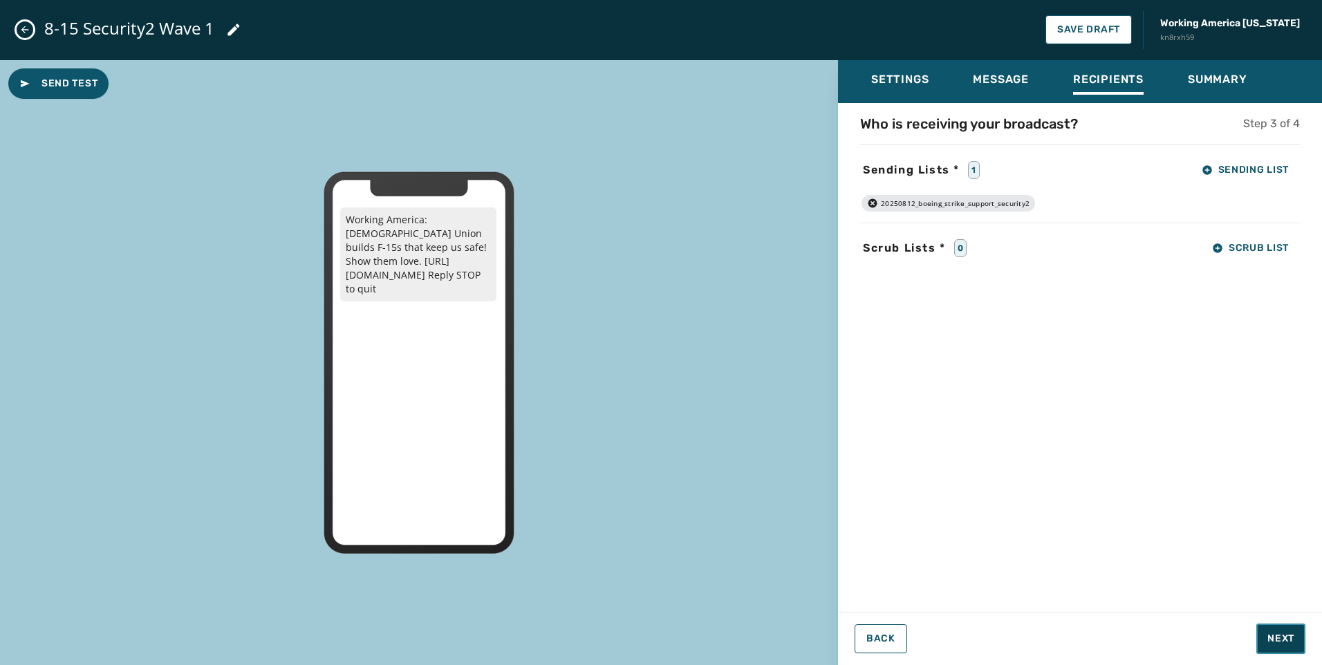
click at [1275, 641] on span "Next" at bounding box center [1280, 639] width 27 height 14
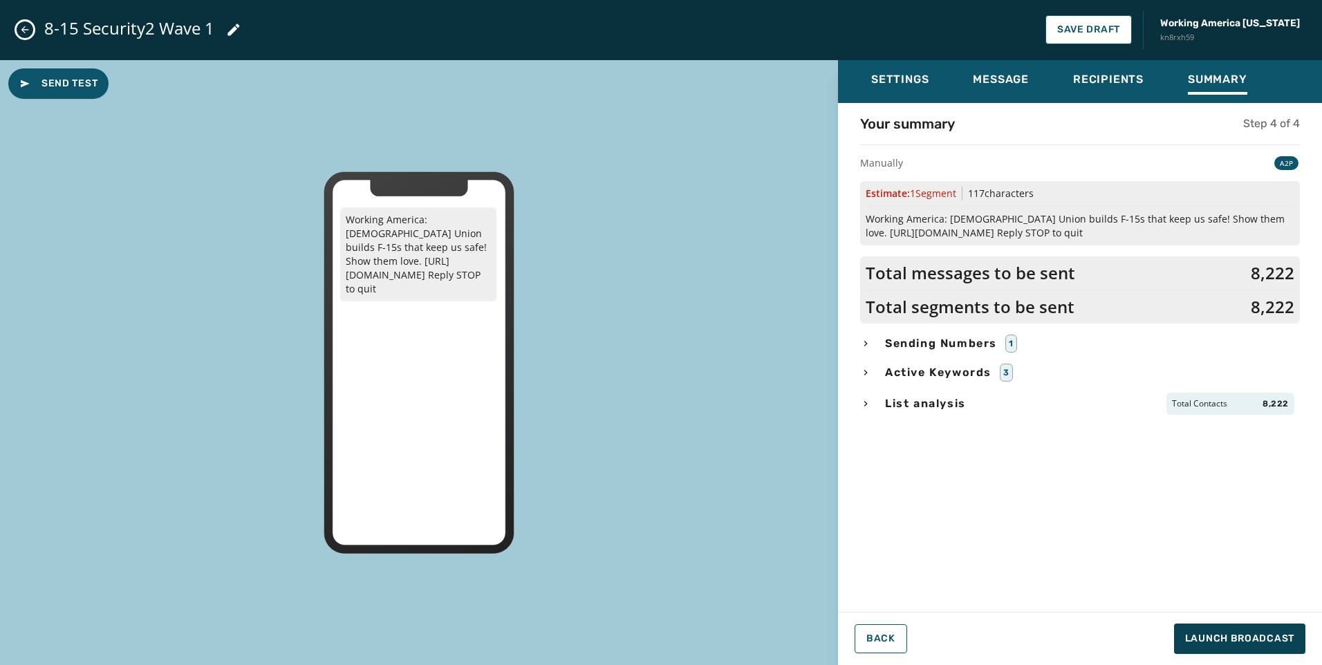
click at [894, 411] on span "List analysis" at bounding box center [925, 403] width 86 height 17
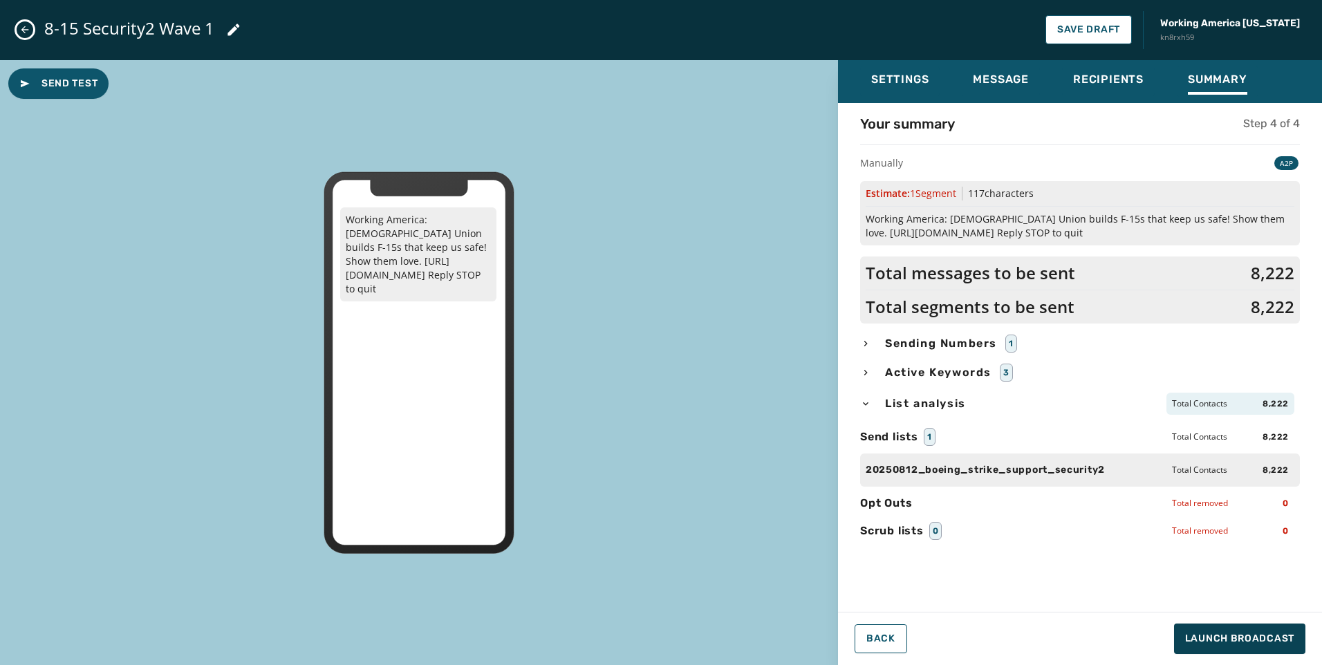
click at [893, 409] on span "List analysis" at bounding box center [925, 403] width 86 height 17
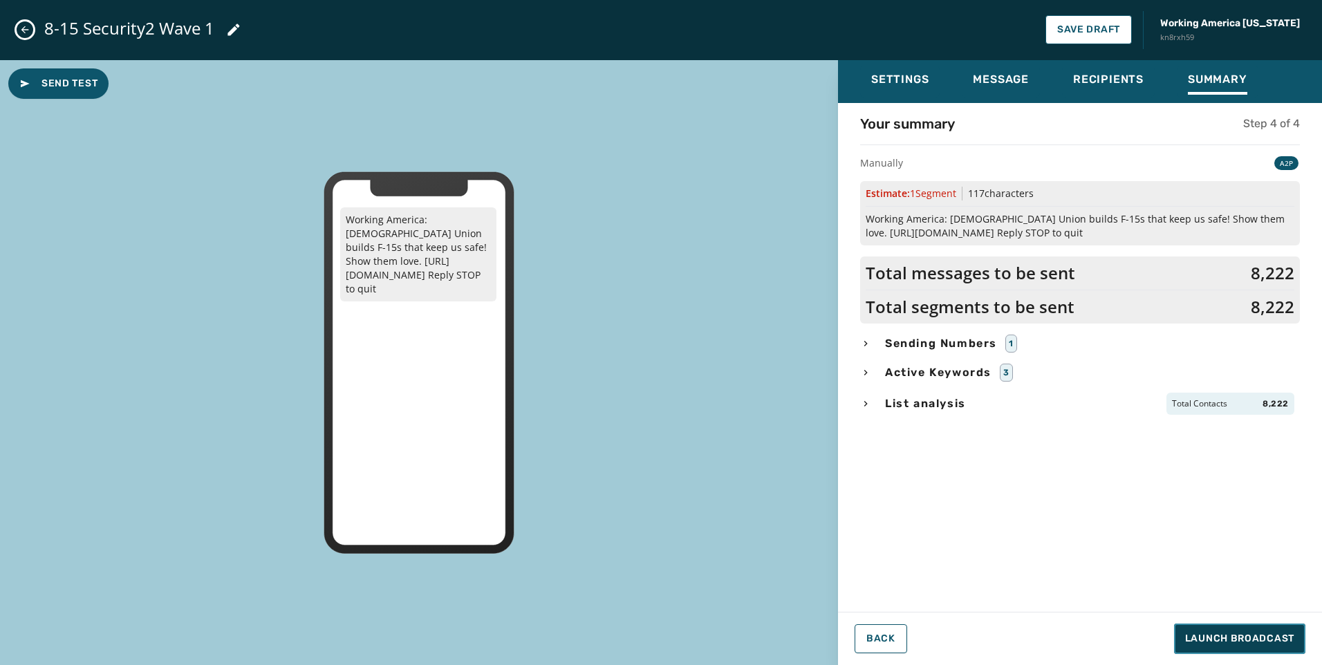
click at [1199, 646] on button "Launch Broadcast" at bounding box center [1239, 638] width 131 height 30
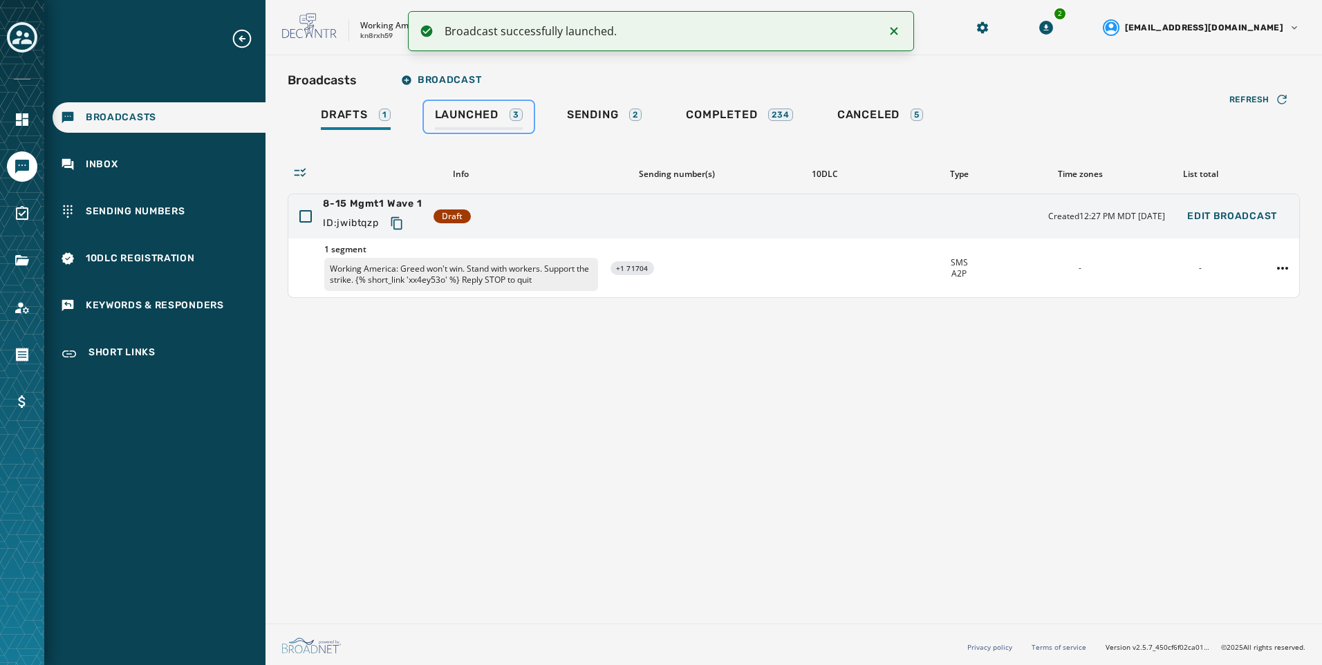
click at [508, 130] on link "Launched 3" at bounding box center [479, 117] width 110 height 32
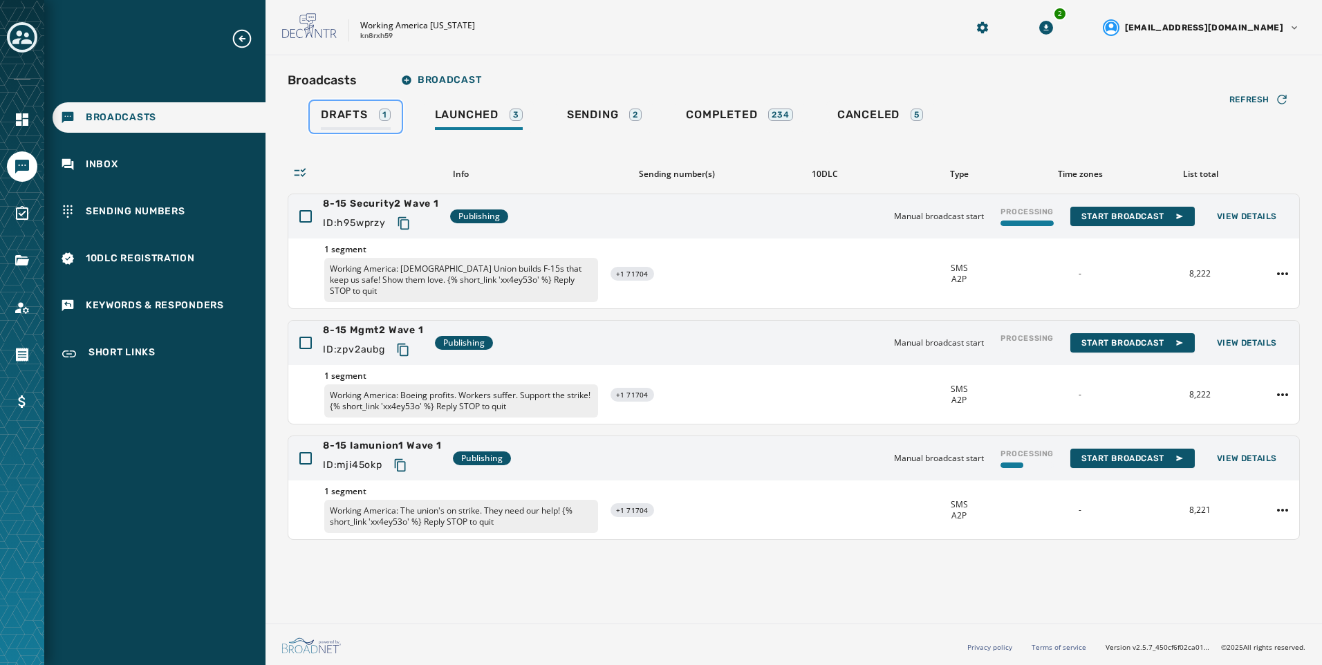
click at [360, 118] on span "Drafts" at bounding box center [344, 115] width 47 height 14
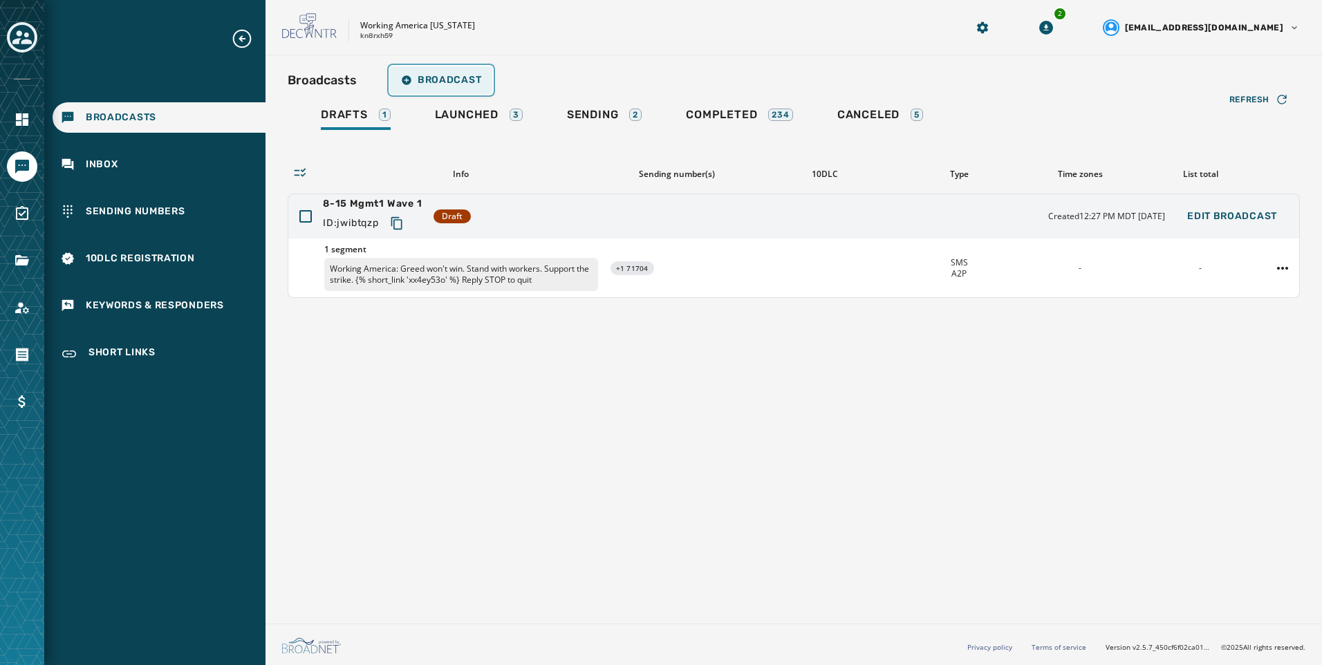
click at [460, 75] on span "Broadcast" at bounding box center [441, 80] width 80 height 11
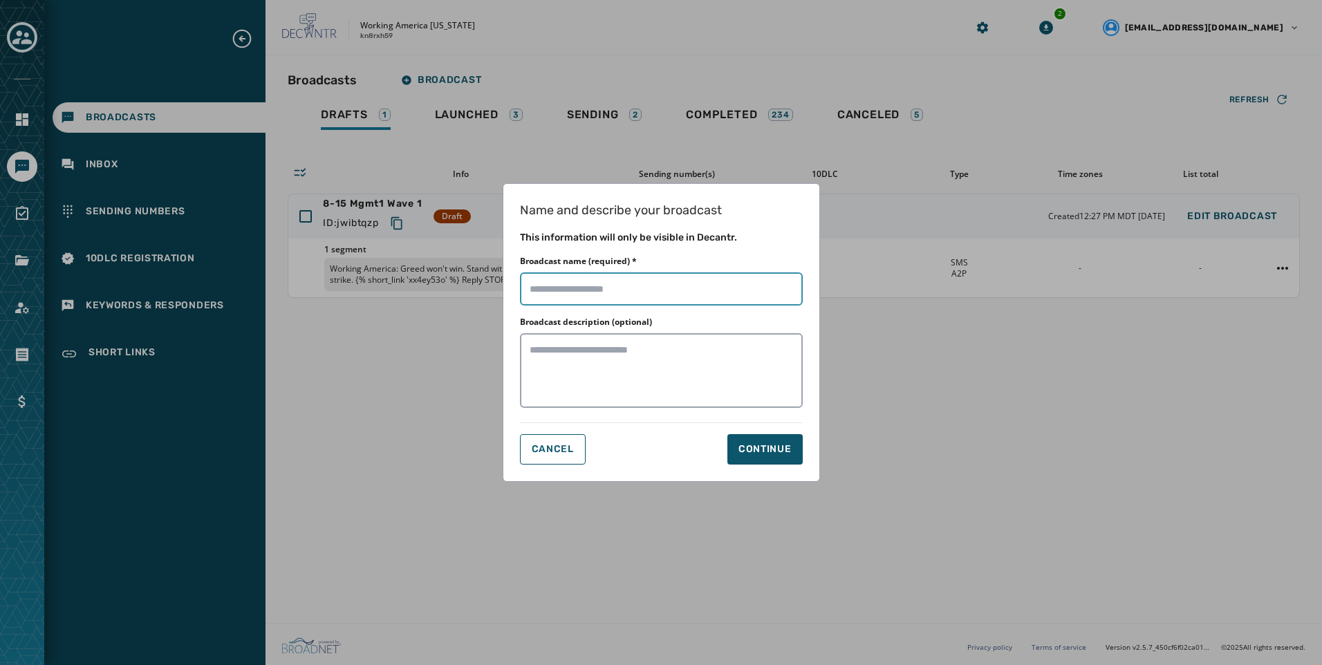
click at [709, 293] on input "Broadcast name (required) *" at bounding box center [661, 288] width 283 height 33
paste input "**********"
type input "**********"
click at [765, 451] on div "Continue" at bounding box center [764, 449] width 53 height 14
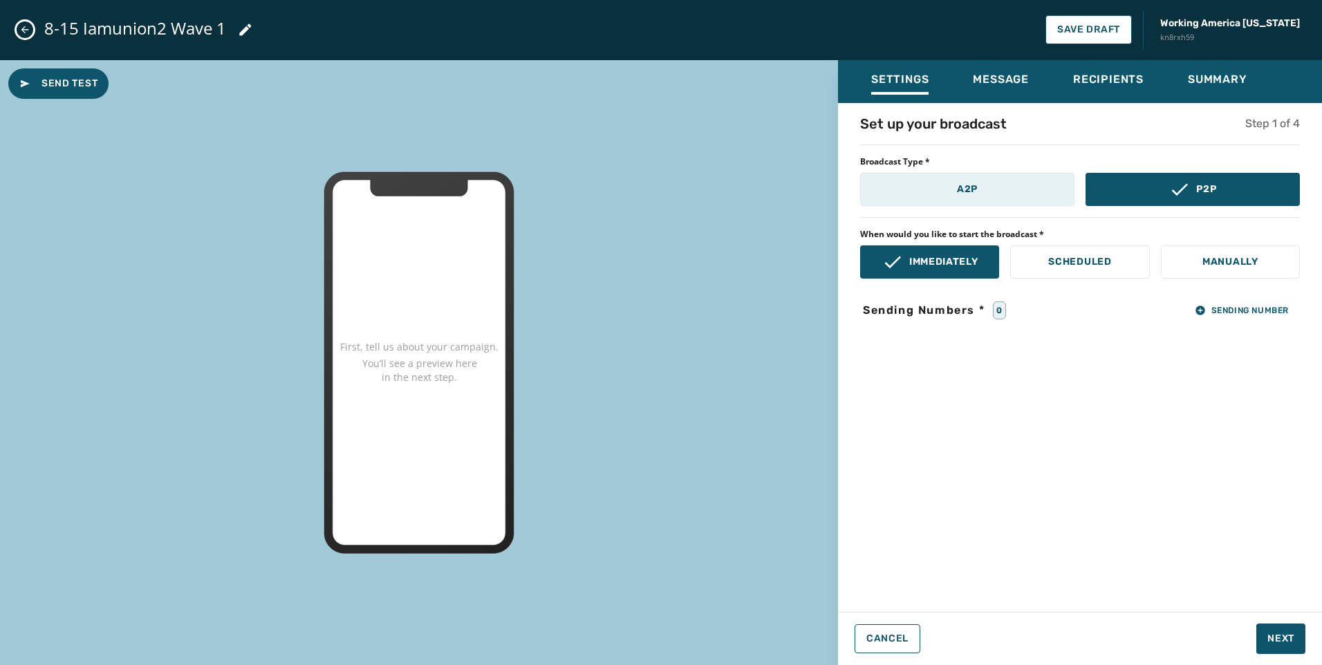
click at [1052, 204] on button "A2P" at bounding box center [967, 189] width 214 height 33
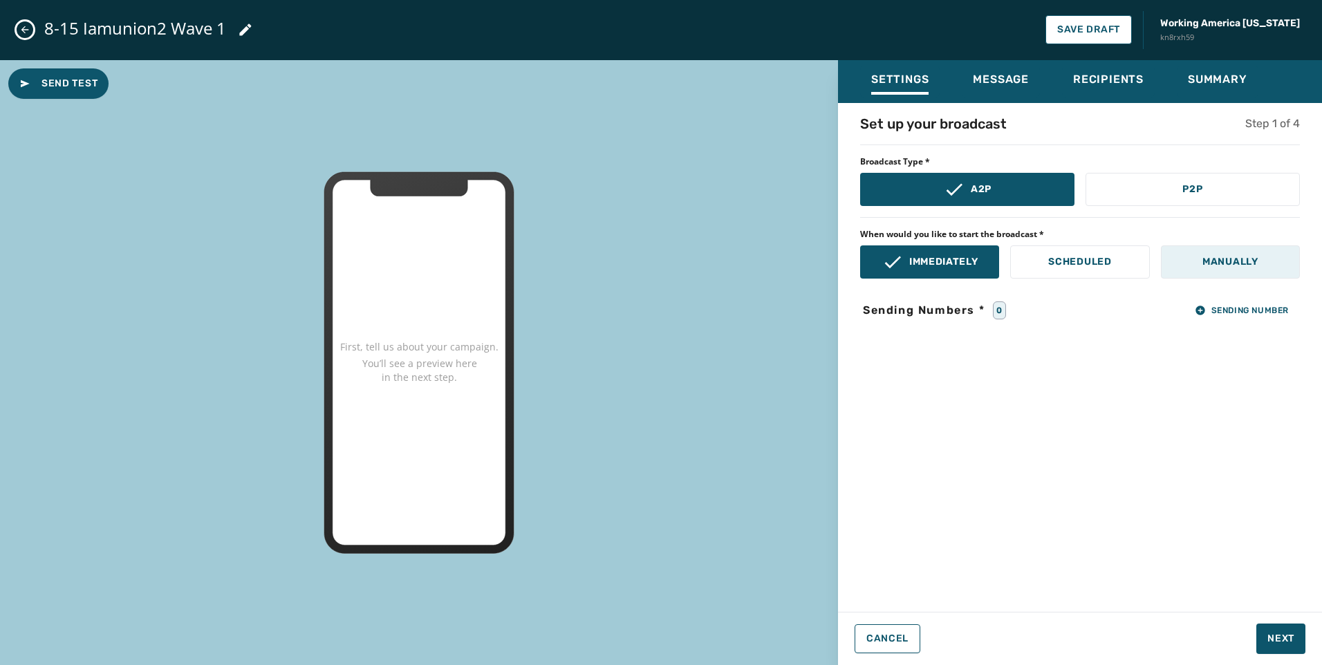
drag, startPoint x: 1231, startPoint y: 264, endPoint x: 1241, endPoint y: 272, distance: 12.3
click at [1232, 264] on p "Manually" at bounding box center [1230, 262] width 56 height 14
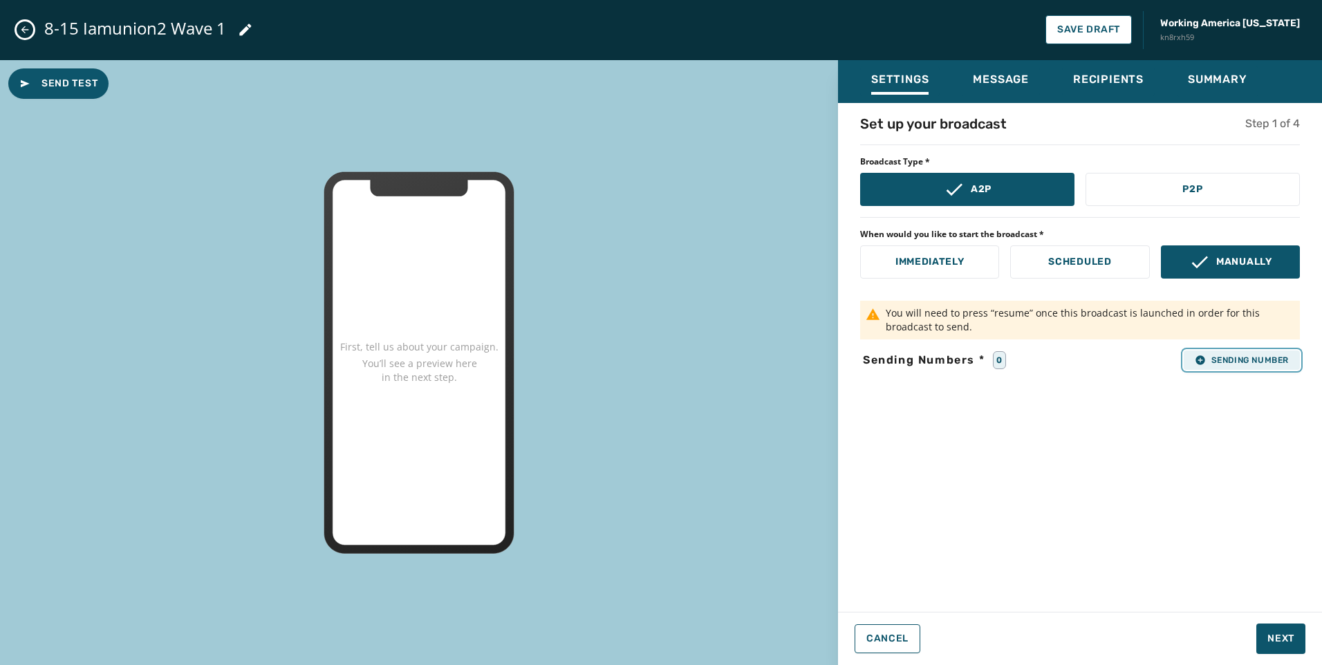
click at [1265, 368] on button "Sending Number" at bounding box center [1241, 359] width 116 height 19
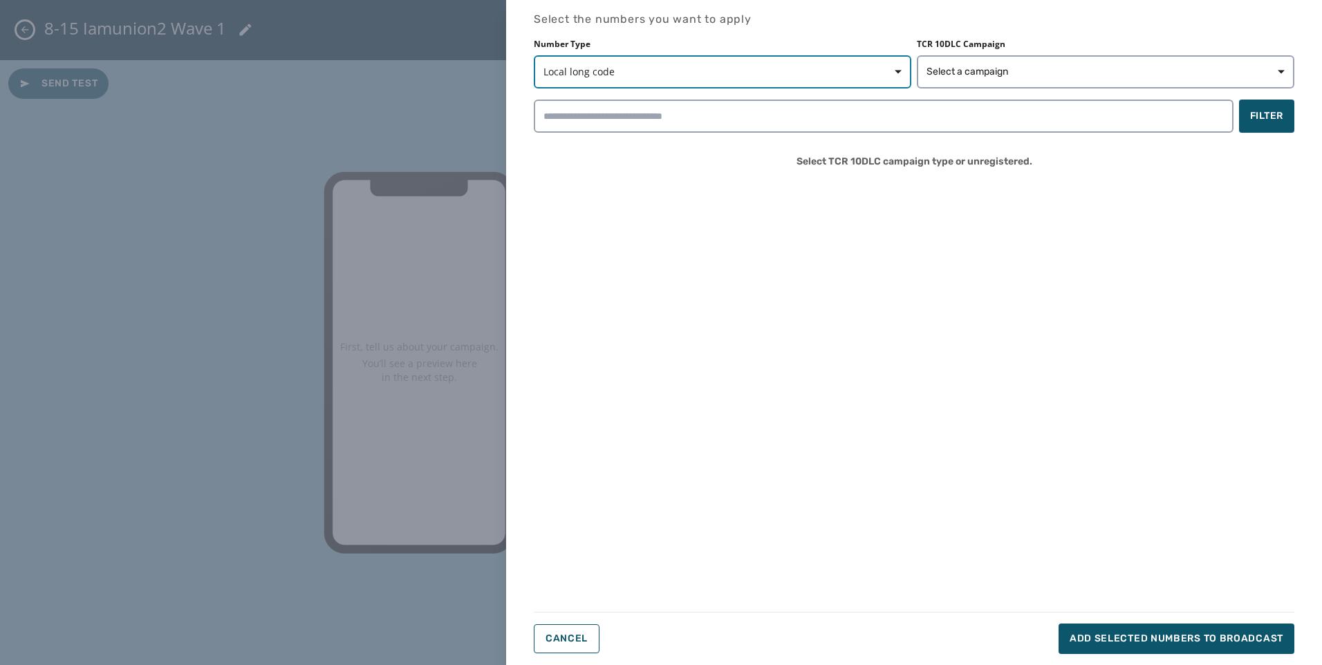
drag, startPoint x: 662, startPoint y: 70, endPoint x: 645, endPoint y: 70, distance: 17.3
click at [661, 70] on span "Local long code" at bounding box center [722, 72] width 358 height 14
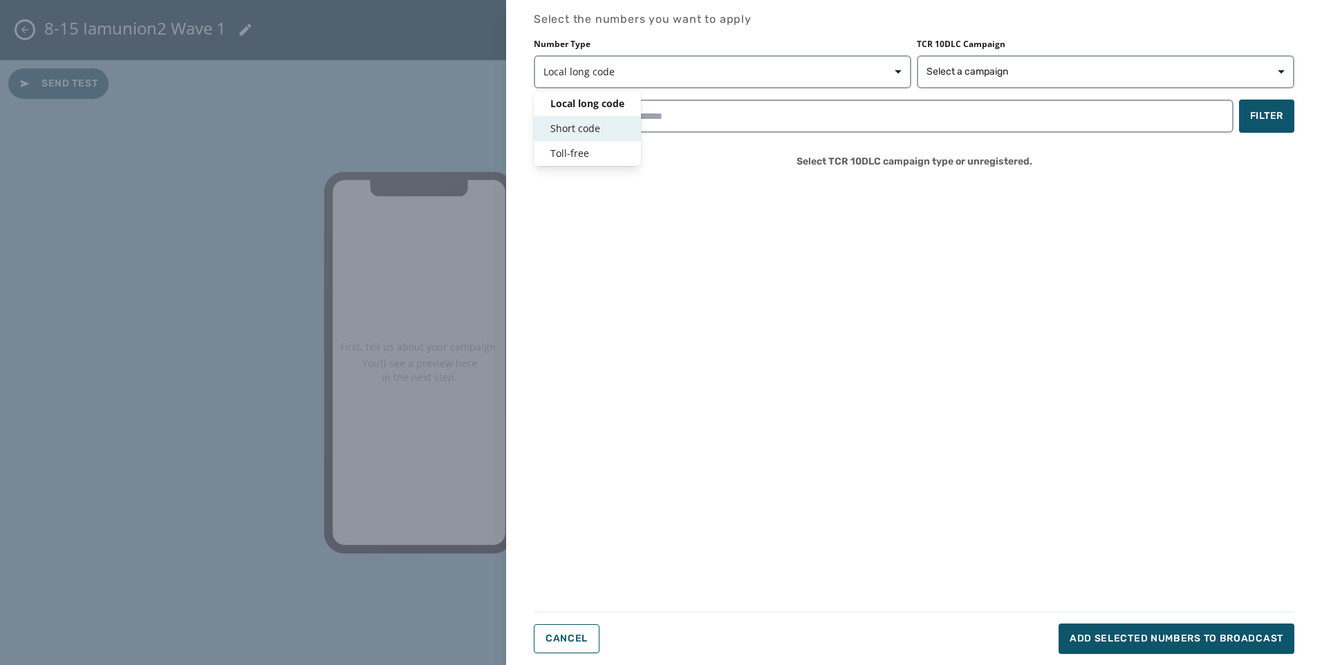
click at [577, 138] on div "Short code" at bounding box center [587, 128] width 107 height 25
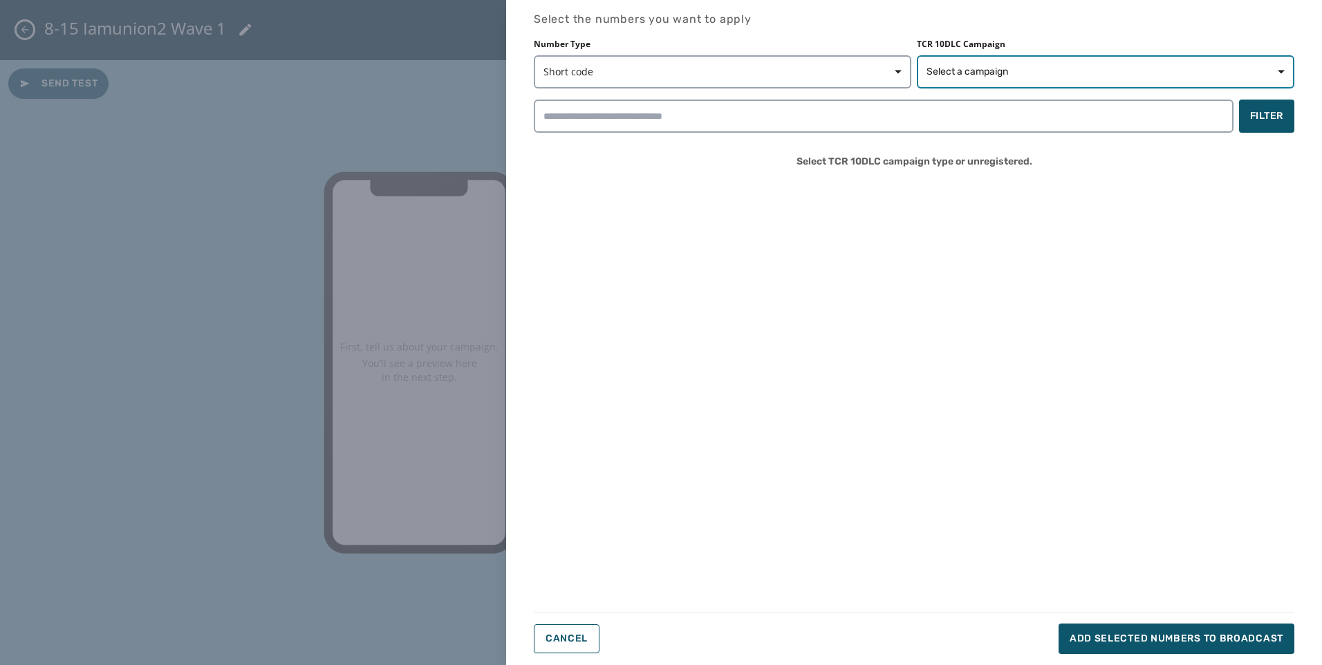
click at [976, 77] on span "Select a campaign" at bounding box center [967, 72] width 82 height 14
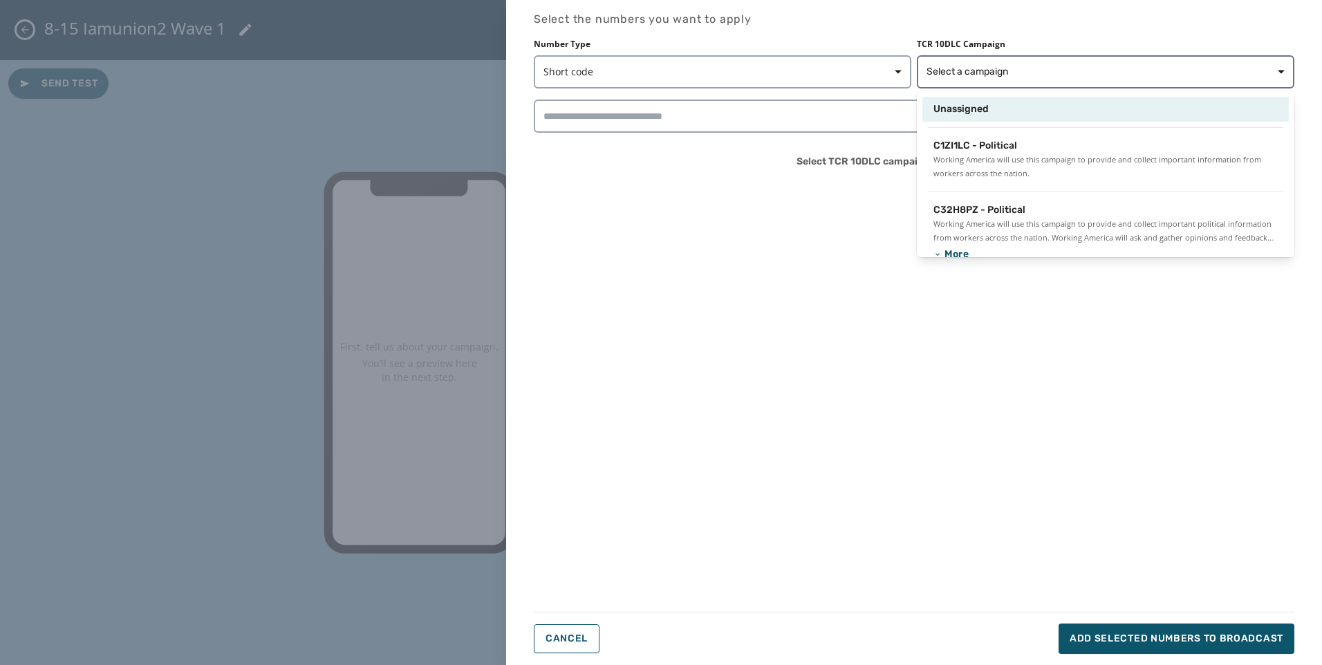
click at [957, 102] on div "Unassigned" at bounding box center [1105, 109] width 366 height 25
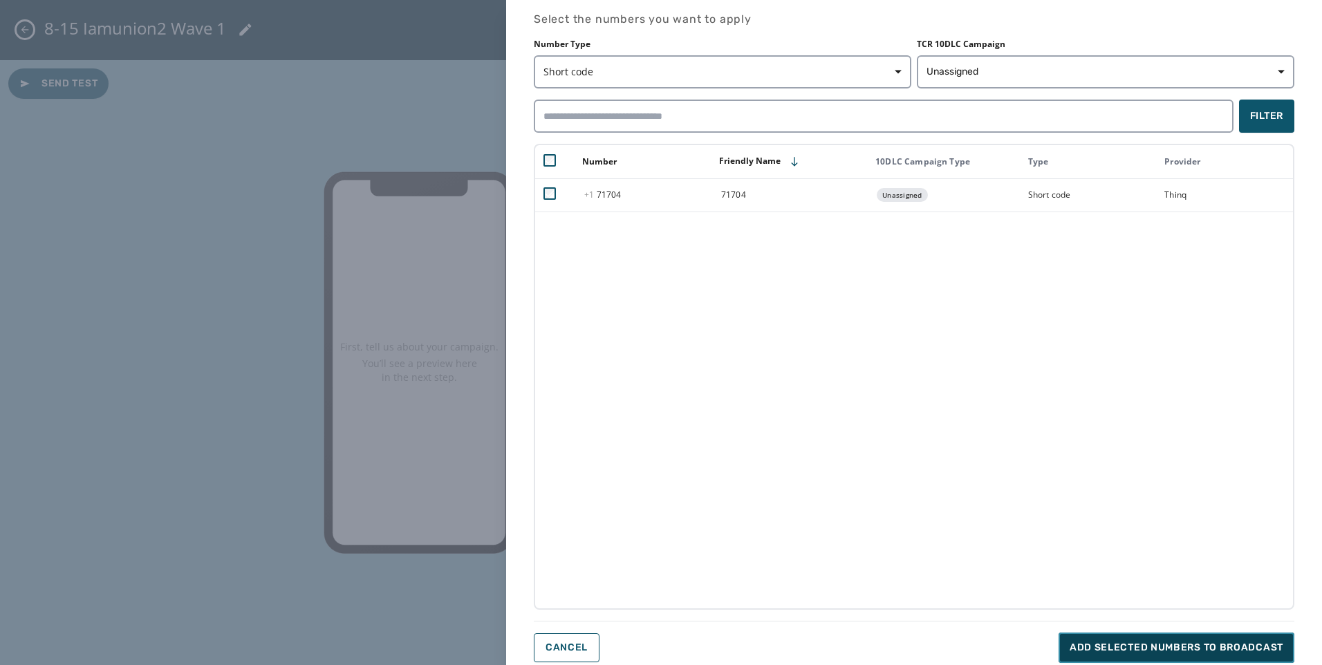
click at [1131, 649] on span "Add selected numbers to broadcast" at bounding box center [1176, 648] width 214 height 14
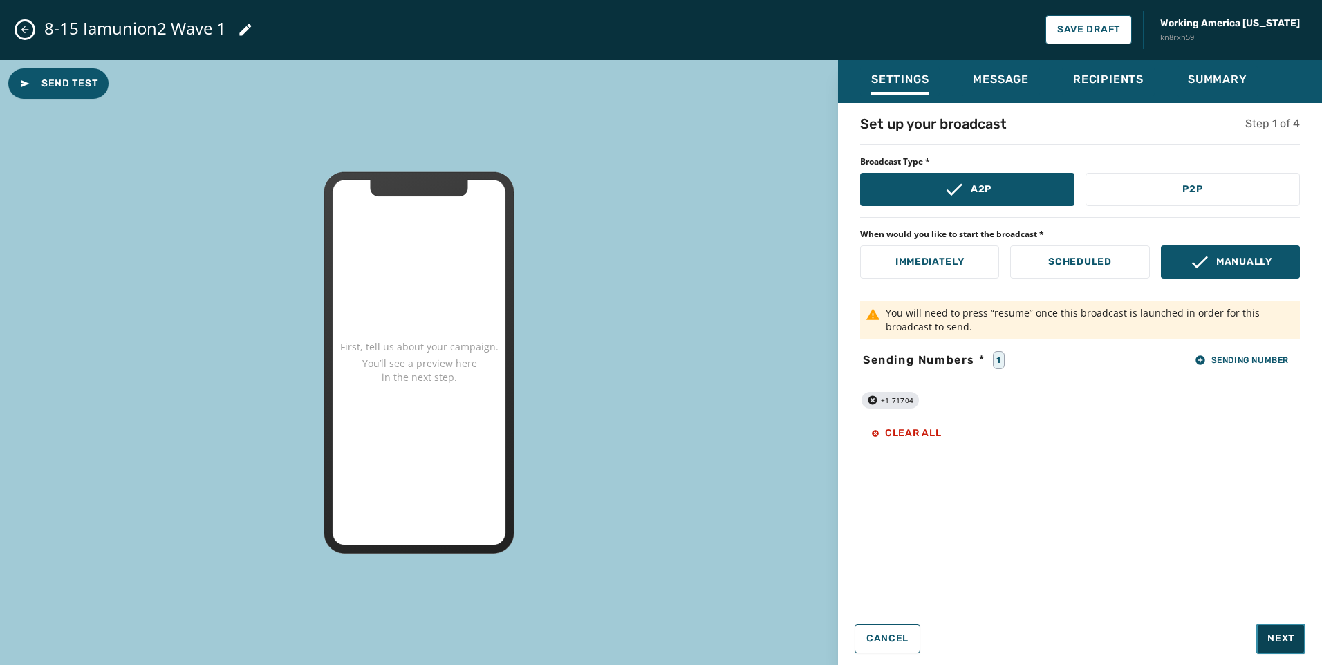
click at [1279, 632] on span "Next" at bounding box center [1280, 639] width 27 height 14
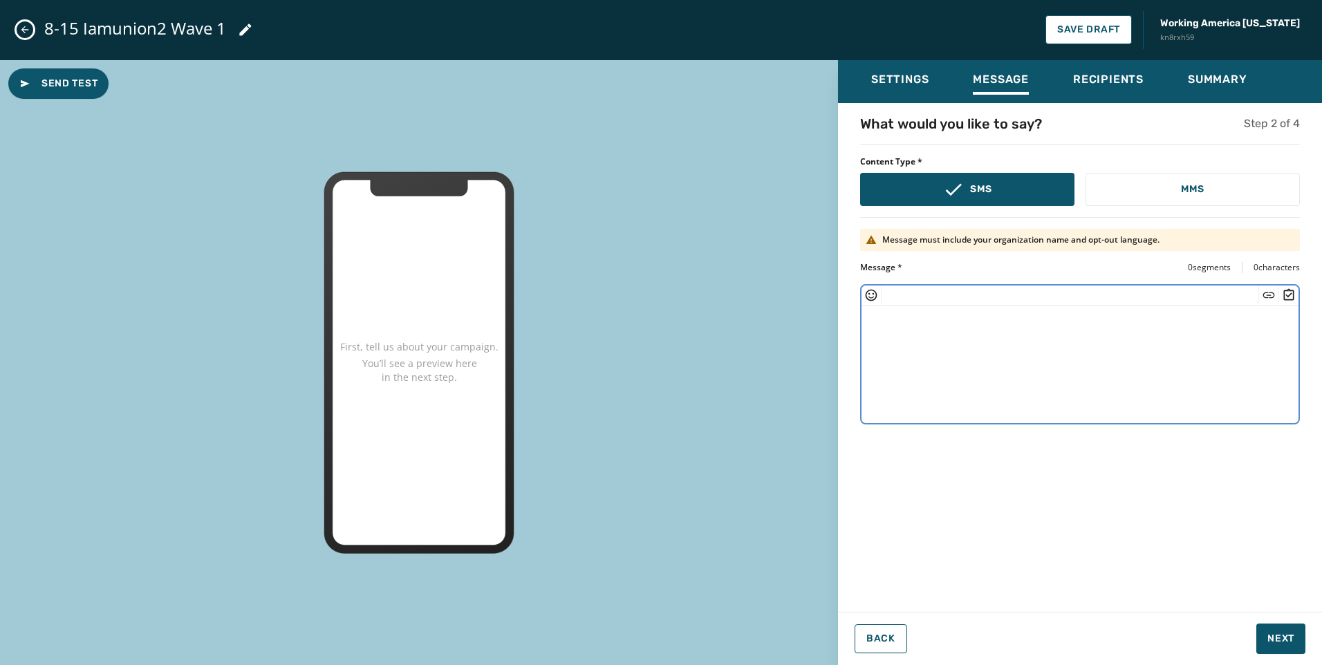
paste textarea "**********"
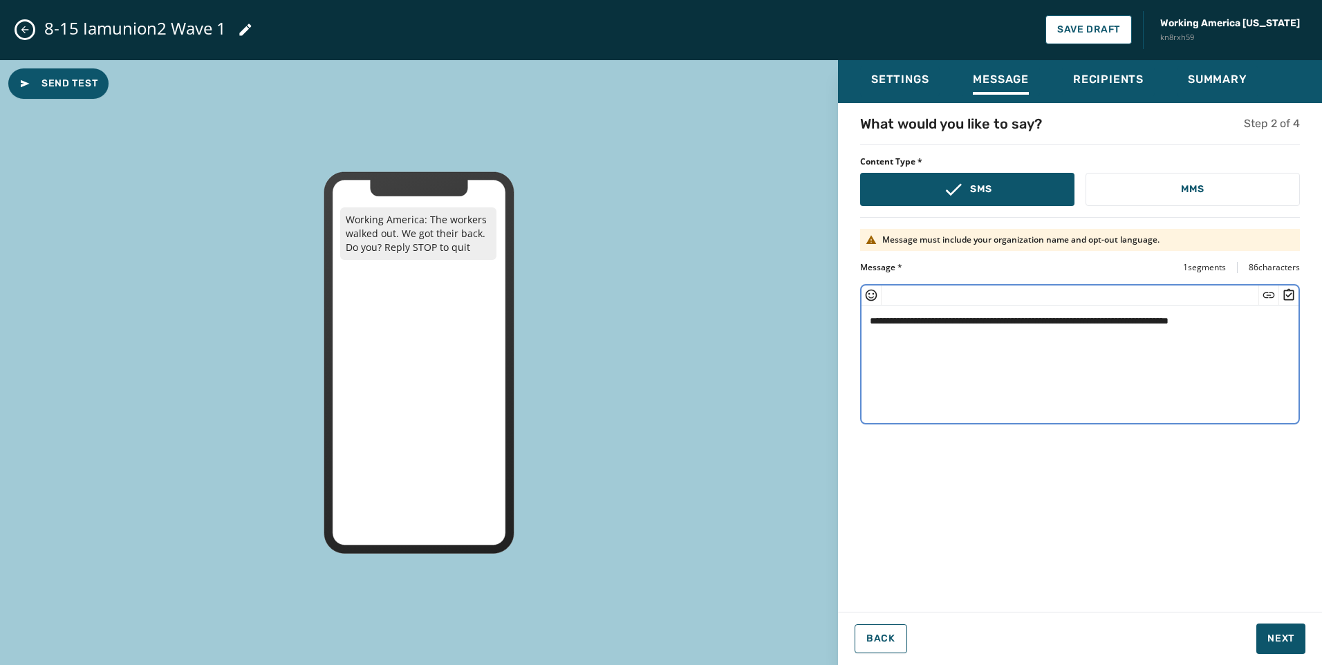
click at [1186, 316] on textarea "**********" at bounding box center [1079, 362] width 437 height 113
click at [1270, 294] on icon "Insert Short Link" at bounding box center [1269, 295] width 12 height 6
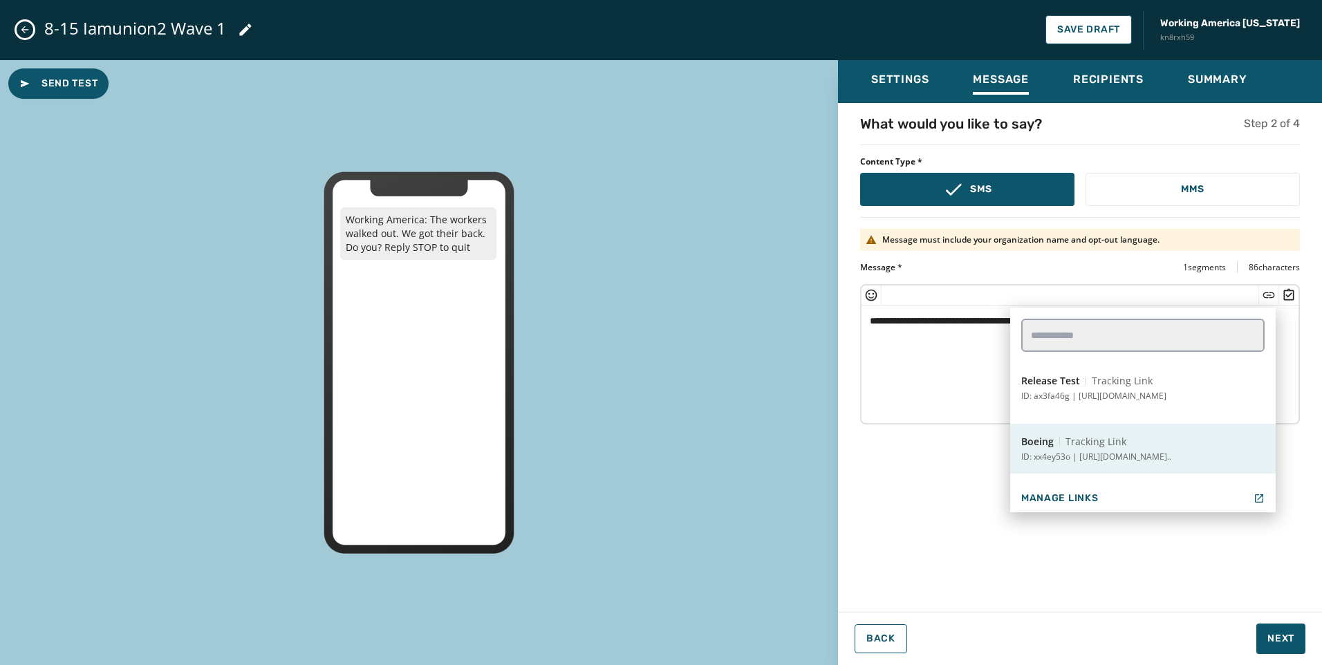
click at [1174, 449] on button "Boeing Tracking Link ID: xx4ey53o | [URL][DOMAIN_NAME].." at bounding box center [1142, 449] width 265 height 50
type textarea "**********"
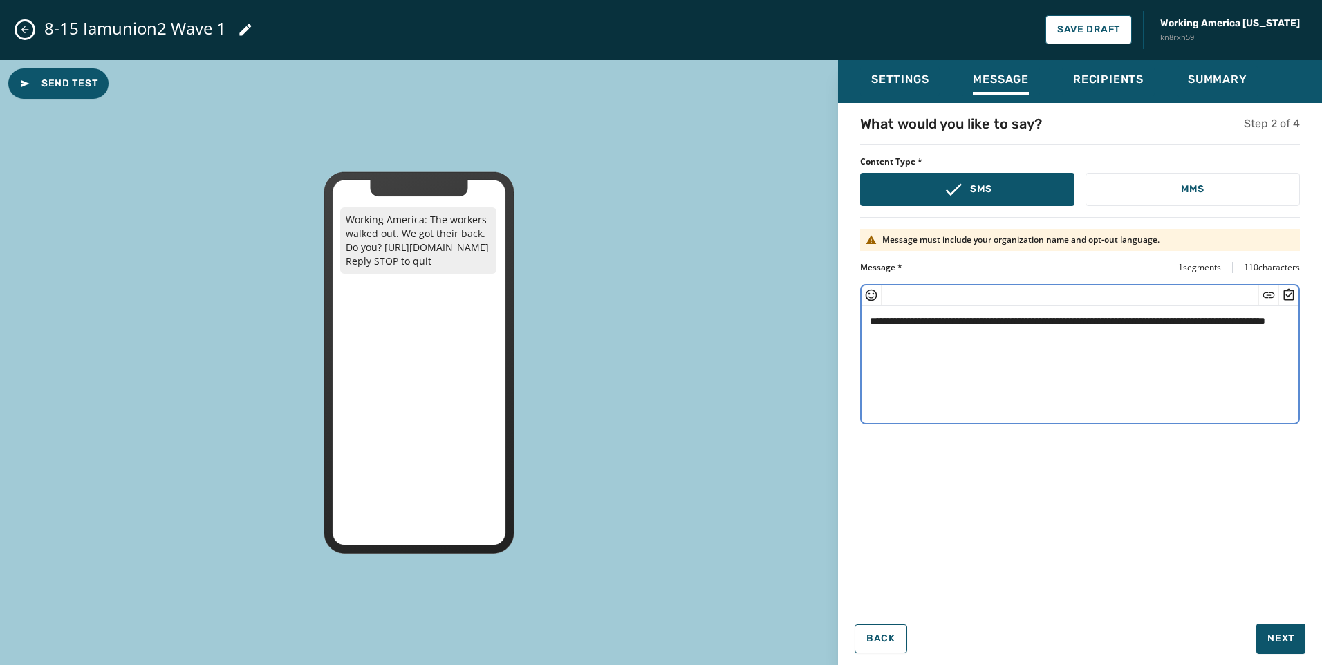
click at [1120, 319] on textarea "**********" at bounding box center [1079, 362] width 437 height 113
click at [1113, 337] on textarea "**********" at bounding box center [1079, 362] width 437 height 113
click at [1286, 626] on button "Next" at bounding box center [1280, 638] width 49 height 30
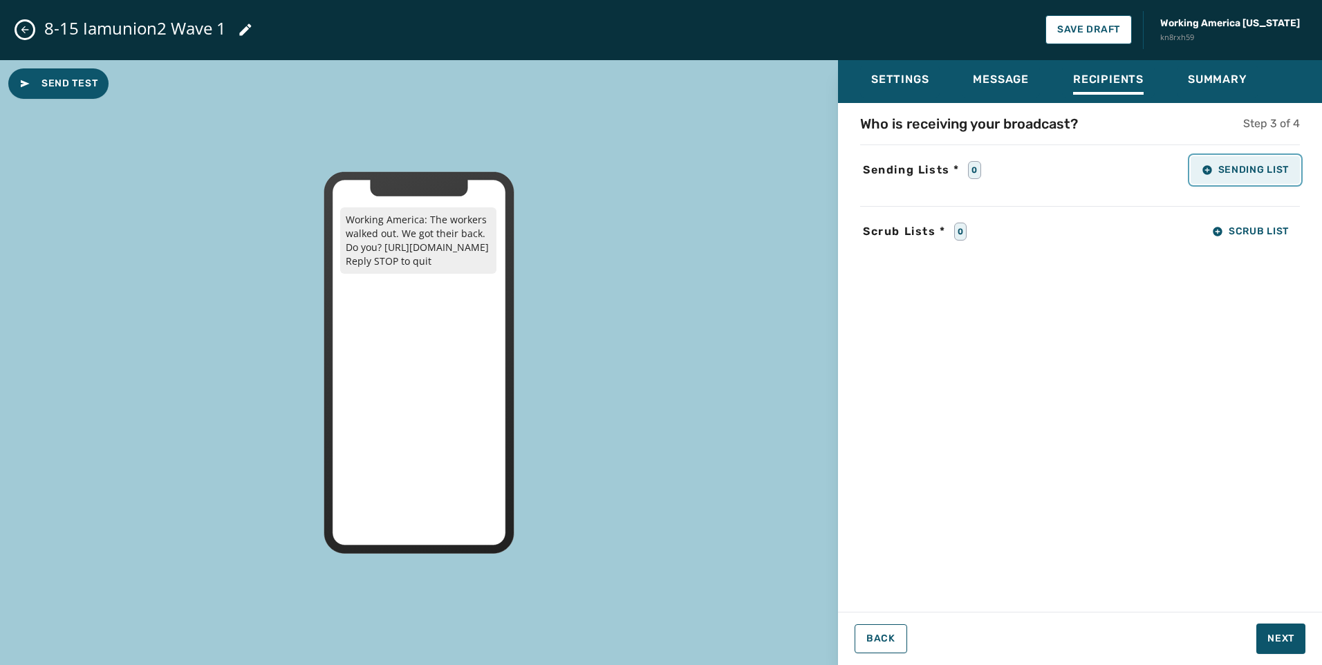
click at [1218, 170] on span "Sending List" at bounding box center [1244, 170] width 87 height 11
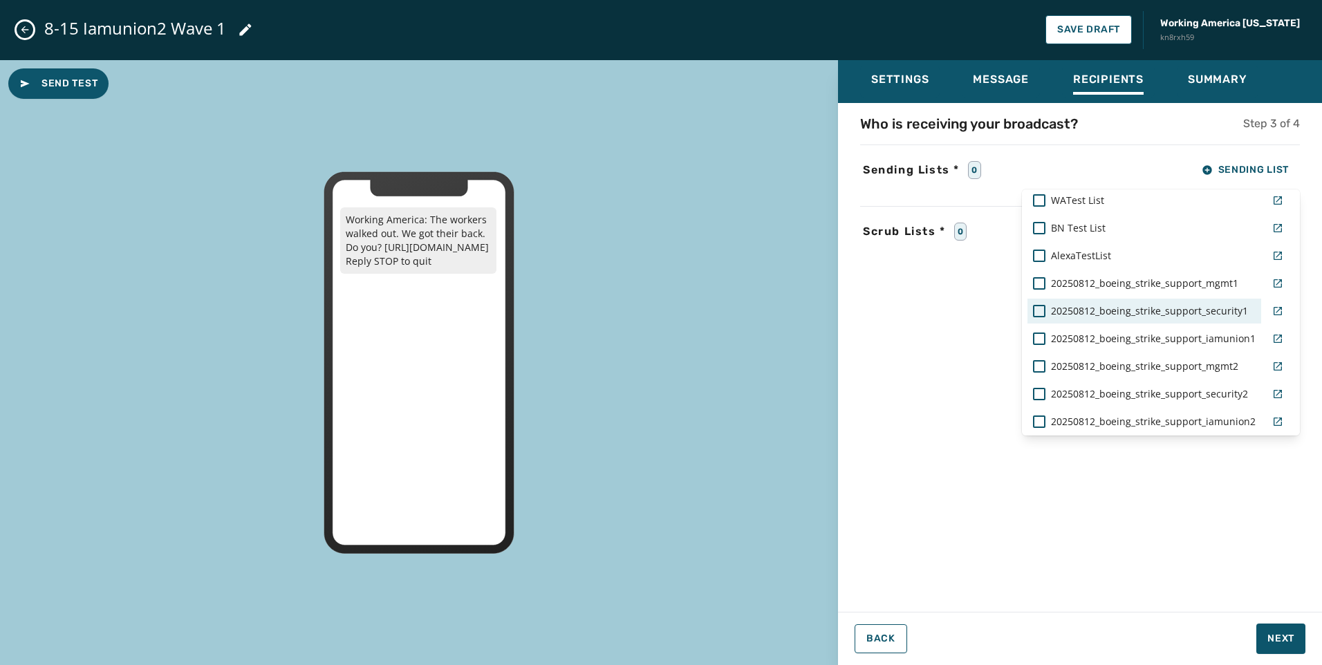
scroll to position [81, 0]
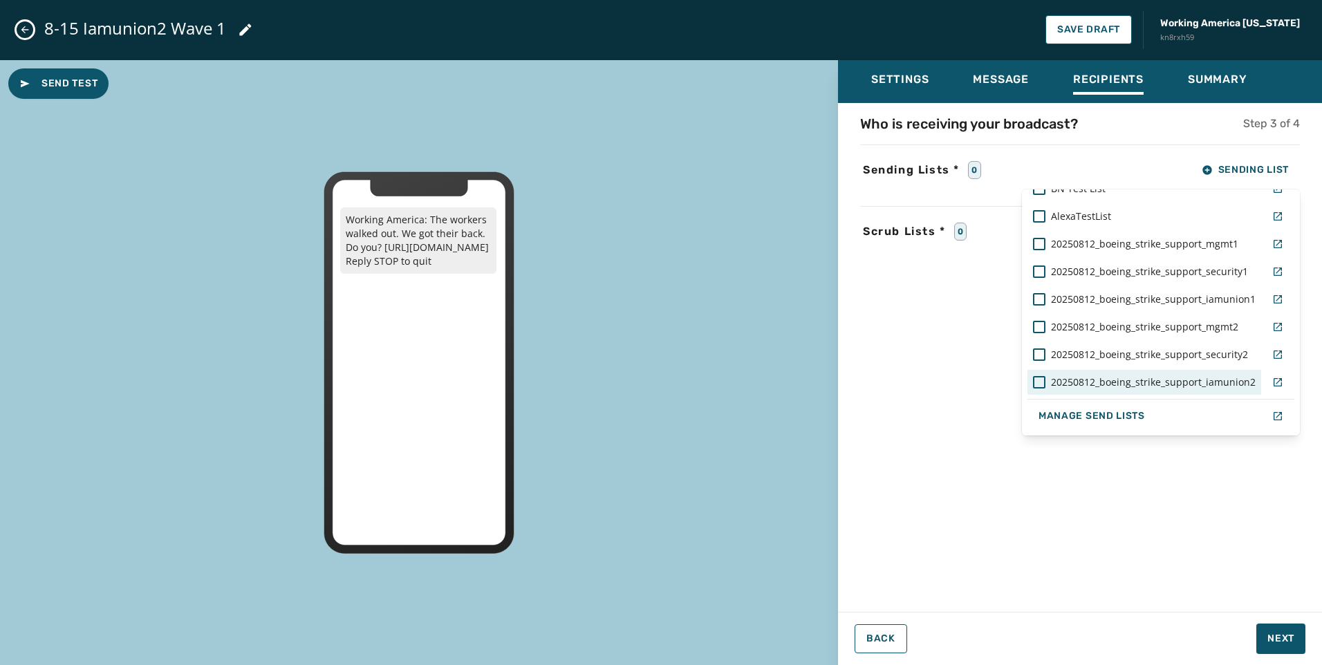
click at [1230, 388] on span "20250812_boeing_strike_support_iamunion2" at bounding box center [1153, 382] width 205 height 14
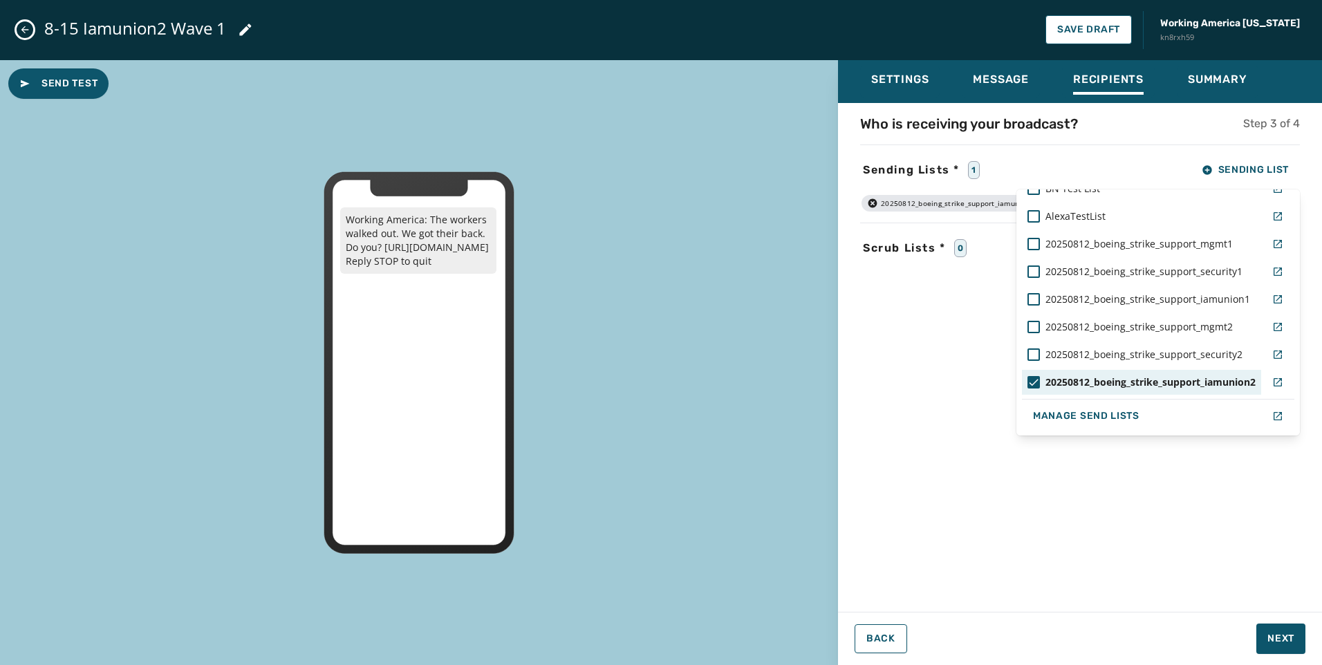
click at [1222, 486] on div "Who is receiving your broadcast? Step 3 of 4 Sending Lists * 1 Sending List WAT…" at bounding box center [1080, 353] width 484 height 478
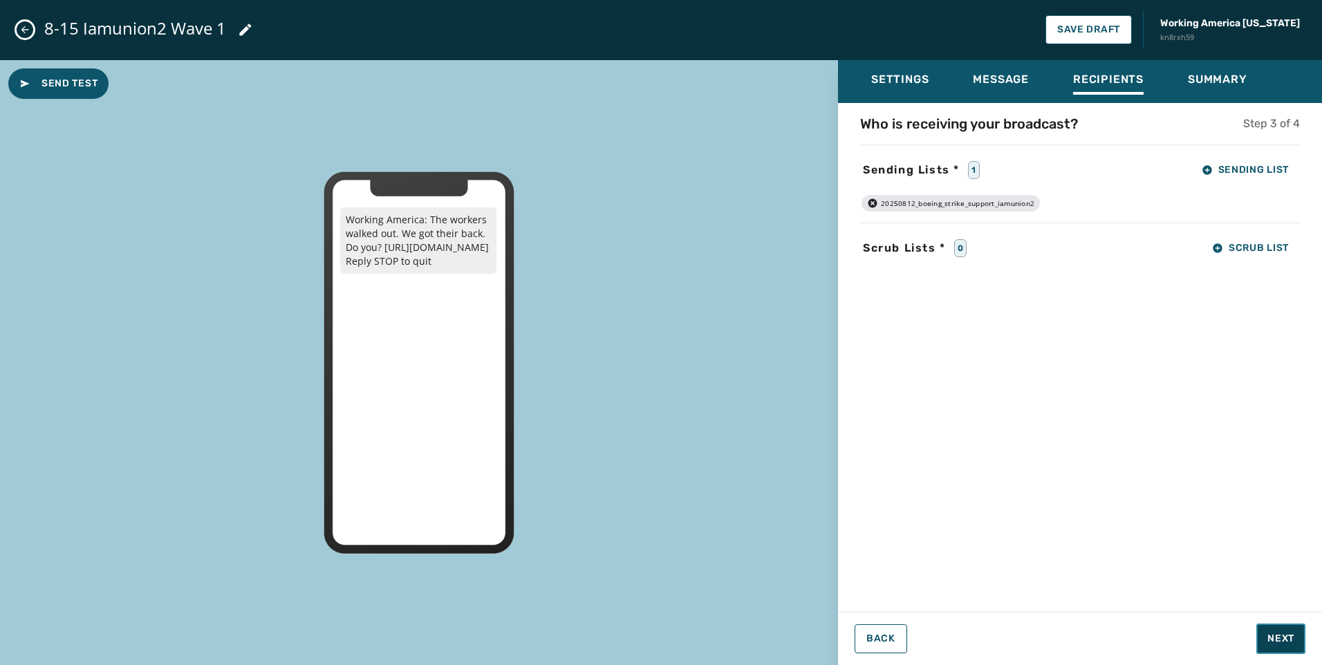
click at [1270, 648] on button "Next" at bounding box center [1280, 638] width 49 height 30
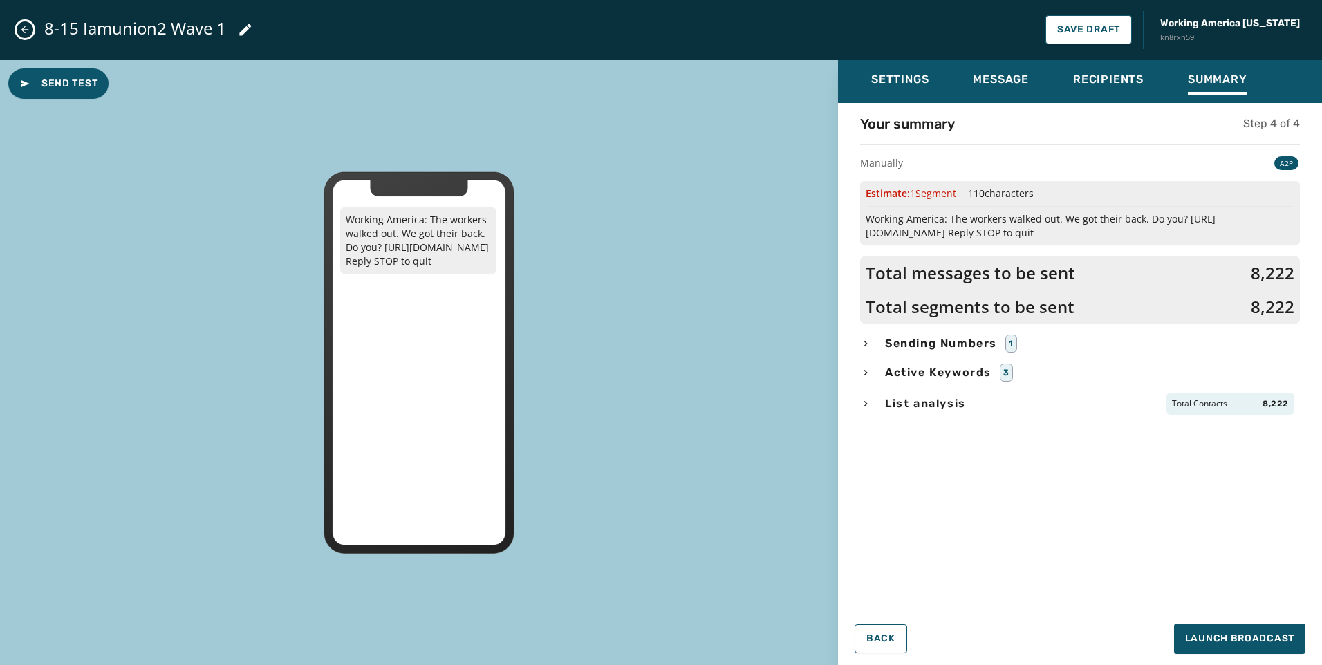
click at [914, 400] on span "List analysis" at bounding box center [925, 403] width 86 height 17
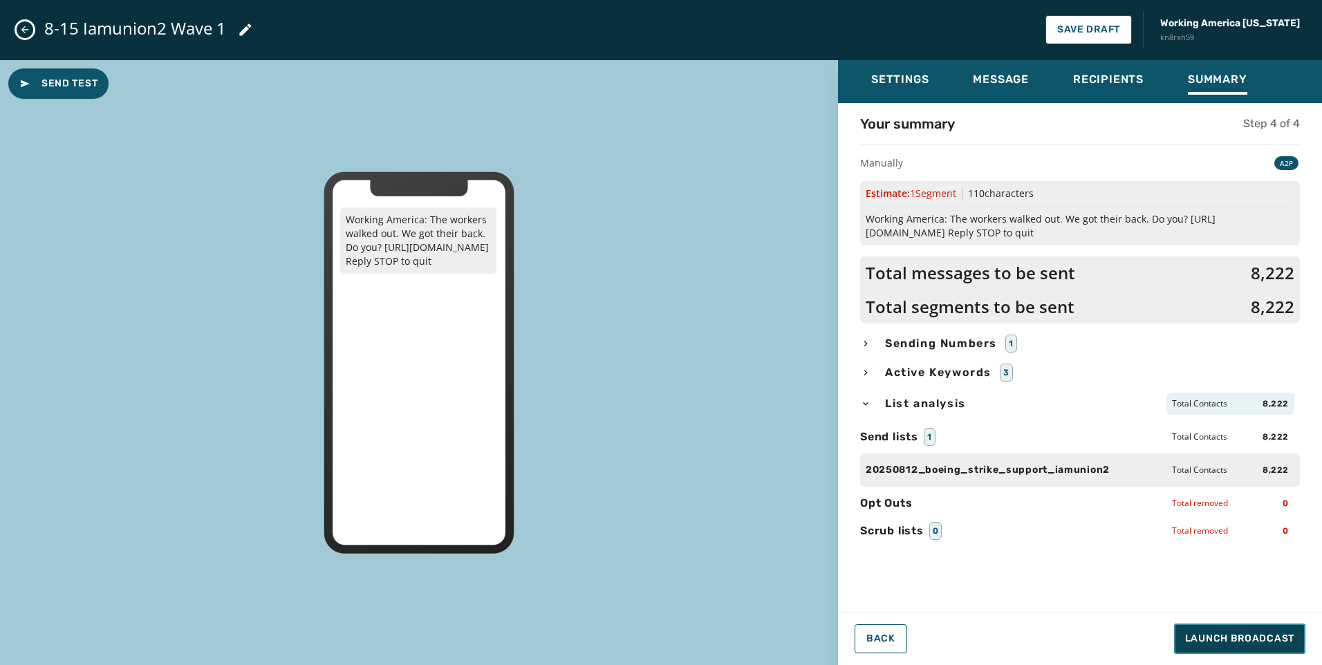
click at [1199, 641] on span "Launch Broadcast" at bounding box center [1239, 639] width 109 height 14
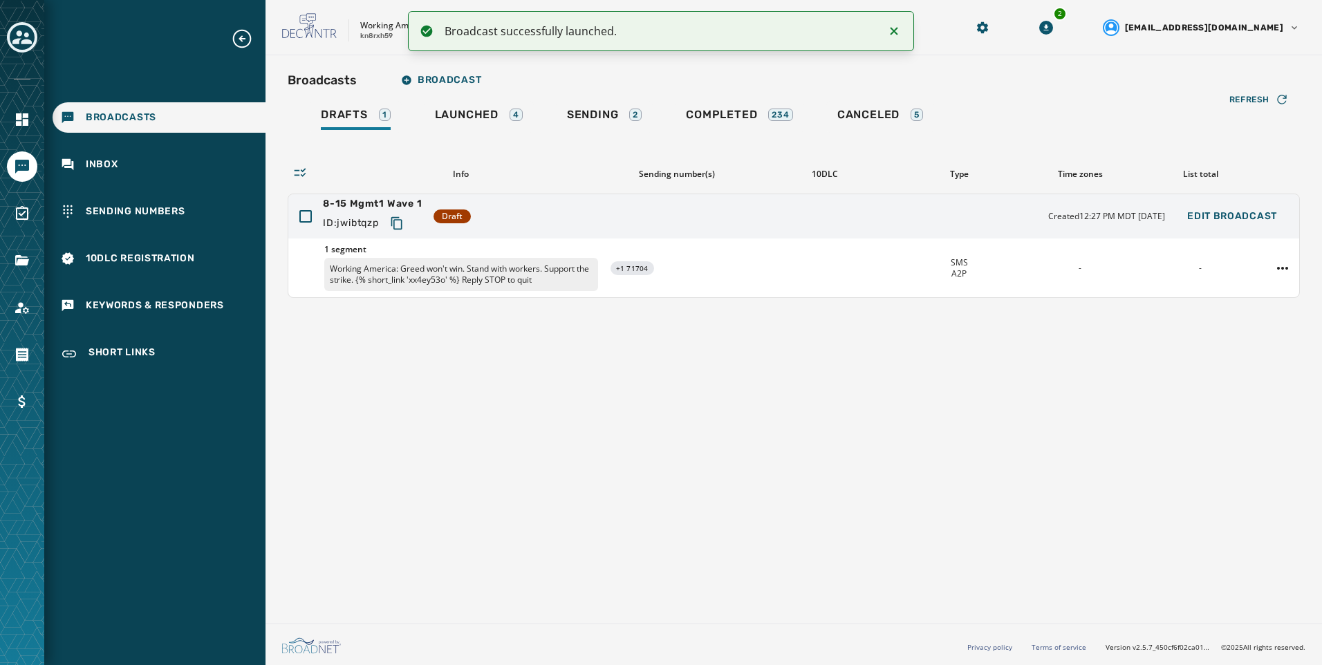
click at [621, 133] on div "Refresh Info Sending number(s) 10DLC Type Time zones List total 8-15 Mgmt1 Wave…" at bounding box center [794, 215] width 1012 height 165
click at [622, 122] on div "Sending 2" at bounding box center [604, 119] width 75 height 22
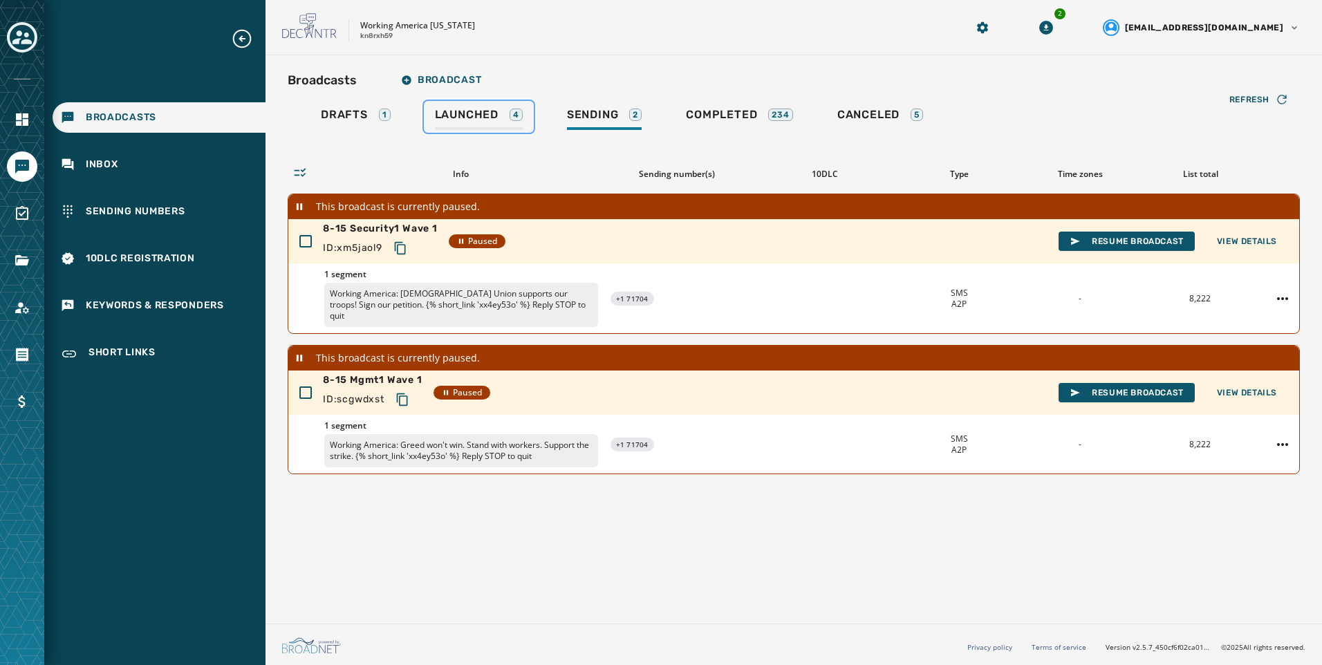
click at [492, 129] on div "Launched 4" at bounding box center [479, 119] width 88 height 22
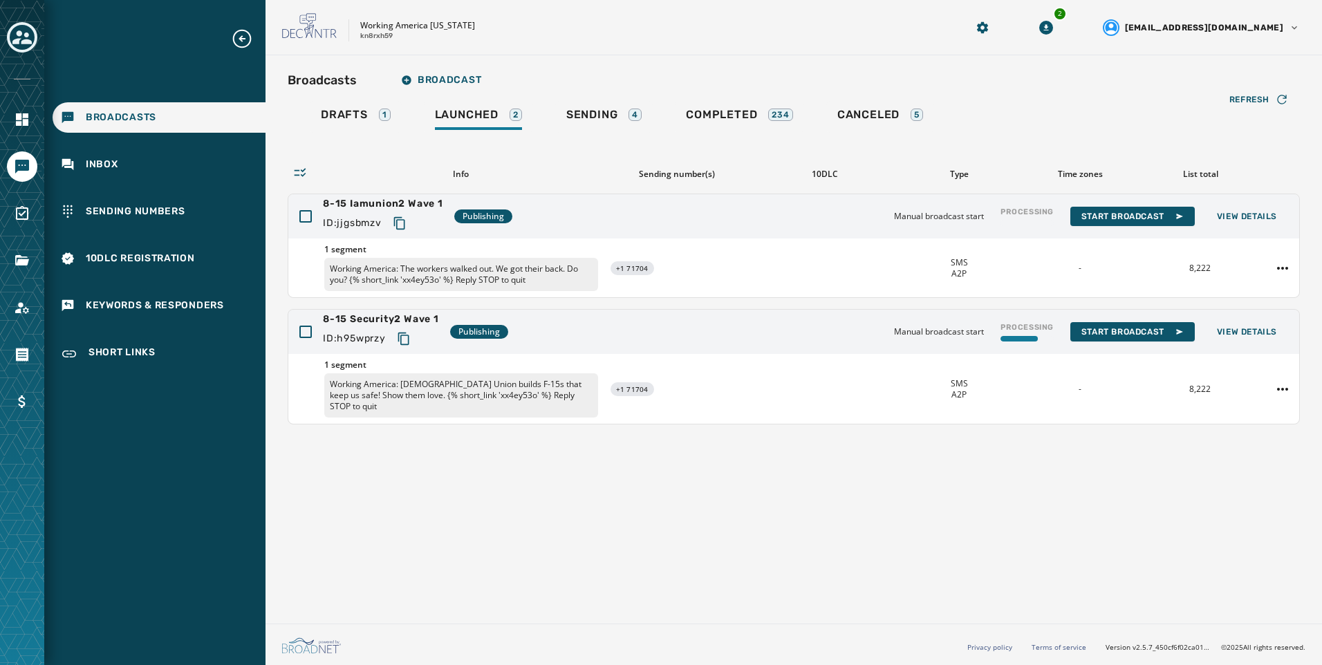
drag, startPoint x: 890, startPoint y: 491, endPoint x: 890, endPoint y: 482, distance: 8.3
click at [890, 491] on div "Broadcasts Broadcast Drafts 1 Launched 2 Sending 4 Completed 234 Canceled 5 Ref…" at bounding box center [793, 336] width 1056 height 563
click at [636, 118] on div "4" at bounding box center [634, 115] width 13 height 12
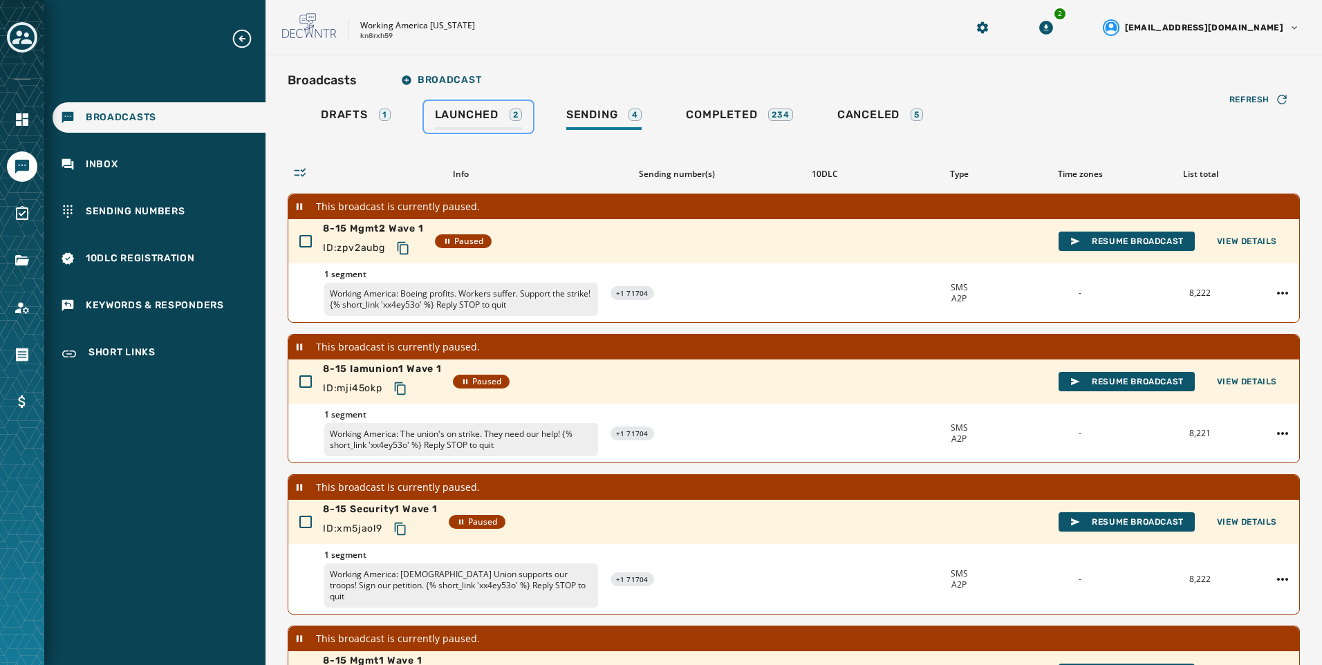
click at [500, 125] on div "Launched 2" at bounding box center [478, 119] width 87 height 22
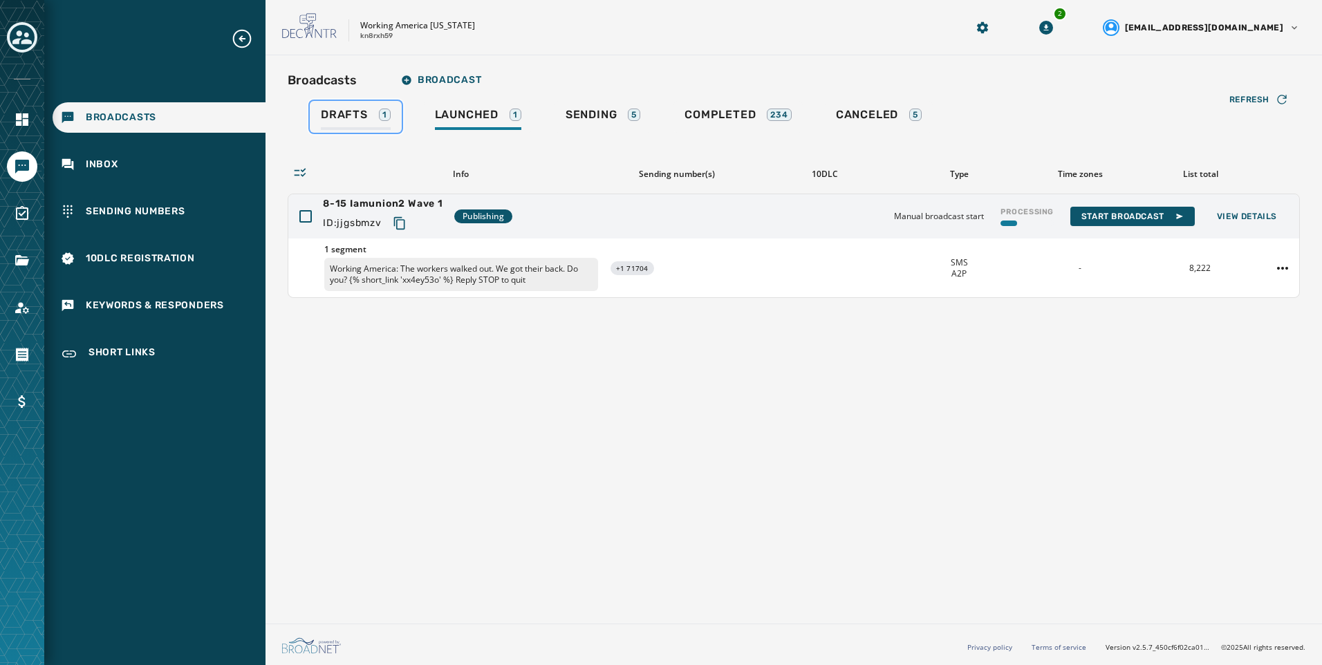
click at [329, 126] on div "Drafts 1" at bounding box center [356, 119] width 70 height 22
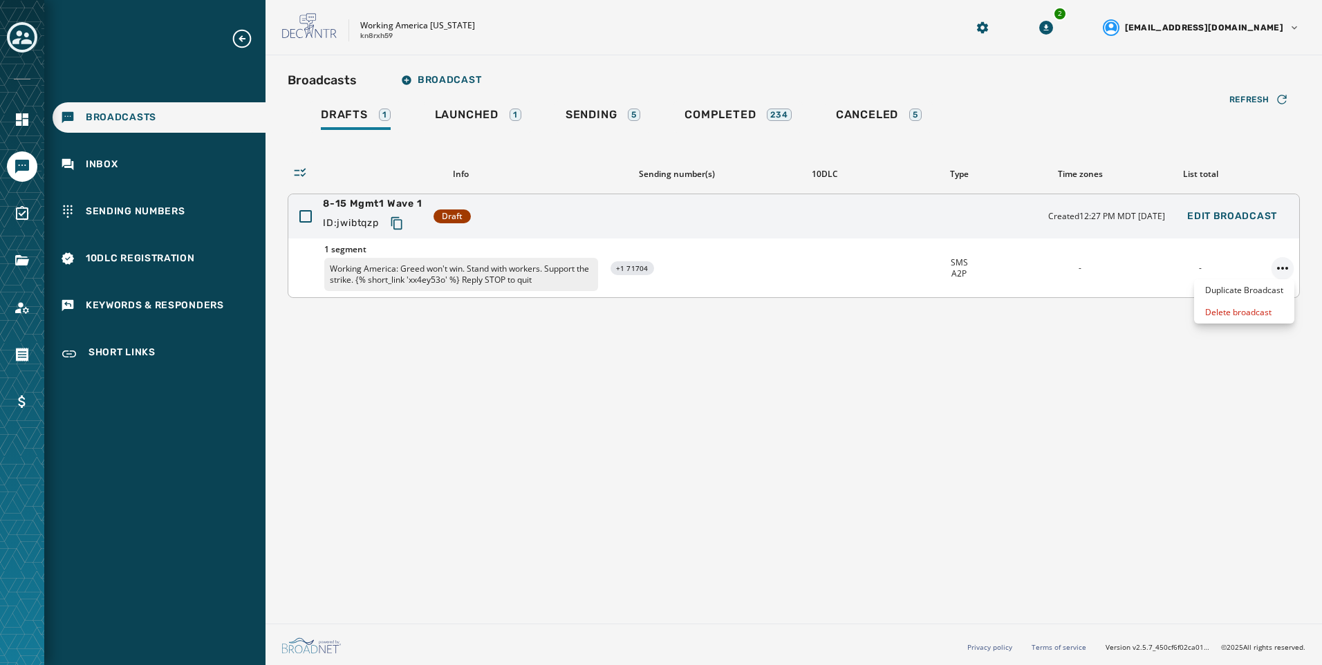
click at [1283, 265] on html "Broadcasts Inbox Sending Numbers 10DLC Registration Keywords & Responders Short…" at bounding box center [661, 332] width 1322 height 665
click at [977, 482] on html "Broadcasts Inbox Sending Numbers 10DLC Registration Keywords & Responders Short…" at bounding box center [661, 332] width 1322 height 665
drag, startPoint x: 502, startPoint y: 124, endPoint x: 569, endPoint y: 127, distance: 67.1
click at [502, 124] on div "Launched 1" at bounding box center [478, 119] width 86 height 22
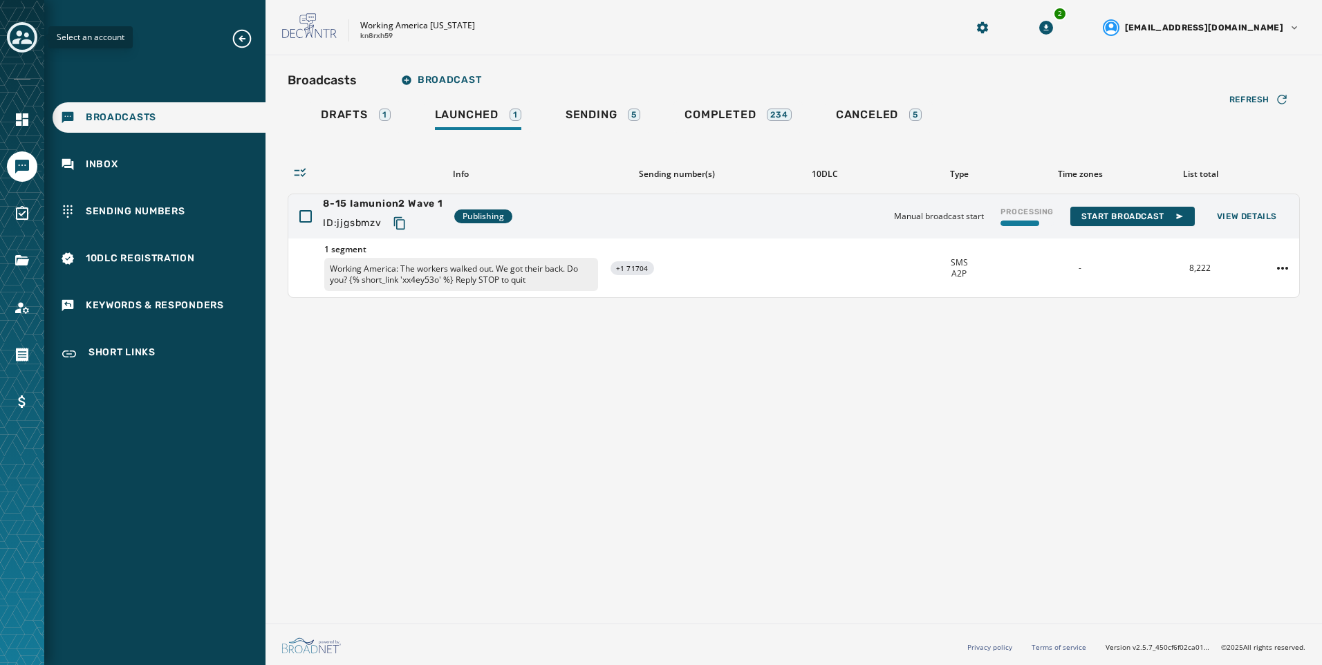
click at [32, 34] on div "Toggle account select drawer" at bounding box center [22, 37] width 25 height 25
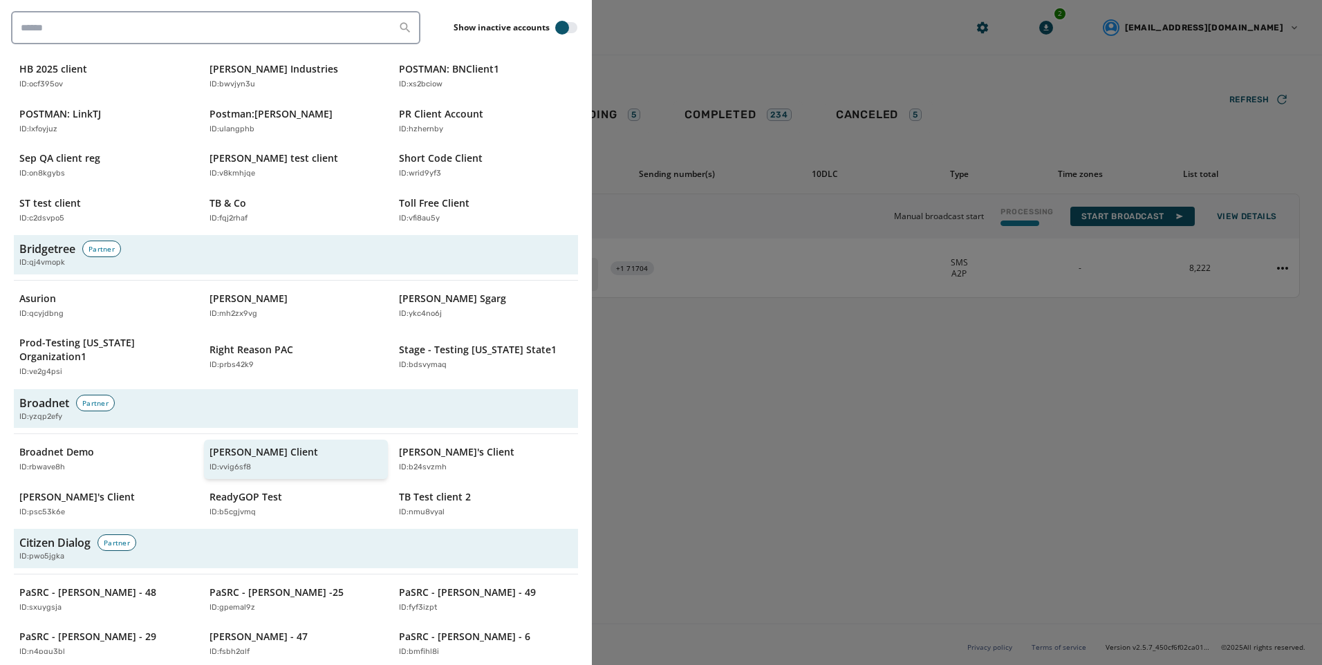
scroll to position [138, 0]
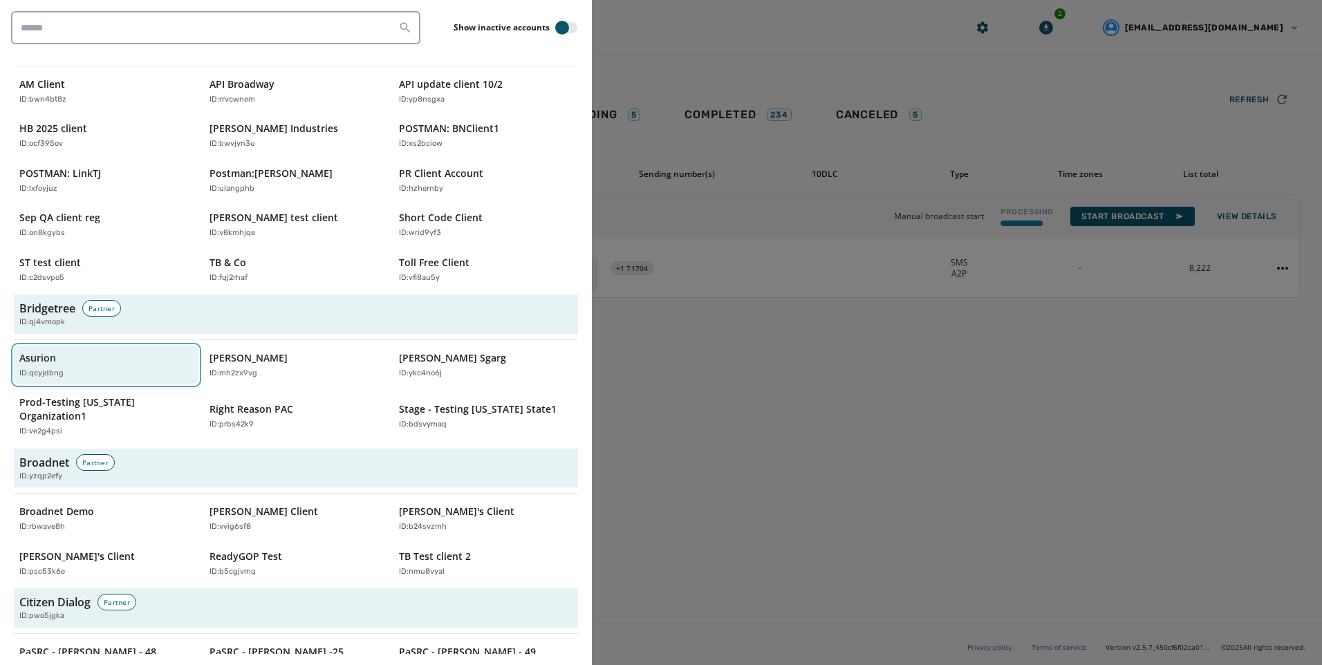
click at [57, 346] on button "Asurion ID: qcyjdbng" at bounding box center [106, 365] width 185 height 39
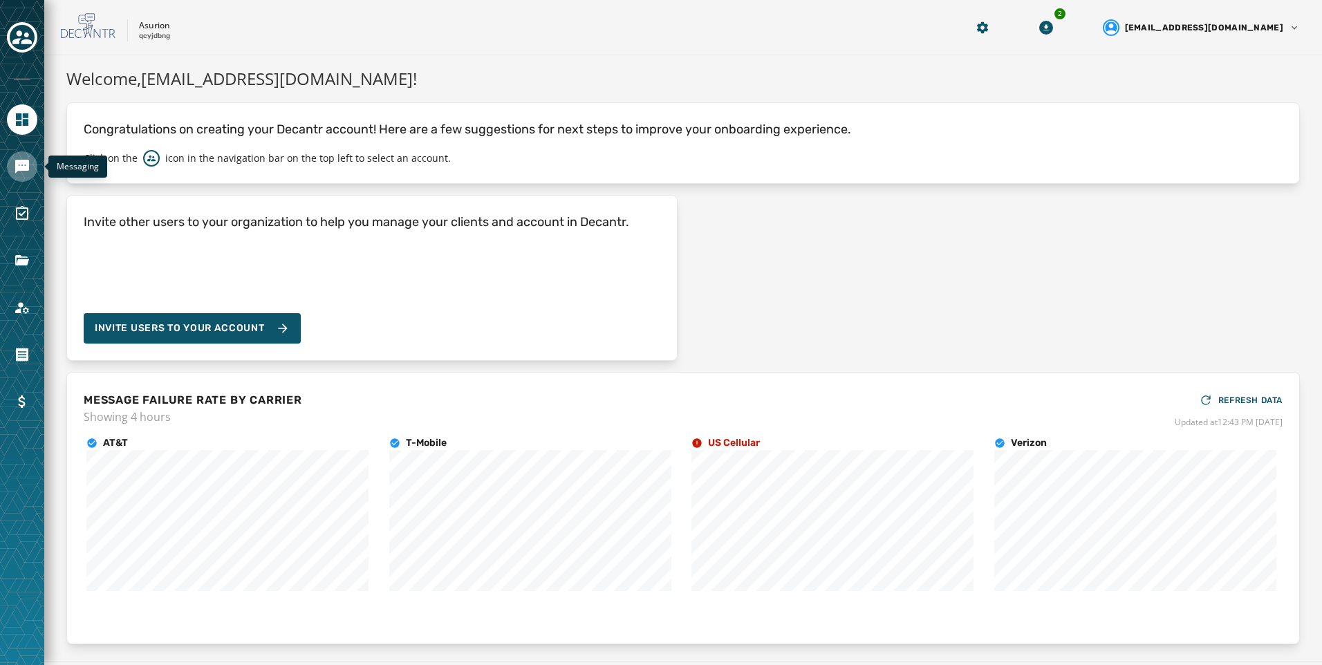
click at [32, 165] on link "Navigate to Messaging" at bounding box center [22, 166] width 30 height 30
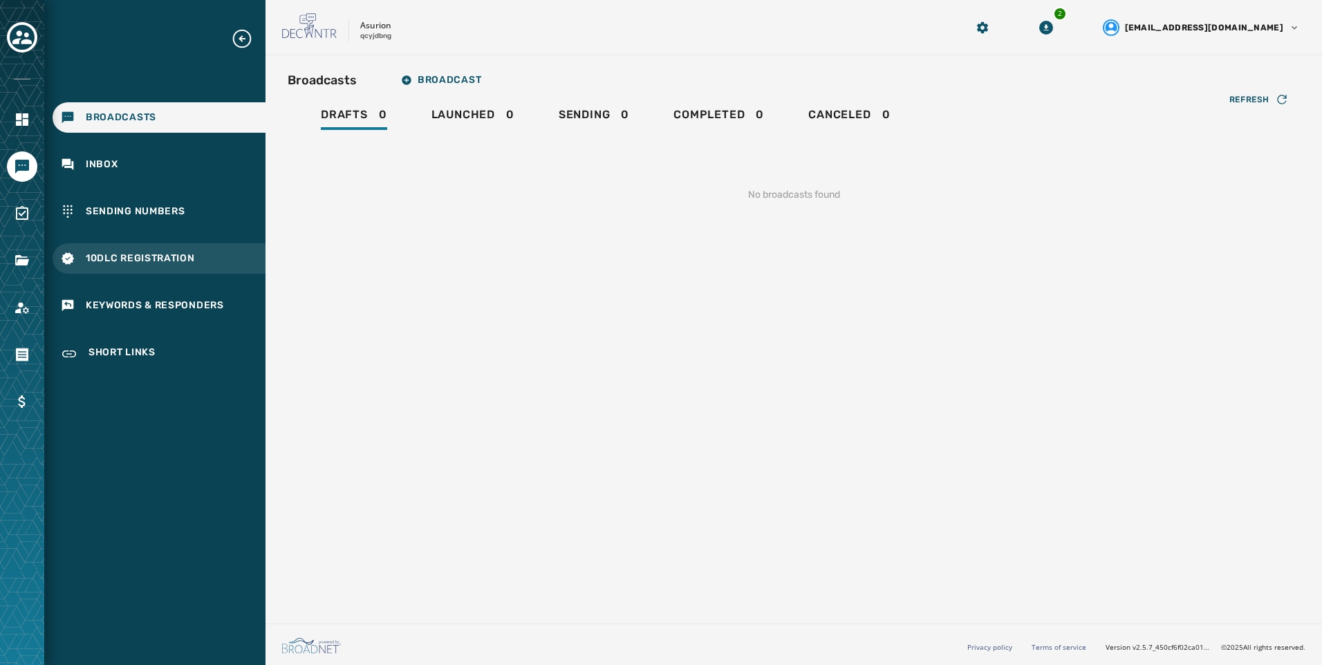
click at [153, 261] on span "10DLC Registration" at bounding box center [140, 259] width 109 height 14
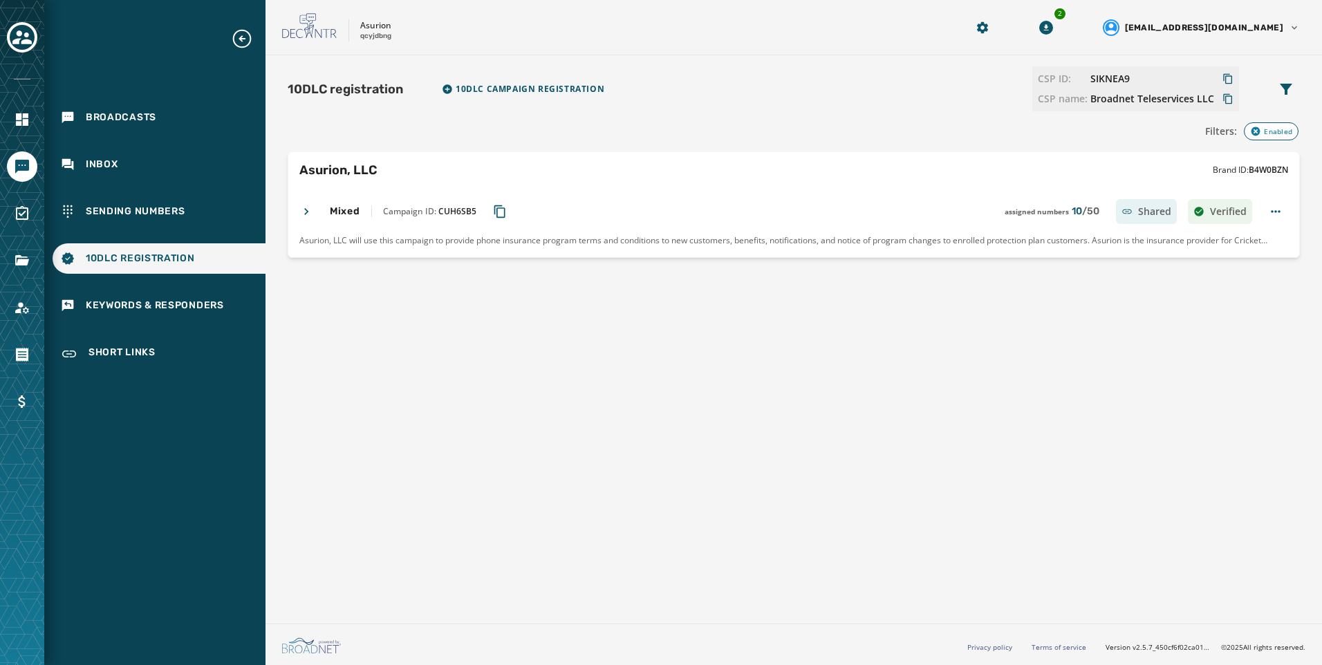
click at [311, 207] on icon at bounding box center [306, 212] width 14 height 14
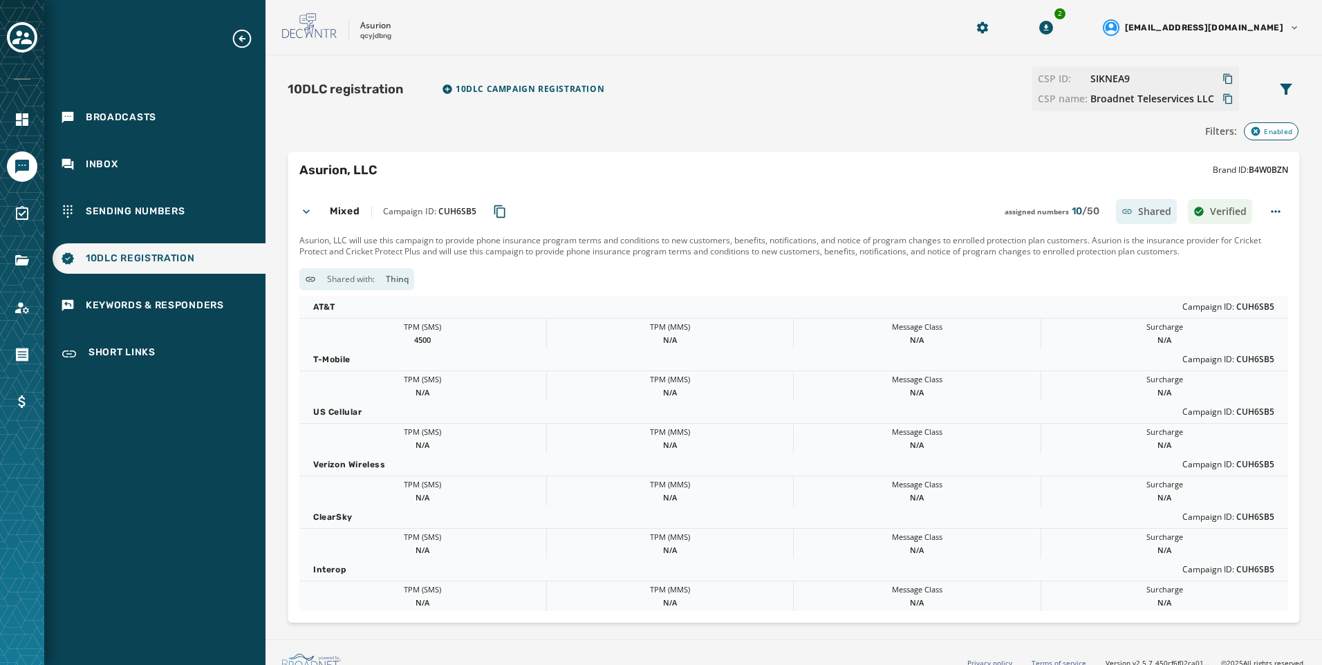
click at [311, 207] on icon at bounding box center [306, 212] width 14 height 14
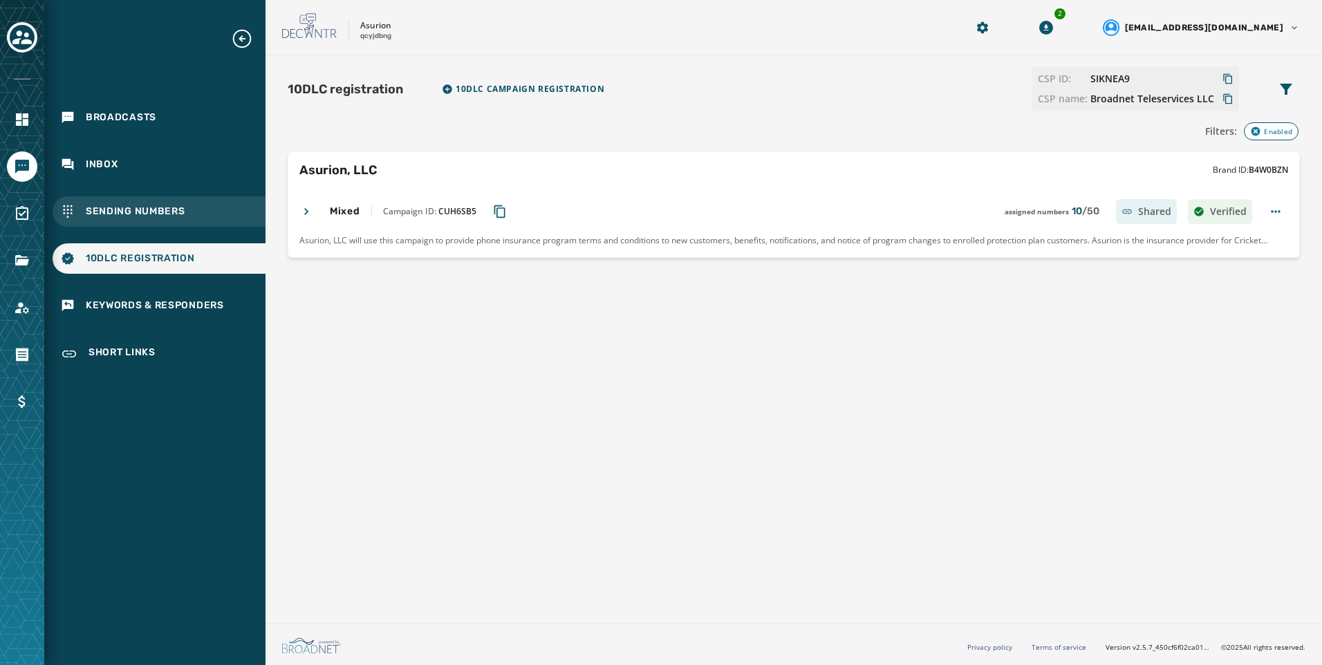
click at [144, 214] on span "Sending Numbers" at bounding box center [136, 212] width 100 height 14
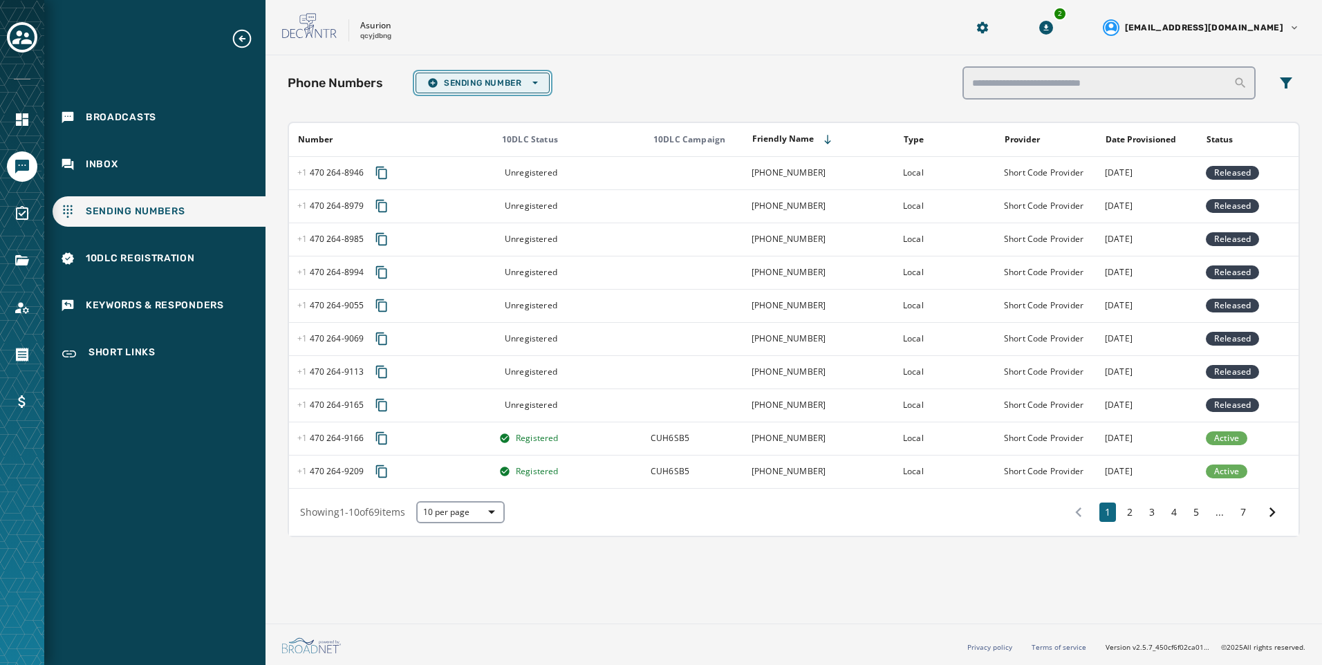
click at [534, 74] on button "Sending Number Open options" at bounding box center [482, 83] width 134 height 21
drag, startPoint x: 707, startPoint y: 71, endPoint x: 697, endPoint y: 75, distance: 11.2
click at [704, 72] on div "Phone Numbers Sending Number Open options Local Long Code Toll-Free Short Code" at bounding box center [794, 82] width 1012 height 33
click at [0, 48] on html "Broadcasts Inbox Sending Numbers 10DLC Registration Keywords & Responders Short…" at bounding box center [661, 332] width 1322 height 665
click at [15, 41] on icon "Toggle account select drawer" at bounding box center [21, 37] width 19 height 14
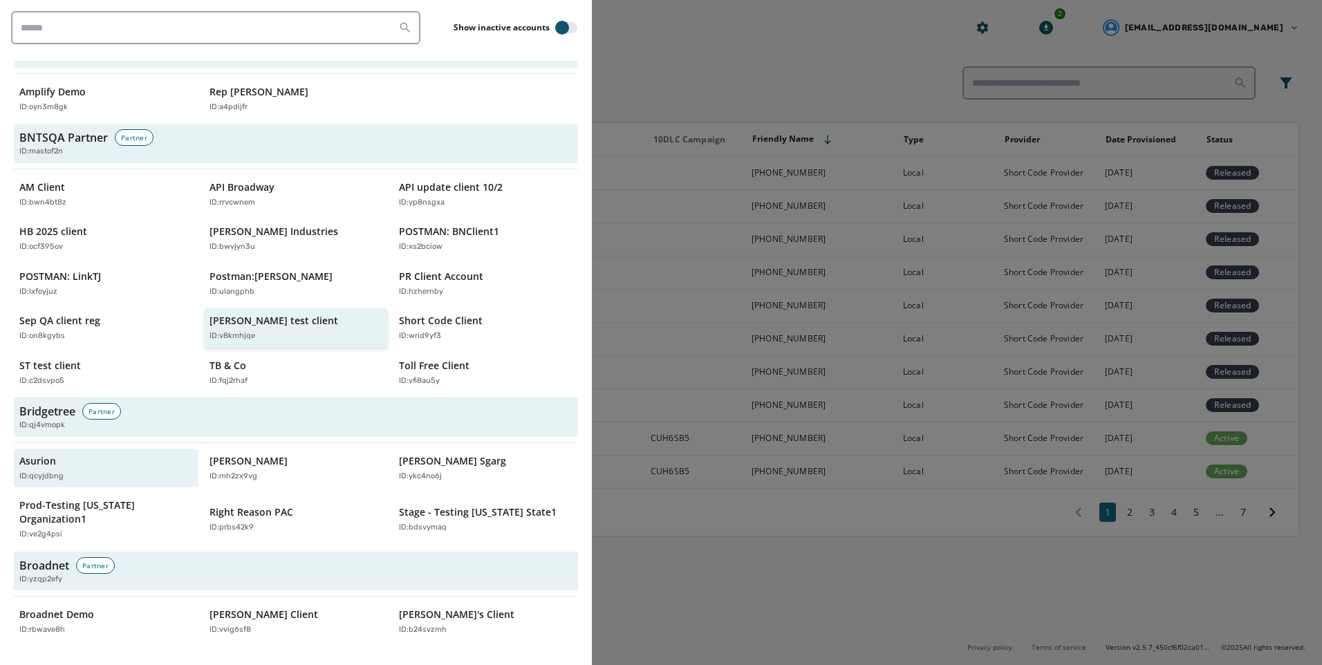
scroll to position [69, 0]
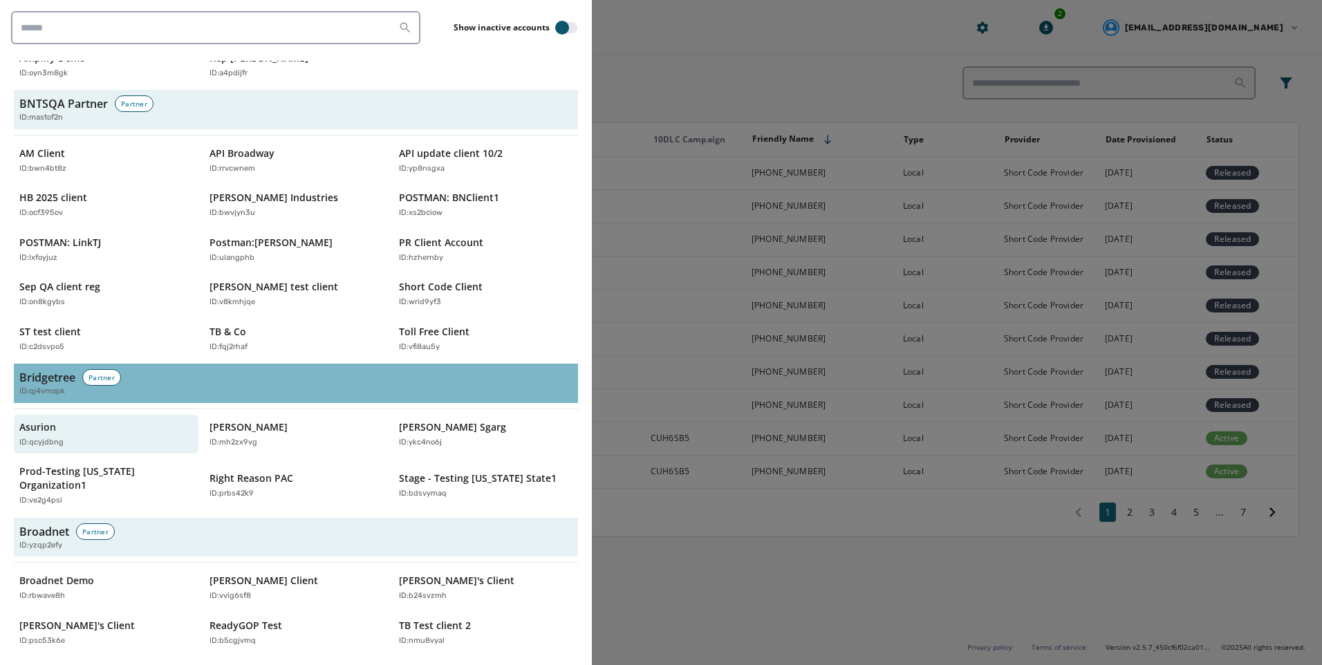
click at [123, 393] on div "ID: qj4vmopk" at bounding box center [295, 392] width 553 height 12
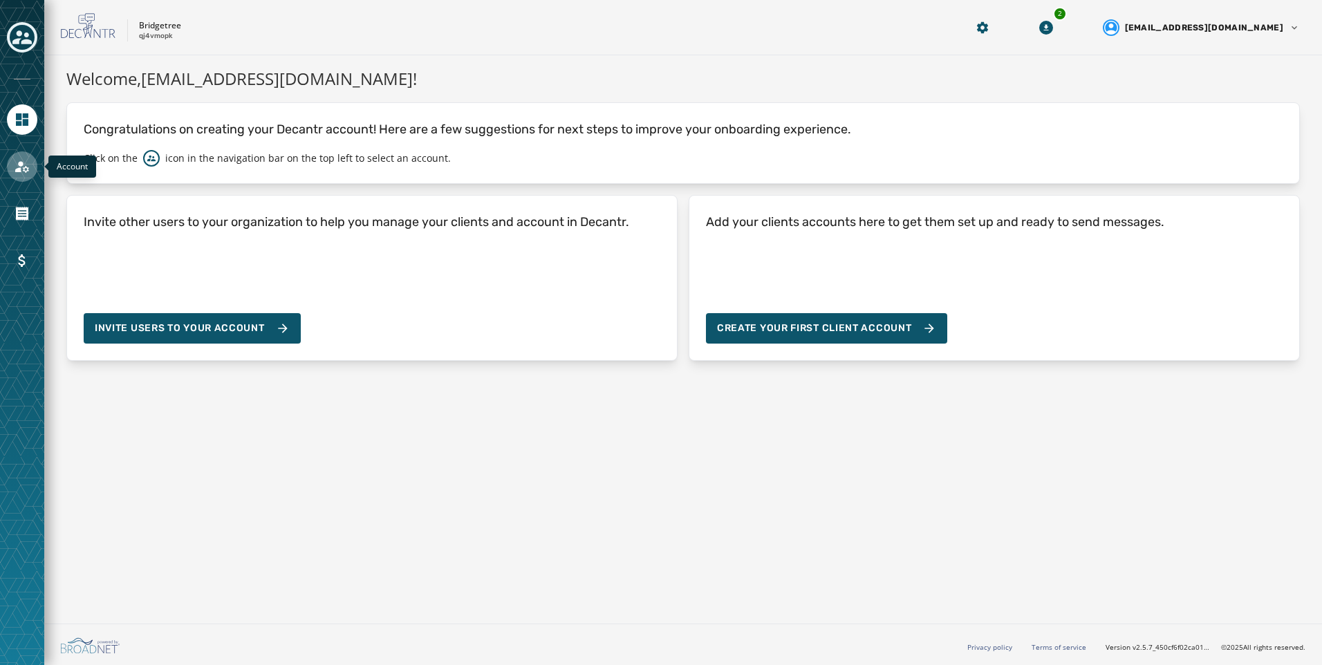
click at [15, 176] on link "Navigate to Account" at bounding box center [22, 166] width 30 height 30
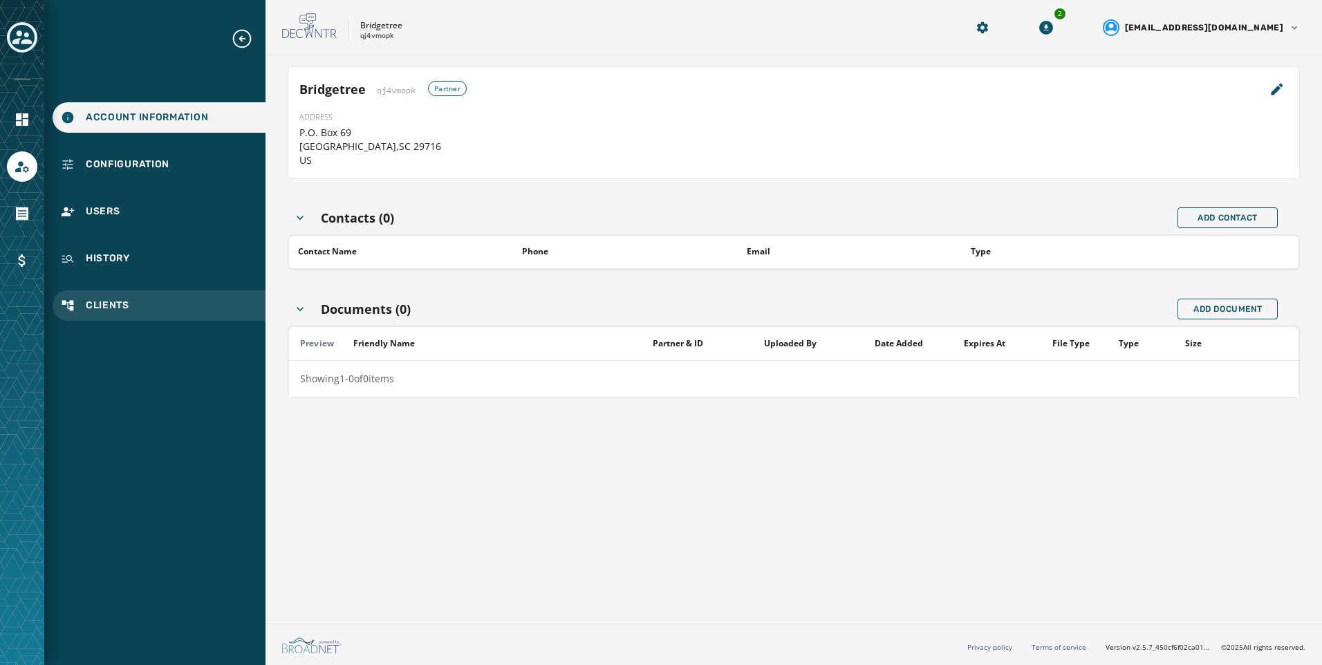
click at [111, 302] on span "Clients" at bounding box center [108, 306] width 44 height 14
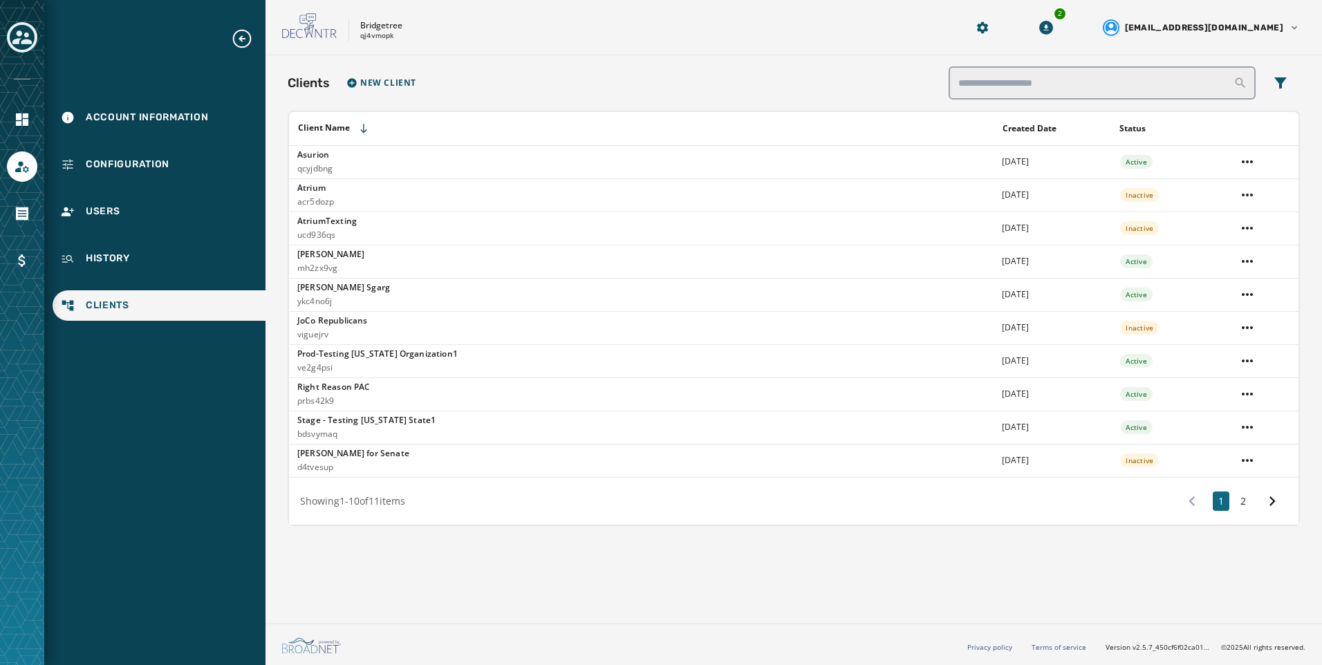
drag, startPoint x: 549, startPoint y: 90, endPoint x: 538, endPoint y: 89, distance: 11.1
click at [550, 90] on div "Clients New Client" at bounding box center [794, 82] width 1012 height 33
click at [27, 41] on icon "Toggle account select drawer" at bounding box center [21, 37] width 19 height 14
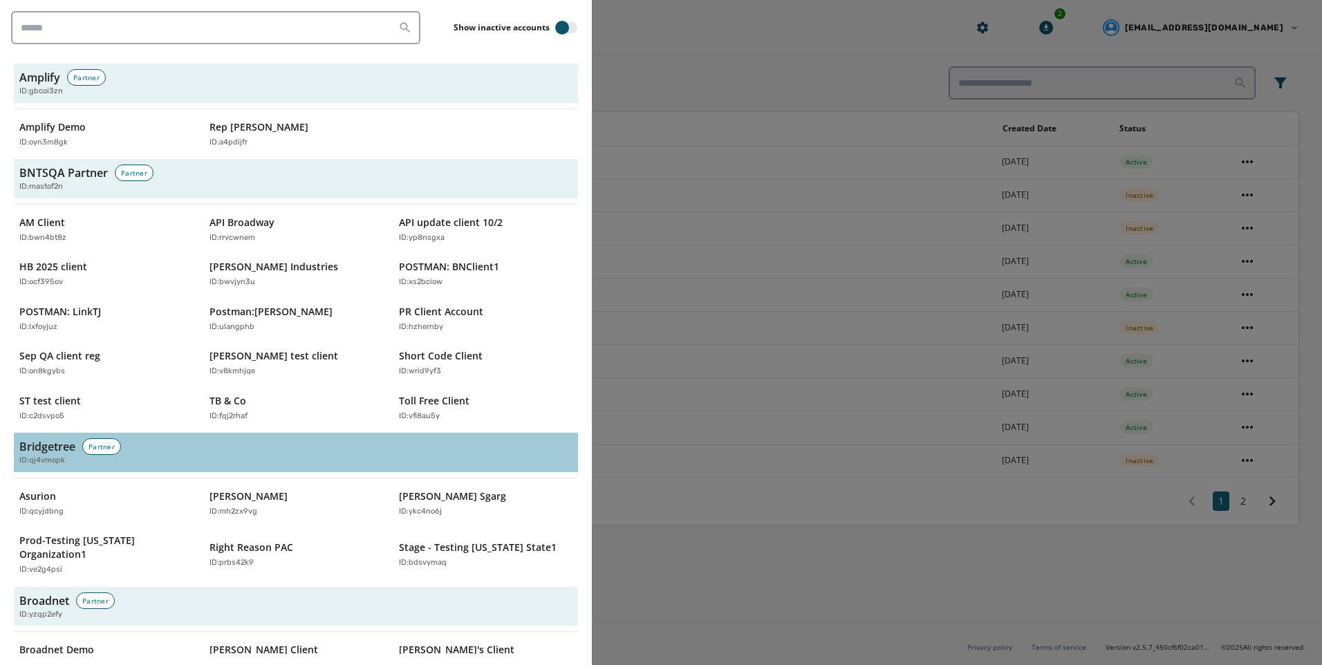
scroll to position [4099, 0]
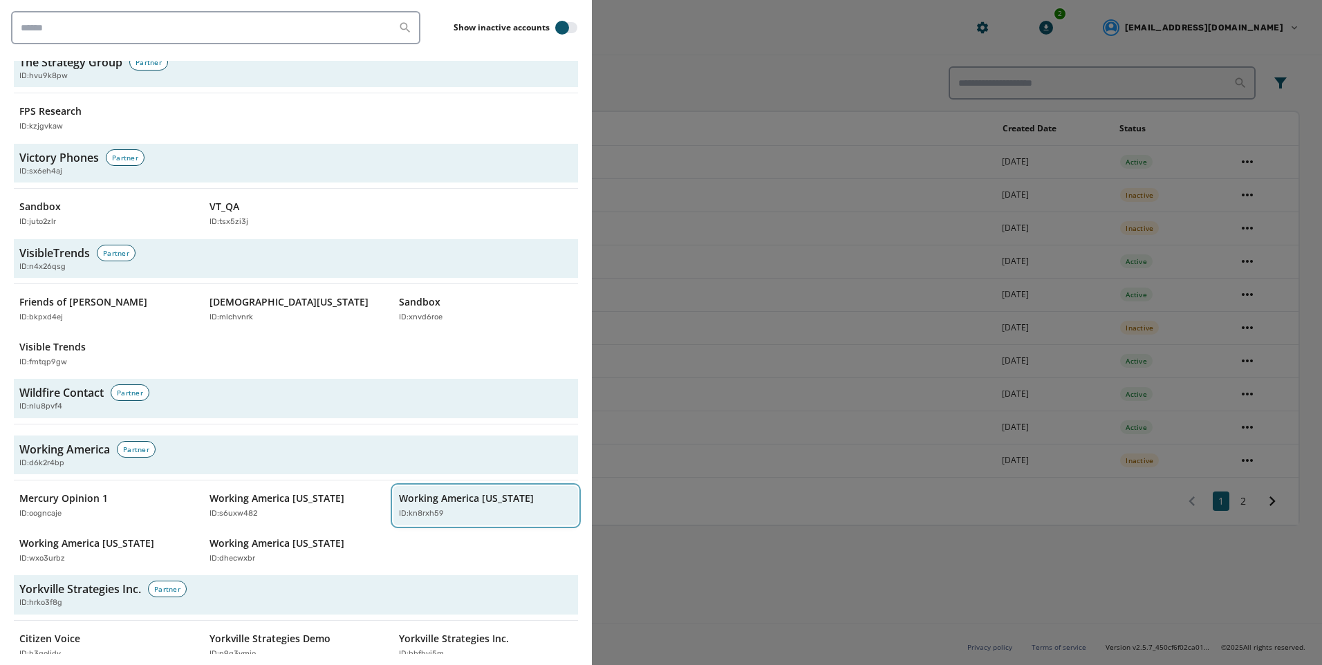
click at [472, 491] on p "Working America [US_STATE]" at bounding box center [466, 498] width 135 height 14
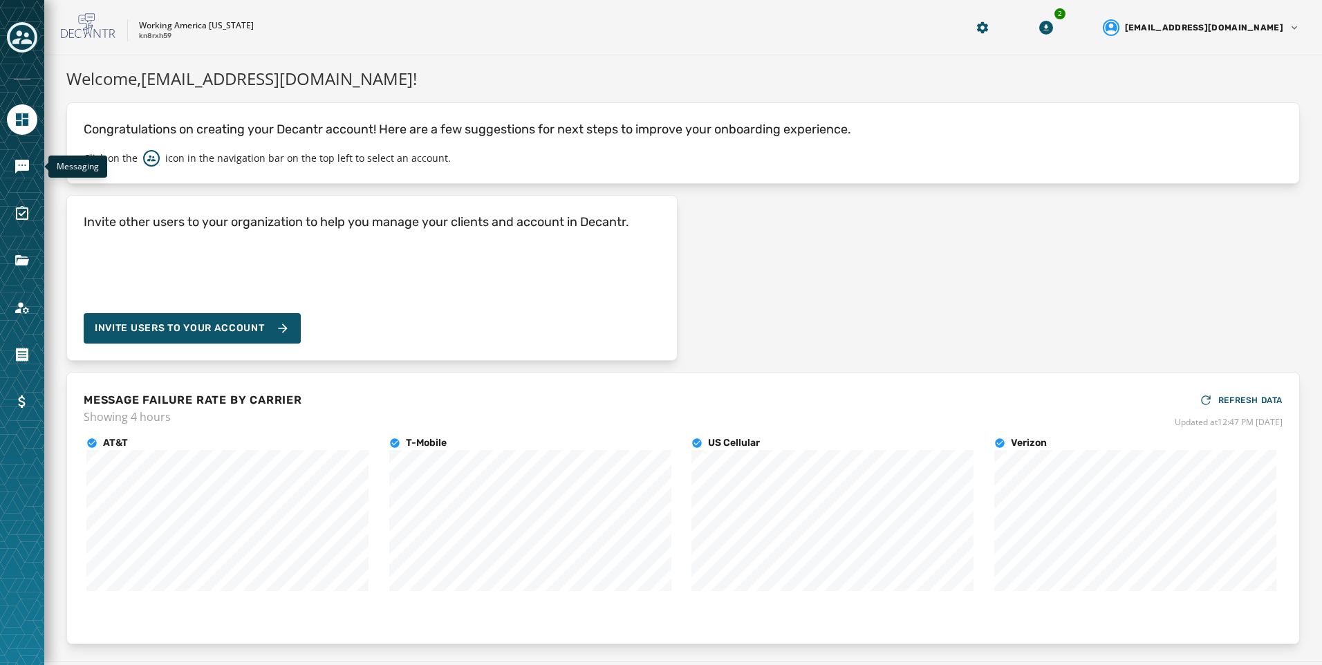
drag, startPoint x: 27, startPoint y: 162, endPoint x: 39, endPoint y: 164, distance: 11.8
click at [27, 162] on icon "Navigate to Messaging" at bounding box center [22, 167] width 14 height 14
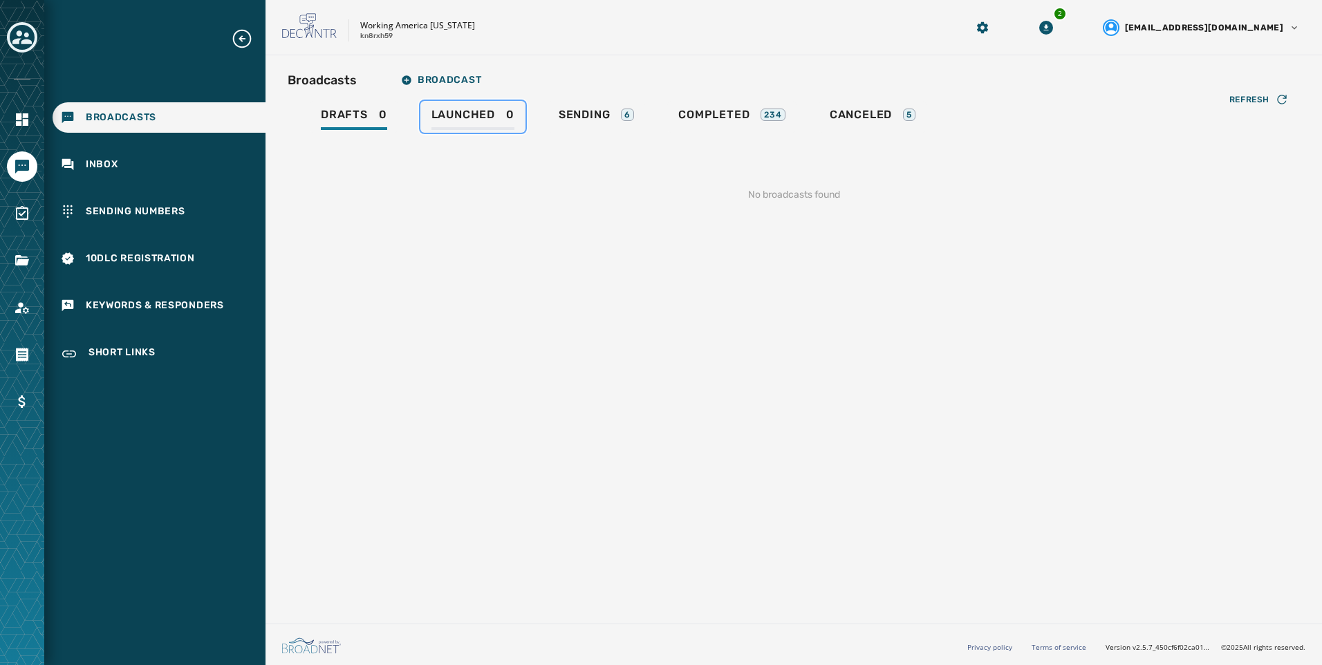
click at [467, 116] on span "Launched" at bounding box center [463, 115] width 64 height 14
click at [605, 118] on span "Sending" at bounding box center [584, 115] width 52 height 14
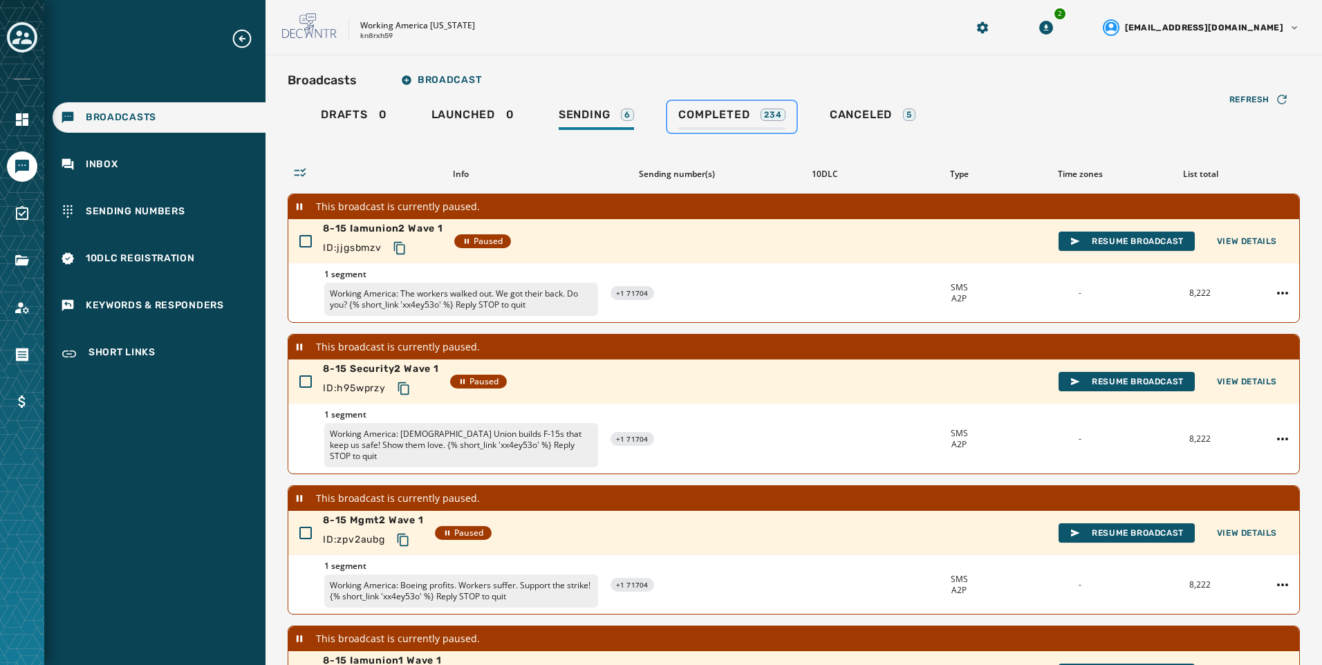
click at [731, 116] on span "Completed" at bounding box center [713, 115] width 71 height 14
